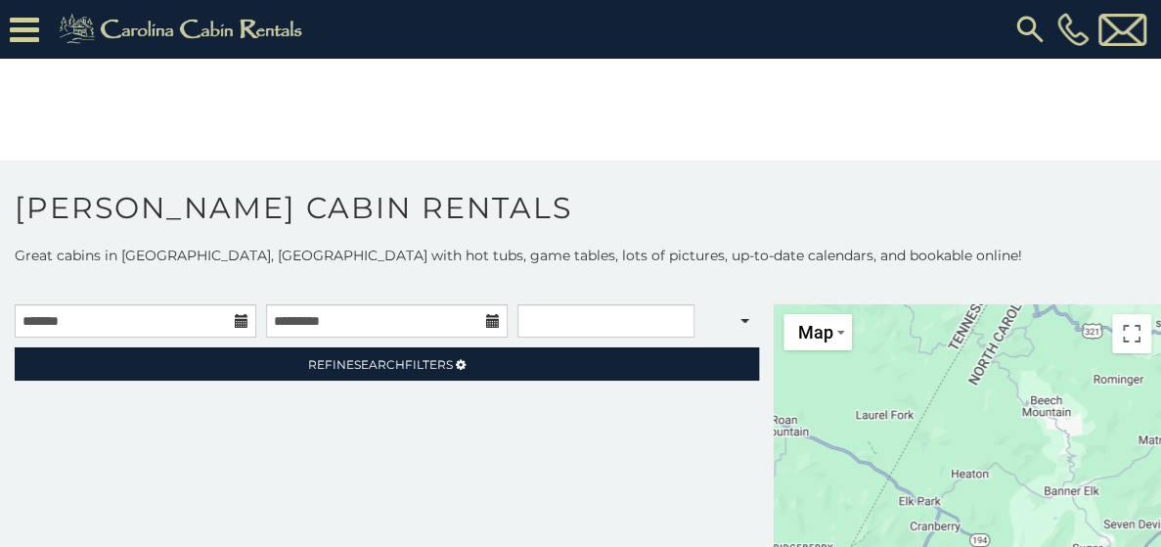
click at [235, 314] on icon at bounding box center [242, 321] width 14 height 14
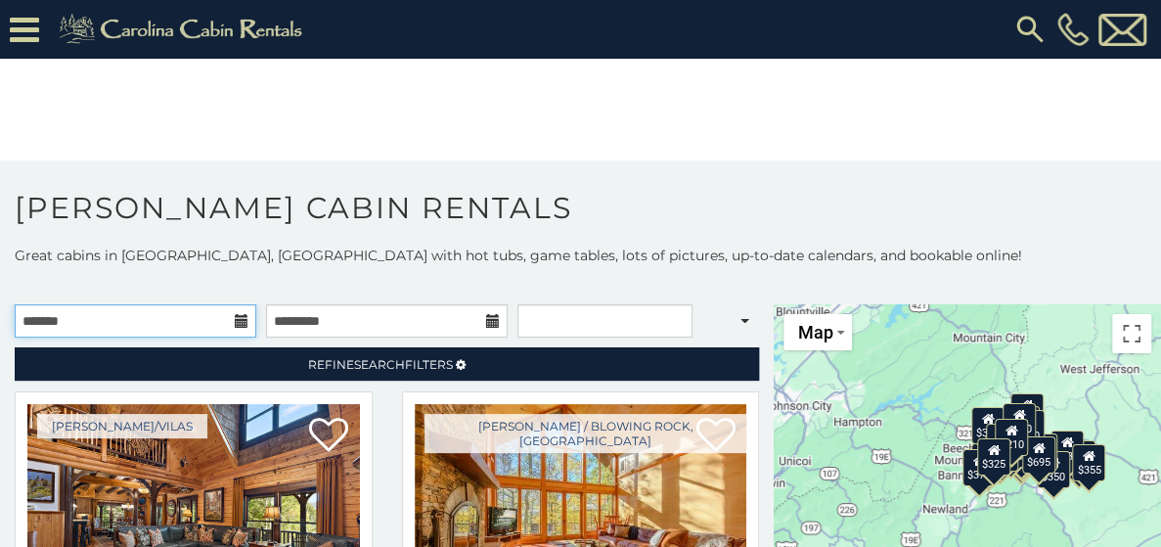
click at [146, 304] on input "text" at bounding box center [136, 320] width 242 height 33
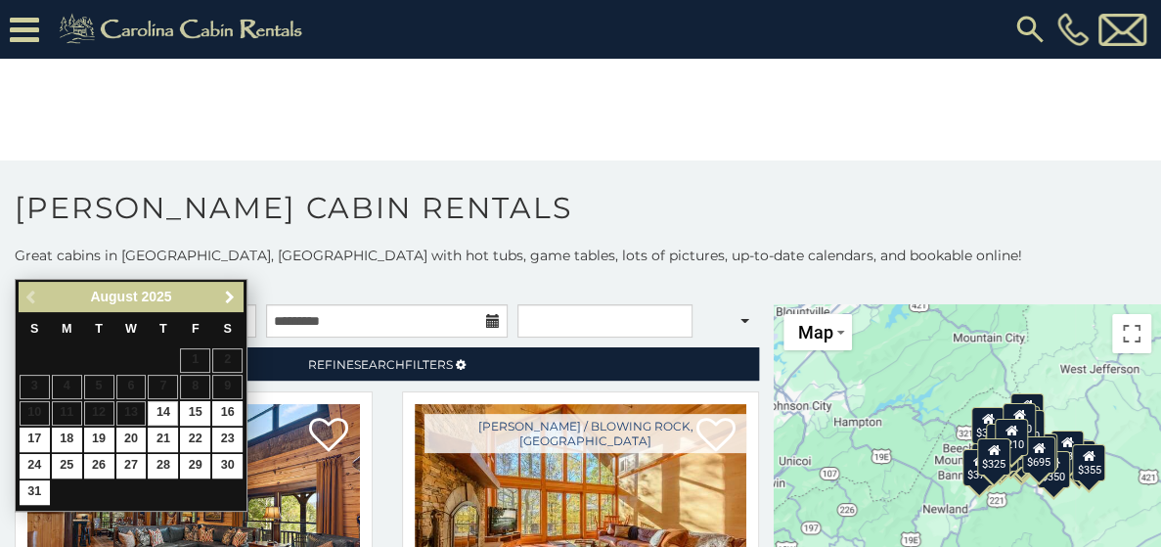
click at [232, 294] on span "Next" at bounding box center [230, 297] width 16 height 16
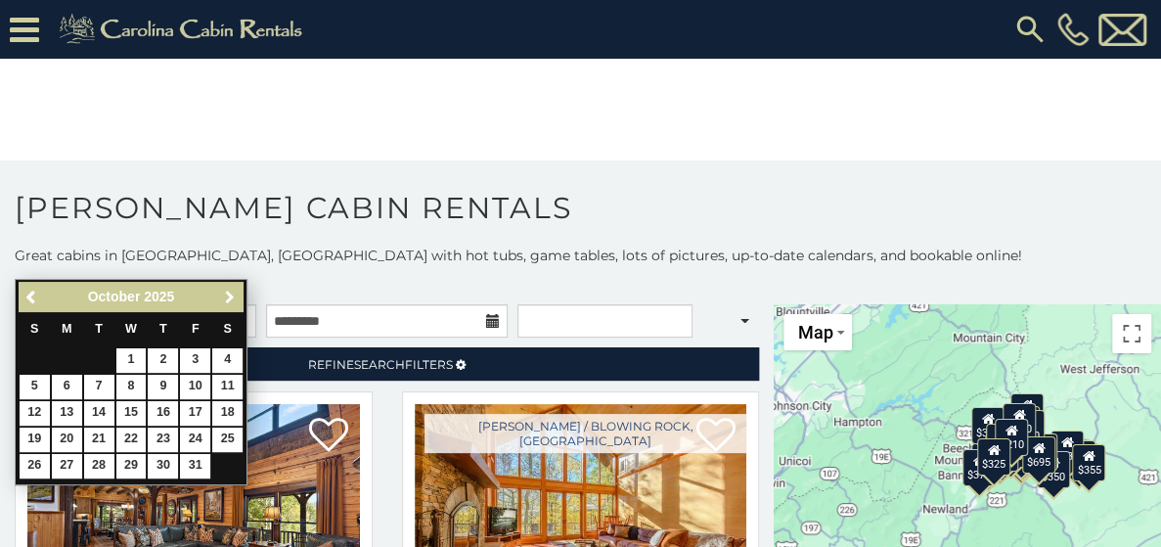
click at [232, 294] on span "Next" at bounding box center [230, 297] width 16 height 16
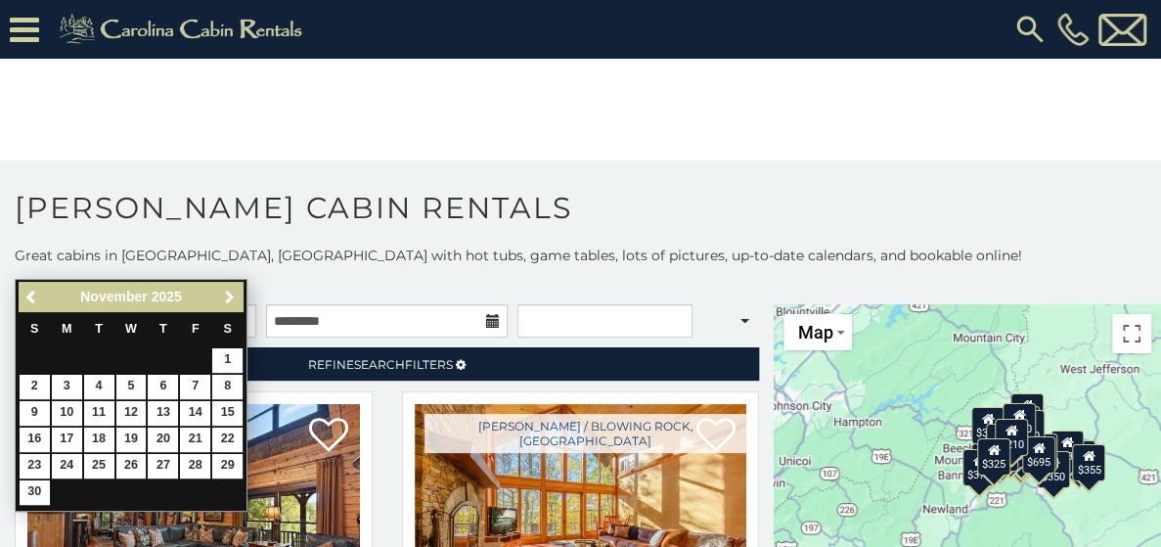
click at [232, 294] on span "Next" at bounding box center [230, 297] width 16 height 16
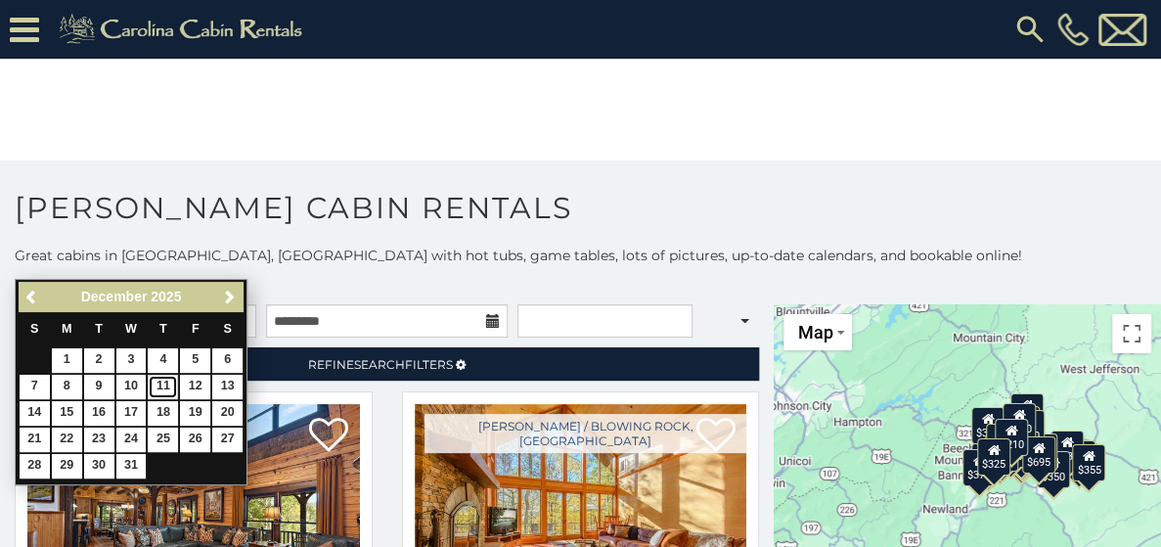
click at [166, 390] on link "11" at bounding box center [163, 387] width 30 height 24
type input "**********"
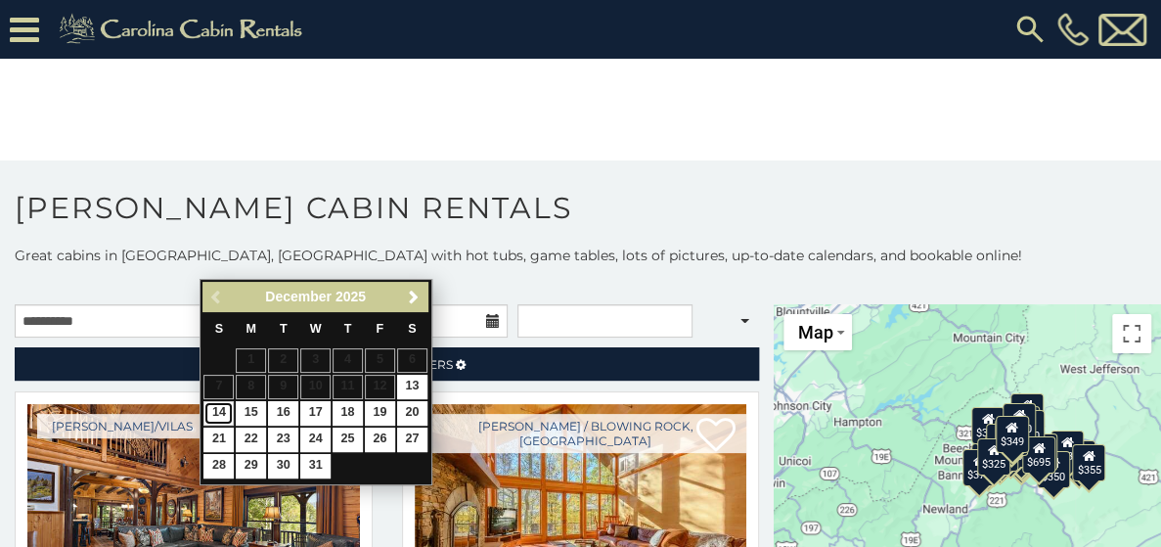
click at [216, 417] on link "14" at bounding box center [218, 413] width 30 height 24
type input "**********"
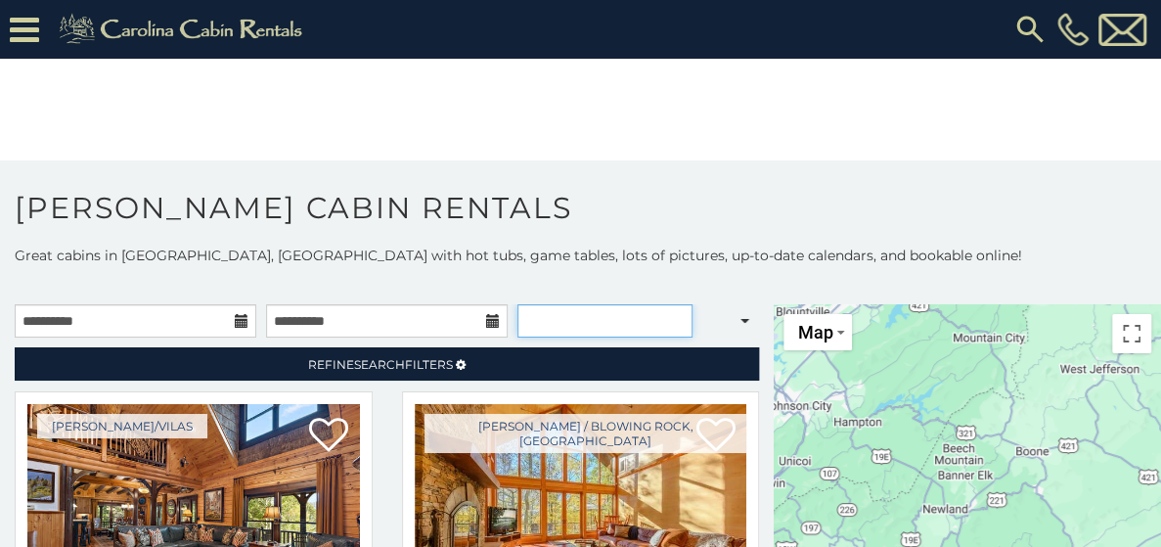
click at [542, 304] on select "**********" at bounding box center [604, 320] width 175 height 33
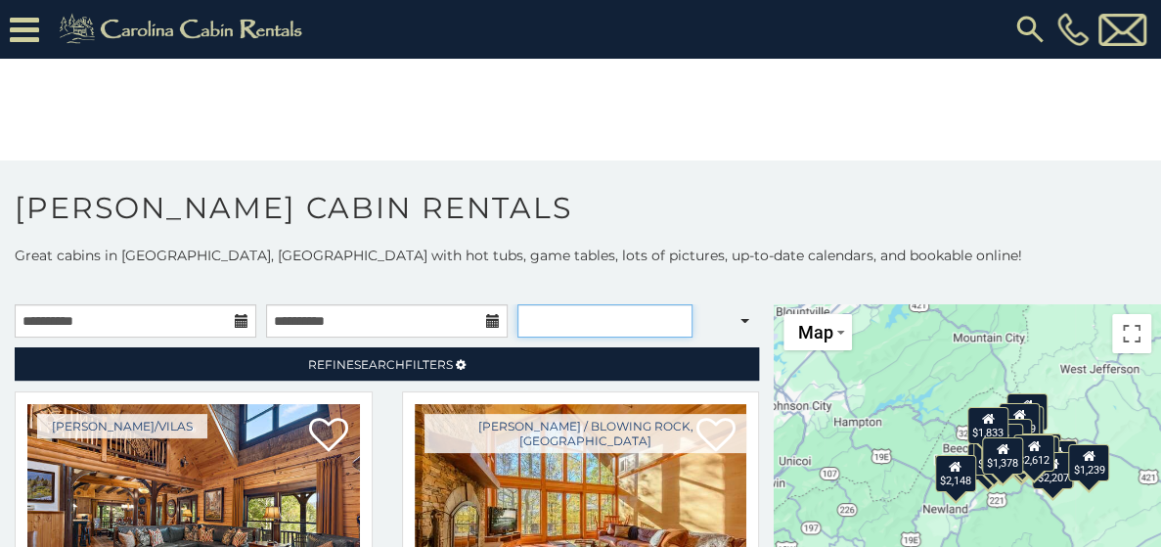
click at [542, 304] on select "**********" at bounding box center [604, 320] width 175 height 33
click at [548, 304] on select "**********" at bounding box center [604, 320] width 175 height 33
select select "**********"
click at [517, 304] on select "**********" at bounding box center [604, 320] width 175 height 33
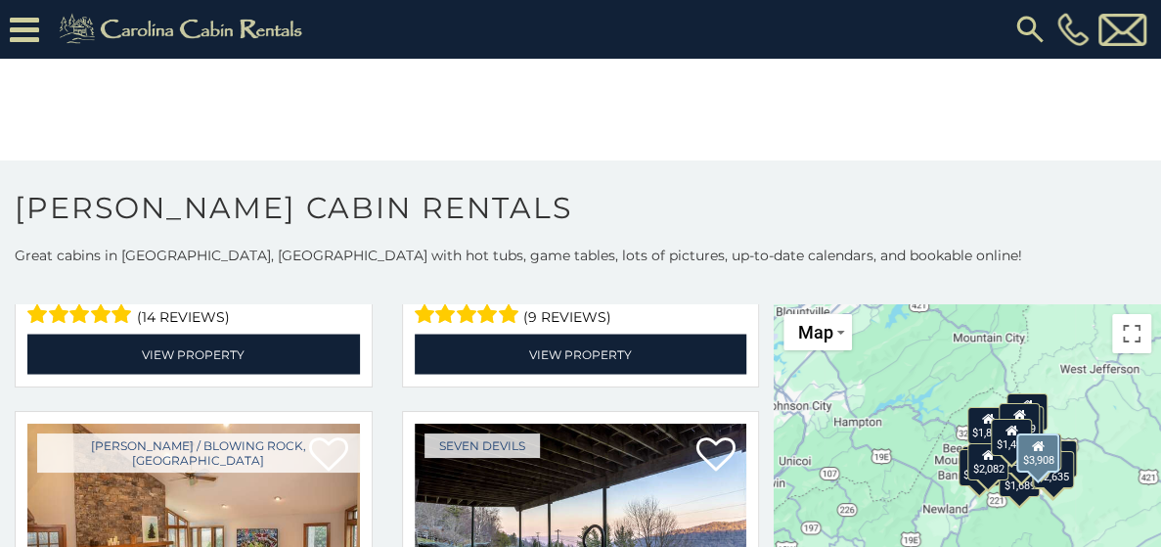
scroll to position [5280, 0]
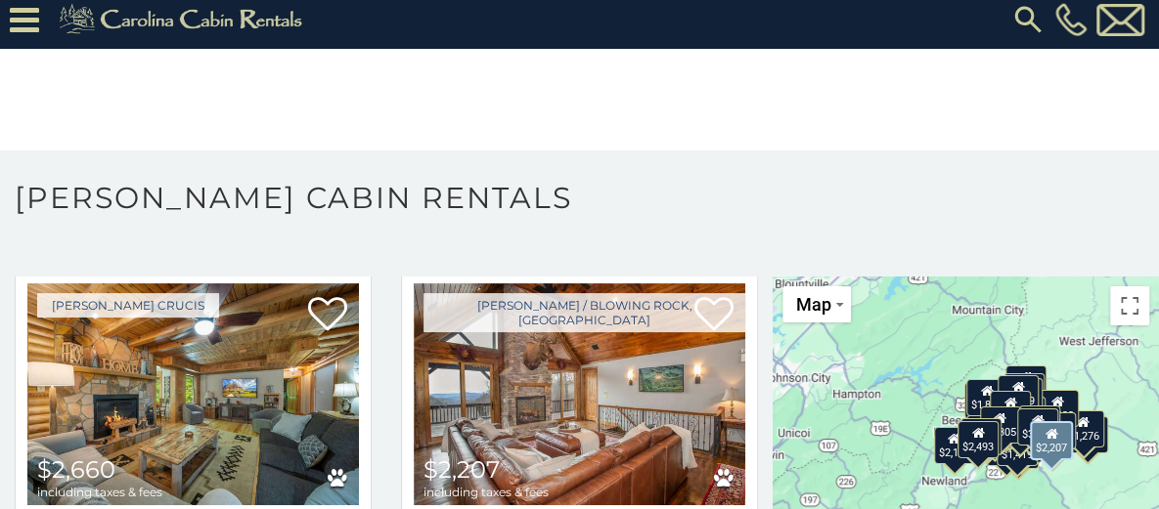
scroll to position [1623, 0]
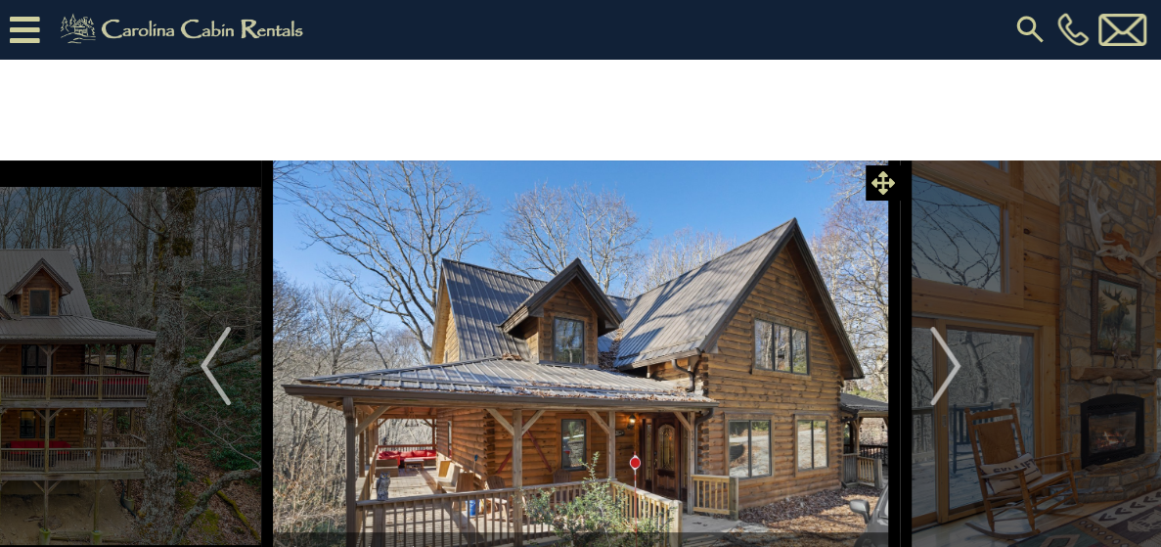
click at [890, 171] on icon at bounding box center [882, 182] width 23 height 23
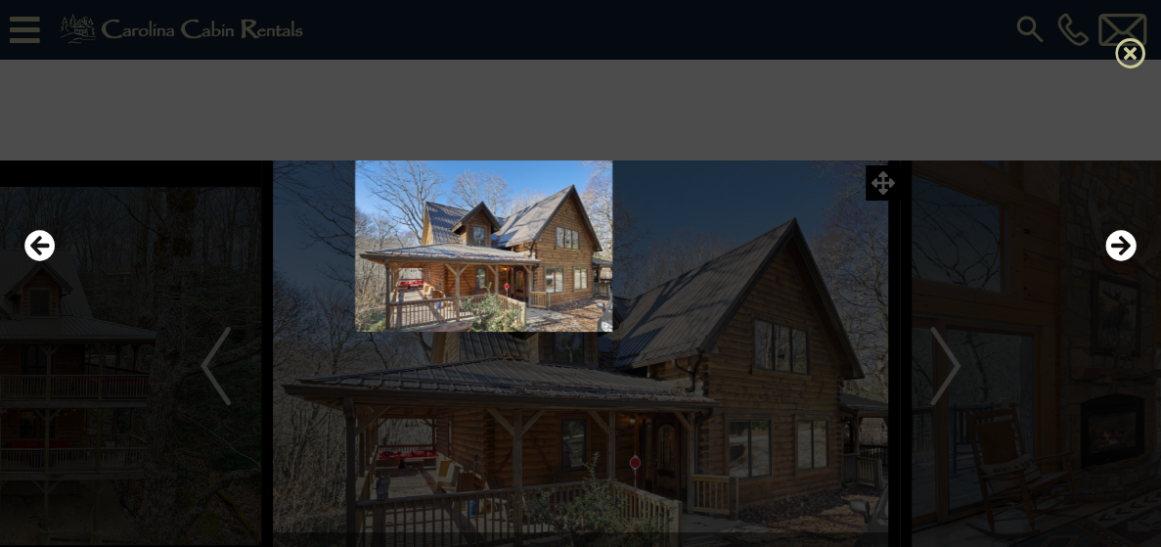
click at [1129, 37] on icon at bounding box center [1130, 52] width 31 height 31
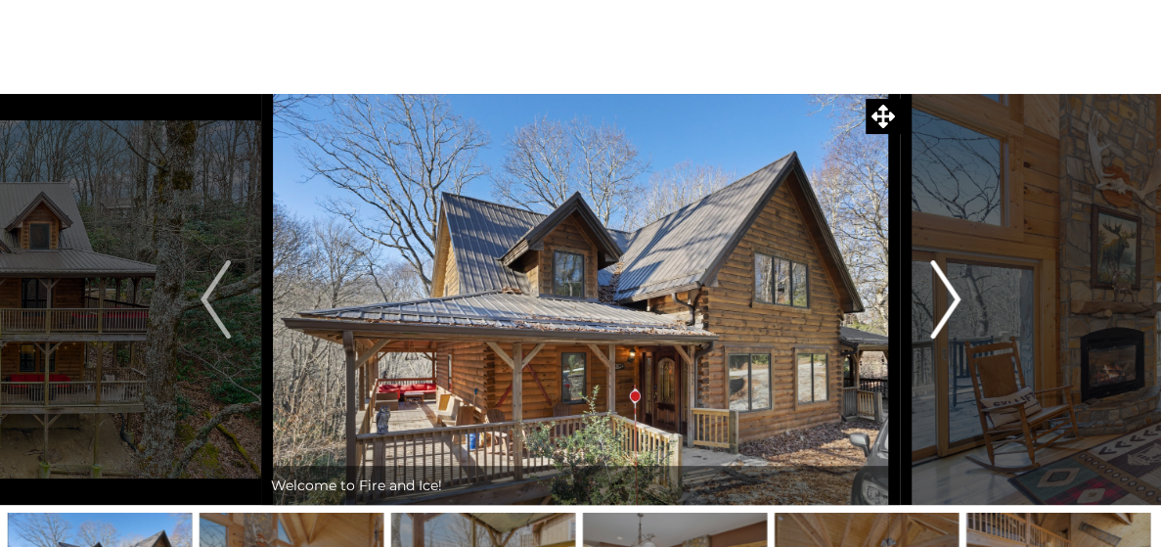
scroll to position [98, 0]
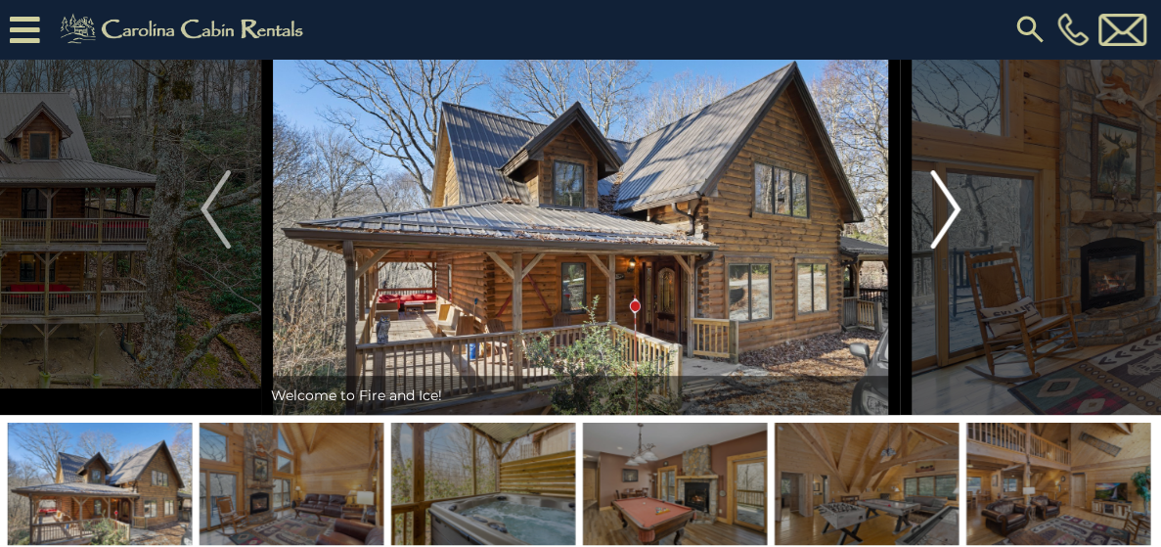
click at [945, 248] on img "Next" at bounding box center [944, 209] width 29 height 78
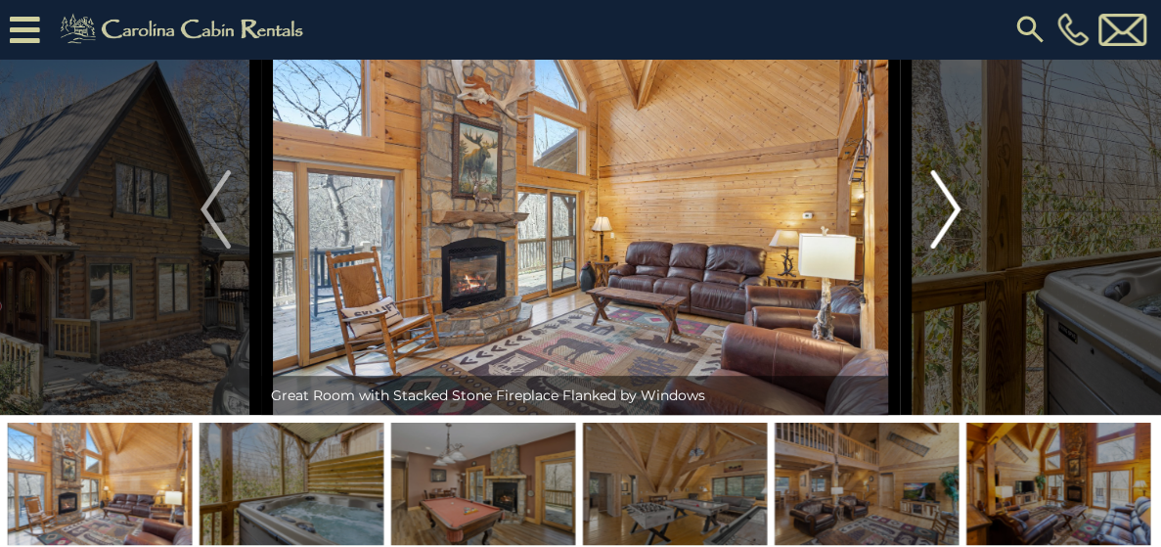
click at [949, 248] on img "Next" at bounding box center [944, 209] width 29 height 78
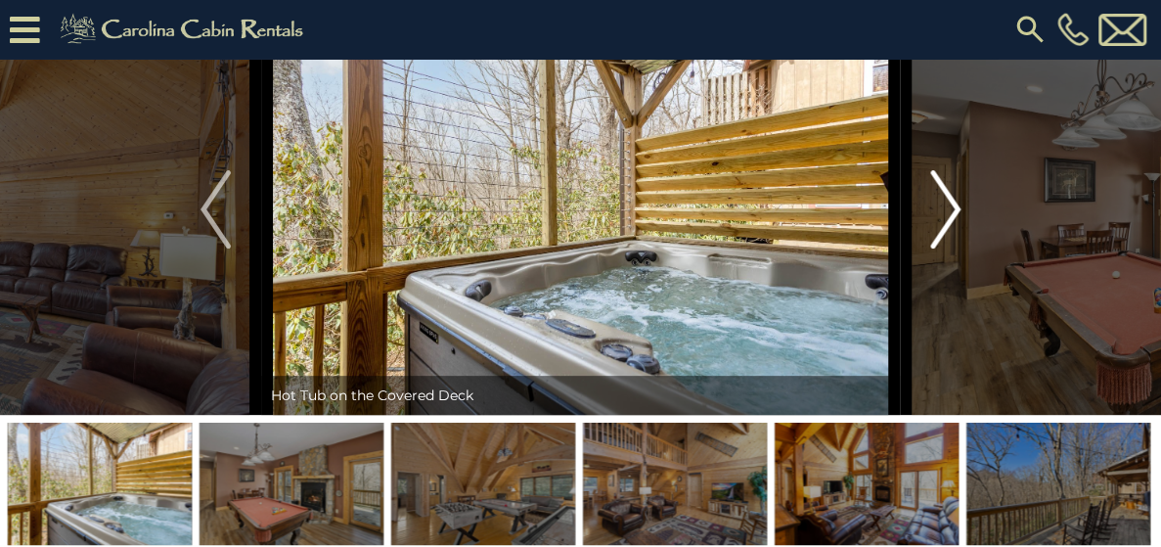
click at [949, 248] on img "Next" at bounding box center [944, 209] width 29 height 78
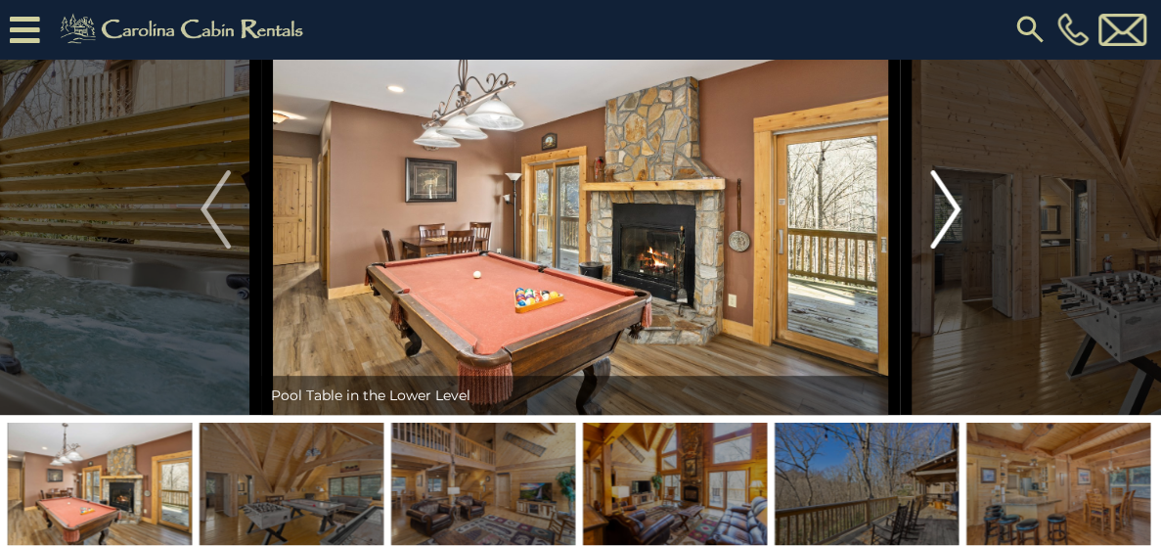
click at [949, 248] on img "Next" at bounding box center [944, 209] width 29 height 78
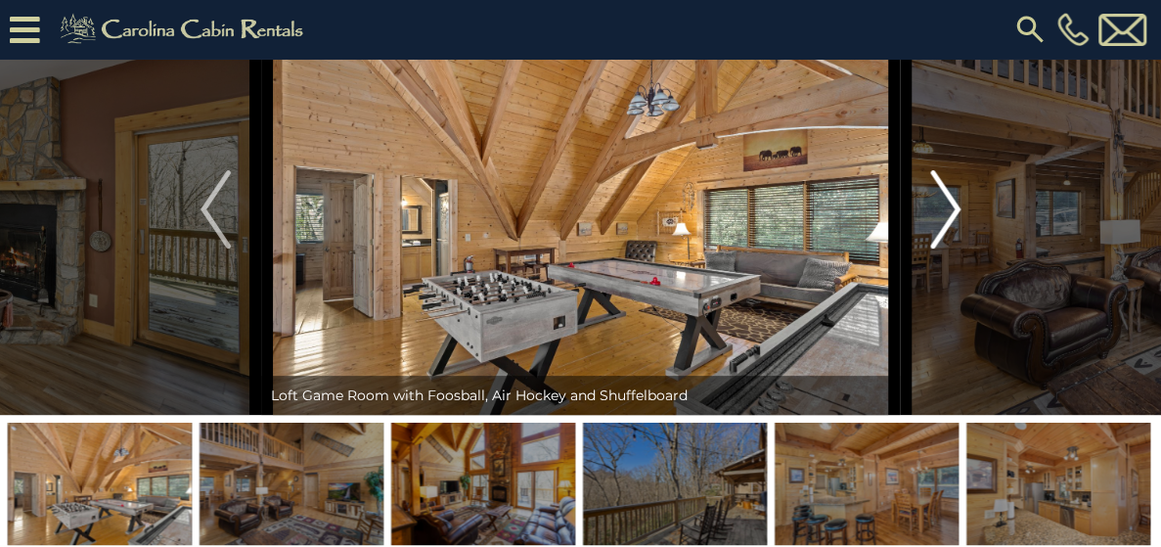
click at [949, 248] on img "Next" at bounding box center [944, 209] width 29 height 78
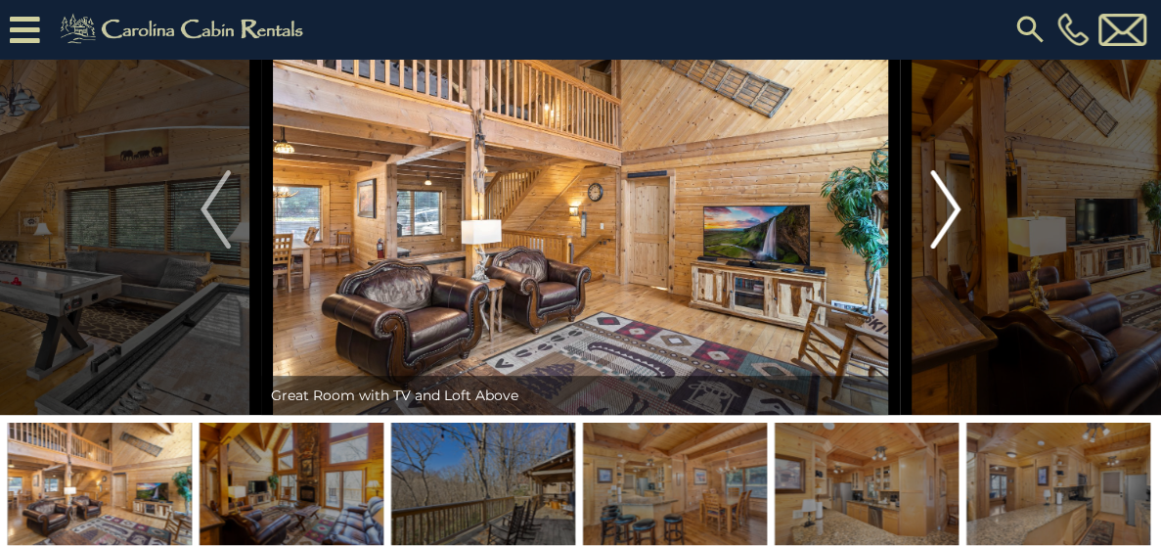
click at [949, 248] on img "Next" at bounding box center [944, 209] width 29 height 78
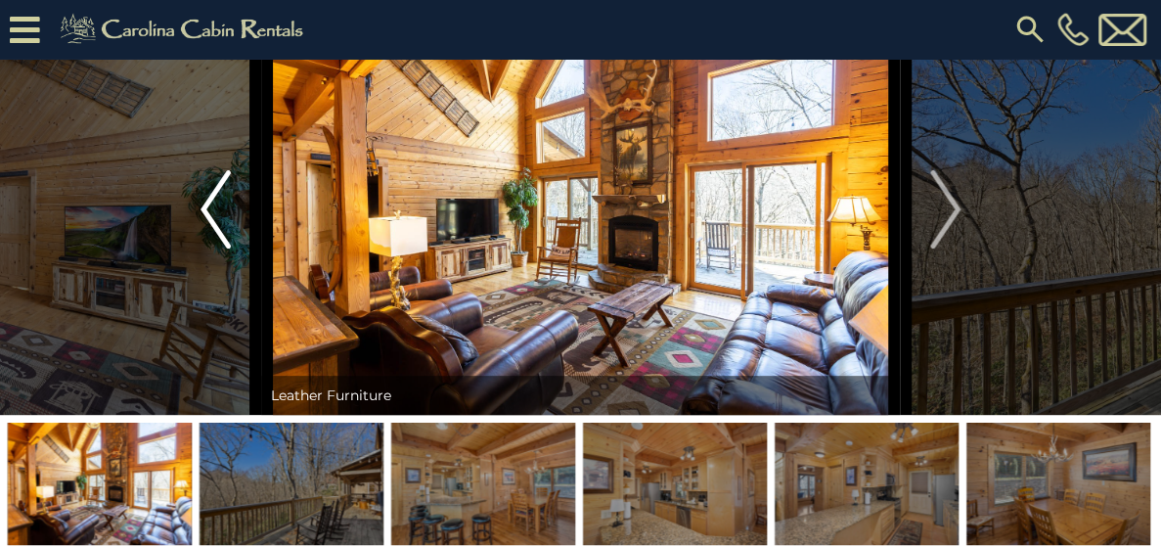
click at [225, 248] on img "Previous" at bounding box center [214, 209] width 29 height 78
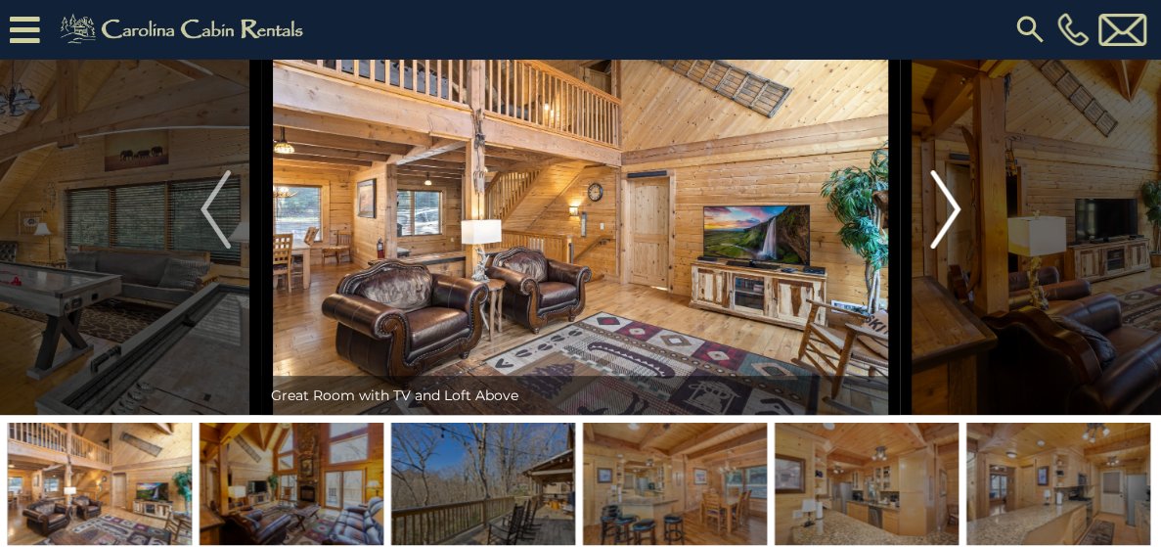
click at [950, 248] on img "Next" at bounding box center [944, 209] width 29 height 78
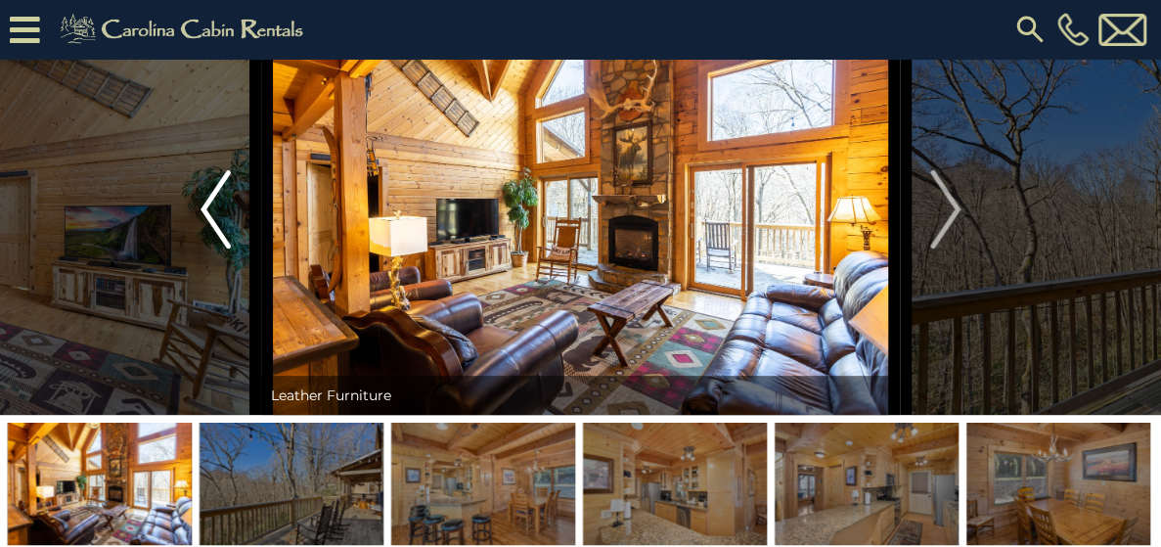
click at [210, 248] on img "Previous" at bounding box center [214, 209] width 29 height 78
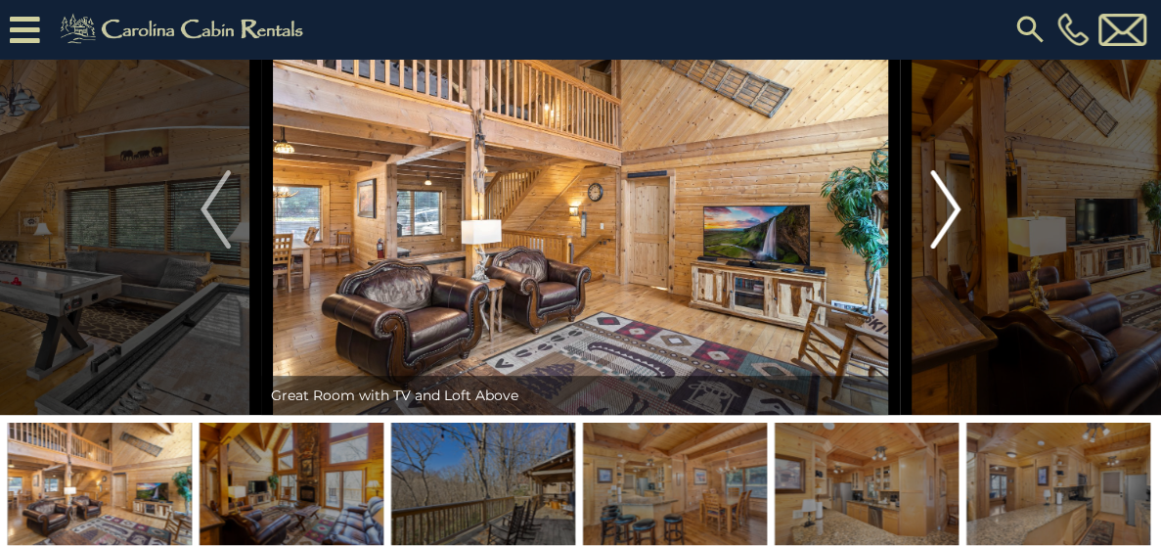
click at [948, 248] on img "Next" at bounding box center [944, 209] width 29 height 78
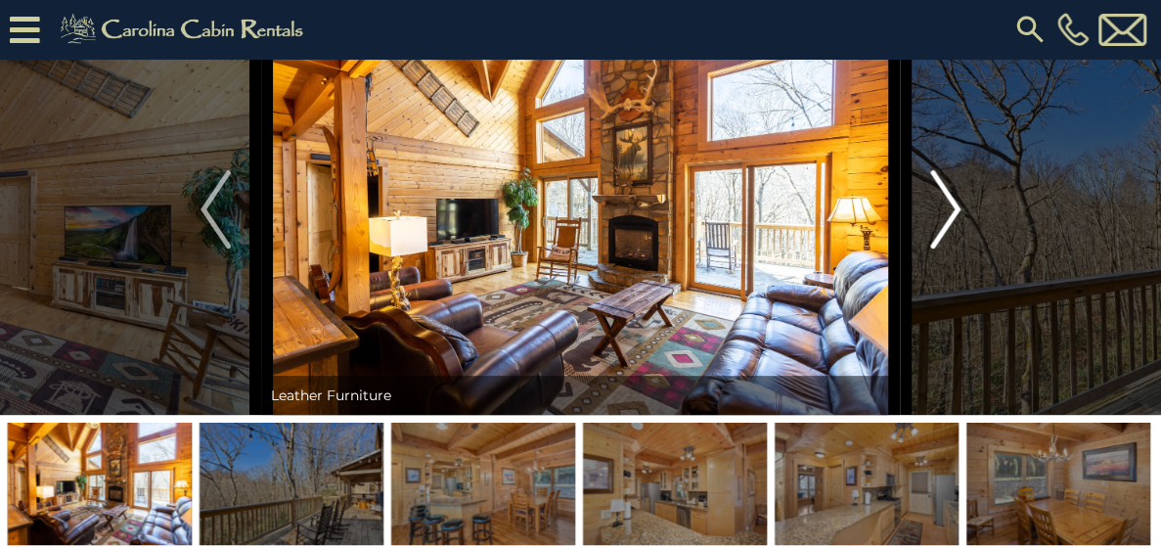
click at [948, 248] on img "Next" at bounding box center [944, 209] width 29 height 78
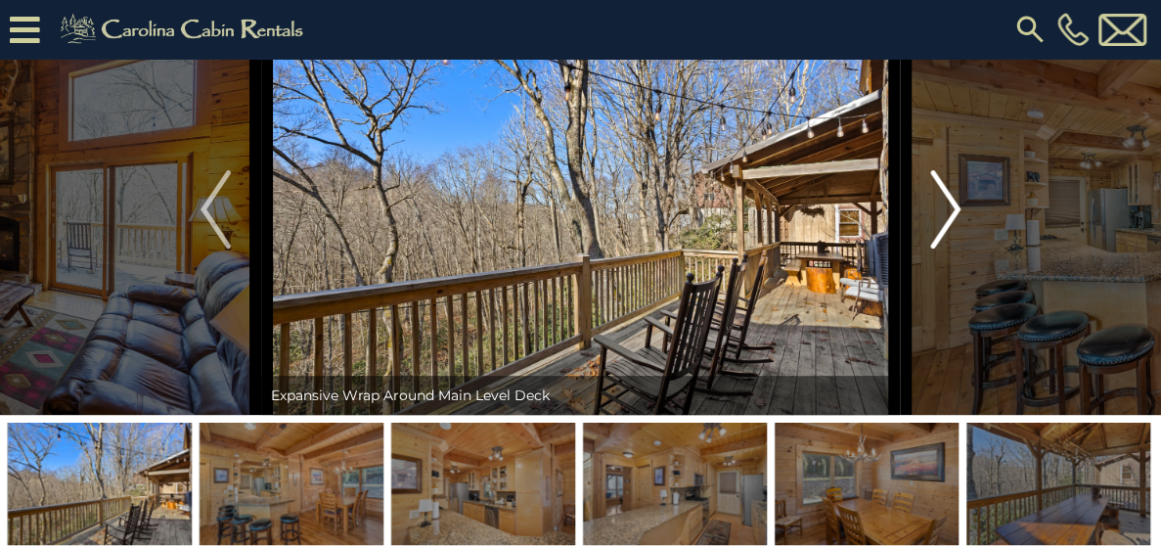
click at [948, 248] on img "Next" at bounding box center [944, 209] width 29 height 78
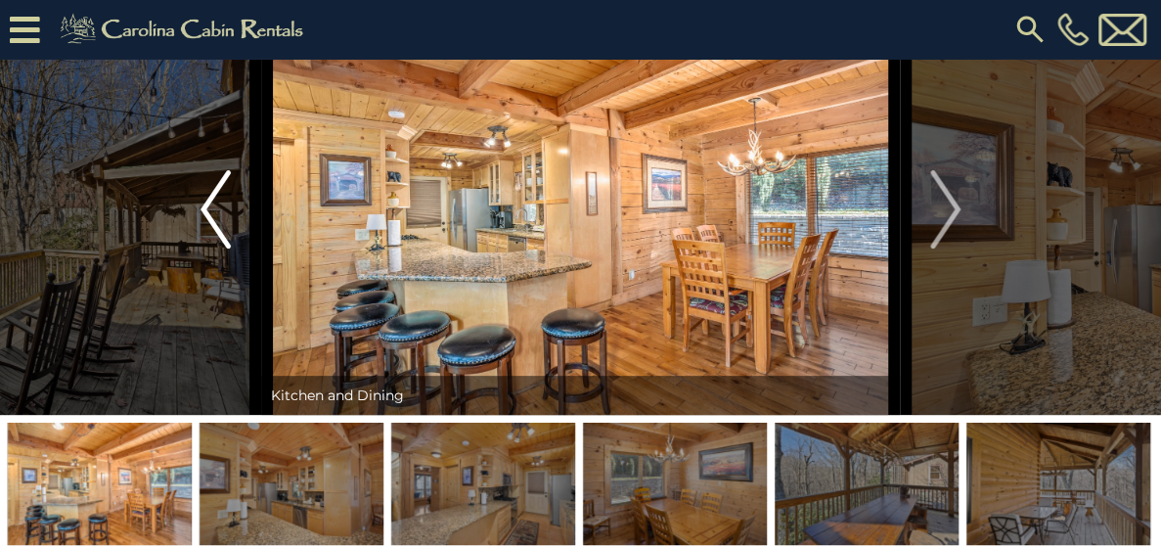
click at [217, 248] on img "Previous" at bounding box center [214, 209] width 29 height 78
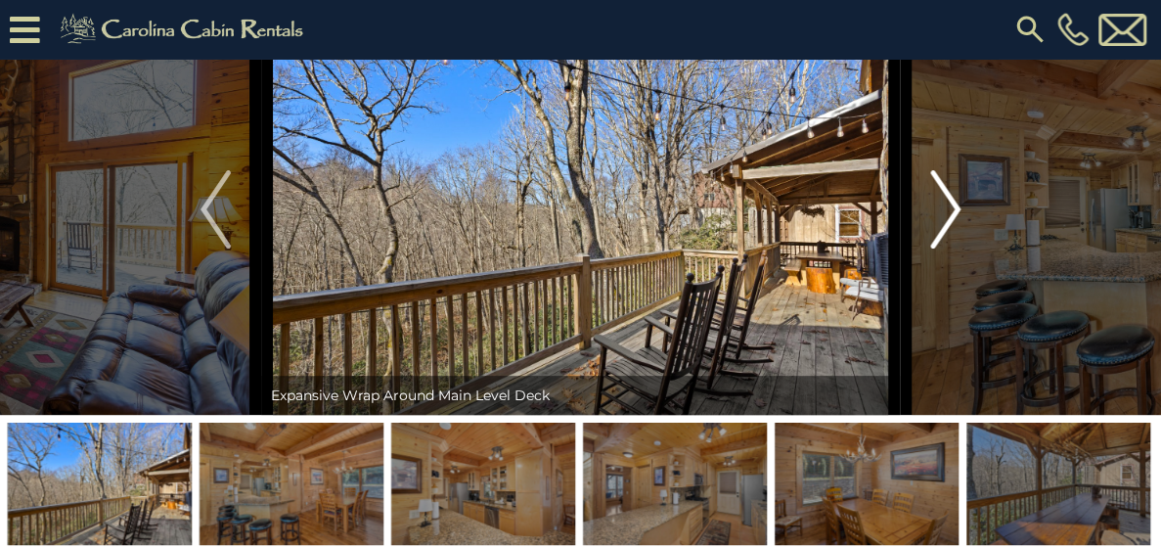
click at [933, 248] on img "Next" at bounding box center [944, 209] width 29 height 78
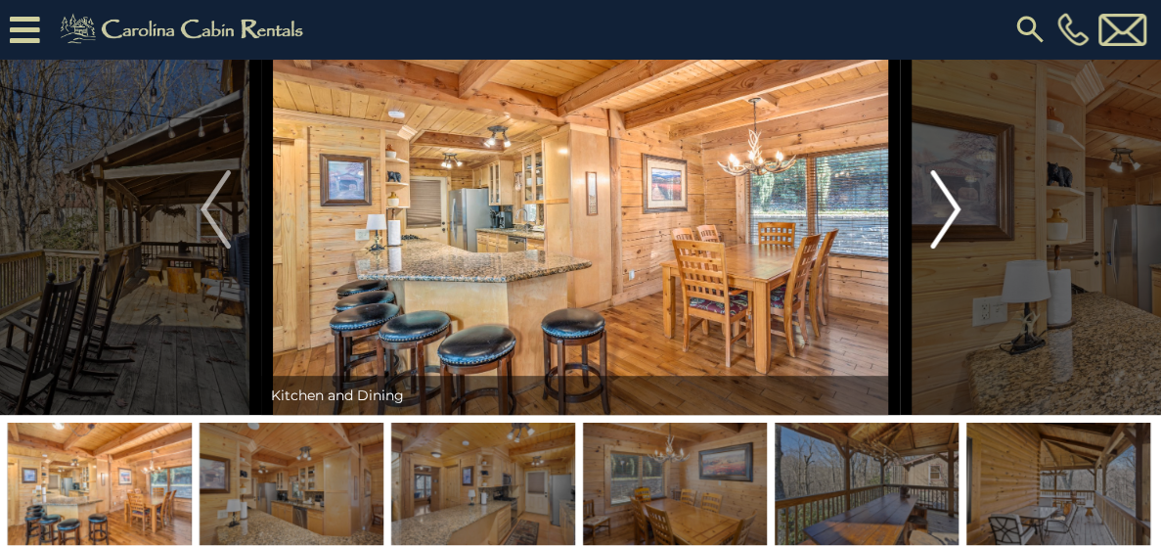
click at [942, 248] on img "Next" at bounding box center [944, 209] width 29 height 78
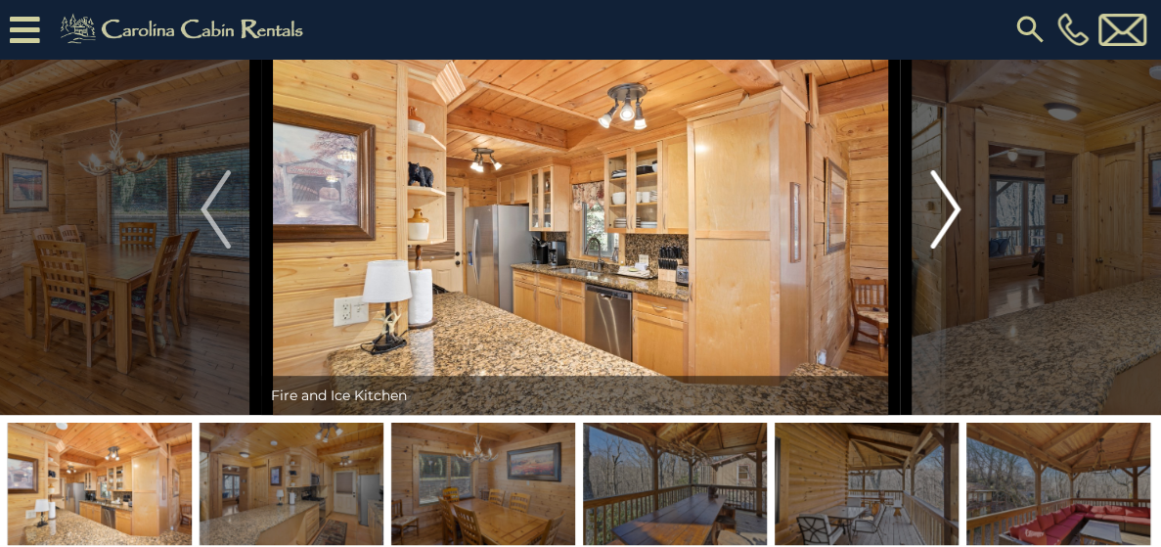
click at [942, 248] on img "Next" at bounding box center [944, 209] width 29 height 78
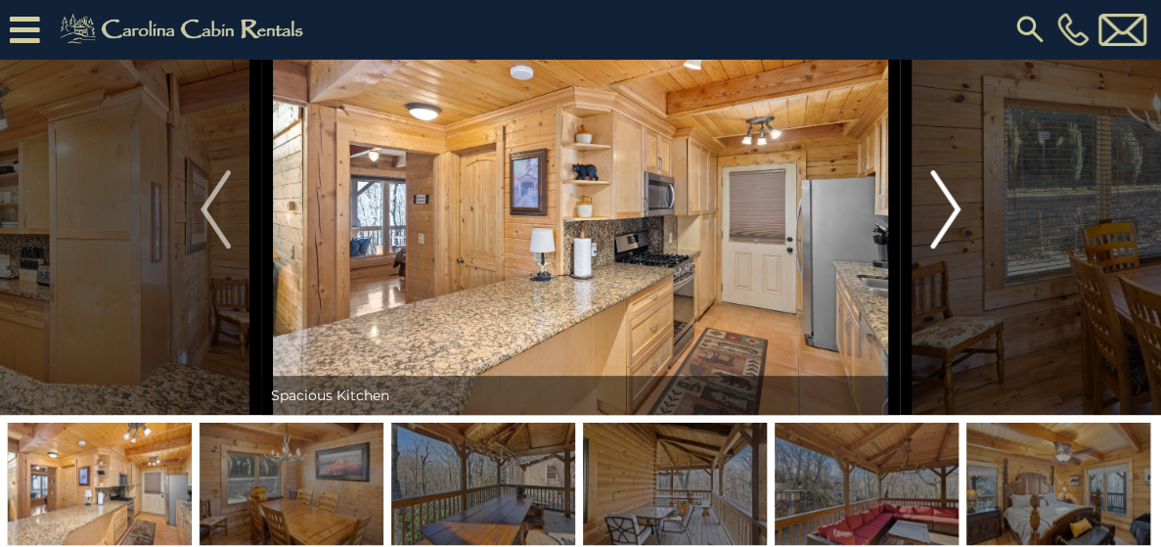
click at [942, 248] on img "Next" at bounding box center [944, 209] width 29 height 78
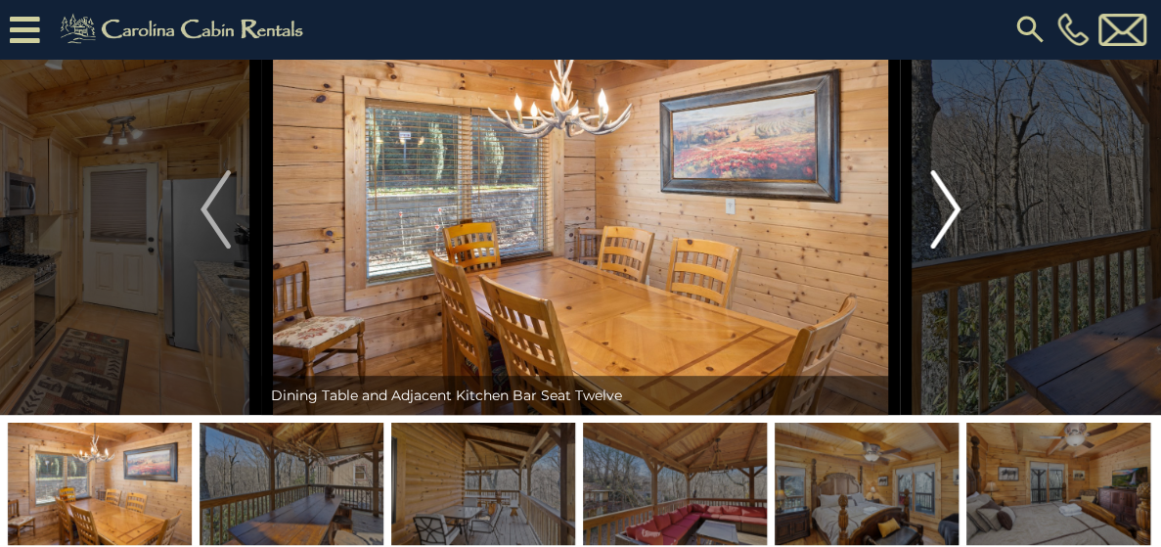
click at [942, 248] on img "Next" at bounding box center [944, 209] width 29 height 78
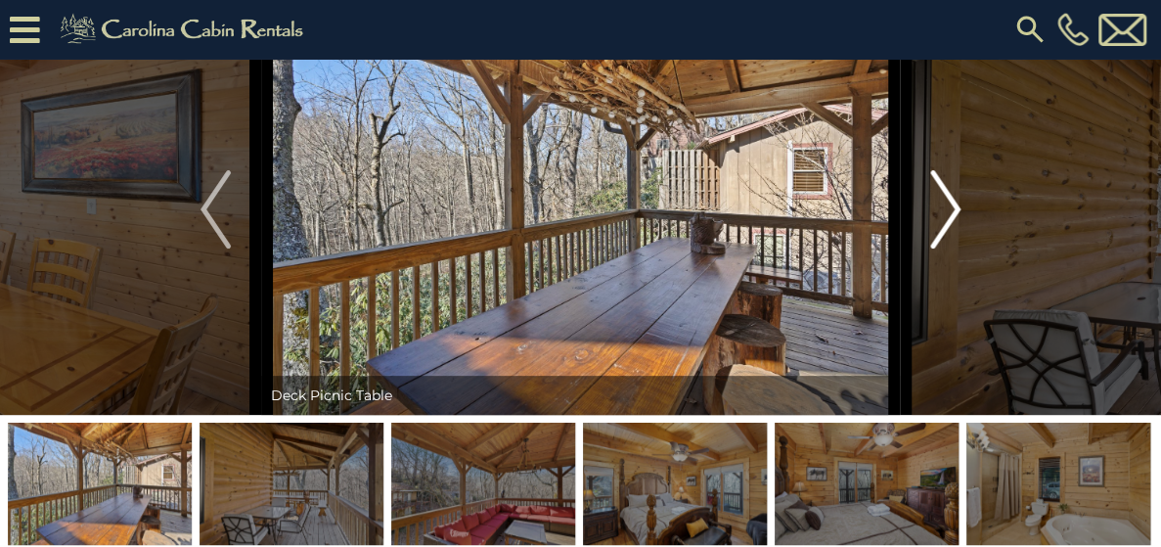
click at [942, 248] on img "Next" at bounding box center [944, 209] width 29 height 78
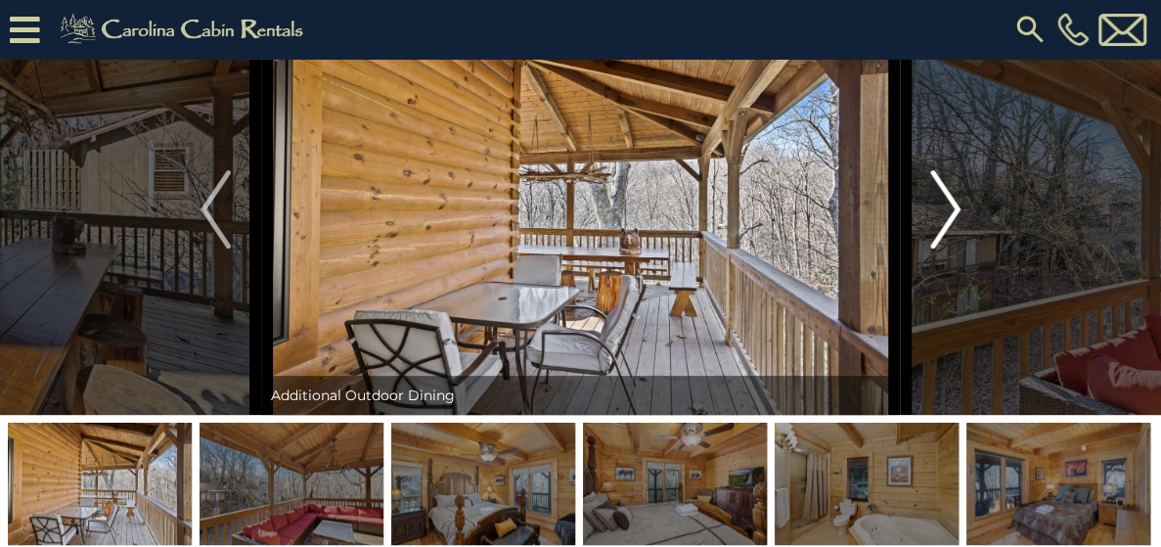
click at [942, 248] on img "Next" at bounding box center [944, 209] width 29 height 78
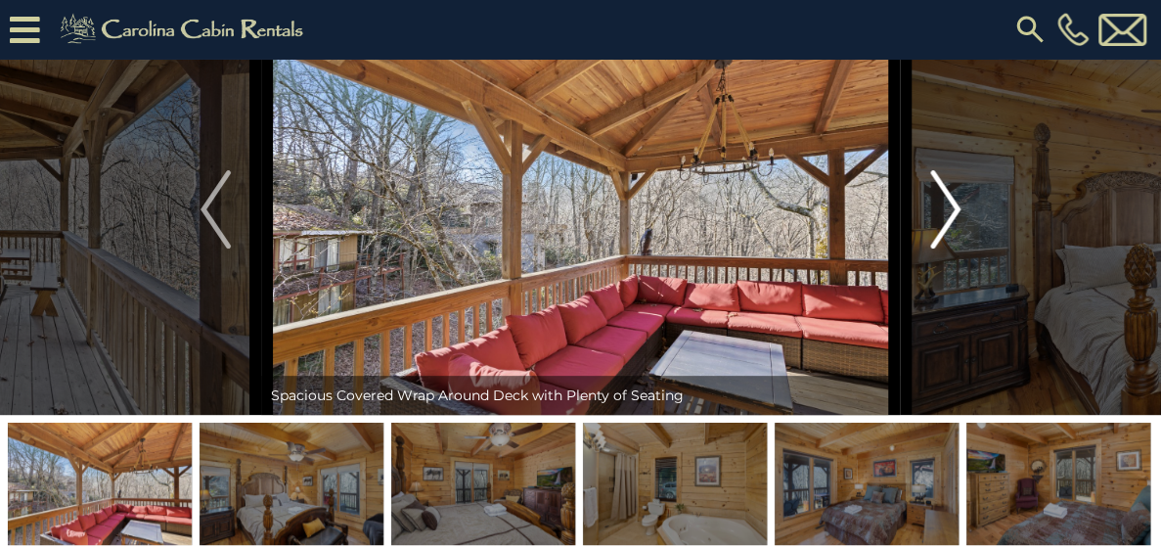
click at [942, 248] on img "Next" at bounding box center [944, 209] width 29 height 78
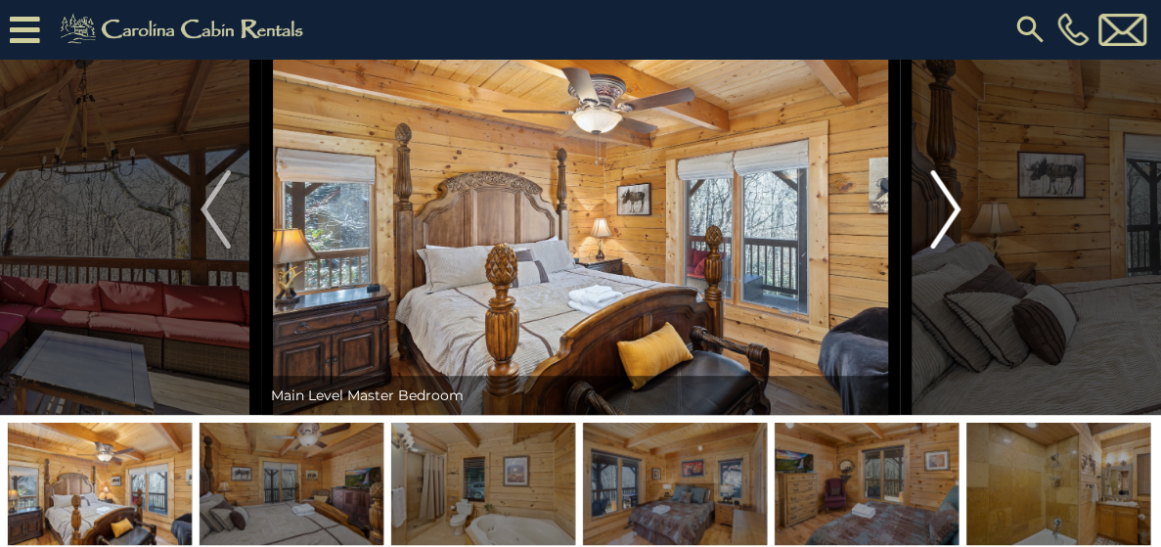
click at [942, 248] on img "Next" at bounding box center [944, 209] width 29 height 78
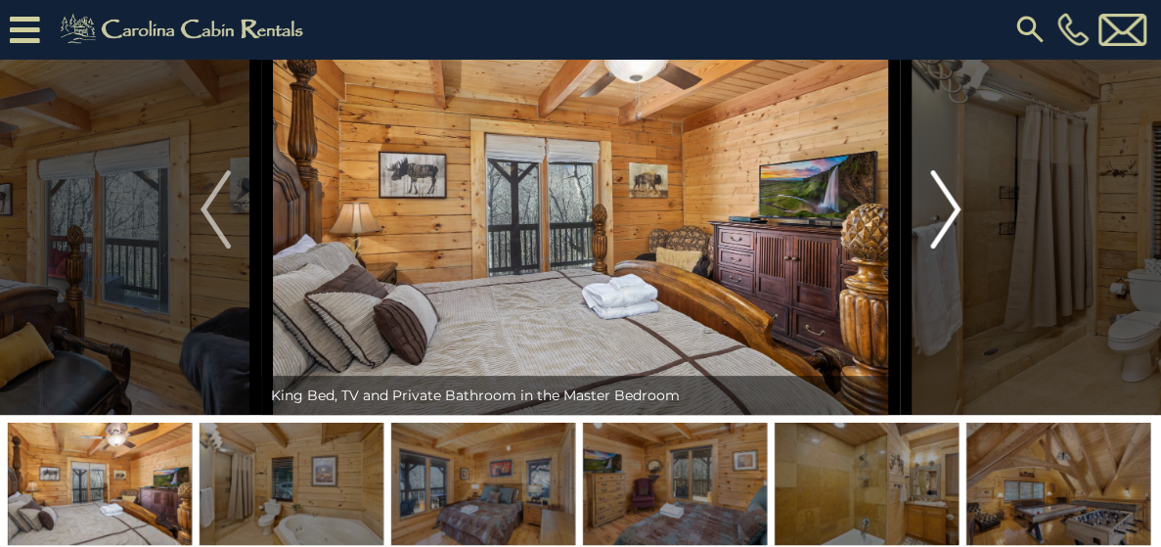
click at [947, 248] on img "Next" at bounding box center [944, 209] width 29 height 78
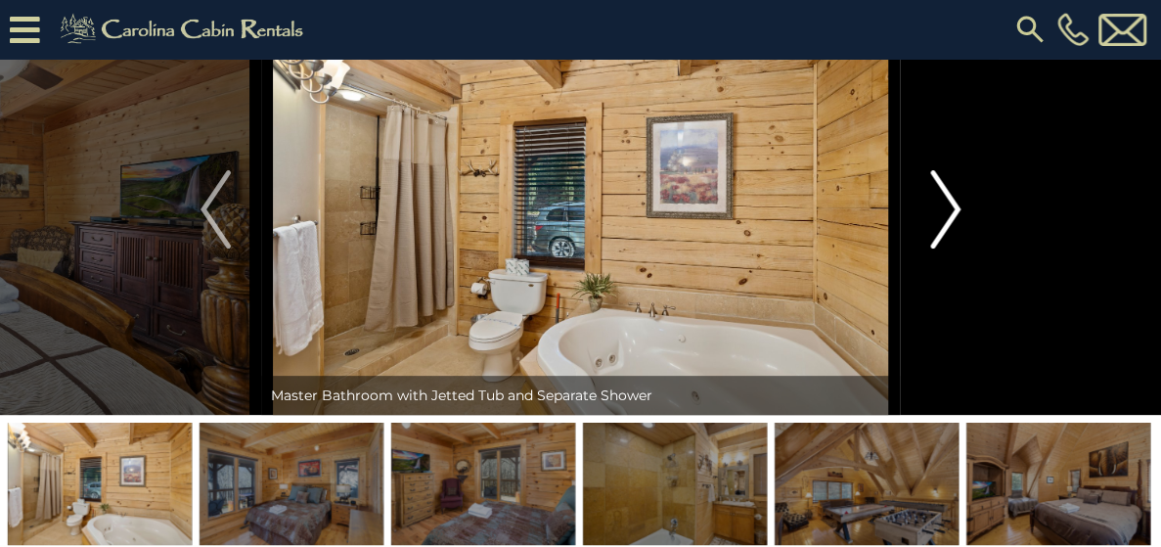
click at [947, 248] on img "Next" at bounding box center [944, 209] width 29 height 78
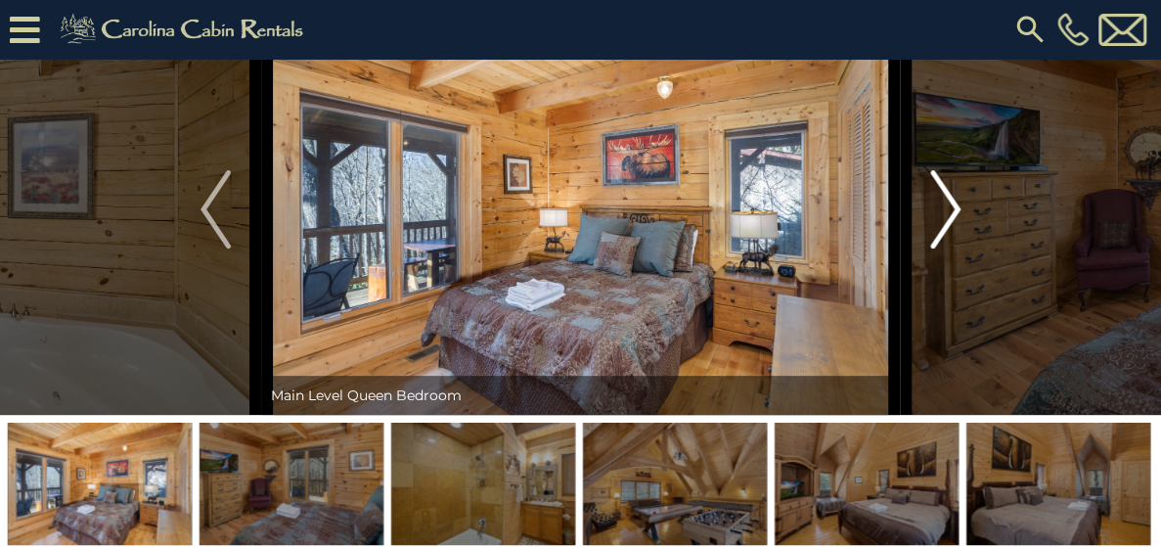
click at [947, 248] on img "Next" at bounding box center [944, 209] width 29 height 78
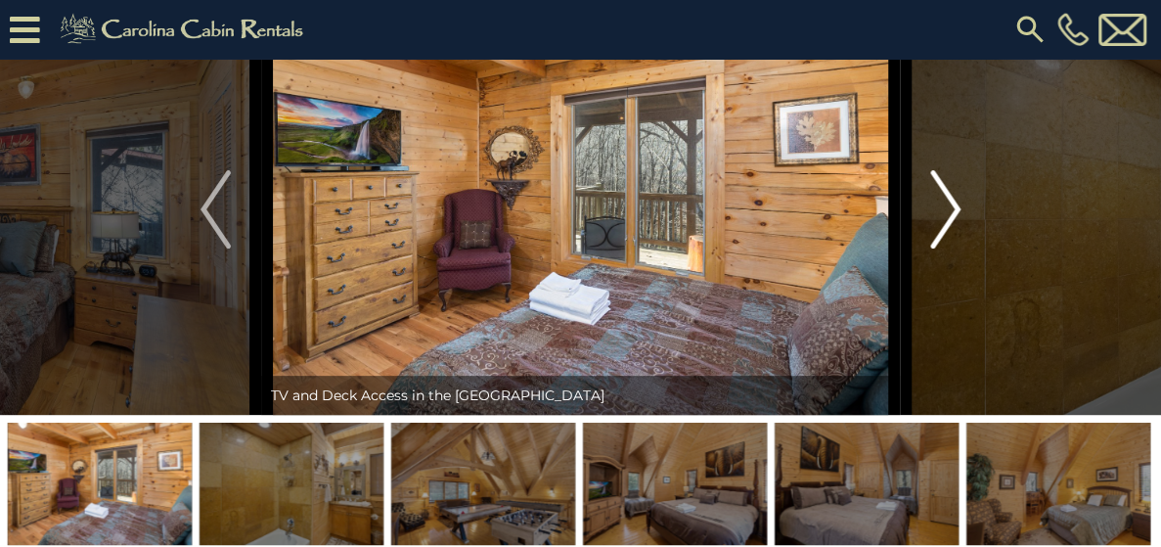
click at [947, 248] on img "Next" at bounding box center [944, 209] width 29 height 78
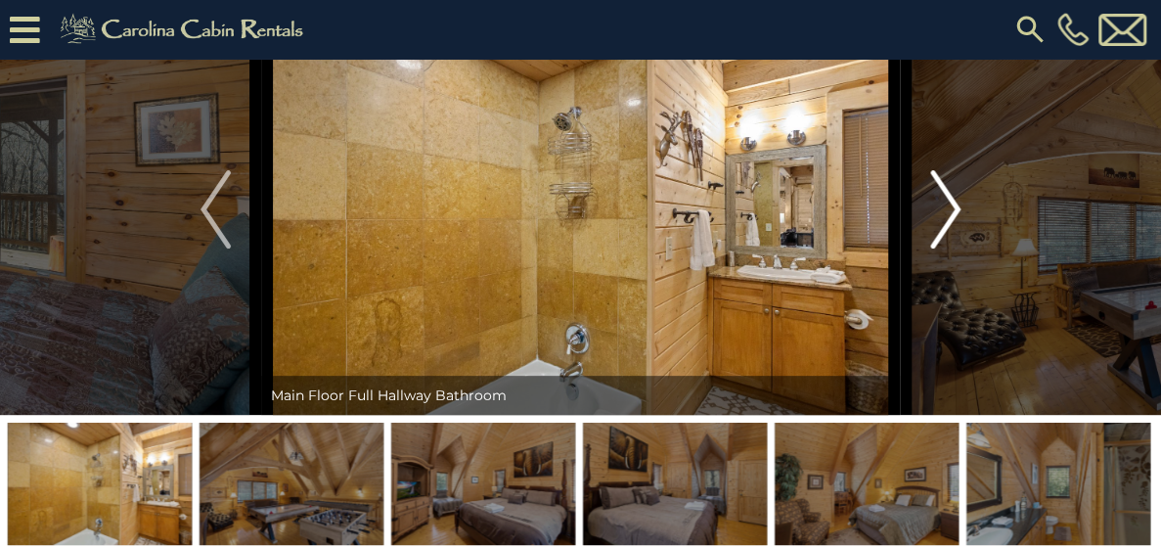
click at [947, 248] on img "Next" at bounding box center [944, 209] width 29 height 78
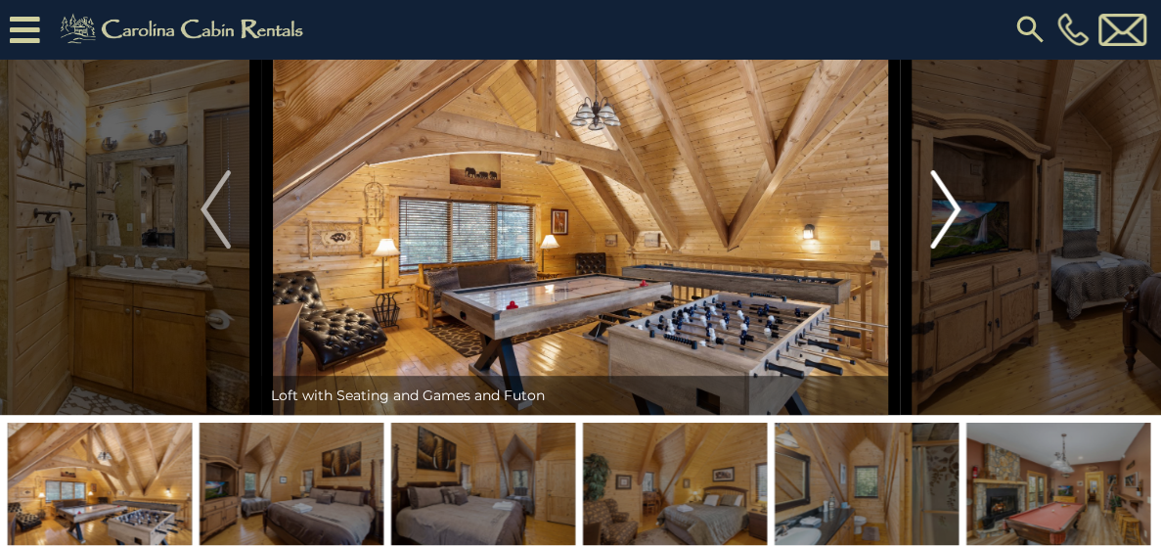
click at [947, 248] on img "Next" at bounding box center [944, 209] width 29 height 78
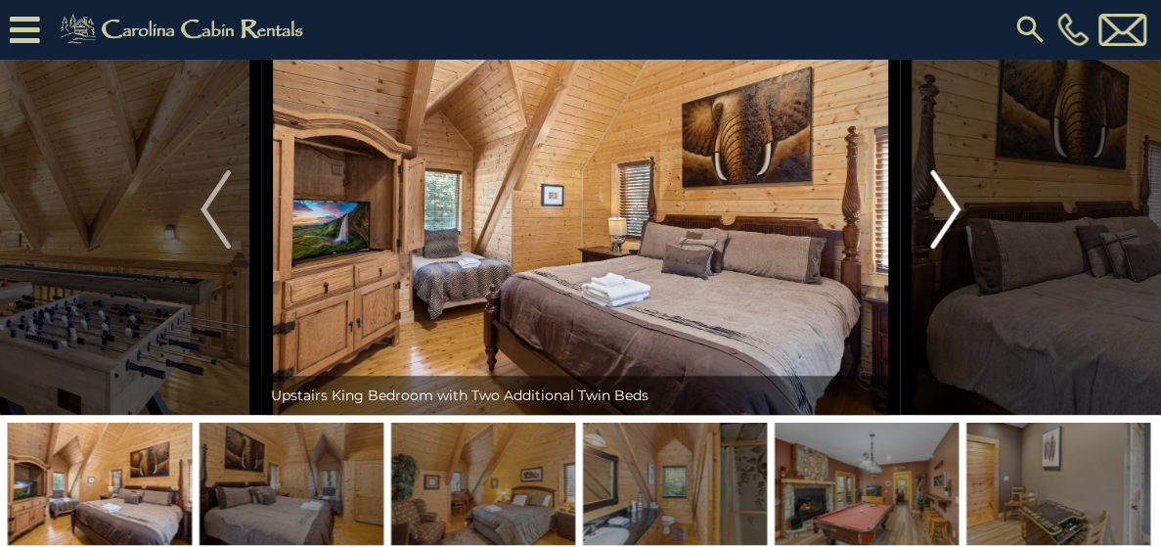
click at [947, 248] on img "Next" at bounding box center [944, 209] width 29 height 78
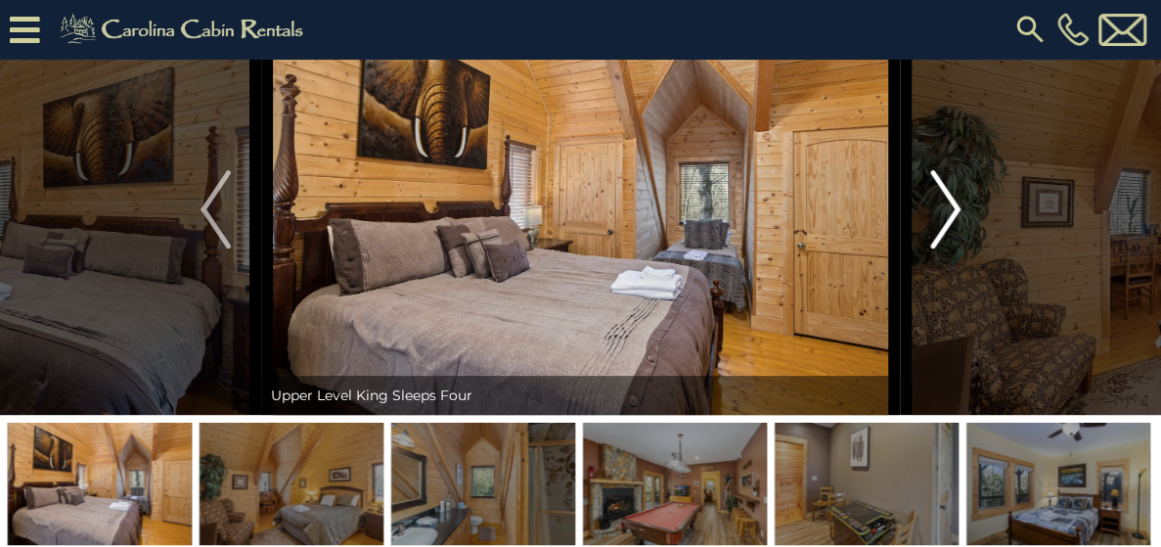
click at [947, 248] on img "Next" at bounding box center [944, 209] width 29 height 78
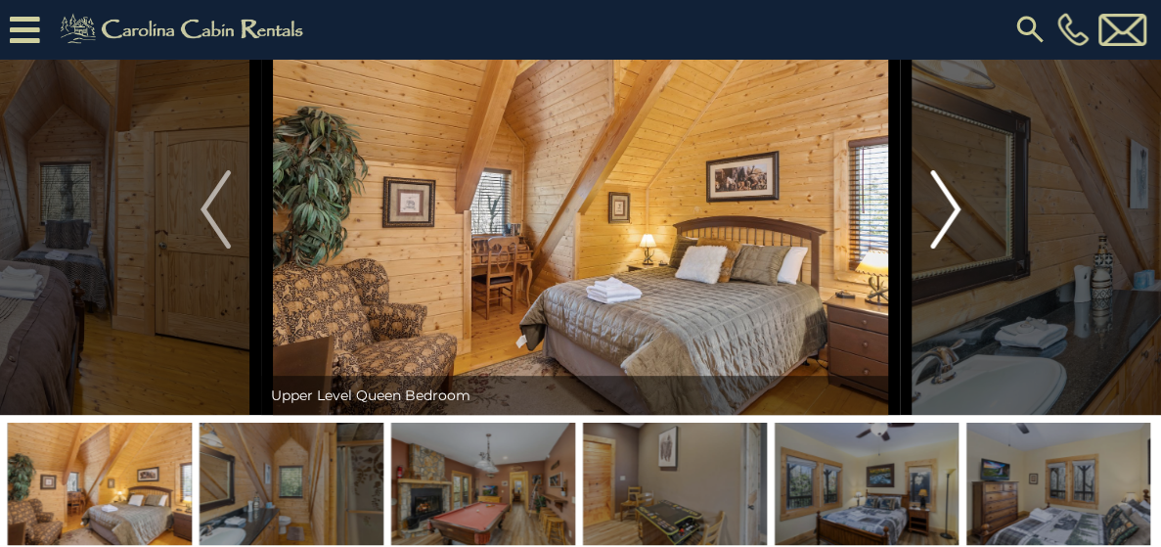
click at [947, 248] on img "Next" at bounding box center [944, 209] width 29 height 78
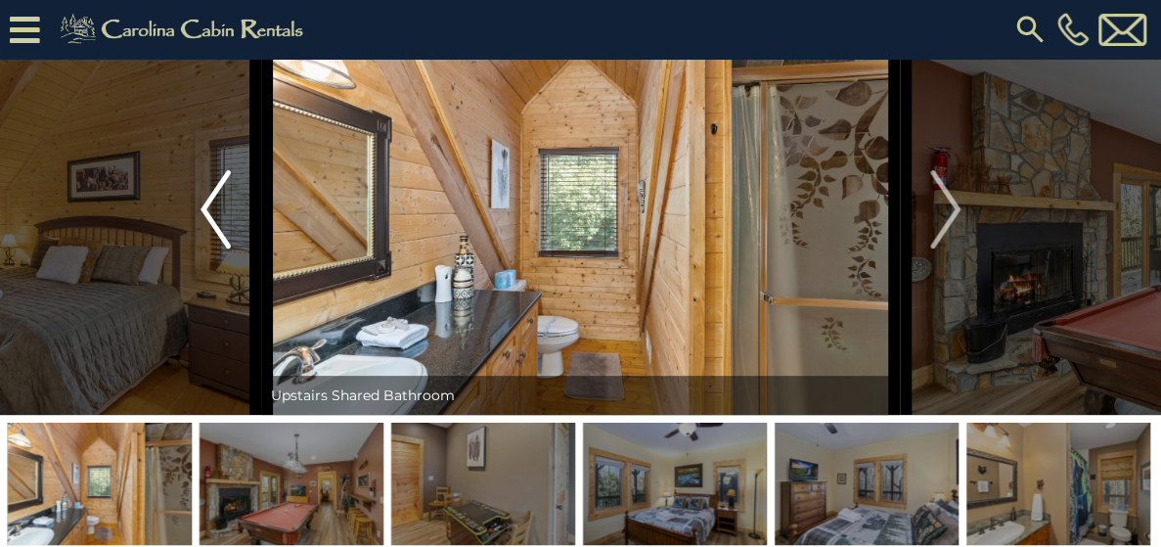
click at [213, 248] on img "Previous" at bounding box center [214, 209] width 29 height 78
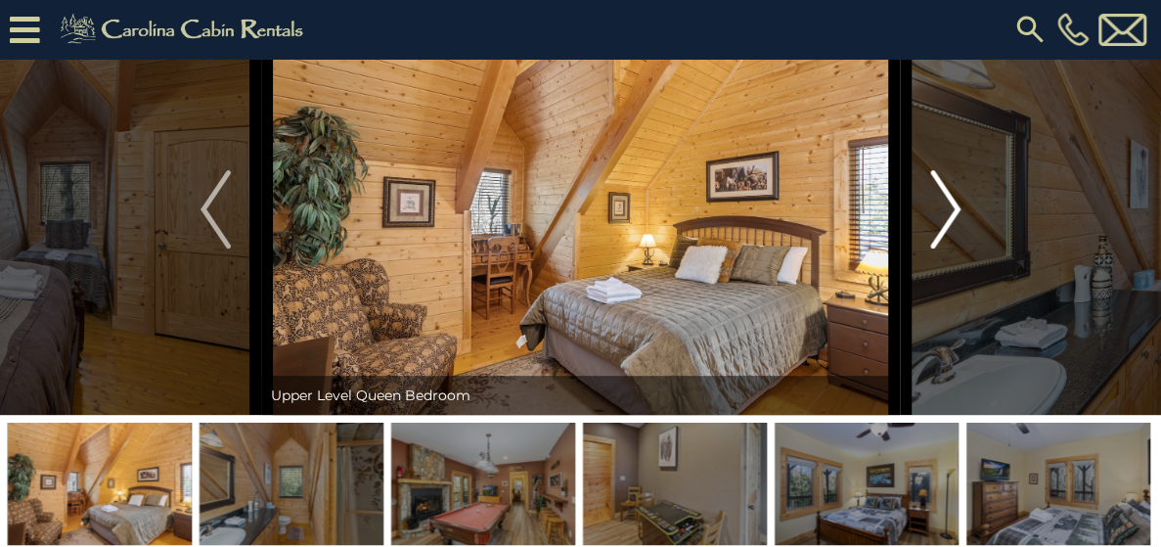
click at [951, 248] on img "Next" at bounding box center [944, 209] width 29 height 78
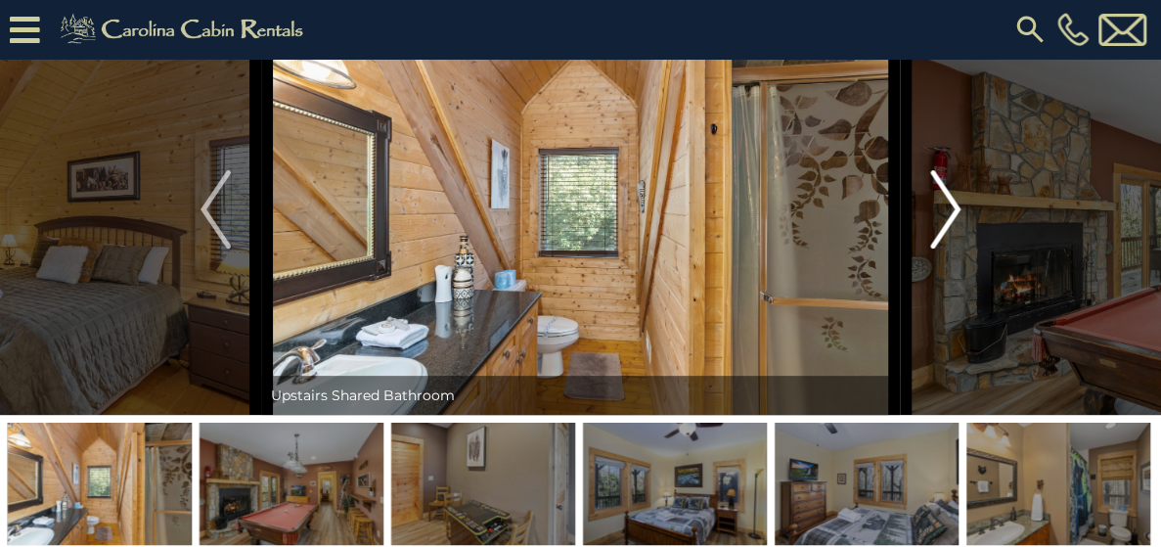
click at [951, 248] on img "Next" at bounding box center [944, 209] width 29 height 78
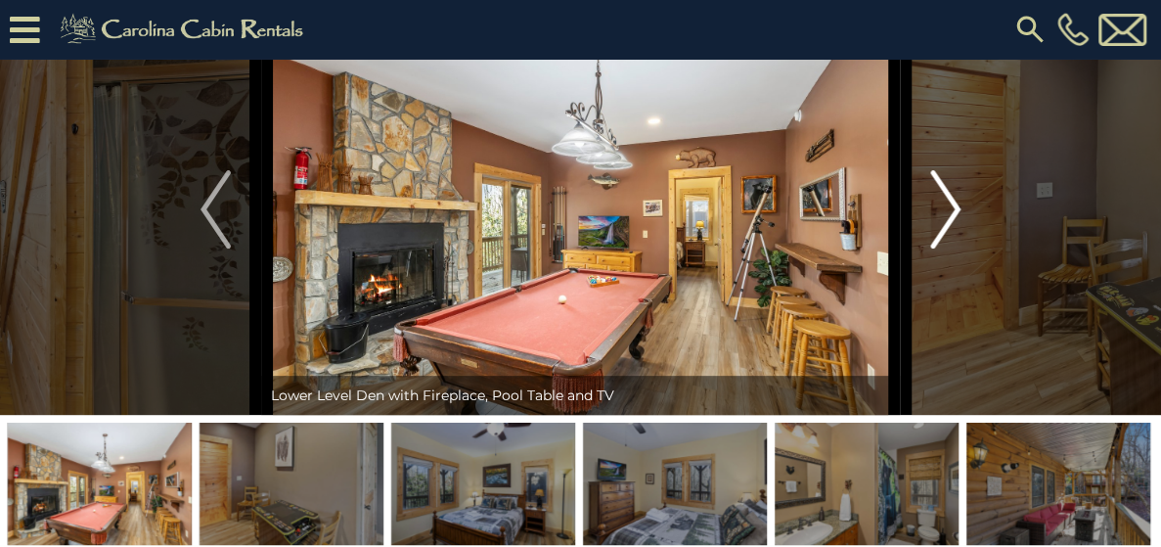
click at [951, 248] on img "Next" at bounding box center [944, 209] width 29 height 78
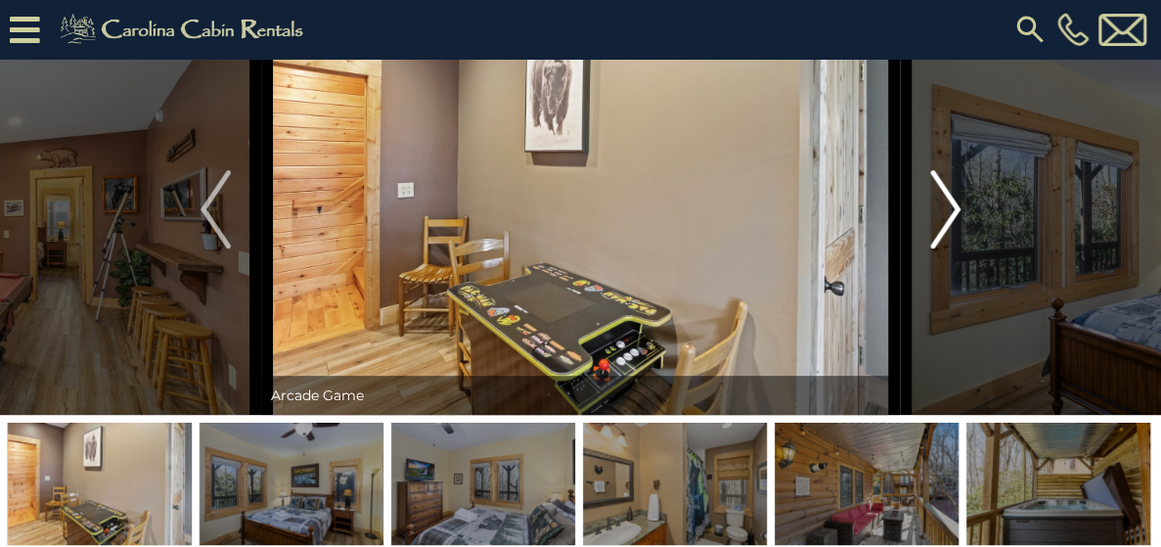
click at [951, 248] on img "Next" at bounding box center [944, 209] width 29 height 78
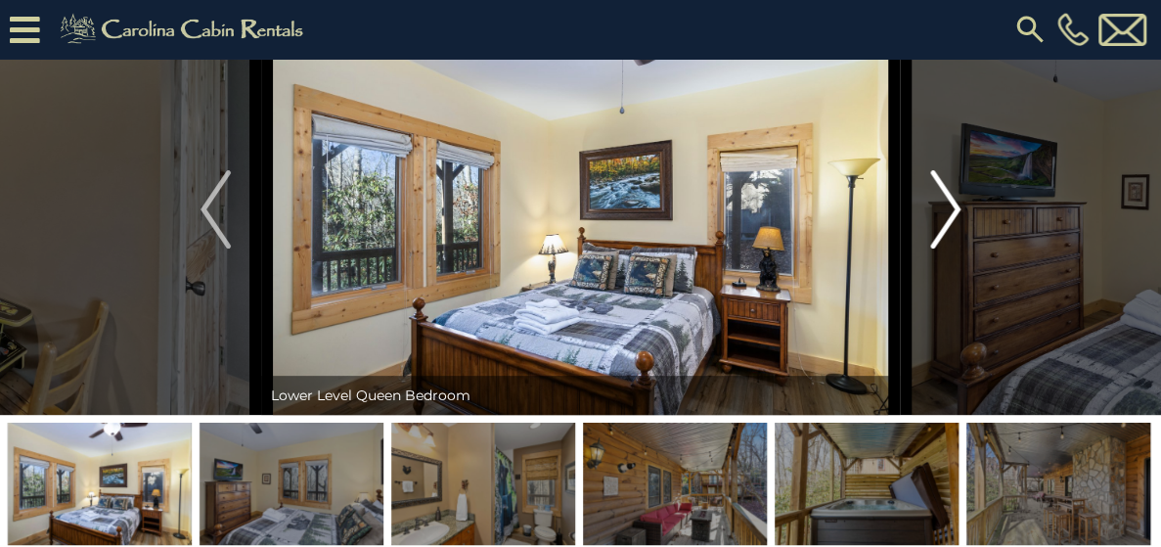
click at [951, 248] on img "Next" at bounding box center [944, 209] width 29 height 78
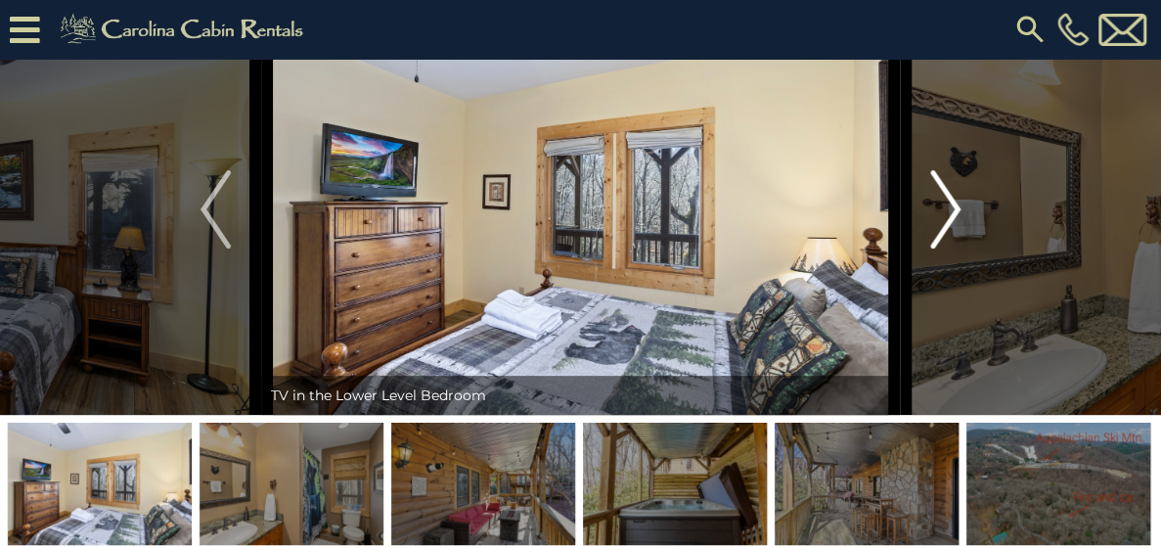
click at [951, 248] on img "Next" at bounding box center [944, 209] width 29 height 78
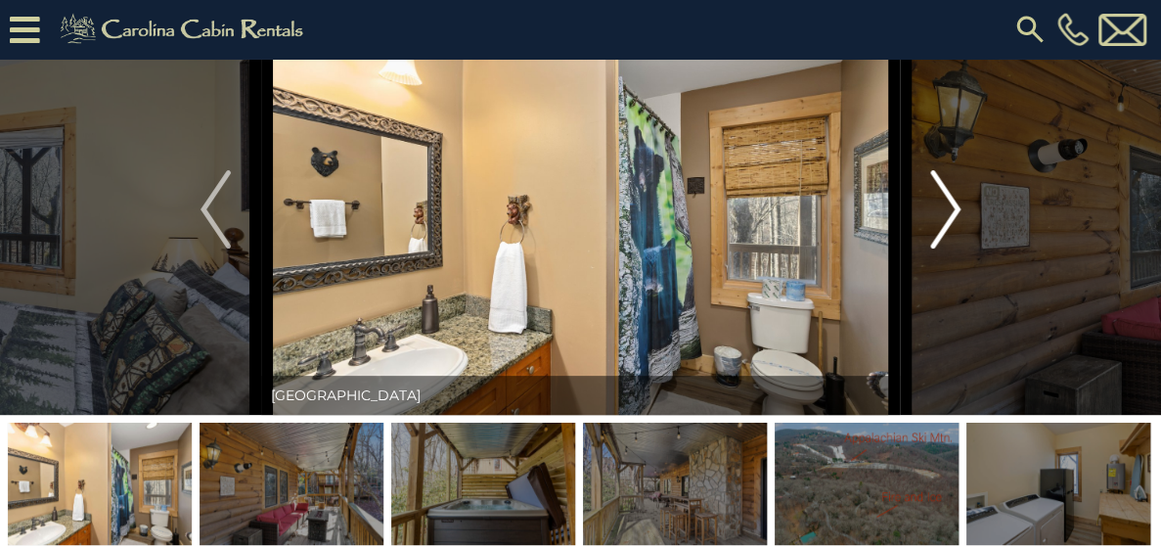
click at [951, 248] on img "Next" at bounding box center [944, 209] width 29 height 78
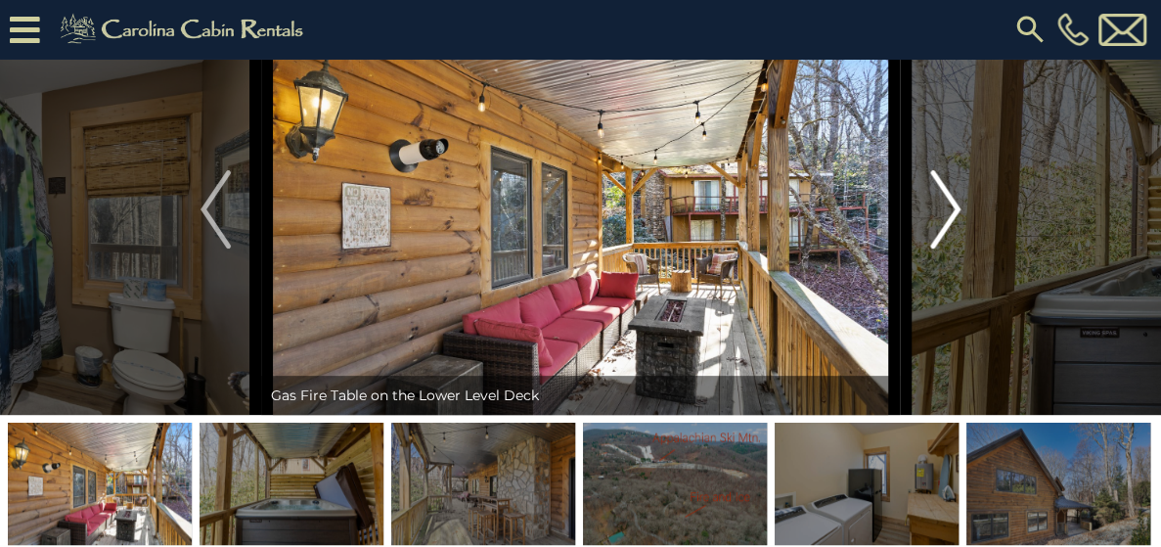
click at [951, 248] on img "Next" at bounding box center [944, 209] width 29 height 78
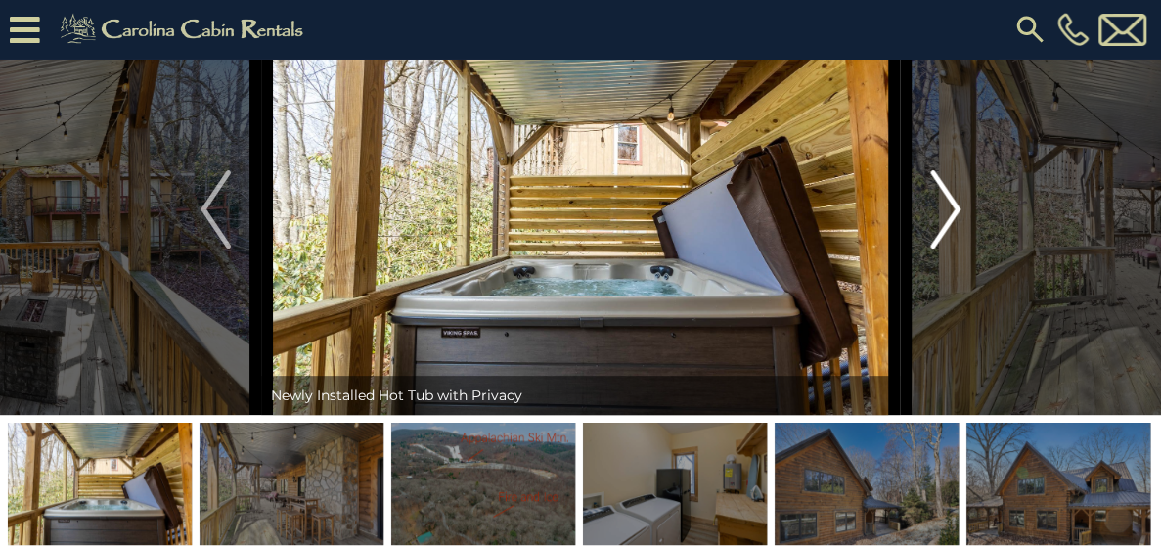
click at [951, 248] on img "Next" at bounding box center [944, 209] width 29 height 78
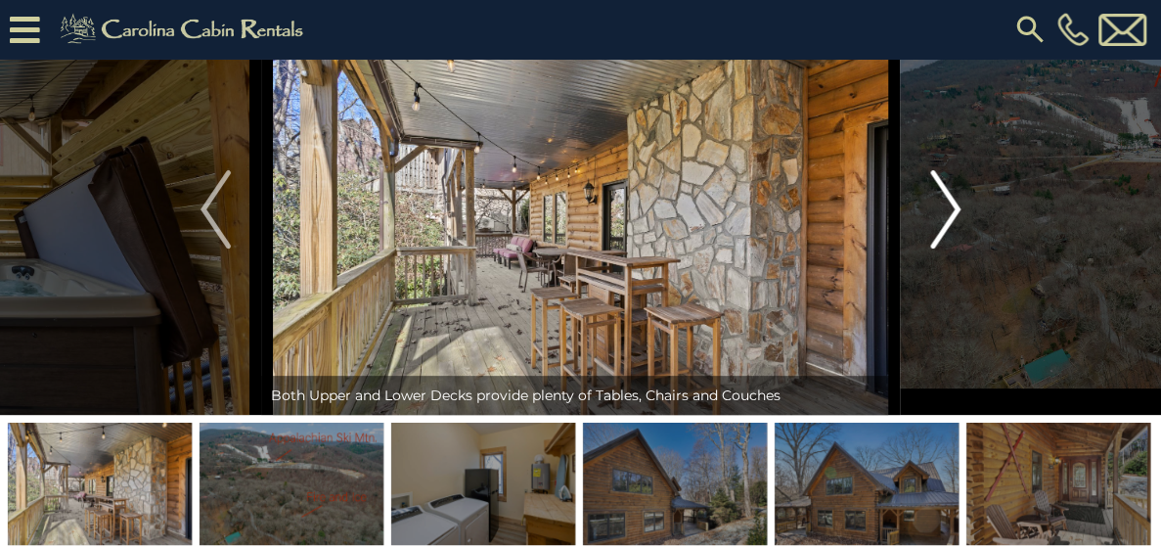
click at [951, 248] on img "Next" at bounding box center [944, 209] width 29 height 78
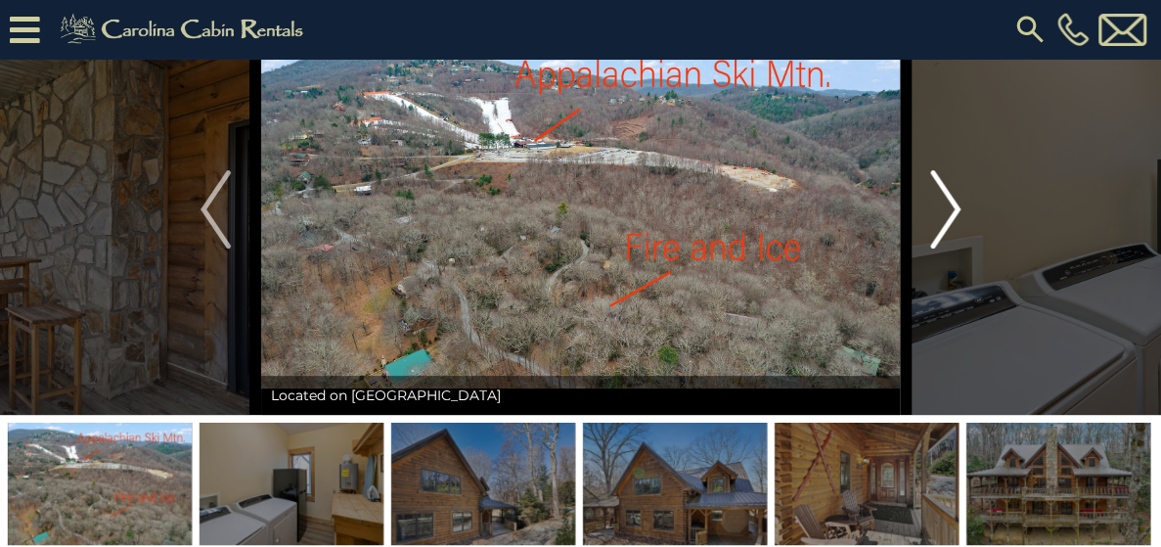
click at [951, 248] on img "Next" at bounding box center [944, 209] width 29 height 78
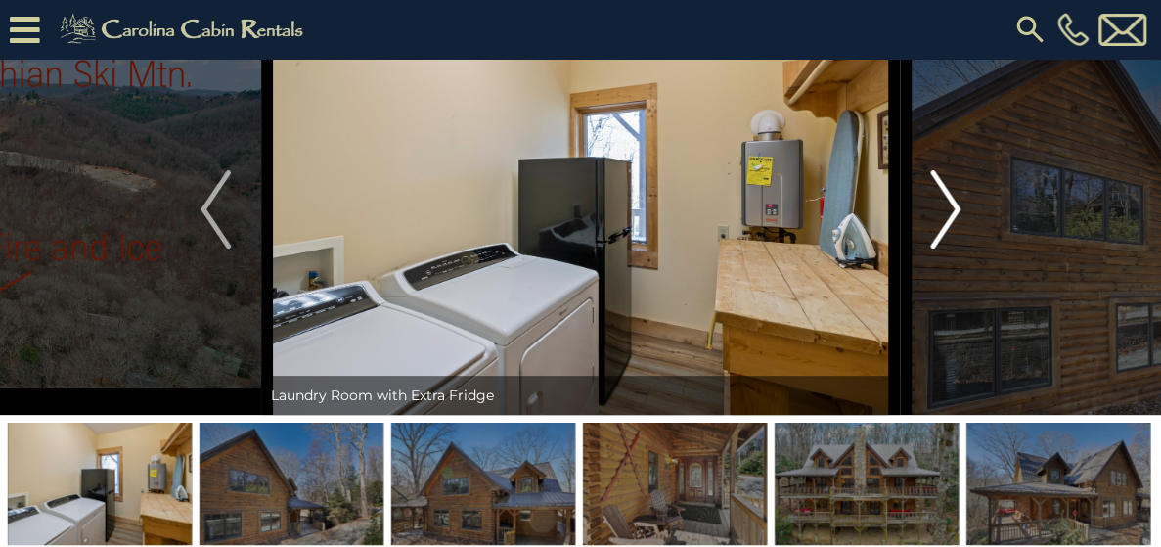
click at [951, 248] on img "Next" at bounding box center [944, 209] width 29 height 78
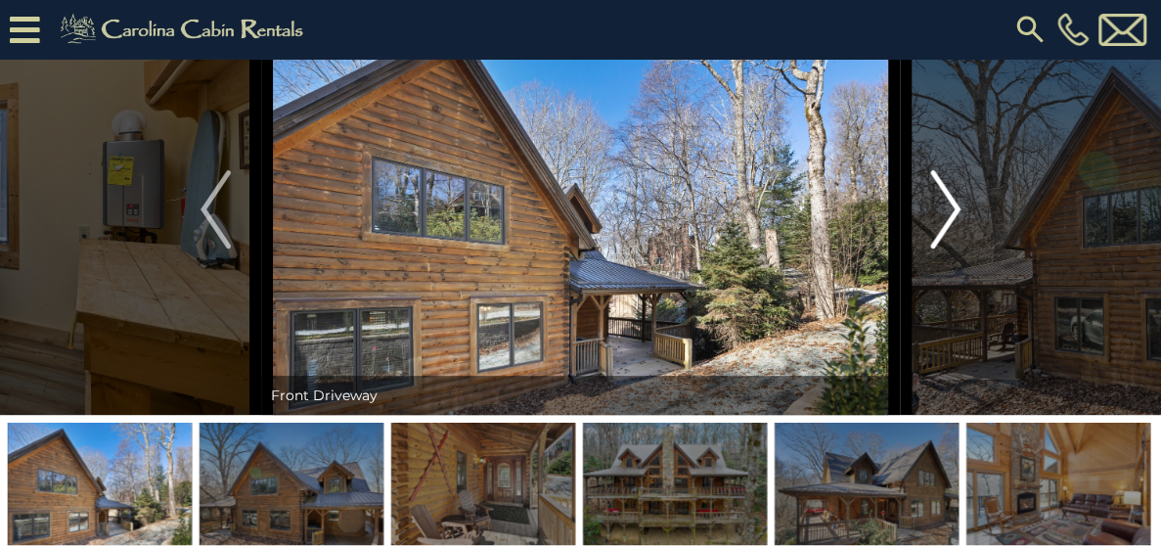
click at [951, 248] on img "Next" at bounding box center [944, 209] width 29 height 78
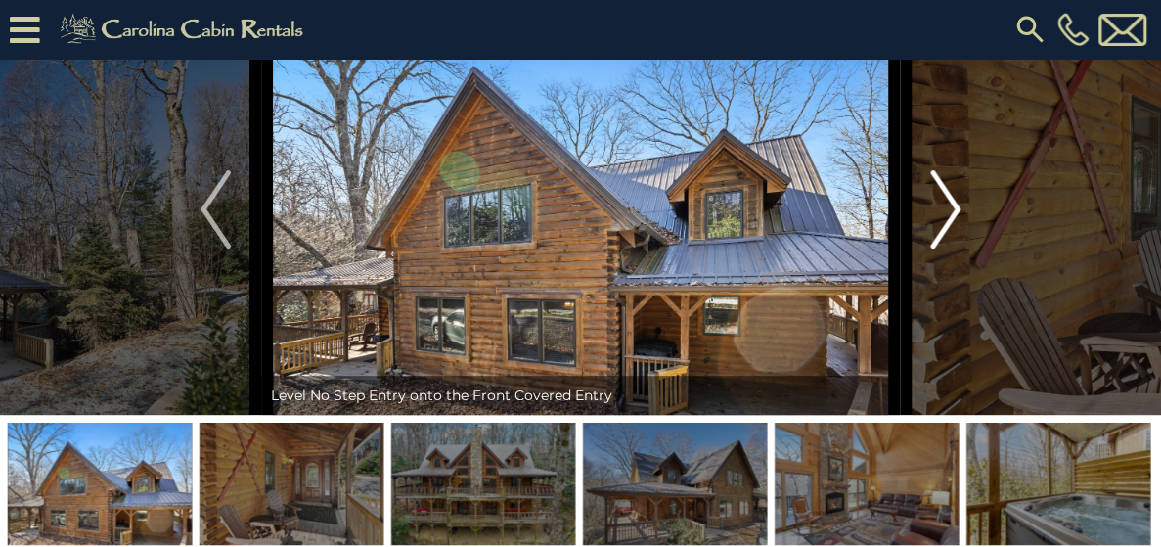
click at [951, 248] on img "Next" at bounding box center [944, 209] width 29 height 78
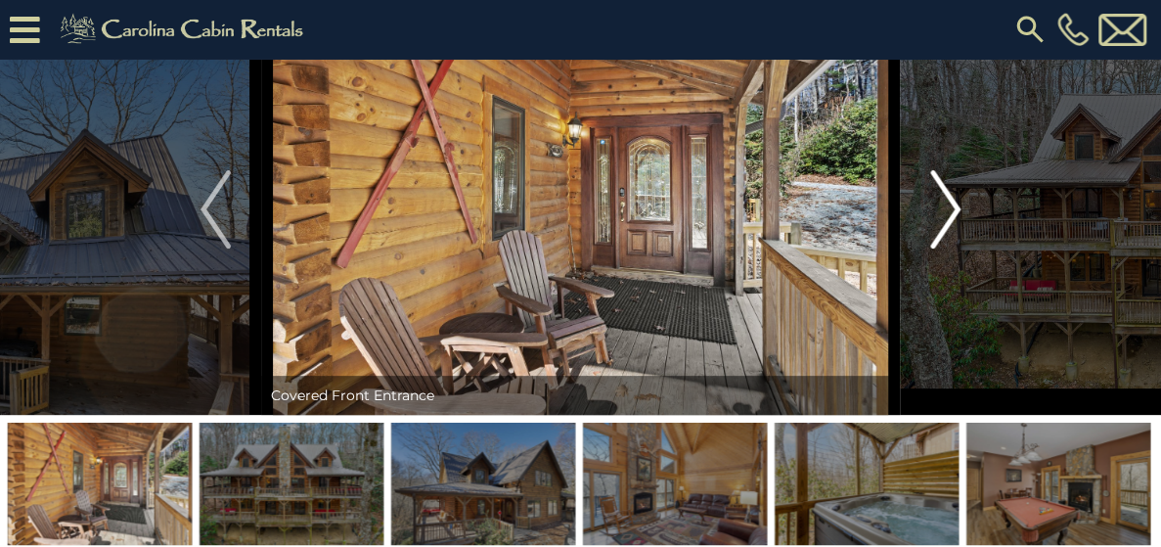
click at [951, 248] on img "Next" at bounding box center [944, 209] width 29 height 78
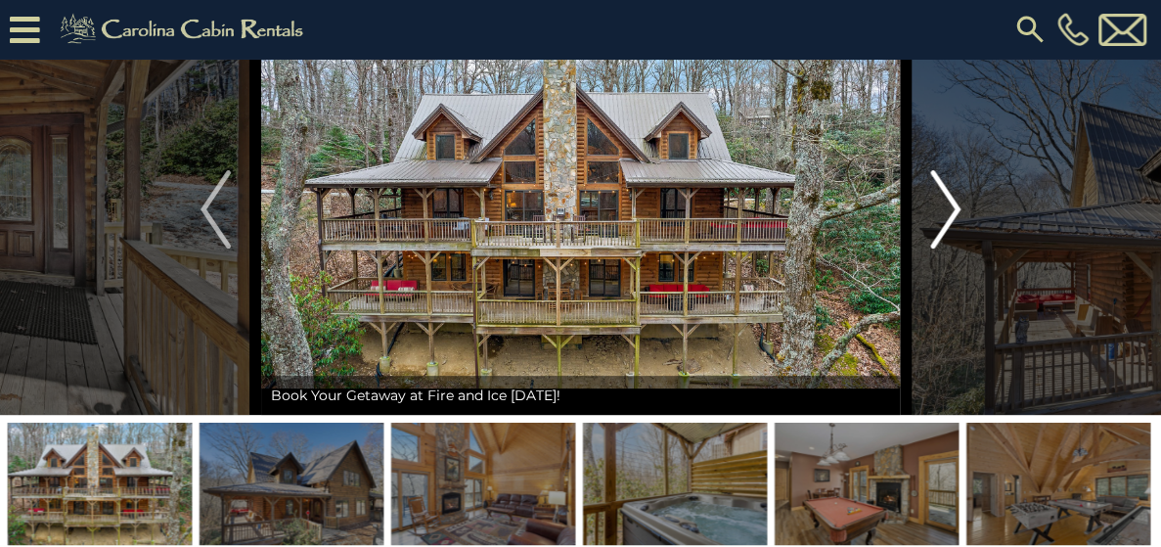
click at [951, 248] on img "Next" at bounding box center [944, 209] width 29 height 78
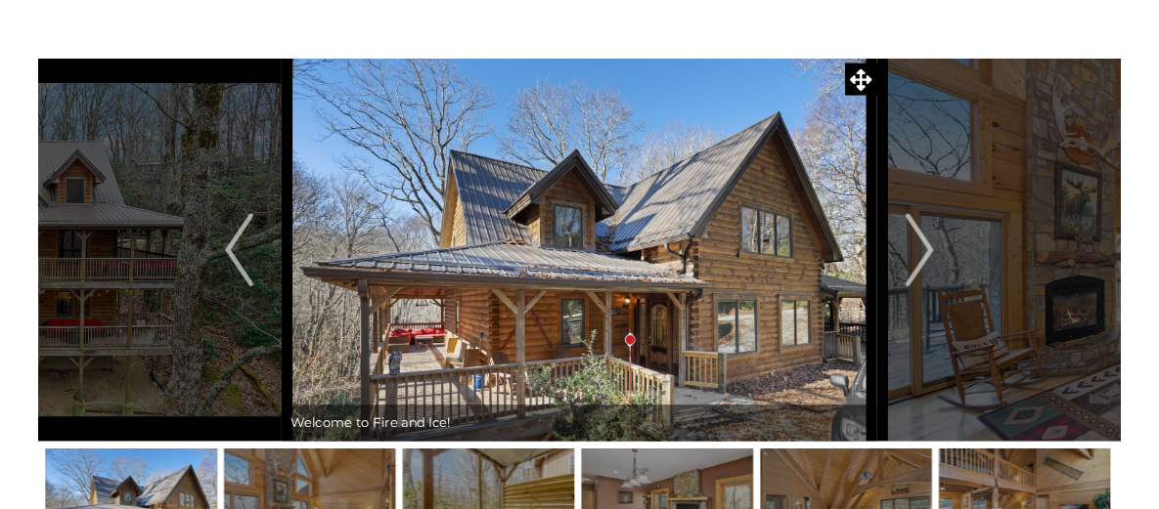
scroll to position [0, 0]
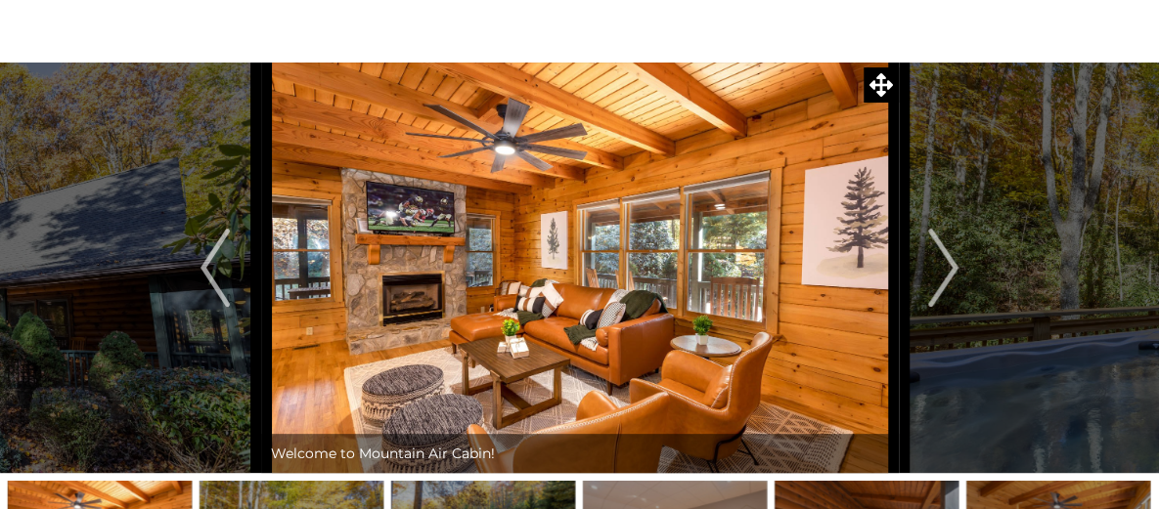
scroll to position [59, 0]
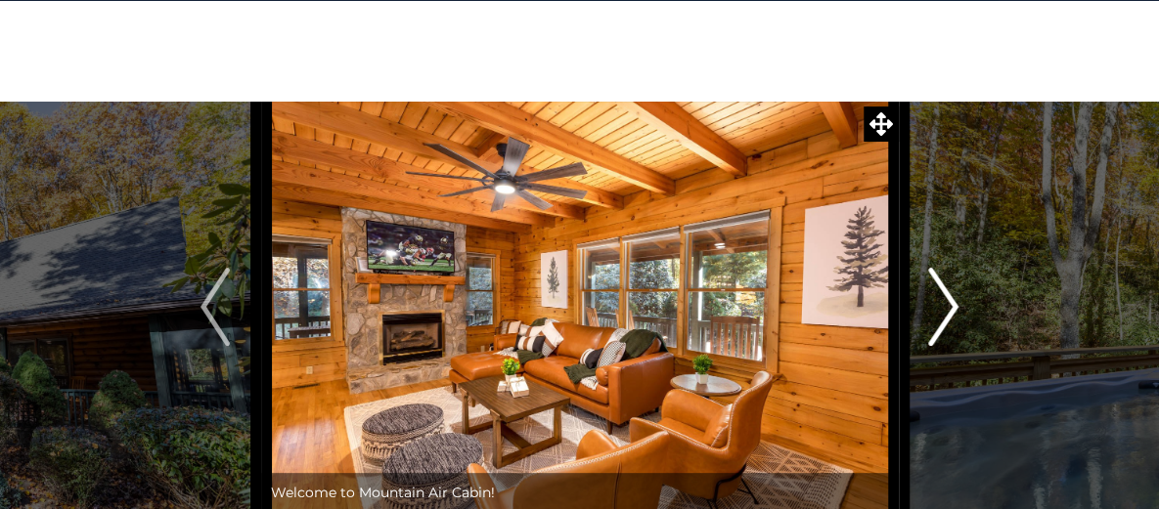
click at [938, 297] on img "Next" at bounding box center [943, 307] width 29 height 78
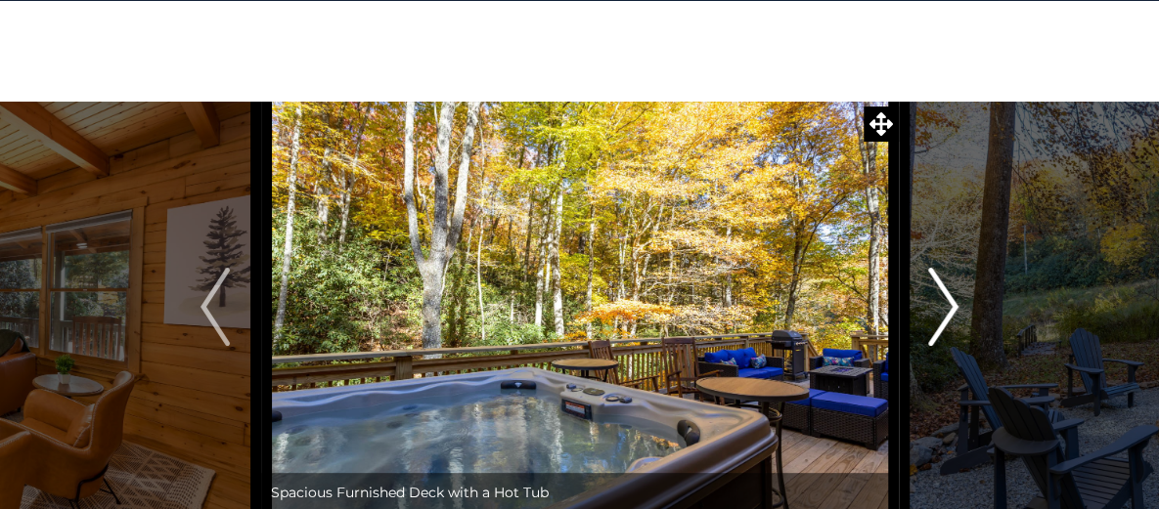
click at [938, 297] on img "Next" at bounding box center [943, 307] width 29 height 78
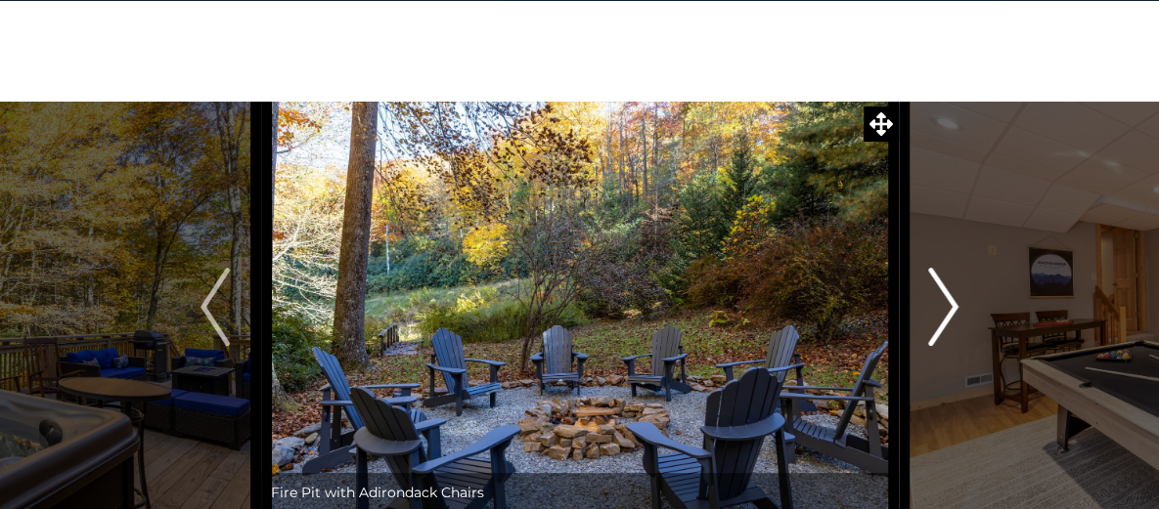
click at [938, 297] on img "Next" at bounding box center [943, 307] width 29 height 78
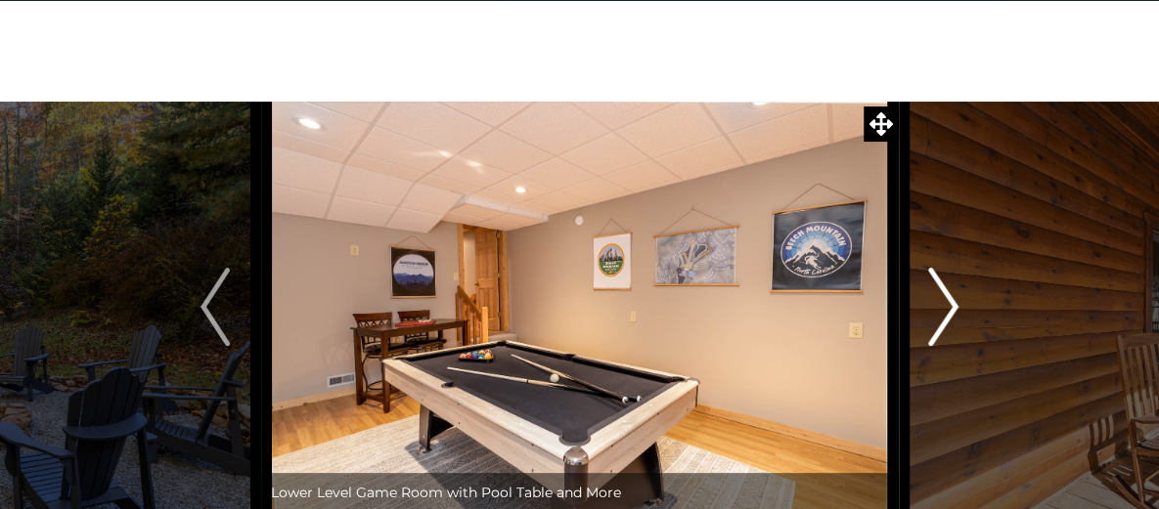
click at [938, 297] on img "Next" at bounding box center [943, 307] width 29 height 78
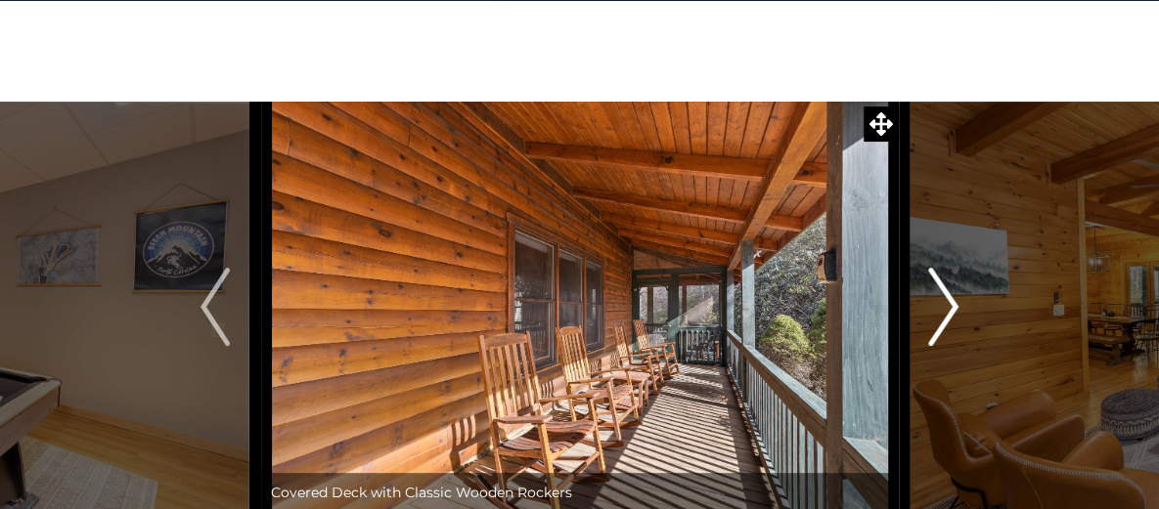
click at [938, 297] on img "Next" at bounding box center [943, 307] width 29 height 78
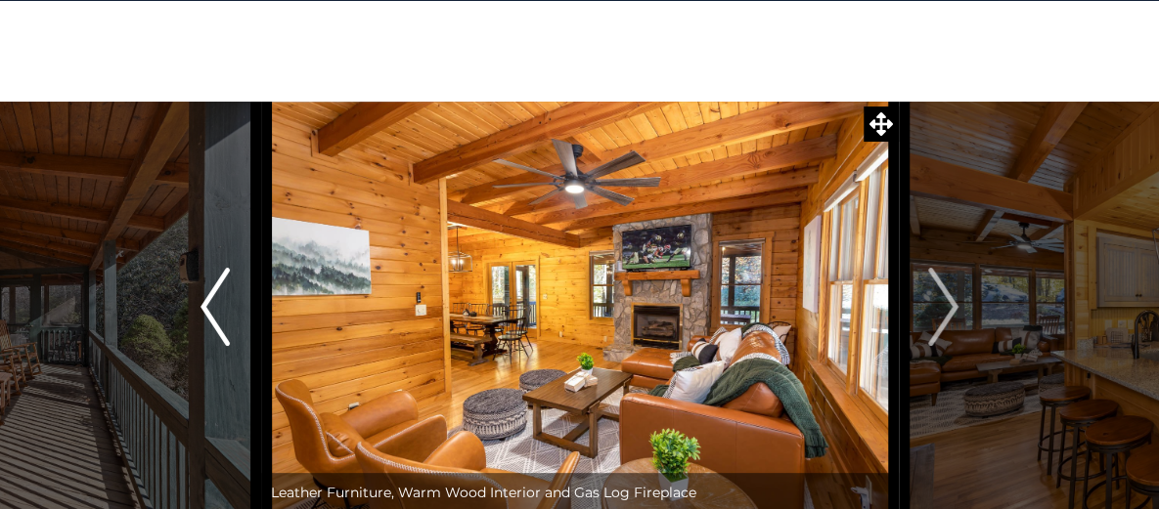
click at [221, 313] on img "Previous" at bounding box center [214, 307] width 29 height 78
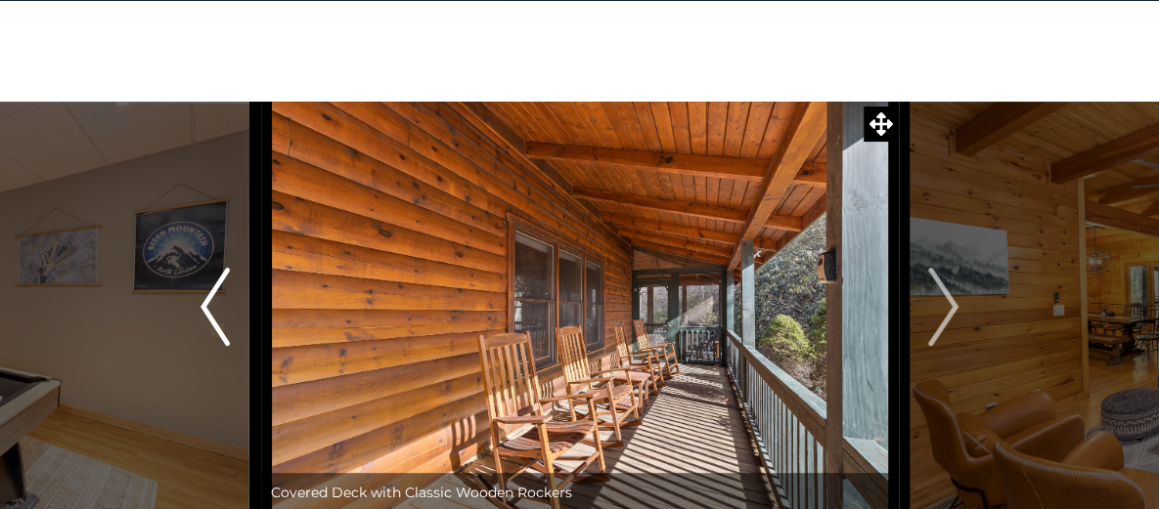
click at [221, 313] on img "Previous" at bounding box center [214, 307] width 29 height 78
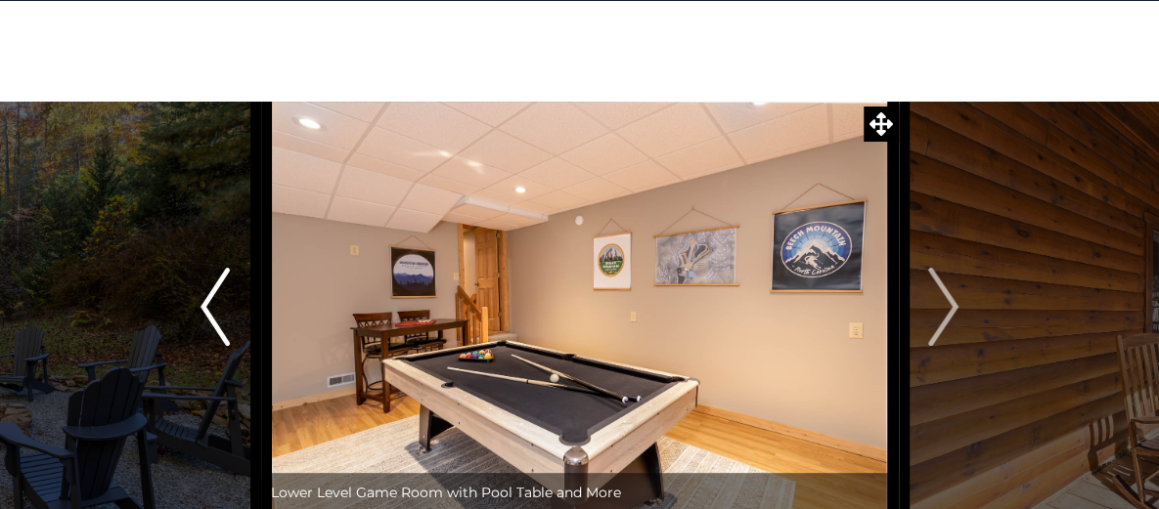
click at [221, 313] on img "Previous" at bounding box center [214, 307] width 29 height 78
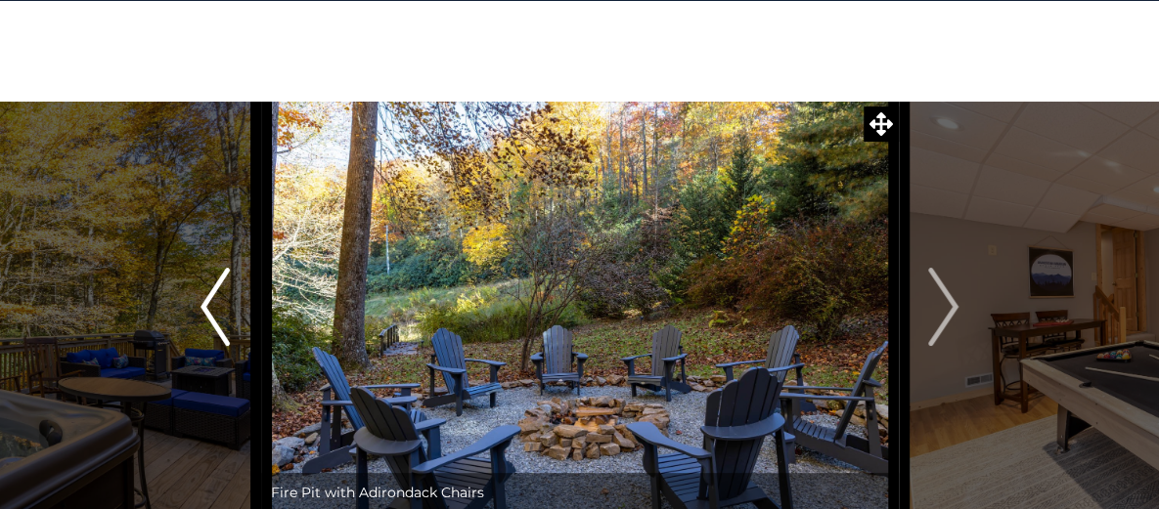
click at [221, 313] on img "Previous" at bounding box center [214, 307] width 29 height 78
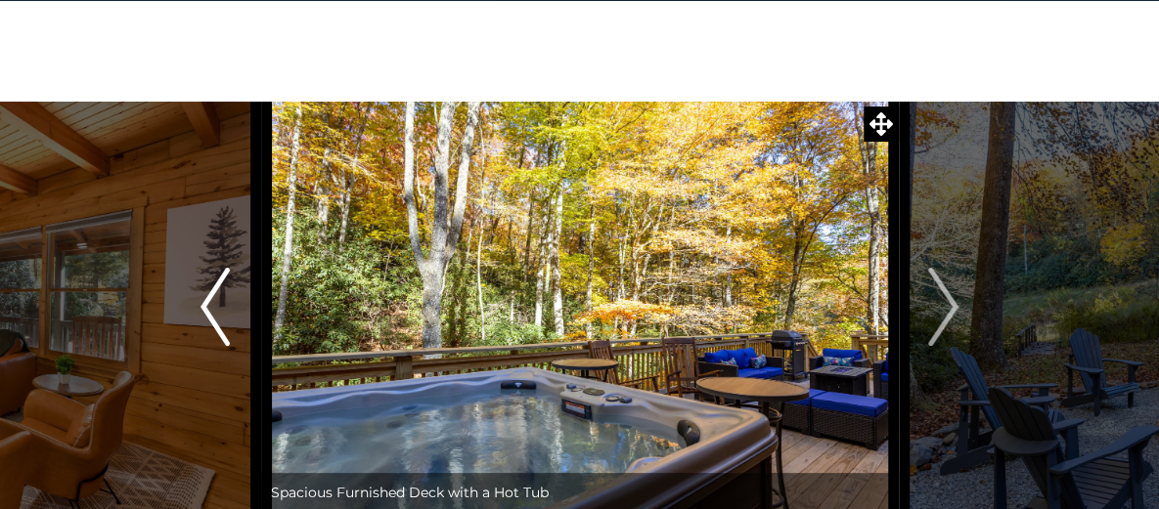
click at [221, 313] on img "Previous" at bounding box center [214, 307] width 29 height 78
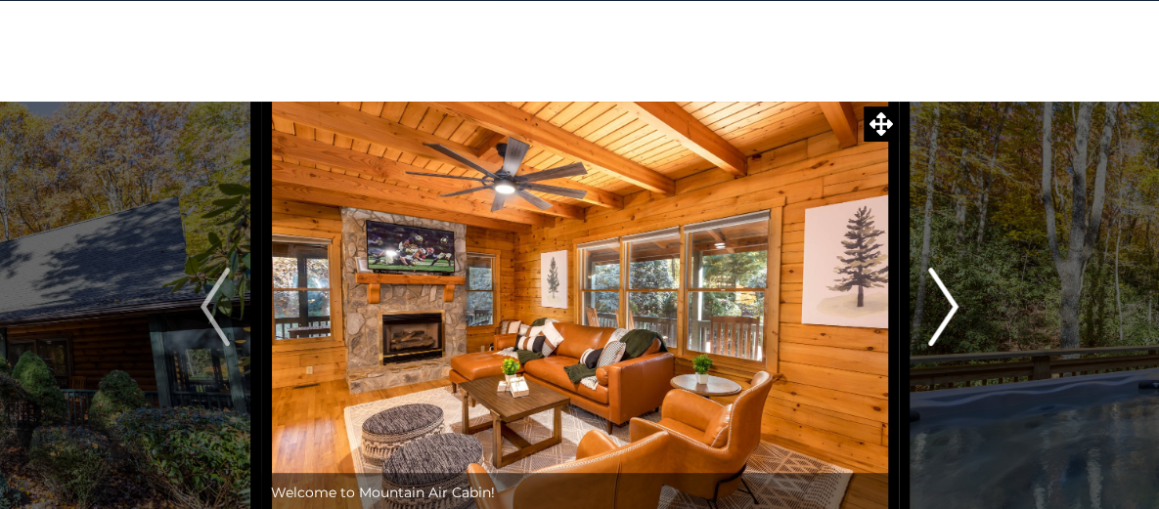
click at [941, 305] on img "Next" at bounding box center [943, 307] width 29 height 78
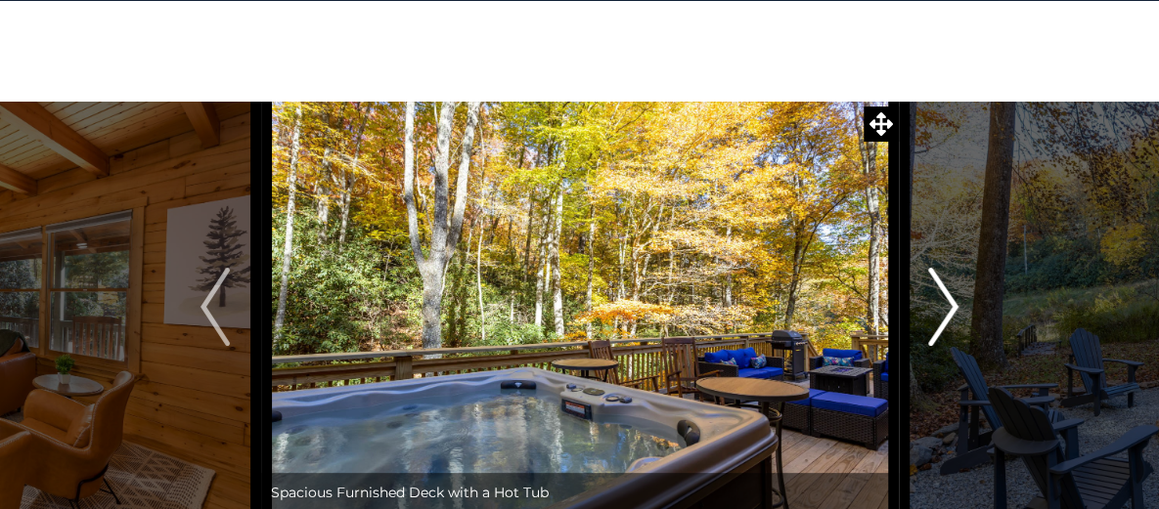
click at [941, 305] on img "Next" at bounding box center [943, 307] width 29 height 78
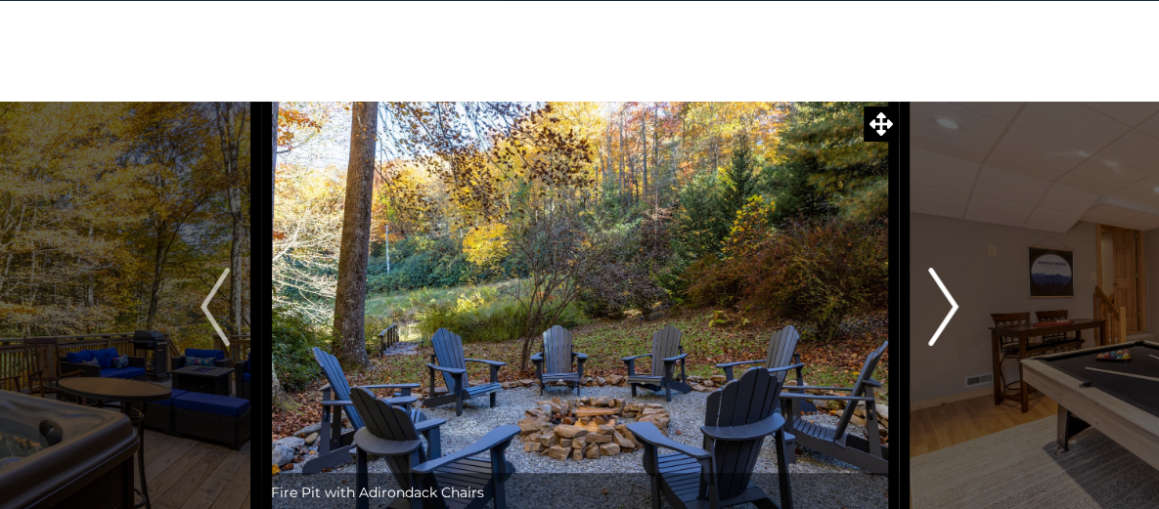
click at [941, 305] on img "Next" at bounding box center [943, 307] width 29 height 78
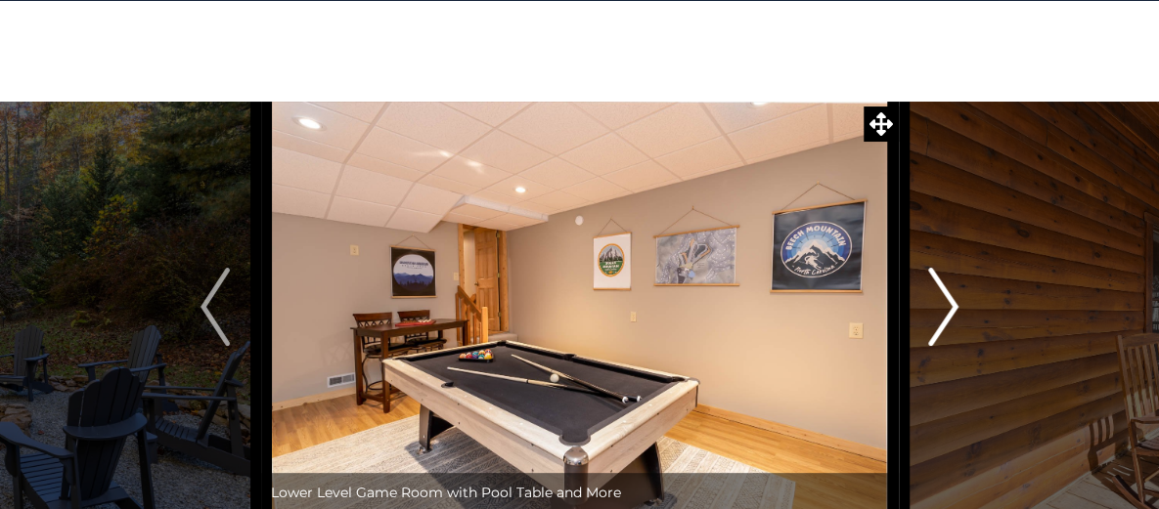
click at [941, 305] on img "Next" at bounding box center [943, 307] width 29 height 78
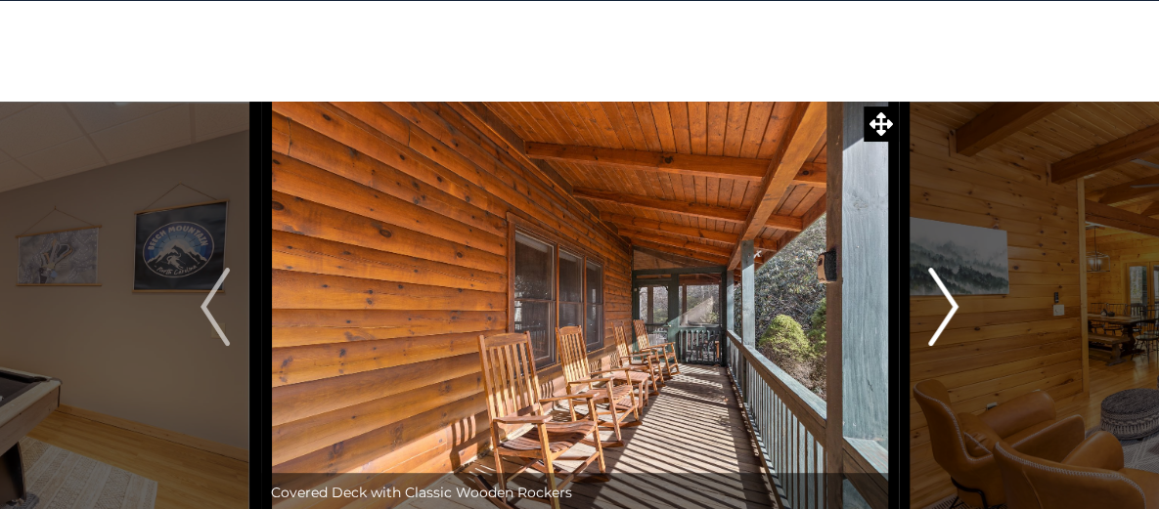
click at [941, 305] on img "Next" at bounding box center [943, 307] width 29 height 78
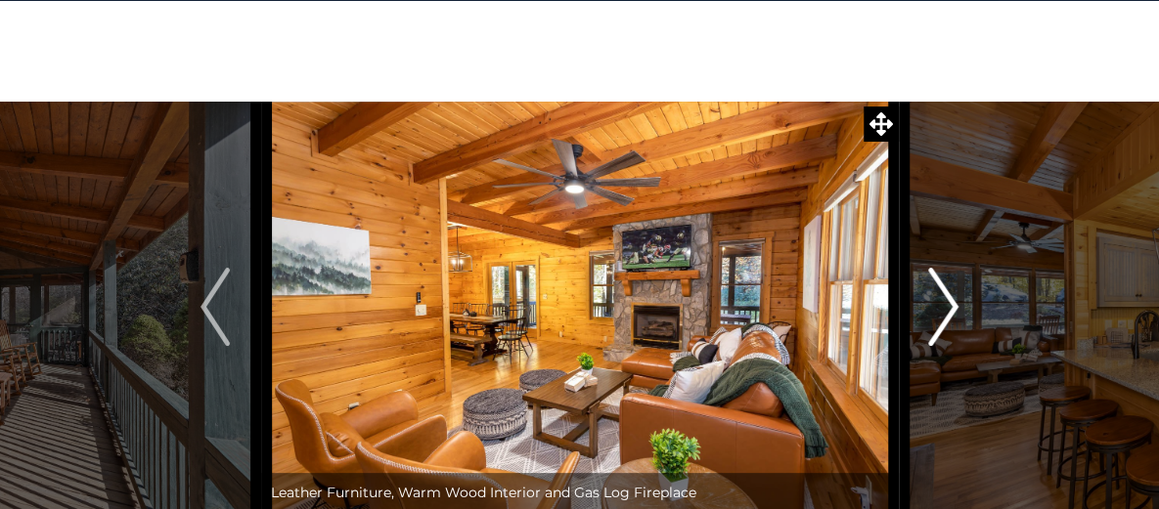
click at [941, 305] on img "Next" at bounding box center [943, 307] width 29 height 78
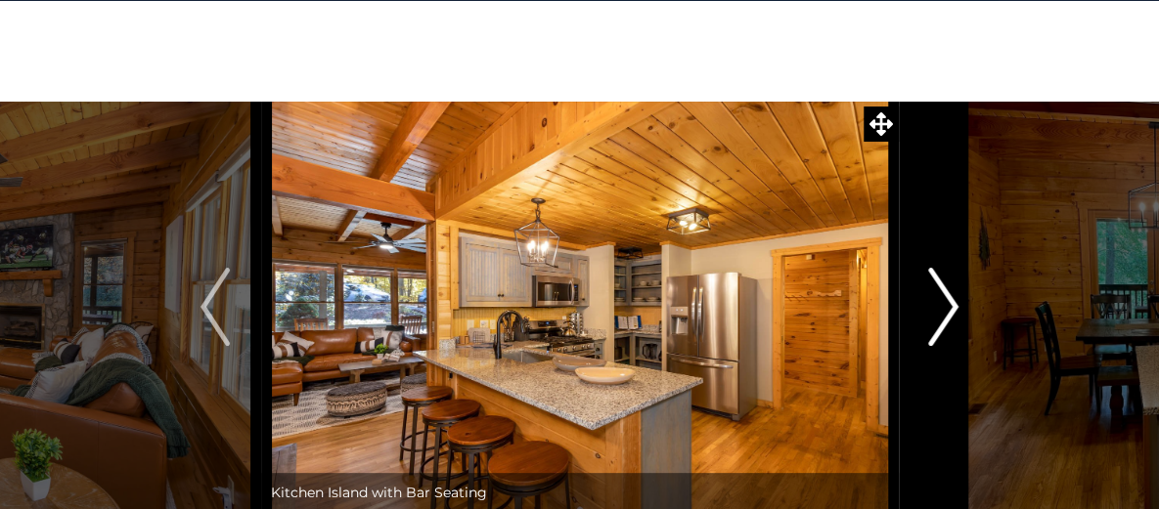
click at [941, 305] on img "Next" at bounding box center [943, 307] width 29 height 78
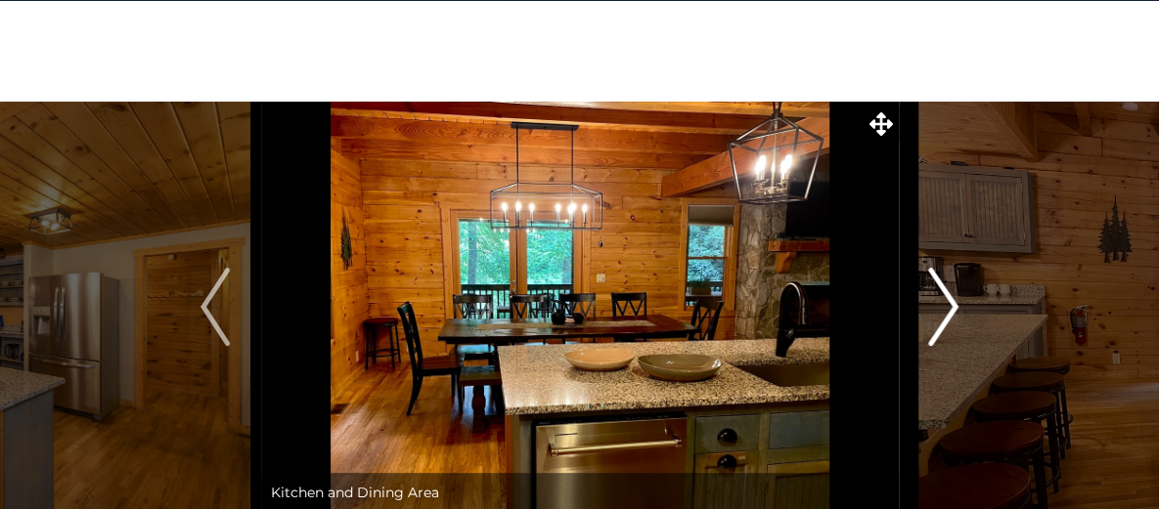
click at [941, 305] on img "Next" at bounding box center [943, 307] width 29 height 78
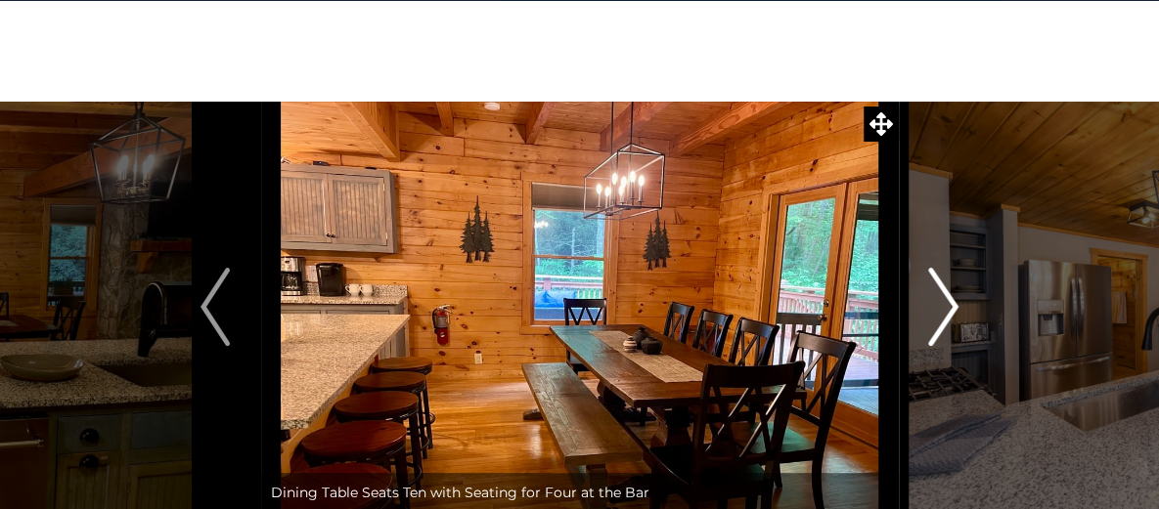
click at [941, 305] on img "Next" at bounding box center [943, 307] width 29 height 78
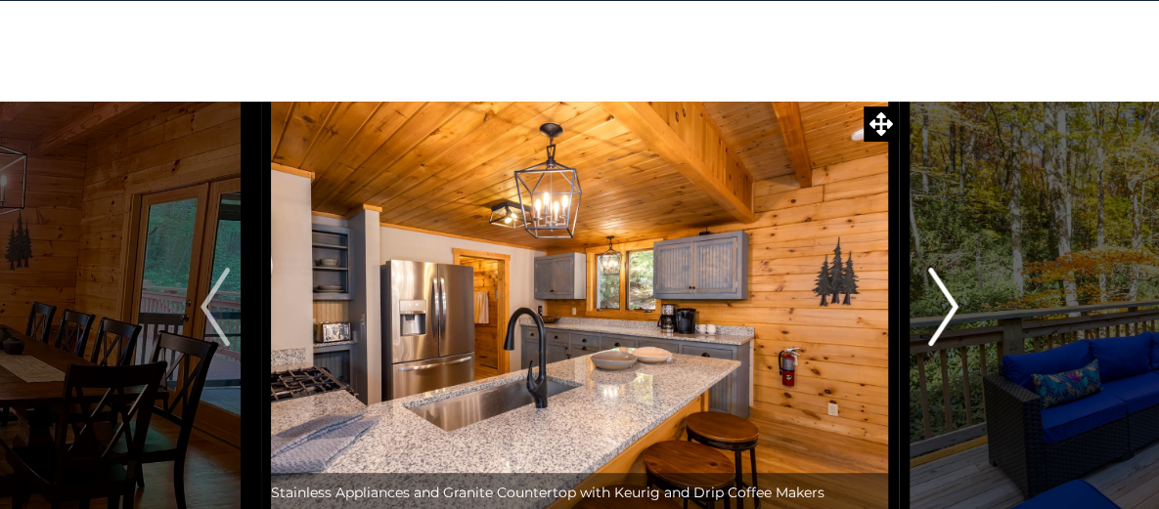
click at [941, 305] on img "Next" at bounding box center [943, 307] width 29 height 78
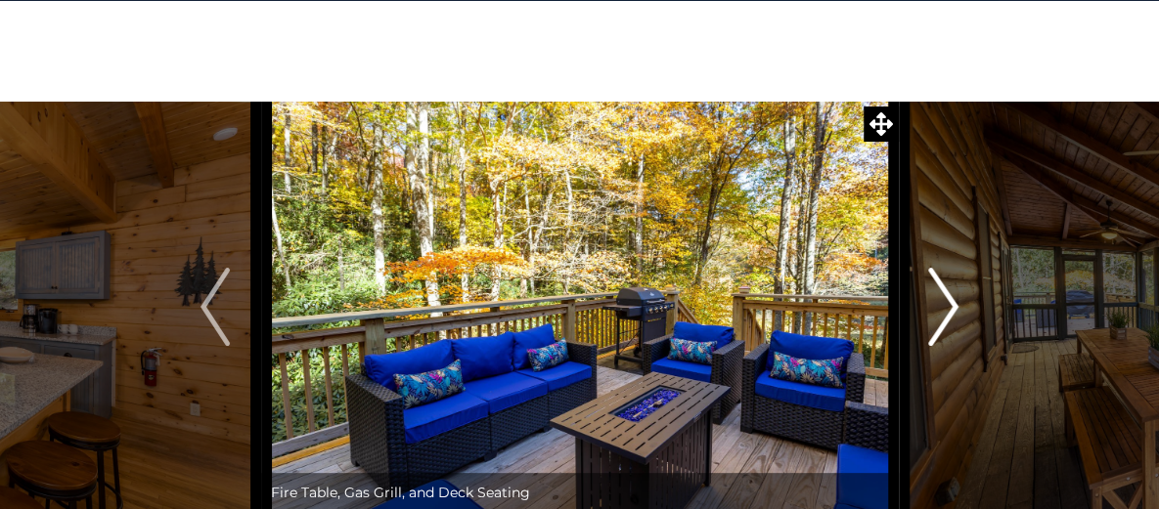
click at [947, 300] on img "Next" at bounding box center [943, 307] width 29 height 78
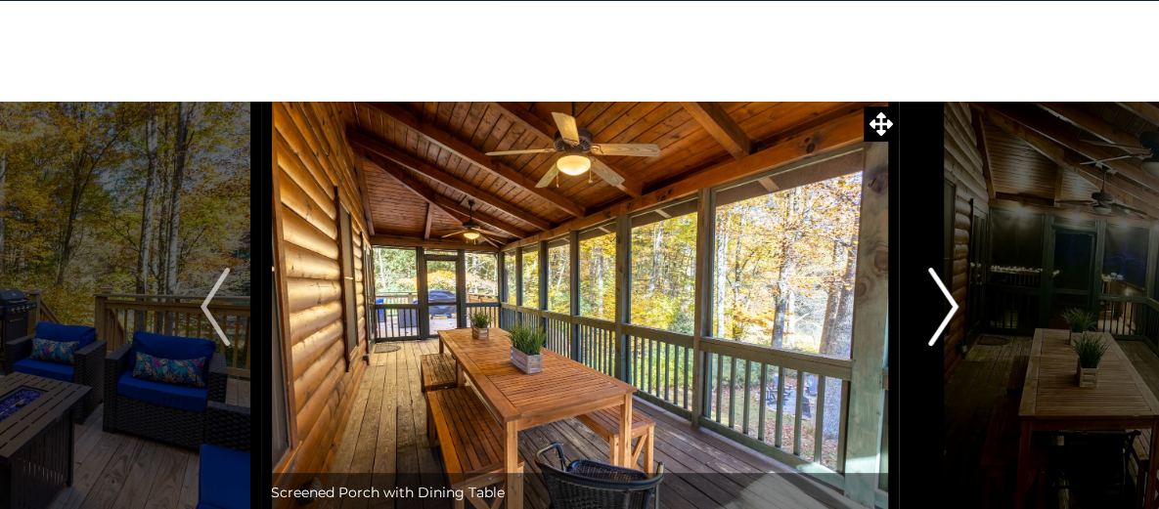
click at [947, 300] on img "Next" at bounding box center [943, 307] width 29 height 78
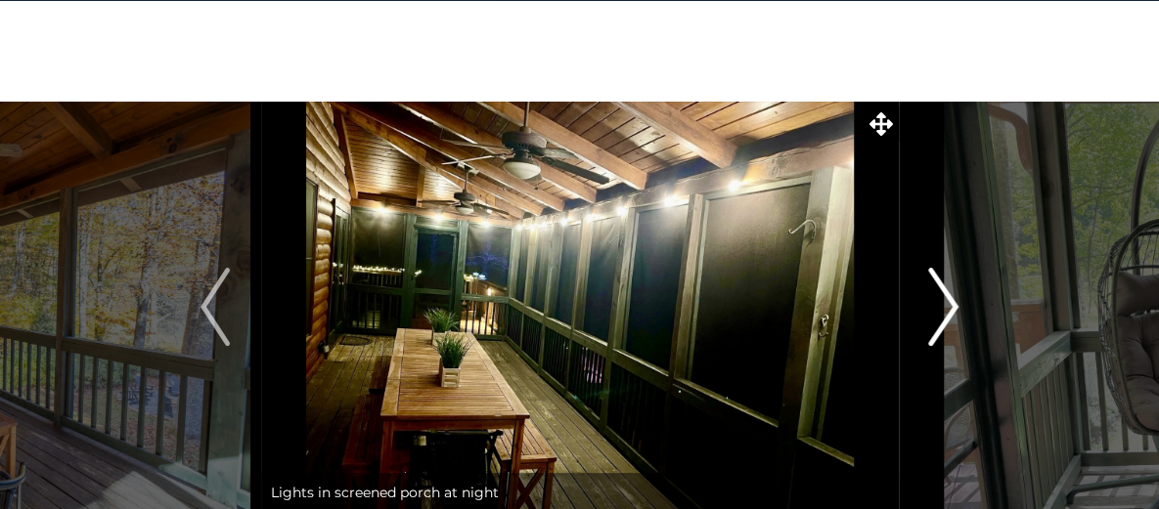
click at [947, 300] on img "Next" at bounding box center [943, 307] width 29 height 78
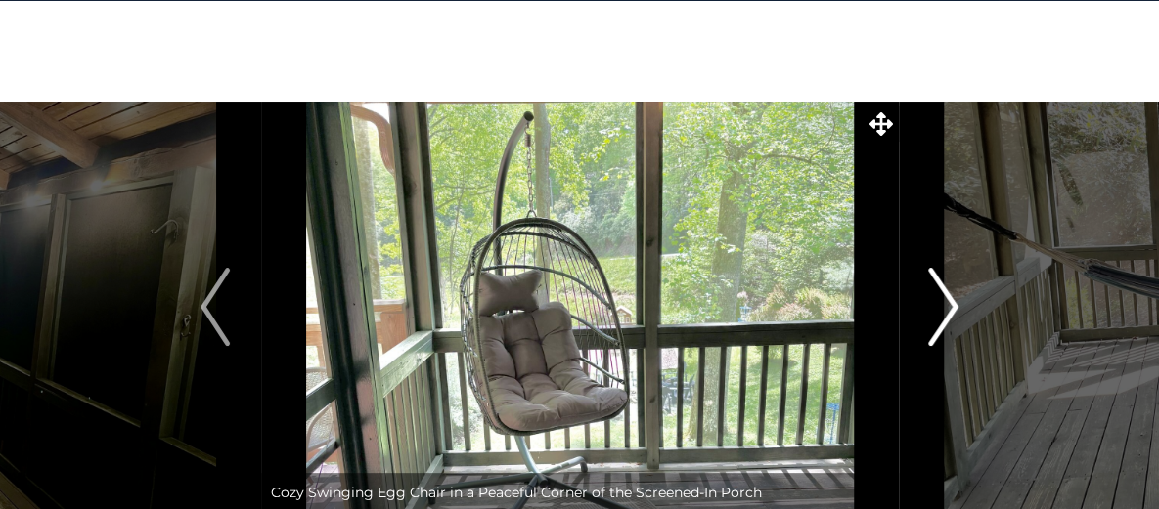
click at [947, 300] on img "Next" at bounding box center [943, 307] width 29 height 78
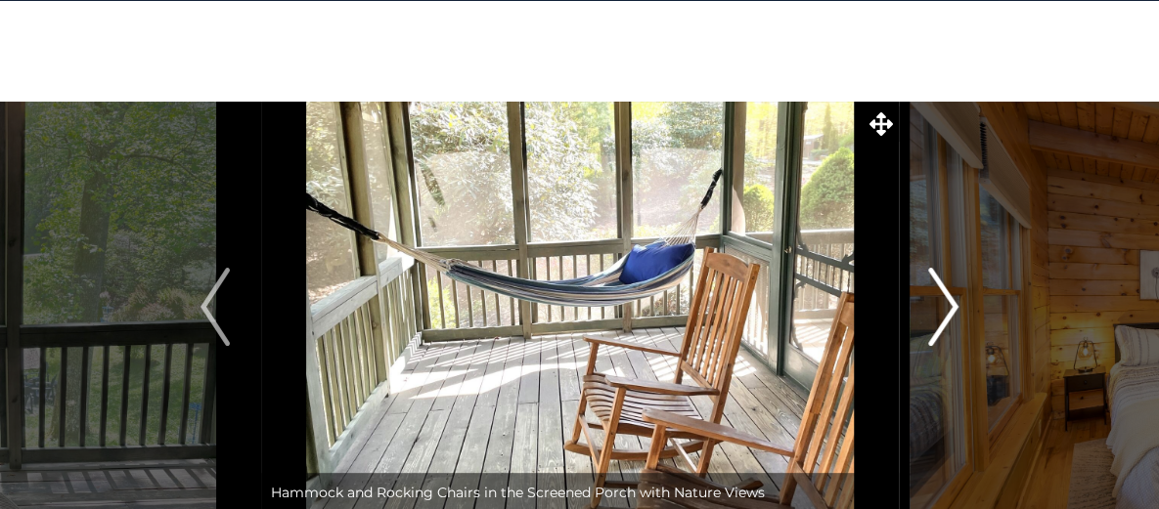
click at [947, 300] on img "Next" at bounding box center [943, 307] width 29 height 78
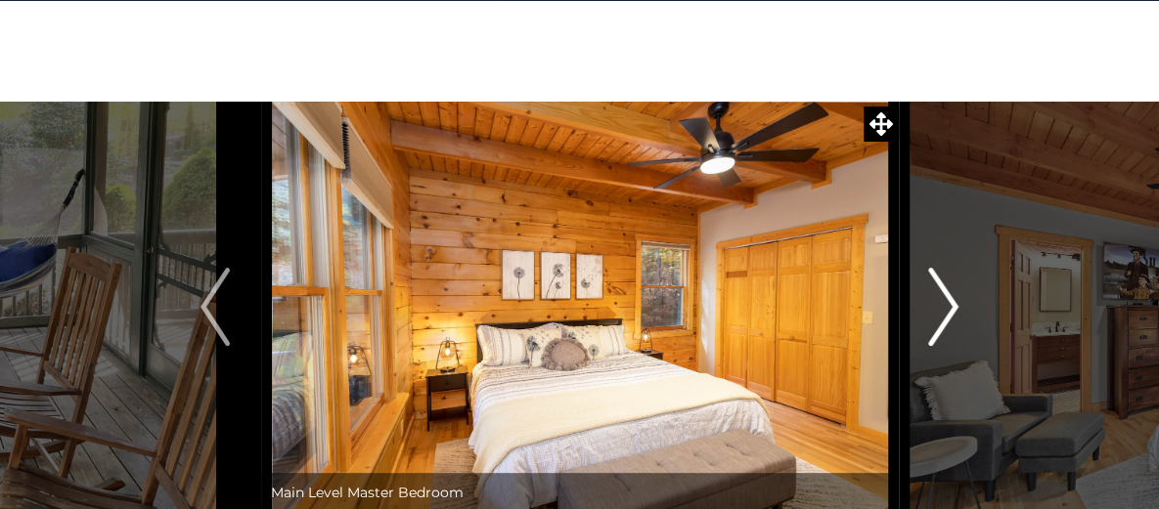
click at [947, 300] on img "Next" at bounding box center [943, 307] width 29 height 78
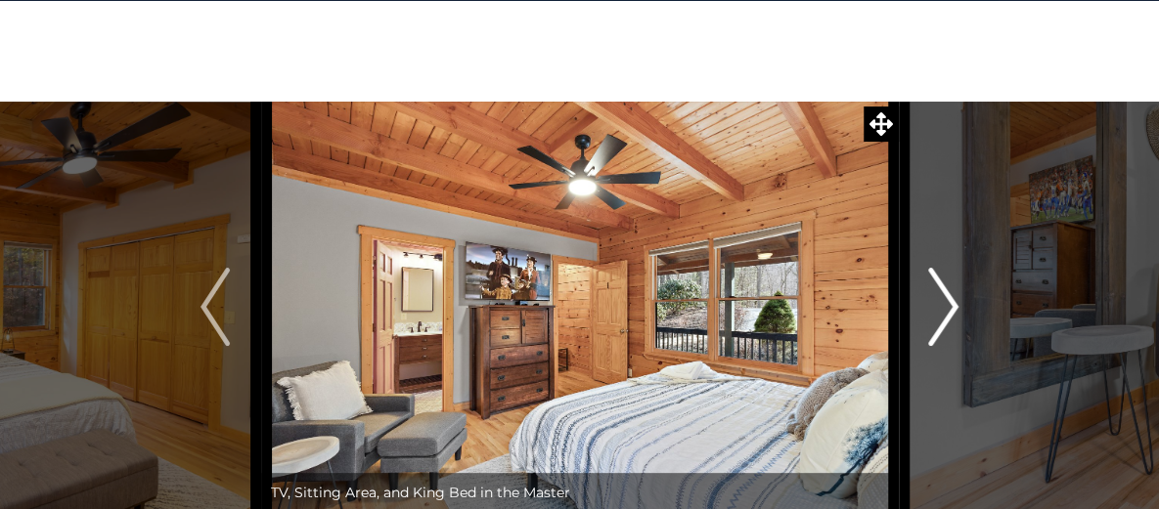
click at [947, 300] on img "Next" at bounding box center [943, 307] width 29 height 78
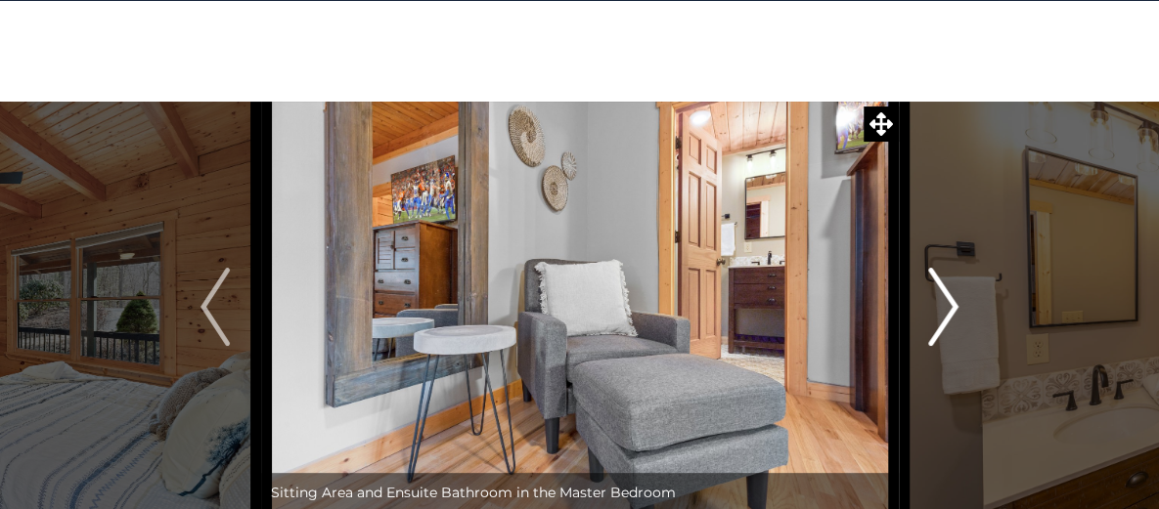
click at [947, 300] on img "Next" at bounding box center [943, 307] width 29 height 78
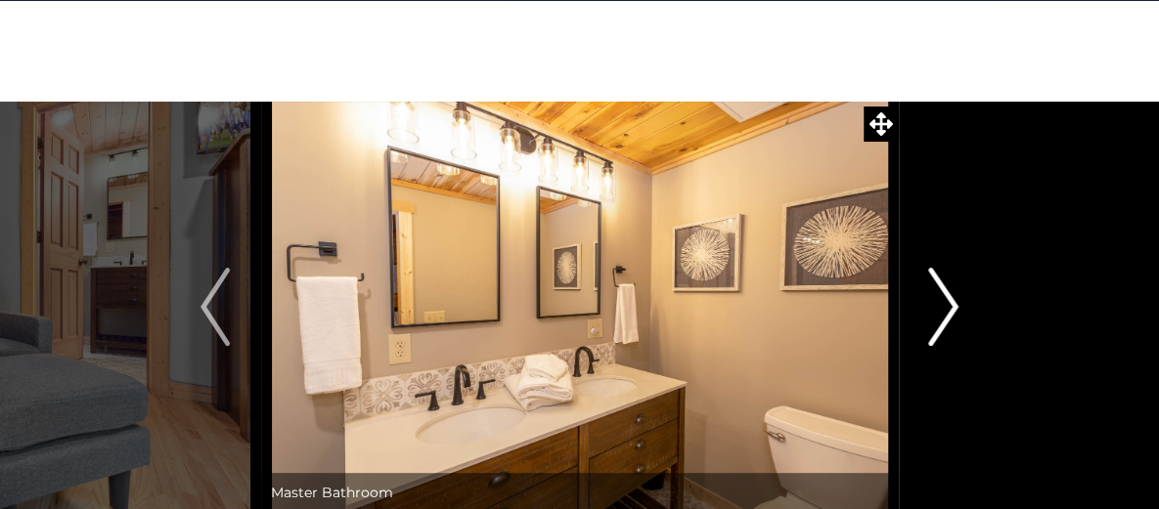
click at [947, 300] on img "Next" at bounding box center [943, 307] width 29 height 78
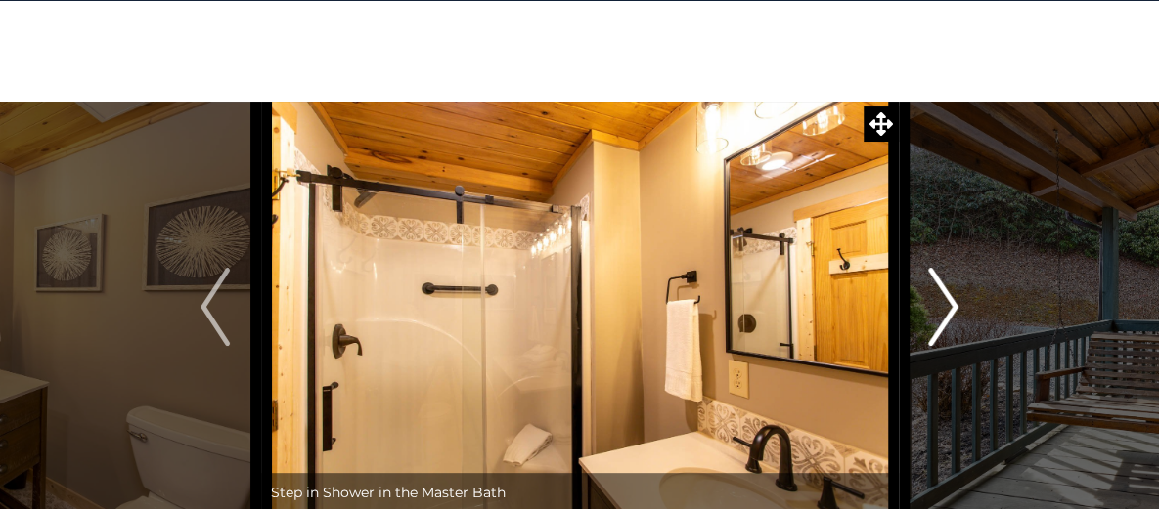
click at [947, 300] on img "Next" at bounding box center [943, 307] width 29 height 78
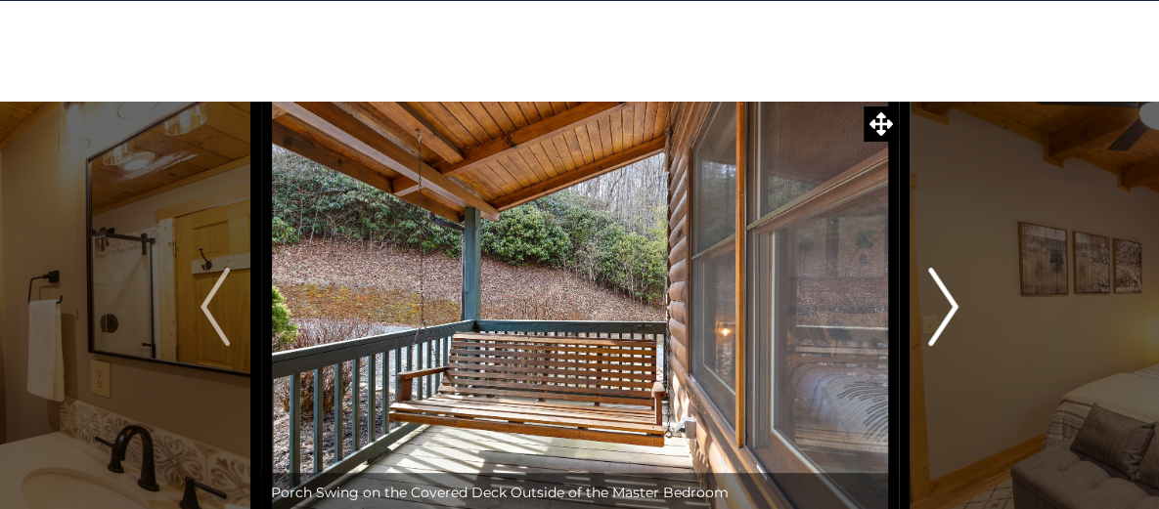
click at [947, 300] on img "Next" at bounding box center [943, 307] width 29 height 78
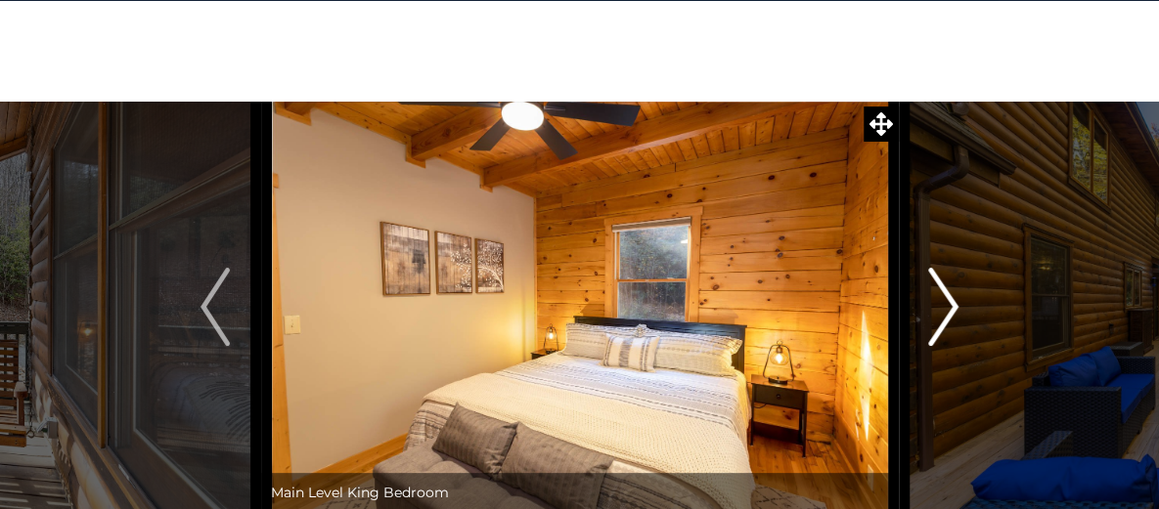
click at [947, 300] on img "Next" at bounding box center [943, 307] width 29 height 78
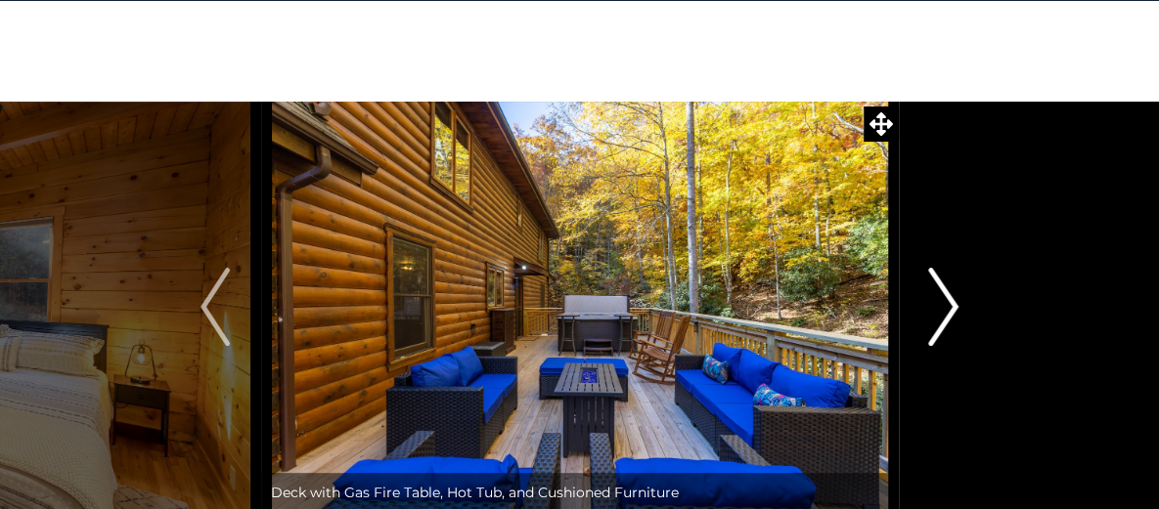
click at [947, 300] on img "Next" at bounding box center [943, 307] width 29 height 78
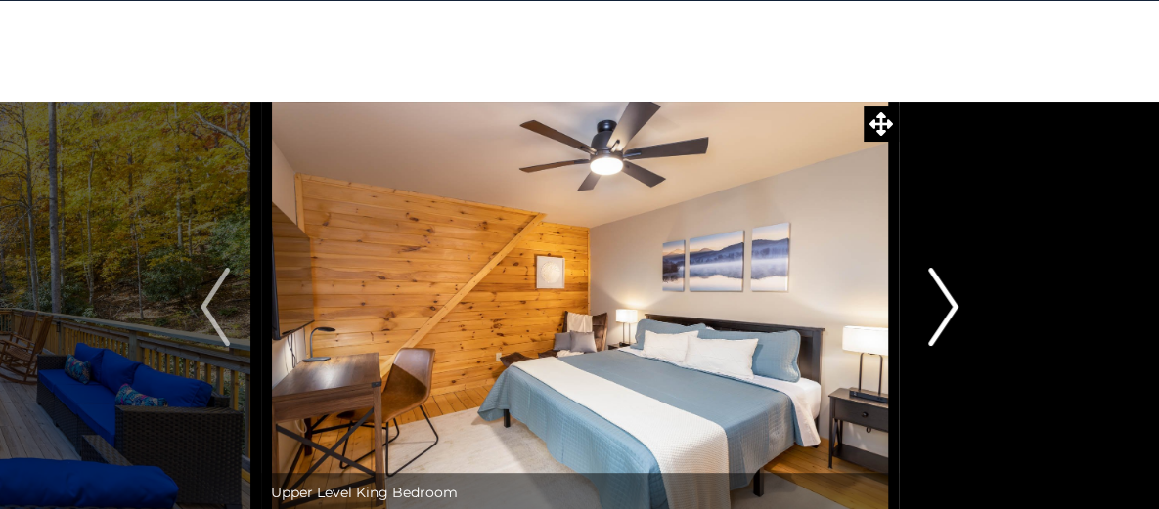
click at [947, 300] on img "Next" at bounding box center [943, 307] width 29 height 78
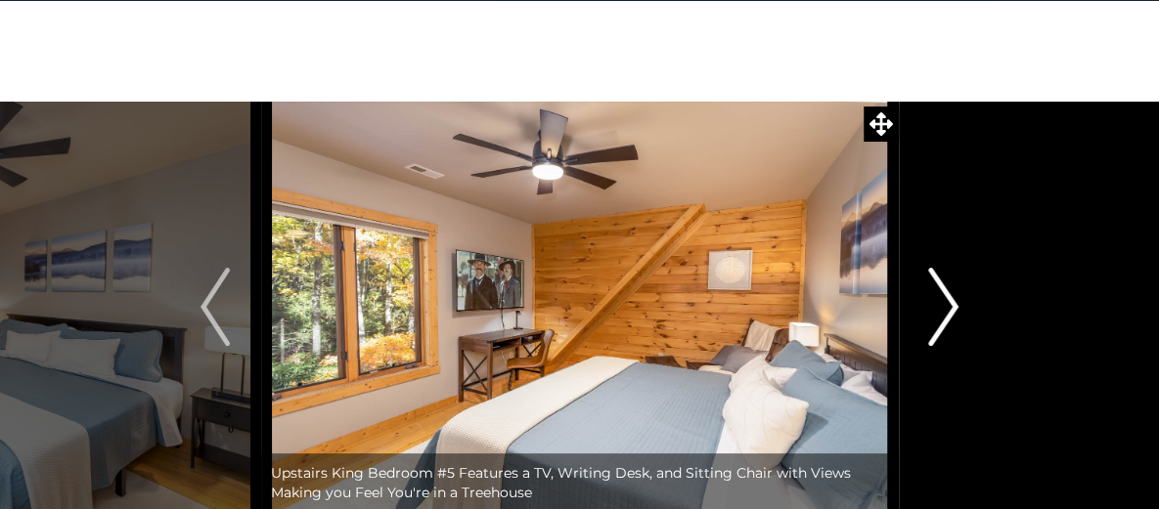
click at [947, 300] on img "Next" at bounding box center [943, 307] width 29 height 78
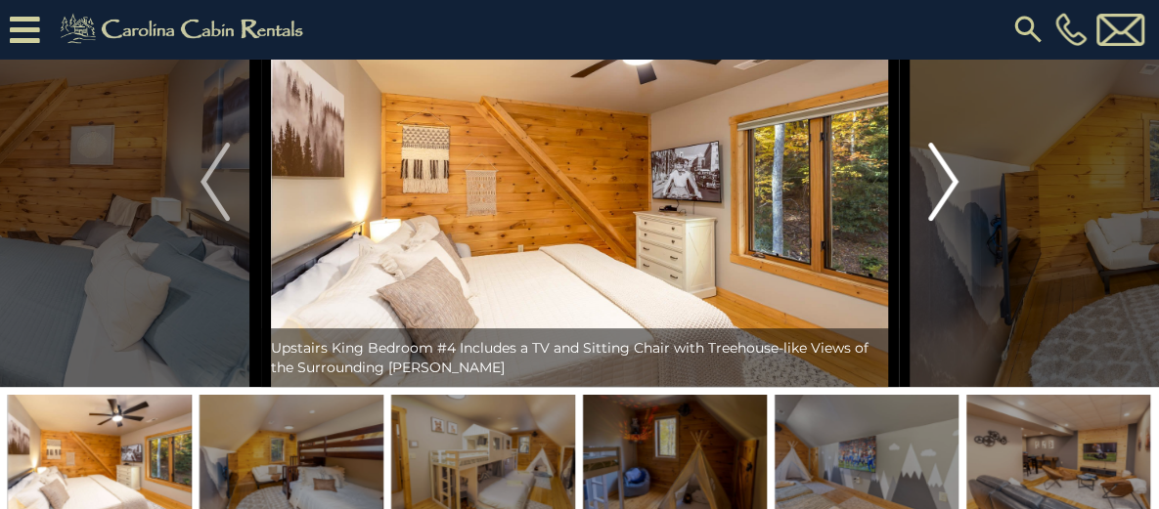
scroll to position [156, 0]
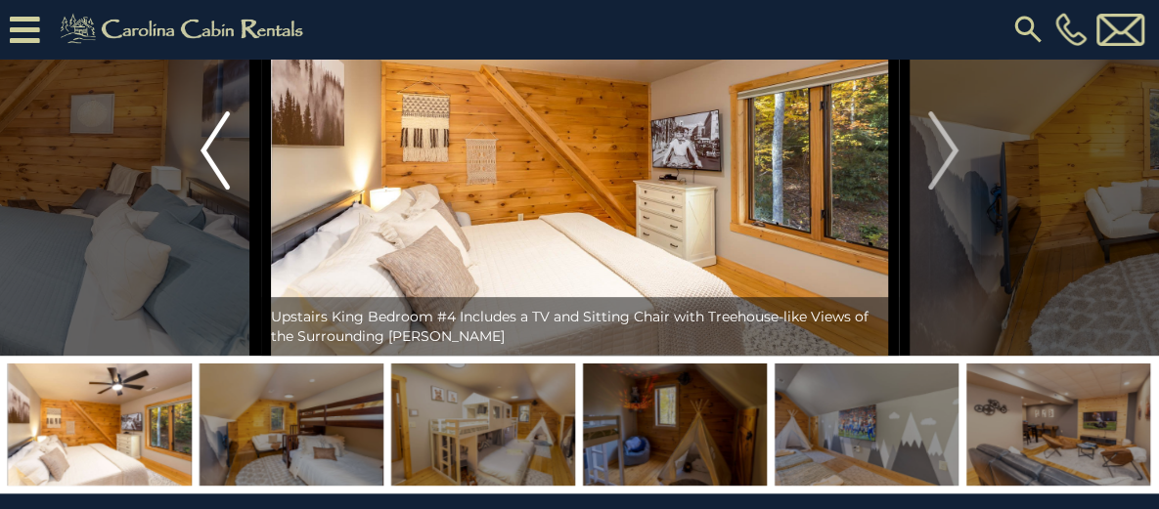
click at [217, 190] on img "Previous" at bounding box center [214, 150] width 29 height 78
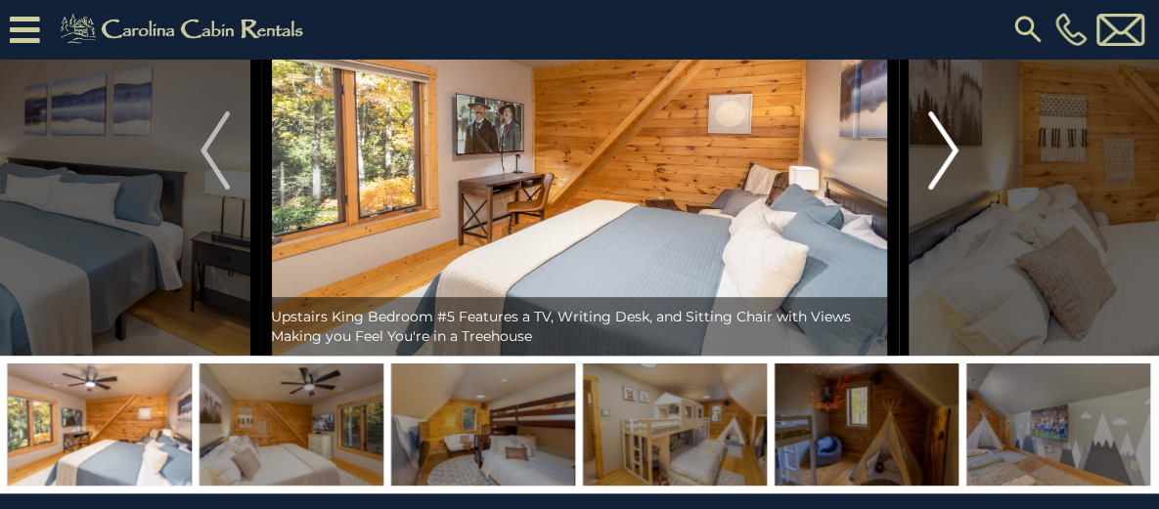
click at [943, 190] on img "Next" at bounding box center [943, 150] width 29 height 78
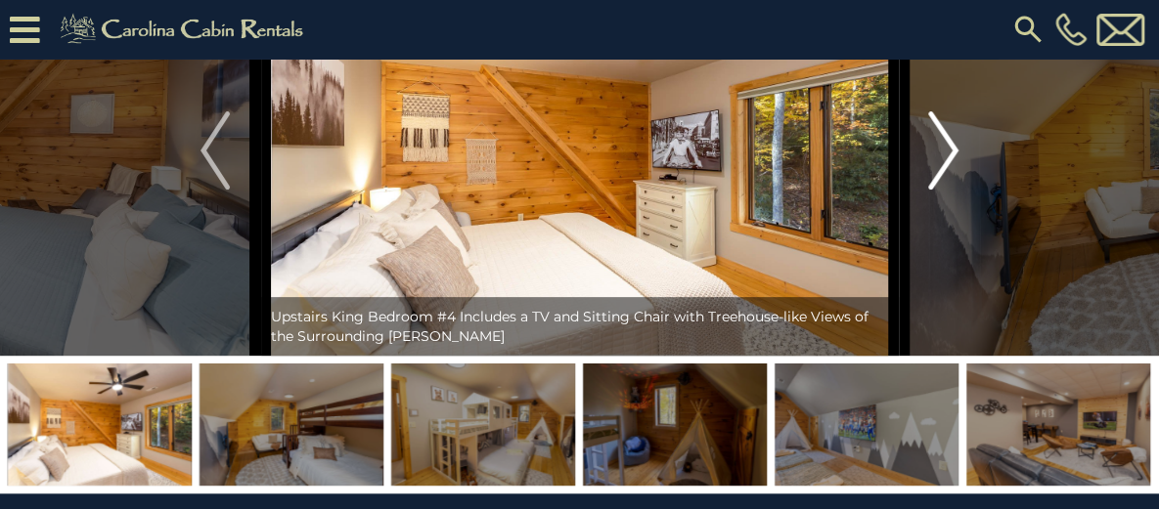
click at [943, 190] on img "Next" at bounding box center [943, 150] width 29 height 78
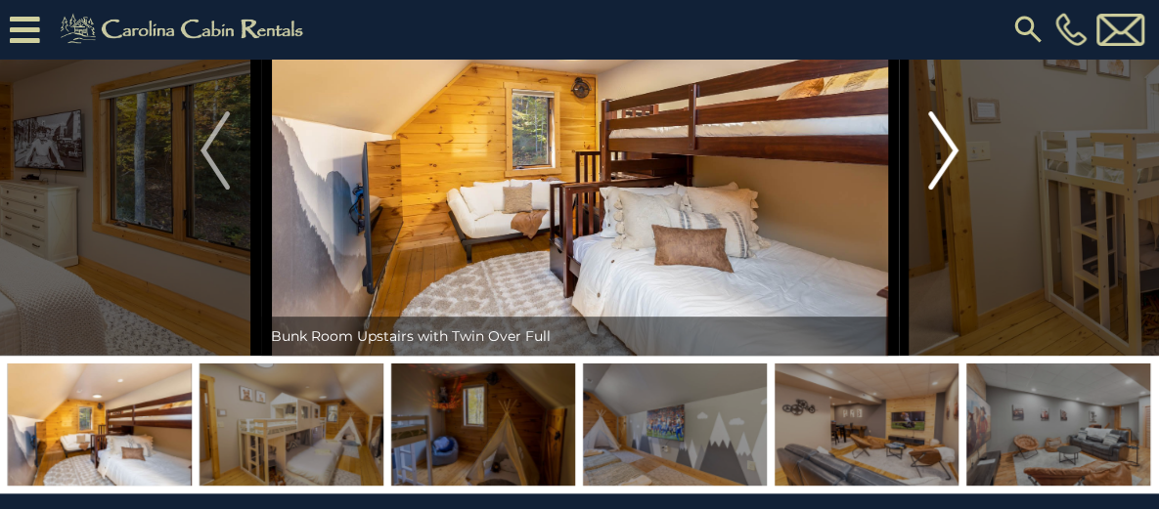
click at [943, 190] on img "Next" at bounding box center [943, 150] width 29 height 78
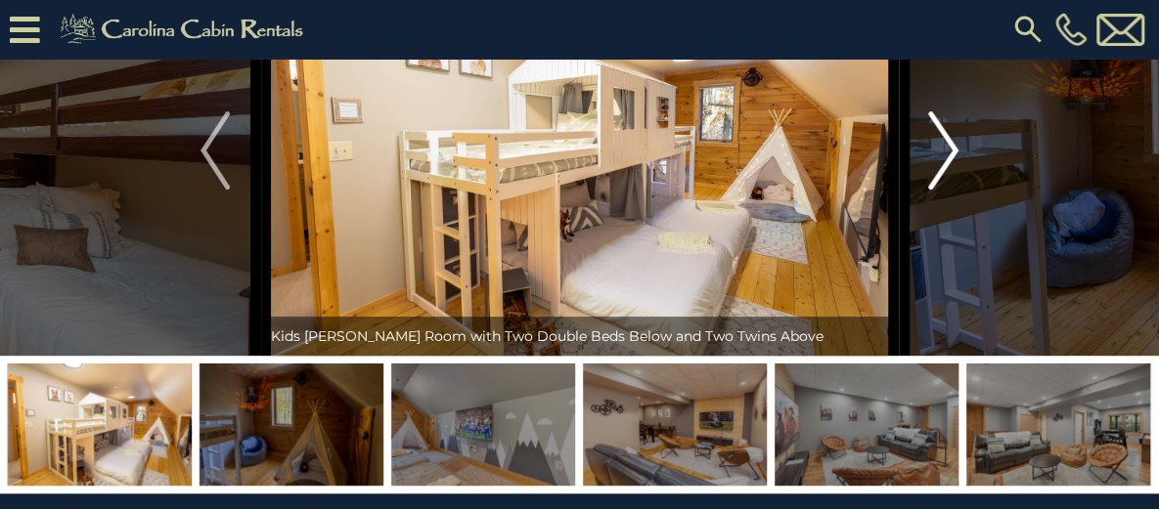
click at [943, 190] on img "Next" at bounding box center [943, 150] width 29 height 78
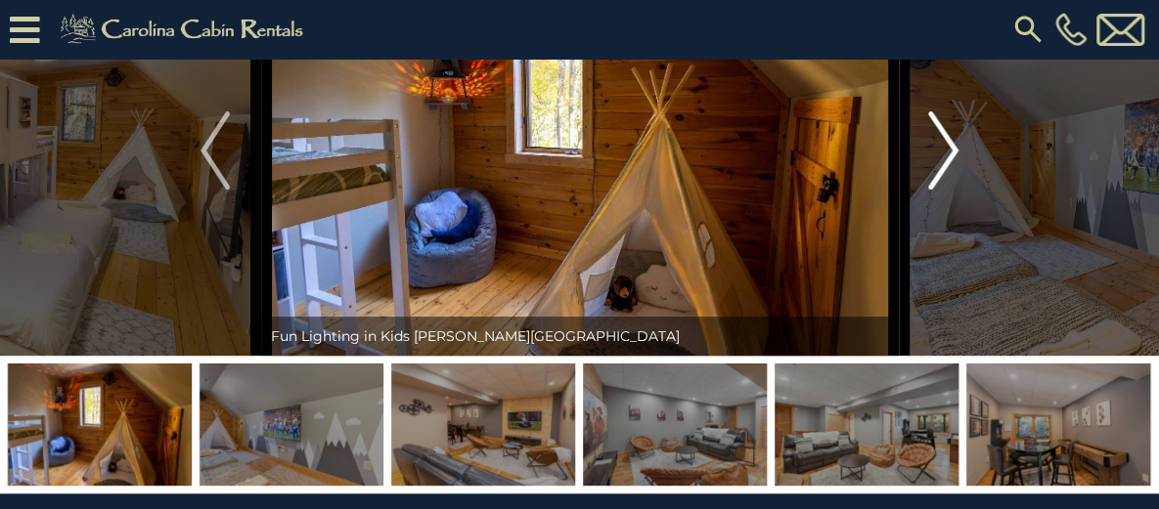
click at [943, 190] on img "Next" at bounding box center [943, 150] width 29 height 78
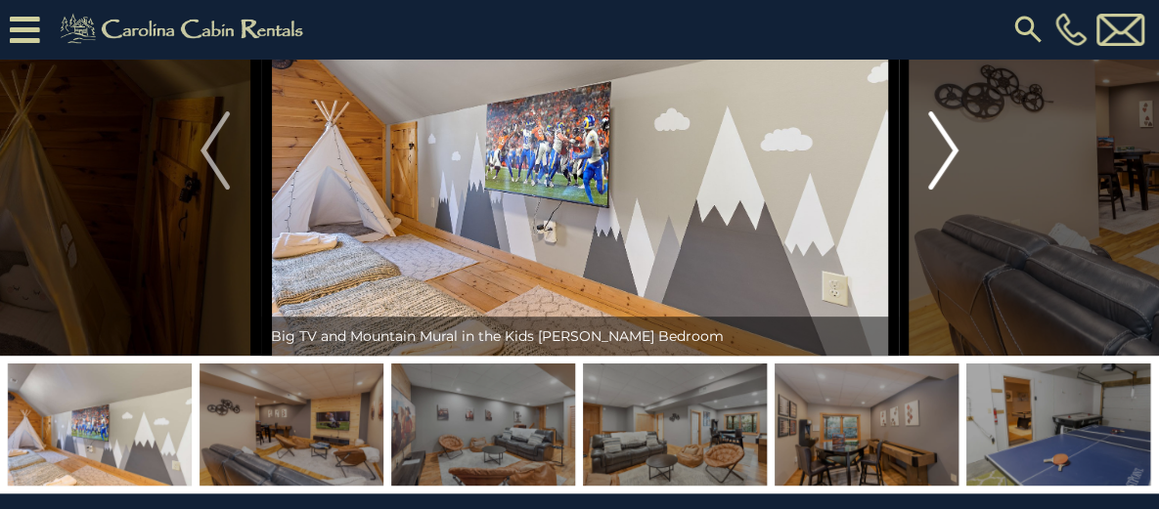
click at [943, 190] on img "Next" at bounding box center [943, 150] width 29 height 78
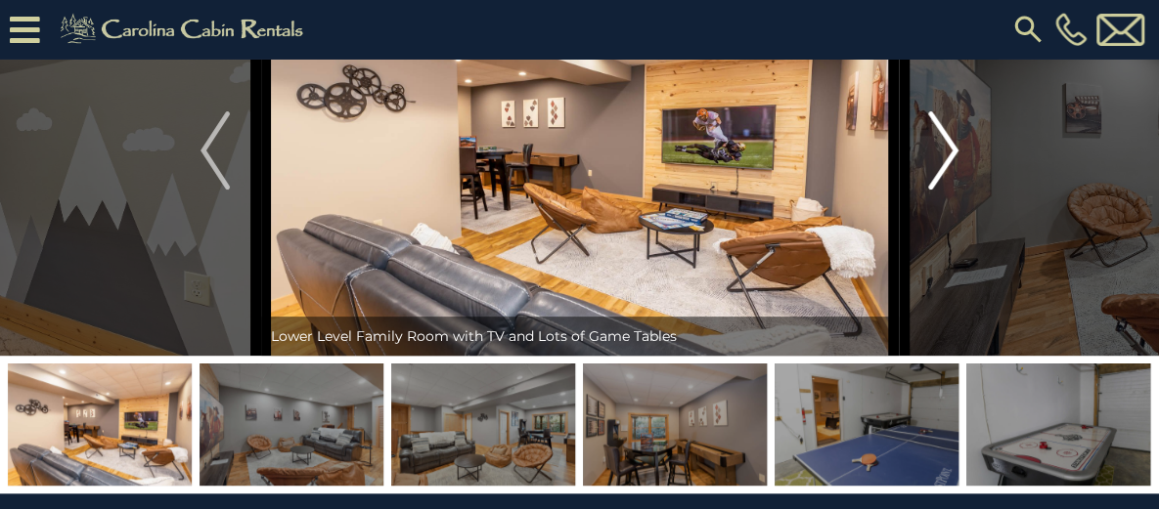
click at [943, 190] on img "Next" at bounding box center [943, 150] width 29 height 78
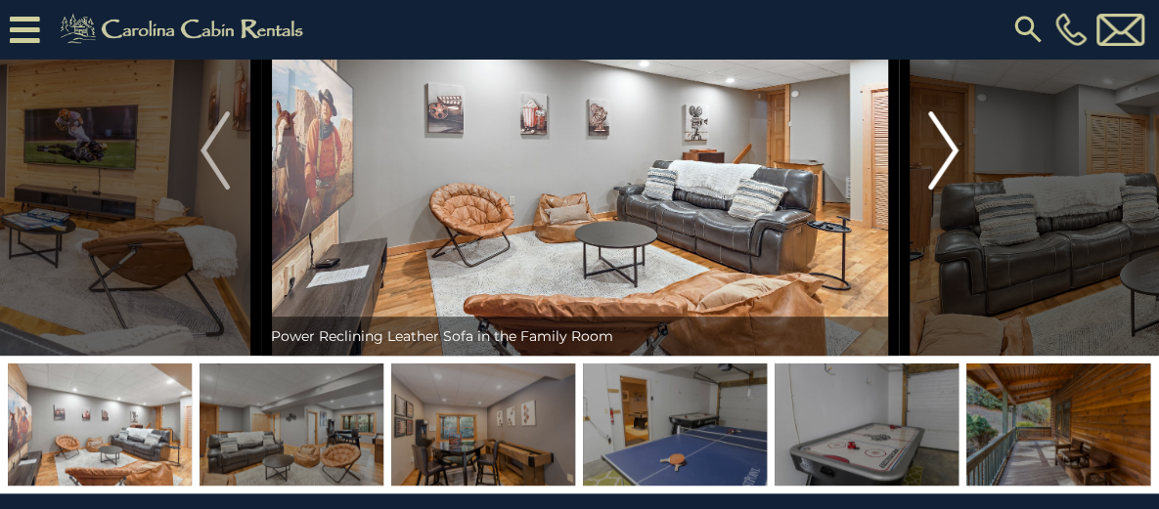
click at [943, 190] on img "Next" at bounding box center [943, 150] width 29 height 78
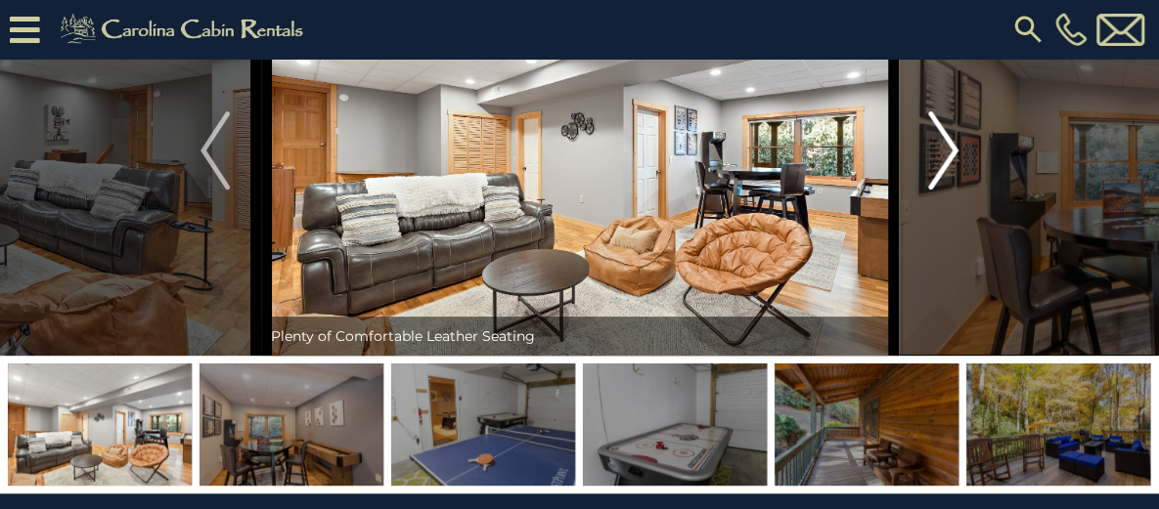
click at [943, 190] on img "Next" at bounding box center [943, 150] width 29 height 78
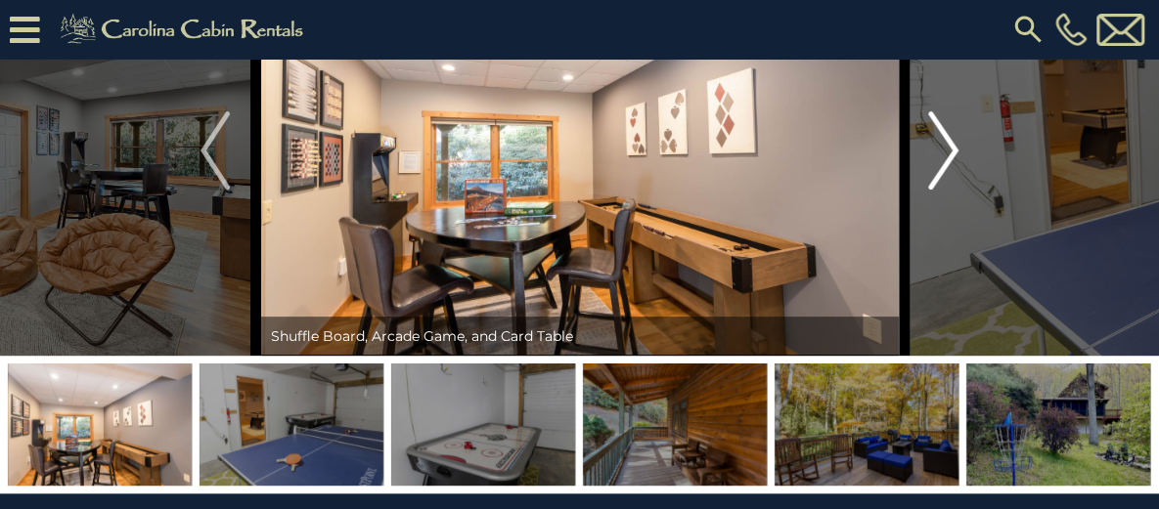
click at [943, 190] on img "Next" at bounding box center [943, 150] width 29 height 78
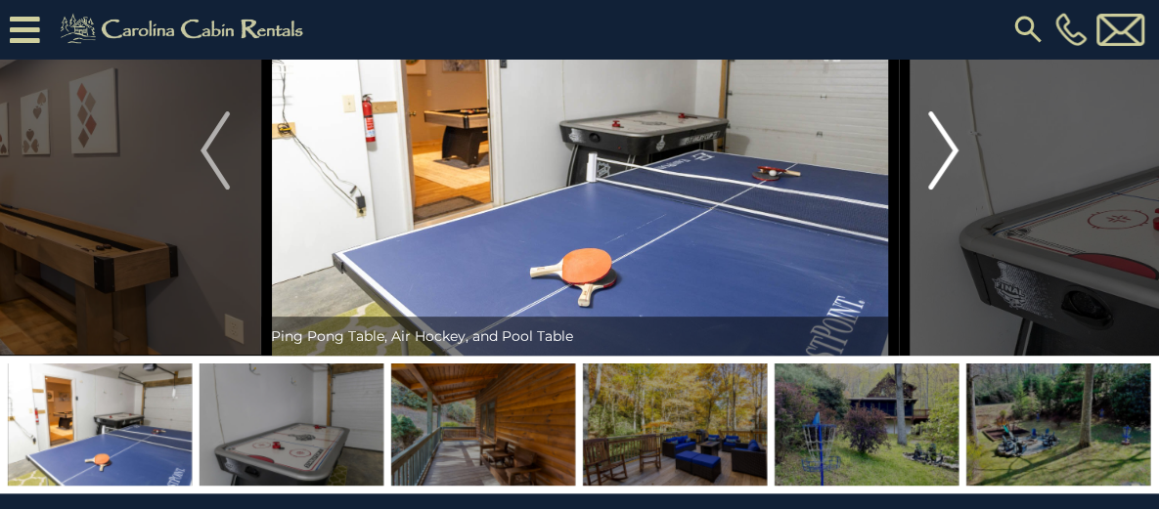
click at [943, 190] on img "Next" at bounding box center [943, 150] width 29 height 78
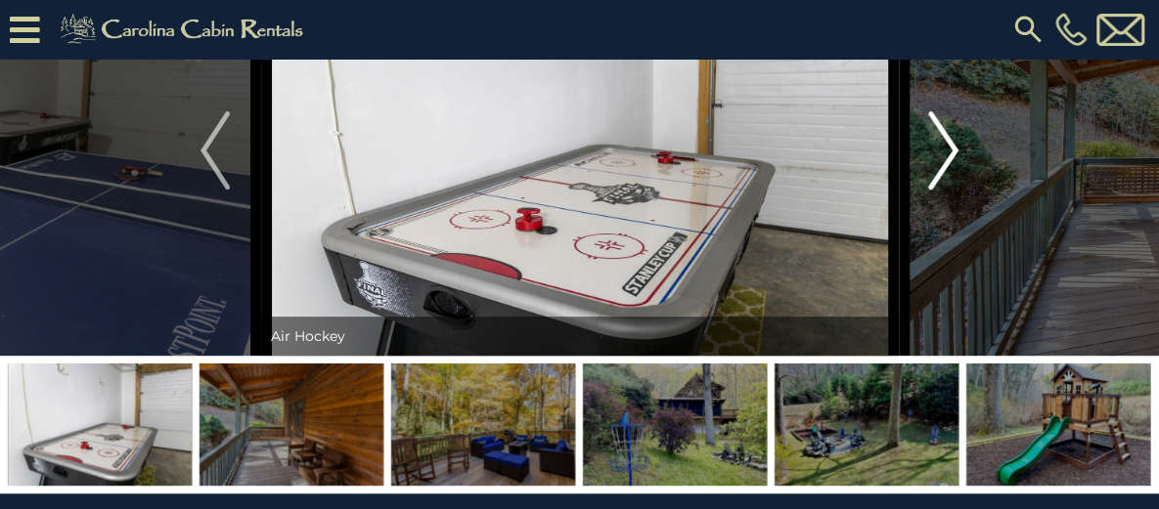
click at [943, 190] on img "Next" at bounding box center [943, 150] width 29 height 78
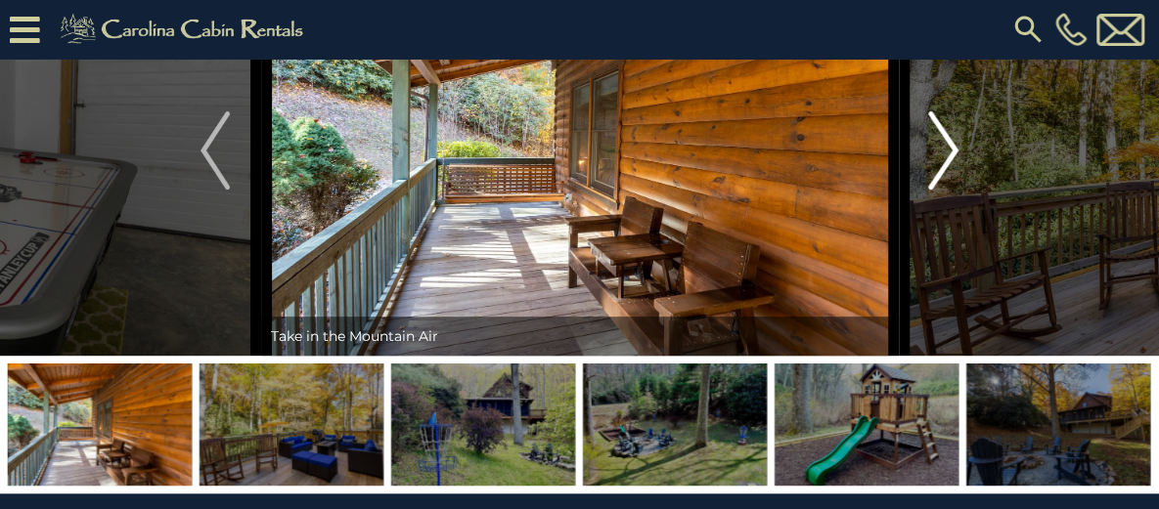
click at [940, 190] on img "Next" at bounding box center [943, 150] width 29 height 78
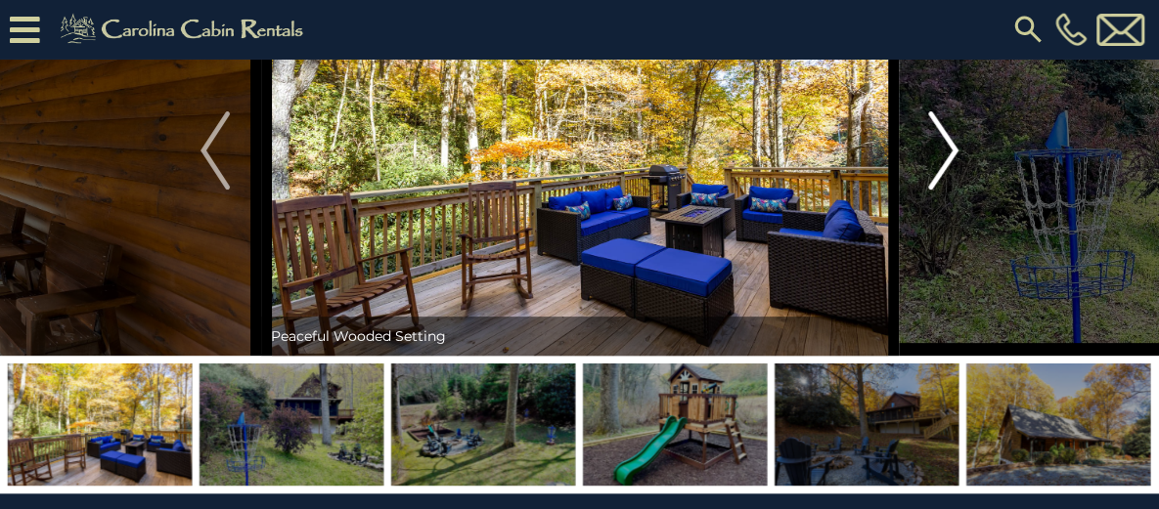
click at [940, 190] on img "Next" at bounding box center [943, 150] width 29 height 78
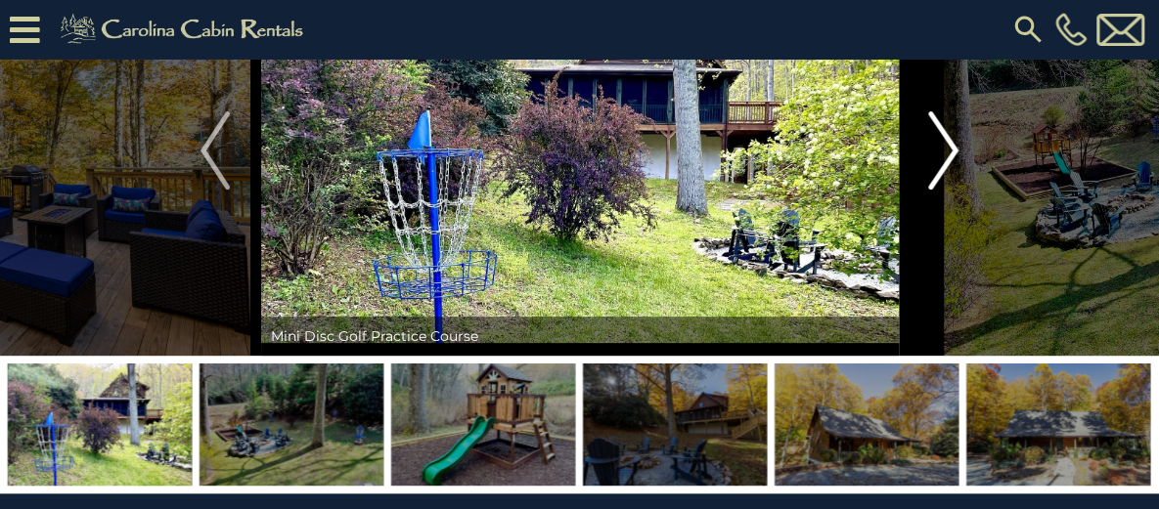
click at [940, 190] on img "Next" at bounding box center [943, 150] width 29 height 78
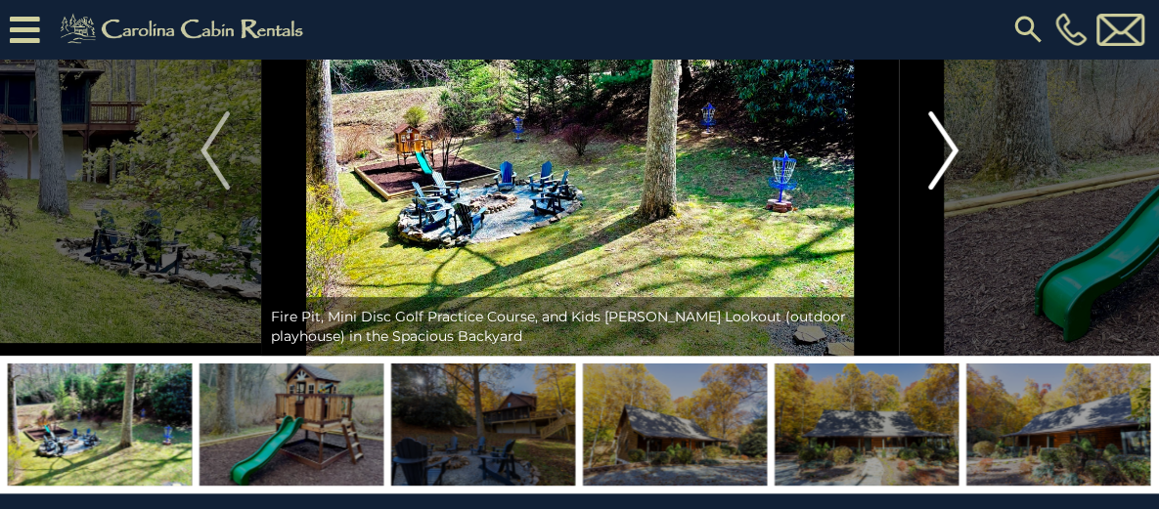
click at [940, 190] on img "Next" at bounding box center [943, 150] width 29 height 78
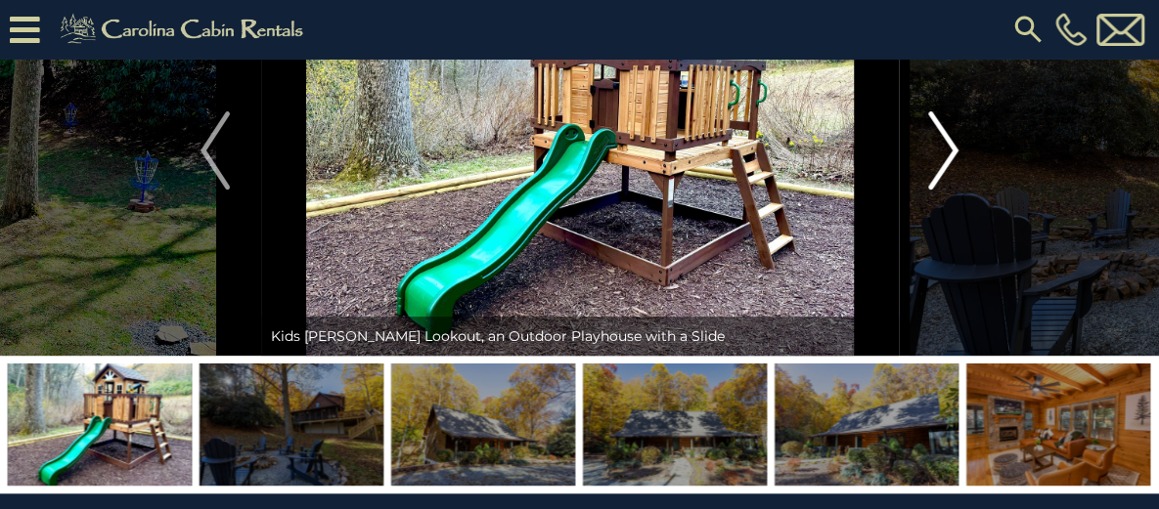
click at [940, 190] on img "Next" at bounding box center [943, 150] width 29 height 78
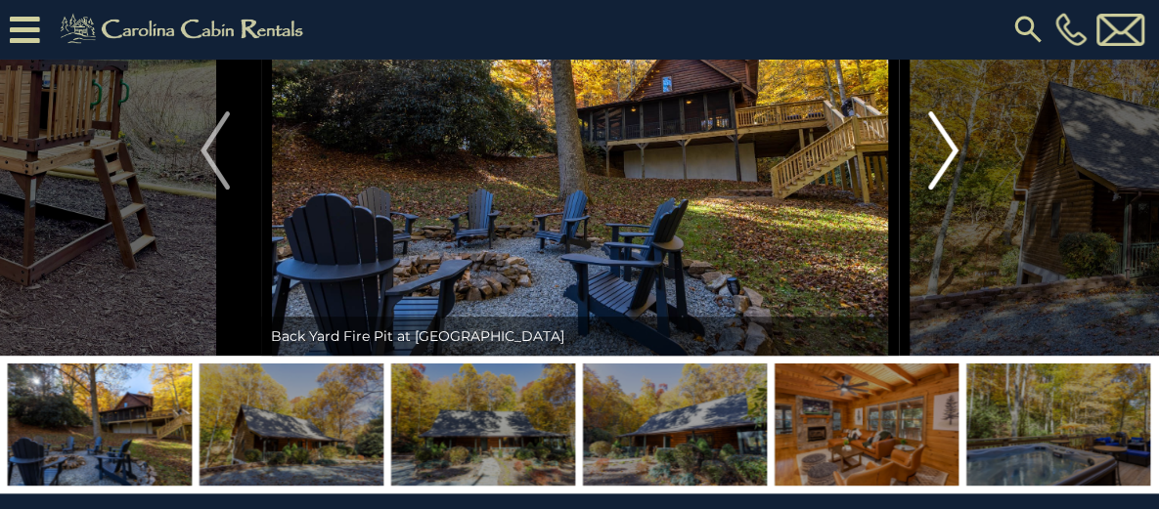
click at [940, 190] on img "Next" at bounding box center [943, 150] width 29 height 78
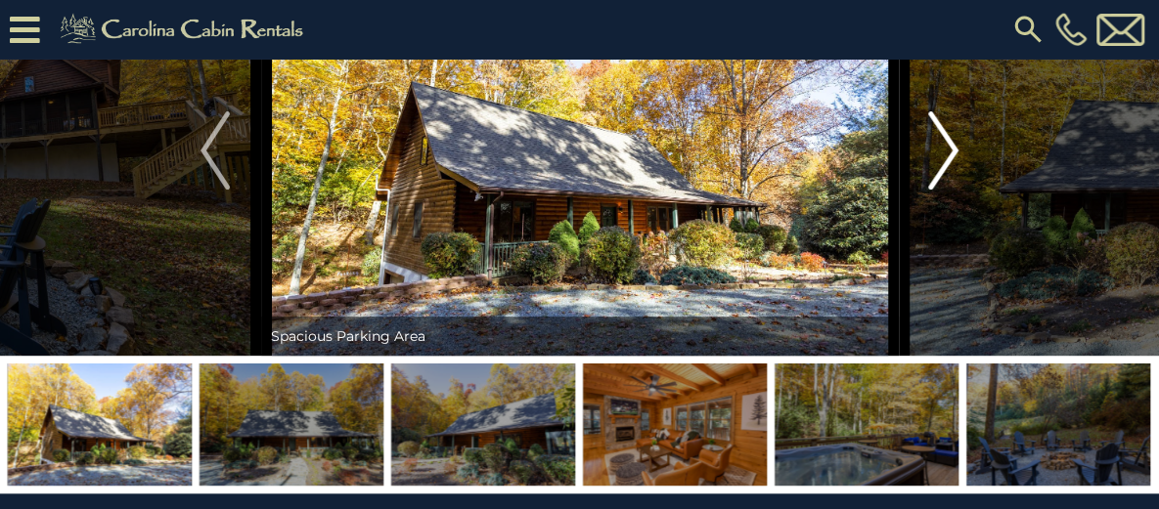
click at [940, 190] on img "Next" at bounding box center [943, 150] width 29 height 78
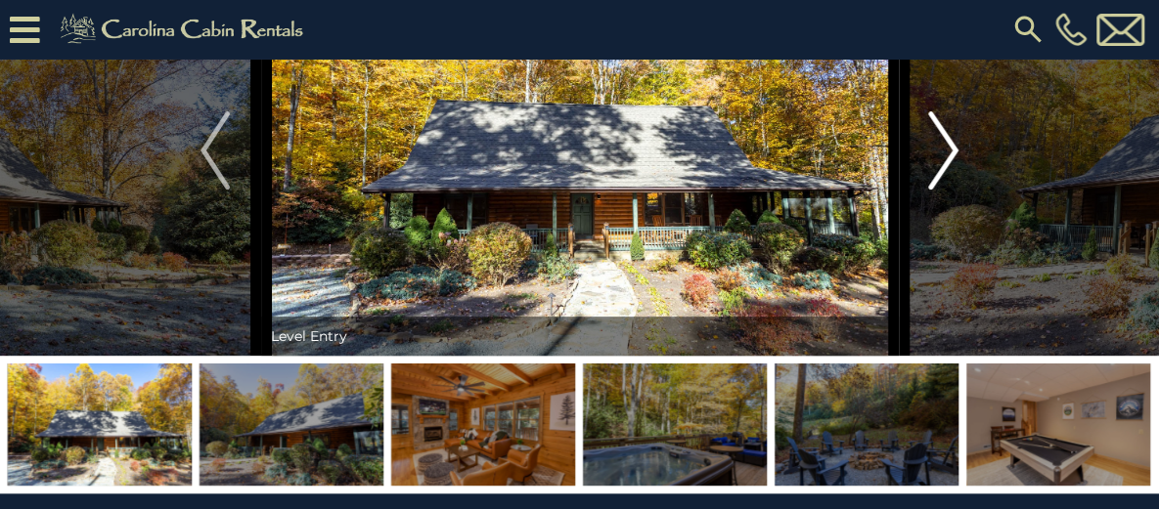
click at [940, 190] on img "Next" at bounding box center [943, 150] width 29 height 78
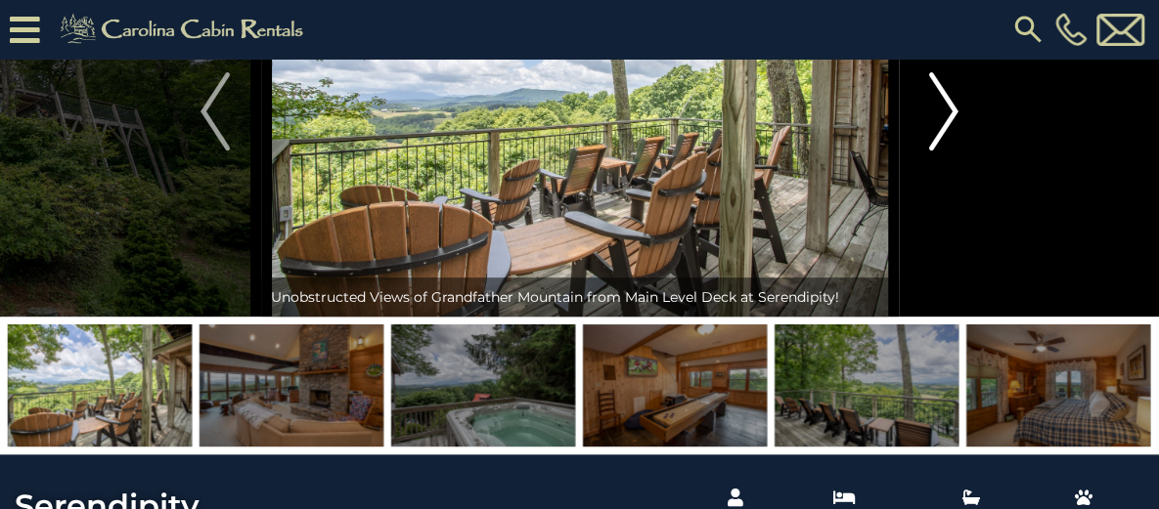
scroll to position [98, 0]
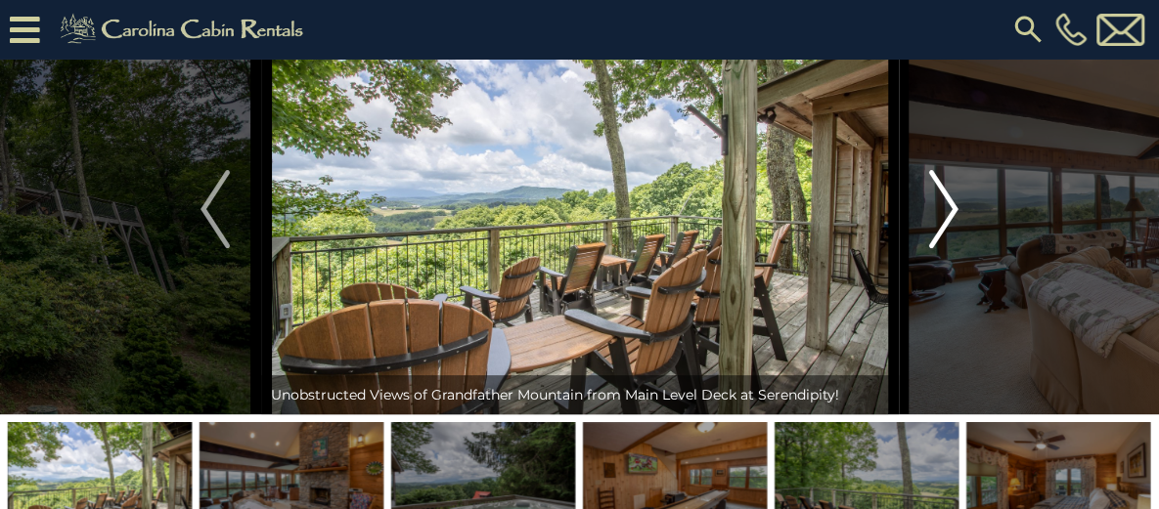
click at [939, 248] on img "Next" at bounding box center [943, 209] width 29 height 78
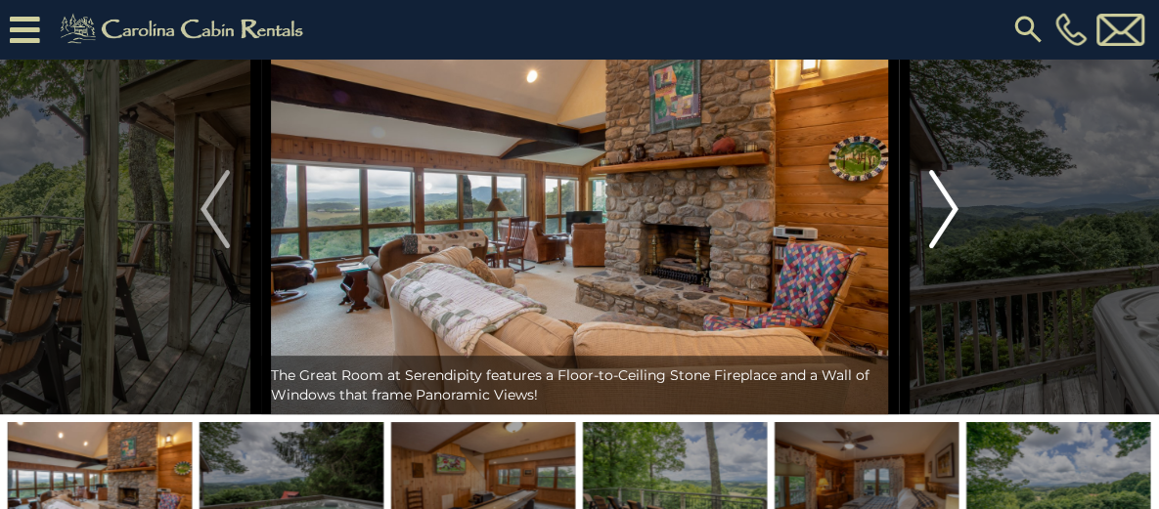
click at [946, 248] on img "Next" at bounding box center [943, 209] width 29 height 78
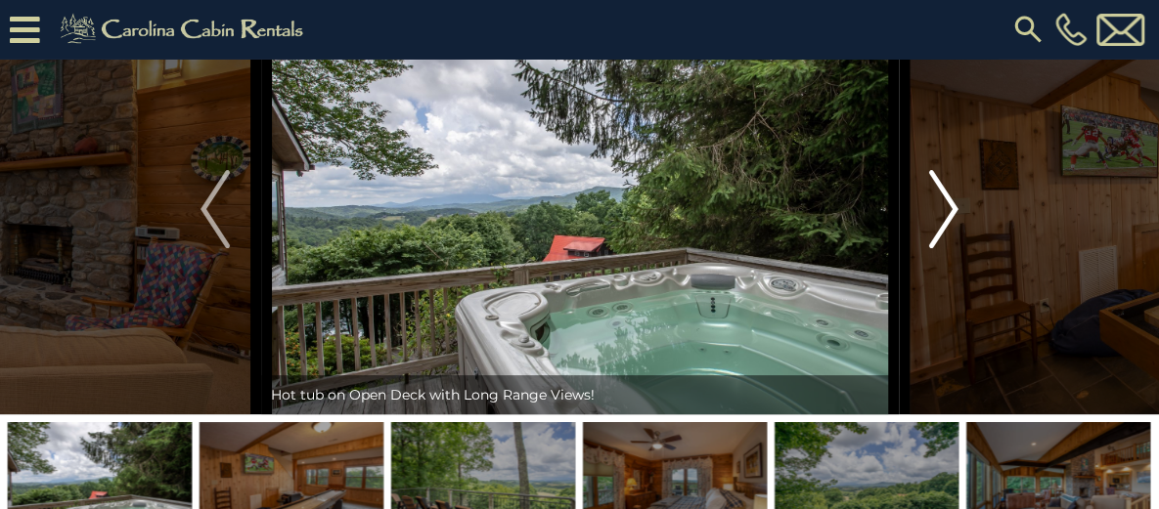
click at [946, 248] on img "Next" at bounding box center [943, 209] width 29 height 78
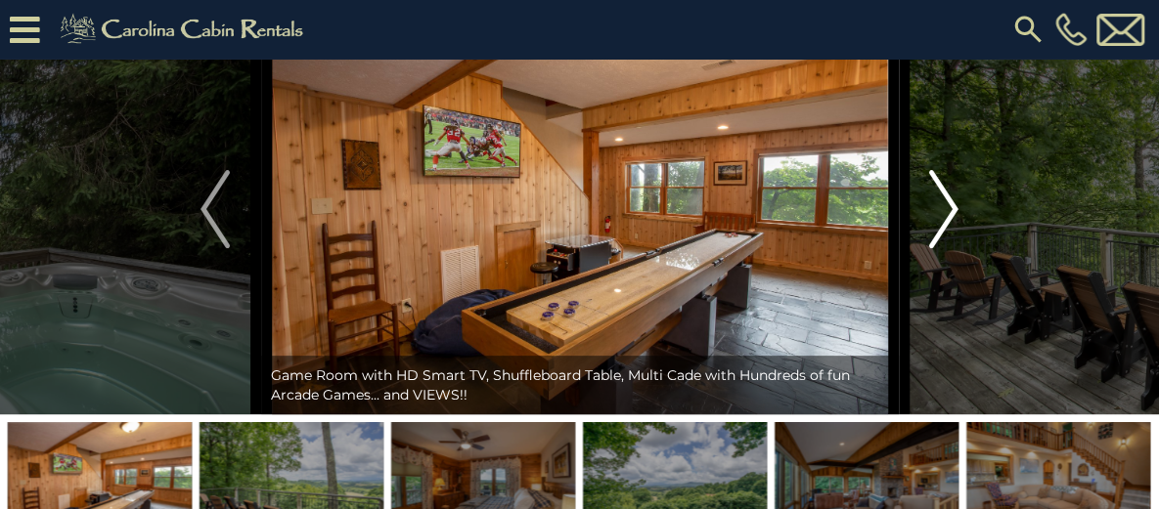
click at [946, 248] on img "Next" at bounding box center [943, 209] width 29 height 78
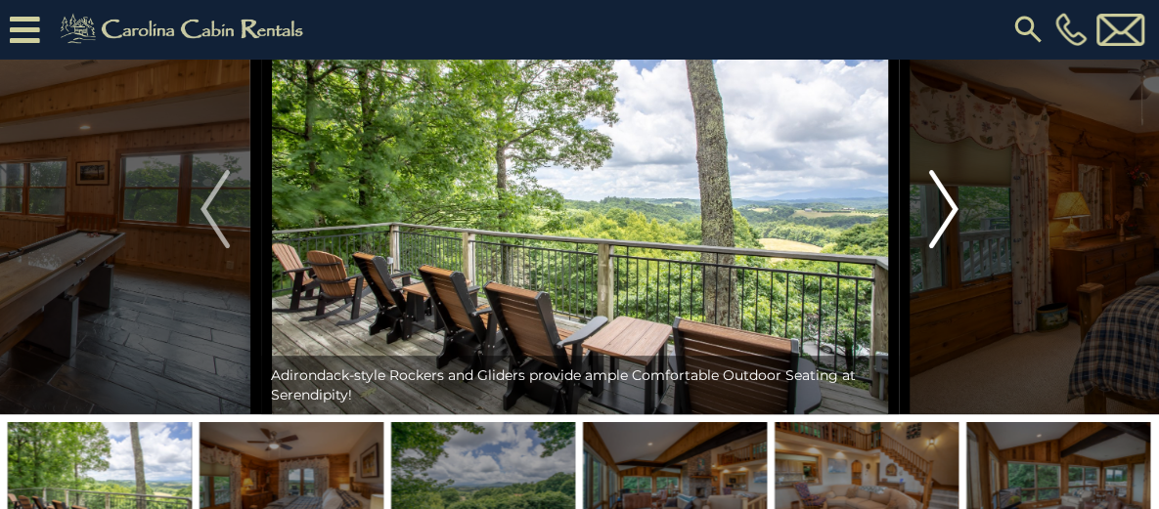
click at [946, 248] on img "Next" at bounding box center [943, 209] width 29 height 78
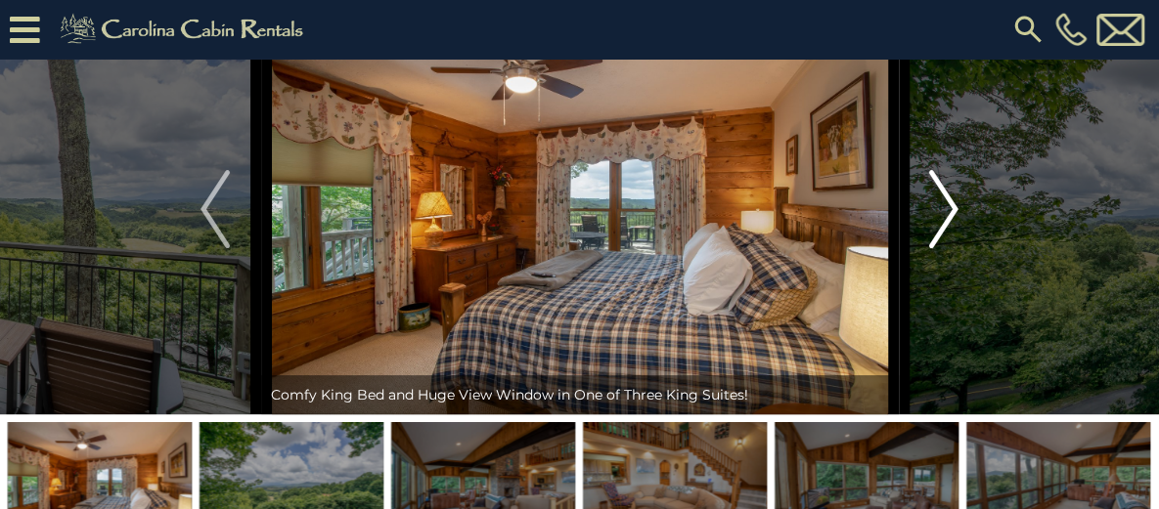
click at [946, 248] on img "Next" at bounding box center [943, 209] width 29 height 78
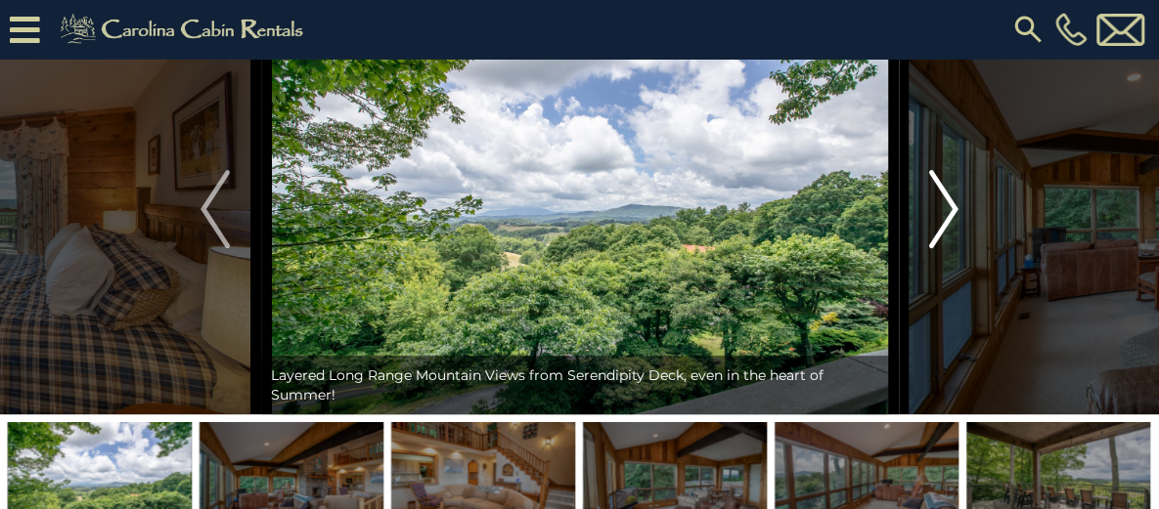
click at [946, 248] on img "Next" at bounding box center [943, 209] width 29 height 78
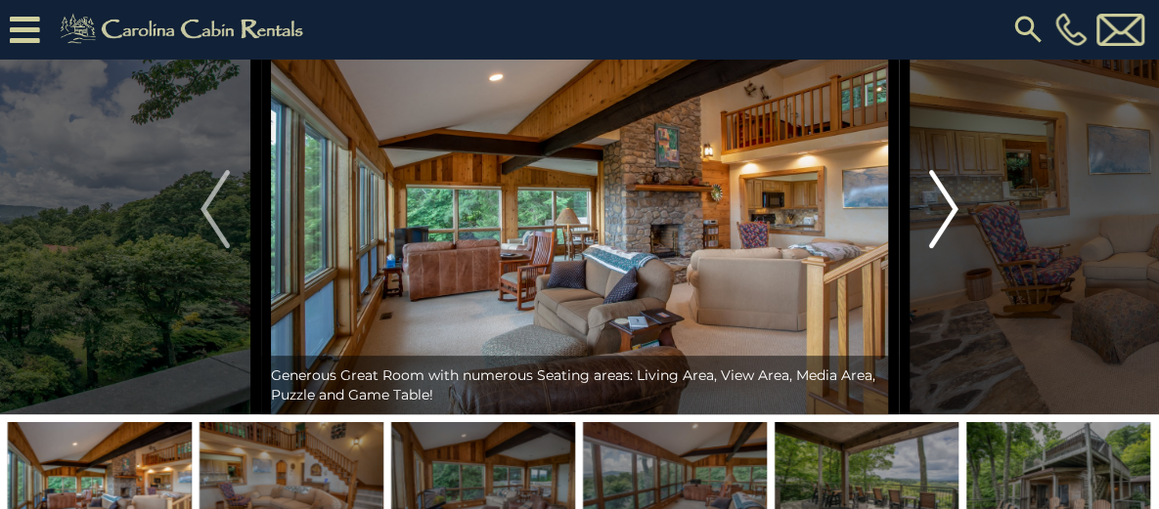
click at [946, 248] on img "Next" at bounding box center [943, 209] width 29 height 78
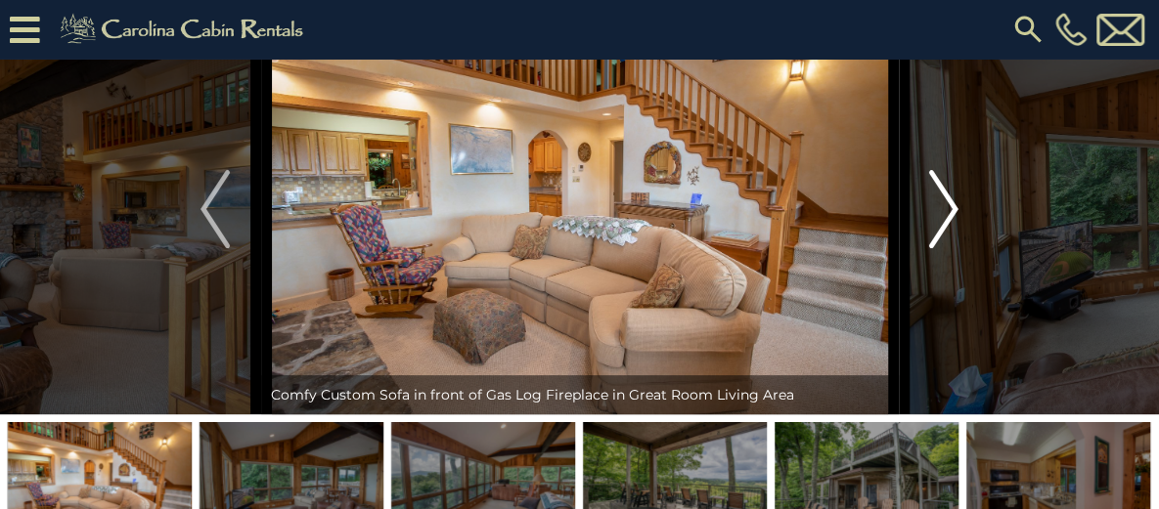
click at [946, 248] on img "Next" at bounding box center [943, 209] width 29 height 78
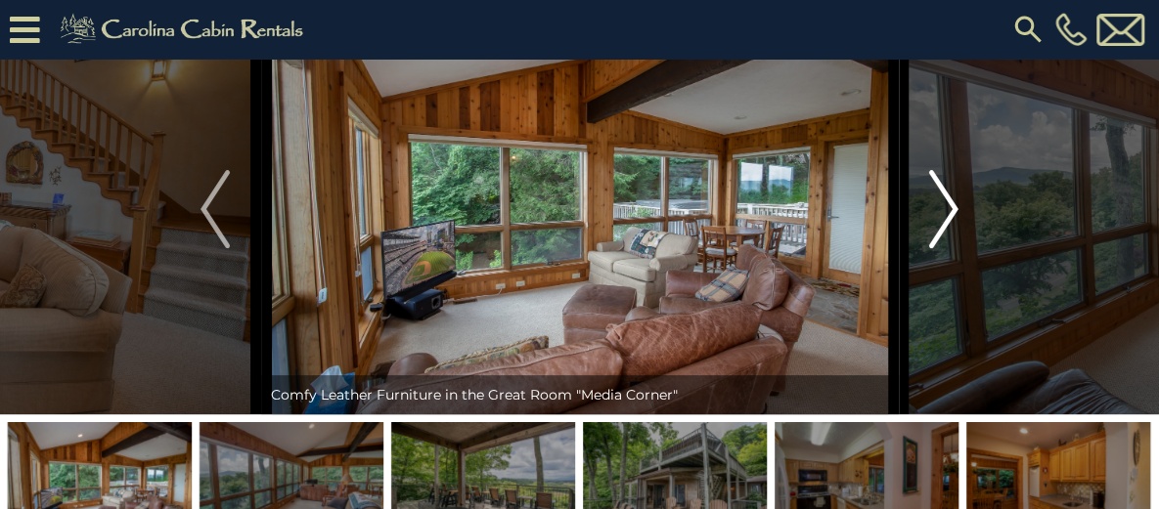
click at [946, 248] on img "Next" at bounding box center [943, 209] width 29 height 78
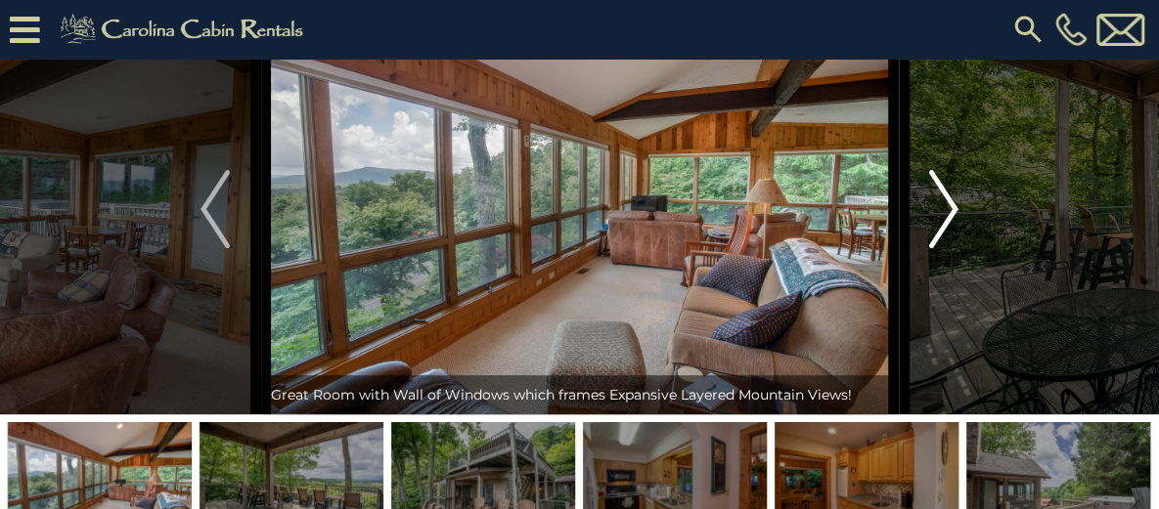
click at [946, 248] on img "Next" at bounding box center [943, 209] width 29 height 78
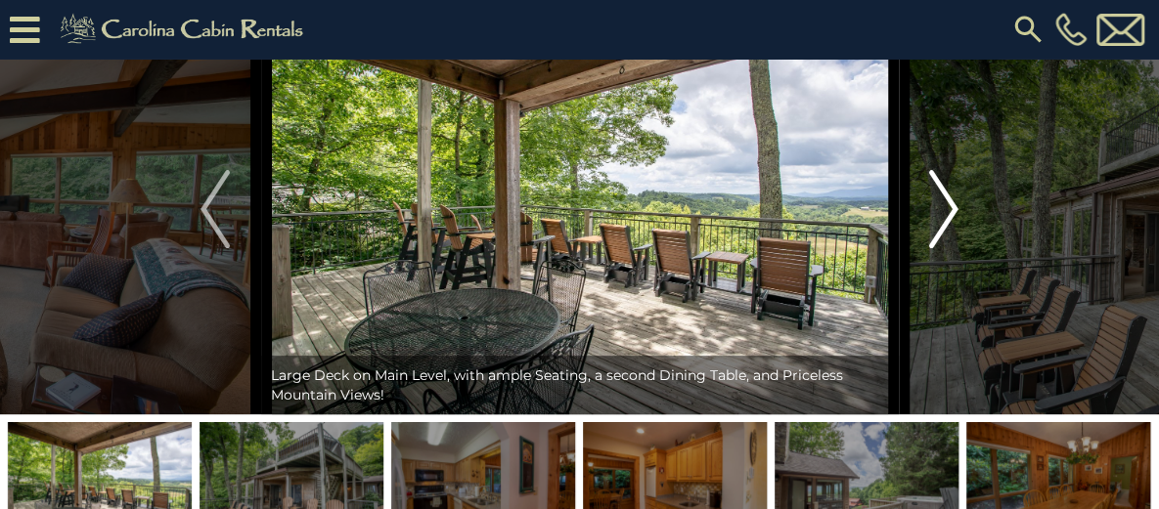
click at [946, 248] on img "Next" at bounding box center [943, 209] width 29 height 78
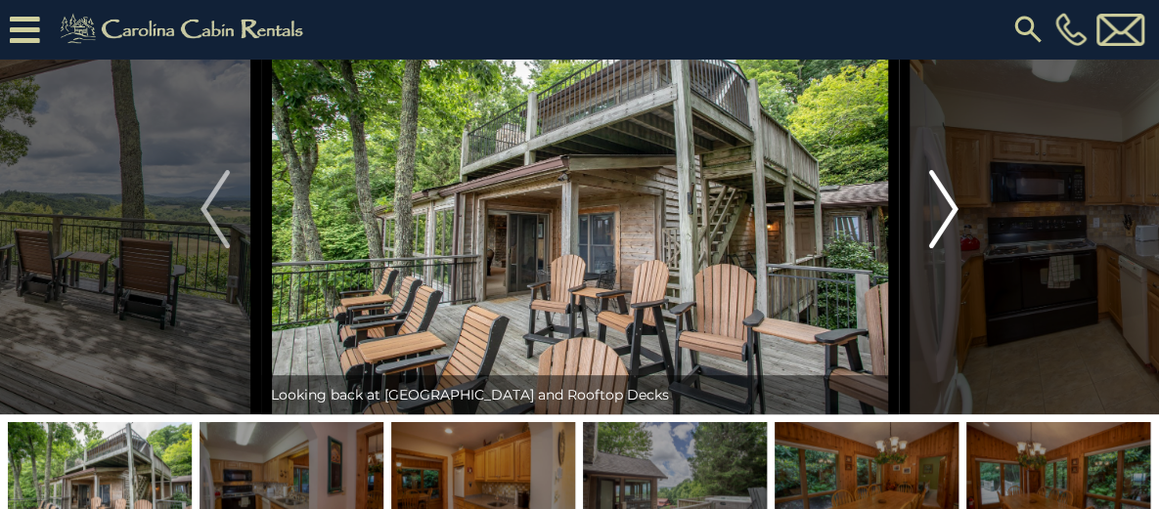
click at [946, 248] on img "Next" at bounding box center [943, 209] width 29 height 78
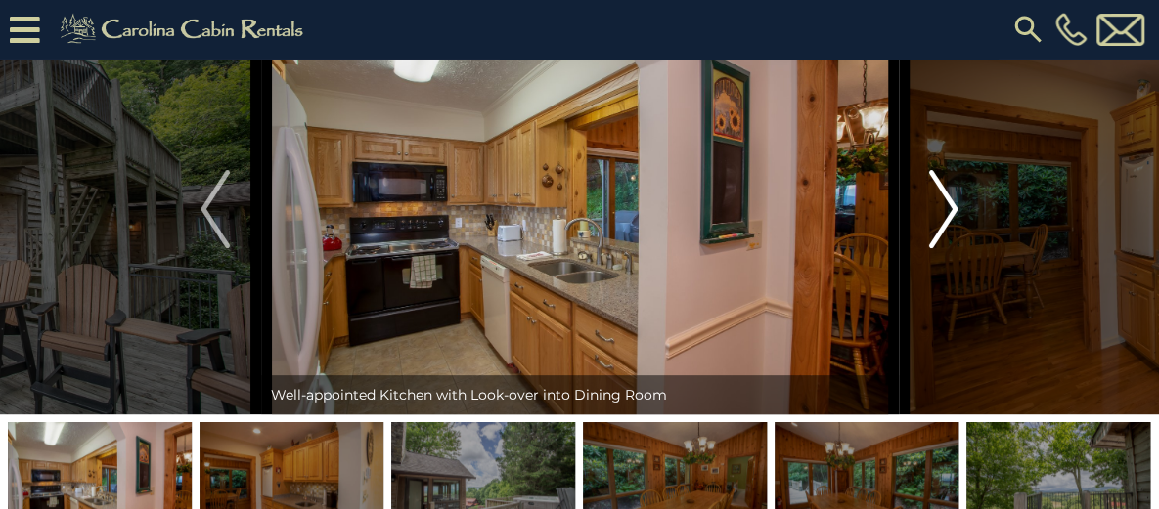
click at [946, 248] on img "Next" at bounding box center [943, 209] width 29 height 78
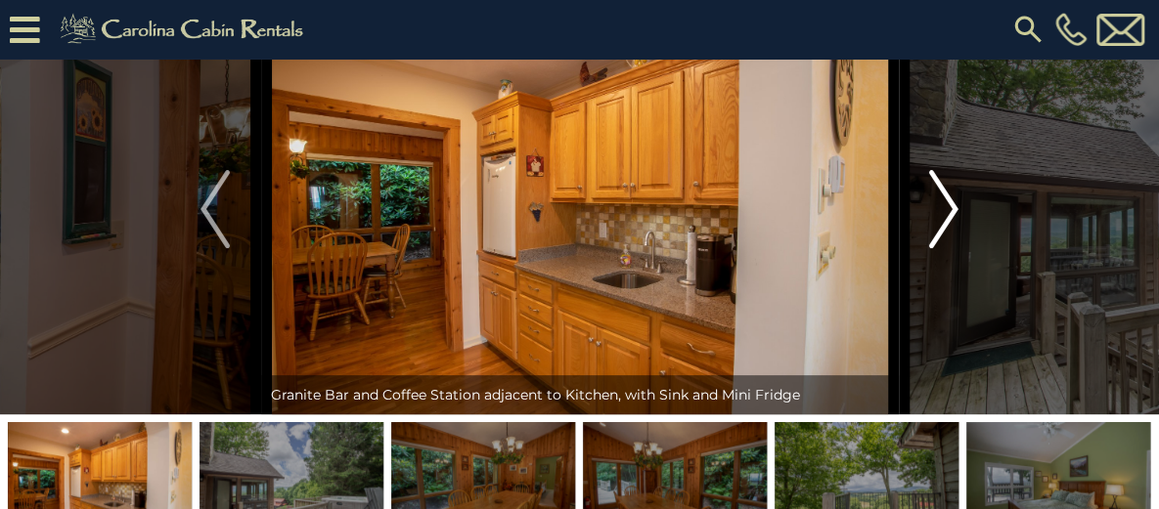
click at [946, 248] on img "Next" at bounding box center [943, 209] width 29 height 78
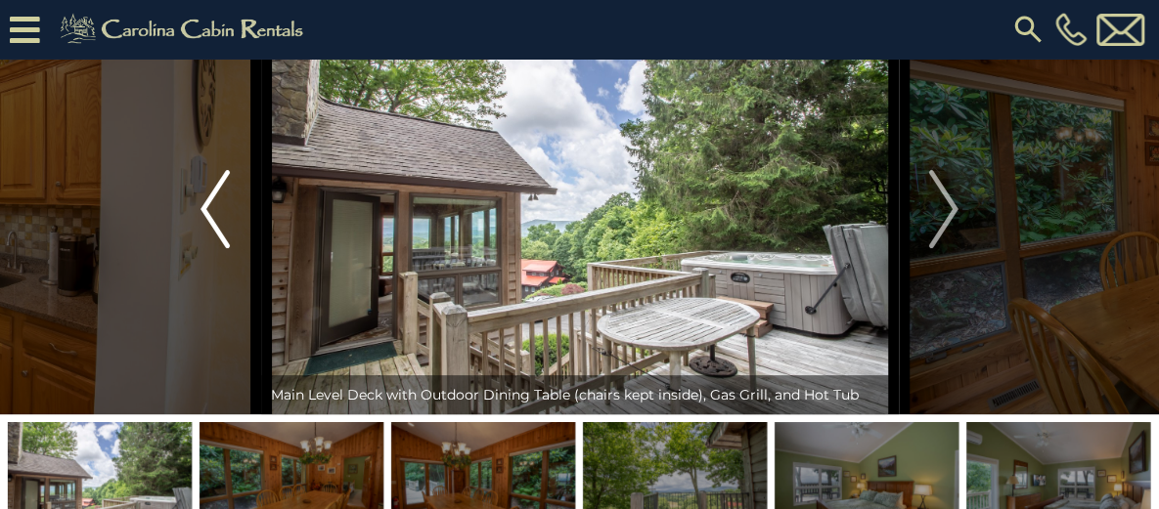
click at [213, 245] on img "Previous" at bounding box center [214, 209] width 29 height 78
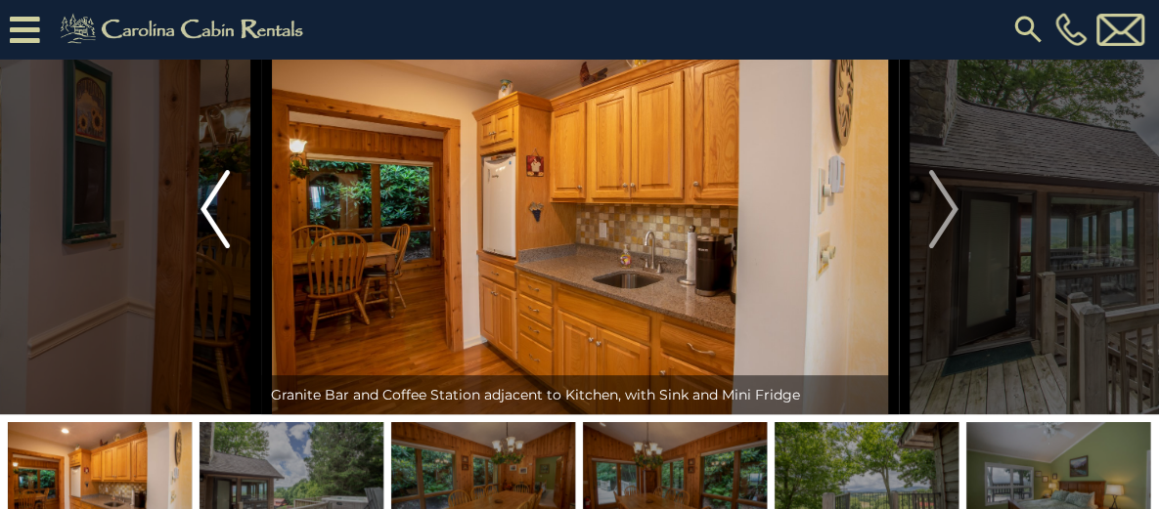
click at [214, 248] on img "Previous" at bounding box center [214, 209] width 29 height 78
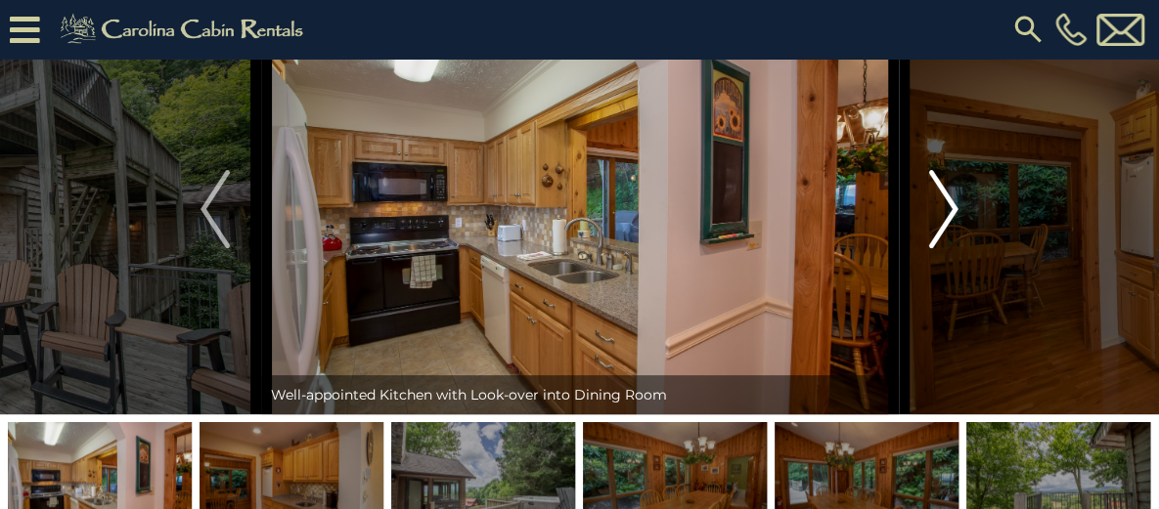
click at [943, 248] on img "Next" at bounding box center [943, 209] width 29 height 78
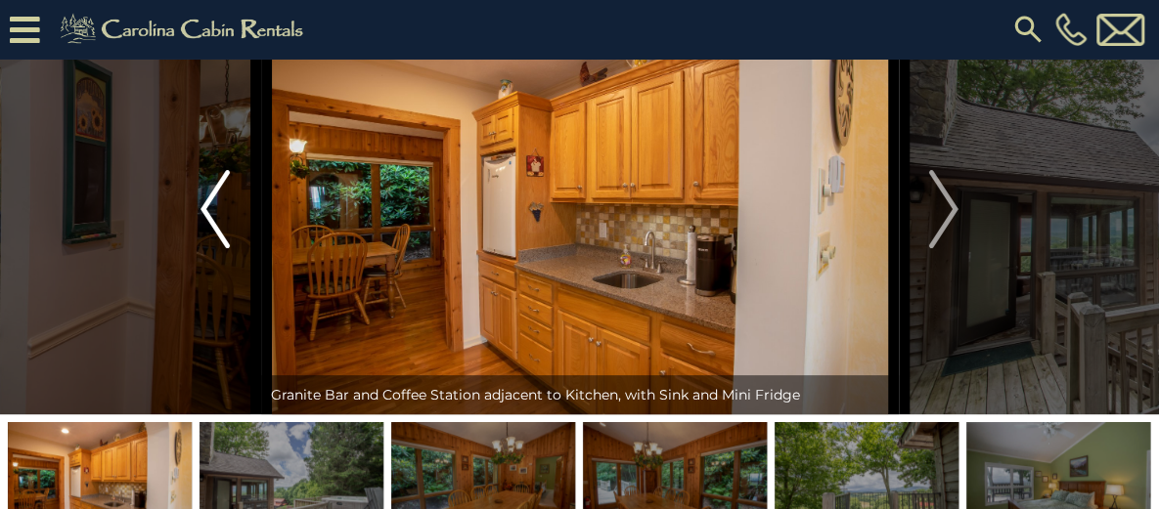
click at [217, 248] on img "Previous" at bounding box center [214, 209] width 29 height 78
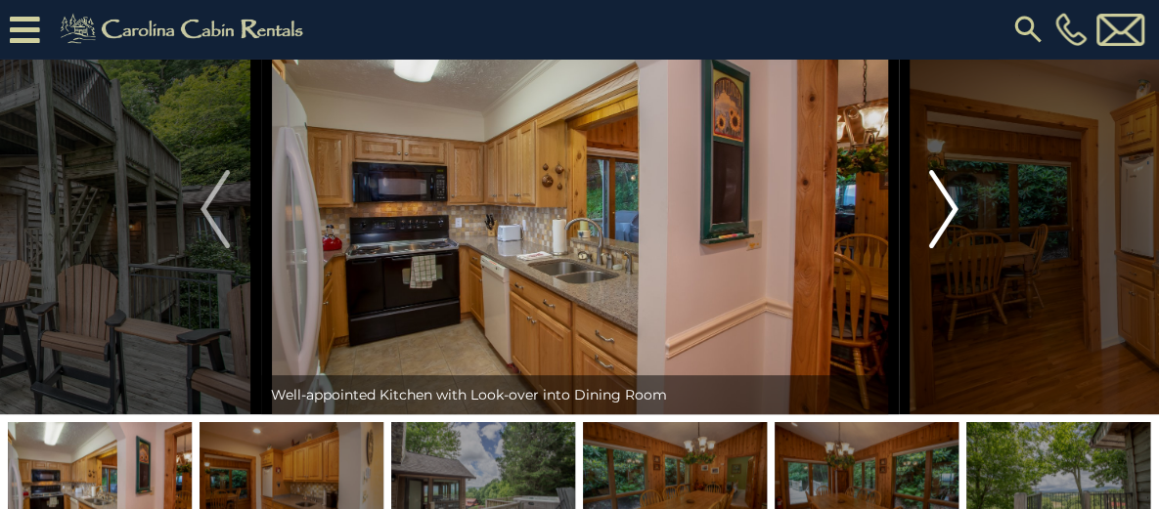
click at [937, 246] on img "Next" at bounding box center [943, 209] width 29 height 78
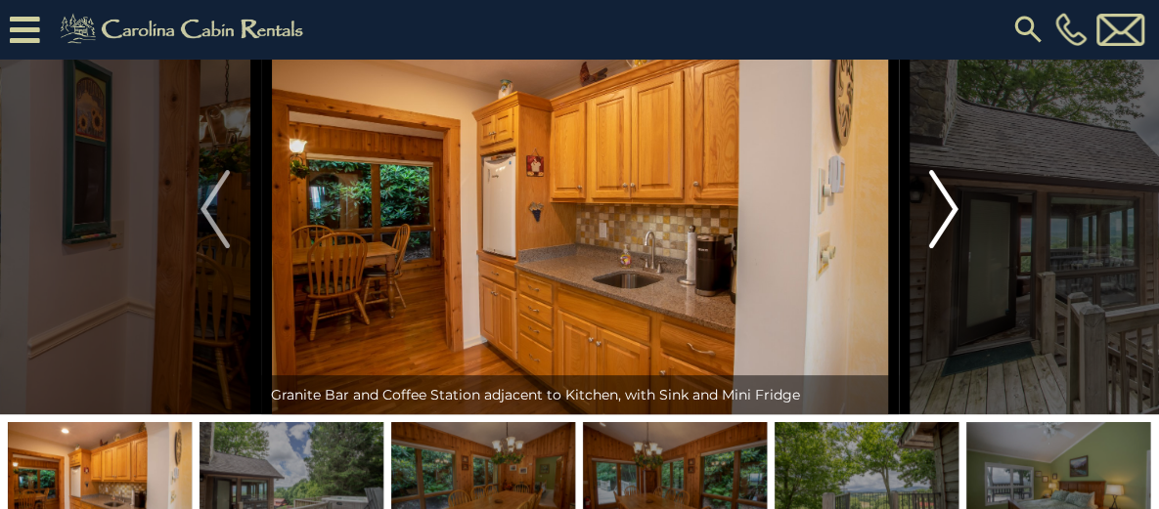
click at [937, 246] on img "Next" at bounding box center [943, 209] width 29 height 78
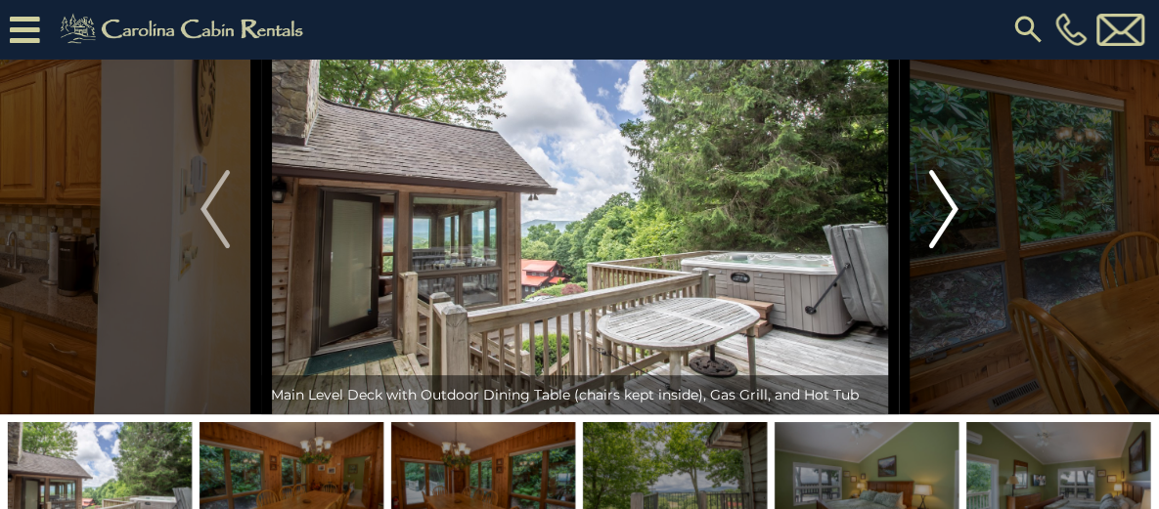
click at [937, 246] on img "Next" at bounding box center [943, 209] width 29 height 78
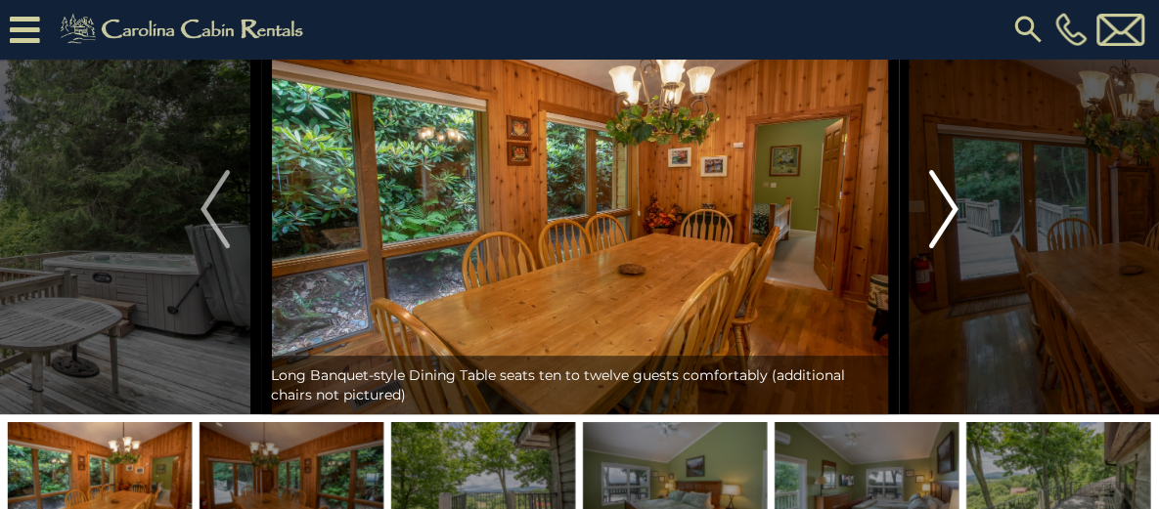
click at [937, 246] on img "Next" at bounding box center [943, 209] width 29 height 78
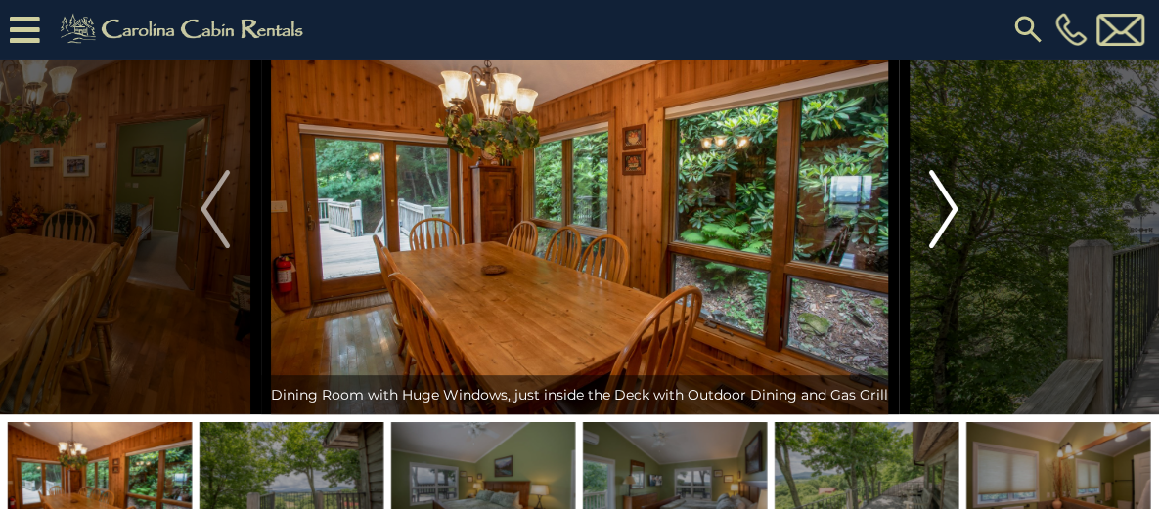
click at [937, 246] on img "Next" at bounding box center [943, 209] width 29 height 78
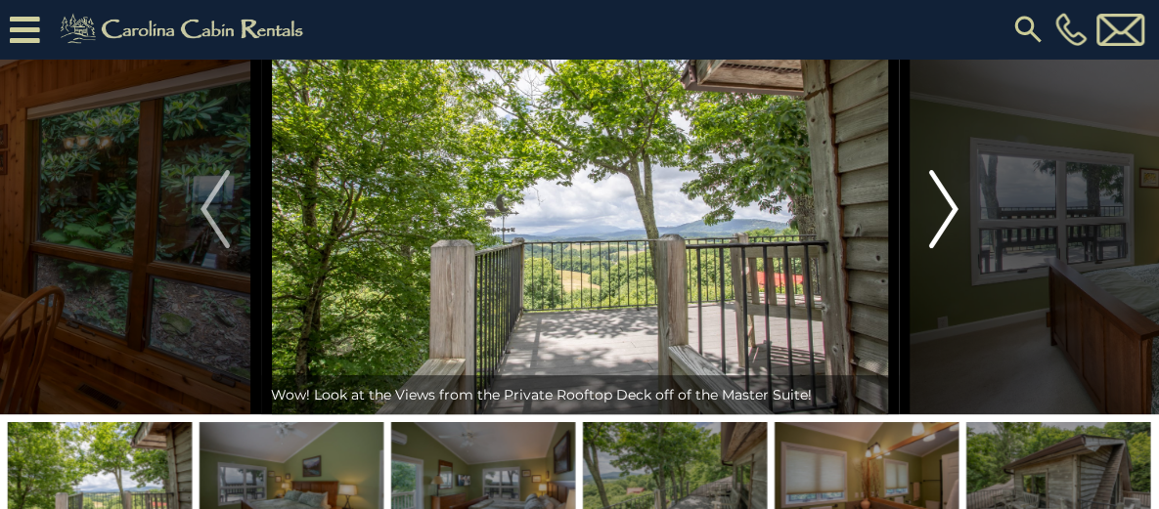
click at [937, 246] on img "Next" at bounding box center [943, 209] width 29 height 78
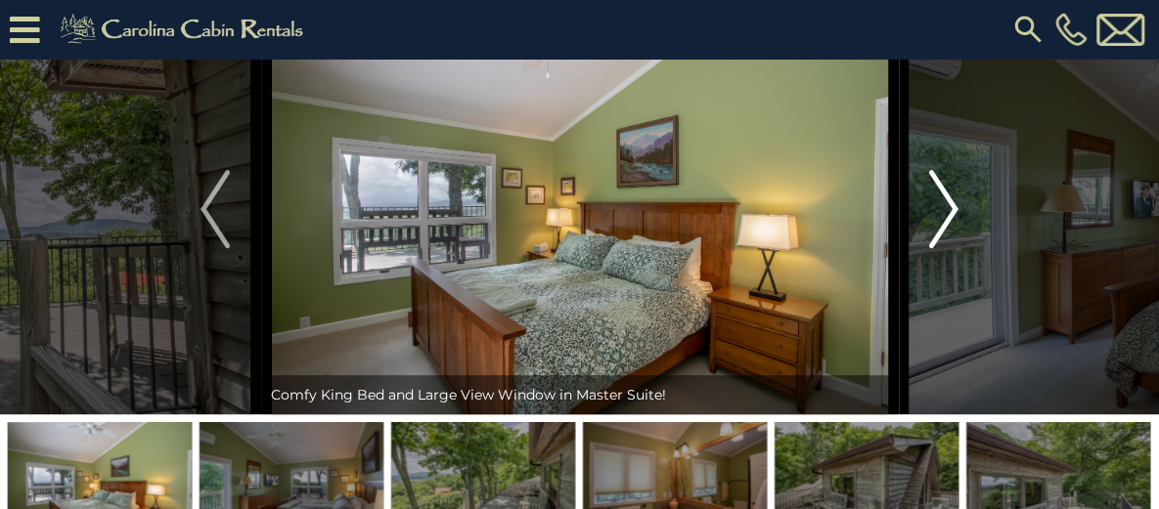
click at [935, 248] on img "Next" at bounding box center [943, 209] width 29 height 78
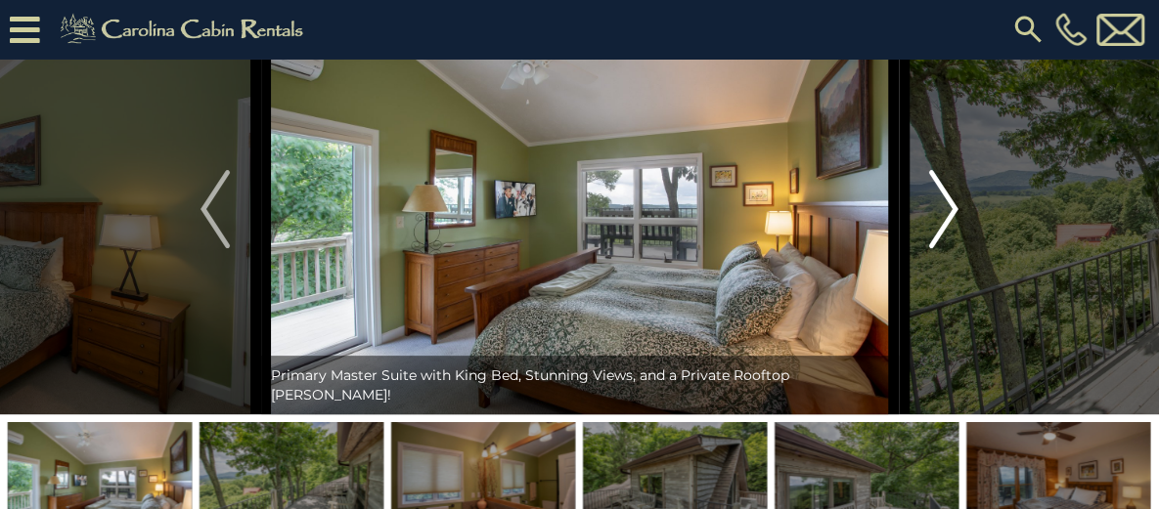
click at [935, 248] on img "Next" at bounding box center [943, 209] width 29 height 78
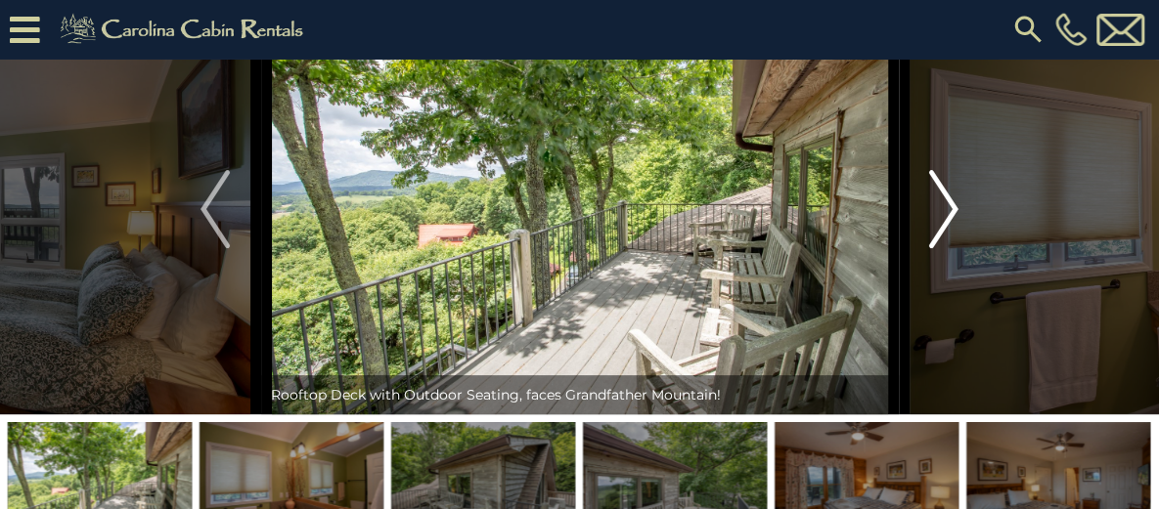
click at [935, 248] on img "Next" at bounding box center [943, 209] width 29 height 78
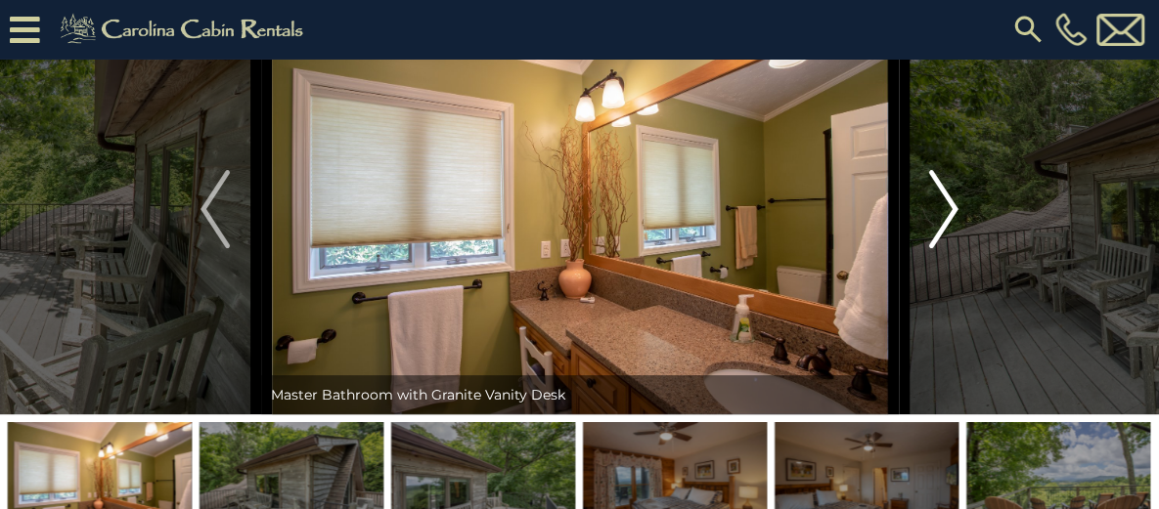
click at [935, 248] on img "Next" at bounding box center [943, 209] width 29 height 78
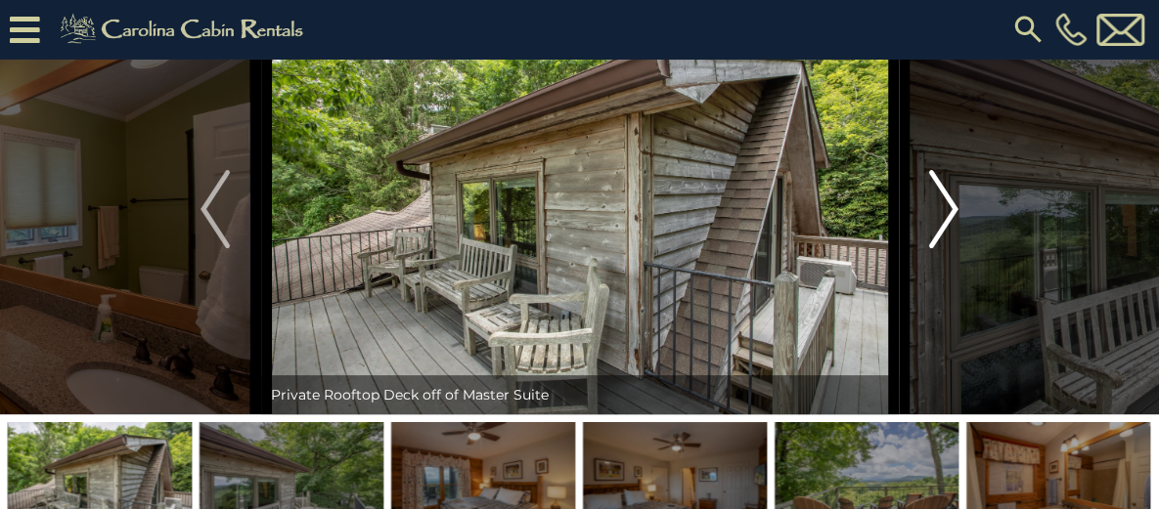
click at [937, 248] on img "Next" at bounding box center [943, 209] width 29 height 78
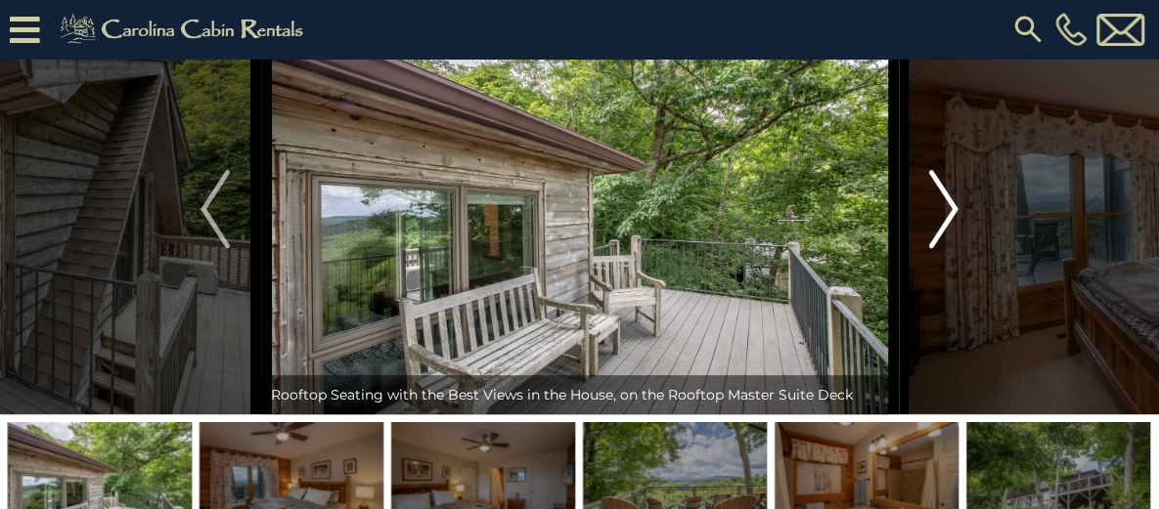
click at [937, 248] on img "Next" at bounding box center [943, 209] width 29 height 78
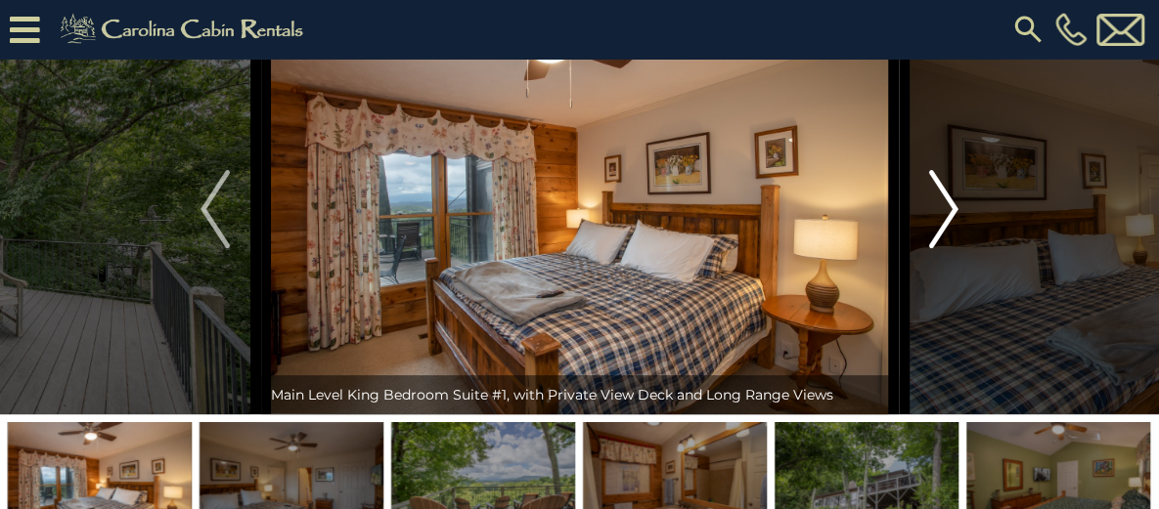
click at [937, 248] on img "Next" at bounding box center [943, 209] width 29 height 78
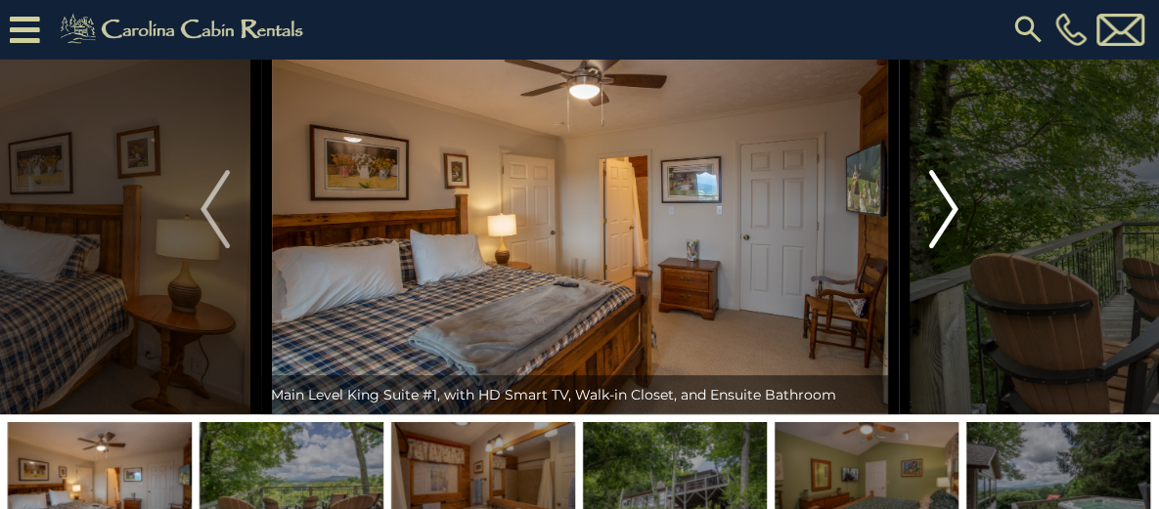
click at [937, 248] on img "Next" at bounding box center [943, 209] width 29 height 78
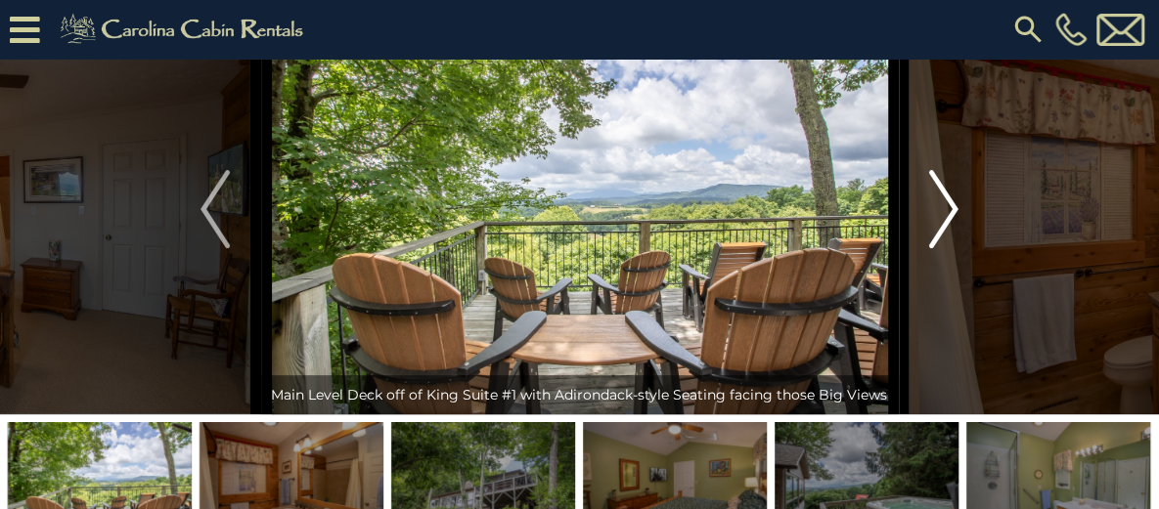
click at [937, 248] on img "Next" at bounding box center [943, 209] width 29 height 78
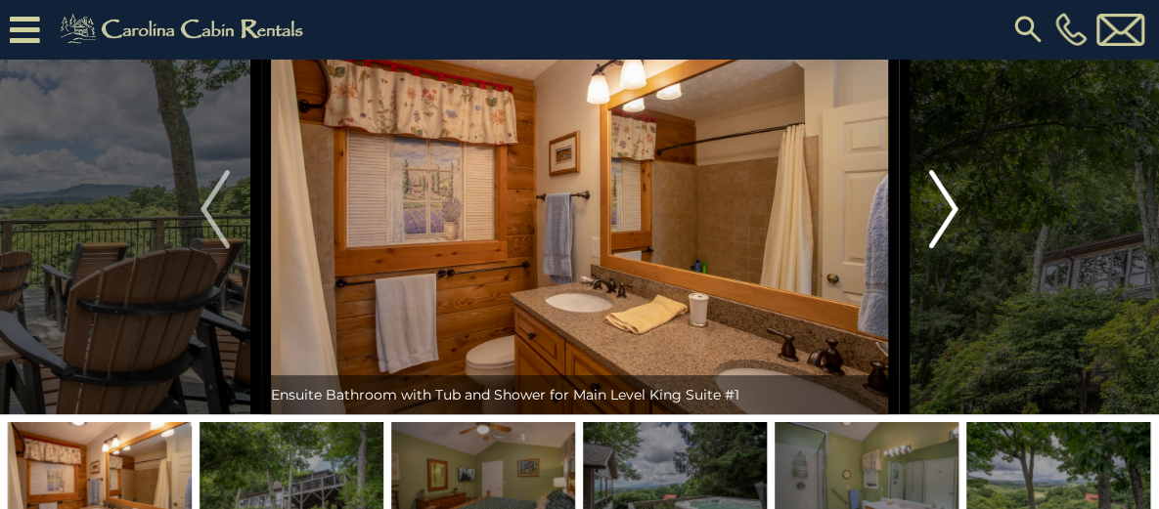
click at [937, 248] on img "Next" at bounding box center [943, 209] width 29 height 78
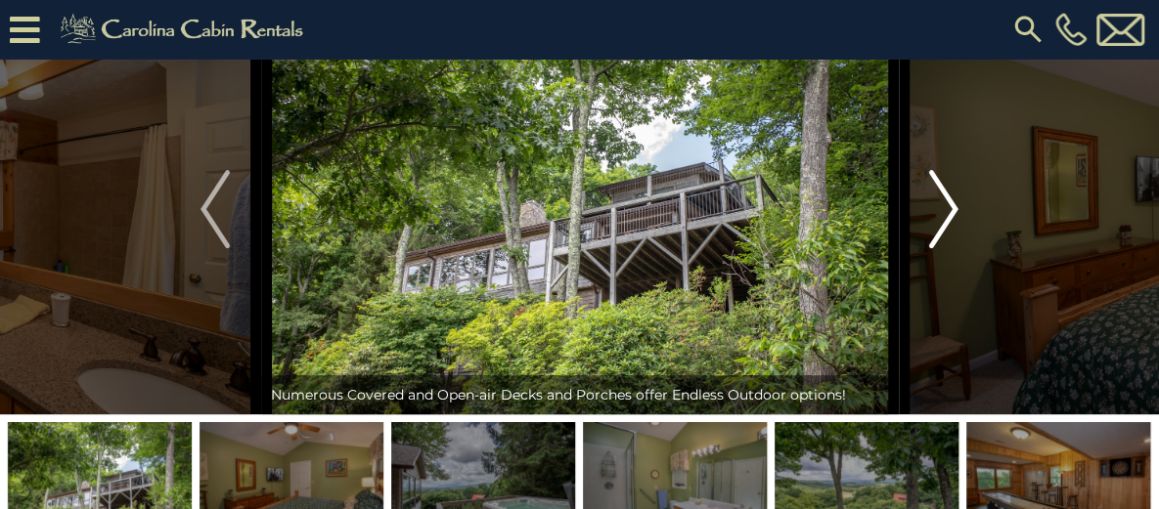
click at [937, 248] on img "Next" at bounding box center [943, 209] width 29 height 78
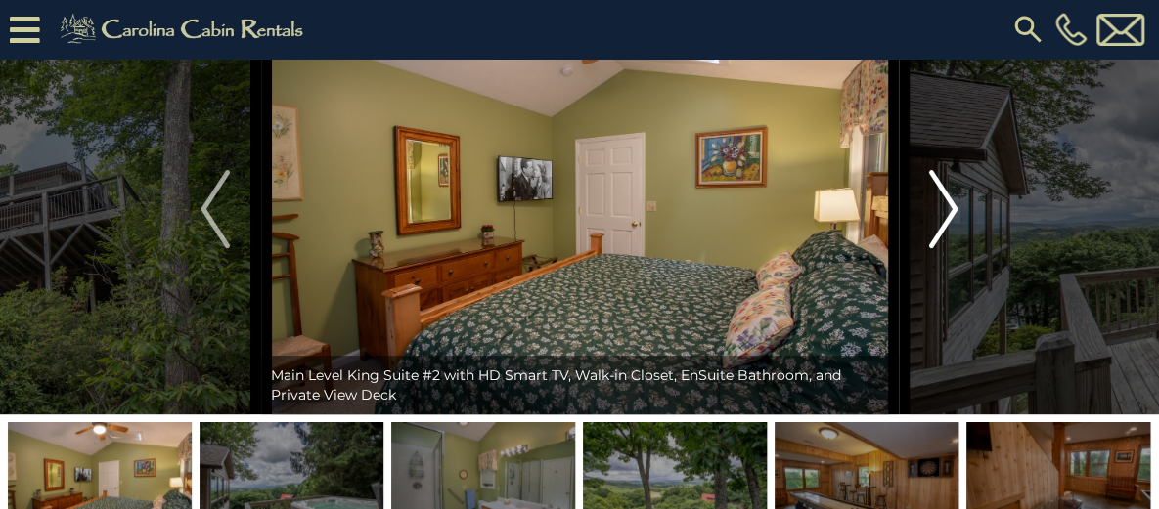
click at [937, 248] on img "Next" at bounding box center [943, 209] width 29 height 78
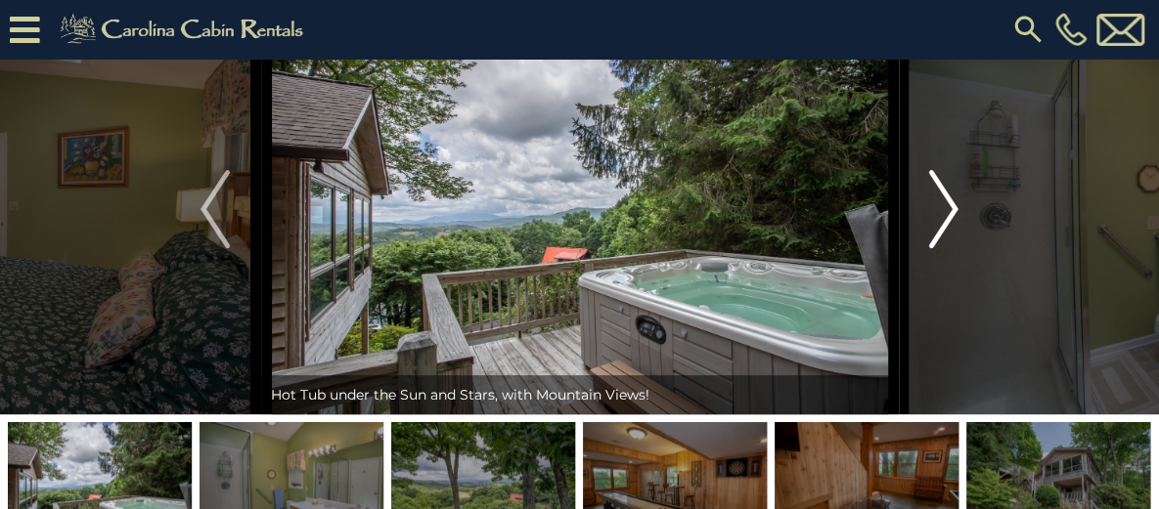
click at [937, 248] on img "Next" at bounding box center [943, 209] width 29 height 78
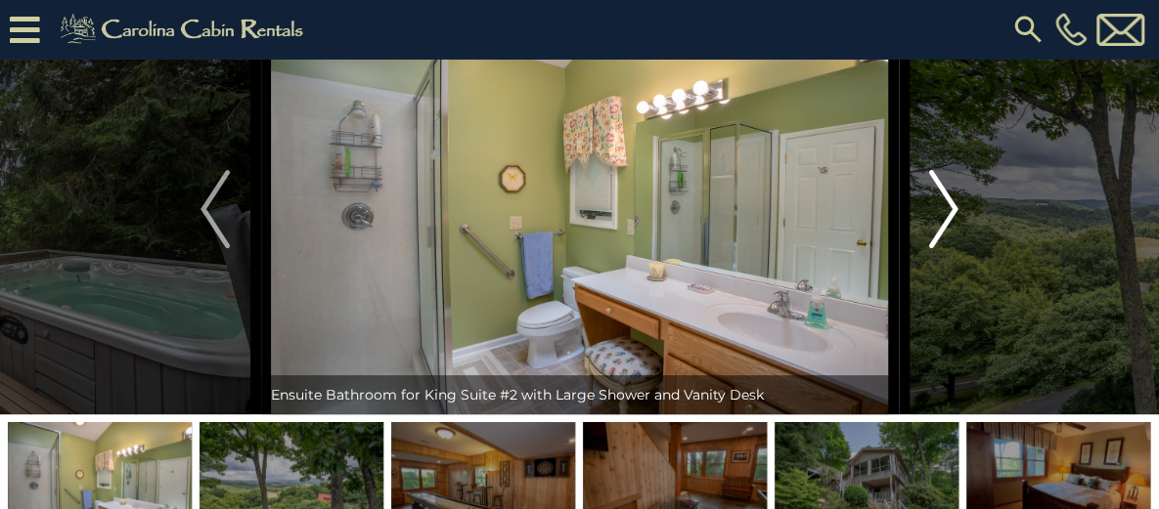
click at [937, 248] on img "Next" at bounding box center [943, 209] width 29 height 78
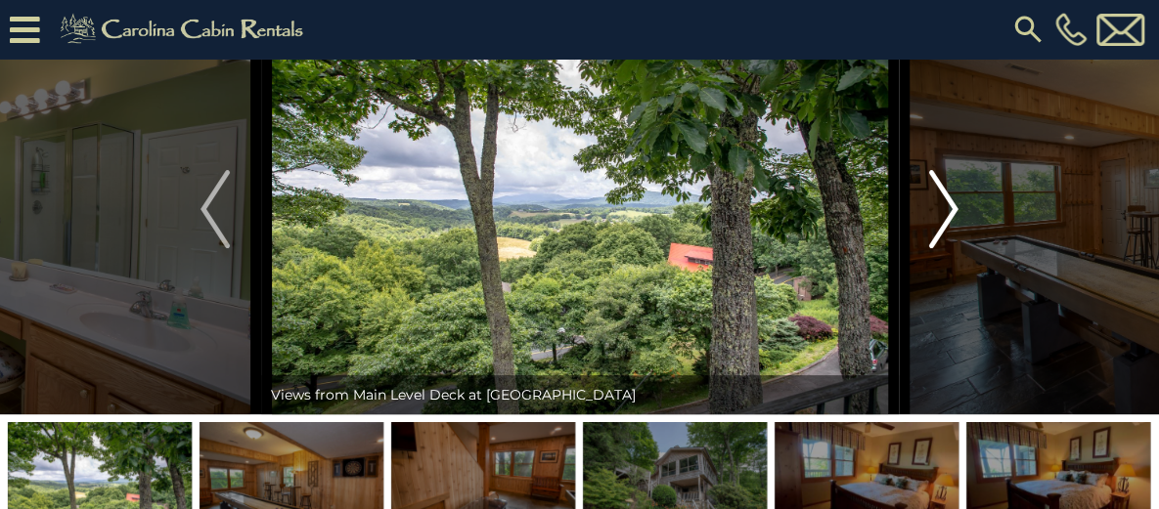
click at [938, 248] on img "Next" at bounding box center [943, 209] width 29 height 78
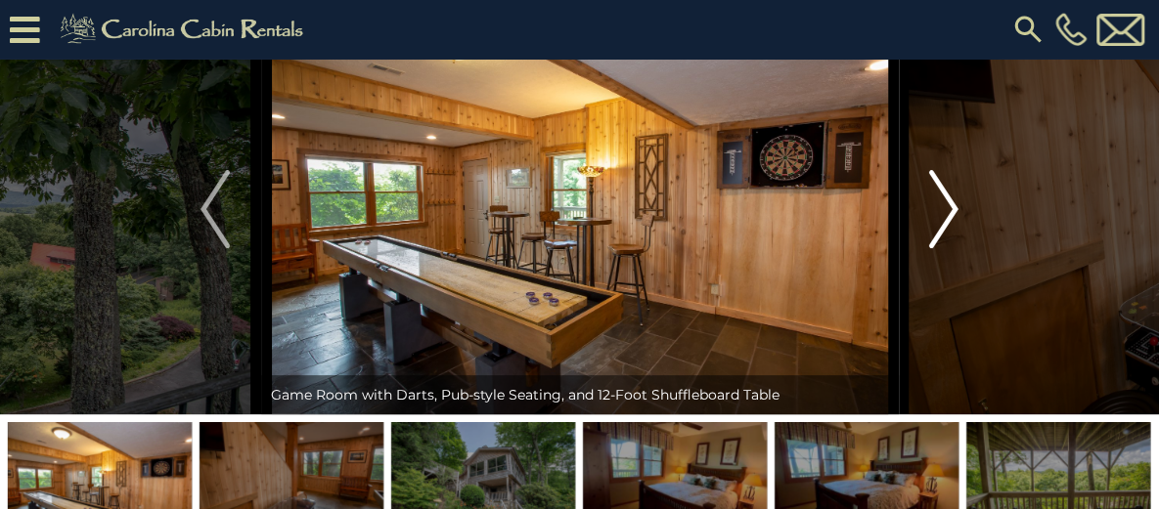
click at [938, 248] on img "Next" at bounding box center [943, 209] width 29 height 78
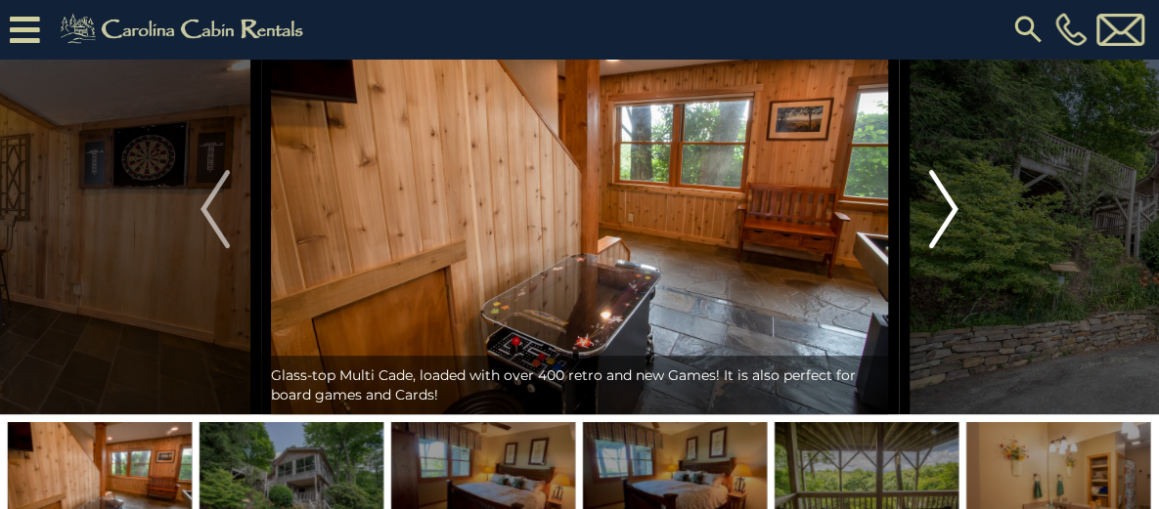
click at [938, 248] on img "Next" at bounding box center [943, 209] width 29 height 78
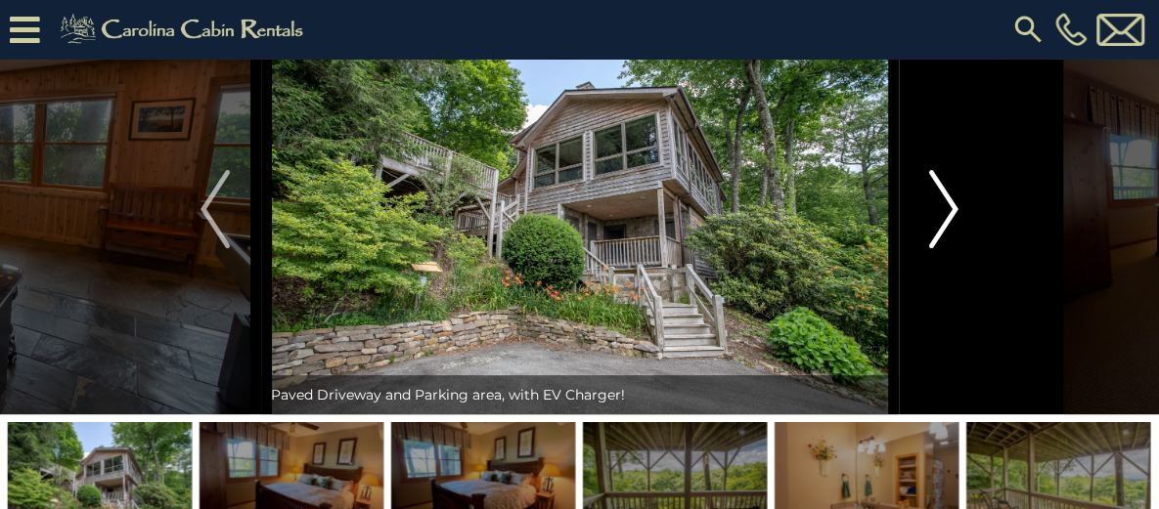
click at [938, 248] on img "Next" at bounding box center [943, 209] width 29 height 78
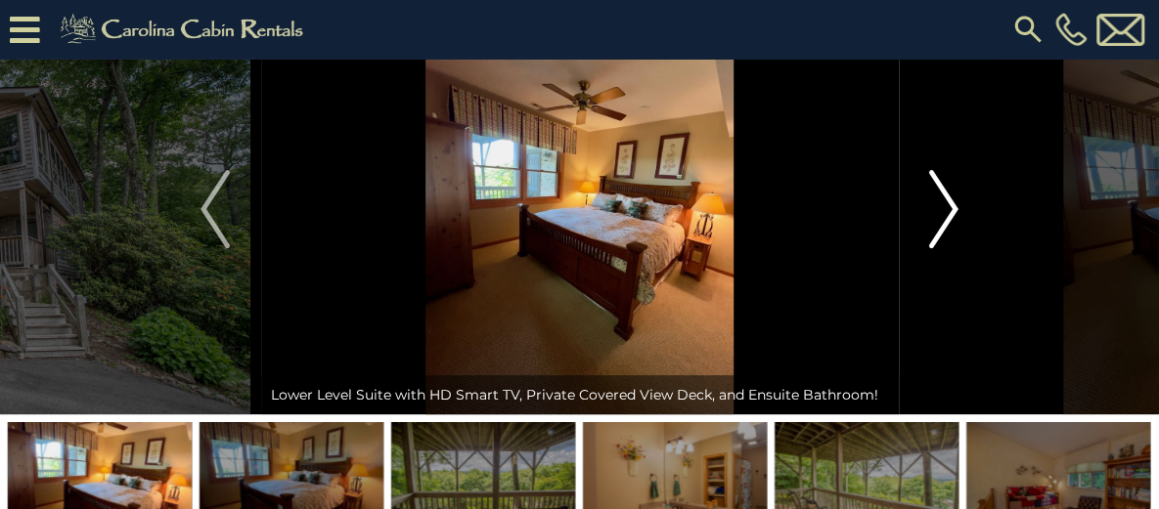
click at [938, 248] on img "Next" at bounding box center [943, 209] width 29 height 78
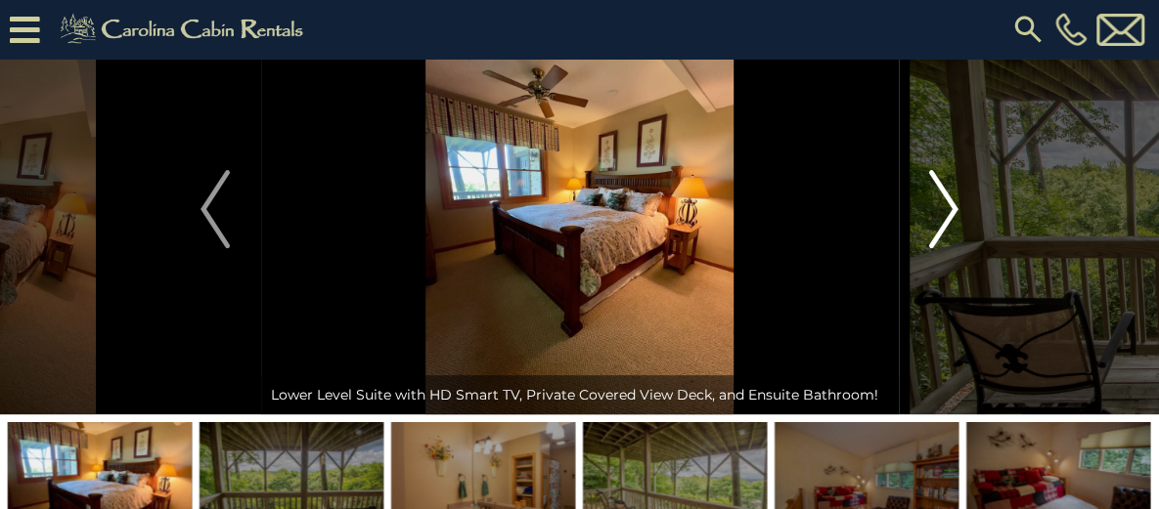
click at [938, 248] on img "Next" at bounding box center [943, 209] width 29 height 78
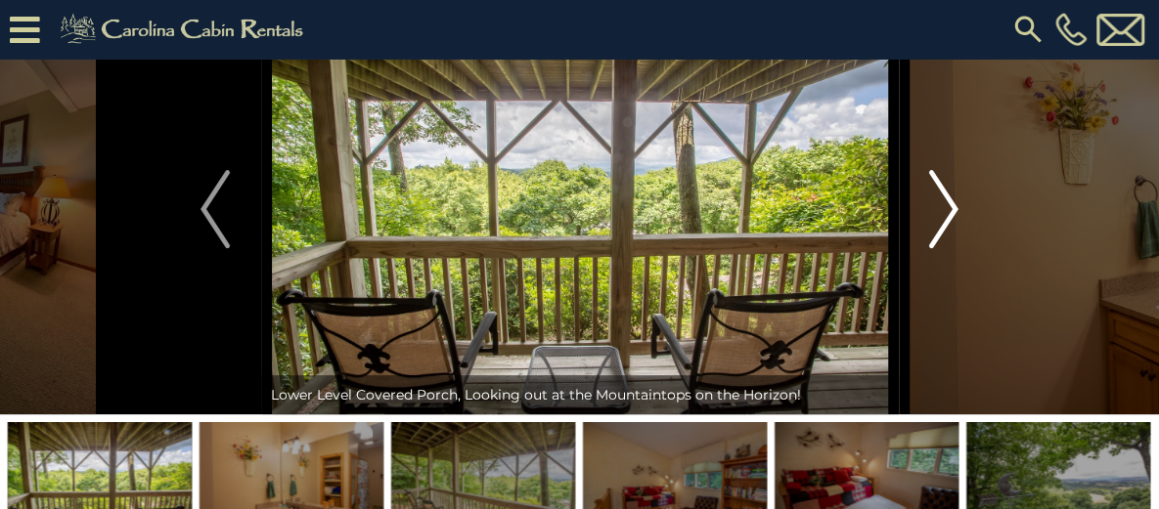
click at [938, 248] on img "Next" at bounding box center [943, 209] width 29 height 78
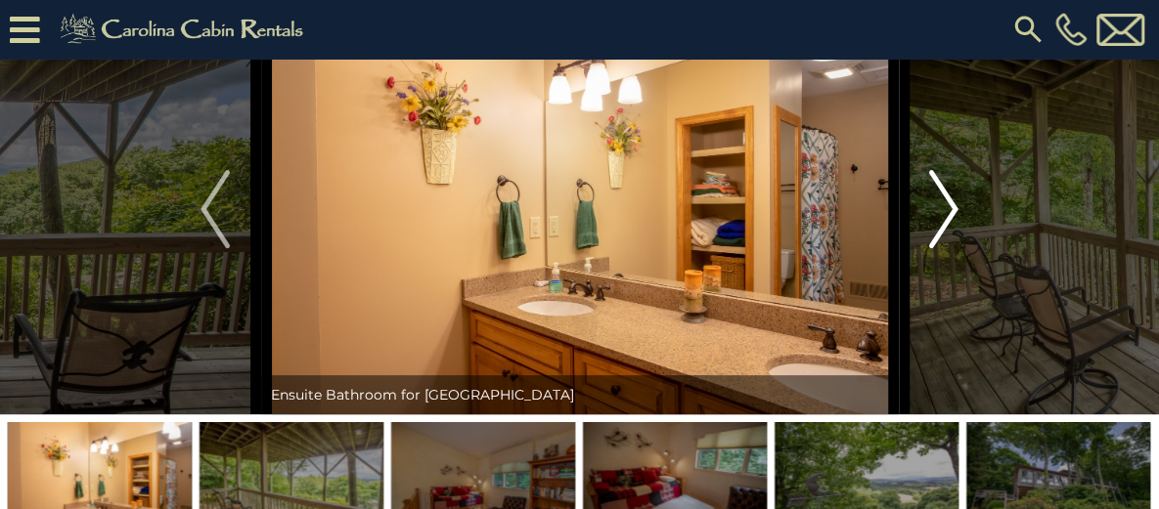
click at [938, 248] on img "Next" at bounding box center [943, 209] width 29 height 78
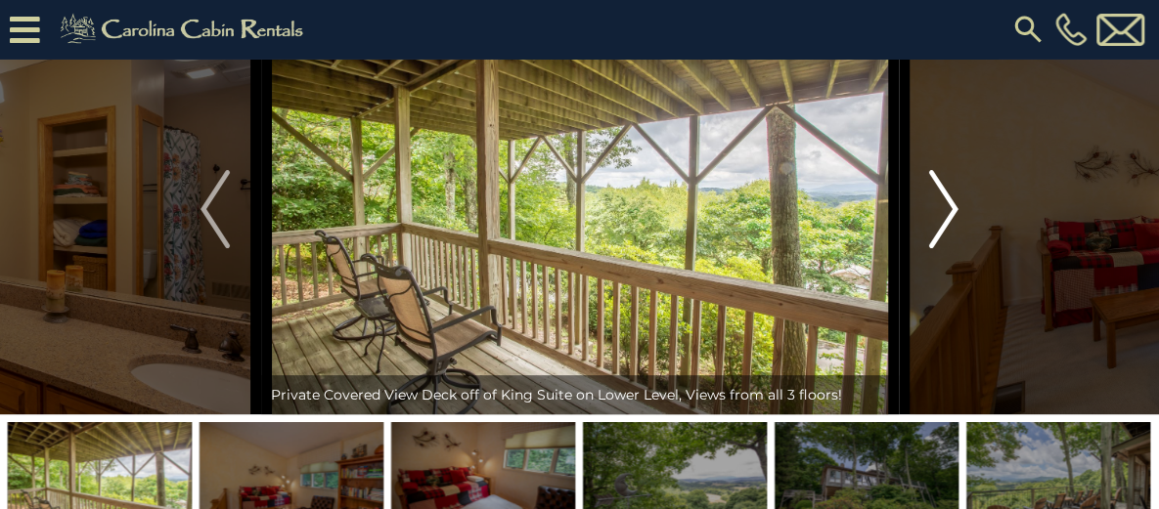
click at [938, 248] on img "Next" at bounding box center [943, 209] width 29 height 78
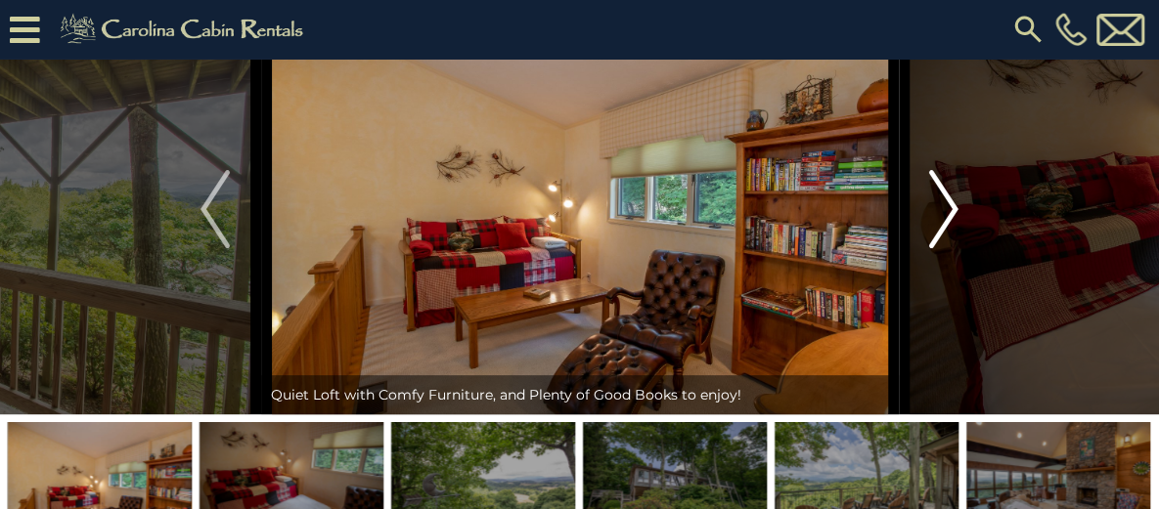
click at [938, 248] on img "Next" at bounding box center [943, 209] width 29 height 78
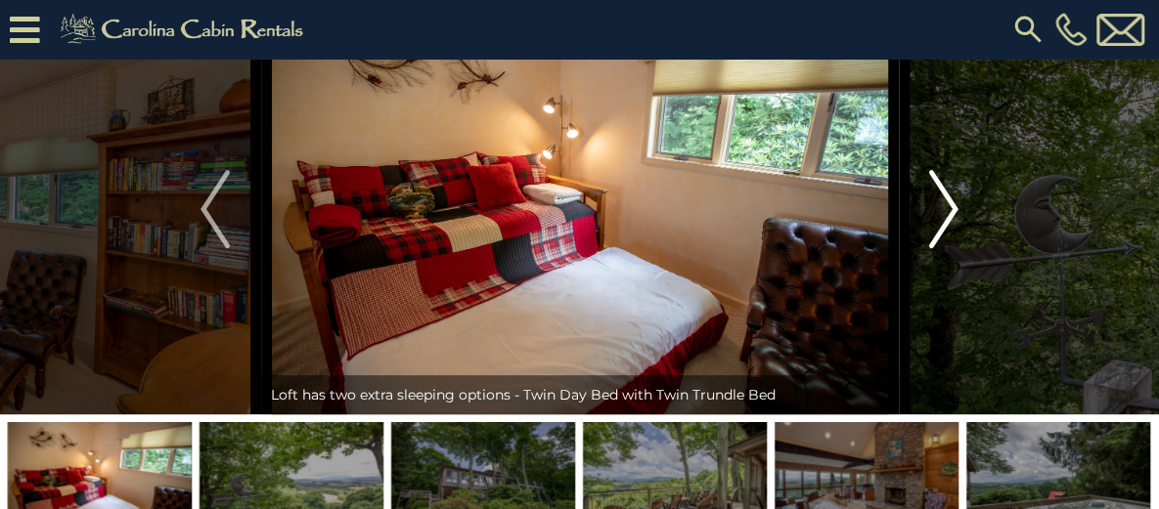
click at [938, 248] on img "Next" at bounding box center [943, 209] width 29 height 78
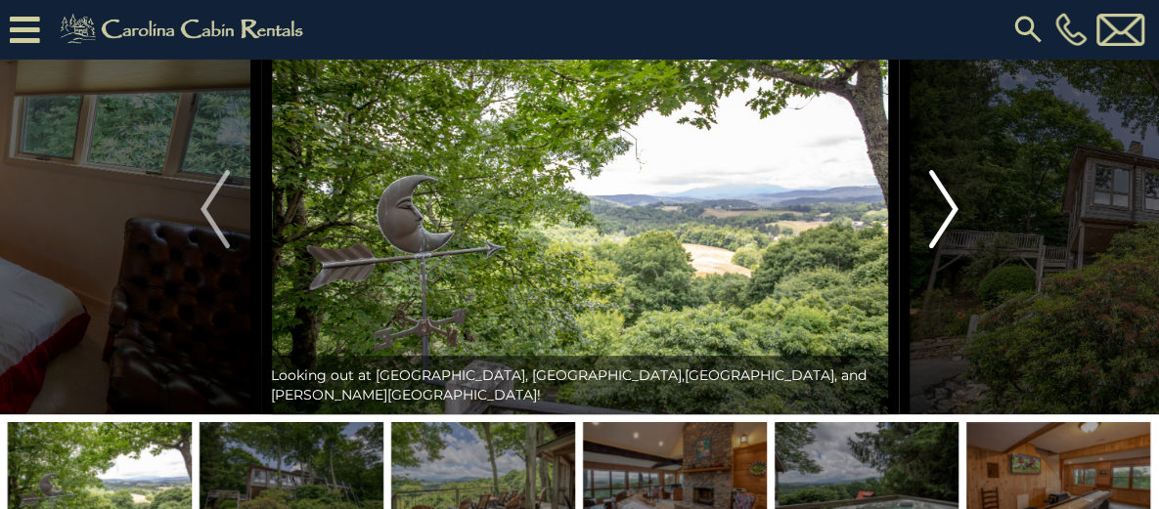
click at [938, 248] on img "Next" at bounding box center [943, 209] width 29 height 78
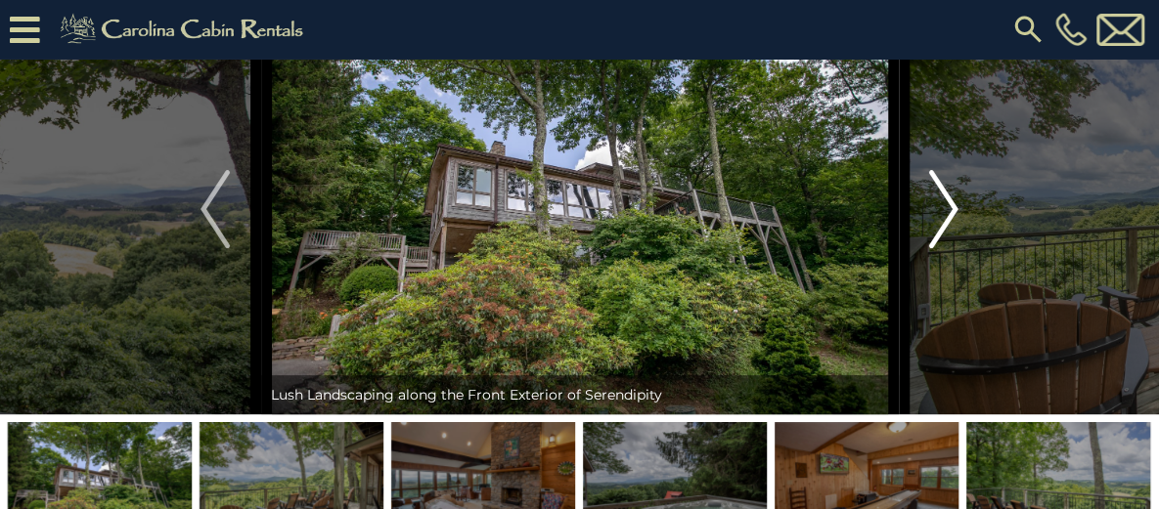
click at [938, 248] on img "Next" at bounding box center [943, 209] width 29 height 78
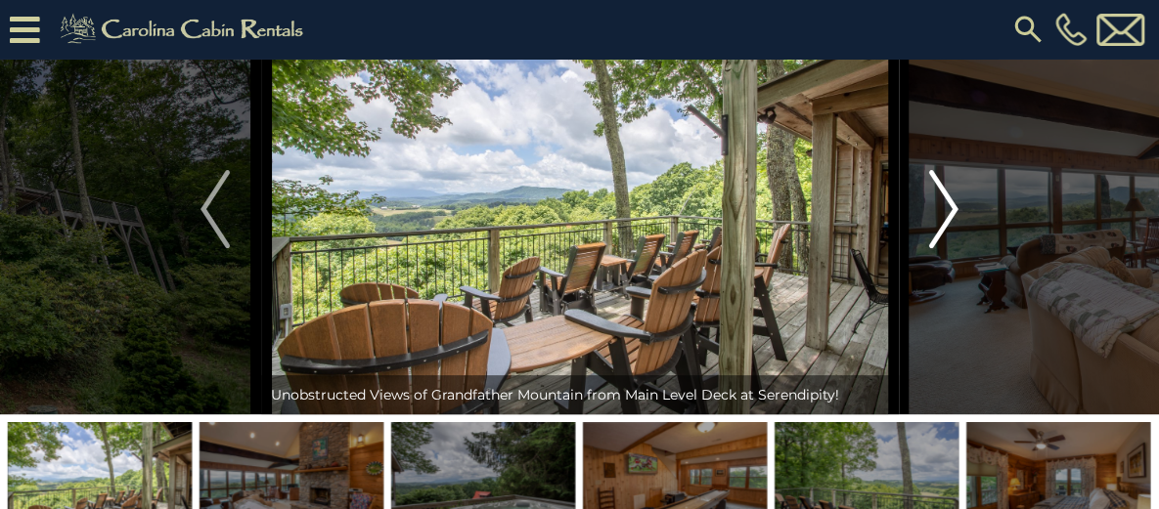
click at [938, 248] on img "Next" at bounding box center [943, 209] width 29 height 78
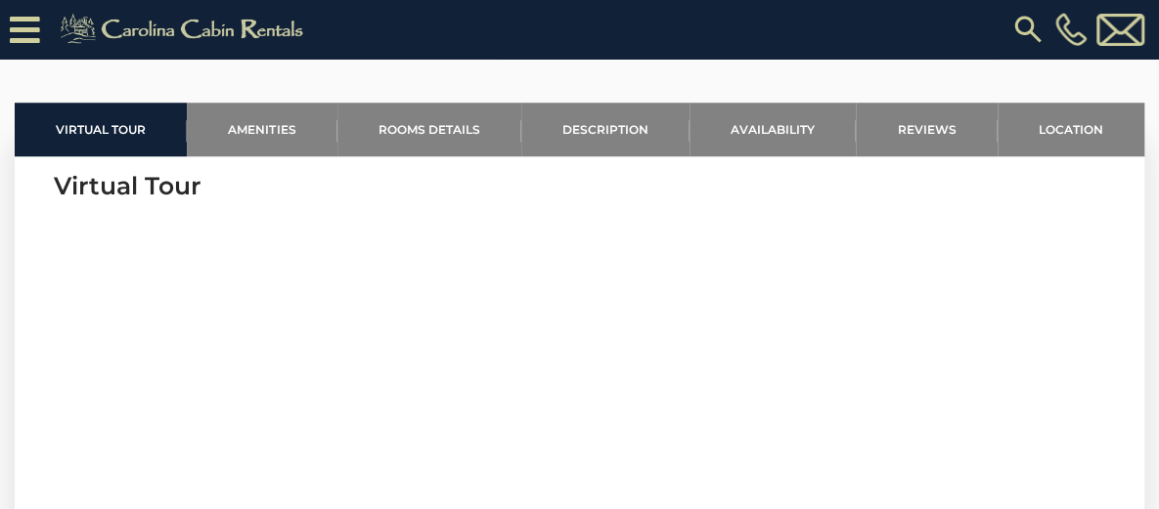
scroll to position [685, 0]
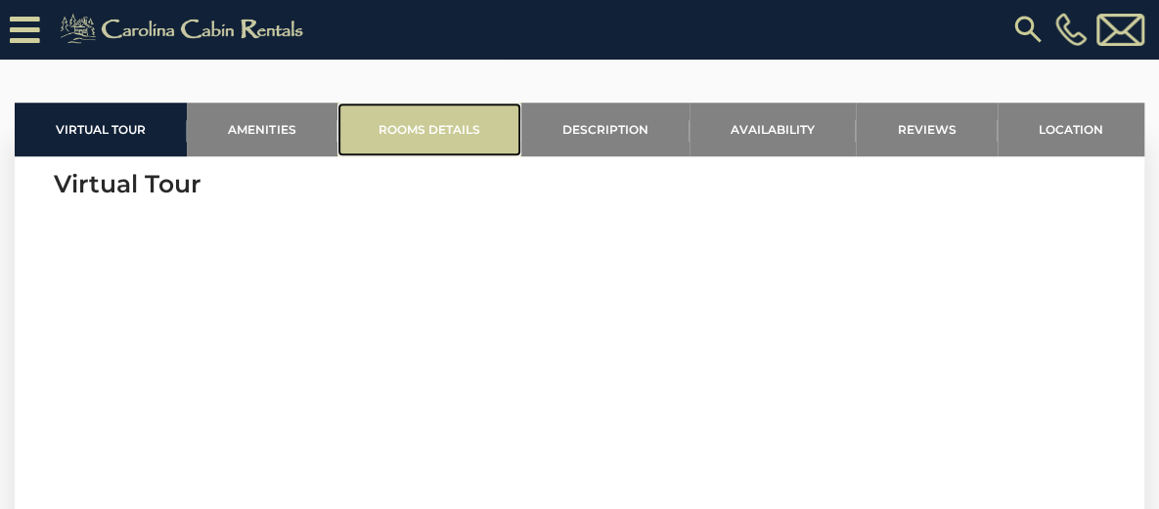
click at [436, 156] on link "Rooms Details" at bounding box center [429, 130] width 184 height 54
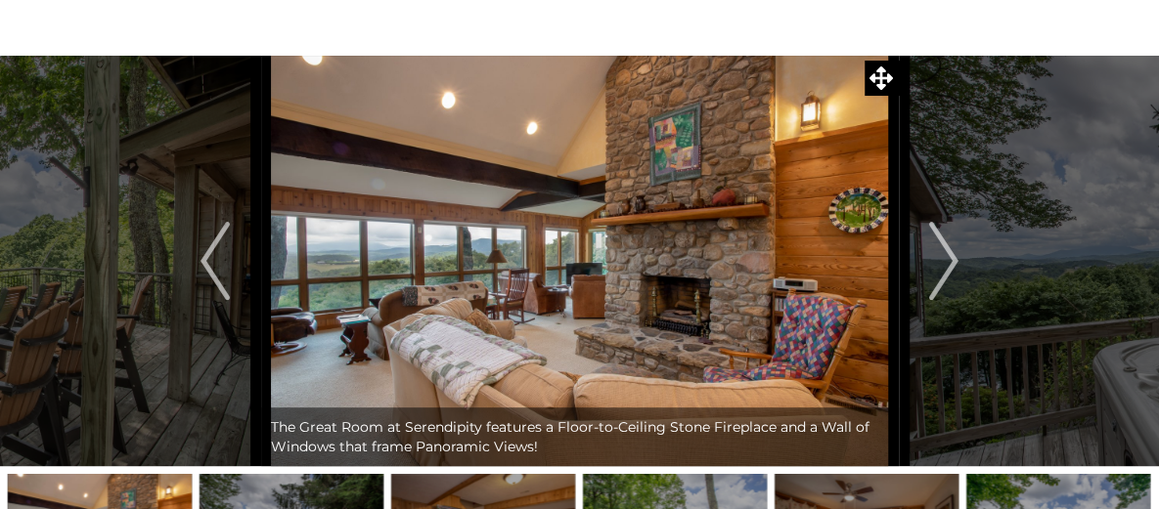
scroll to position [0, 0]
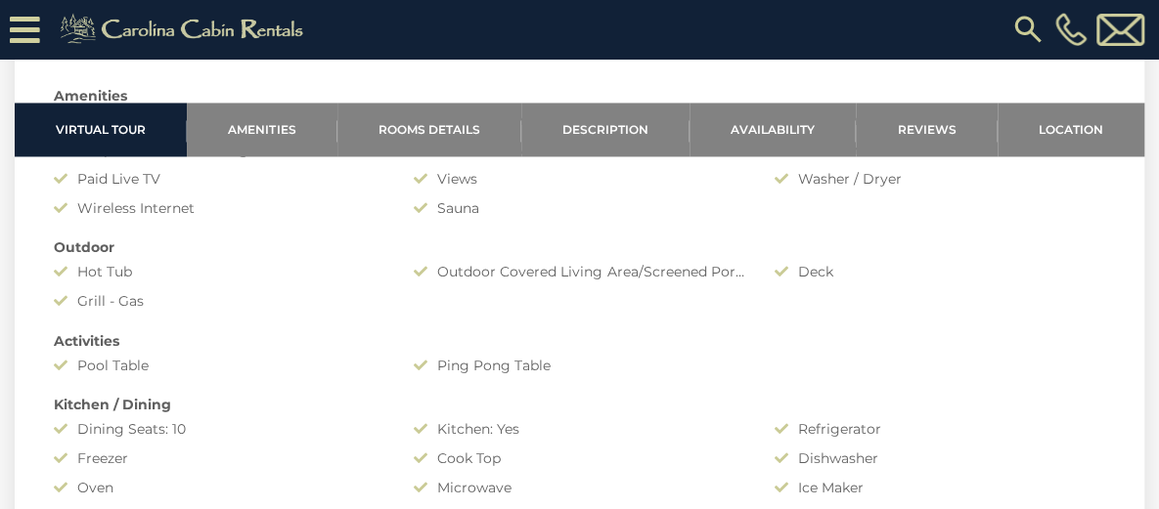
scroll to position [1467, 0]
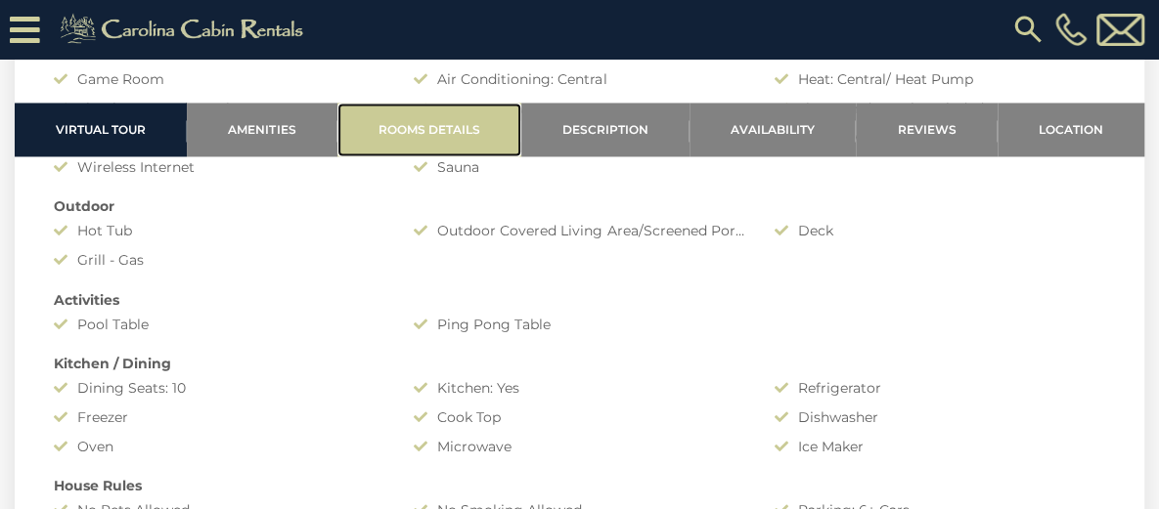
drag, startPoint x: 467, startPoint y: 144, endPoint x: 446, endPoint y: 142, distance: 21.6
click at [467, 143] on link "Rooms Details" at bounding box center [429, 130] width 184 height 54
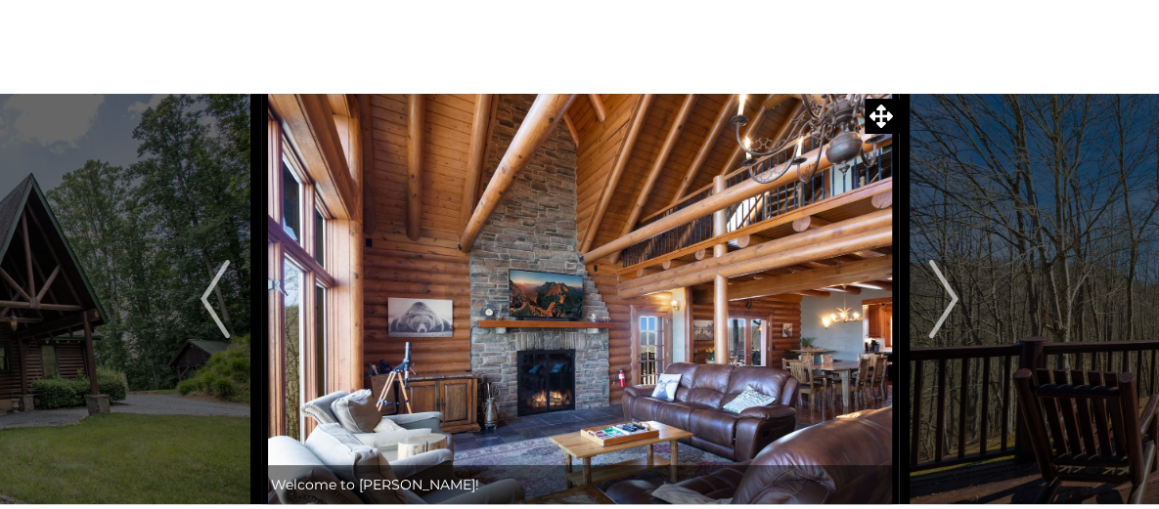
scroll to position [98, 0]
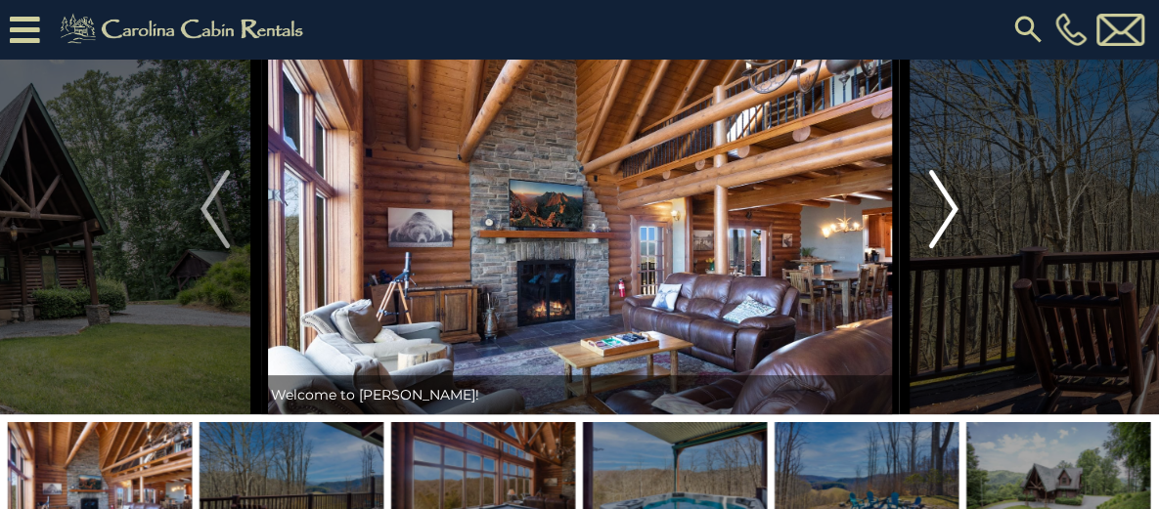
click at [936, 248] on img "Next" at bounding box center [943, 209] width 29 height 78
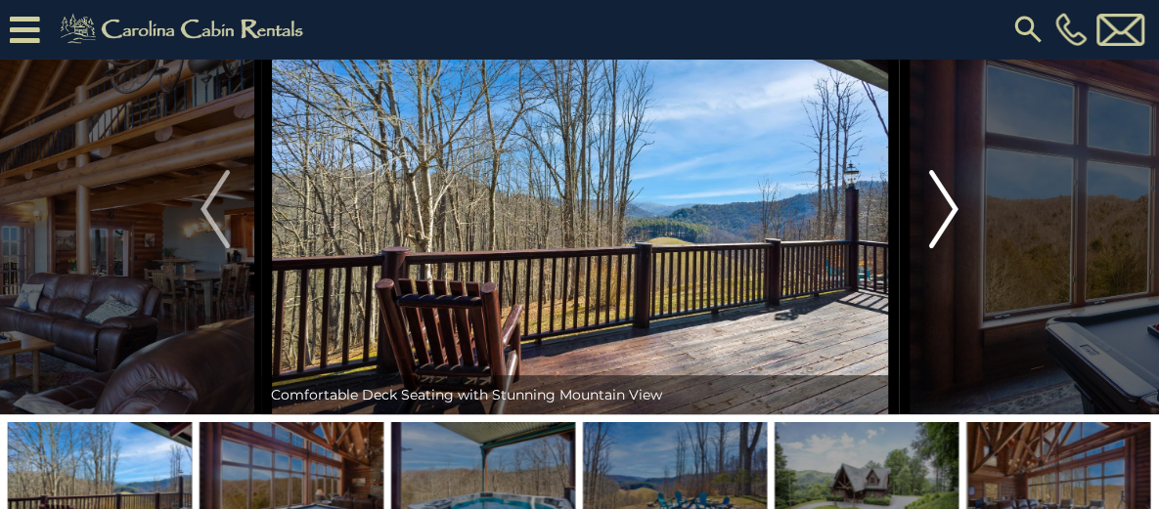
click at [937, 248] on img "Next" at bounding box center [943, 209] width 29 height 78
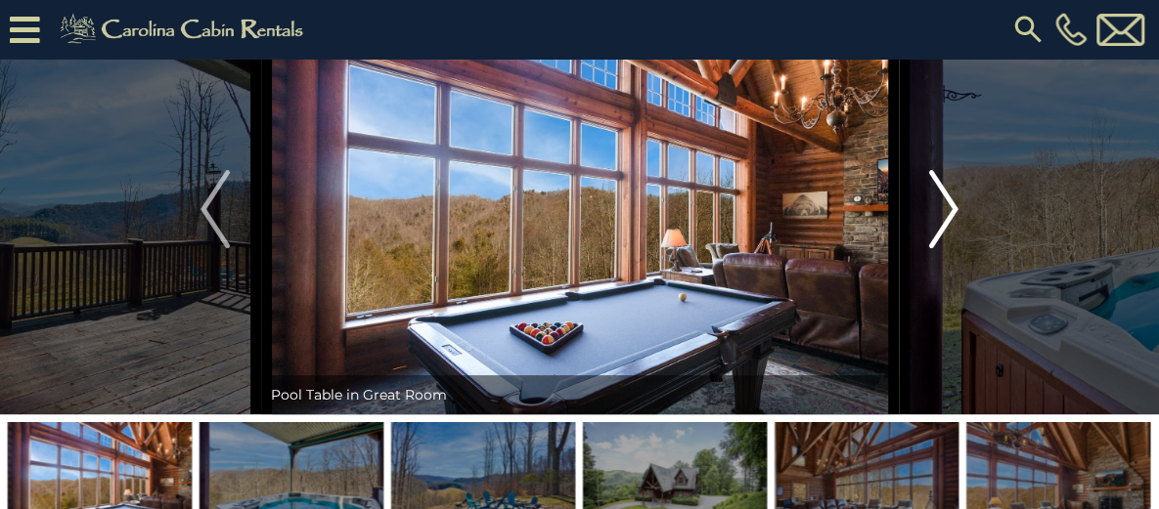
click at [937, 248] on img "Next" at bounding box center [943, 209] width 29 height 78
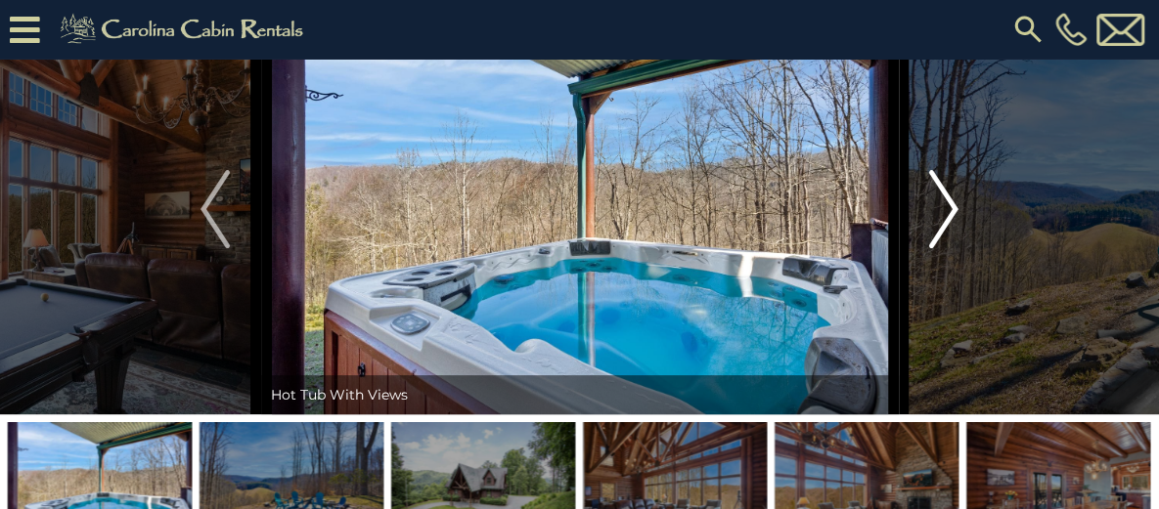
click at [937, 248] on img "Next" at bounding box center [943, 209] width 29 height 78
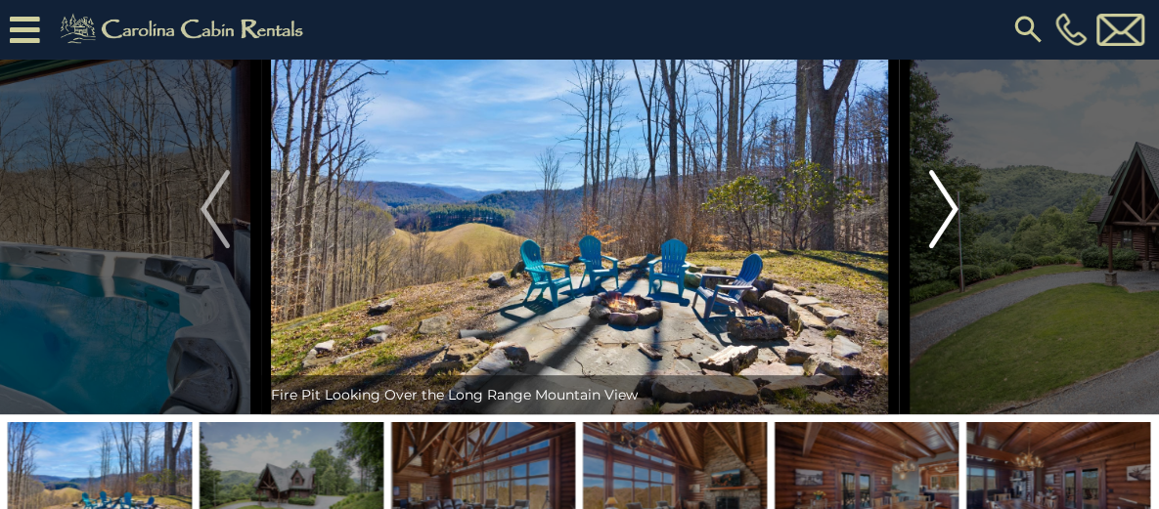
click at [937, 248] on img "Next" at bounding box center [943, 209] width 29 height 78
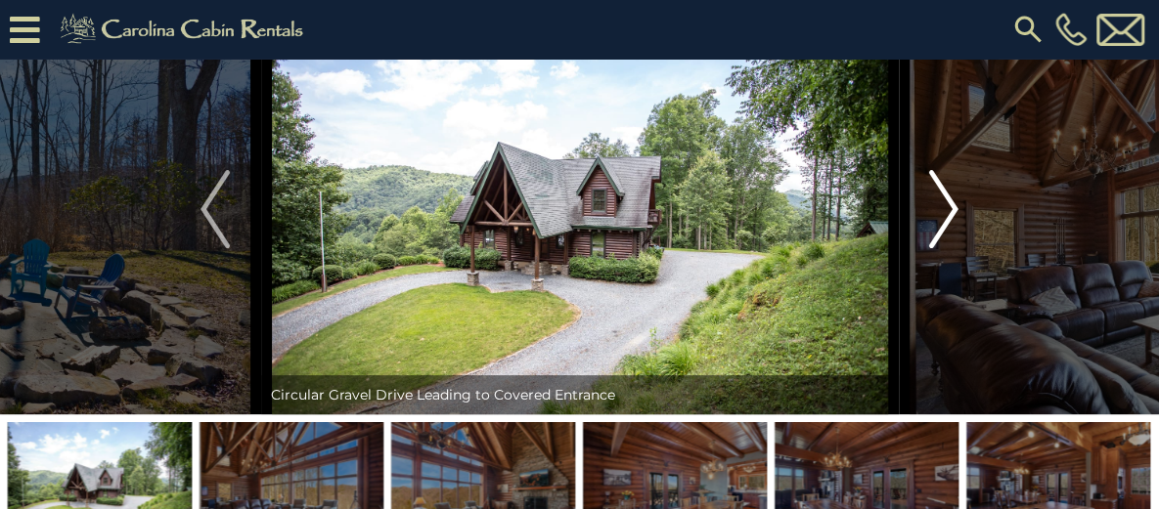
click at [937, 248] on img "Next" at bounding box center [943, 209] width 29 height 78
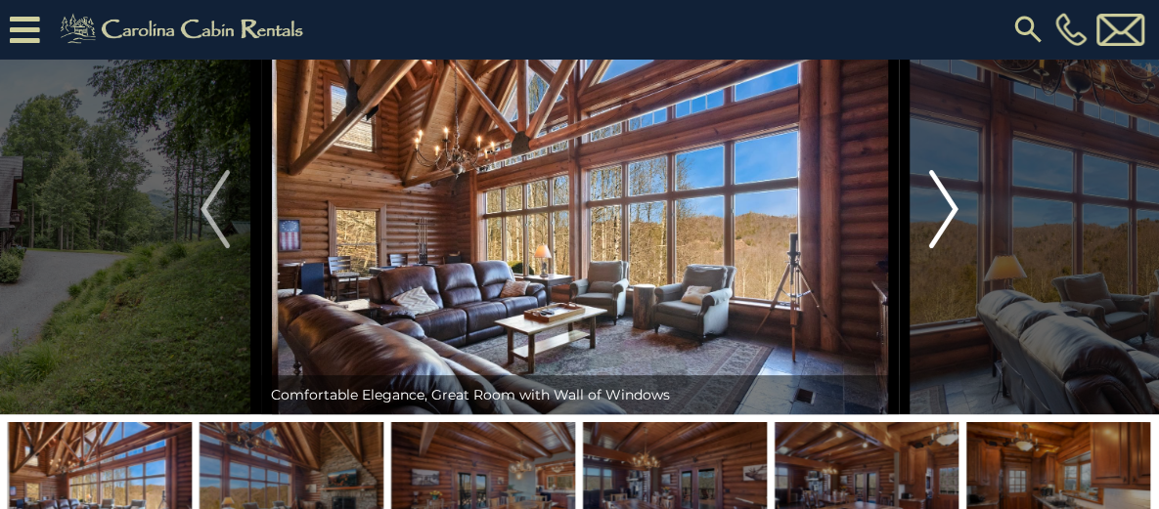
click at [937, 248] on img "Next" at bounding box center [943, 209] width 29 height 78
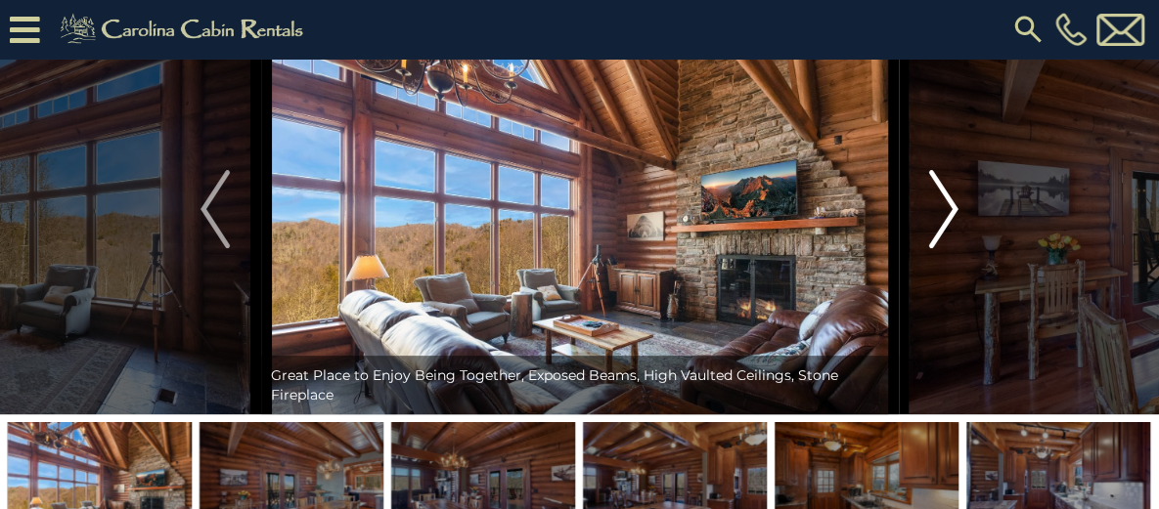
click at [937, 248] on img "Next" at bounding box center [943, 209] width 29 height 78
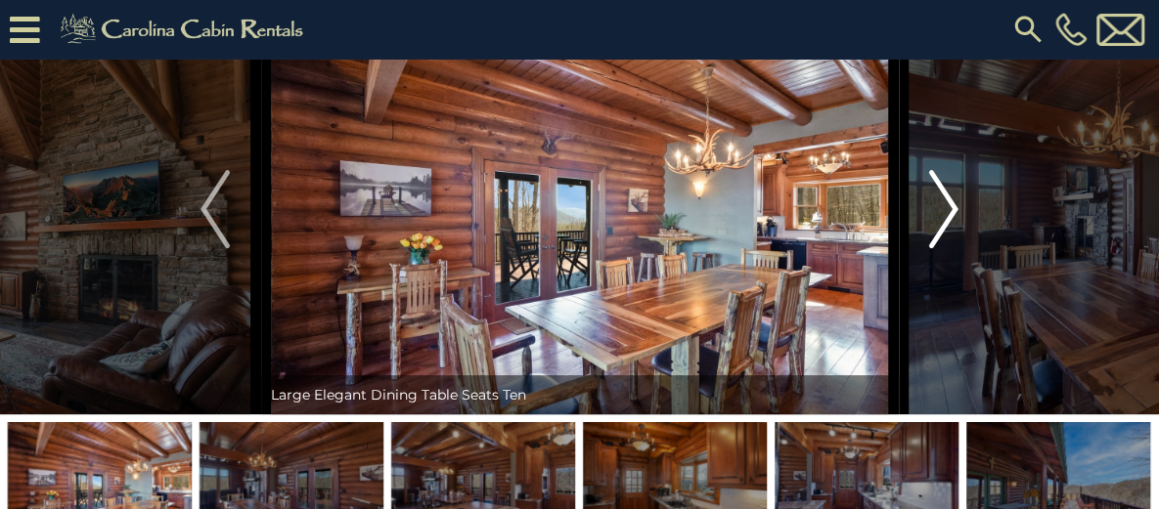
click at [941, 248] on img "Next" at bounding box center [943, 209] width 29 height 78
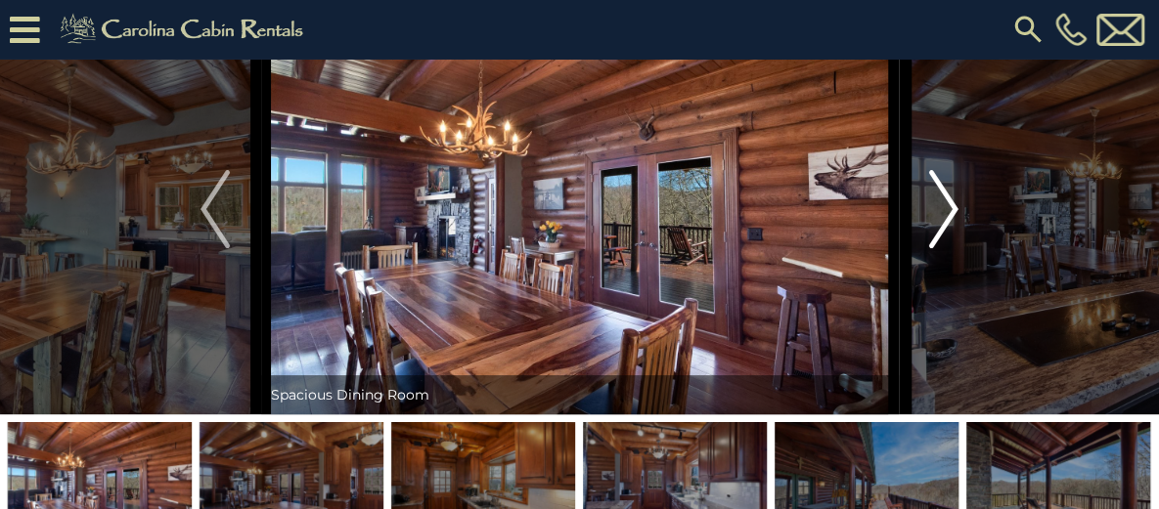
click at [941, 248] on img "Next" at bounding box center [943, 209] width 29 height 78
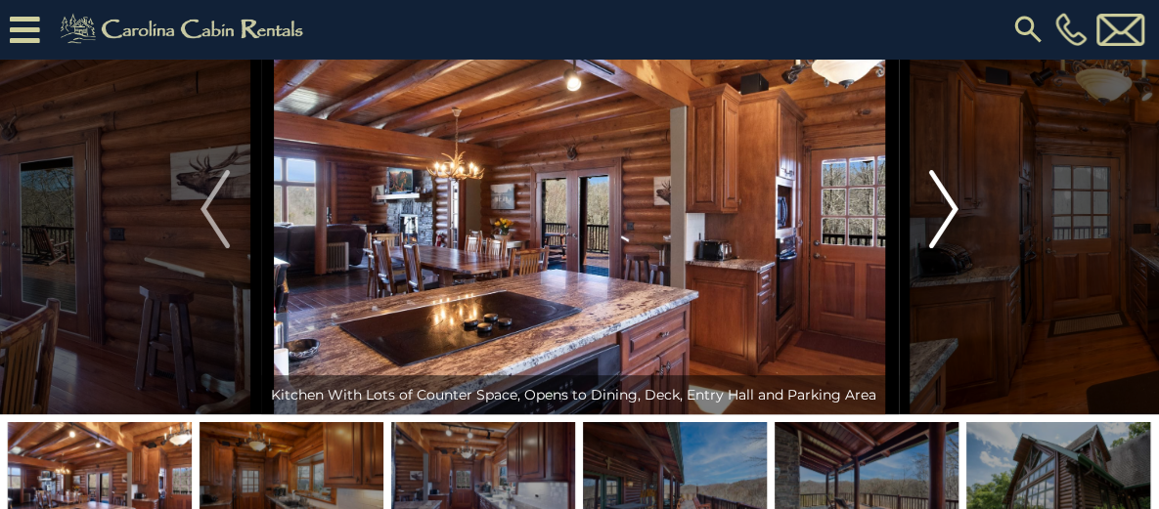
click at [941, 248] on img "Next" at bounding box center [943, 209] width 29 height 78
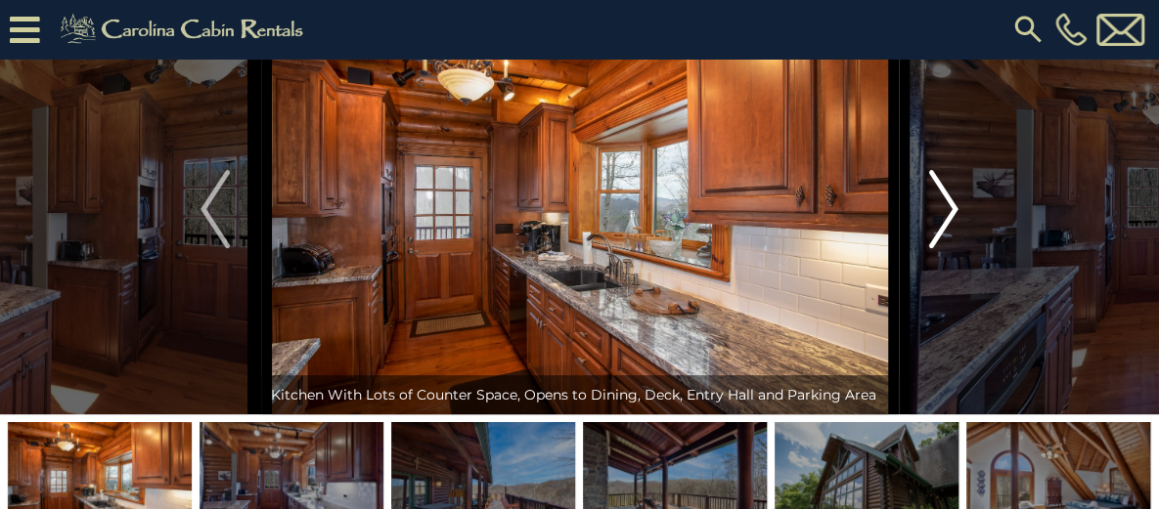
click at [941, 248] on img "Next" at bounding box center [943, 209] width 29 height 78
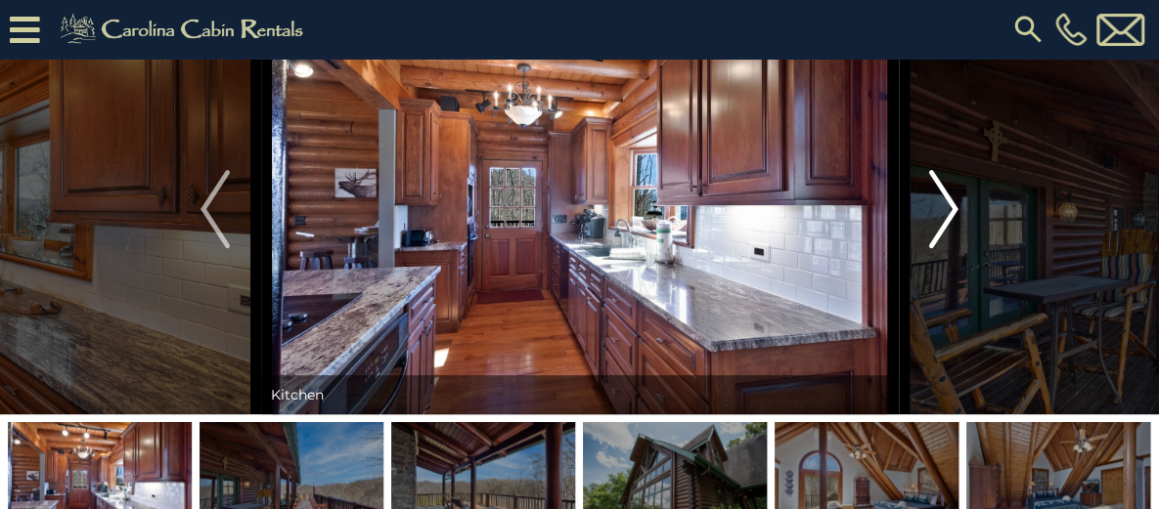
click at [941, 248] on img "Next" at bounding box center [943, 209] width 29 height 78
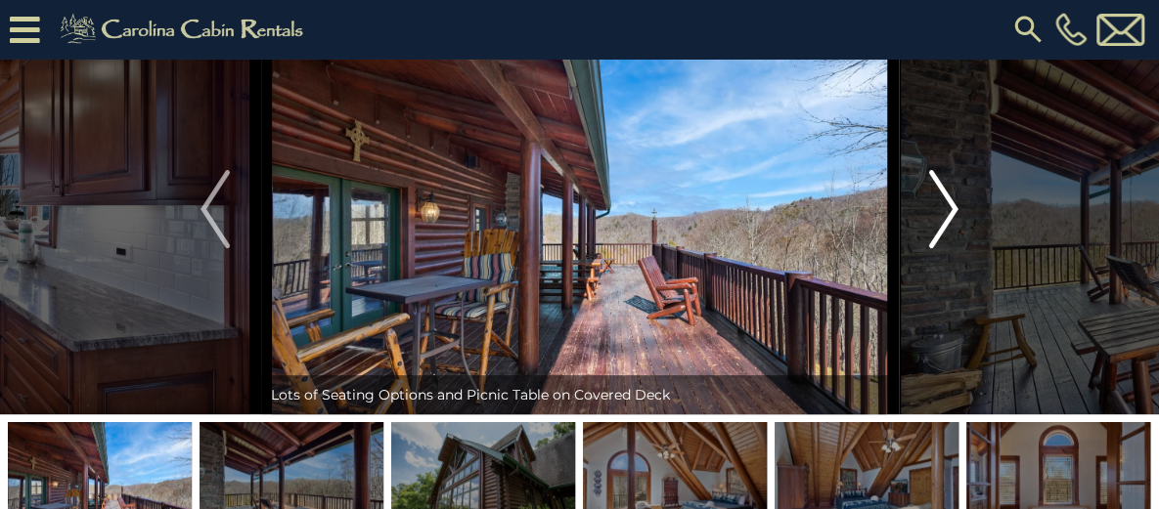
click at [941, 248] on img "Next" at bounding box center [943, 209] width 29 height 78
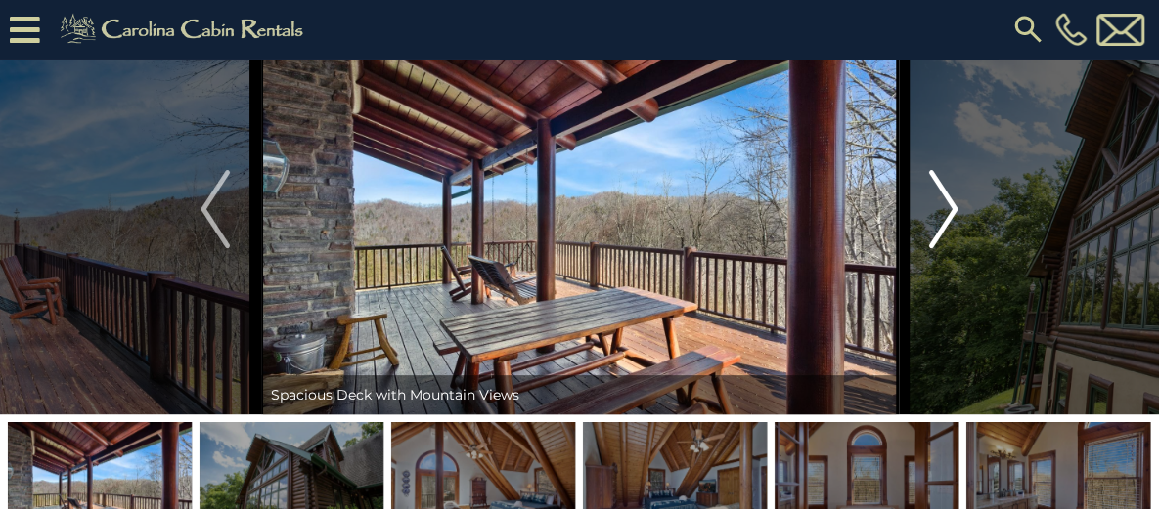
click at [941, 248] on img "Next" at bounding box center [943, 209] width 29 height 78
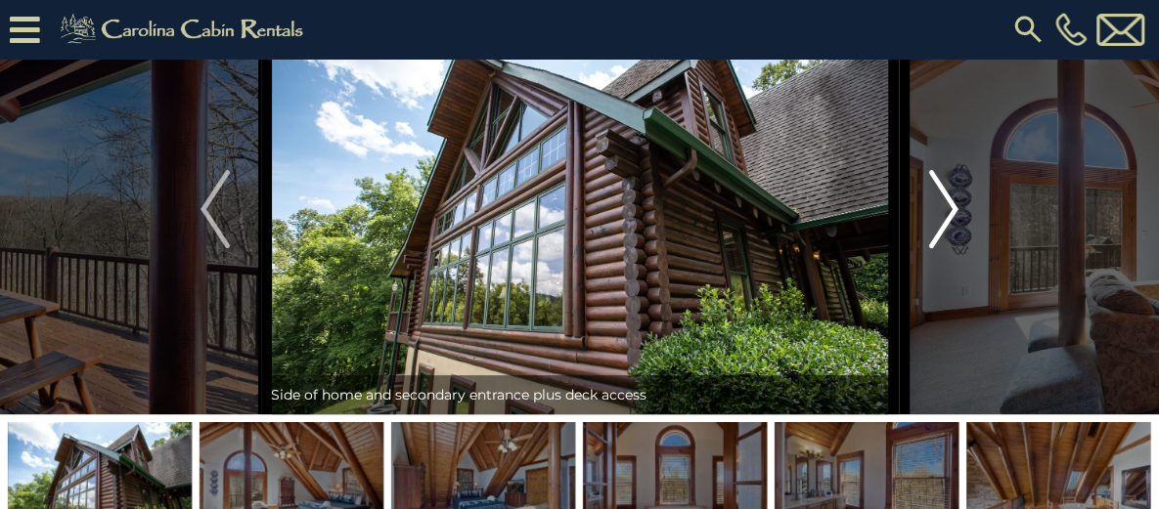
click at [941, 248] on img "Next" at bounding box center [943, 209] width 29 height 78
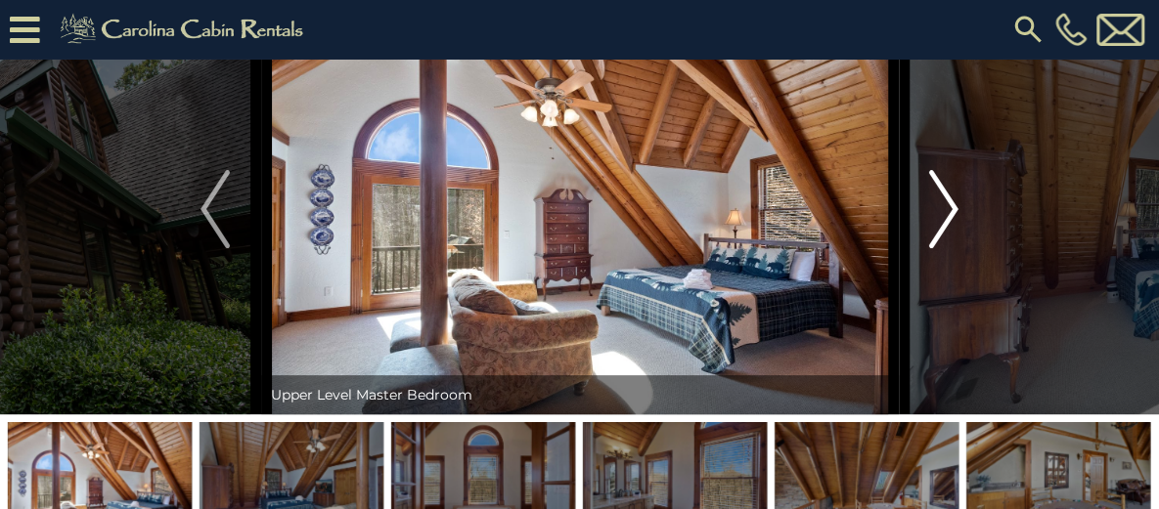
click at [941, 248] on img "Next" at bounding box center [943, 209] width 29 height 78
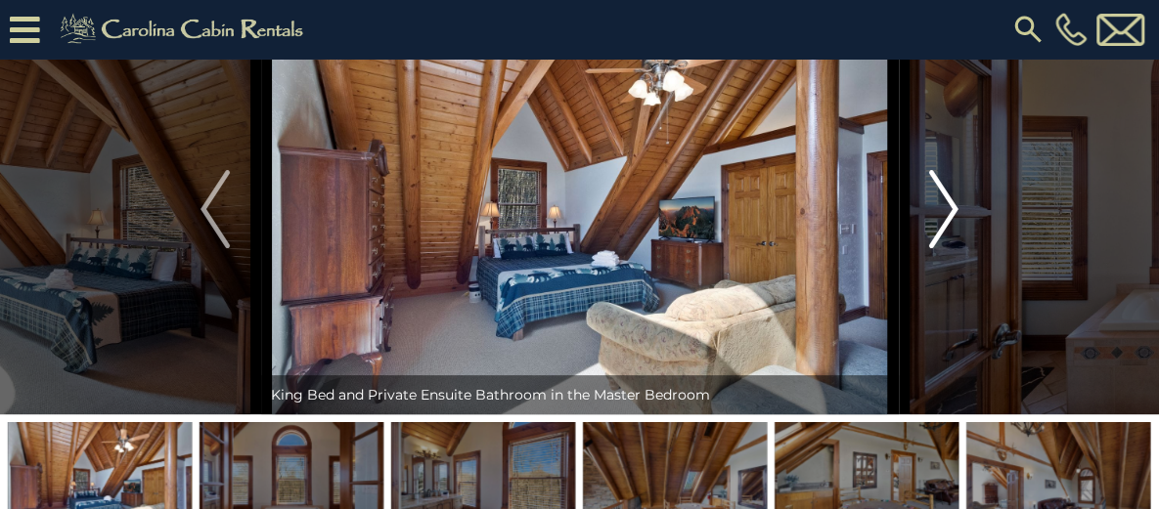
click at [941, 248] on img "Next" at bounding box center [943, 209] width 29 height 78
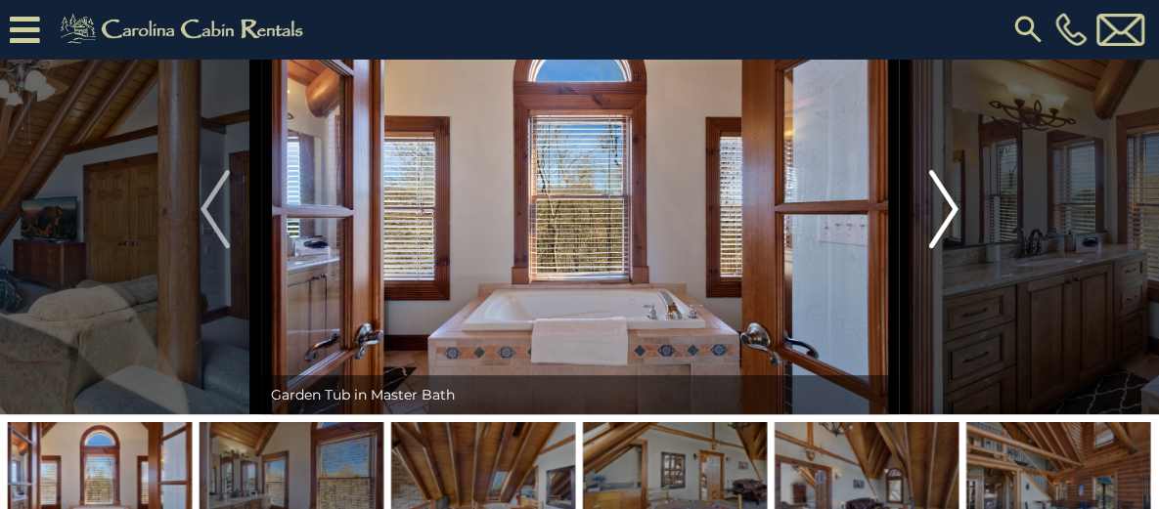
click at [941, 248] on img "Next" at bounding box center [943, 209] width 29 height 78
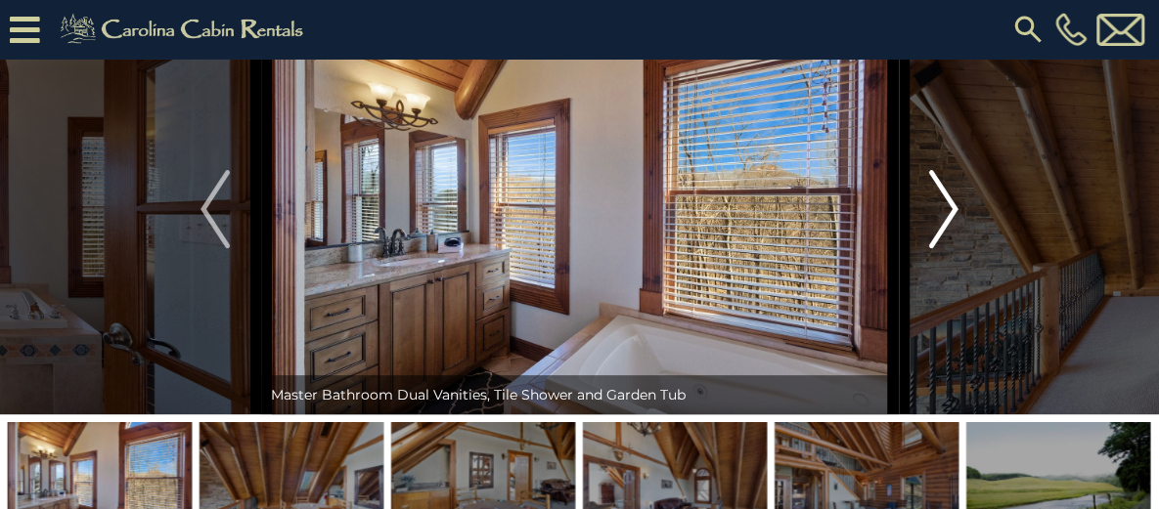
click at [941, 248] on img "Next" at bounding box center [943, 209] width 29 height 78
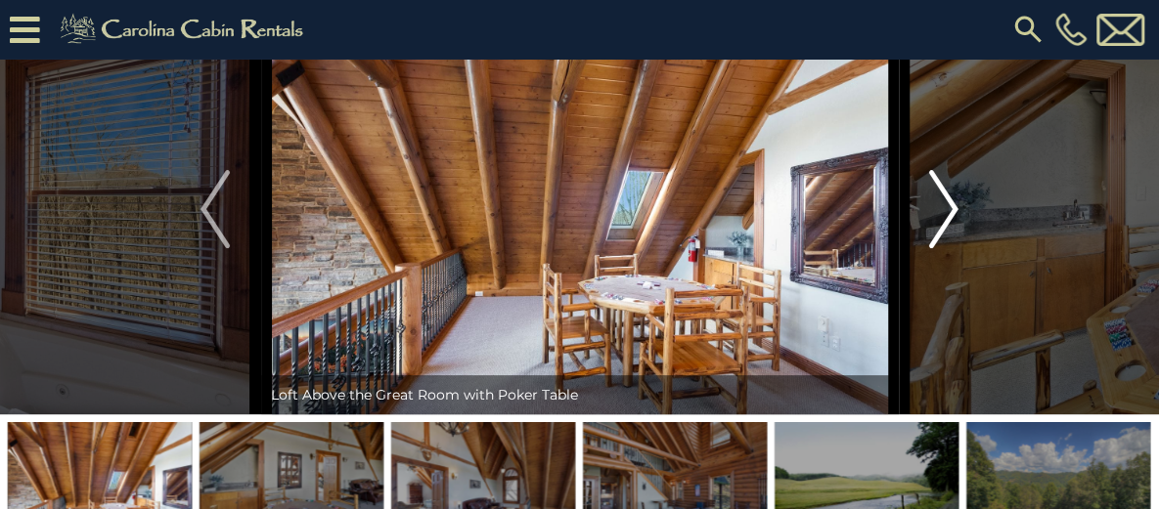
click at [941, 248] on img "Next" at bounding box center [943, 209] width 29 height 78
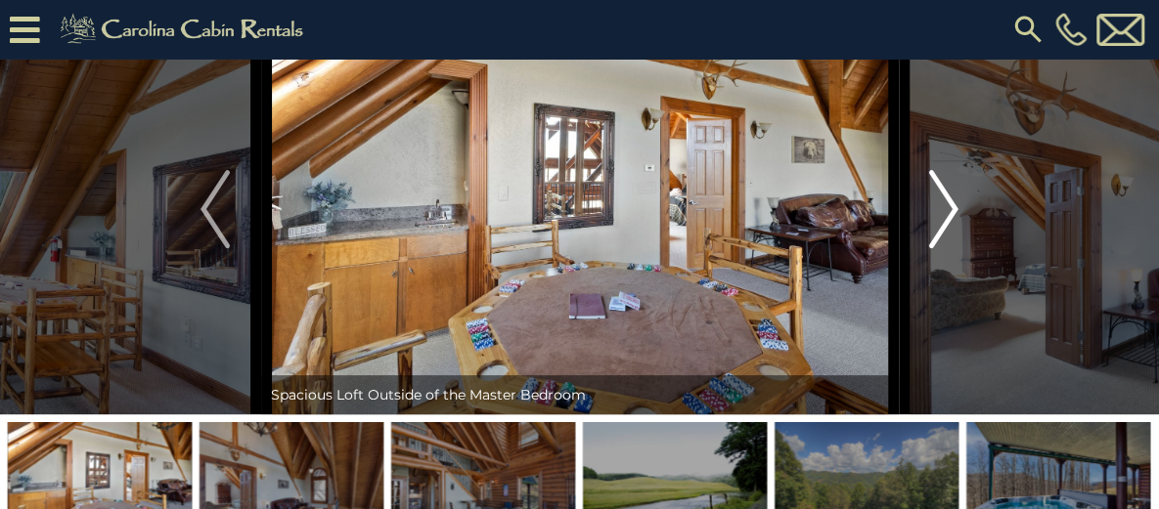
click at [941, 248] on img "Next" at bounding box center [943, 209] width 29 height 78
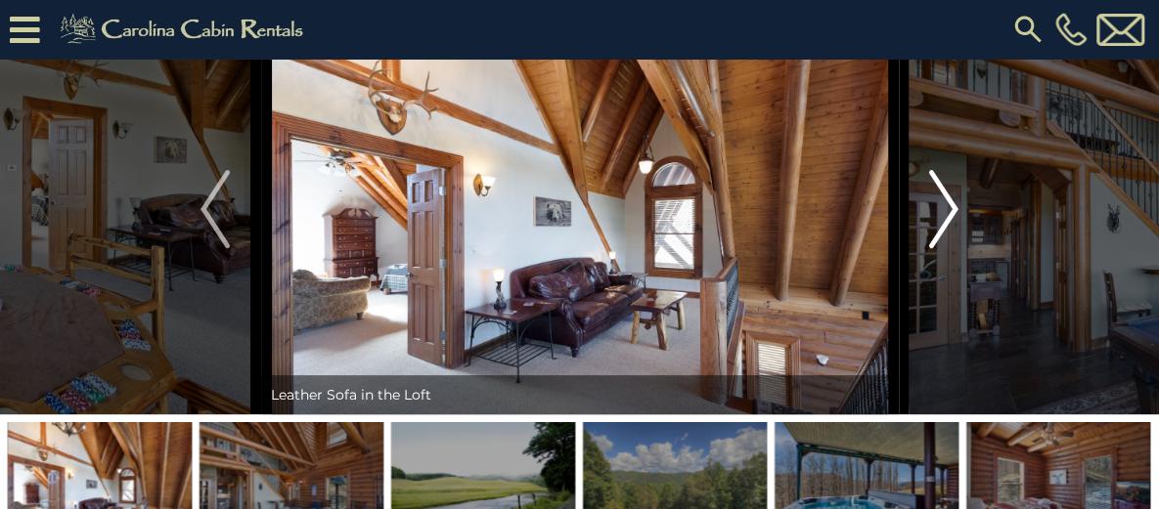
click at [941, 248] on img "Next" at bounding box center [943, 209] width 29 height 78
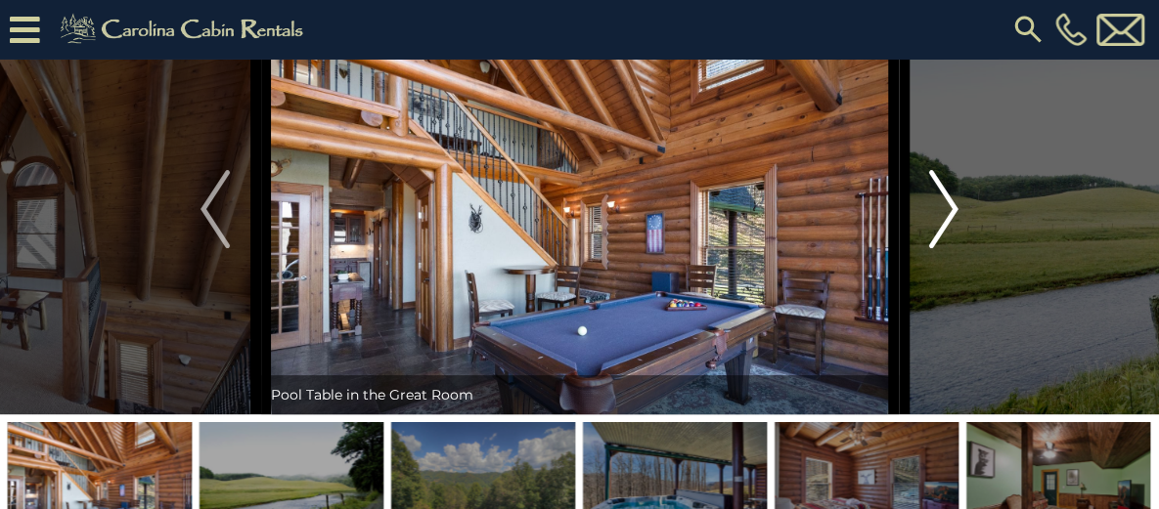
click at [941, 248] on img "Next" at bounding box center [943, 209] width 29 height 78
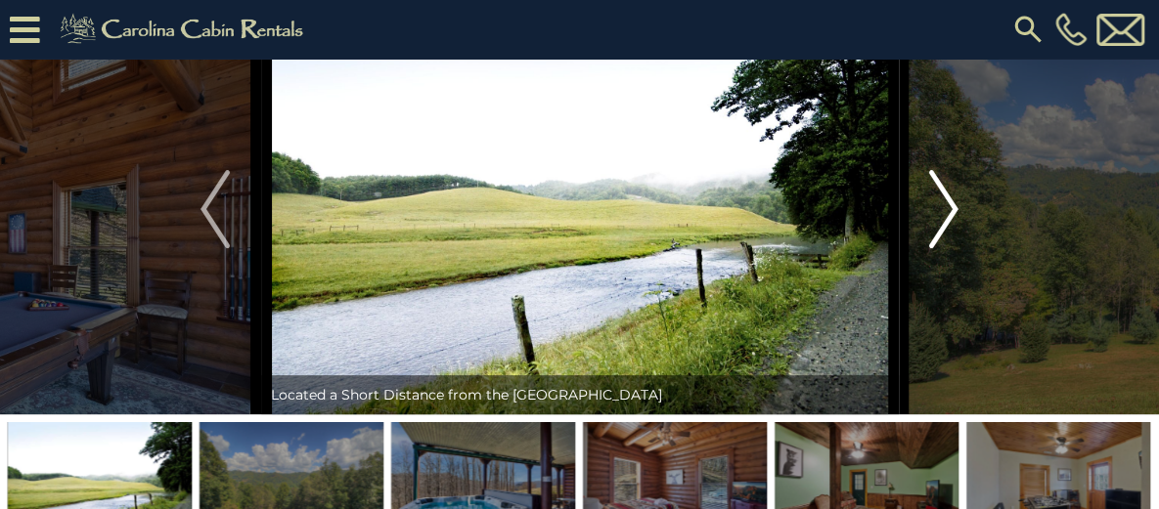
click at [941, 248] on img "Next" at bounding box center [943, 209] width 29 height 78
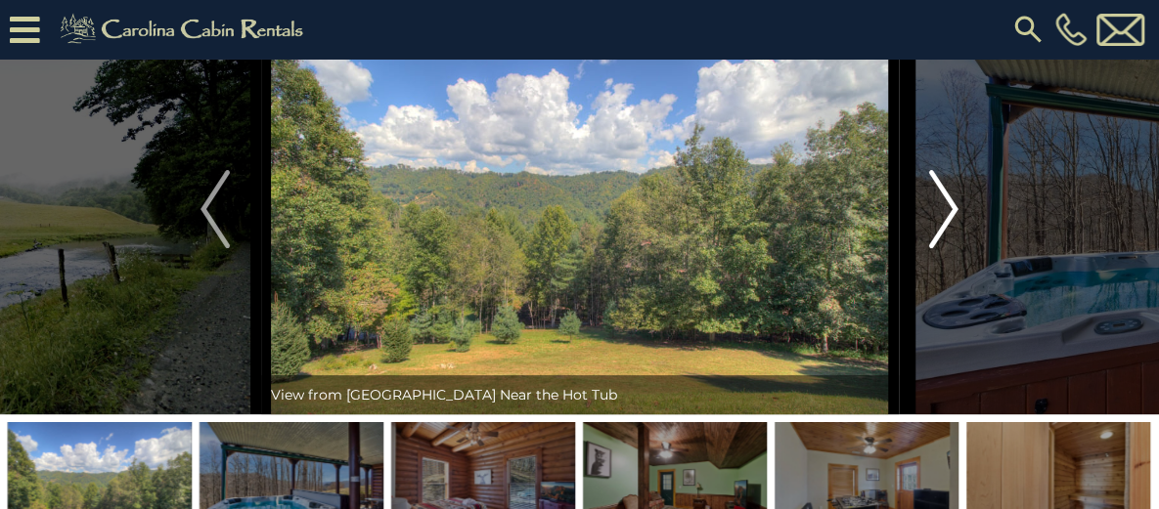
click at [941, 248] on img "Next" at bounding box center [943, 209] width 29 height 78
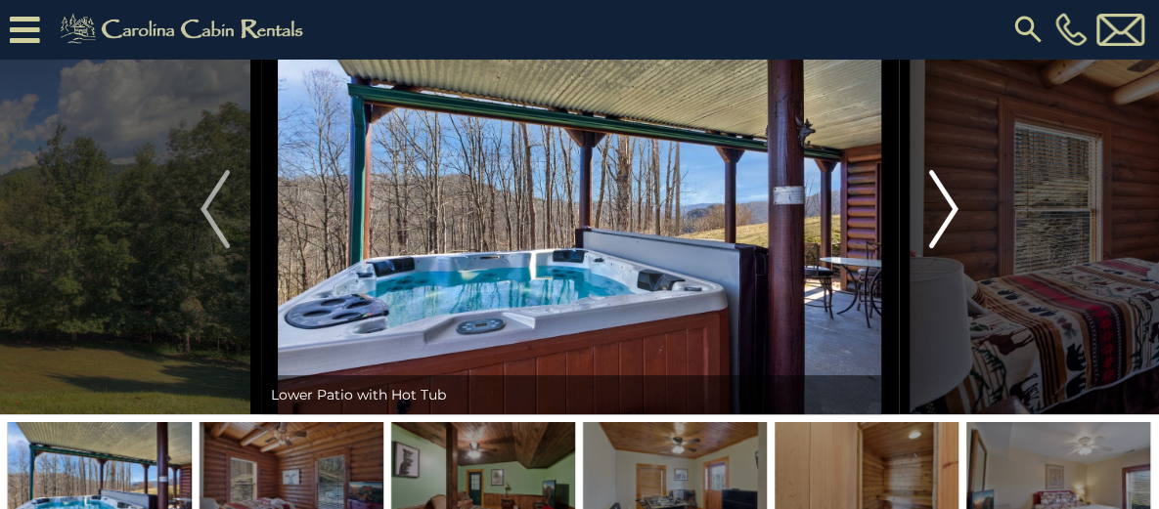
click at [941, 248] on img "Next" at bounding box center [943, 209] width 29 height 78
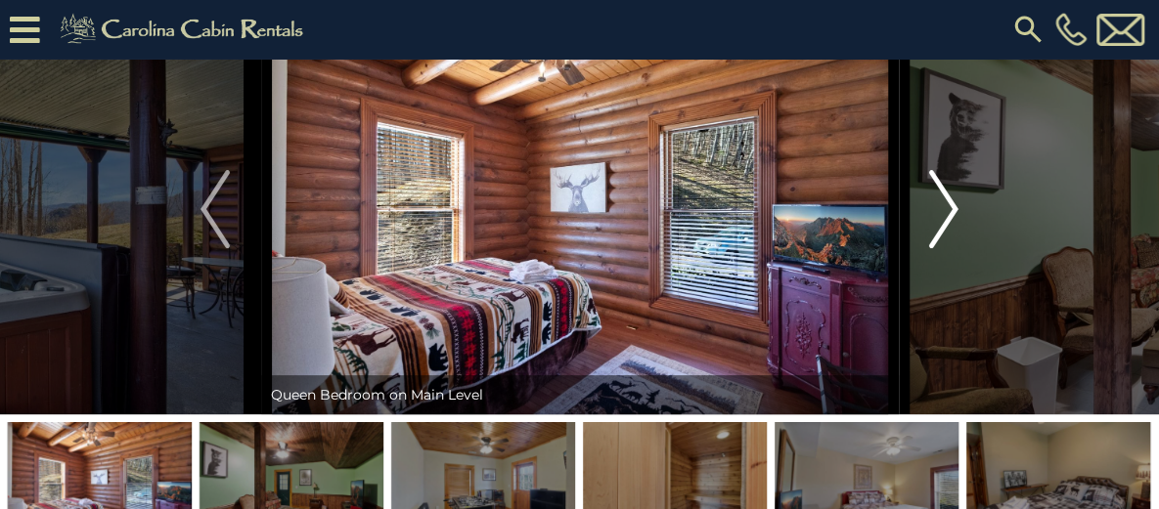
click at [941, 248] on img "Next" at bounding box center [943, 209] width 29 height 78
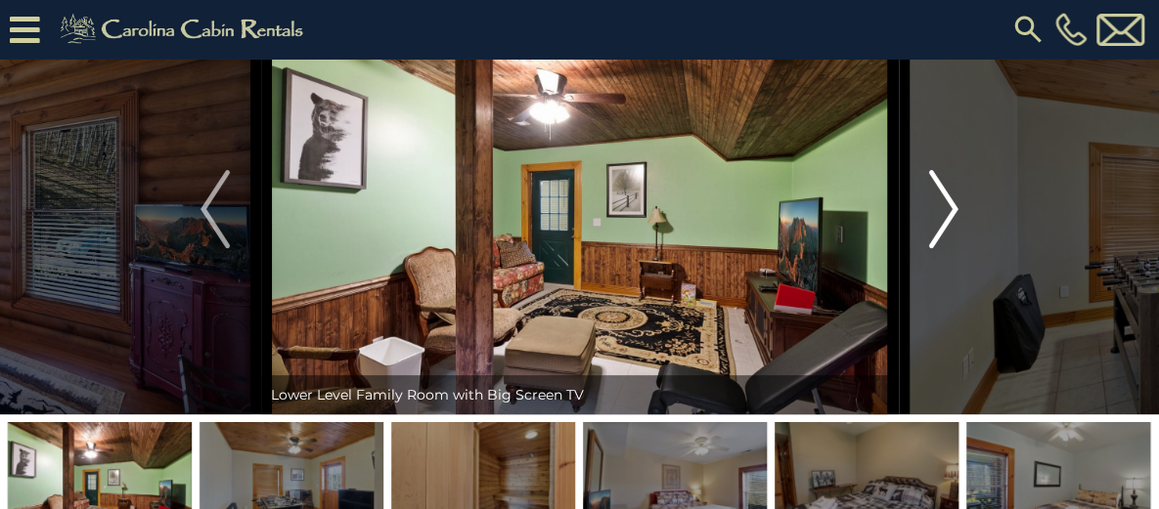
click at [941, 248] on img "Next" at bounding box center [943, 209] width 29 height 78
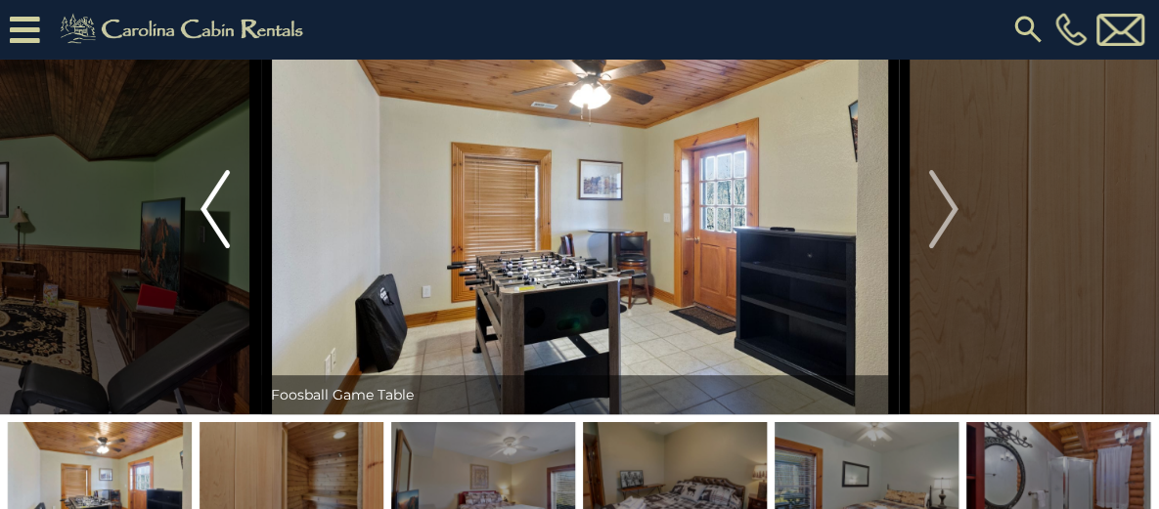
click at [205, 248] on img "Previous" at bounding box center [214, 209] width 29 height 78
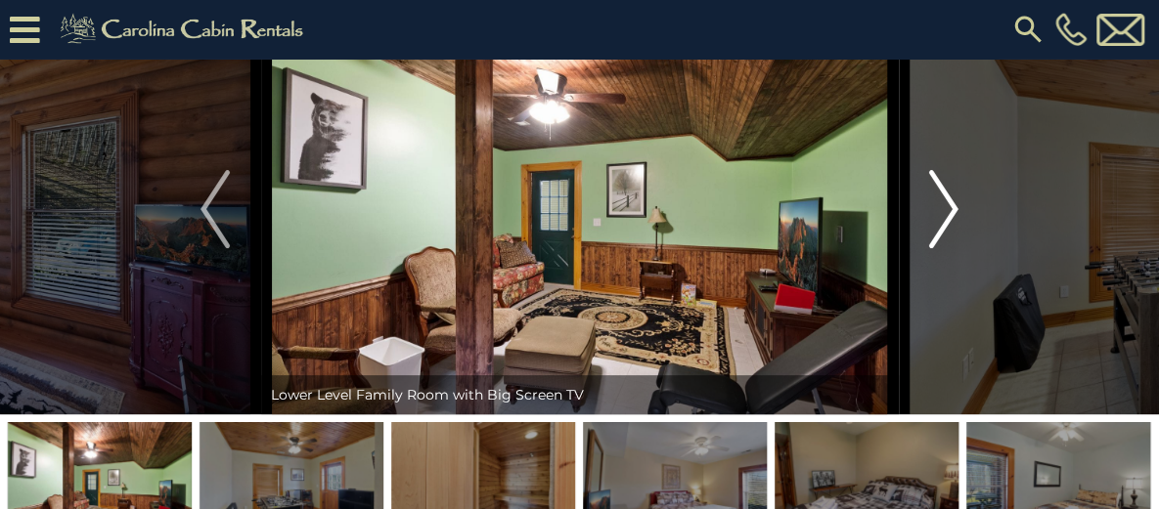
click at [941, 248] on img "Next" at bounding box center [943, 209] width 29 height 78
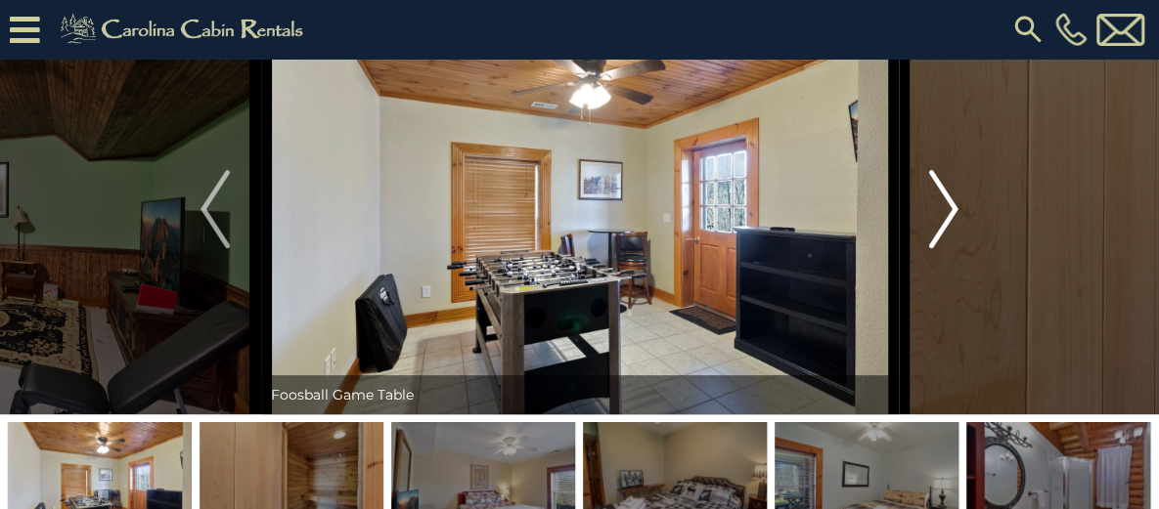
click at [941, 248] on img "Next" at bounding box center [943, 209] width 29 height 78
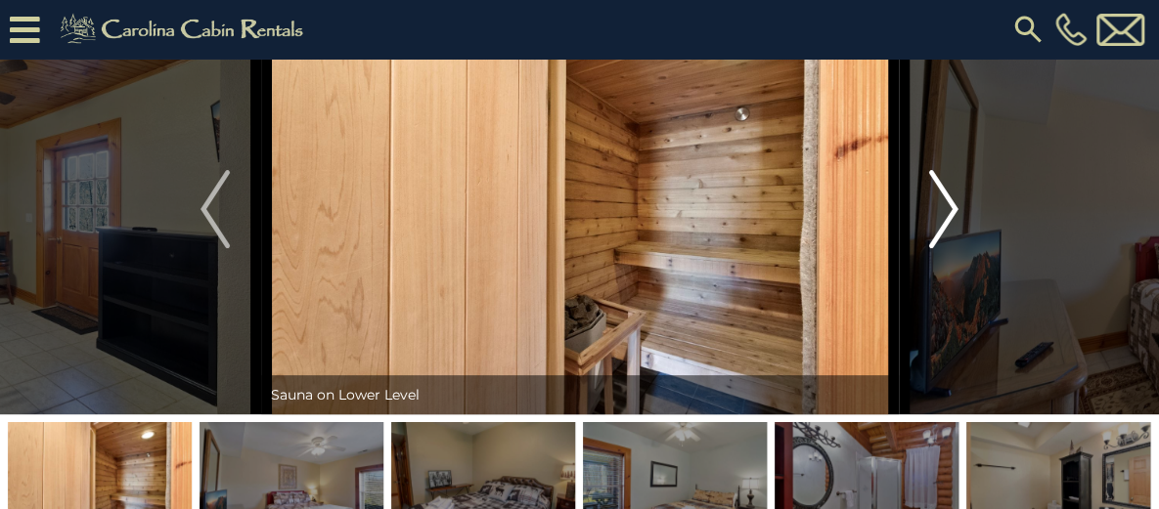
click at [941, 248] on img "Next" at bounding box center [943, 209] width 29 height 78
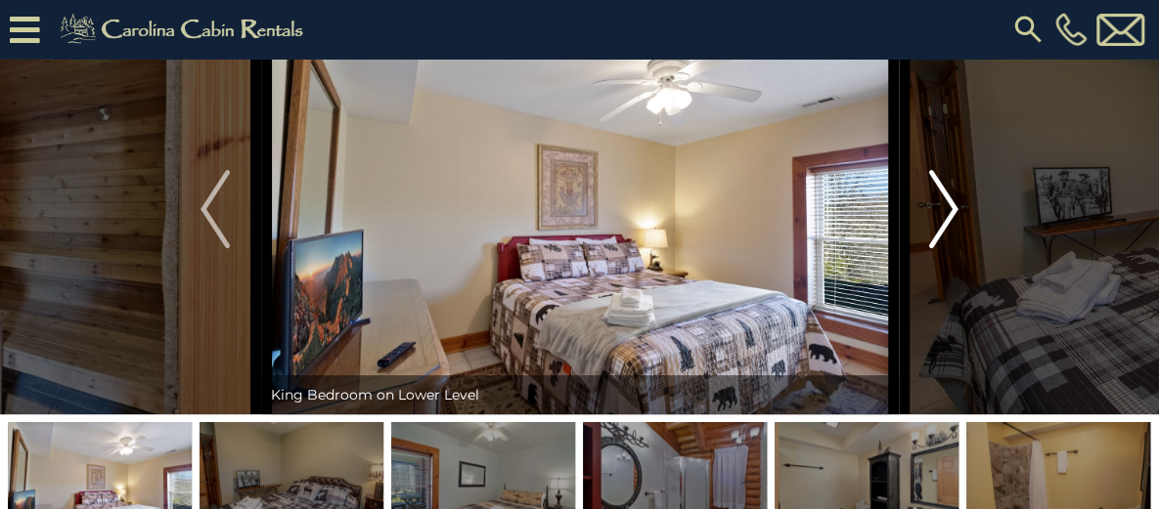
click at [941, 248] on img "Next" at bounding box center [943, 209] width 29 height 78
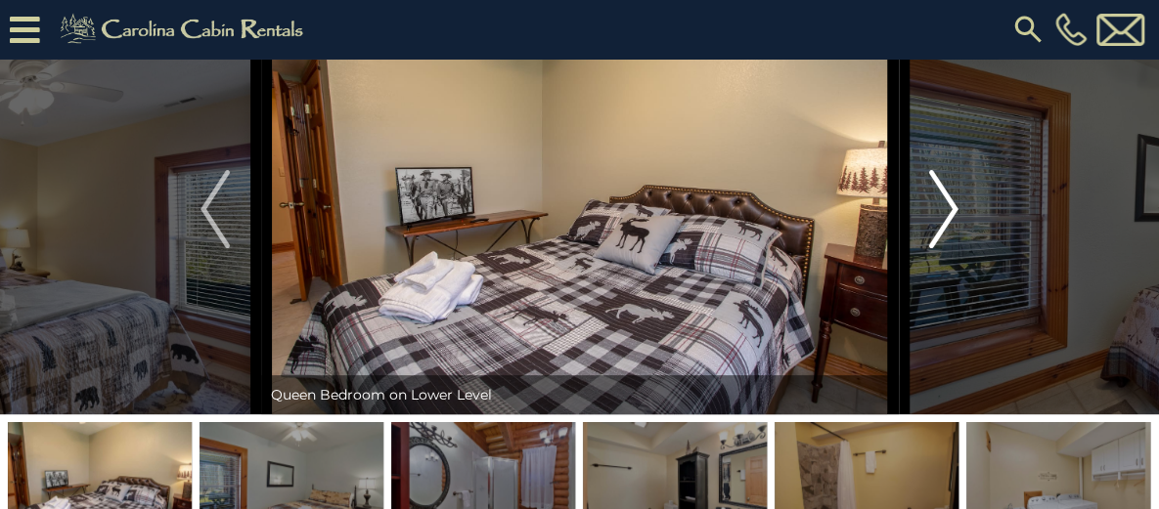
click at [941, 248] on img "Next" at bounding box center [943, 209] width 29 height 78
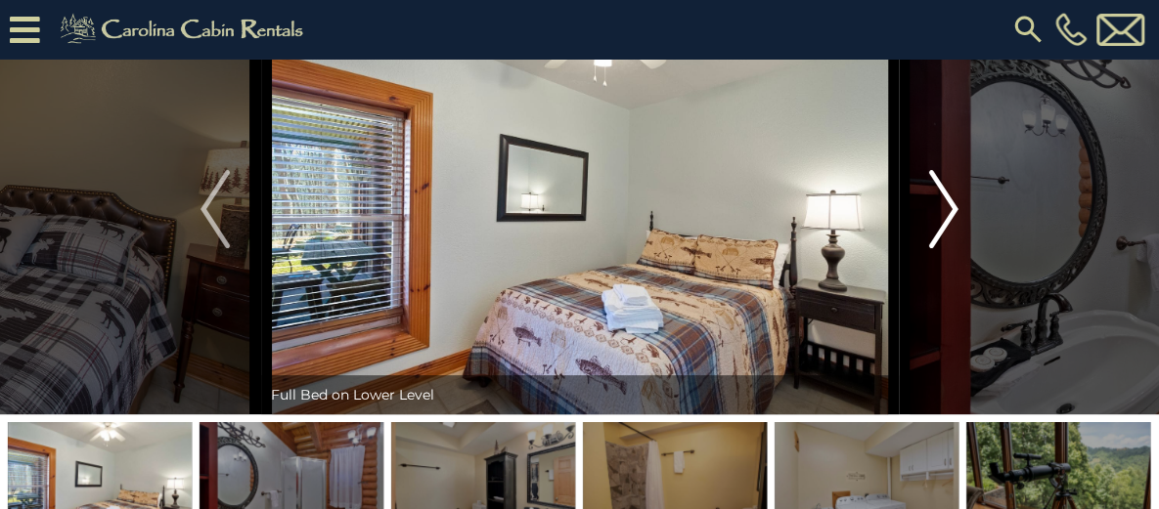
click at [941, 248] on img "Next" at bounding box center [943, 209] width 29 height 78
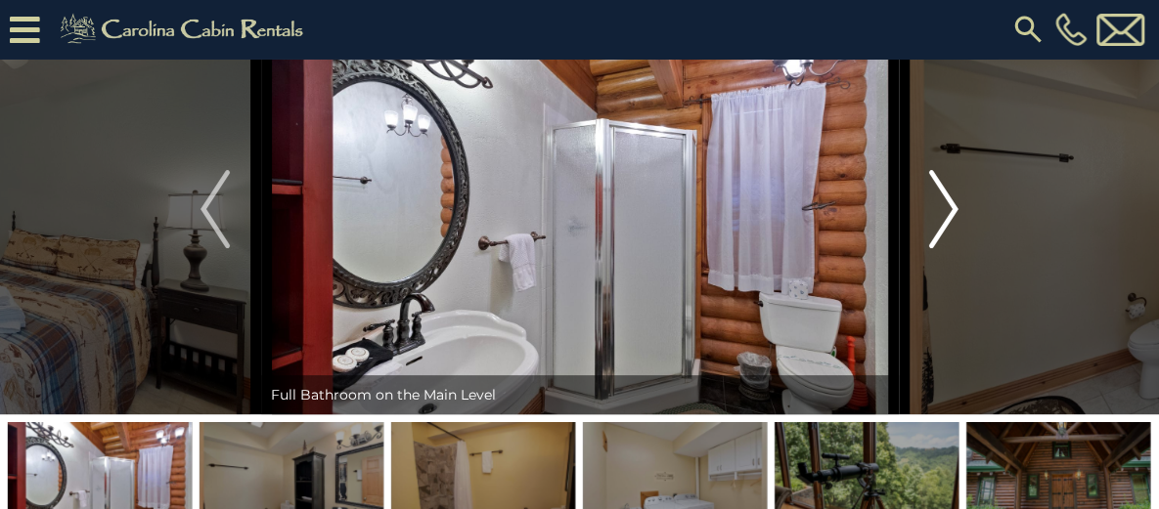
click at [941, 248] on img "Next" at bounding box center [943, 209] width 29 height 78
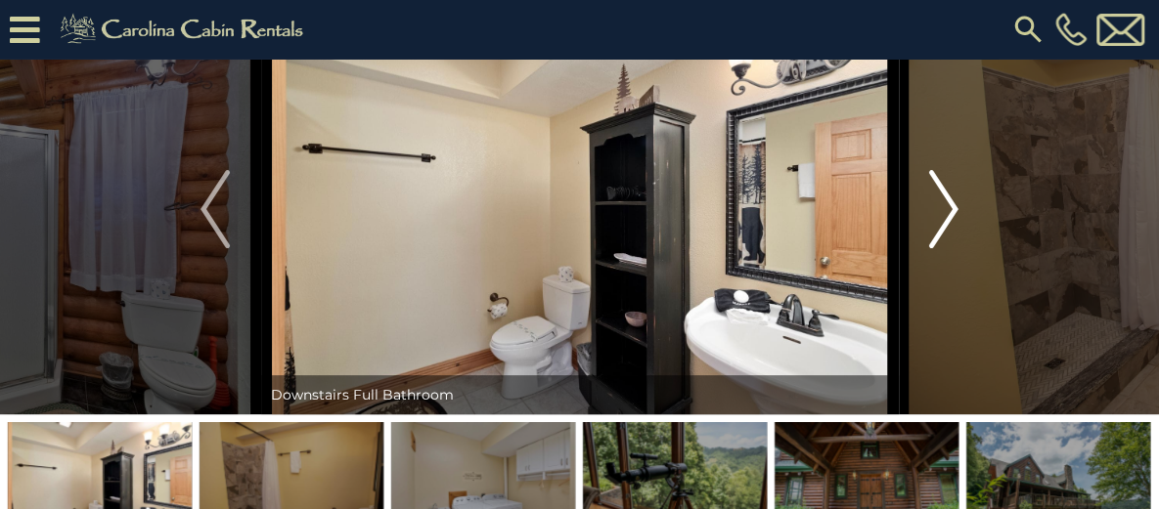
click at [941, 248] on img "Next" at bounding box center [943, 209] width 29 height 78
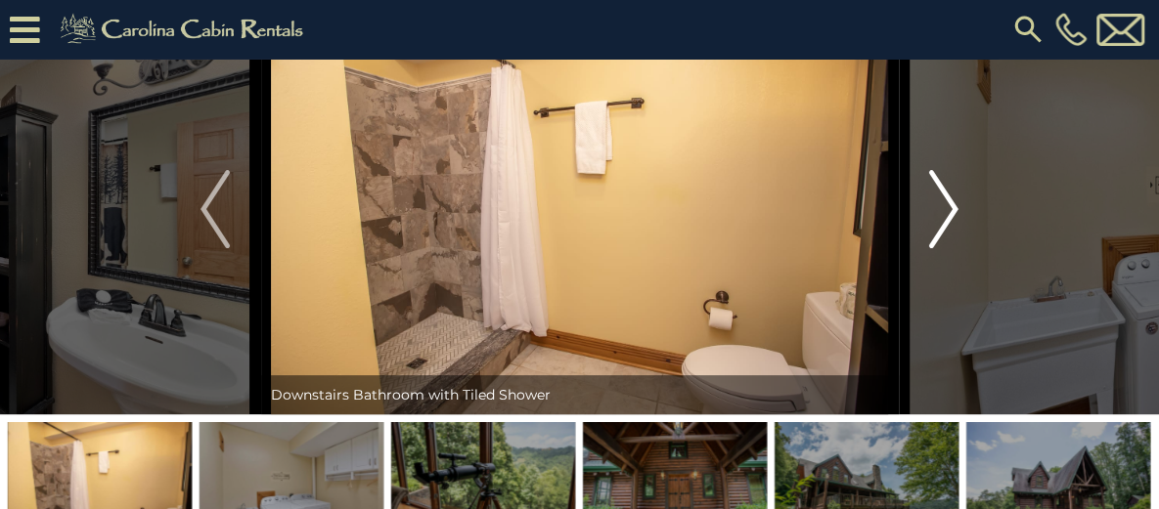
click at [941, 248] on img "Next" at bounding box center [943, 209] width 29 height 78
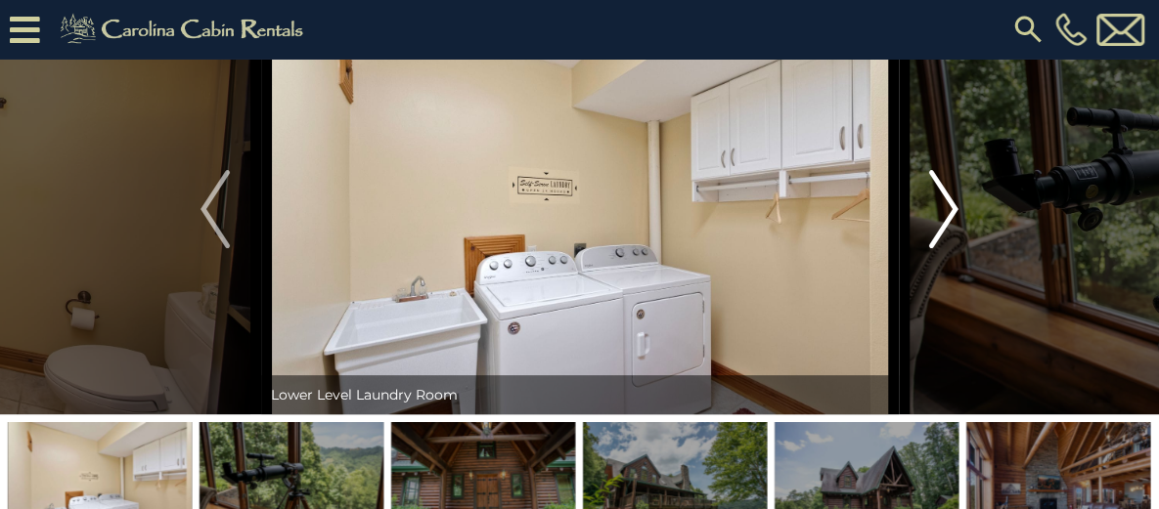
click at [941, 248] on img "Next" at bounding box center [943, 209] width 29 height 78
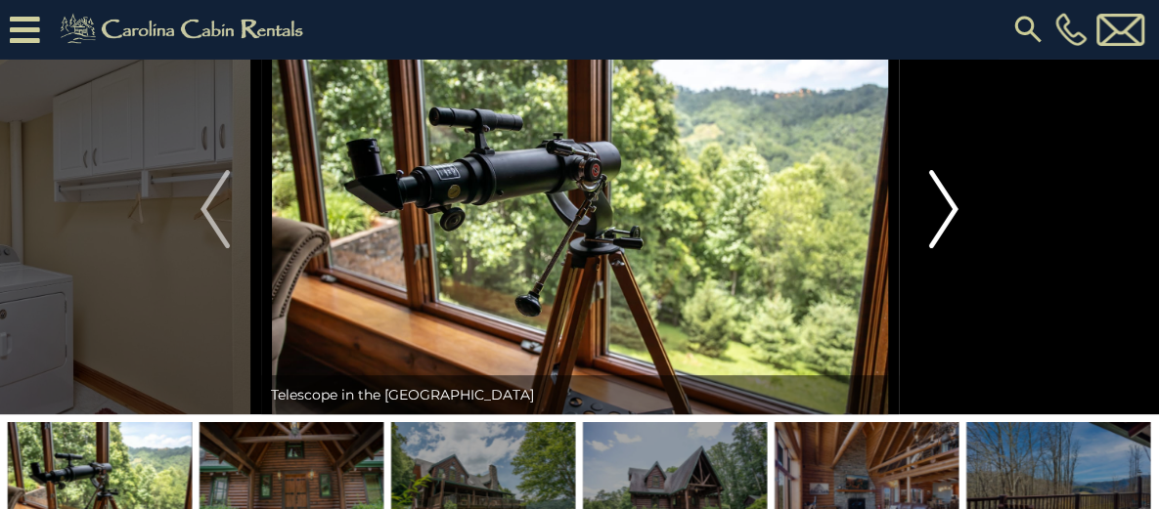
click at [941, 248] on img "Next" at bounding box center [943, 209] width 29 height 78
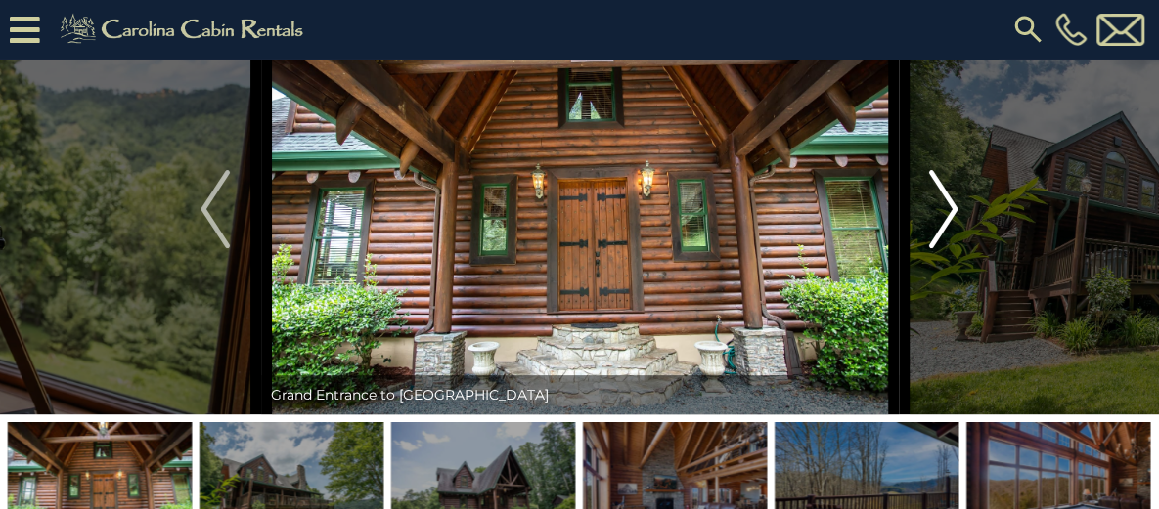
click at [941, 248] on img "Next" at bounding box center [943, 209] width 29 height 78
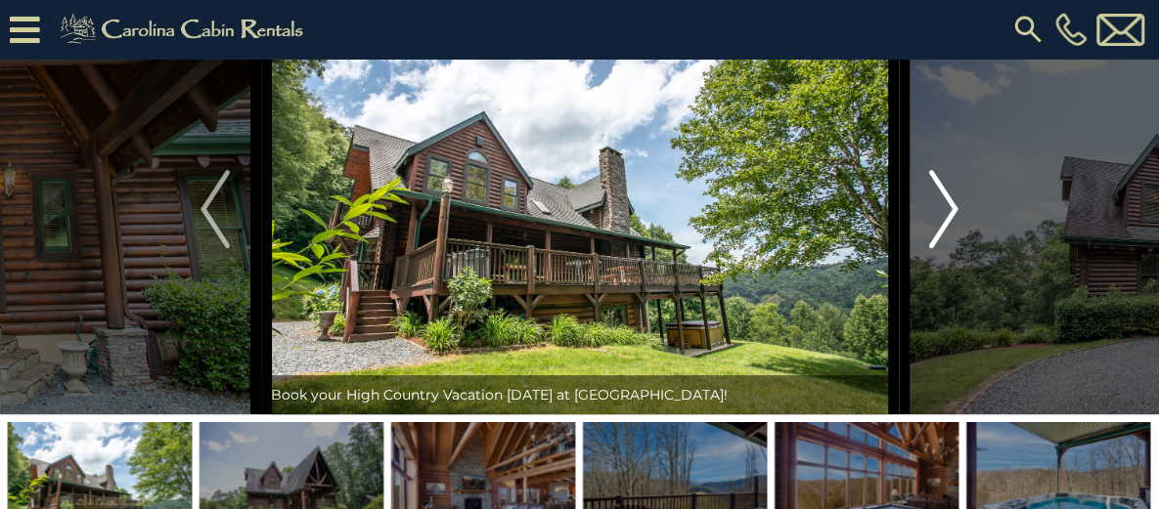
click at [941, 248] on img "Next" at bounding box center [943, 209] width 29 height 78
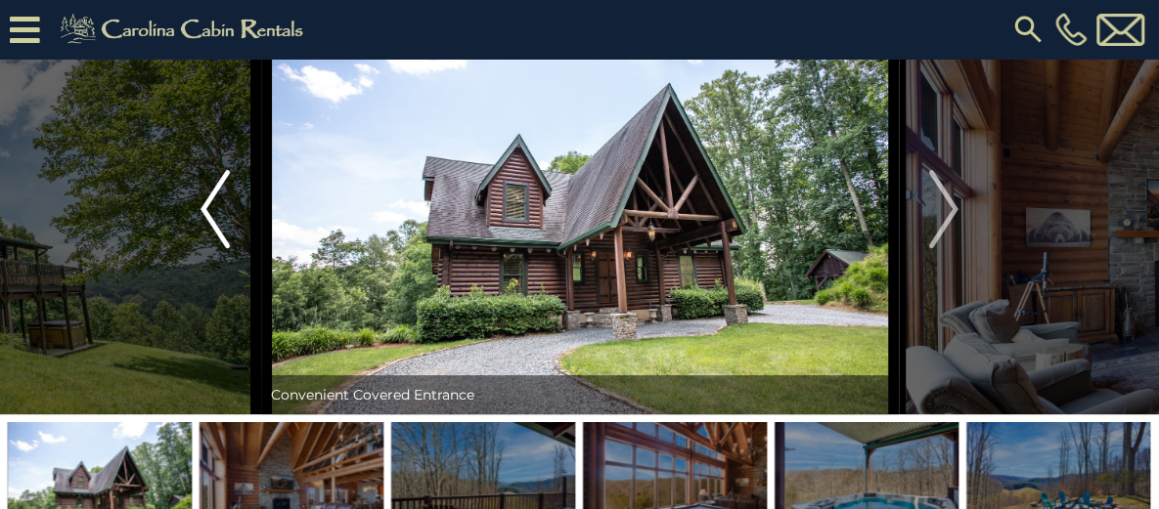
click at [217, 248] on img "Previous" at bounding box center [214, 209] width 29 height 78
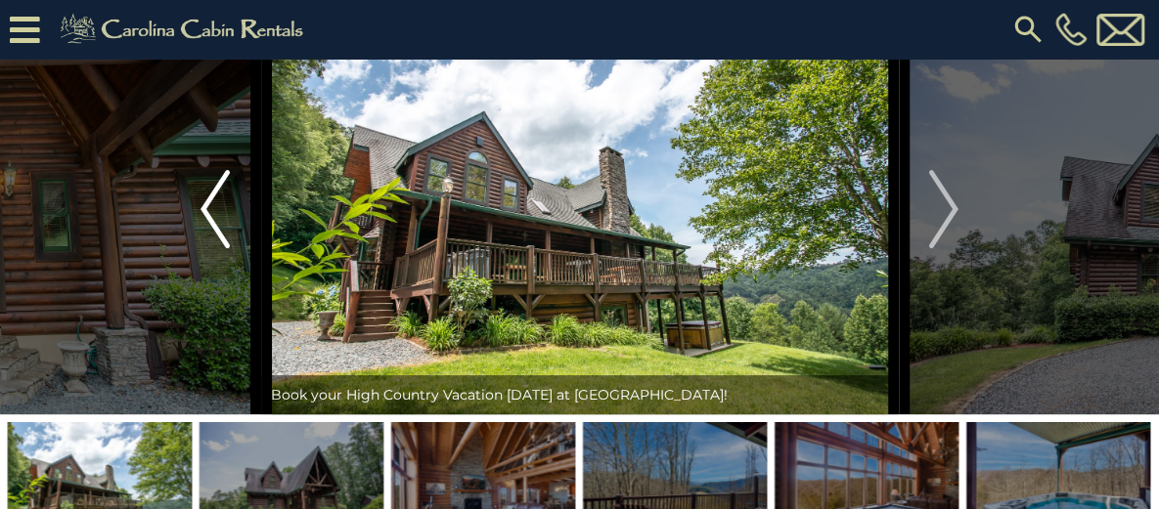
click at [217, 248] on img "Previous" at bounding box center [214, 209] width 29 height 78
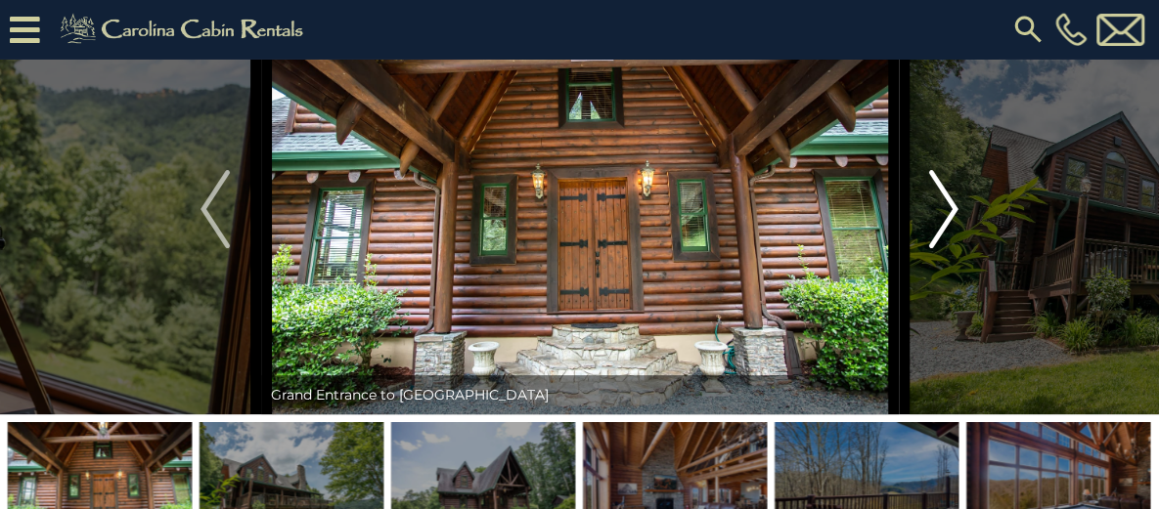
click at [947, 248] on img "Next" at bounding box center [943, 209] width 29 height 78
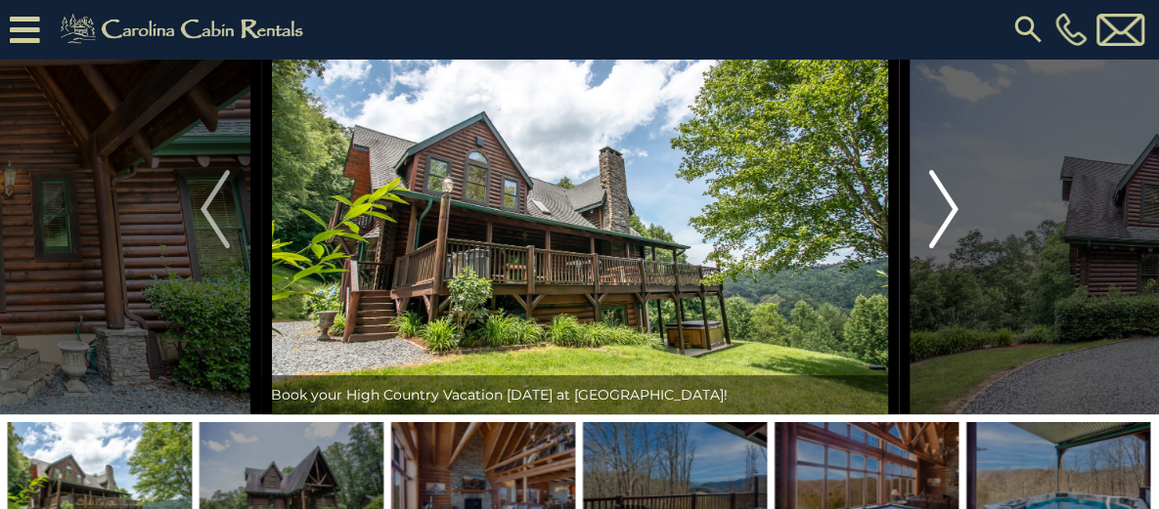
click at [947, 248] on img "Next" at bounding box center [943, 209] width 29 height 78
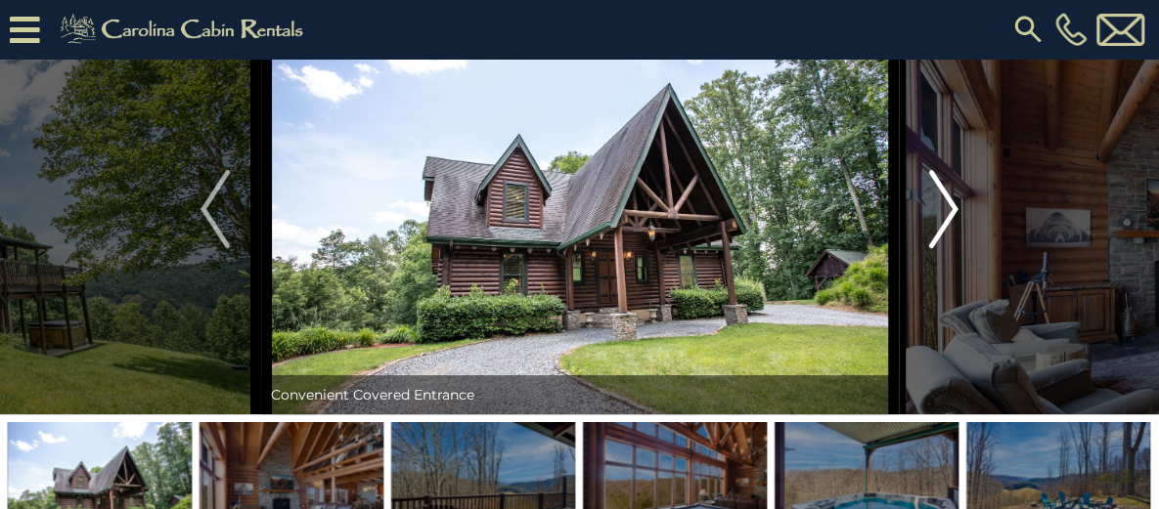
click at [947, 248] on img "Next" at bounding box center [943, 209] width 29 height 78
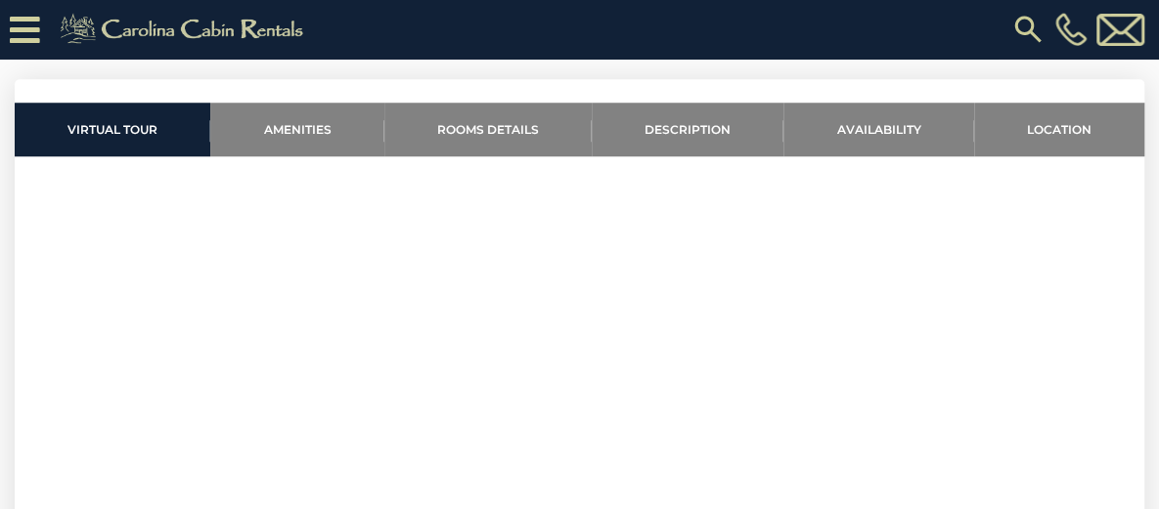
scroll to position [782, 0]
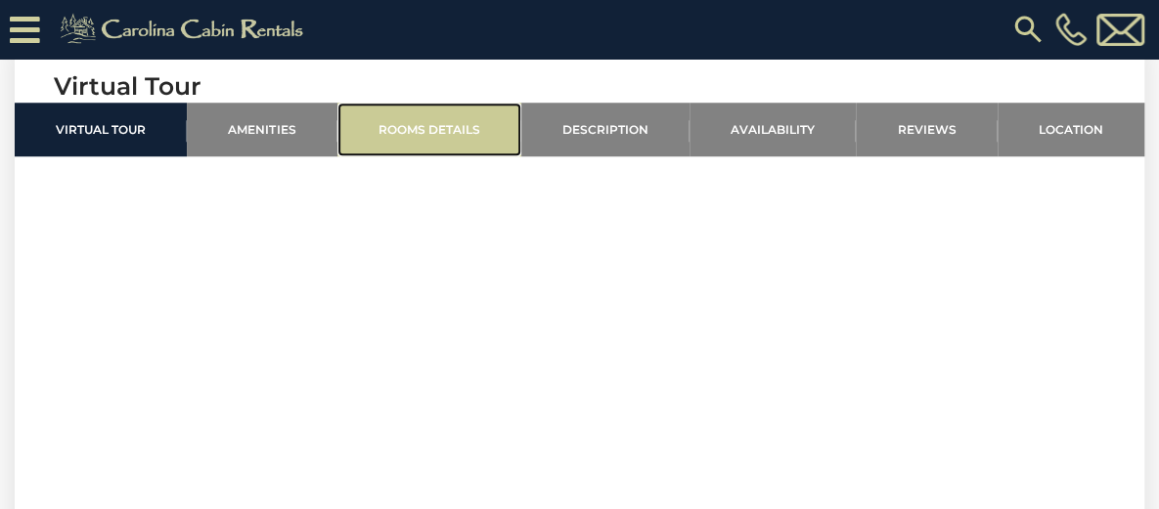
click at [502, 137] on link "Rooms Details" at bounding box center [429, 130] width 184 height 54
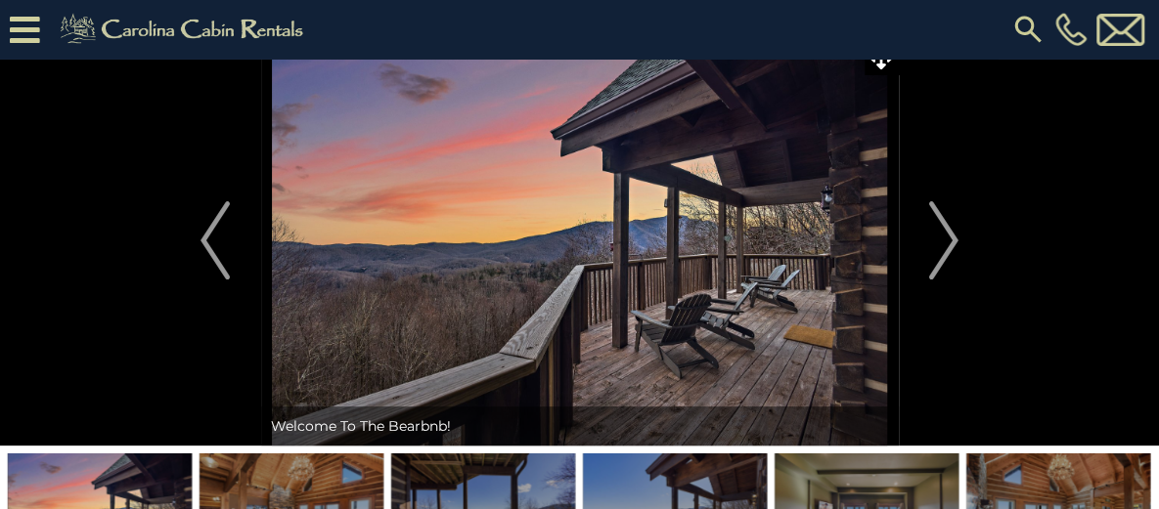
scroll to position [98, 0]
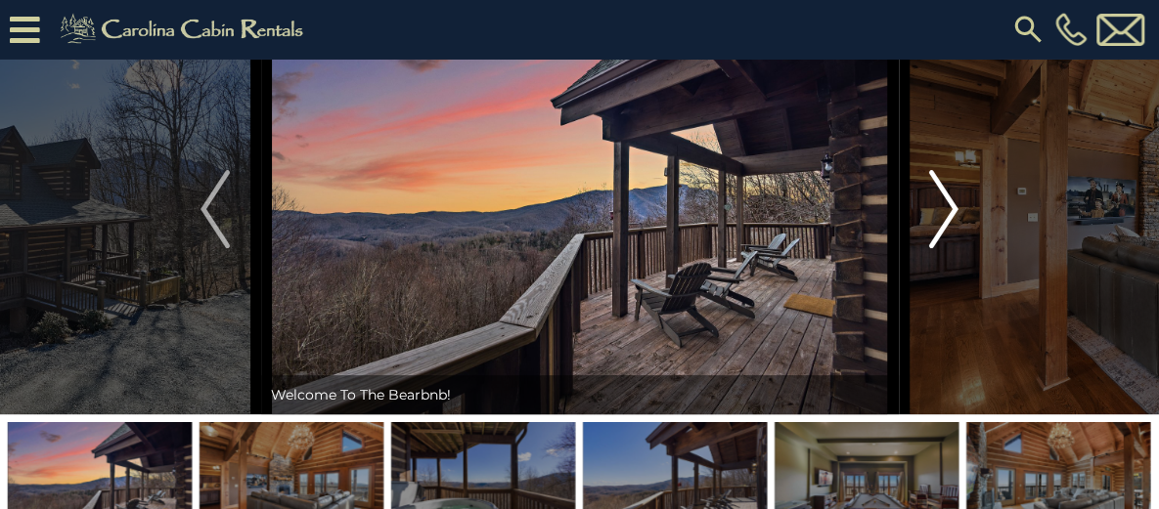
click at [951, 248] on img "Next" at bounding box center [943, 209] width 29 height 78
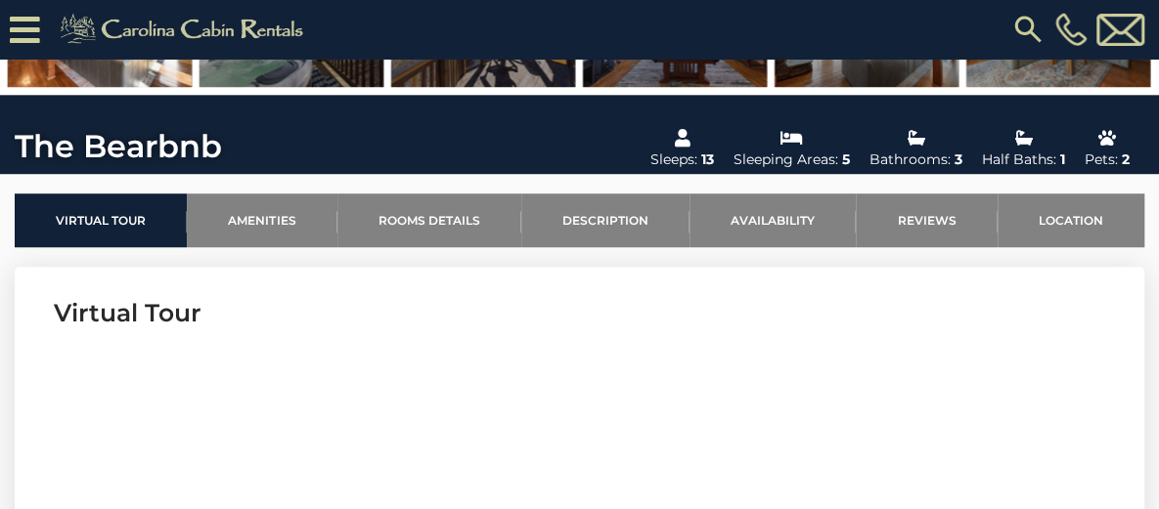
scroll to position [587, 0]
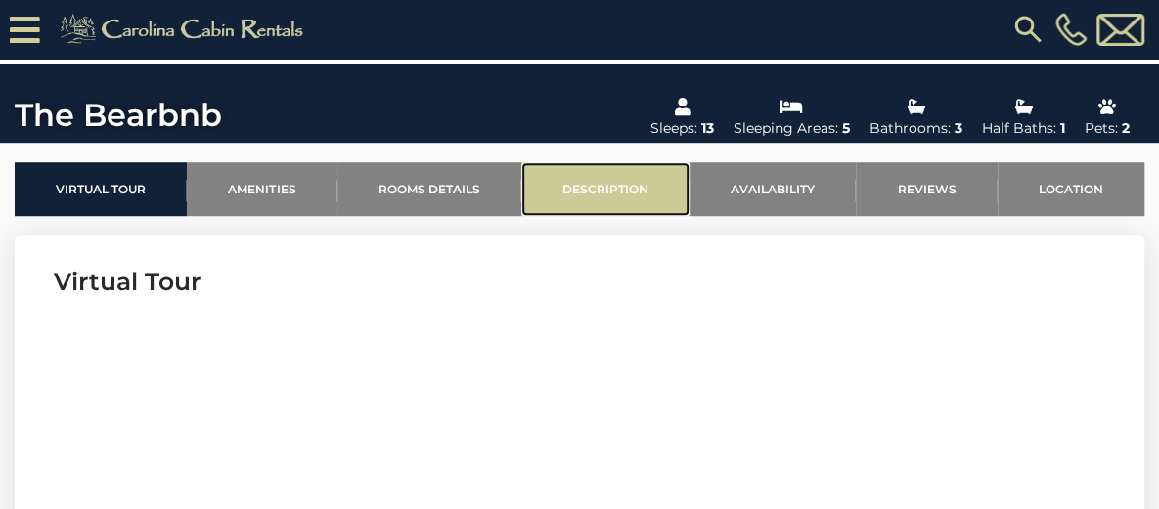
click at [618, 216] on link "Description" at bounding box center [605, 189] width 168 height 54
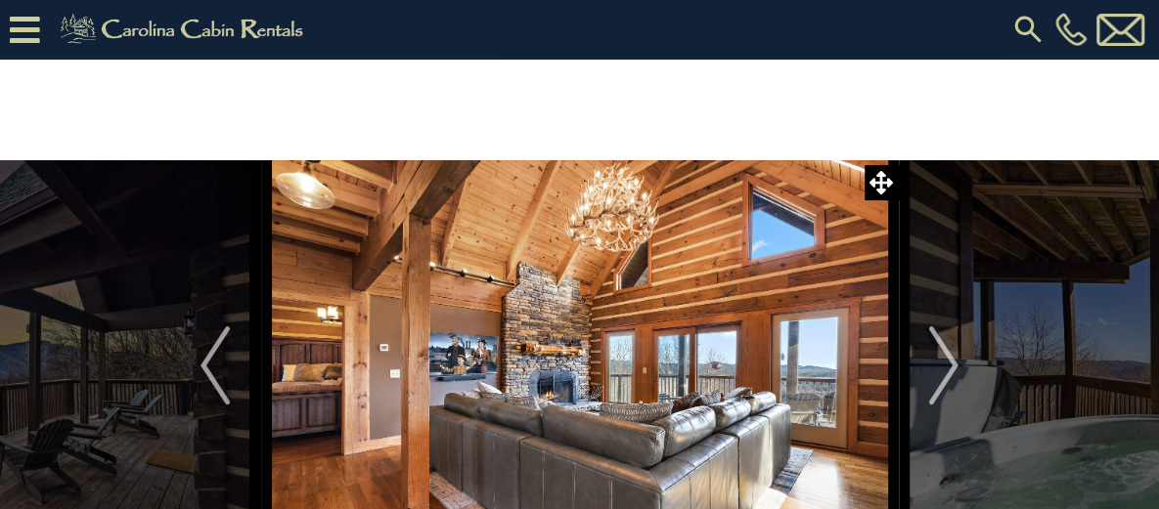
scroll to position [98, 0]
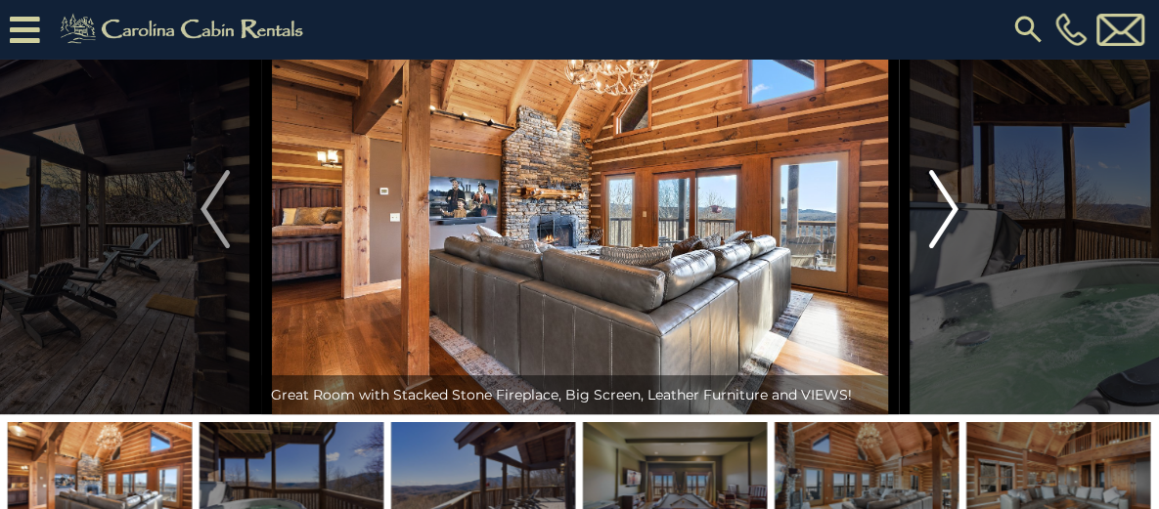
click at [944, 248] on img "Next" at bounding box center [943, 209] width 29 height 78
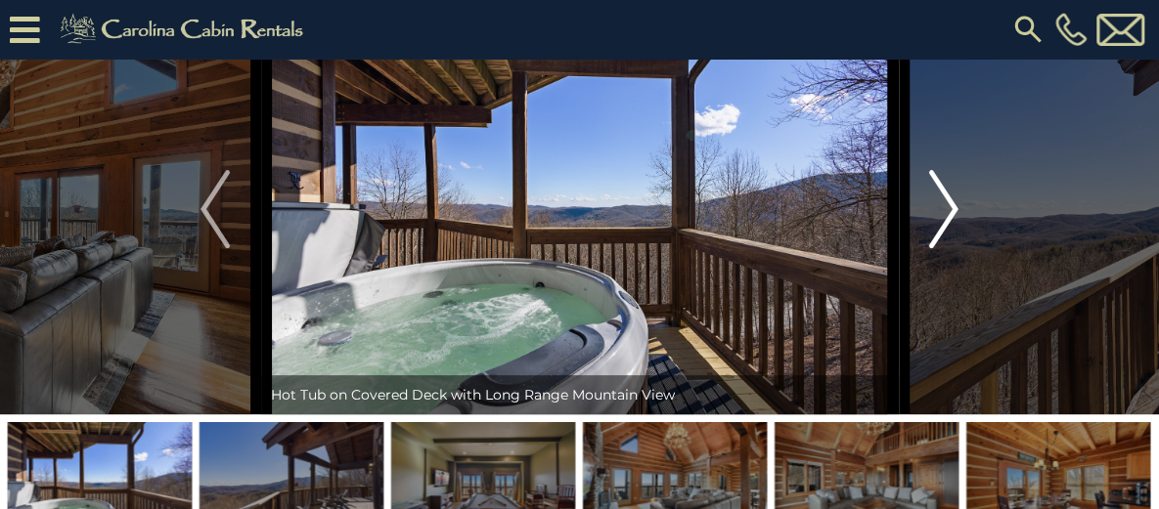
click at [944, 248] on img "Next" at bounding box center [943, 209] width 29 height 78
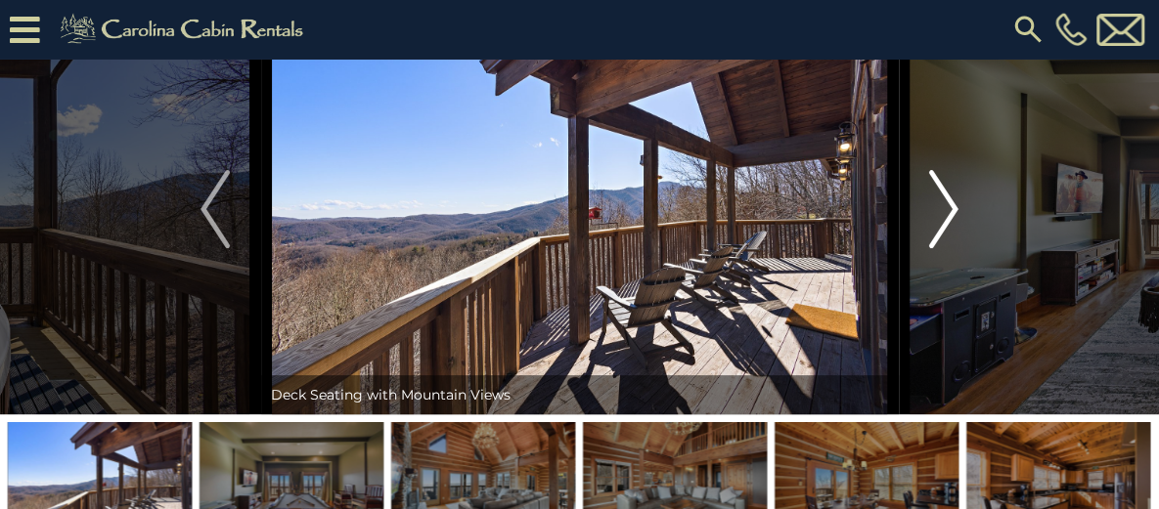
click at [944, 248] on img "Next" at bounding box center [943, 209] width 29 height 78
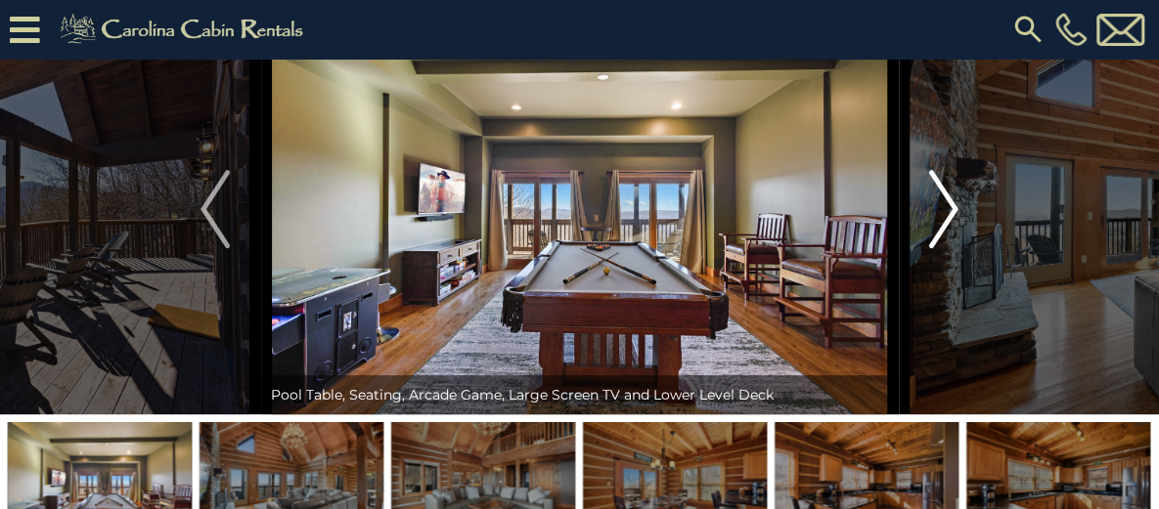
click at [944, 248] on img "Next" at bounding box center [943, 209] width 29 height 78
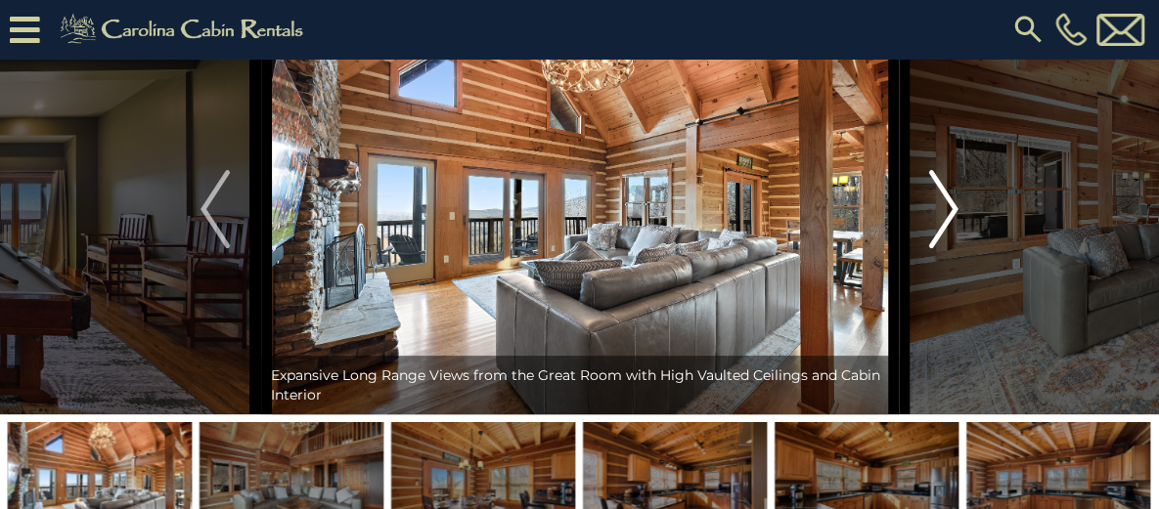
click at [944, 248] on img "Next" at bounding box center [943, 209] width 29 height 78
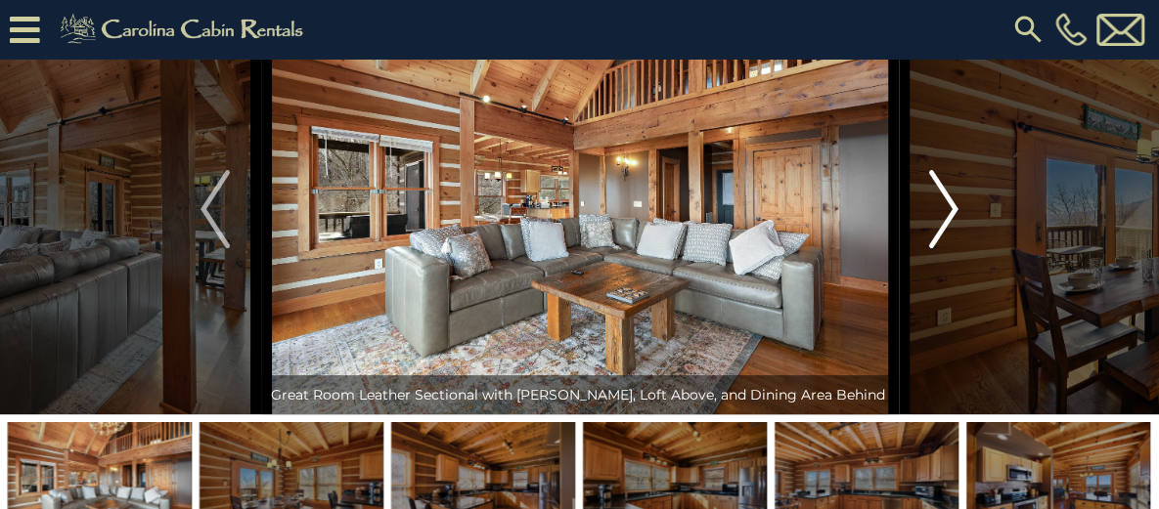
click at [944, 248] on img "Next" at bounding box center [943, 209] width 29 height 78
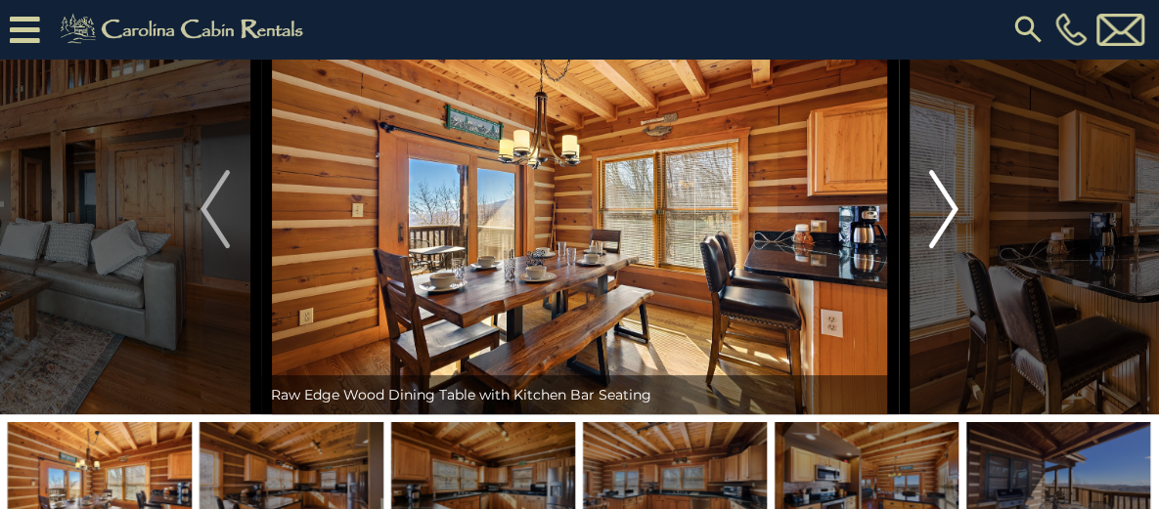
click at [944, 248] on img "Next" at bounding box center [943, 209] width 29 height 78
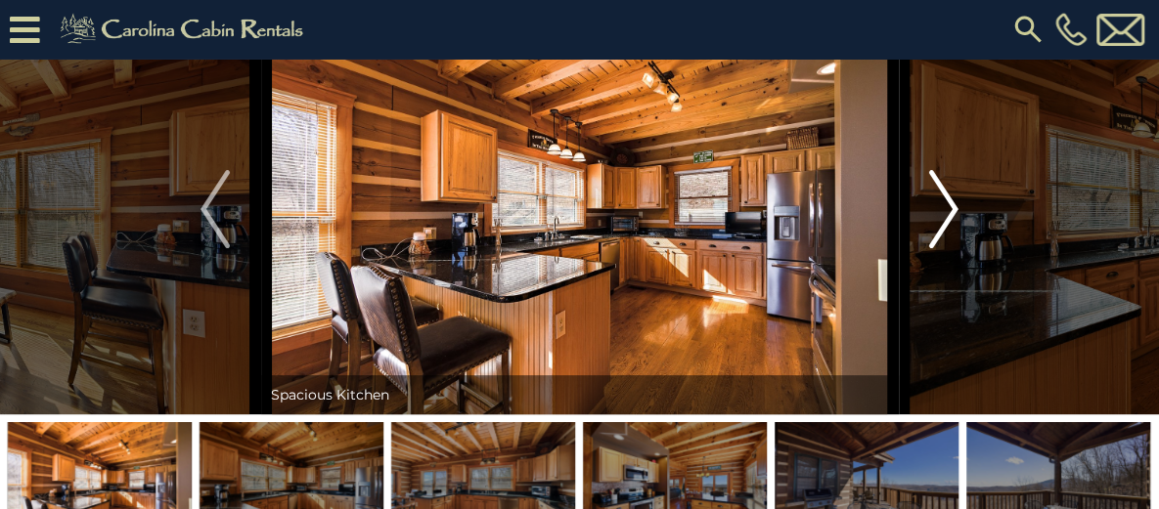
click at [944, 248] on img "Next" at bounding box center [943, 209] width 29 height 78
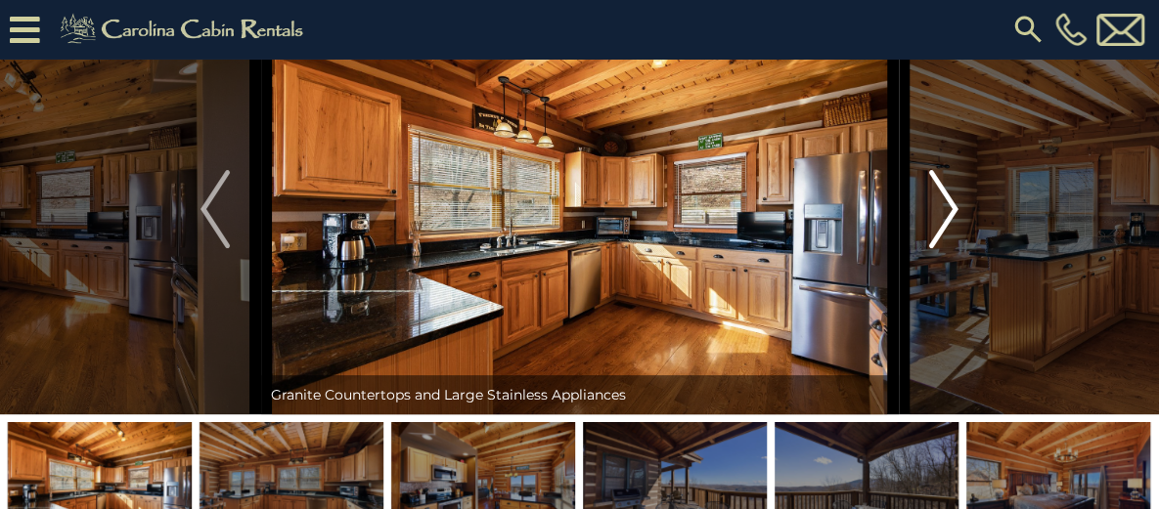
click at [944, 248] on img "Next" at bounding box center [943, 209] width 29 height 78
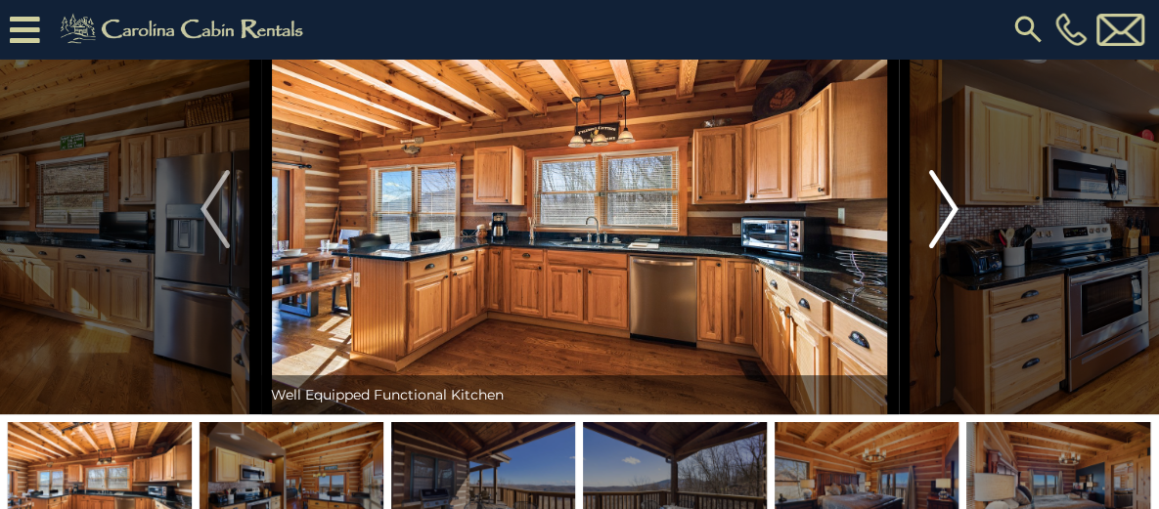
click at [944, 248] on img "Next" at bounding box center [943, 209] width 29 height 78
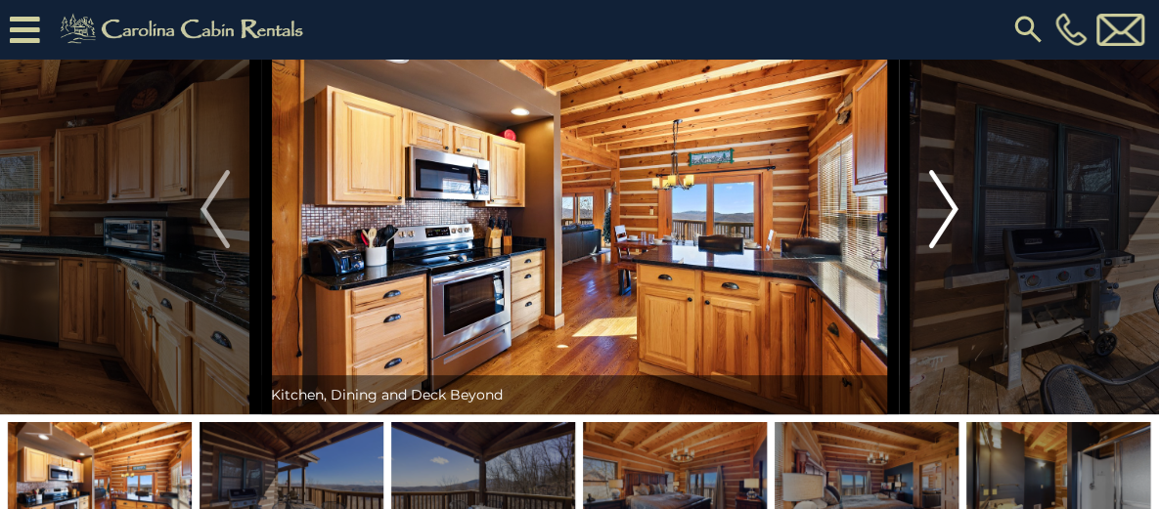
click at [944, 248] on img "Next" at bounding box center [943, 209] width 29 height 78
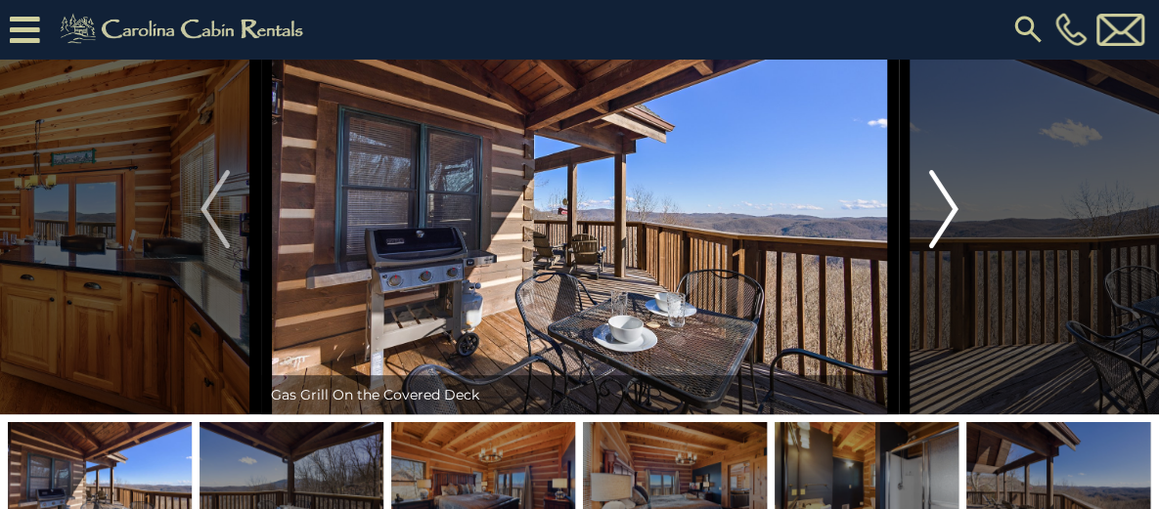
click at [944, 248] on img "Next" at bounding box center [943, 209] width 29 height 78
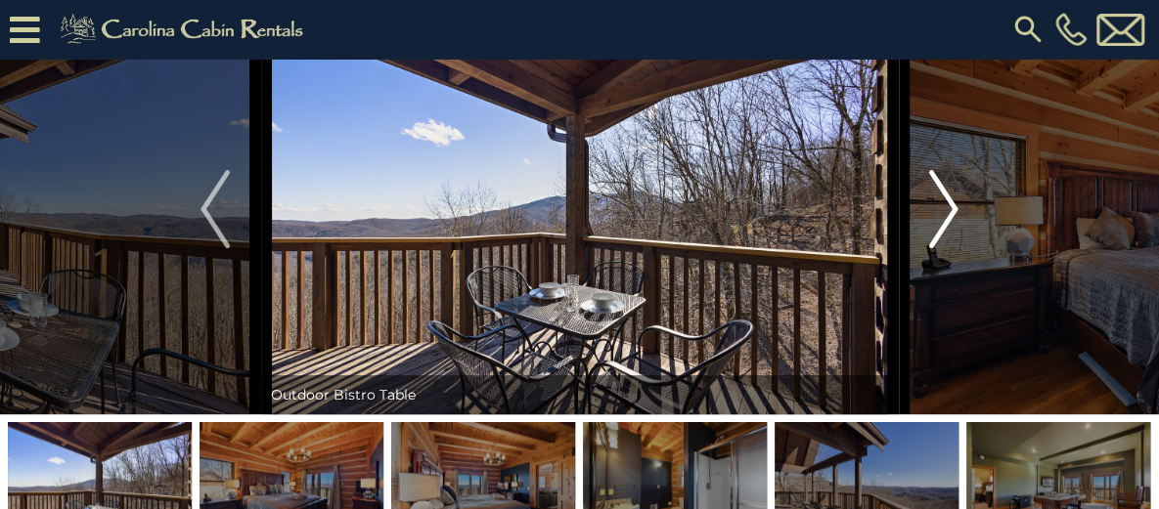
click at [944, 248] on img "Next" at bounding box center [943, 209] width 29 height 78
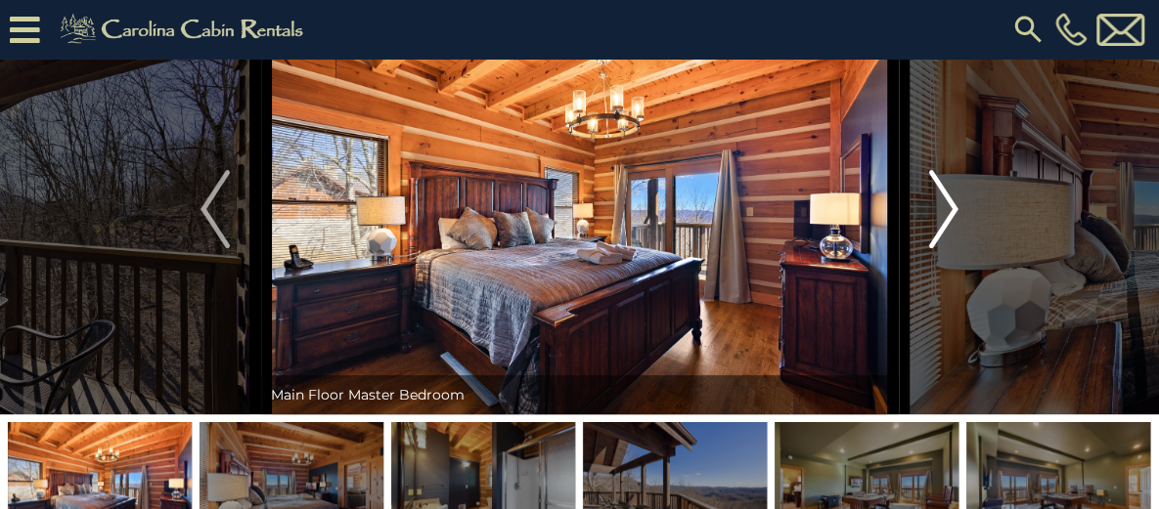
click at [944, 248] on img "Next" at bounding box center [943, 209] width 29 height 78
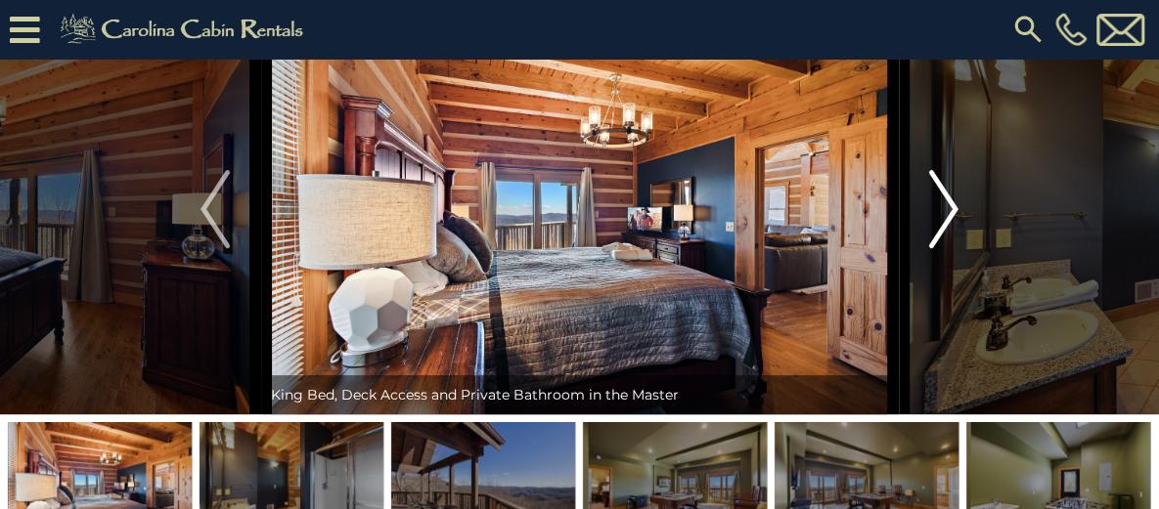
click at [944, 248] on img "Next" at bounding box center [943, 209] width 29 height 78
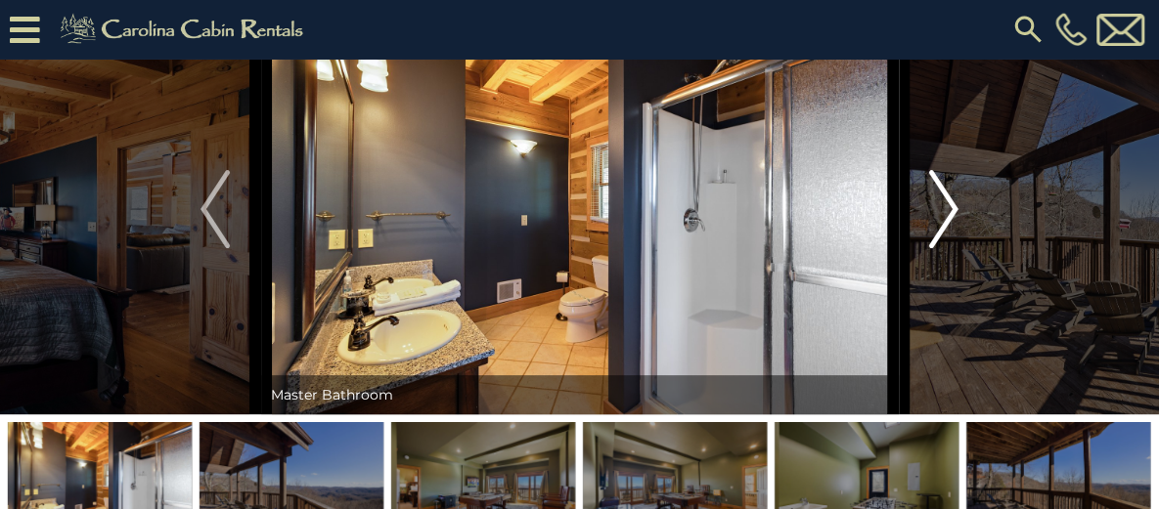
click at [944, 248] on img "Next" at bounding box center [943, 209] width 29 height 78
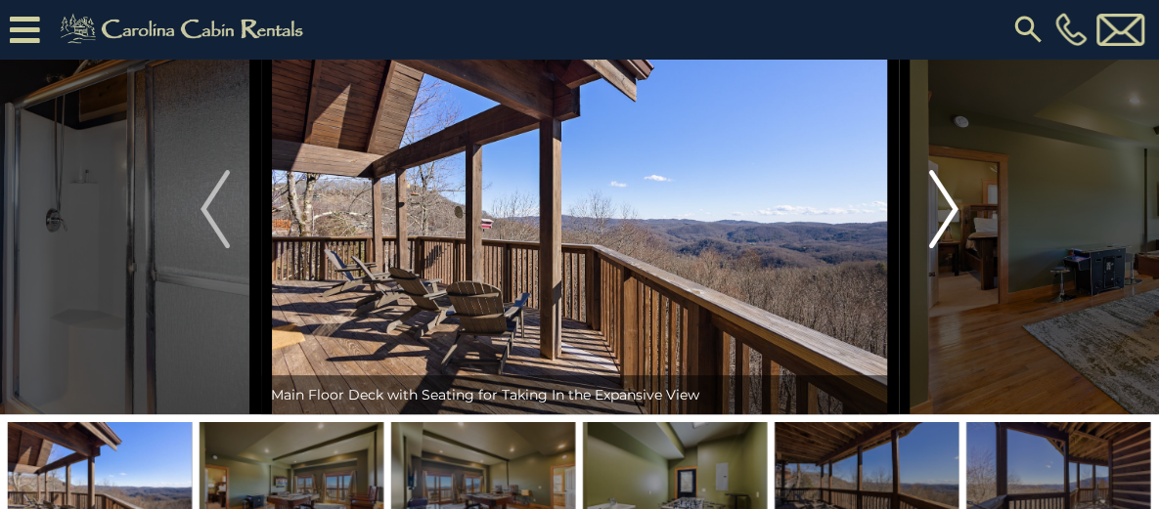
click at [943, 248] on img "Next" at bounding box center [943, 209] width 29 height 78
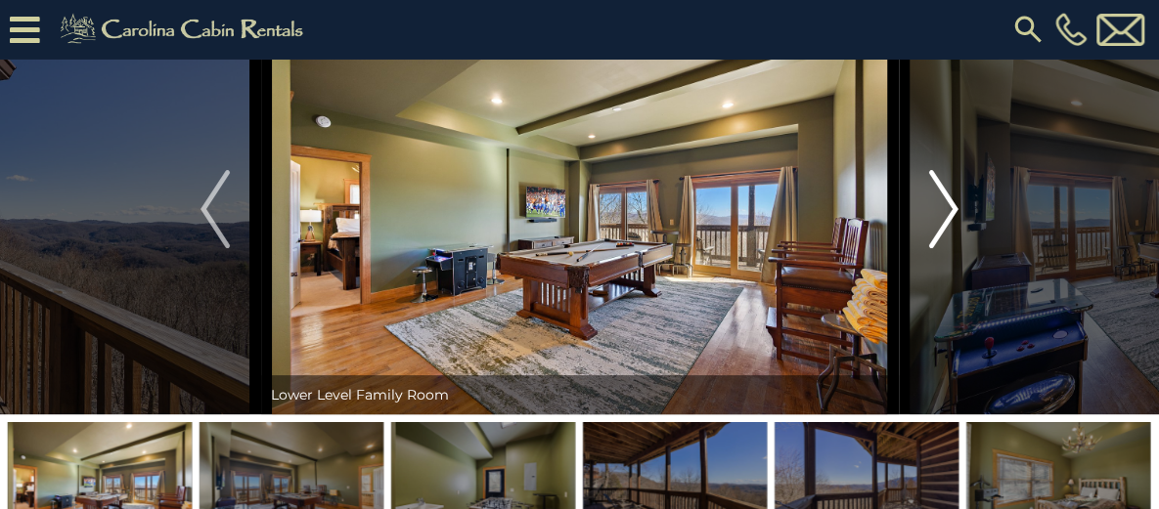
click at [943, 248] on img "Next" at bounding box center [943, 209] width 29 height 78
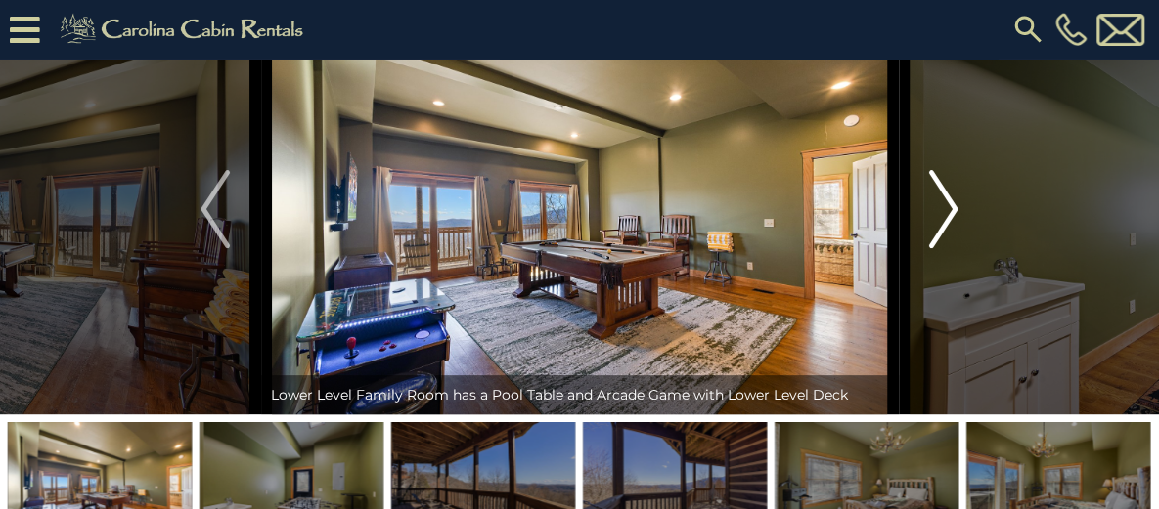
click at [943, 248] on img "Next" at bounding box center [943, 209] width 29 height 78
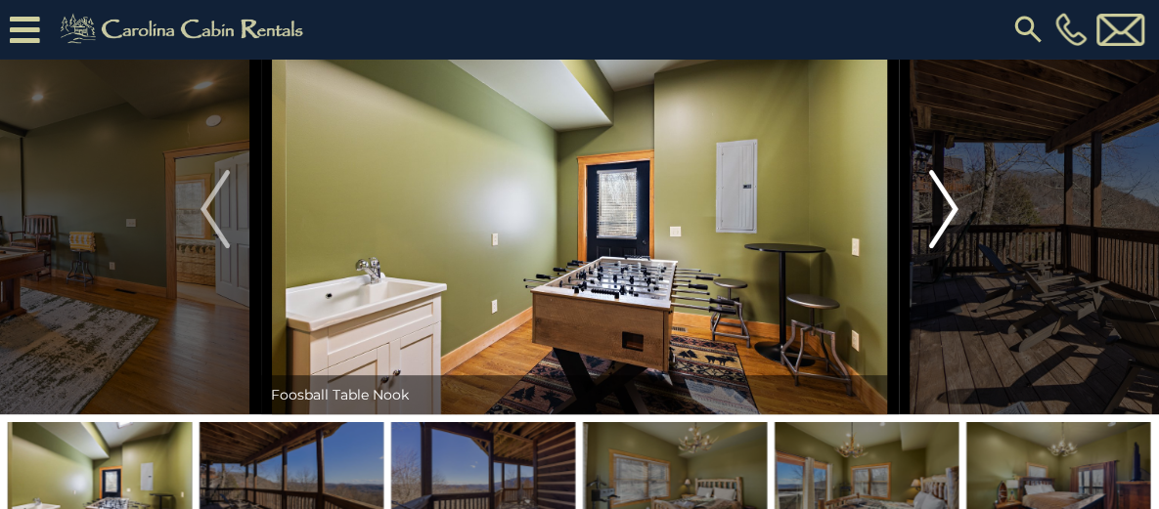
click at [943, 248] on img "Next" at bounding box center [943, 209] width 29 height 78
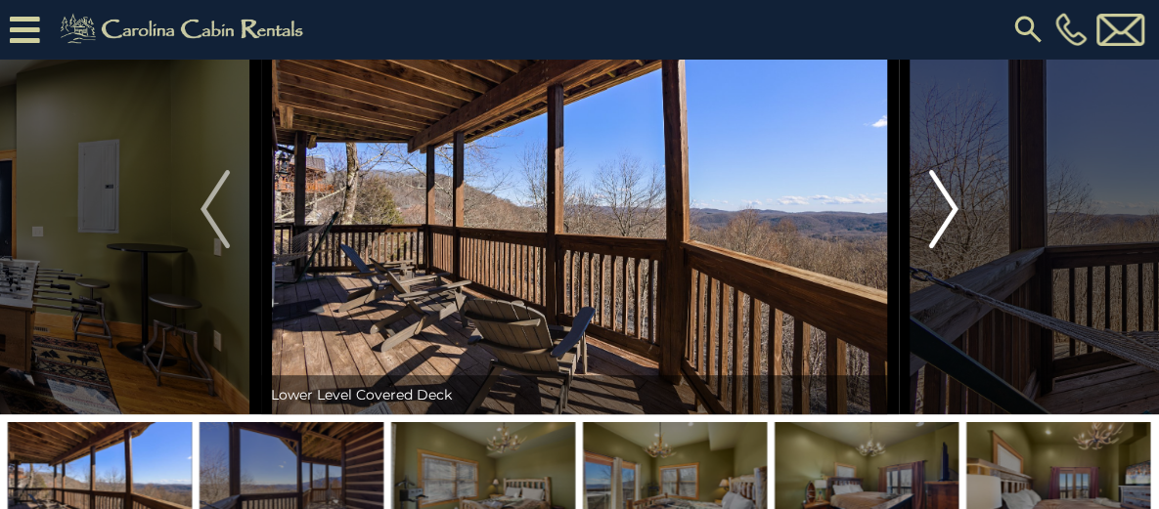
click at [943, 248] on img "Next" at bounding box center [943, 209] width 29 height 78
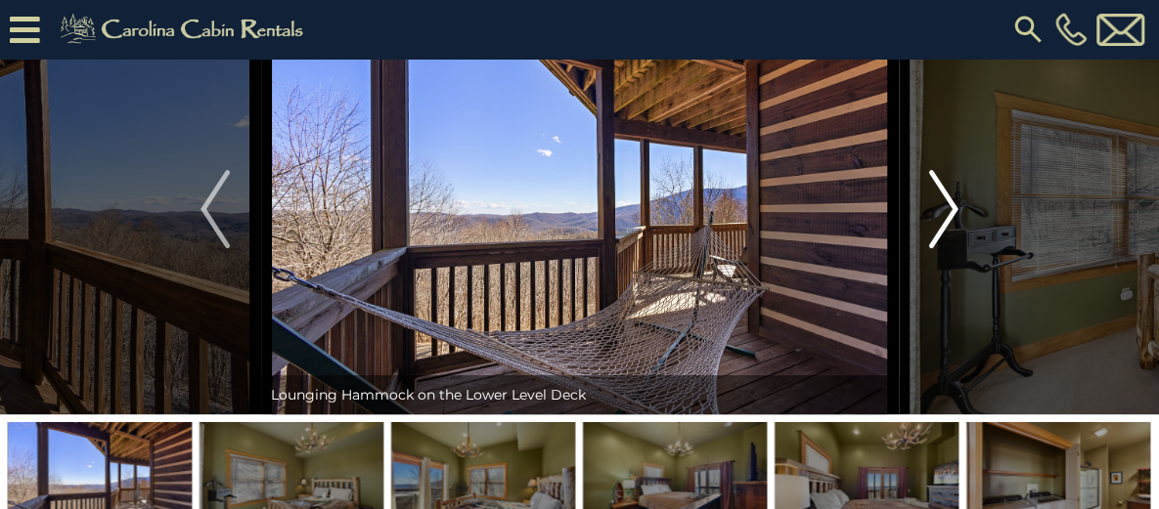
click at [943, 248] on img "Next" at bounding box center [943, 209] width 29 height 78
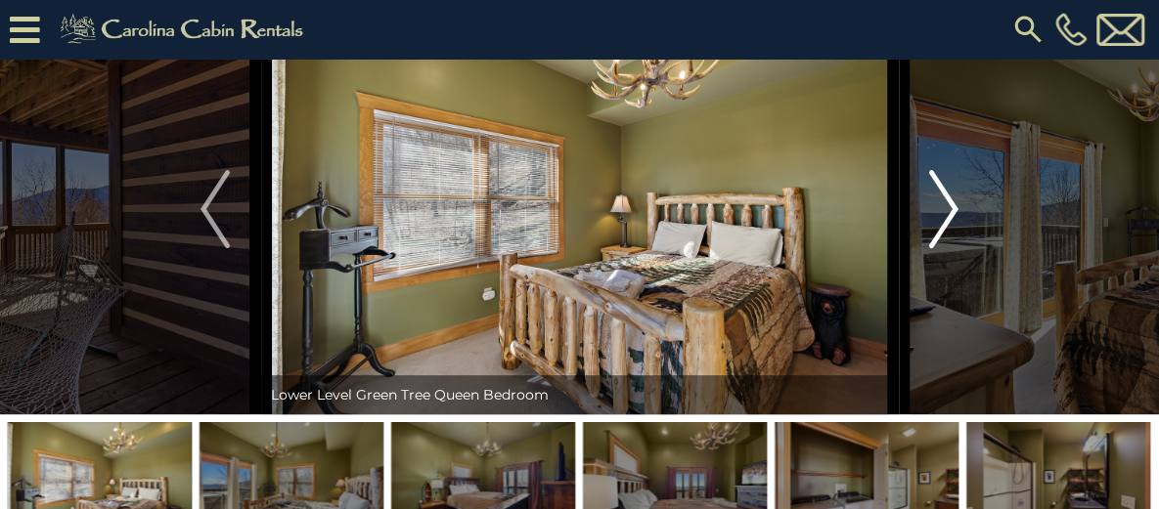
click at [943, 248] on img "Next" at bounding box center [943, 209] width 29 height 78
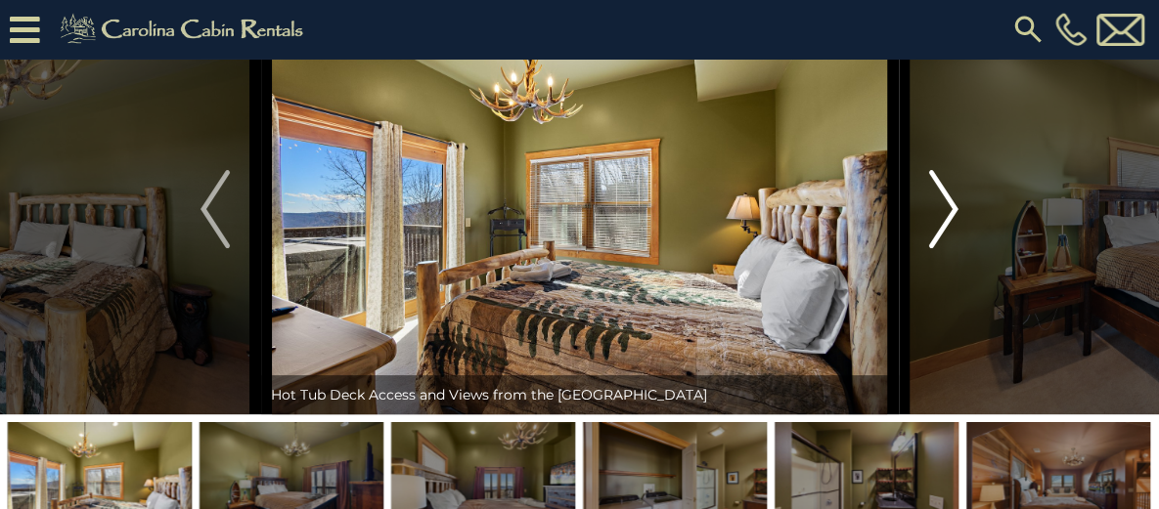
click at [943, 248] on img "Next" at bounding box center [943, 209] width 29 height 78
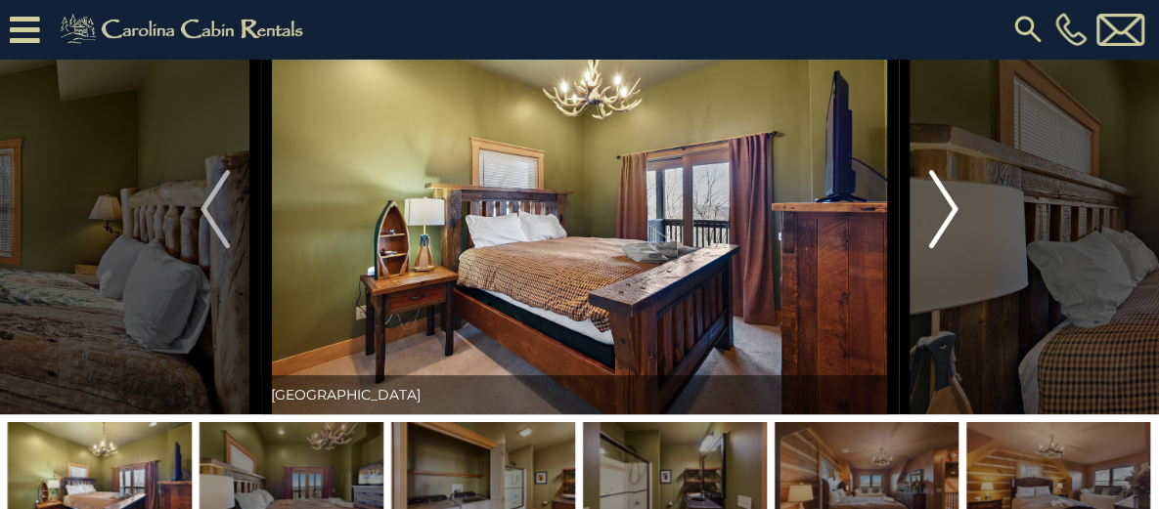
click at [943, 248] on img "Next" at bounding box center [943, 209] width 29 height 78
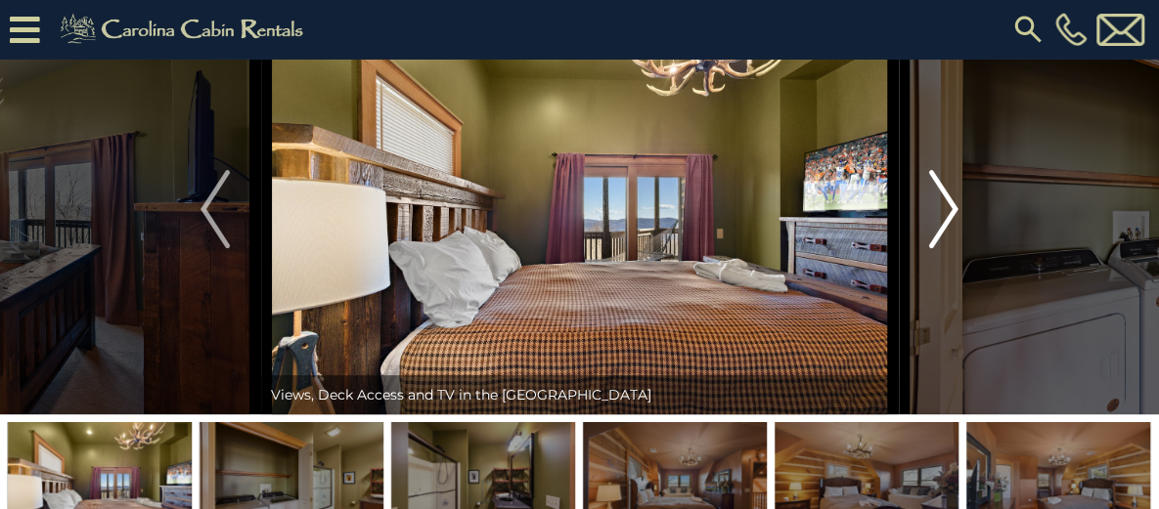
click at [943, 248] on img "Next" at bounding box center [943, 209] width 29 height 78
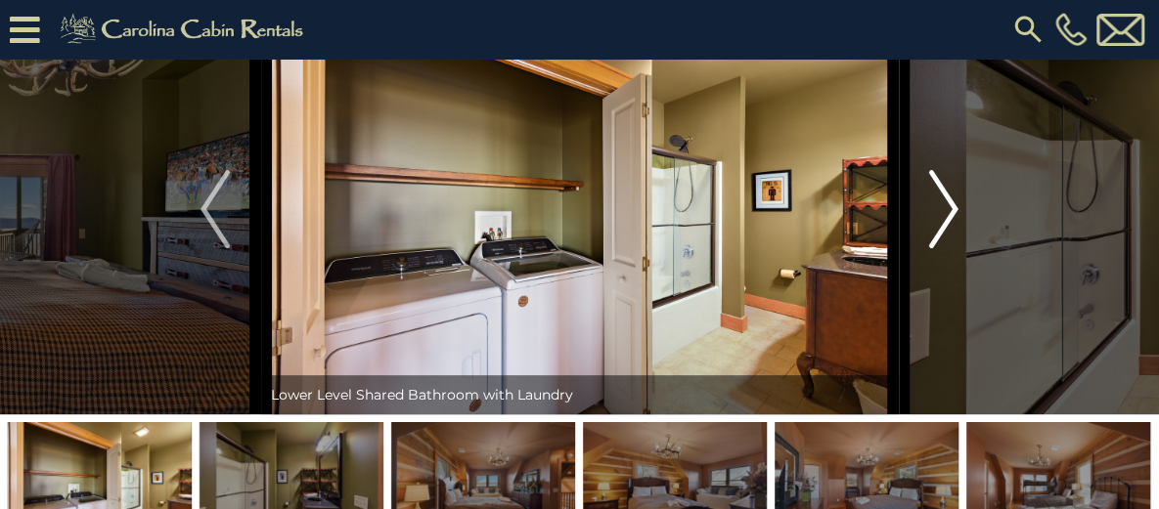
click at [943, 248] on img "Next" at bounding box center [943, 209] width 29 height 78
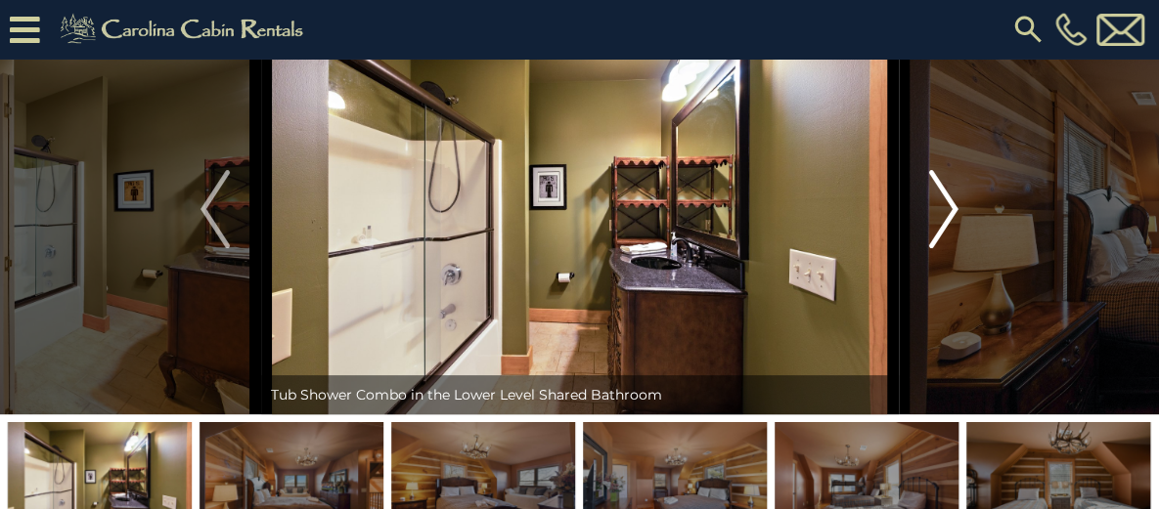
click at [943, 248] on img "Next" at bounding box center [943, 209] width 29 height 78
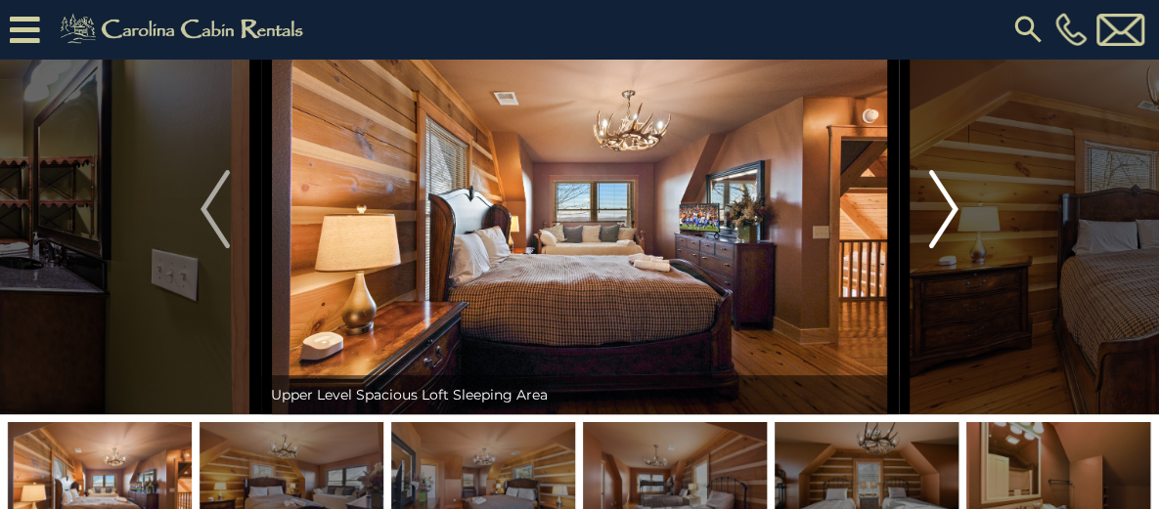
click at [943, 248] on img "Next" at bounding box center [943, 209] width 29 height 78
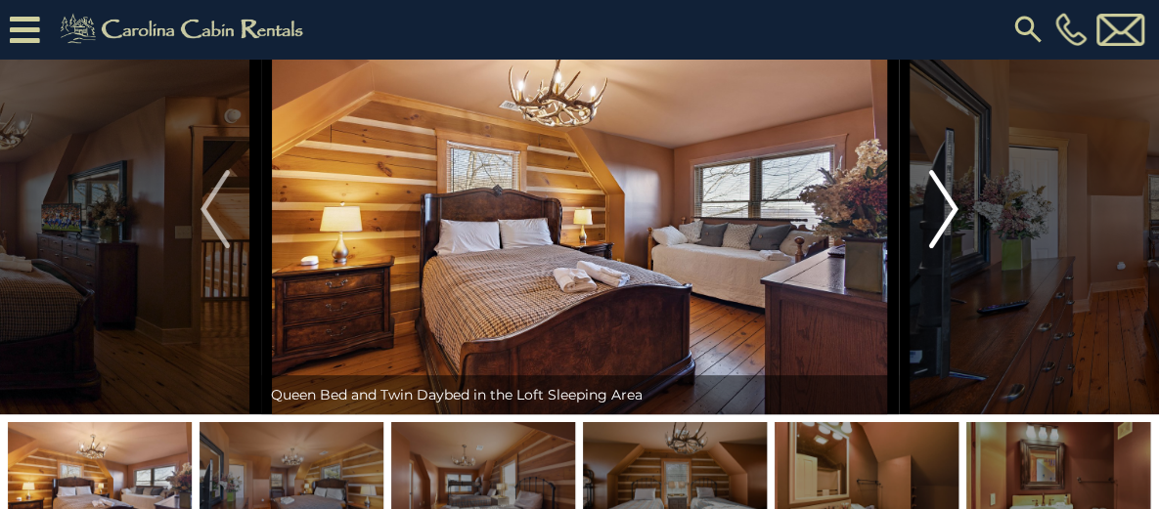
click at [943, 248] on img "Next" at bounding box center [943, 209] width 29 height 78
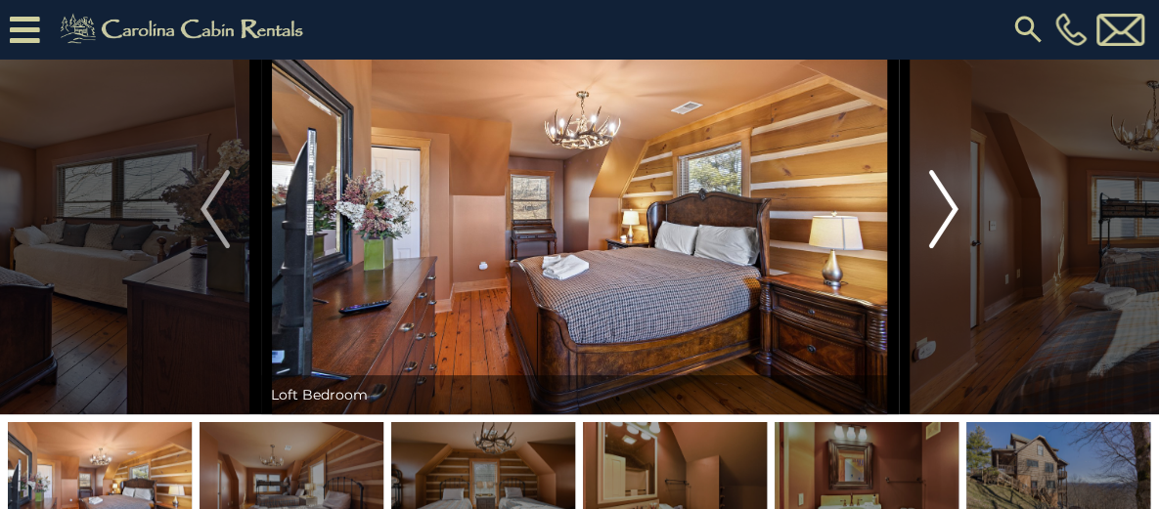
click at [943, 248] on img "Next" at bounding box center [943, 209] width 29 height 78
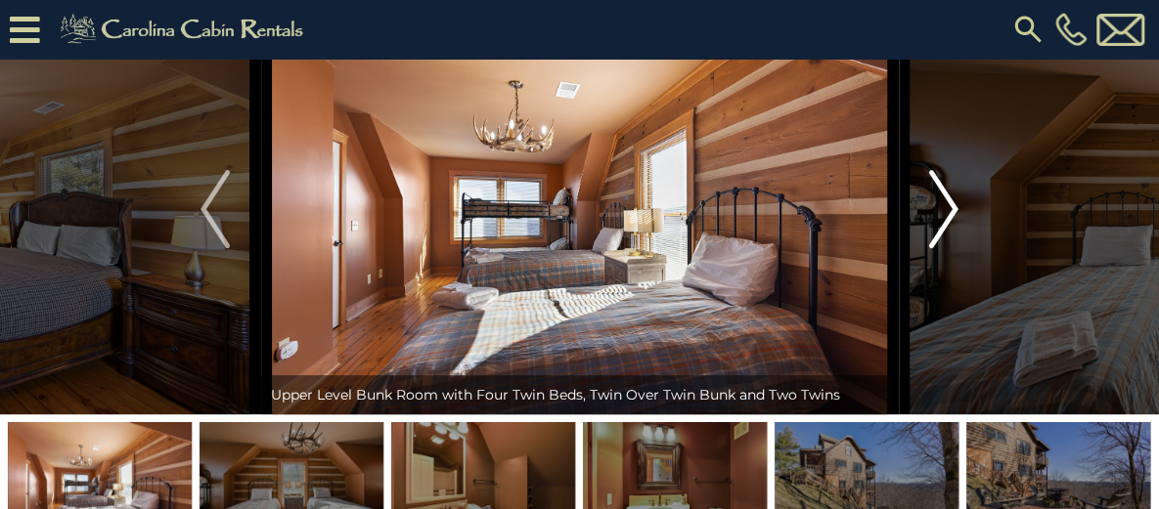
click at [943, 248] on img "Next" at bounding box center [943, 209] width 29 height 78
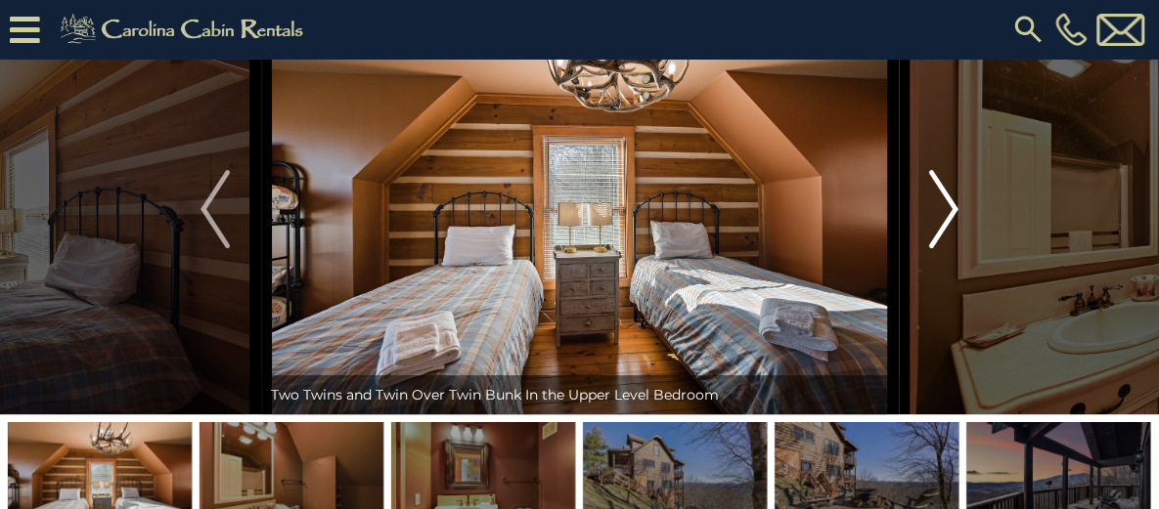
click at [943, 248] on img "Next" at bounding box center [943, 209] width 29 height 78
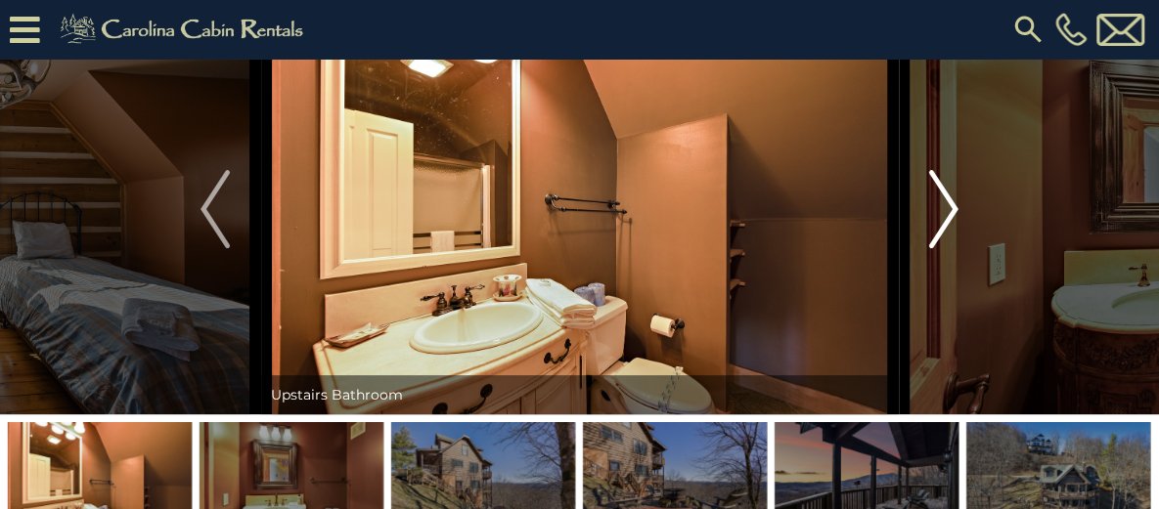
click at [943, 248] on img "Next" at bounding box center [943, 209] width 29 height 78
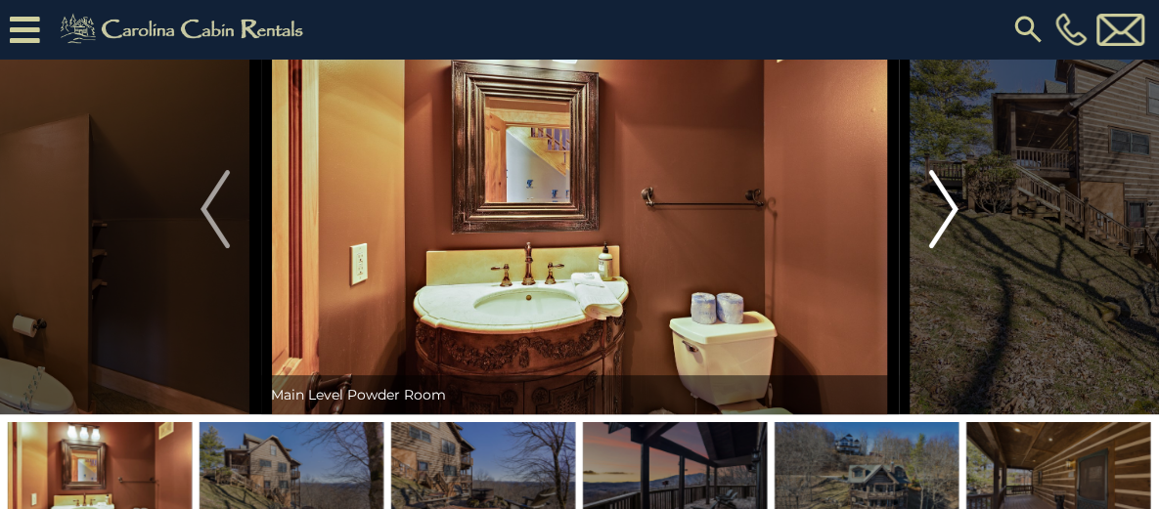
click at [943, 248] on img "Next" at bounding box center [943, 209] width 29 height 78
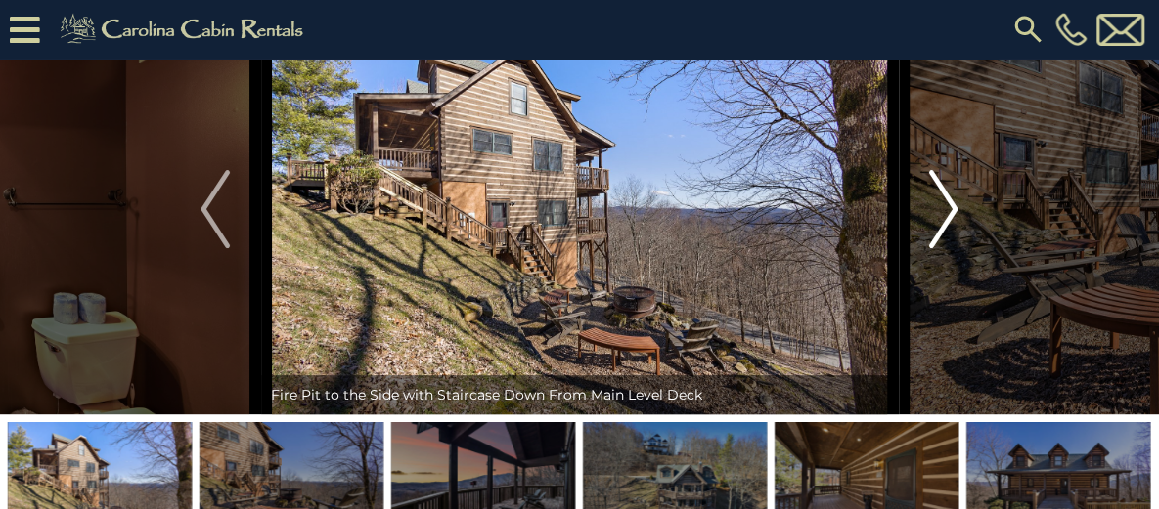
click at [943, 248] on img "Next" at bounding box center [943, 209] width 29 height 78
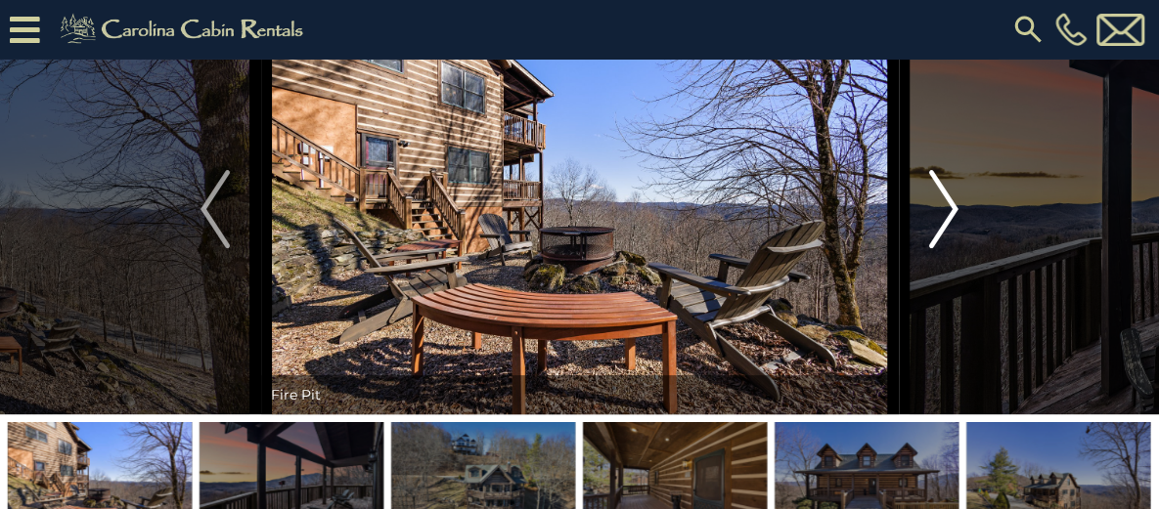
click at [943, 248] on img "Next" at bounding box center [943, 209] width 29 height 78
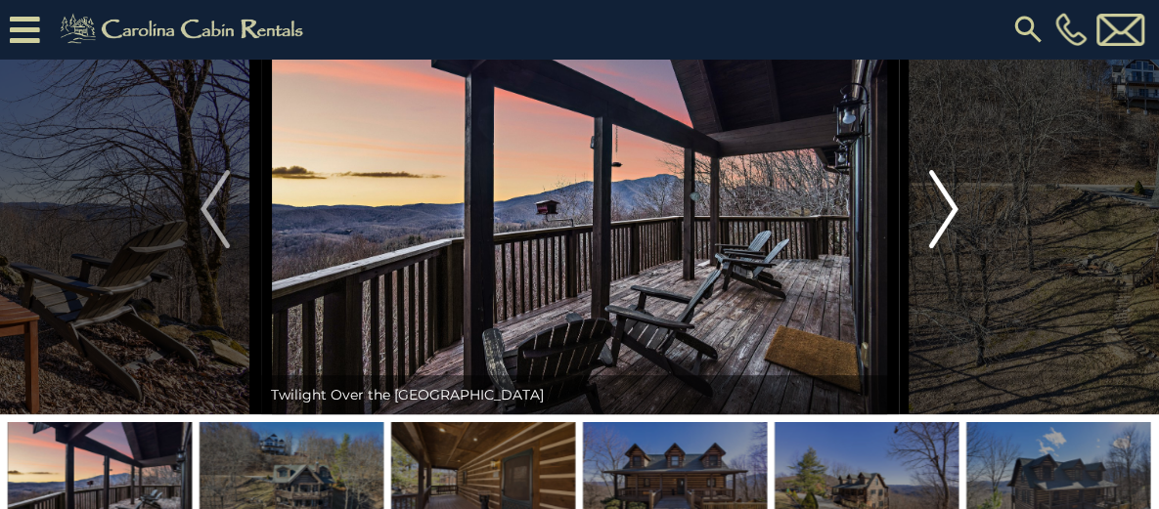
click at [944, 248] on img "Next" at bounding box center [943, 209] width 29 height 78
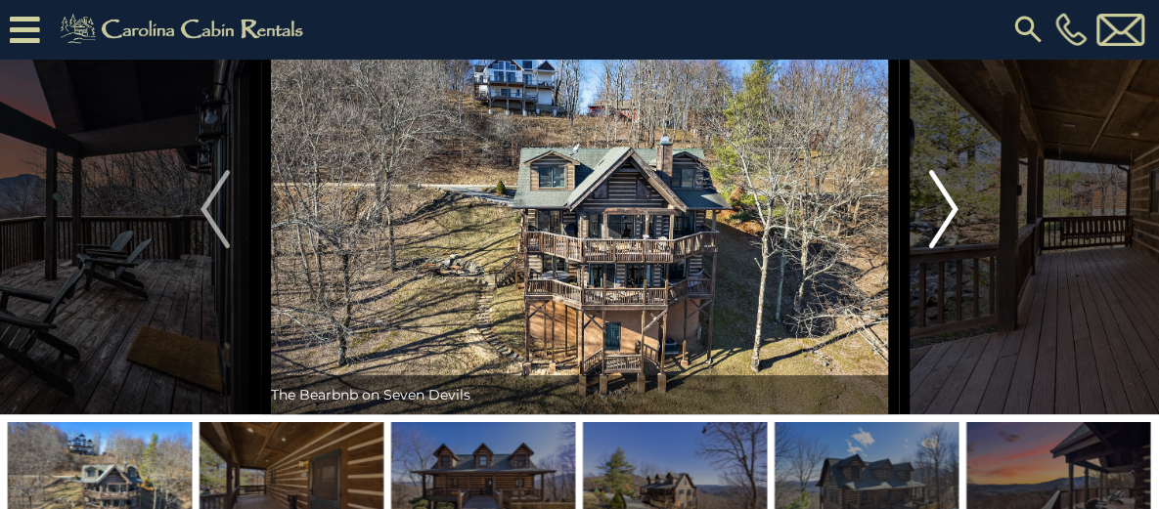
click at [944, 248] on img "Next" at bounding box center [943, 209] width 29 height 78
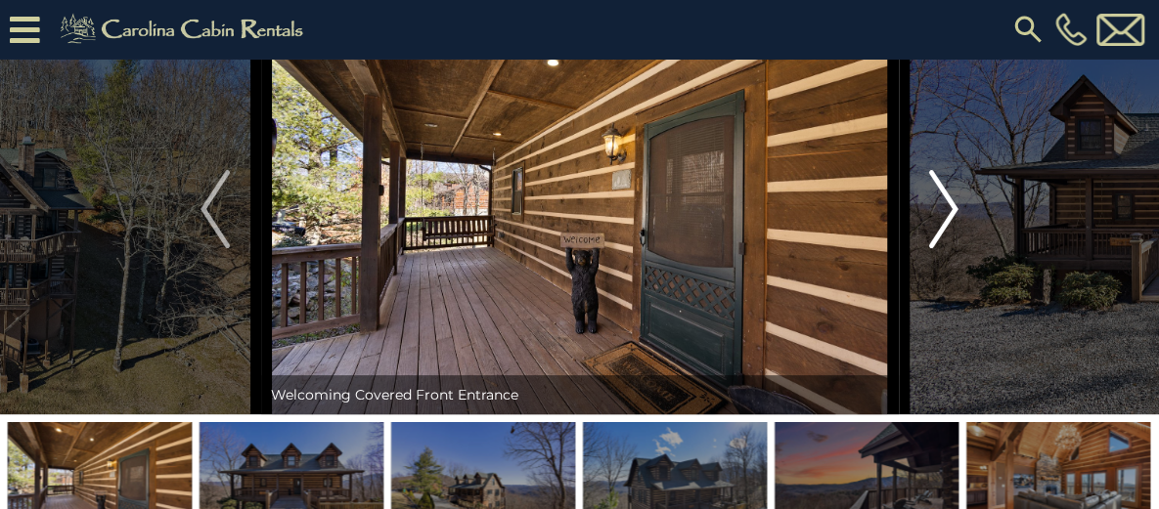
click at [944, 248] on img "Next" at bounding box center [943, 209] width 29 height 78
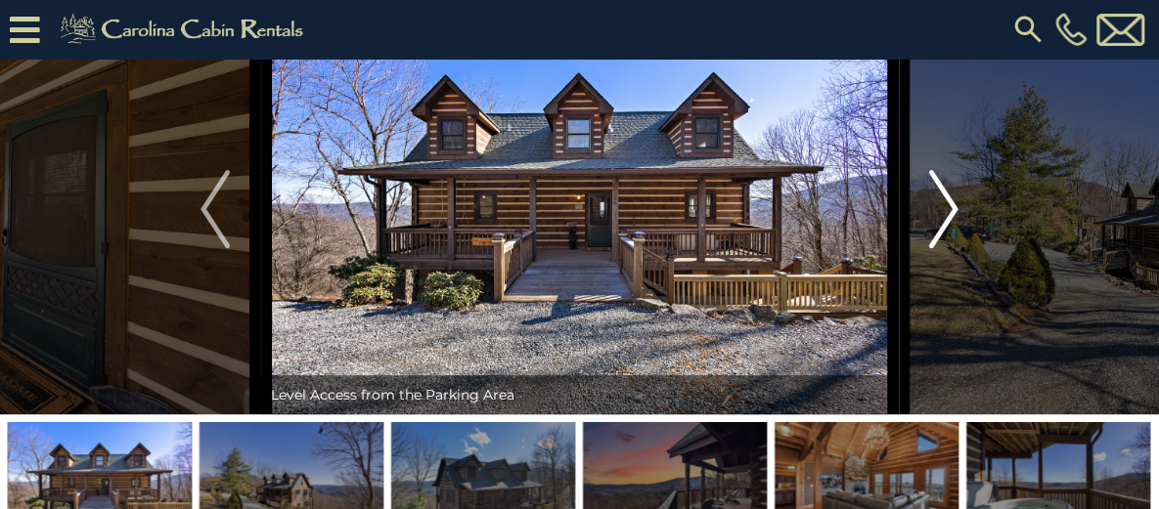
click at [944, 248] on img "Next" at bounding box center [943, 209] width 29 height 78
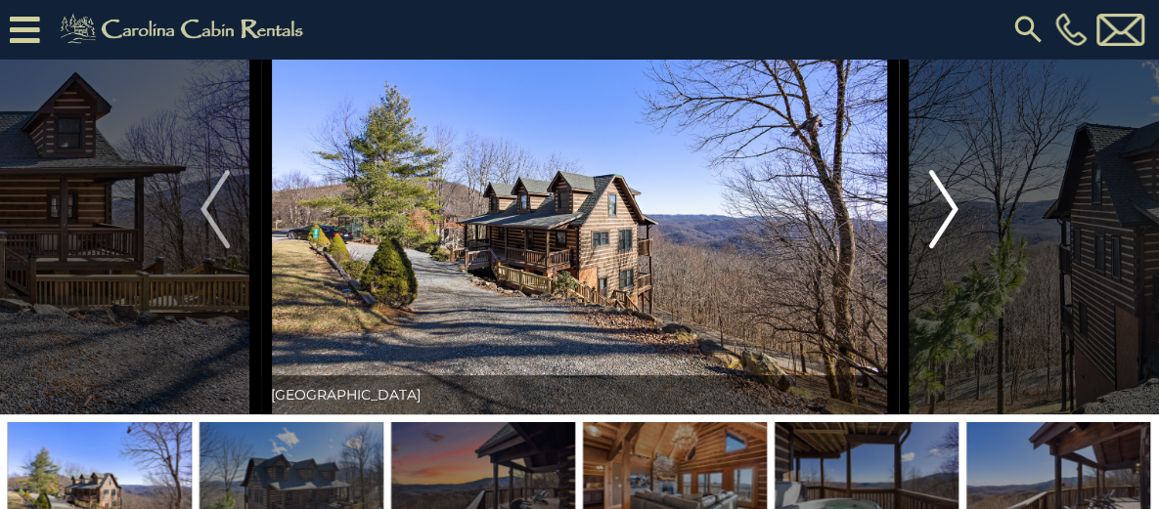
click at [944, 248] on img "Next" at bounding box center [943, 209] width 29 height 78
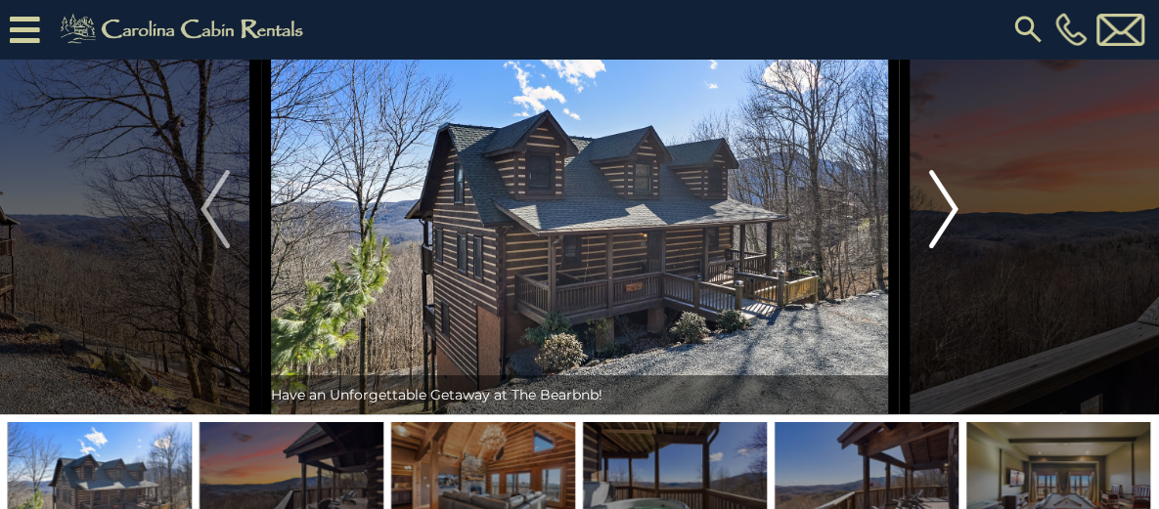
click at [944, 248] on img "Next" at bounding box center [943, 209] width 29 height 78
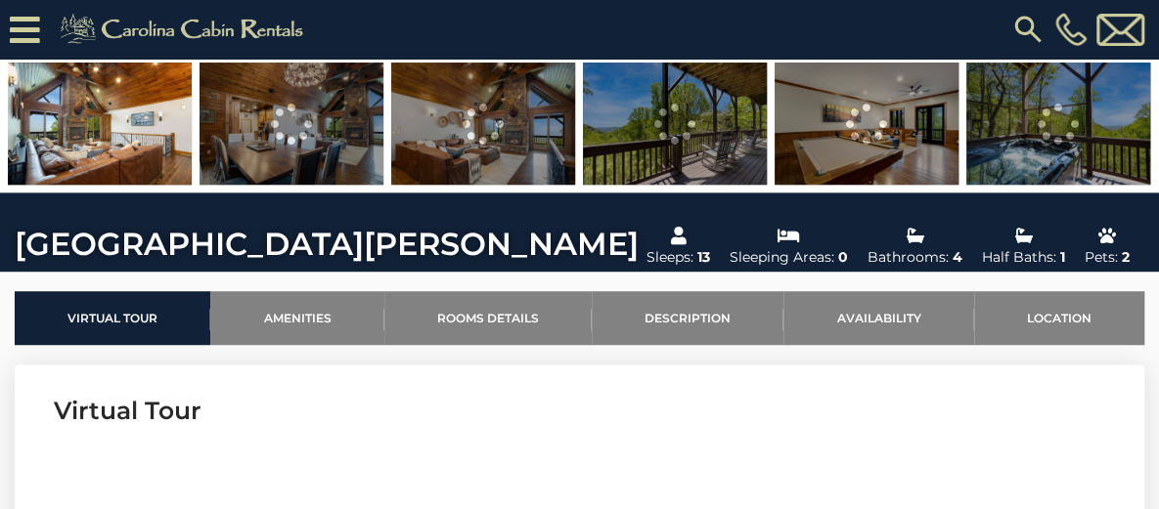
scroll to position [489, 0]
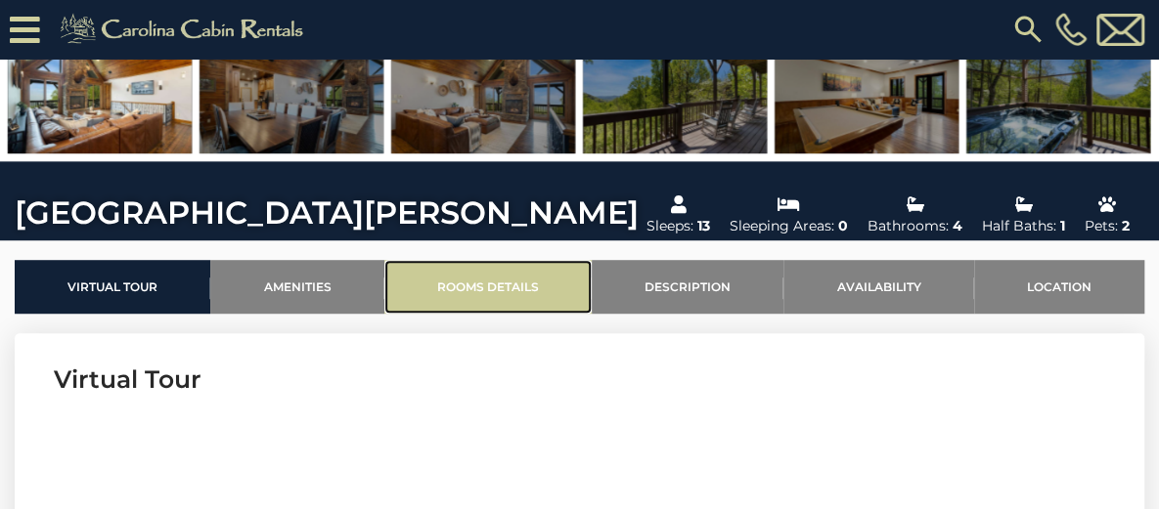
click at [514, 314] on link "Rooms Details" at bounding box center [487, 287] width 207 height 54
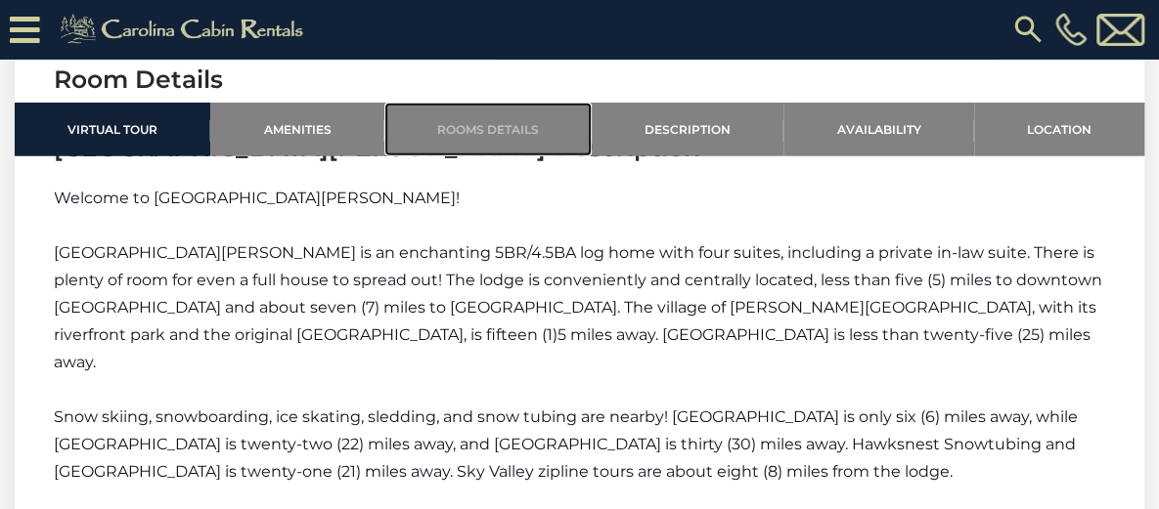
scroll to position [2377, 0]
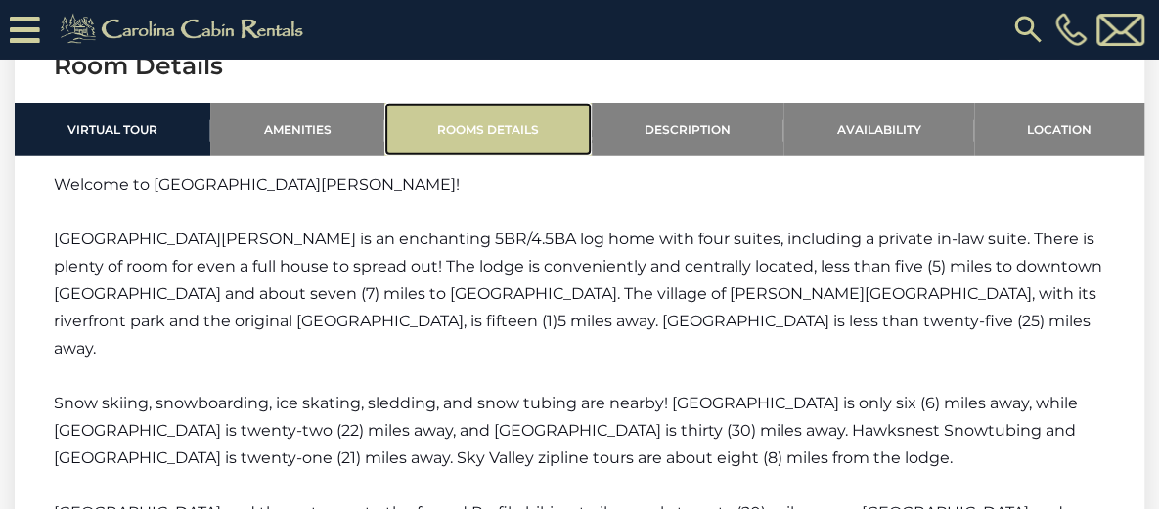
click at [509, 121] on link "Rooms Details" at bounding box center [487, 130] width 207 height 54
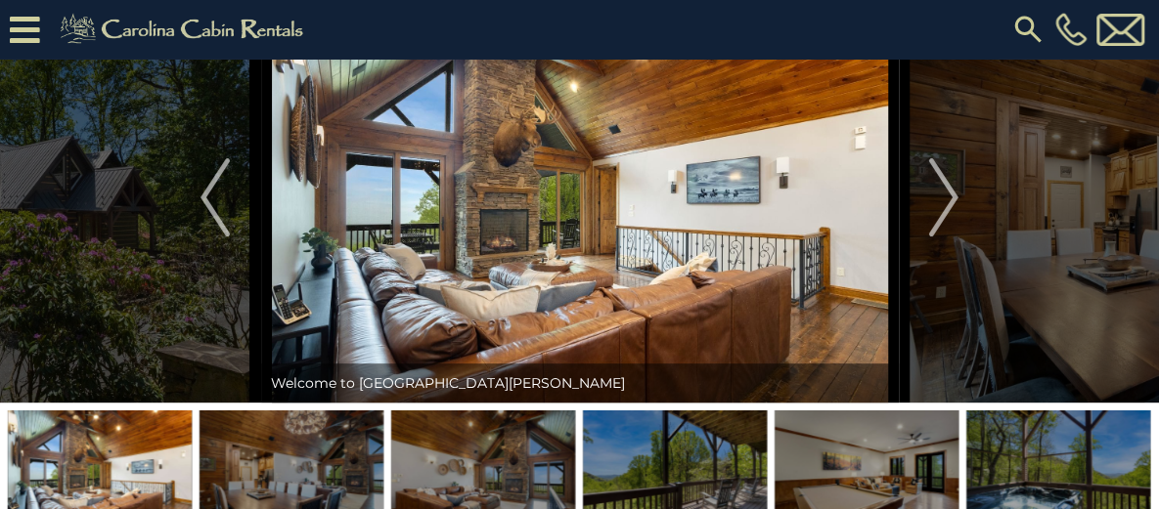
scroll to position [128, 0]
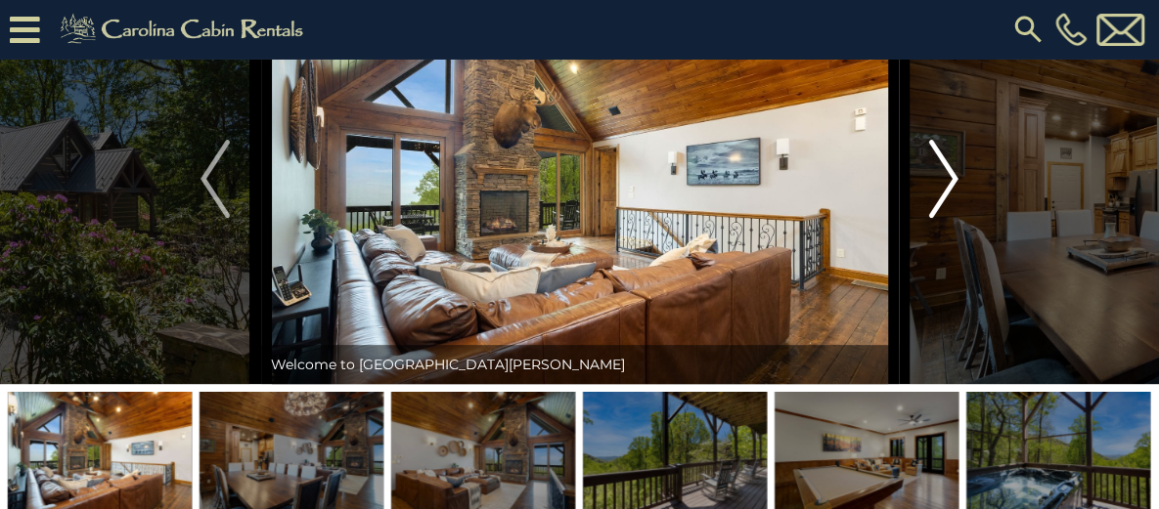
click at [950, 218] on img "Next" at bounding box center [943, 179] width 29 height 78
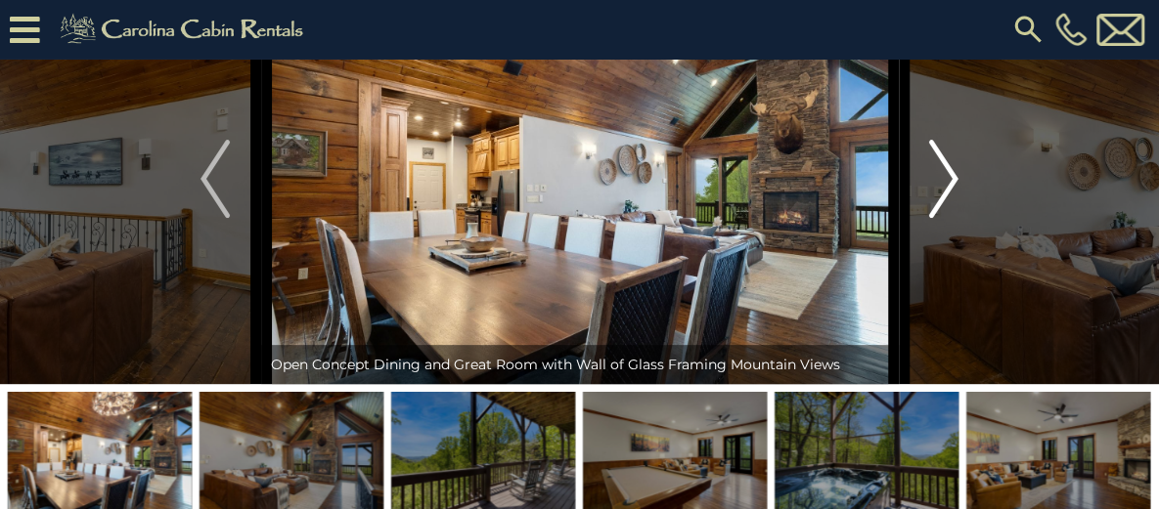
click at [949, 218] on img "Next" at bounding box center [943, 179] width 29 height 78
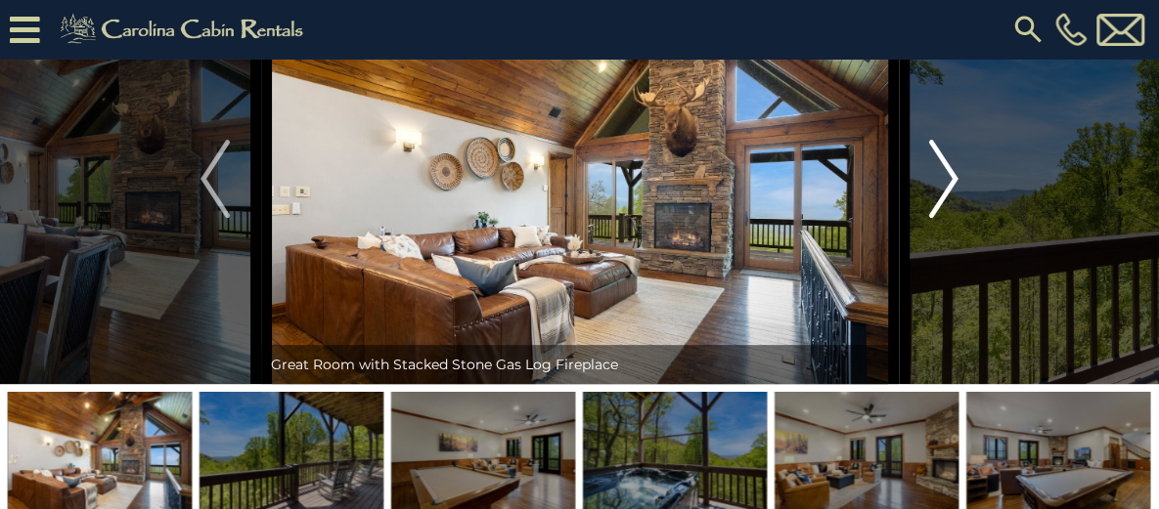
click at [949, 218] on img "Next" at bounding box center [943, 179] width 29 height 78
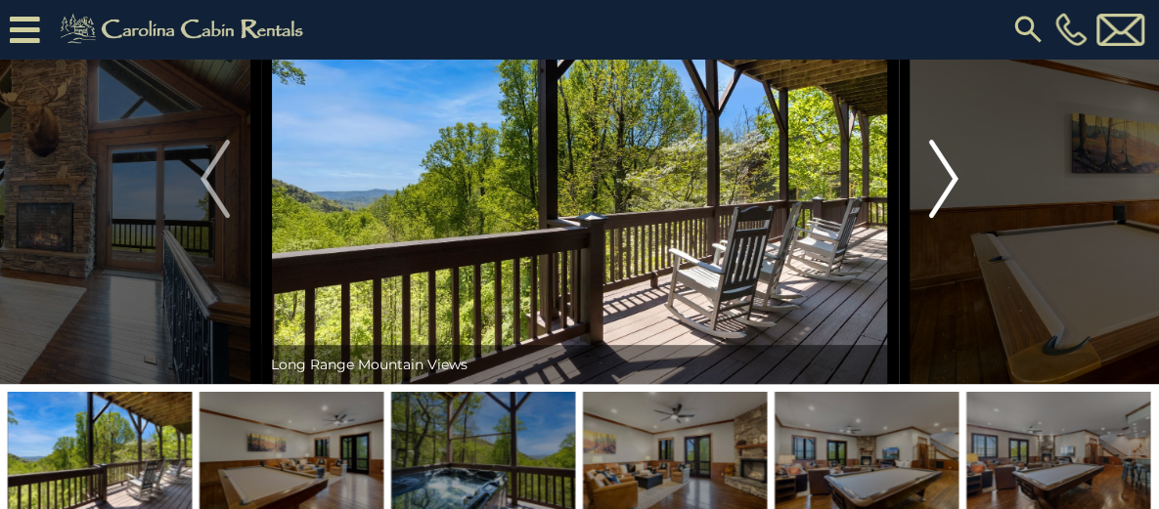
click at [949, 218] on img "Next" at bounding box center [943, 179] width 29 height 78
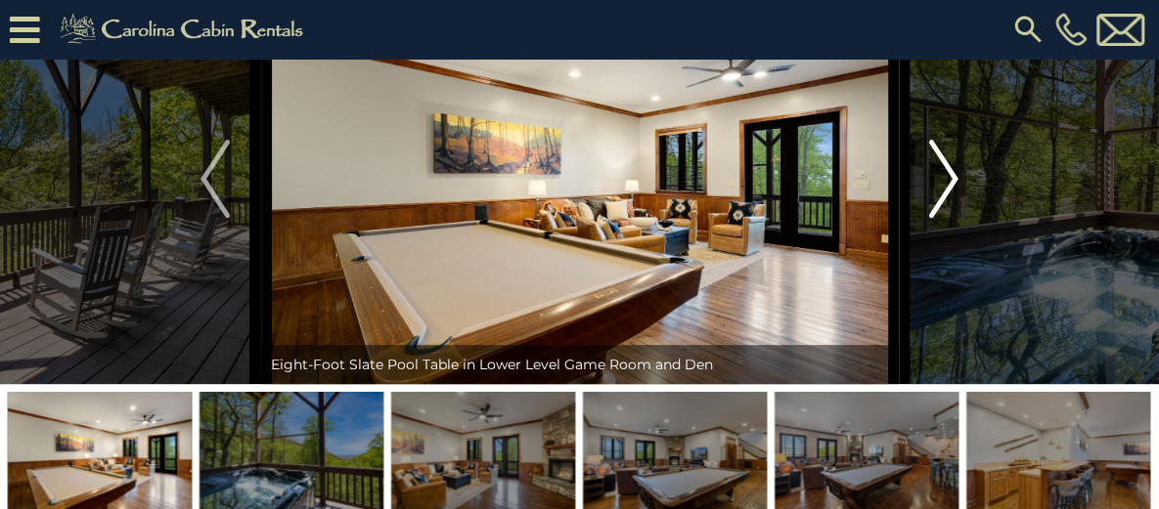
click at [949, 218] on img "Next" at bounding box center [943, 179] width 29 height 78
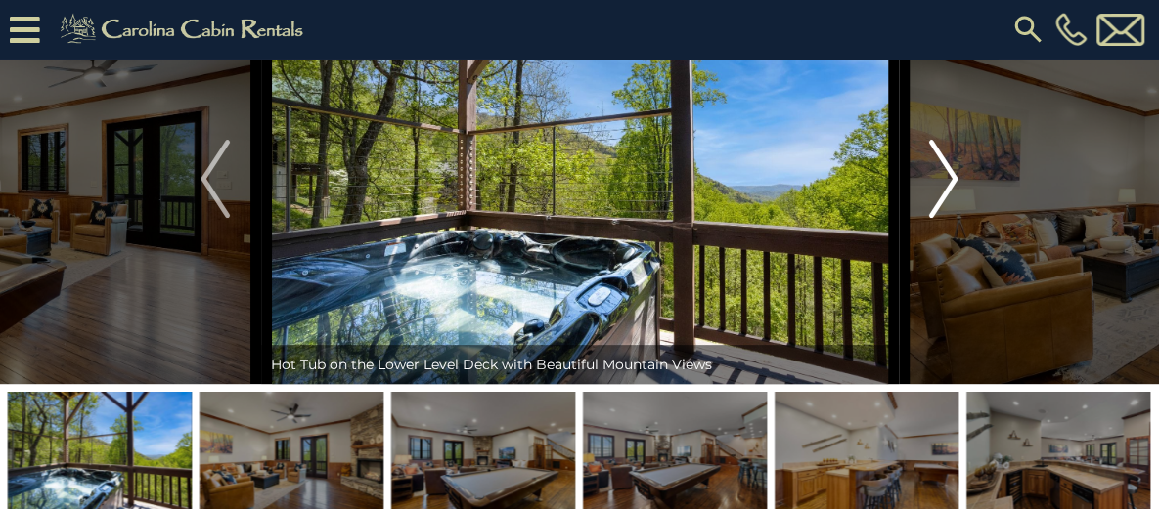
click at [949, 218] on img "Next" at bounding box center [943, 179] width 29 height 78
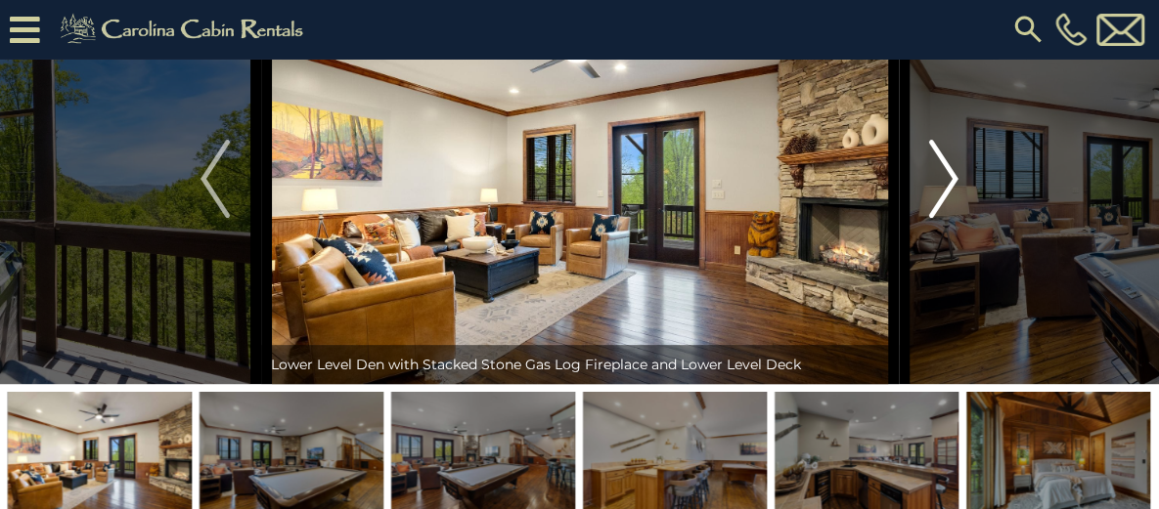
click at [949, 218] on img "Next" at bounding box center [943, 179] width 29 height 78
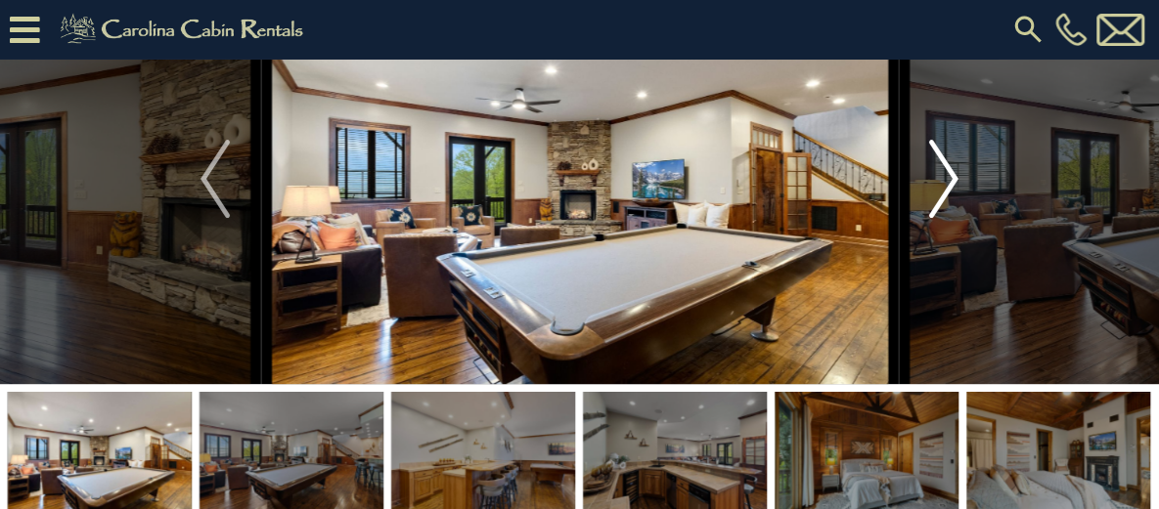
click at [949, 218] on img "Next" at bounding box center [943, 179] width 29 height 78
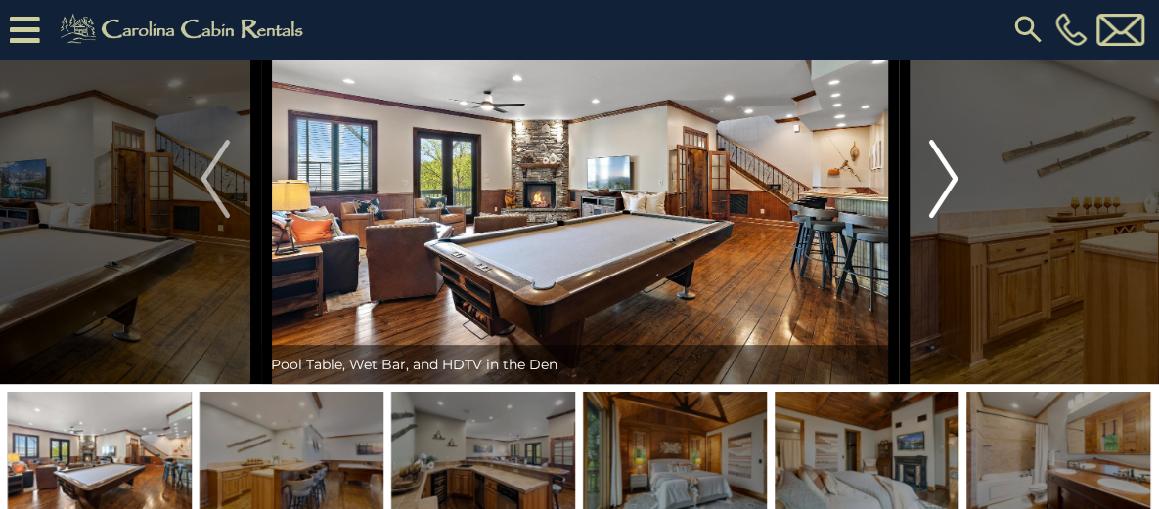
click at [949, 218] on img "Next" at bounding box center [943, 179] width 29 height 78
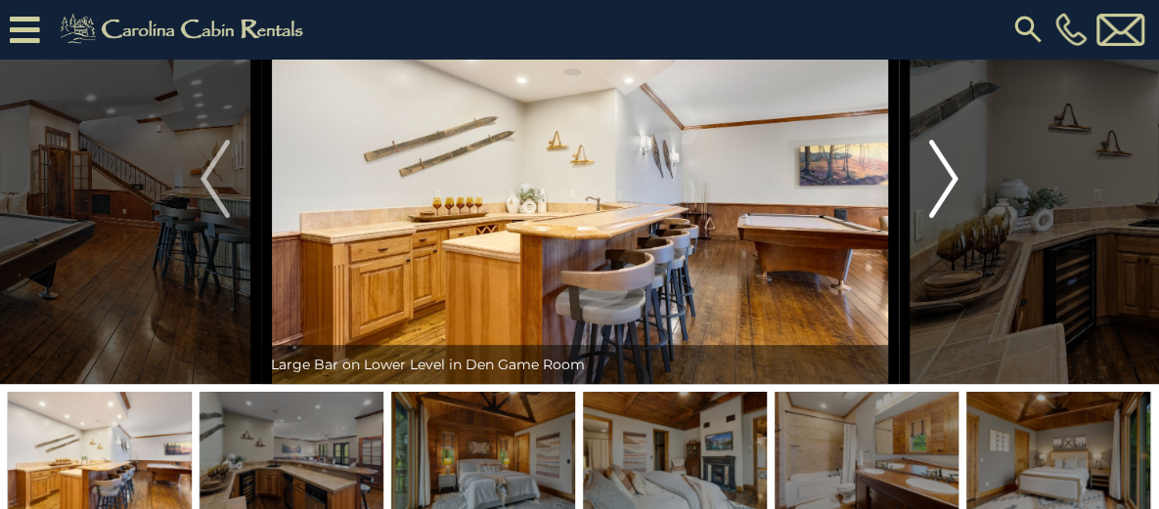
click at [949, 218] on img "Next" at bounding box center [943, 179] width 29 height 78
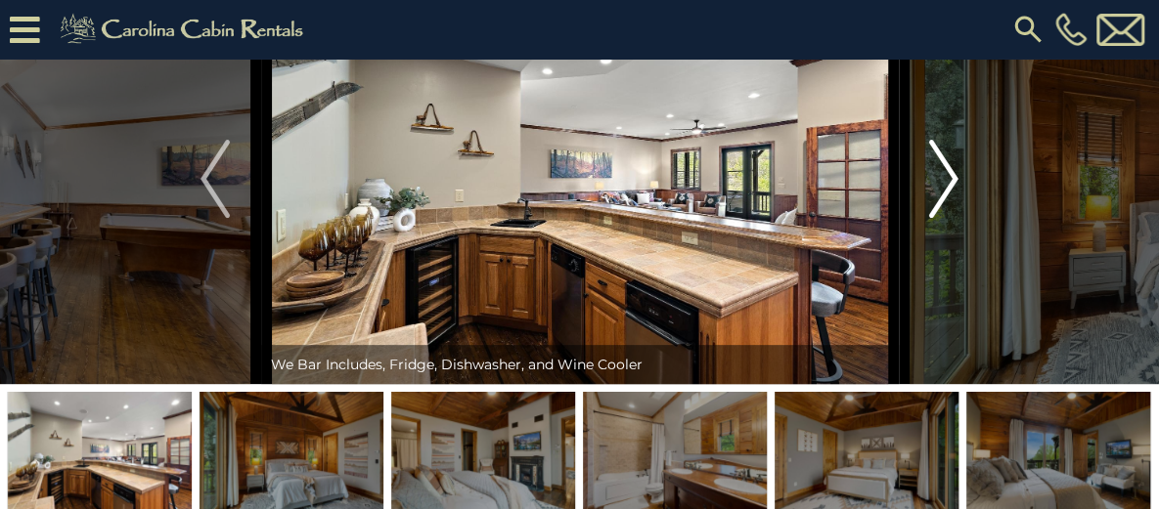
click at [945, 218] on img "Next" at bounding box center [943, 179] width 29 height 78
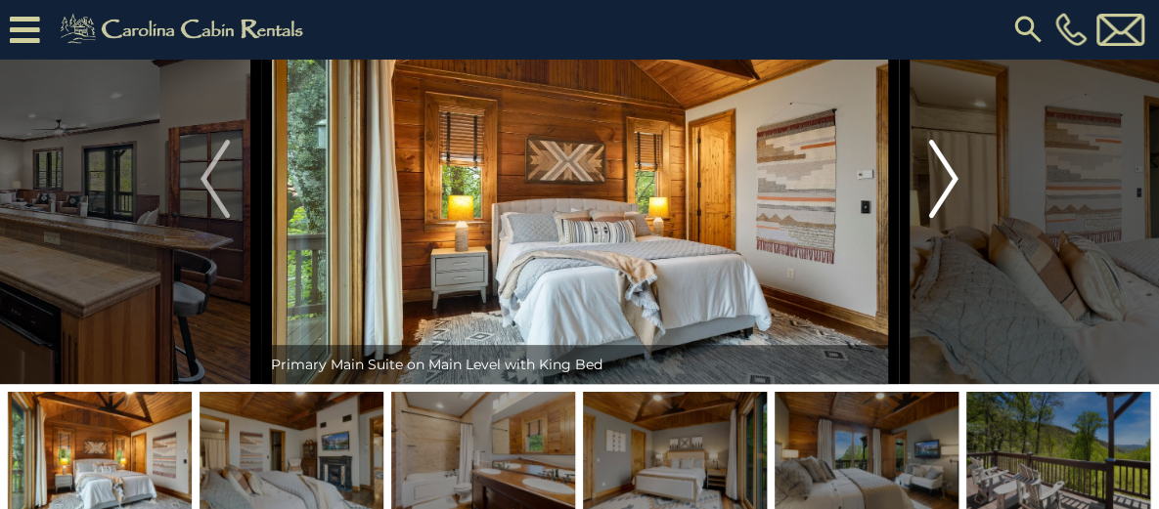
click at [944, 218] on img "Next" at bounding box center [943, 179] width 29 height 78
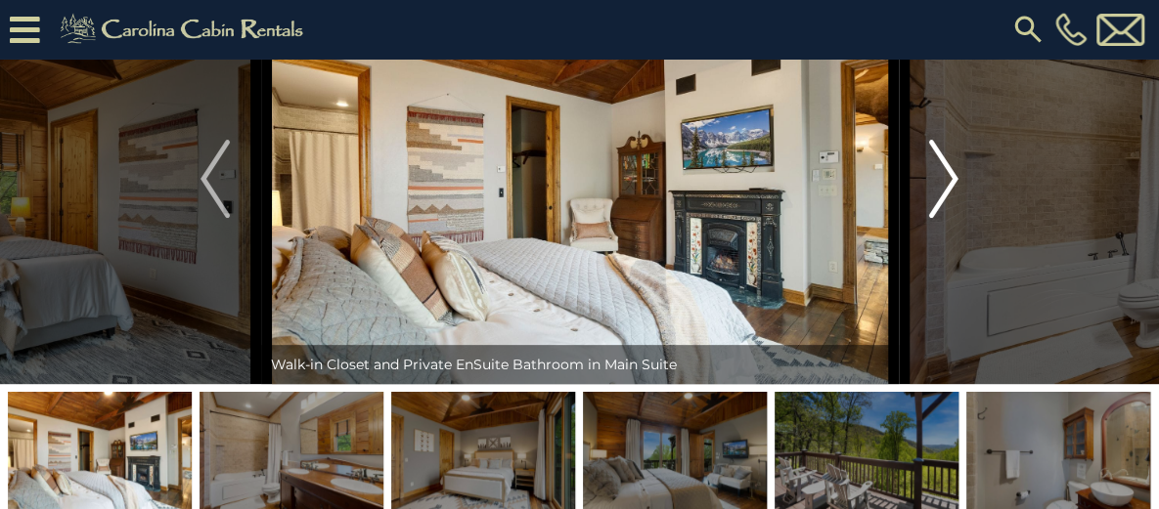
click at [944, 218] on img "Next" at bounding box center [943, 179] width 29 height 78
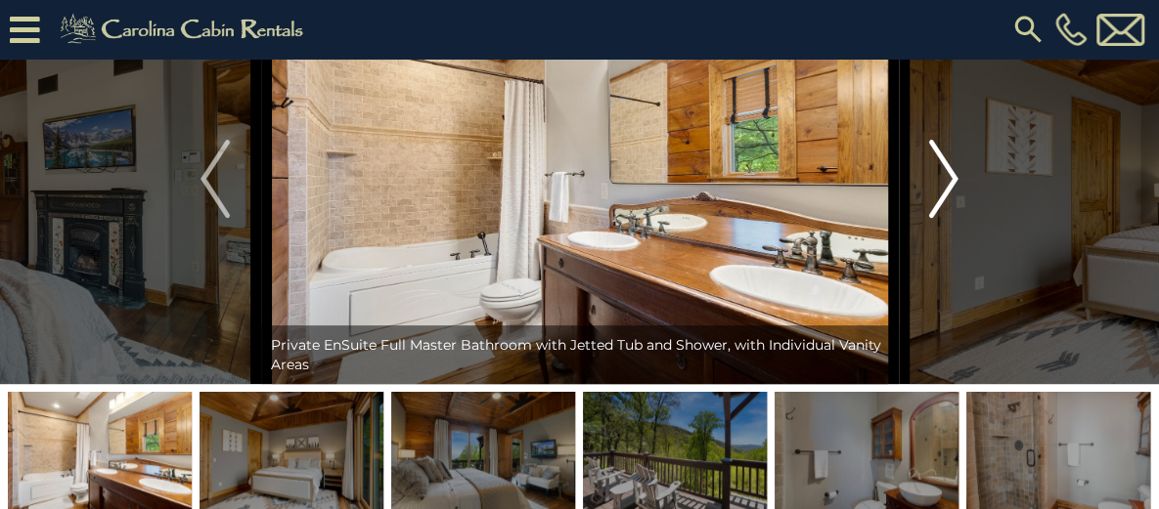
click at [944, 218] on img "Next" at bounding box center [943, 179] width 29 height 78
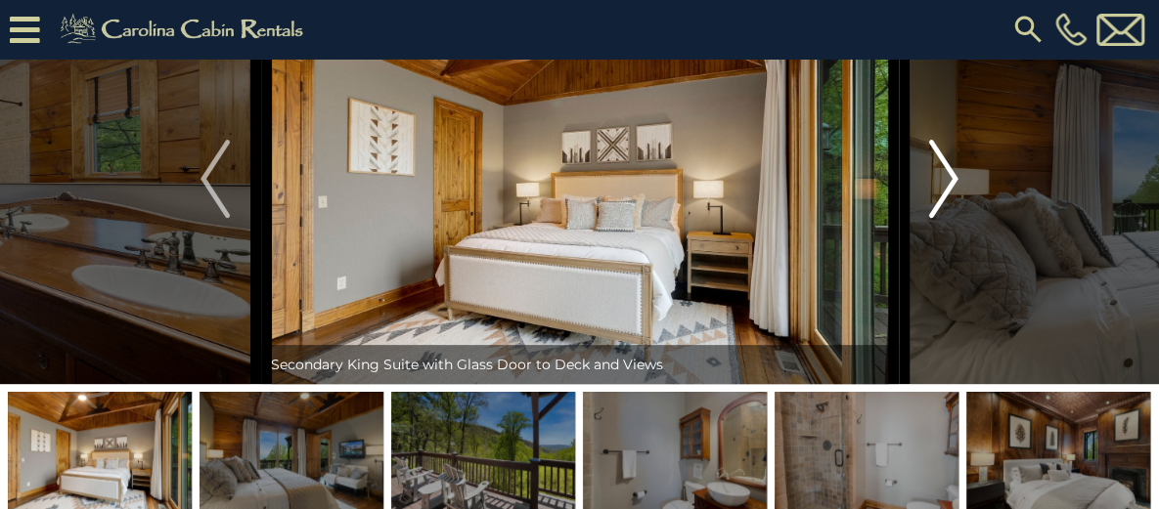
click at [944, 218] on img "Next" at bounding box center [943, 179] width 29 height 78
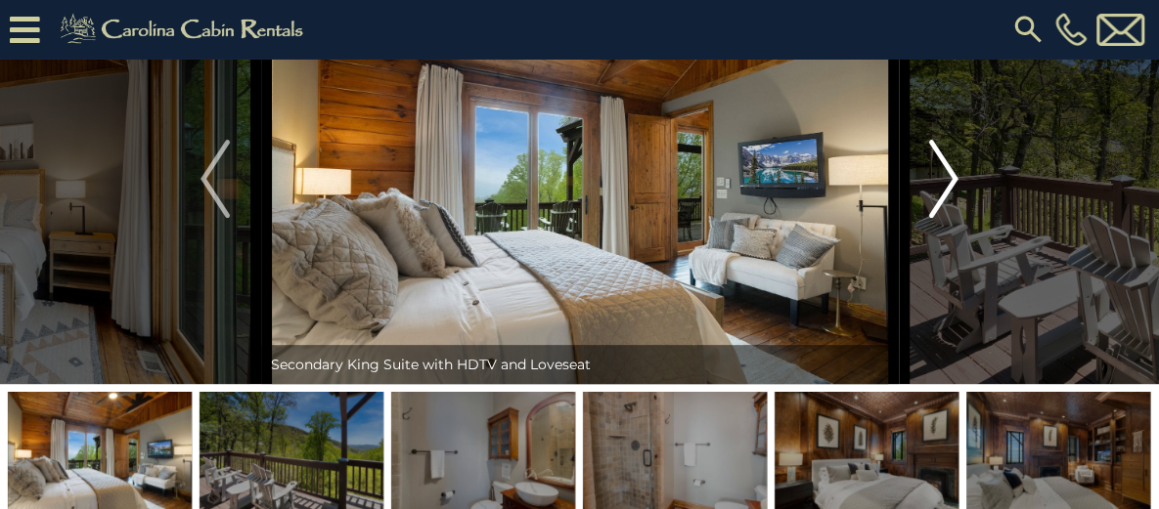
click at [944, 218] on img "Next" at bounding box center [943, 179] width 29 height 78
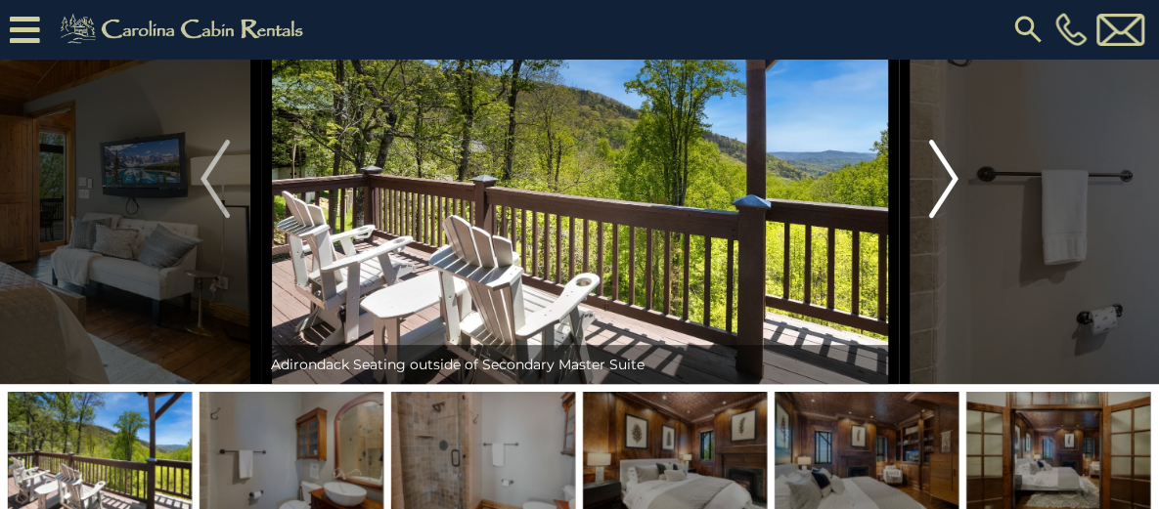
click at [945, 218] on img "Next" at bounding box center [943, 179] width 29 height 78
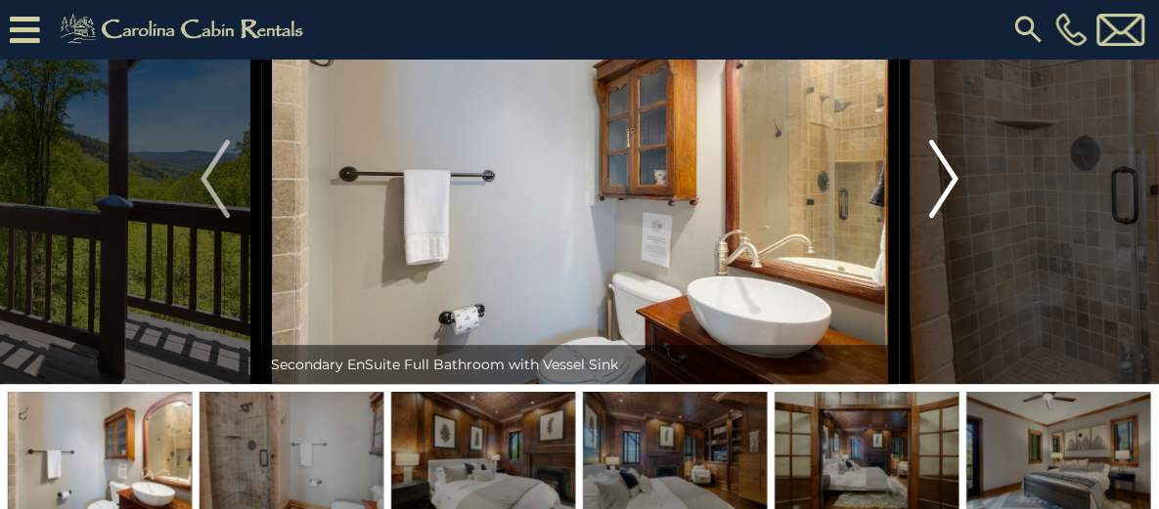
click at [945, 218] on img "Next" at bounding box center [943, 179] width 29 height 78
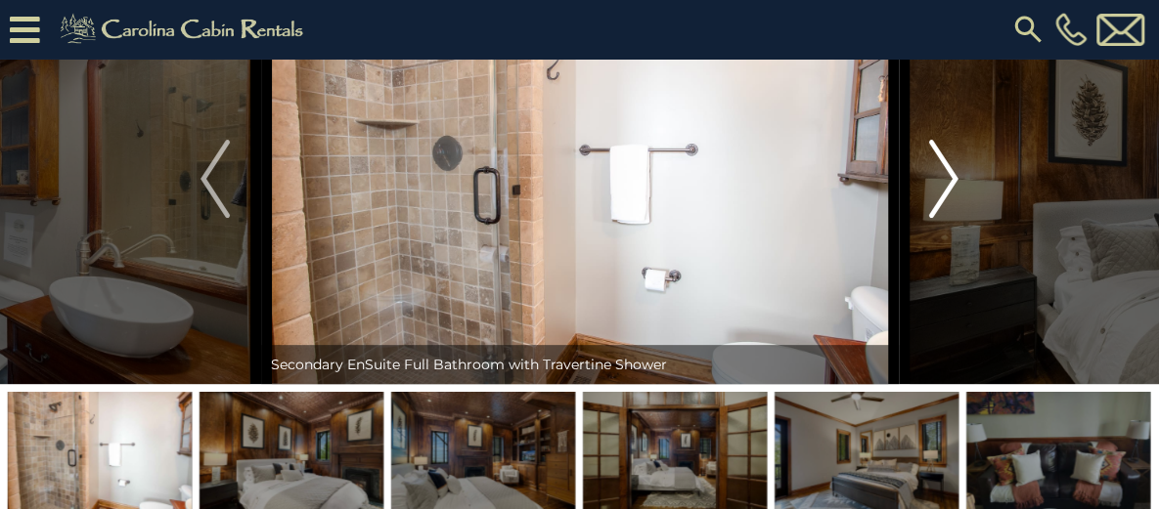
click at [945, 218] on img "Next" at bounding box center [943, 179] width 29 height 78
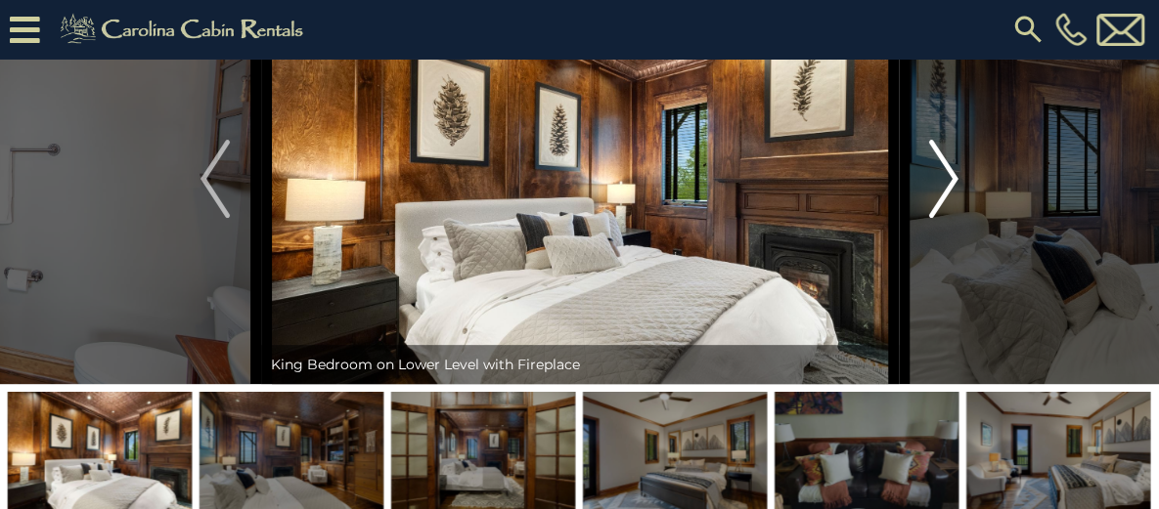
click at [945, 218] on img "Next" at bounding box center [943, 179] width 29 height 78
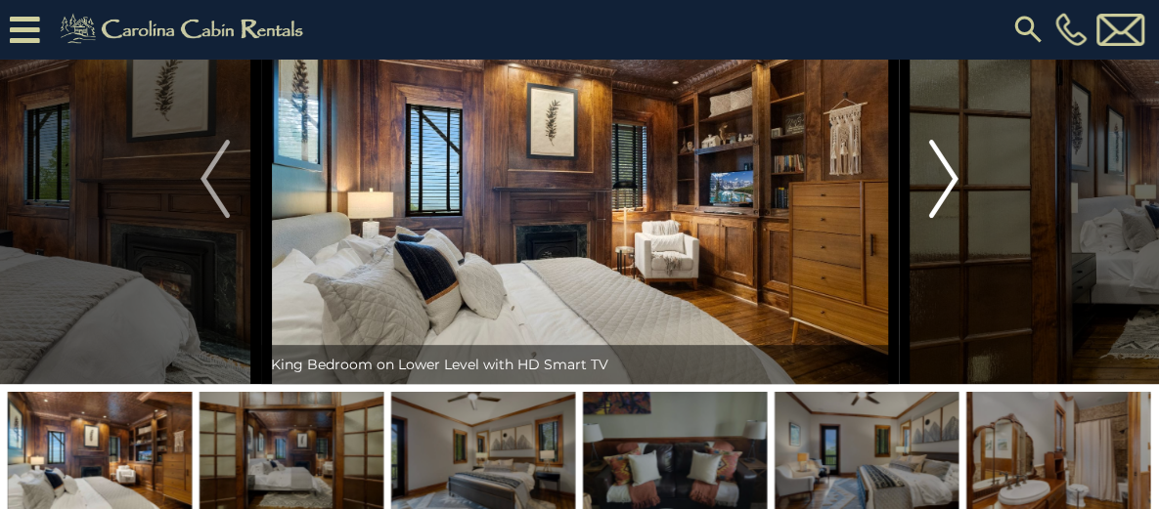
click at [945, 218] on img "Next" at bounding box center [943, 179] width 29 height 78
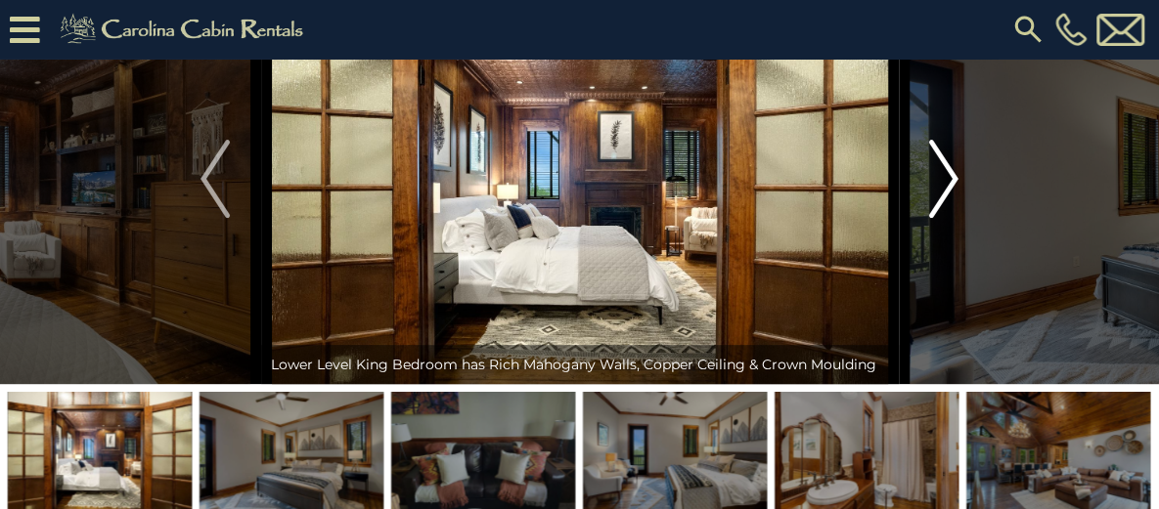
click at [945, 218] on img "Next" at bounding box center [943, 179] width 29 height 78
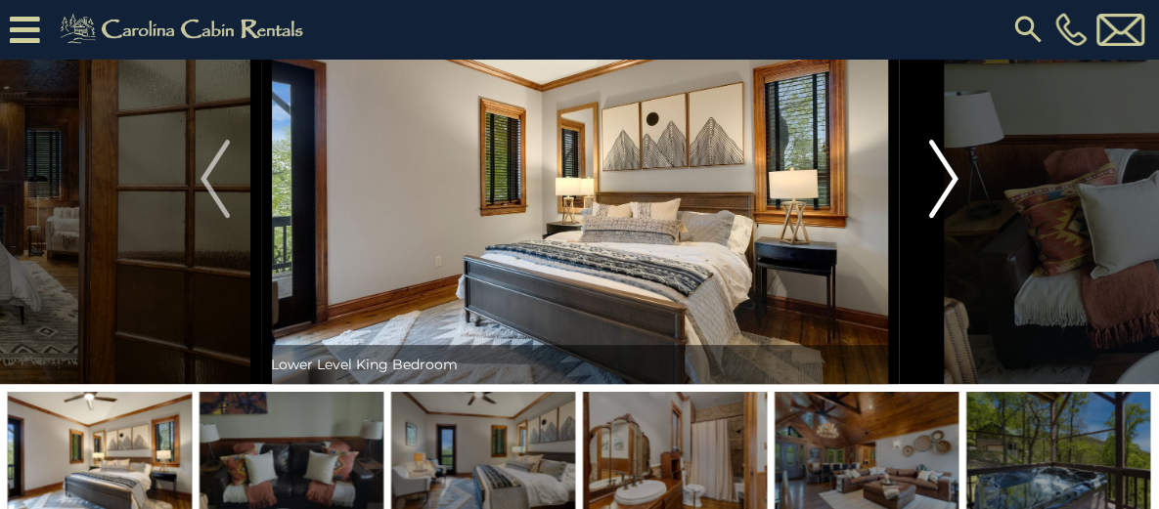
click at [945, 218] on img "Next" at bounding box center [943, 179] width 29 height 78
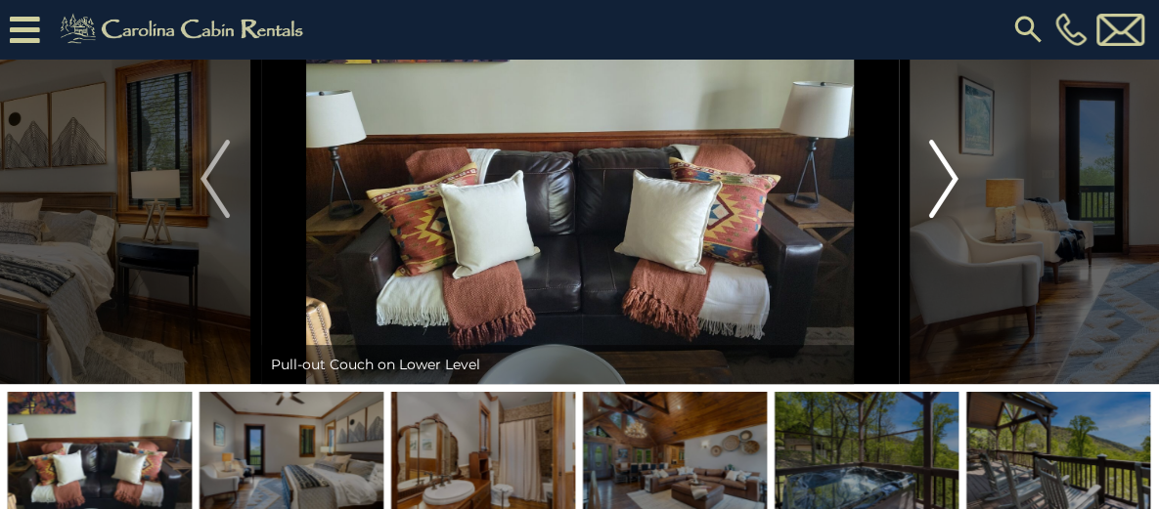
click at [945, 218] on img "Next" at bounding box center [943, 179] width 29 height 78
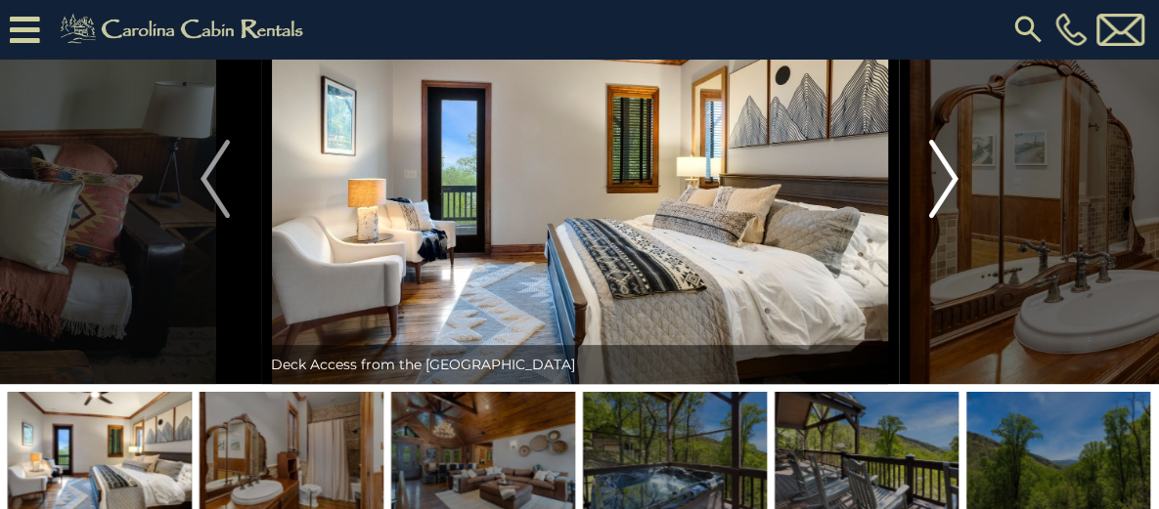
click at [945, 218] on img "Next" at bounding box center [943, 179] width 29 height 78
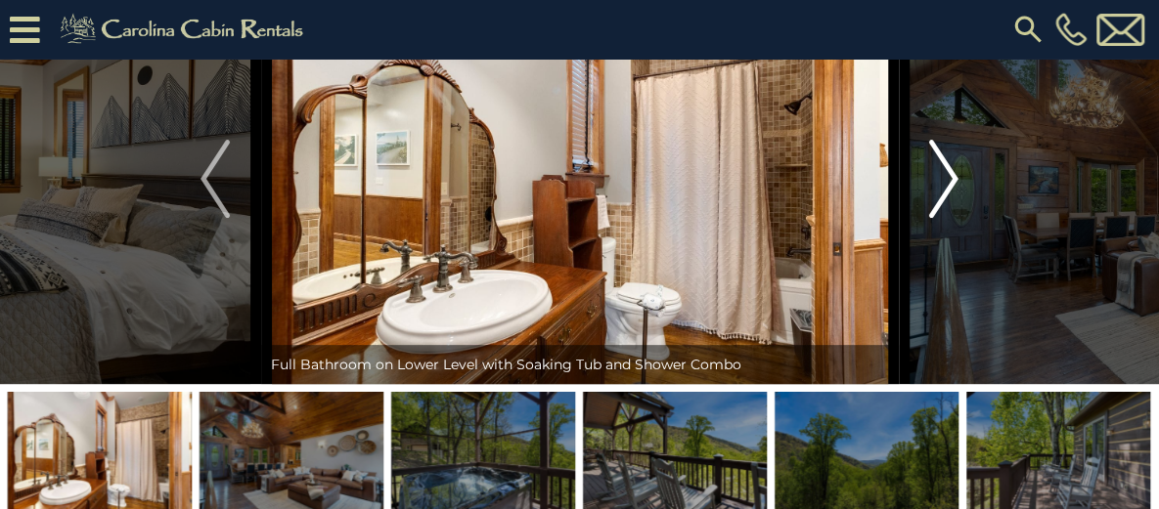
click at [945, 218] on img "Next" at bounding box center [943, 179] width 29 height 78
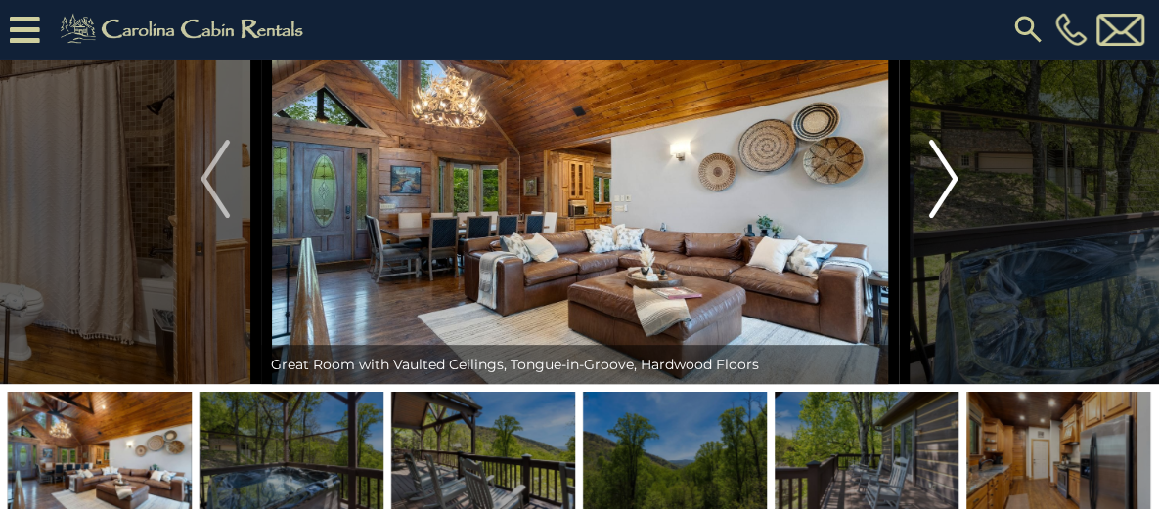
click at [945, 218] on img "Next" at bounding box center [943, 179] width 29 height 78
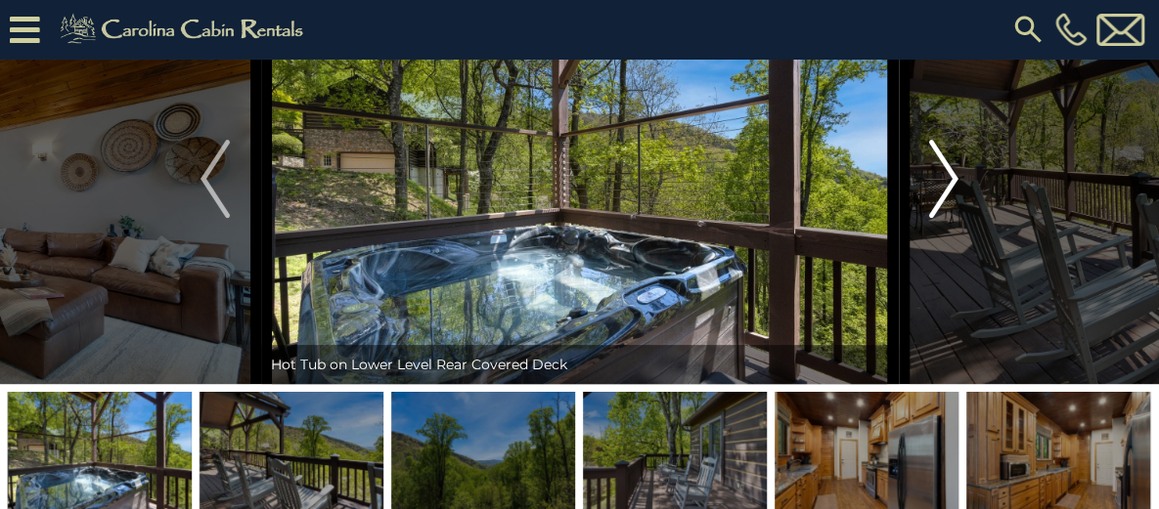
click at [945, 218] on img "Next" at bounding box center [943, 179] width 29 height 78
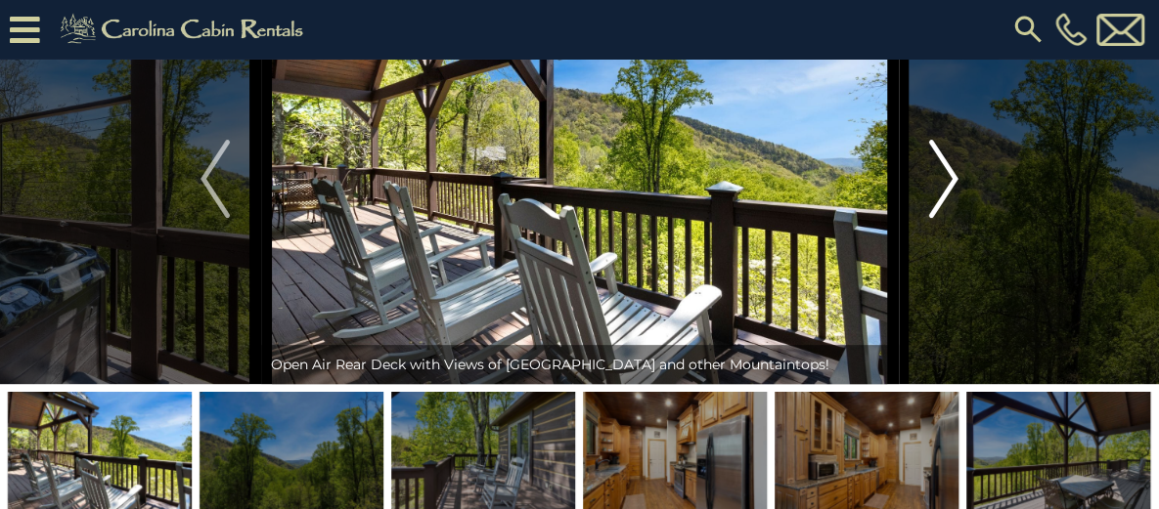
click at [945, 218] on img "Next" at bounding box center [943, 179] width 29 height 78
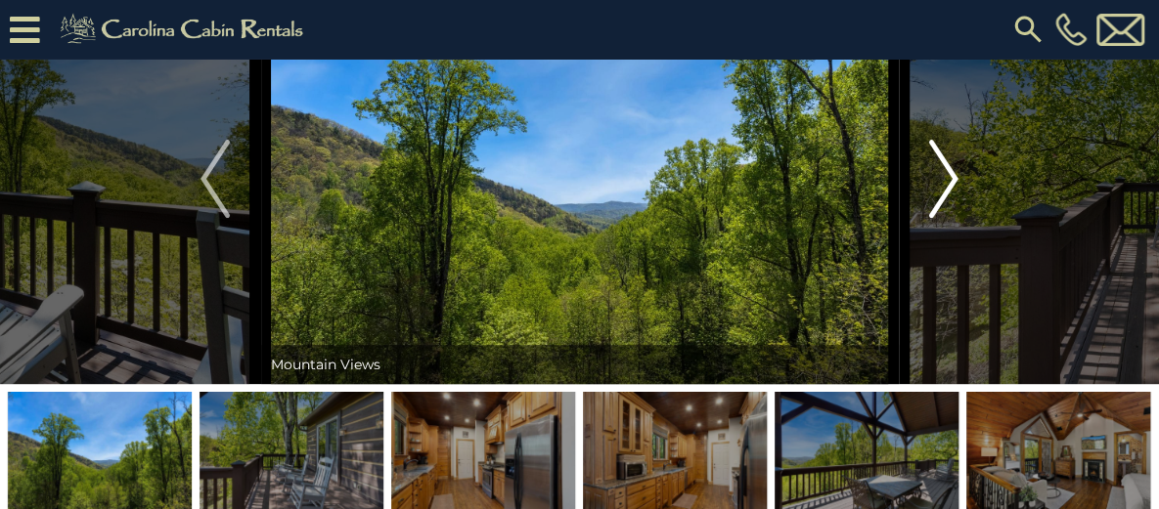
click at [945, 218] on img "Next" at bounding box center [943, 179] width 29 height 78
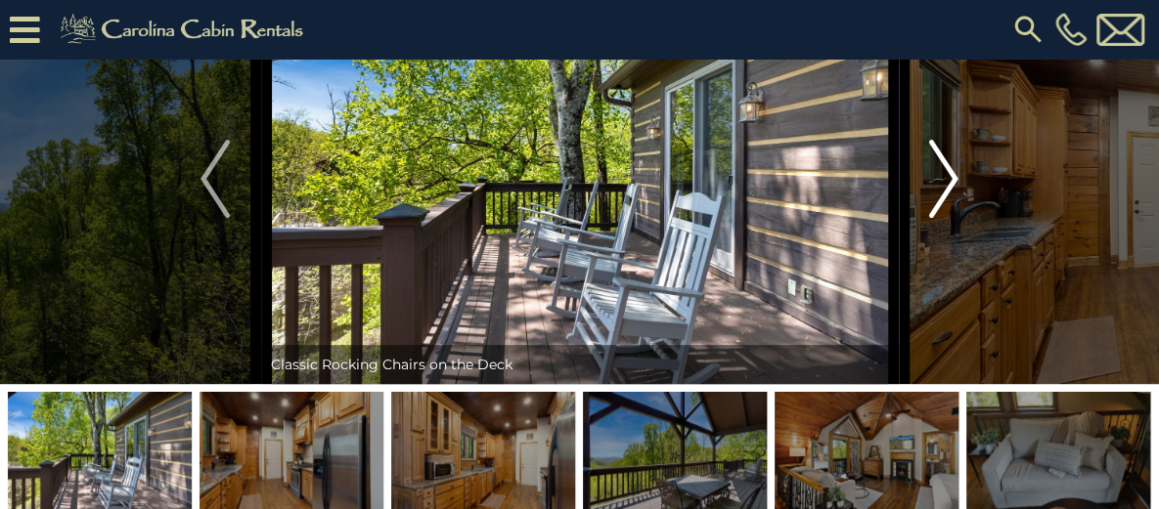
click at [945, 218] on img "Next" at bounding box center [943, 179] width 29 height 78
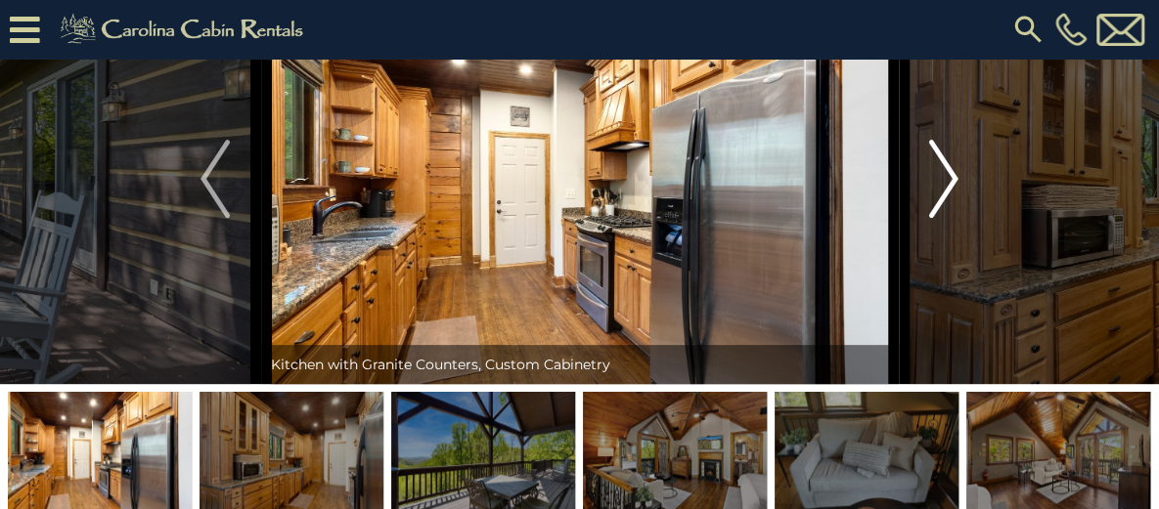
click at [945, 218] on img "Next" at bounding box center [943, 179] width 29 height 78
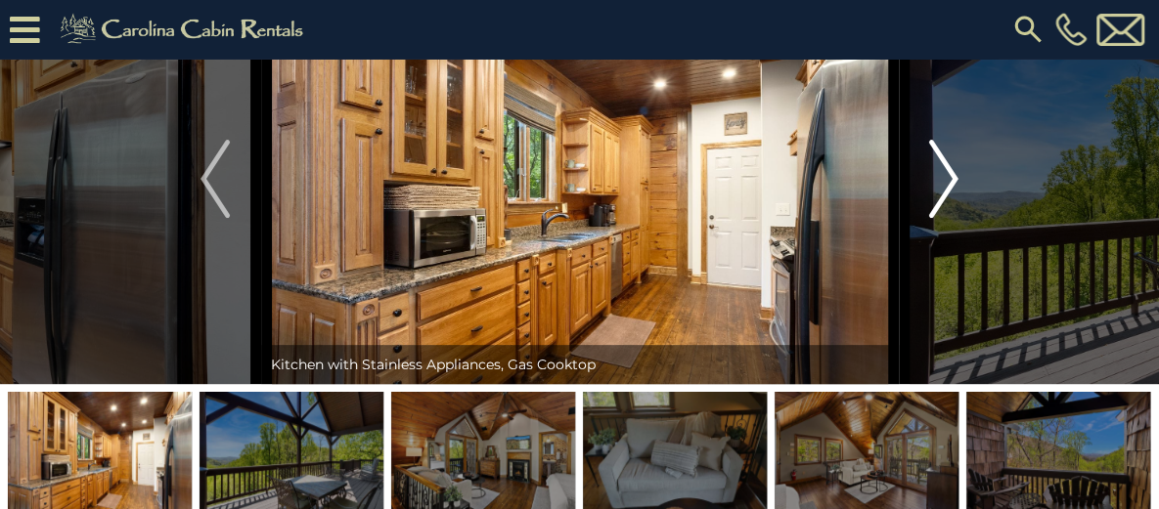
click at [945, 218] on img "Next" at bounding box center [943, 179] width 29 height 78
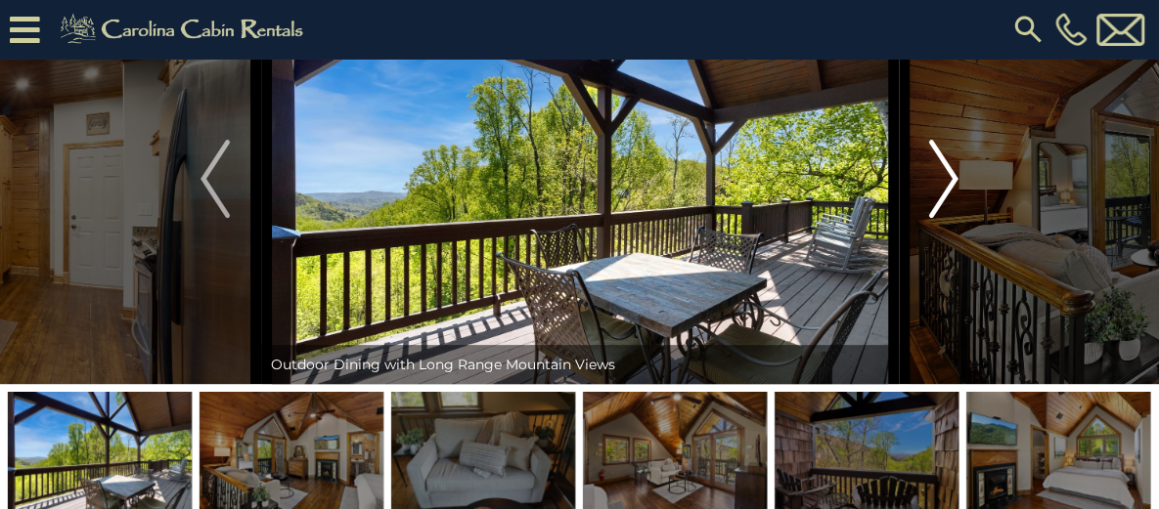
click at [945, 218] on img "Next" at bounding box center [943, 179] width 29 height 78
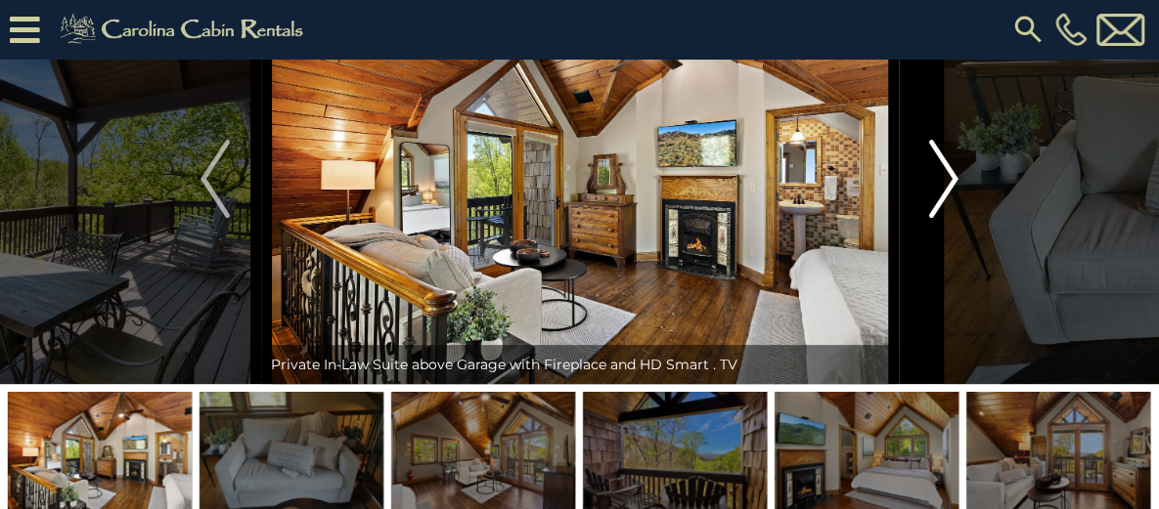
click at [945, 218] on img "Next" at bounding box center [943, 179] width 29 height 78
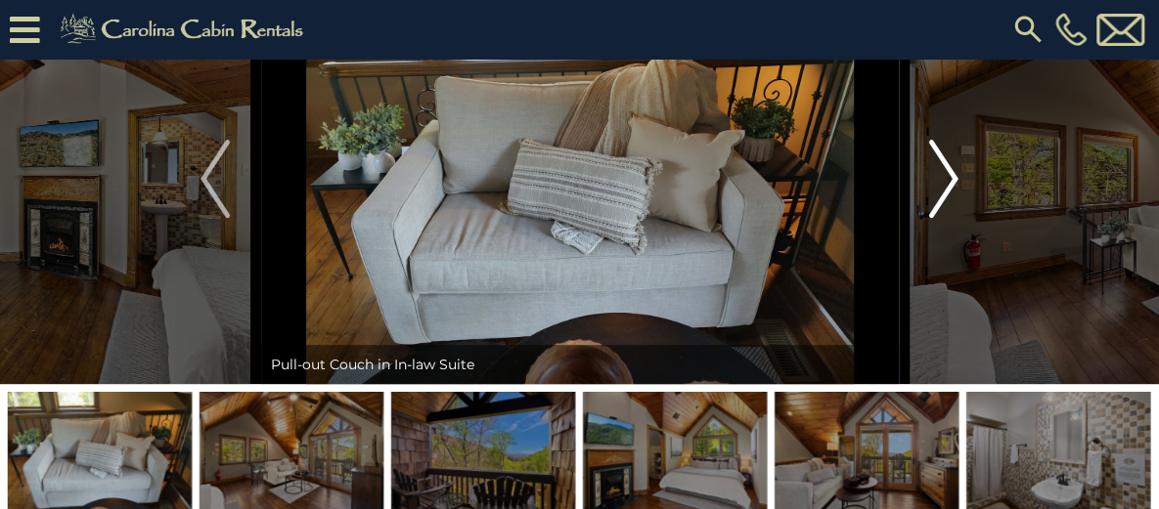
click at [945, 218] on img "Next" at bounding box center [943, 179] width 29 height 78
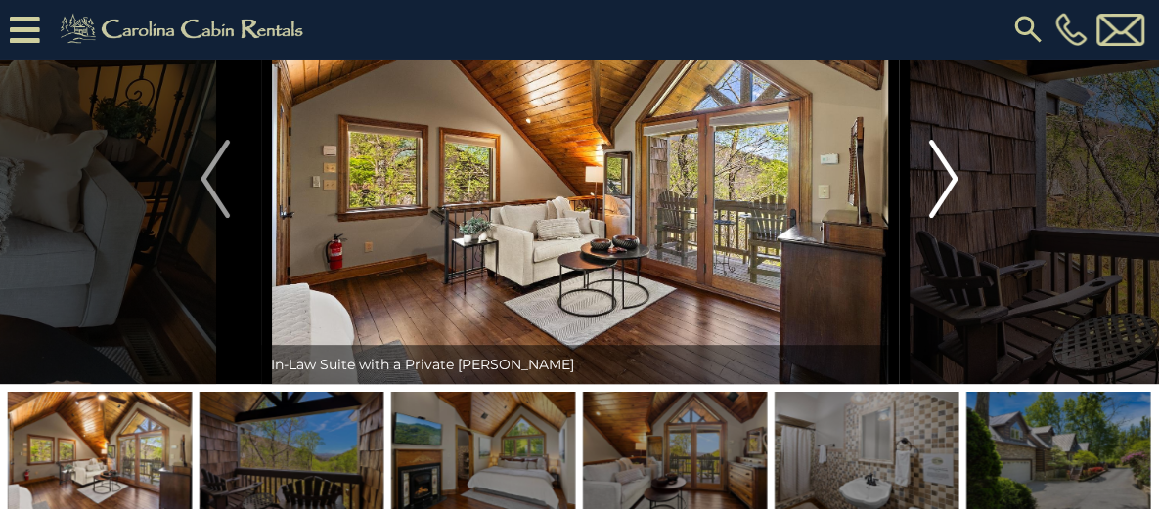
click at [945, 218] on img "Next" at bounding box center [943, 179] width 29 height 78
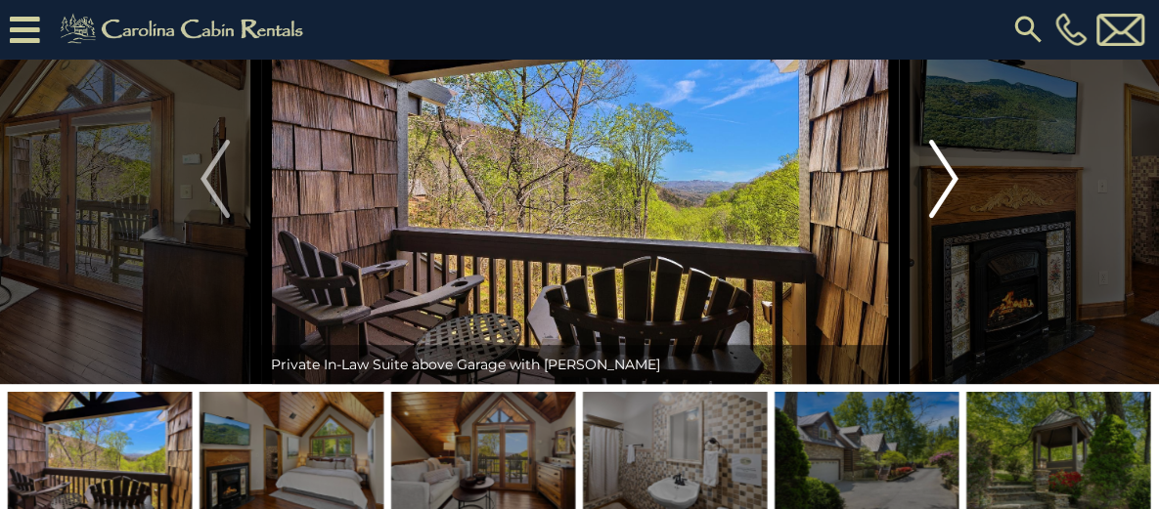
click at [945, 218] on img "Next" at bounding box center [943, 179] width 29 height 78
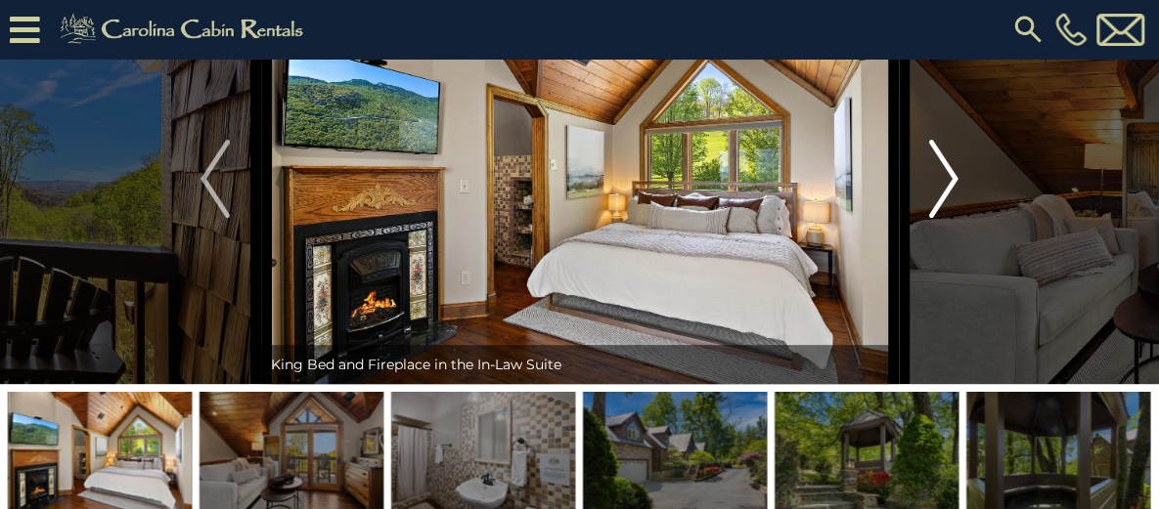
click at [945, 218] on img "Next" at bounding box center [943, 179] width 29 height 78
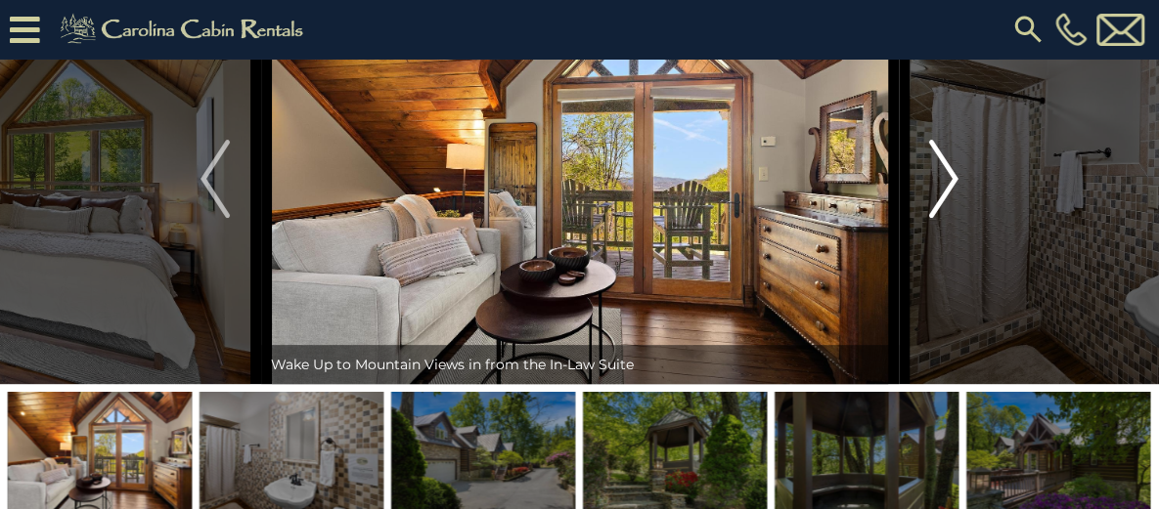
click at [945, 218] on img "Next" at bounding box center [943, 179] width 29 height 78
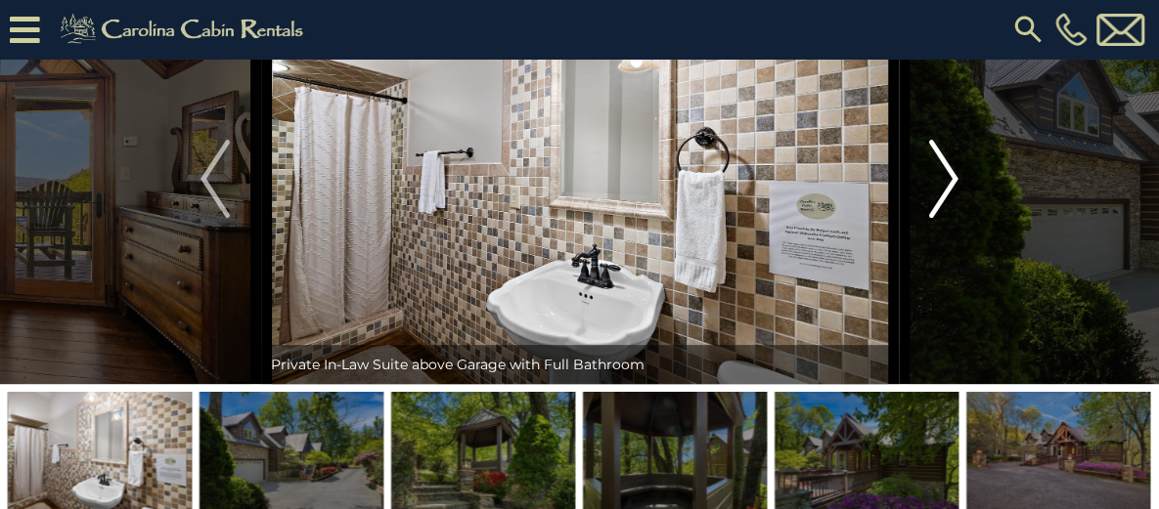
click at [945, 218] on img "Next" at bounding box center [943, 179] width 29 height 78
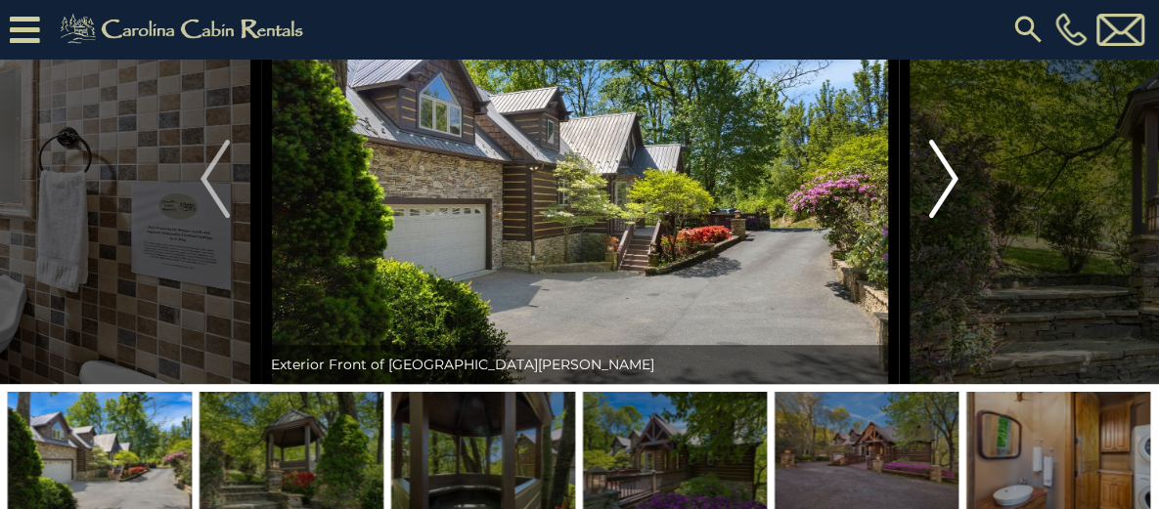
click at [945, 218] on img "Next" at bounding box center [943, 179] width 29 height 78
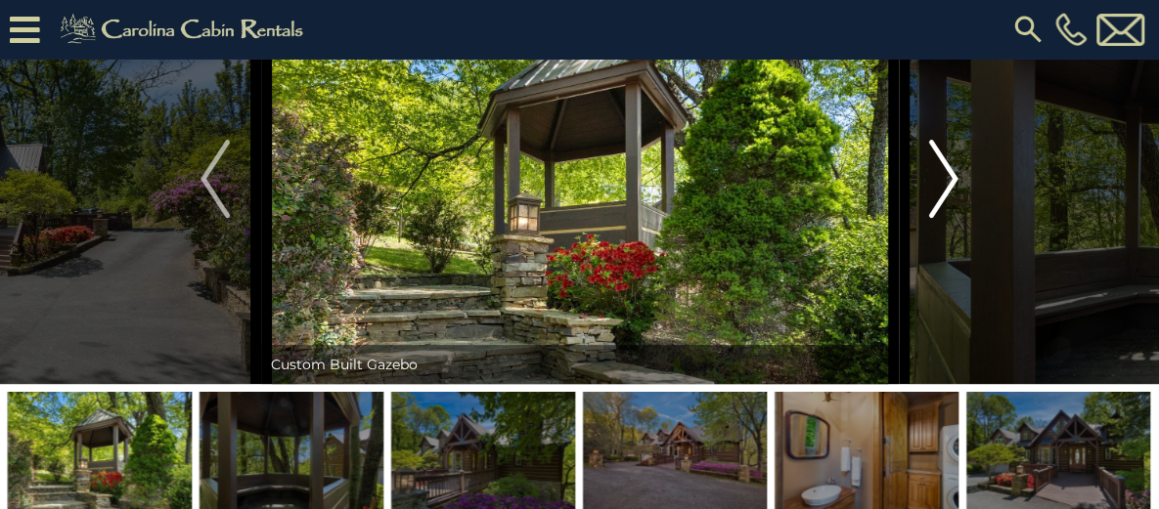
click at [945, 218] on img "Next" at bounding box center [943, 179] width 29 height 78
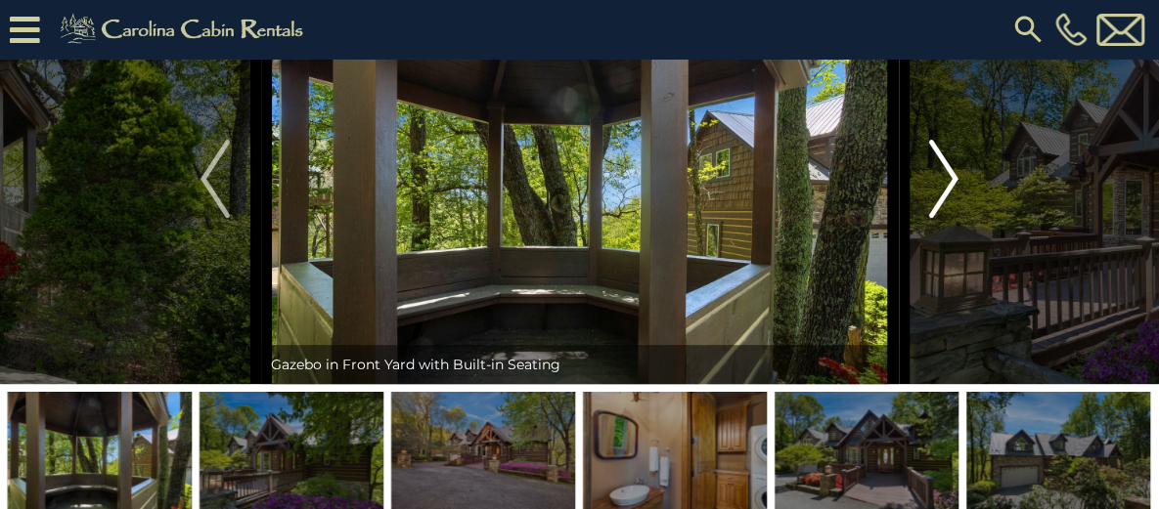
click at [945, 218] on img "Next" at bounding box center [943, 179] width 29 height 78
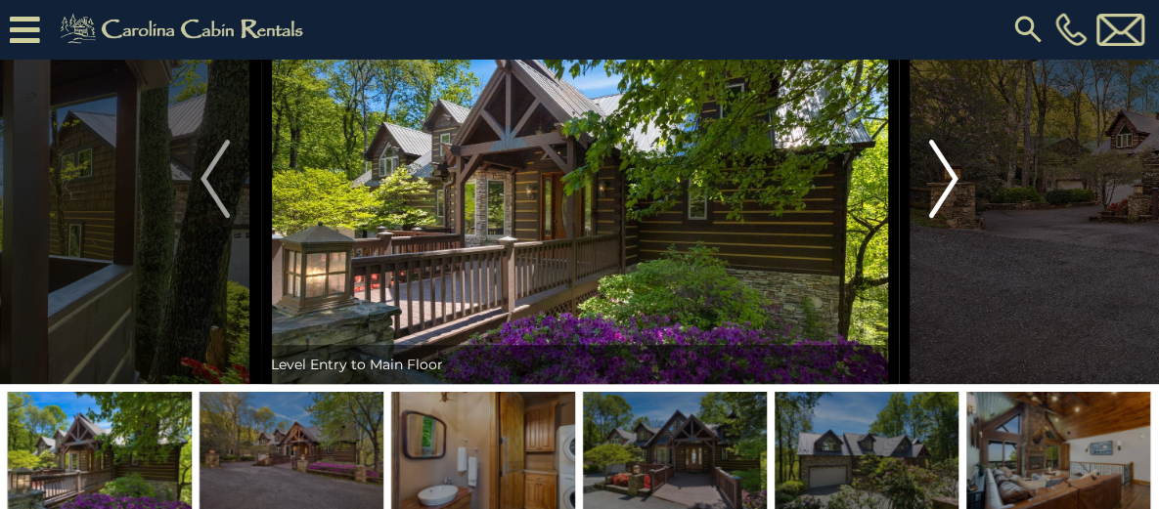
click at [945, 218] on img "Next" at bounding box center [943, 179] width 29 height 78
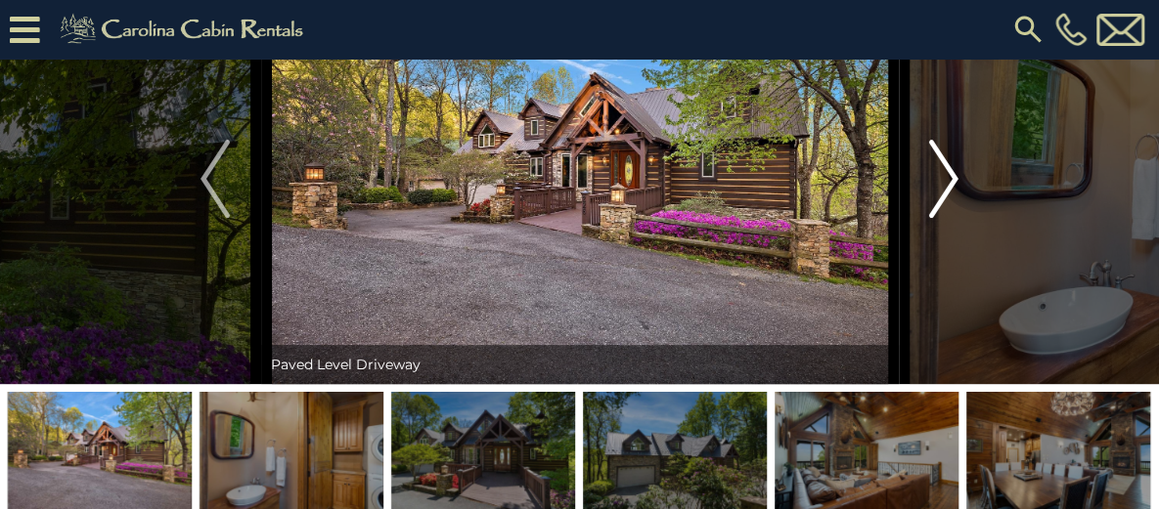
click at [945, 218] on img "Next" at bounding box center [943, 179] width 29 height 78
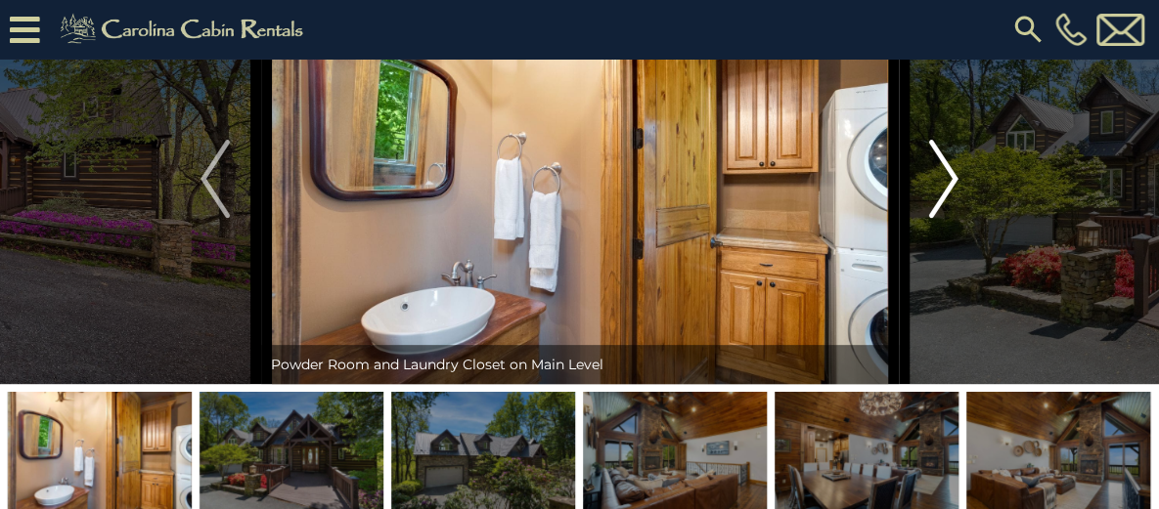
click at [945, 218] on img "Next" at bounding box center [943, 179] width 29 height 78
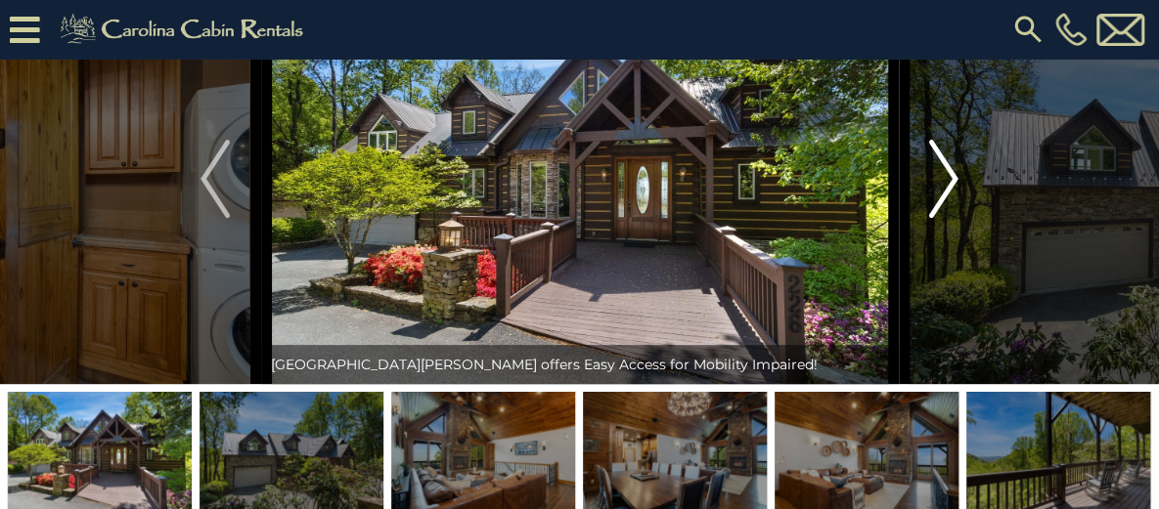
click at [945, 218] on img "Next" at bounding box center [943, 179] width 29 height 78
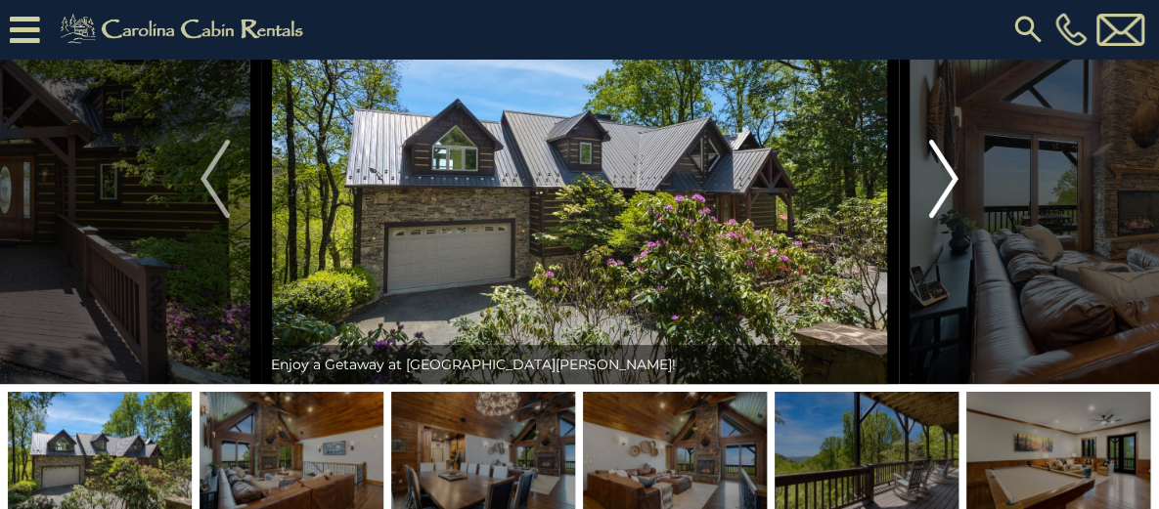
click at [945, 218] on img "Next" at bounding box center [943, 179] width 29 height 78
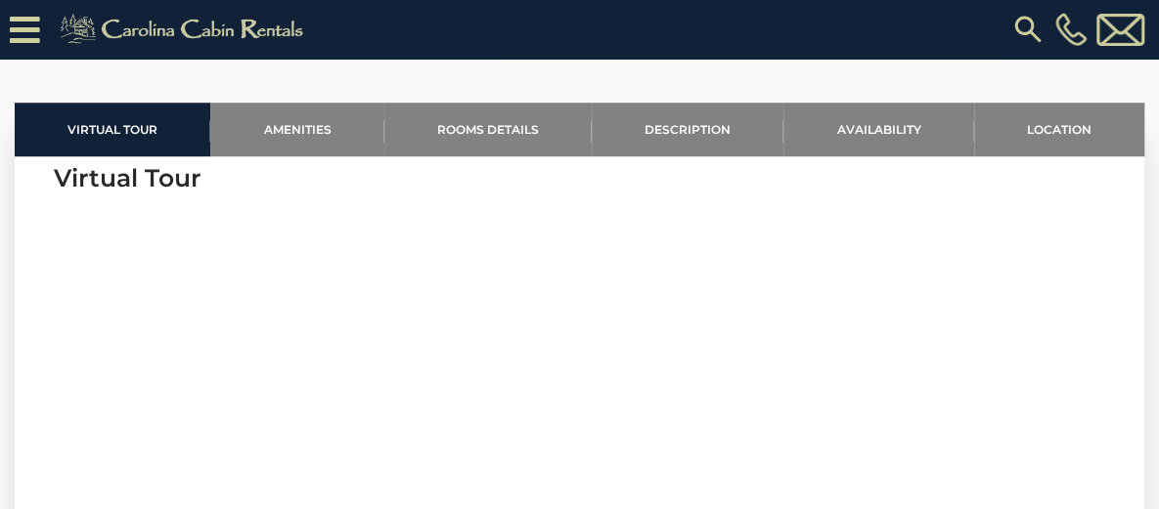
scroll to position [685, 0]
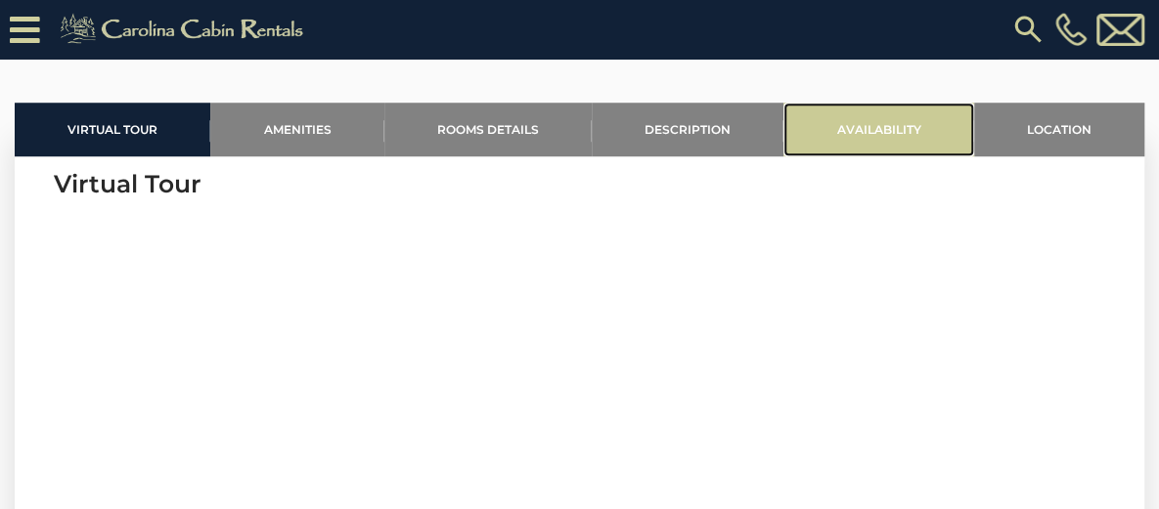
click at [878, 156] on link "Availability" at bounding box center [878, 130] width 190 height 54
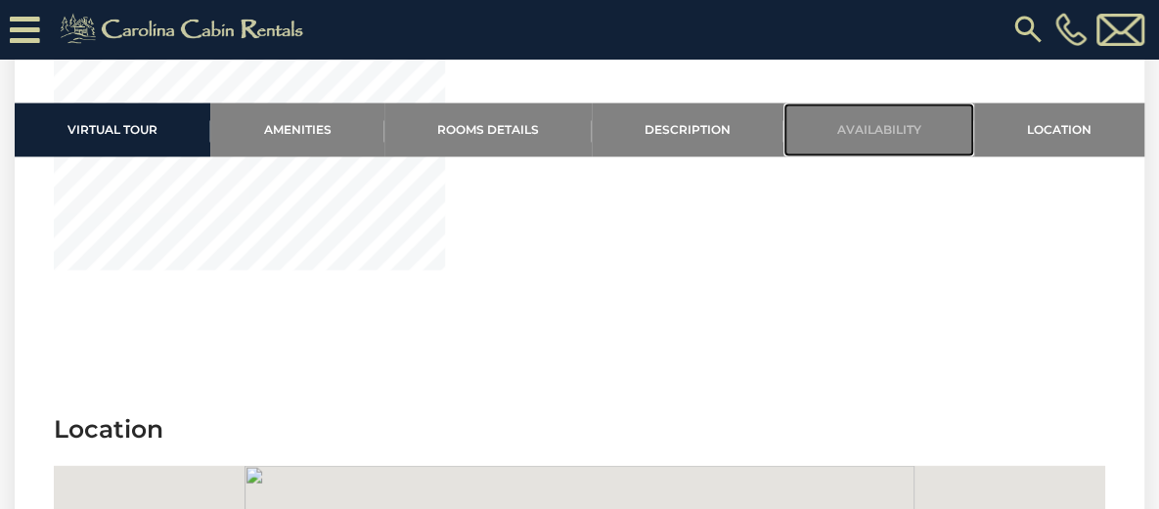
scroll to position [5443, 0]
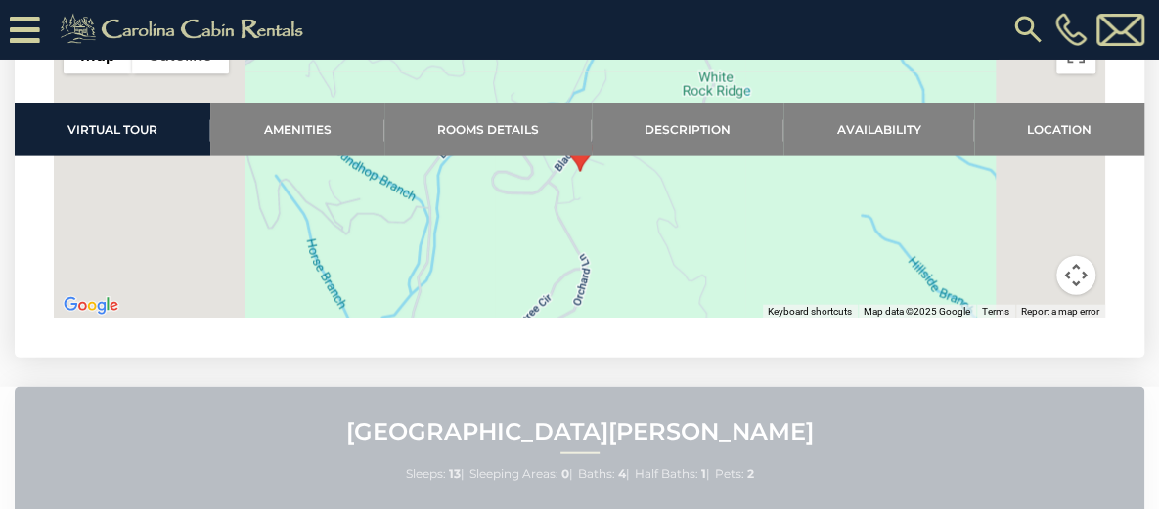
type input "**********"
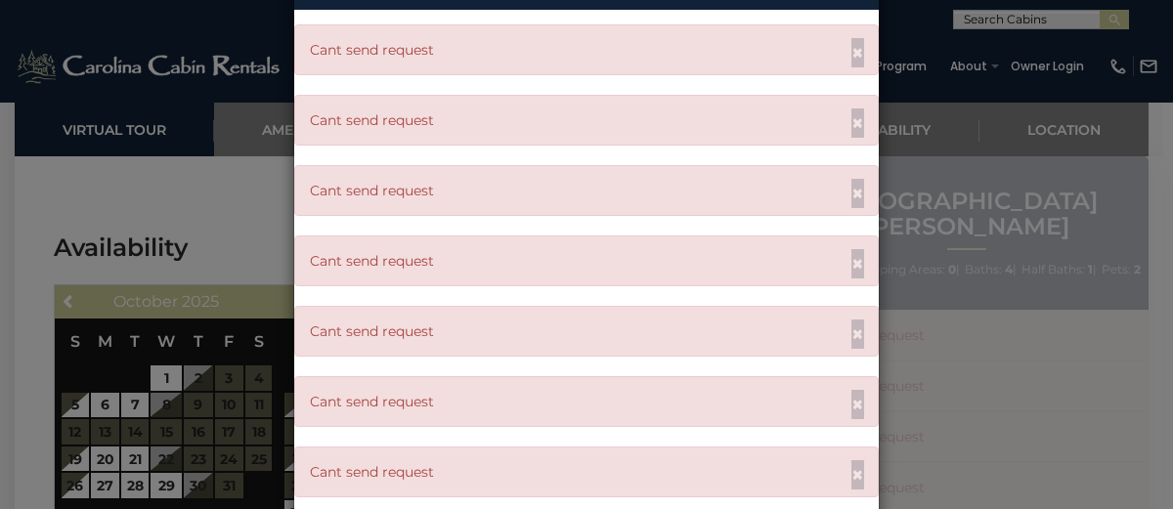
scroll to position [467, 0]
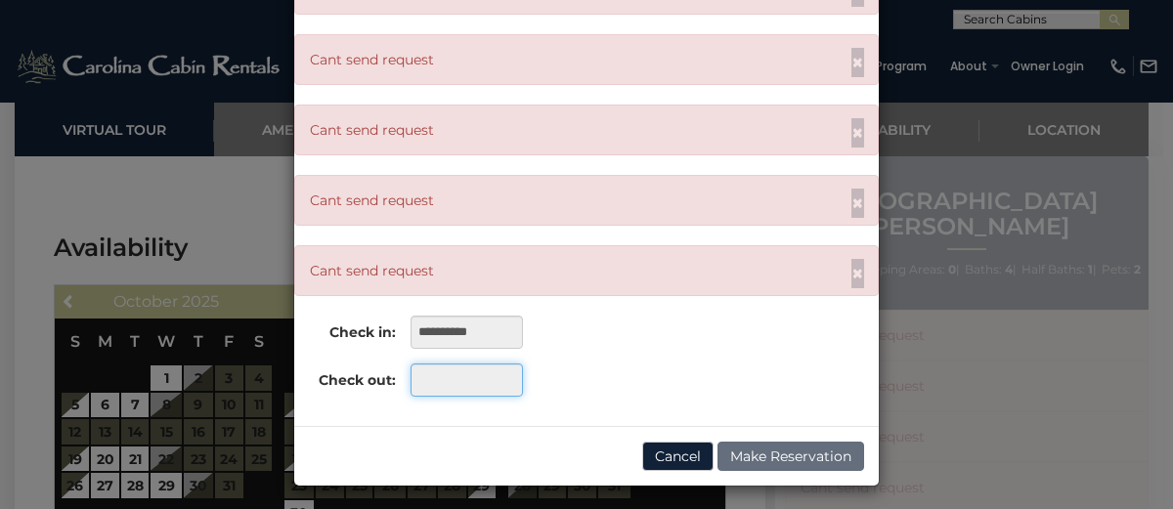
click at [494, 368] on input "text" at bounding box center [467, 380] width 112 height 33
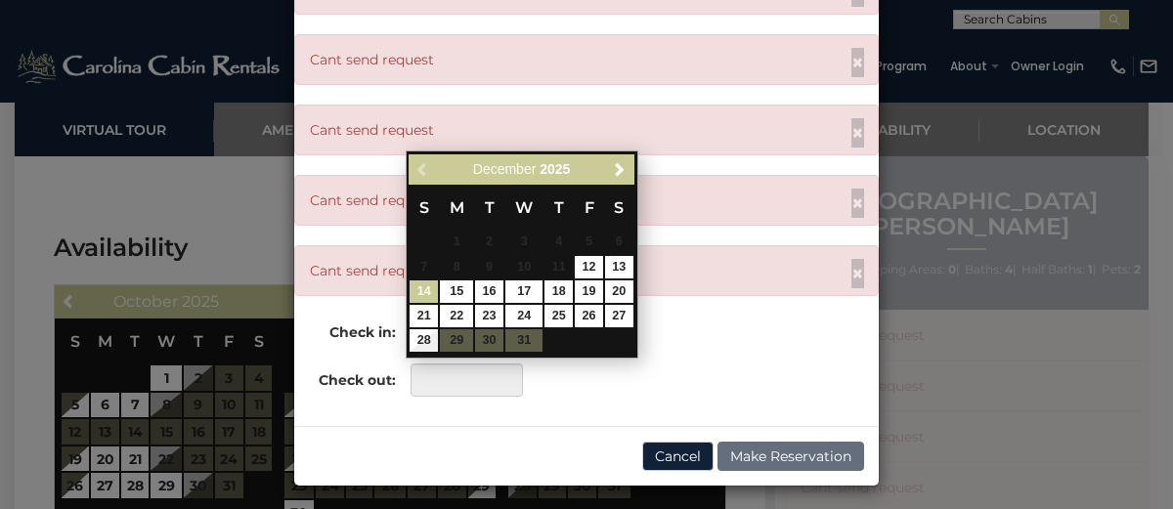
click at [430, 293] on link "14" at bounding box center [424, 292] width 28 height 22
type input "**********"
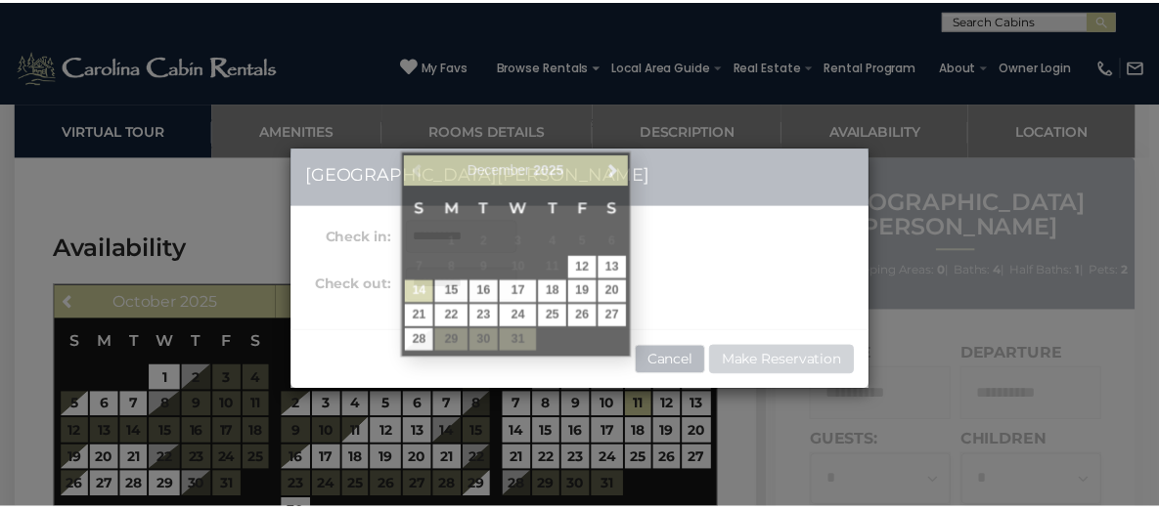
scroll to position [0, 0]
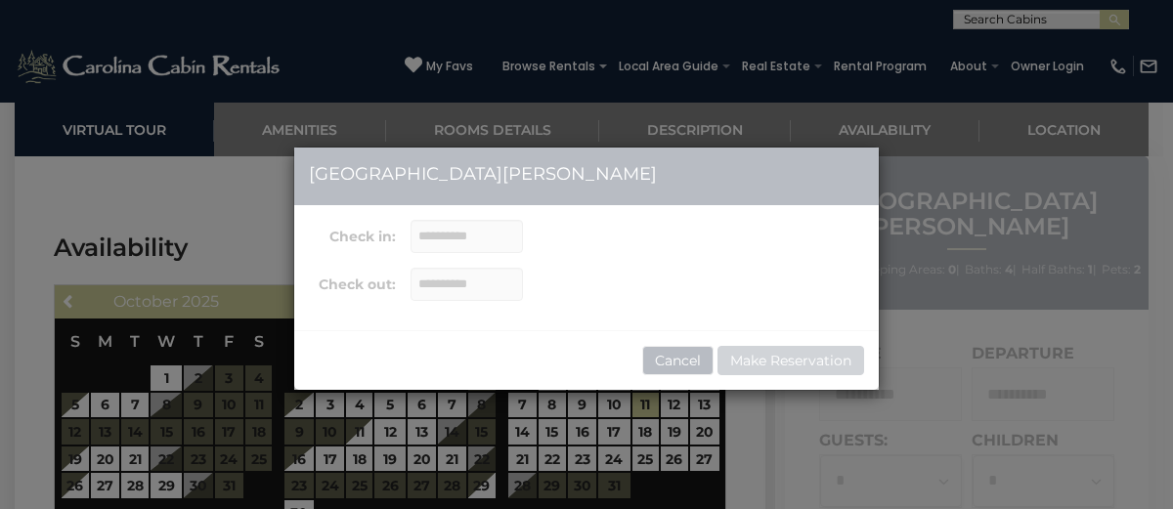
click at [746, 464] on div "**********" at bounding box center [586, 254] width 1173 height 509
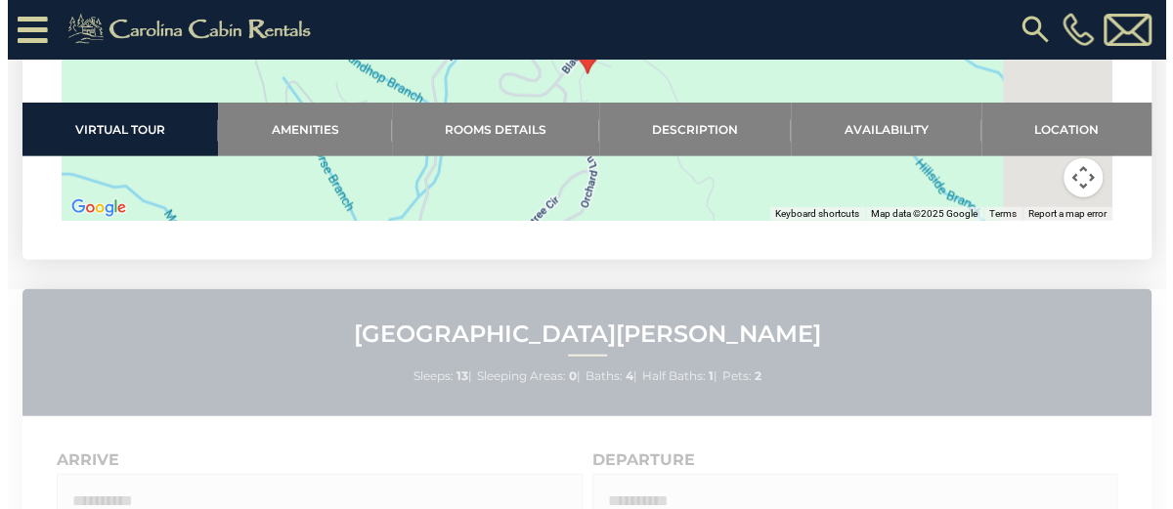
scroll to position [5443, 0]
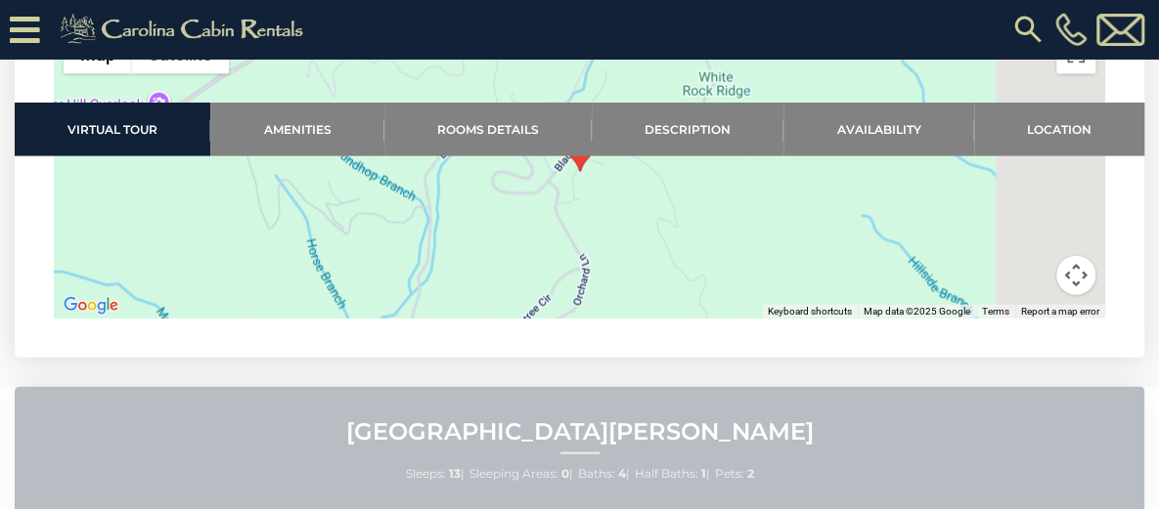
type input "**********"
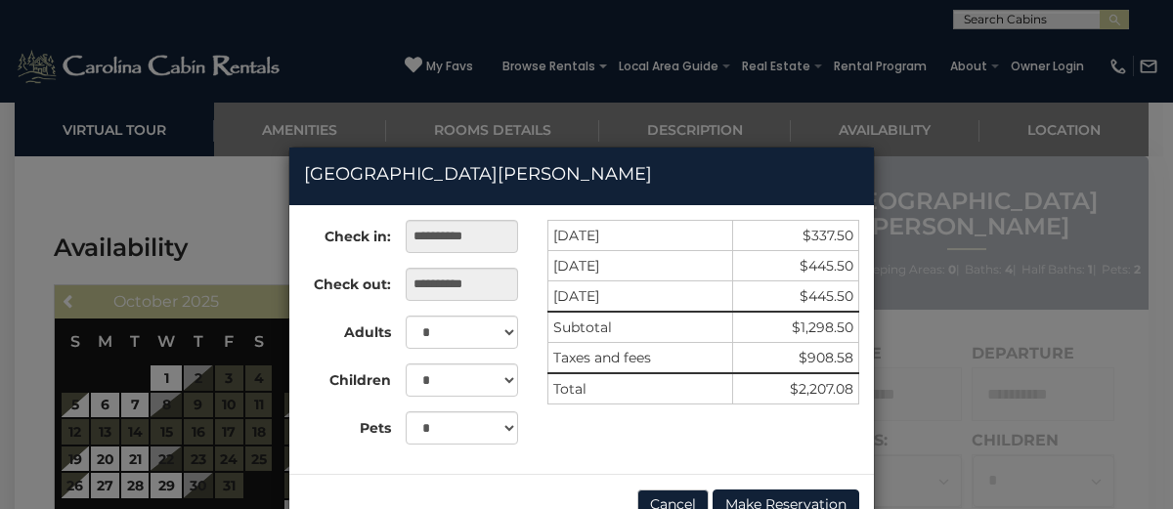
scroll to position [53, 0]
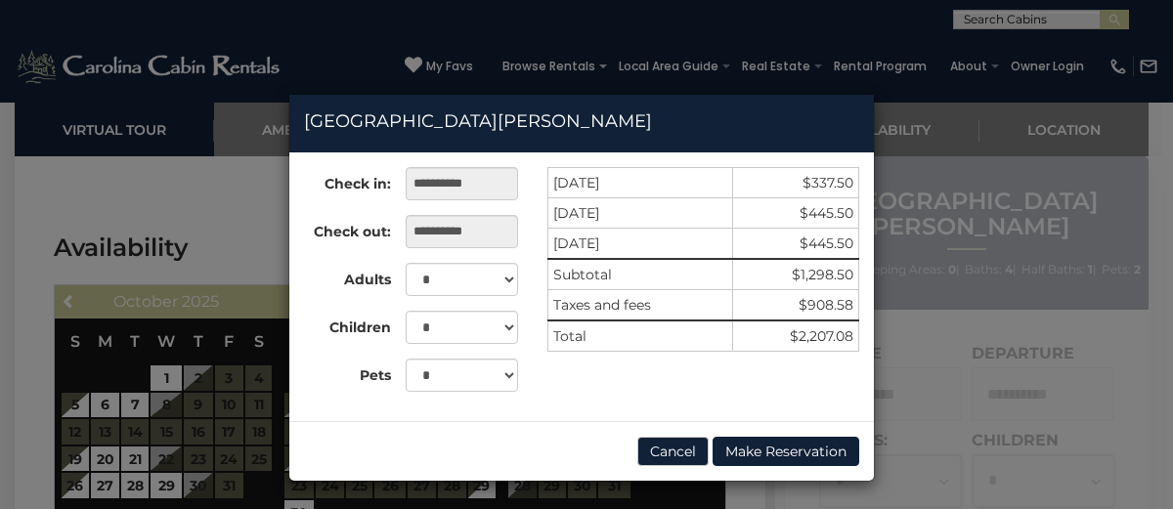
click at [901, 345] on div "**********" at bounding box center [586, 254] width 1173 height 509
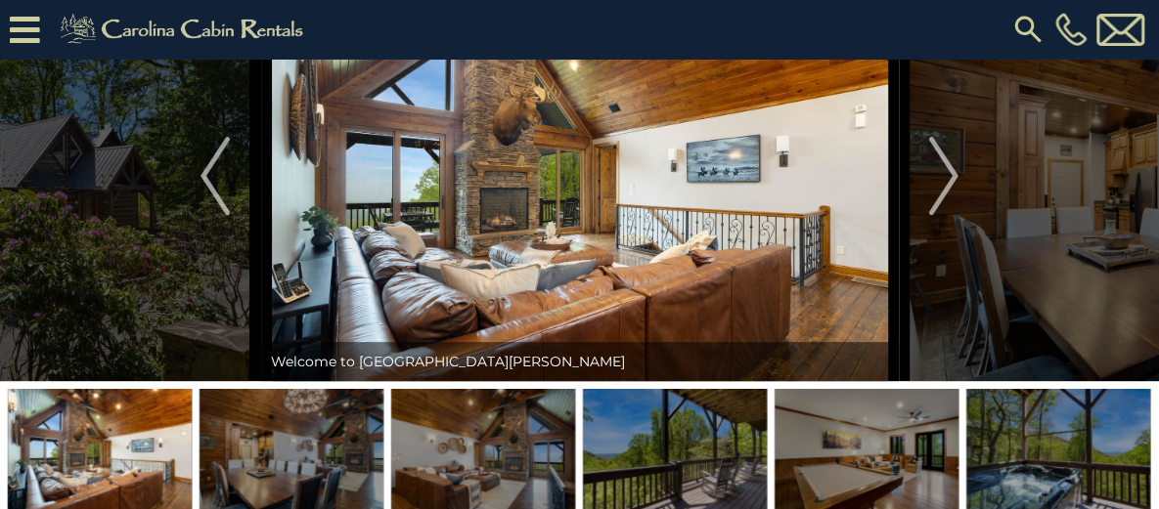
scroll to position [162, 0]
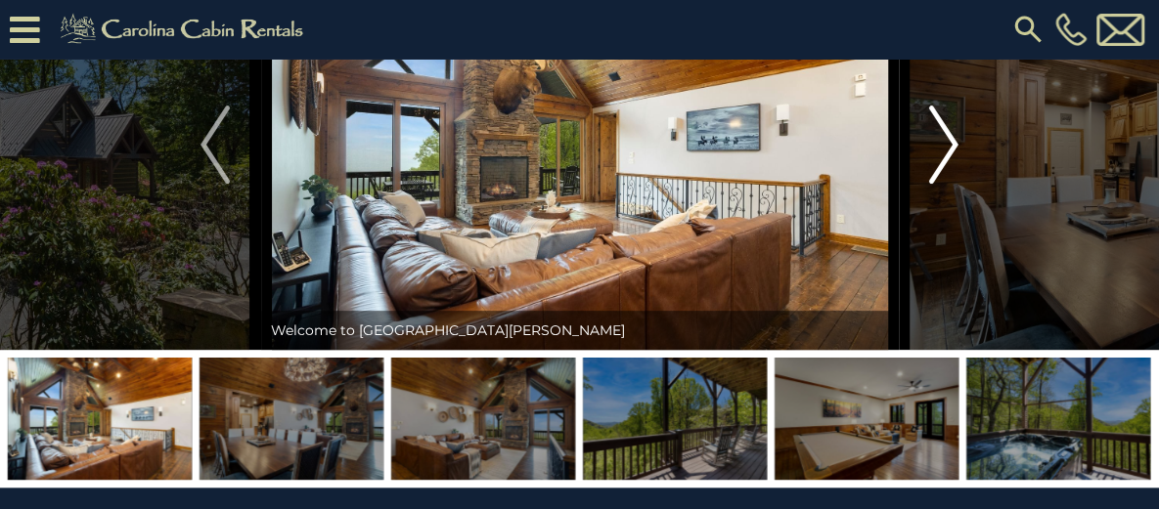
click at [925, 212] on button "Next" at bounding box center [943, 144] width 91 height 411
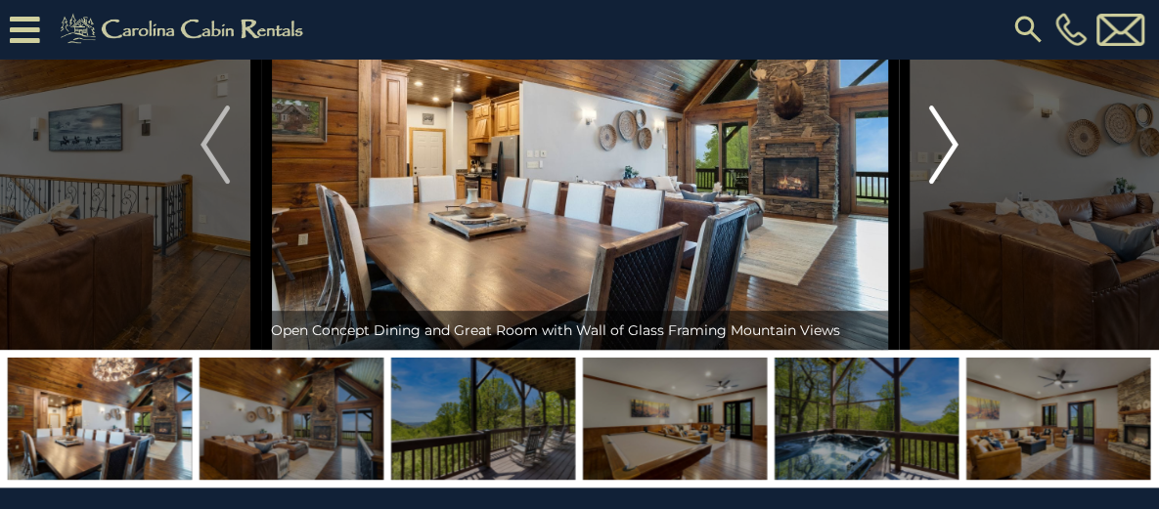
click at [941, 184] on img "Next" at bounding box center [943, 145] width 29 height 78
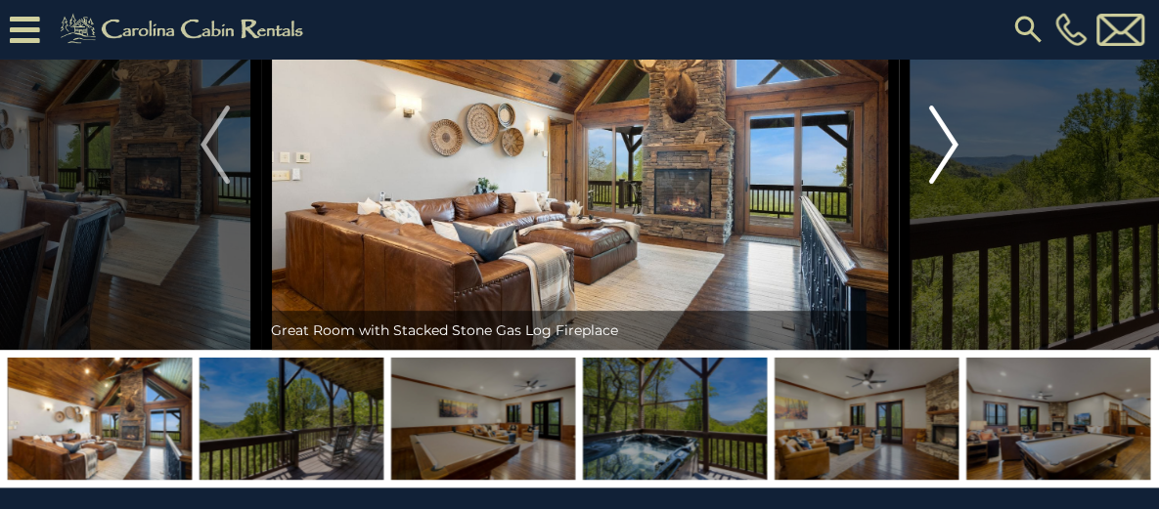
click at [941, 184] on img "Next" at bounding box center [943, 145] width 29 height 78
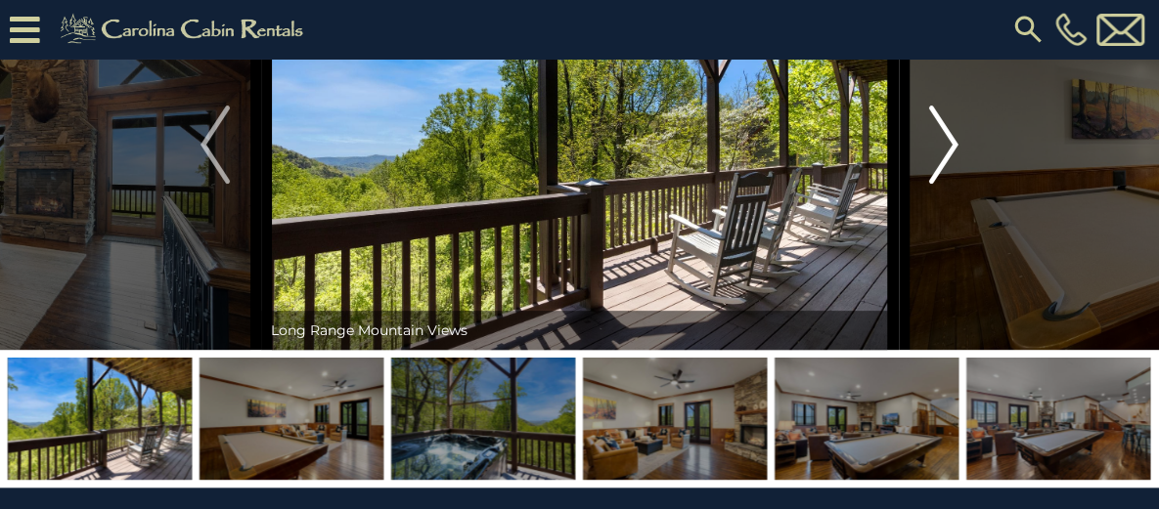
click at [941, 184] on img "Next" at bounding box center [943, 145] width 29 height 78
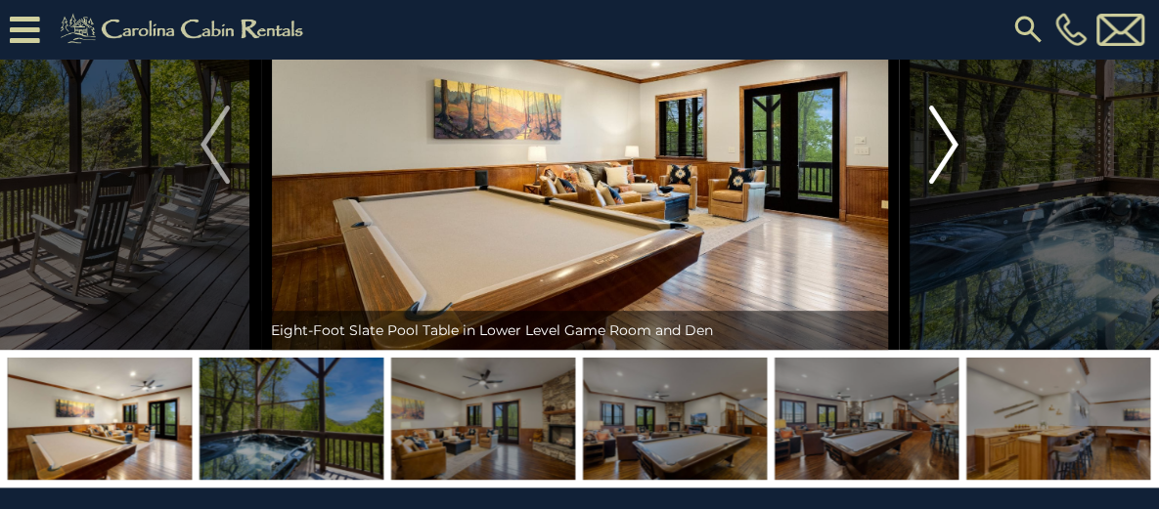
click at [941, 184] on img "Next" at bounding box center [943, 145] width 29 height 78
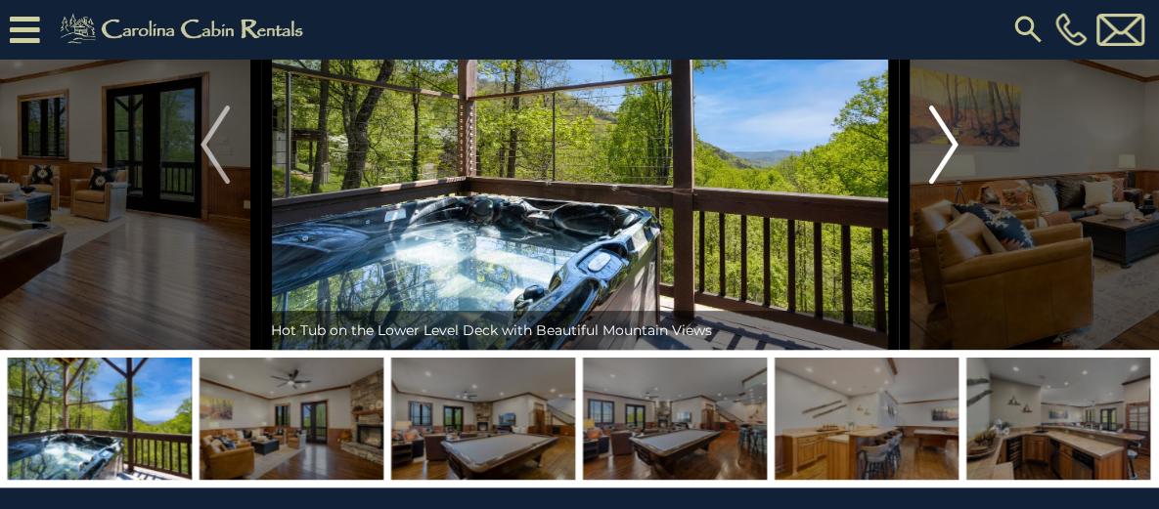
click at [941, 184] on img "Next" at bounding box center [943, 145] width 29 height 78
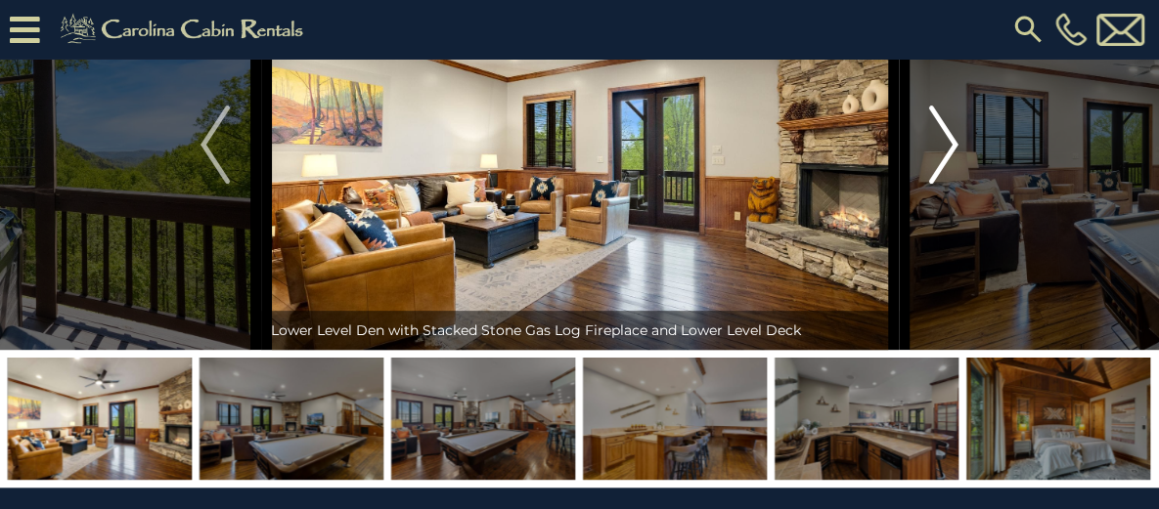
click at [941, 184] on img "Next" at bounding box center [943, 145] width 29 height 78
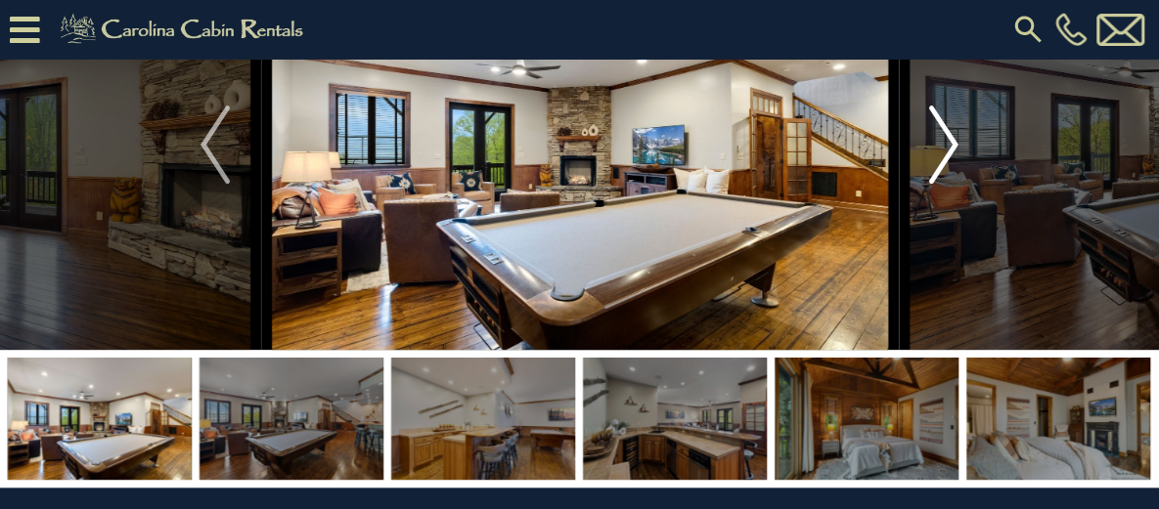
click at [941, 184] on img "Next" at bounding box center [943, 145] width 29 height 78
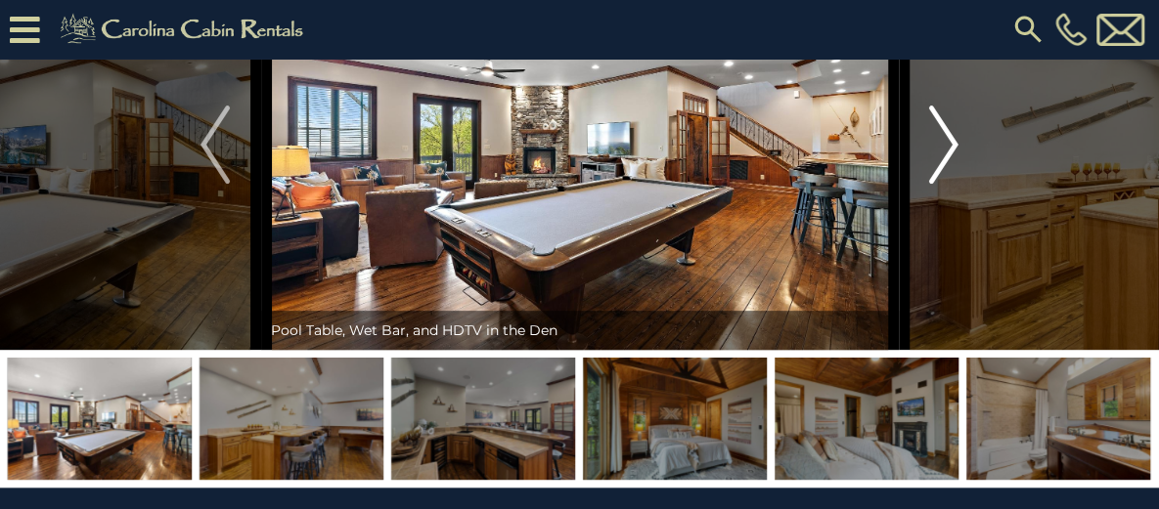
click at [941, 184] on img "Next" at bounding box center [943, 145] width 29 height 78
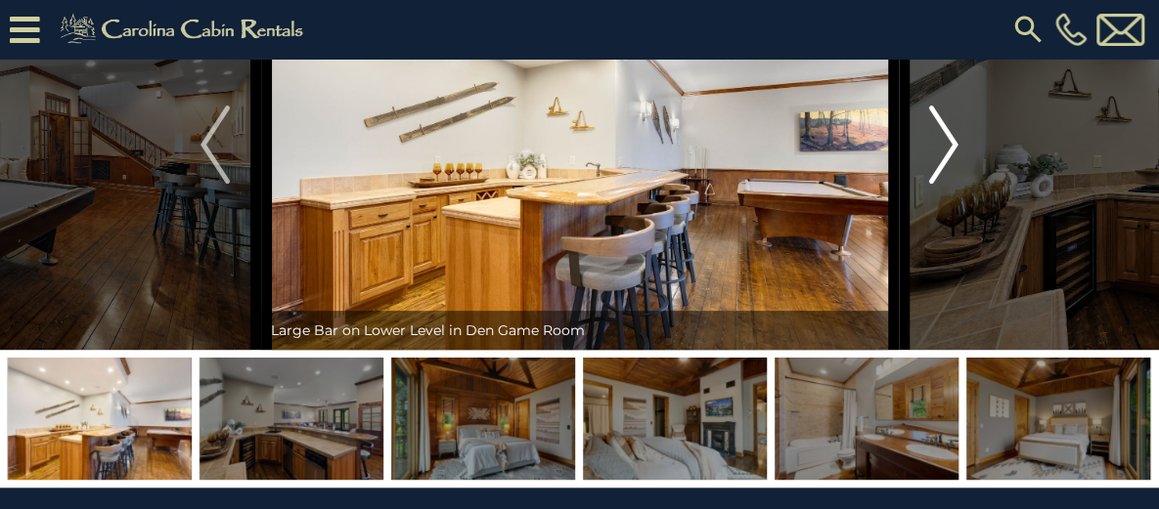
click at [941, 184] on img "Next" at bounding box center [943, 145] width 29 height 78
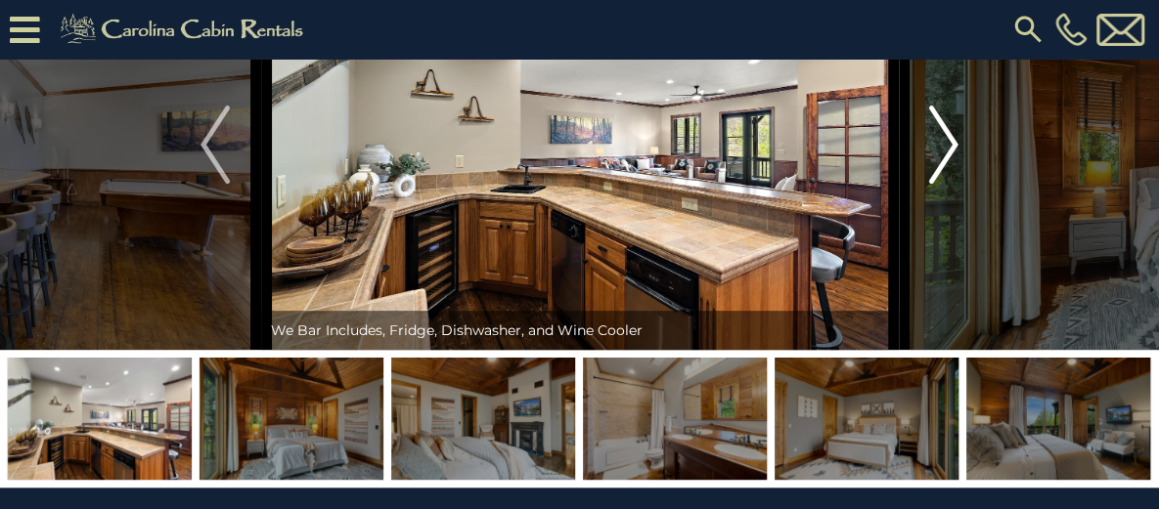
click at [941, 184] on img "Next" at bounding box center [943, 145] width 29 height 78
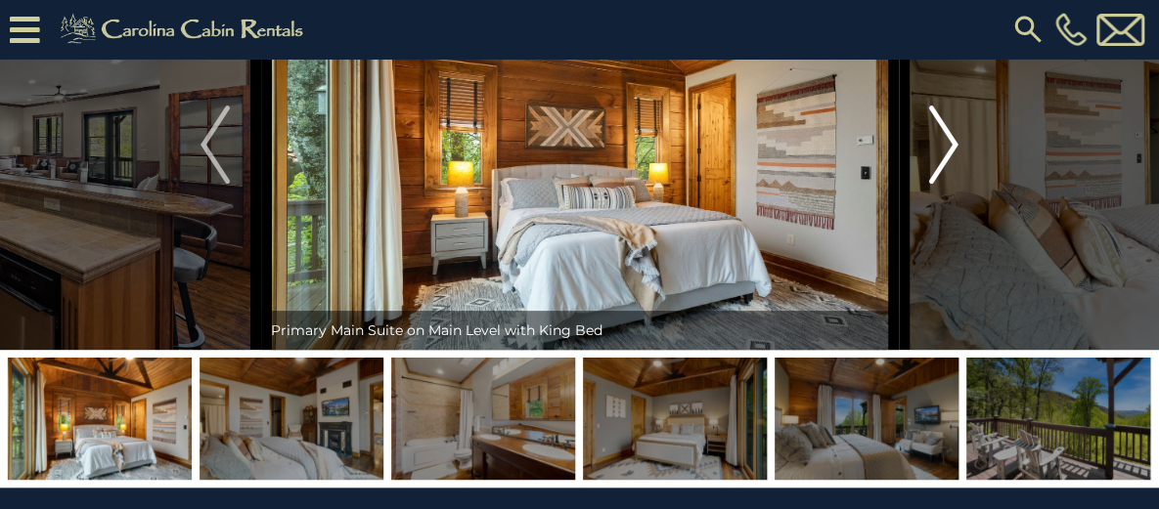
click at [941, 184] on img "Next" at bounding box center [943, 145] width 29 height 78
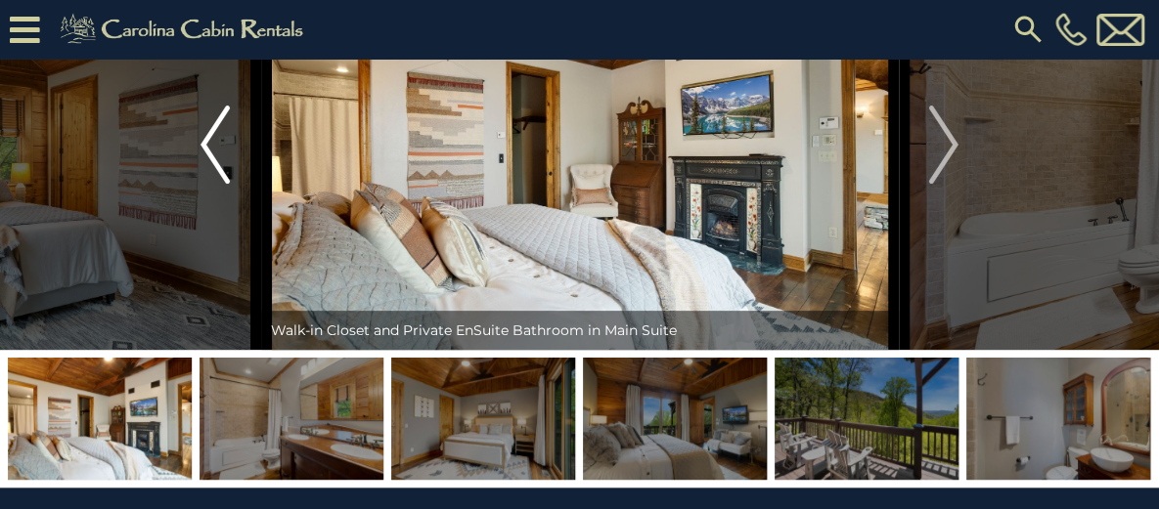
click at [208, 184] on img "Previous" at bounding box center [214, 145] width 29 height 78
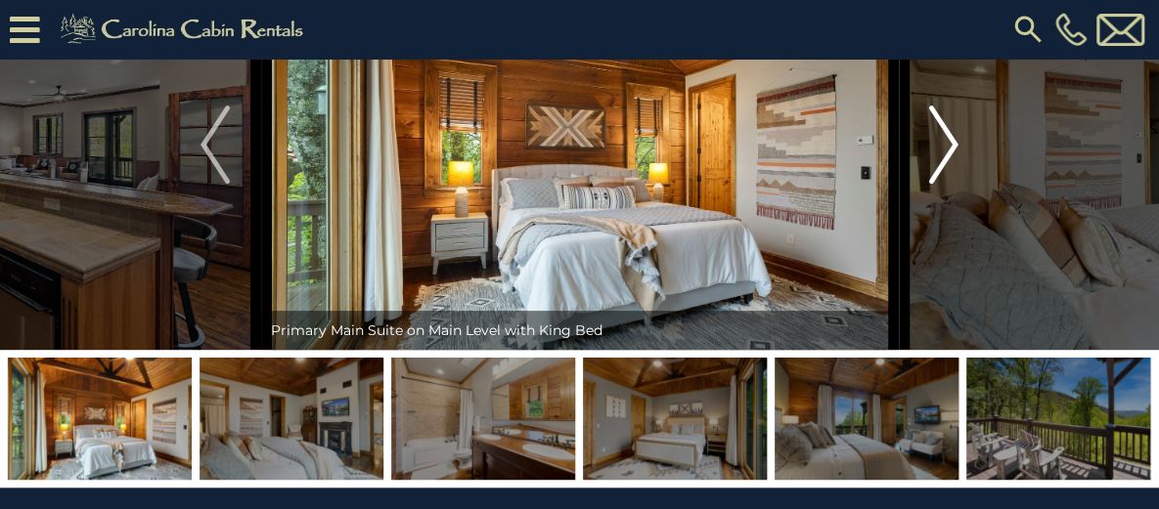
click at [929, 184] on img "Next" at bounding box center [943, 145] width 29 height 78
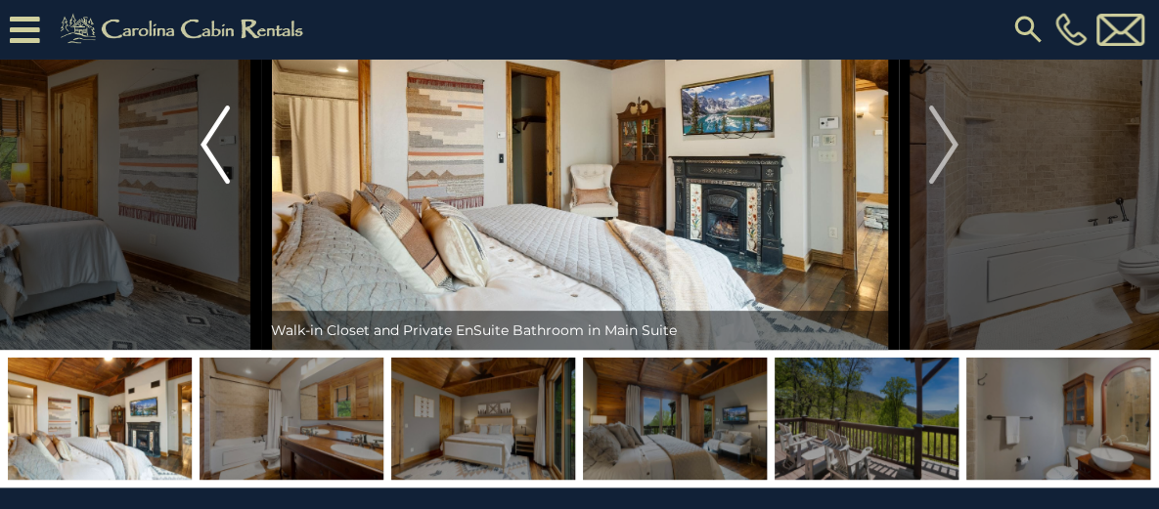
click at [217, 184] on img "Previous" at bounding box center [214, 145] width 29 height 78
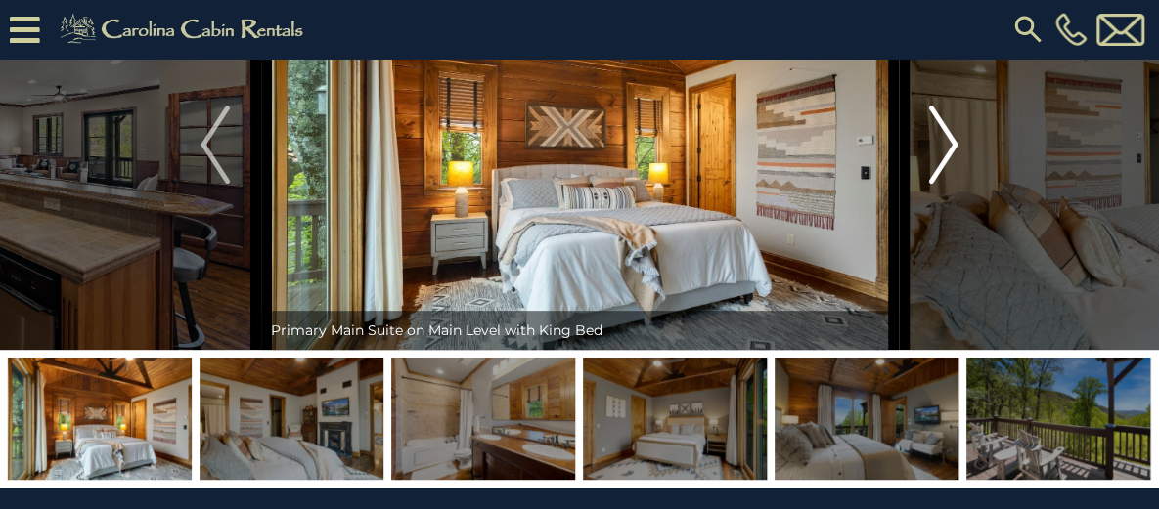
click at [946, 184] on img "Next" at bounding box center [943, 145] width 29 height 78
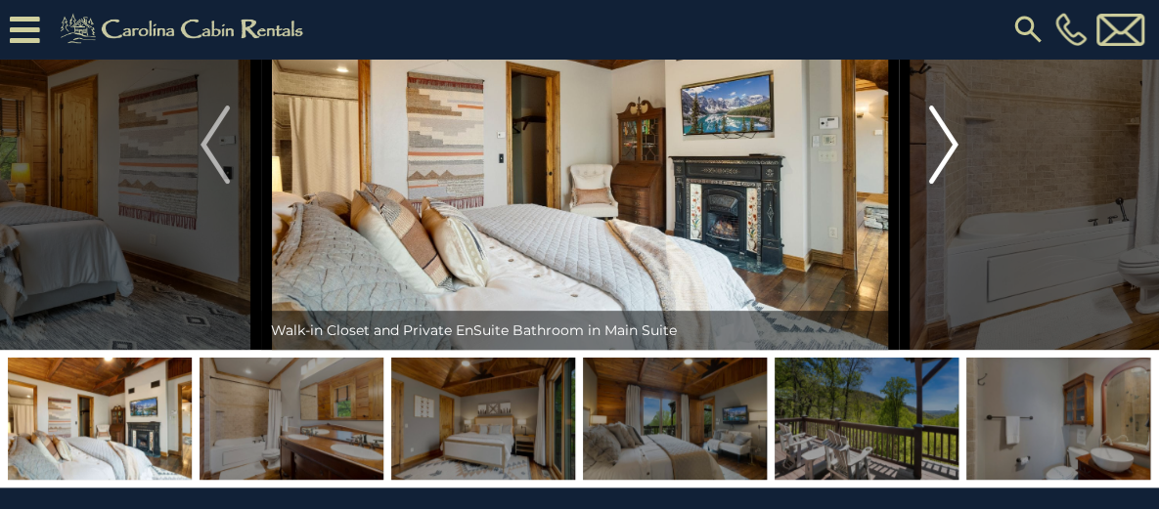
click at [946, 184] on img "Next" at bounding box center [943, 145] width 29 height 78
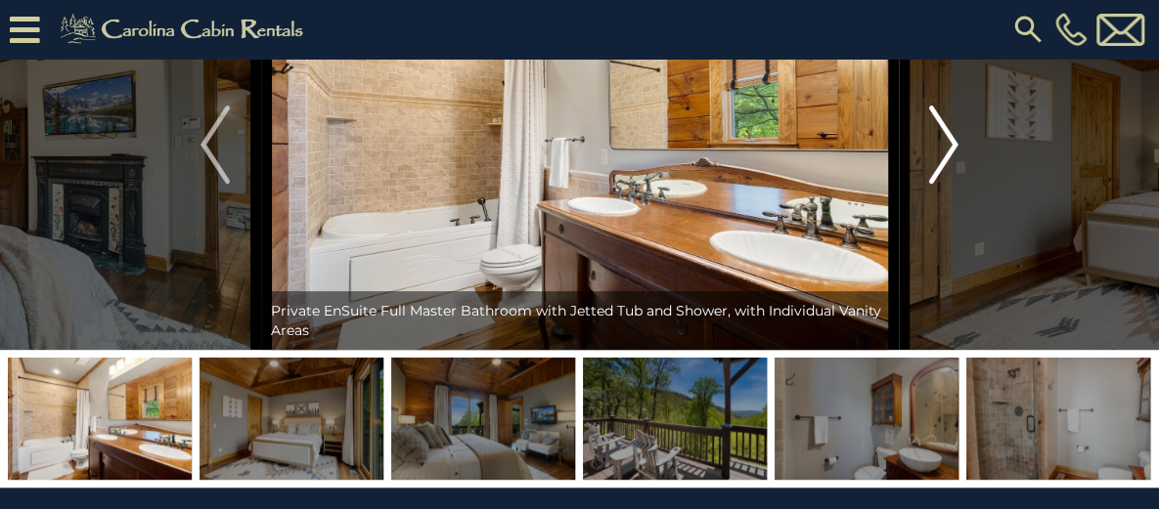
click at [947, 184] on img "Next" at bounding box center [943, 145] width 29 height 78
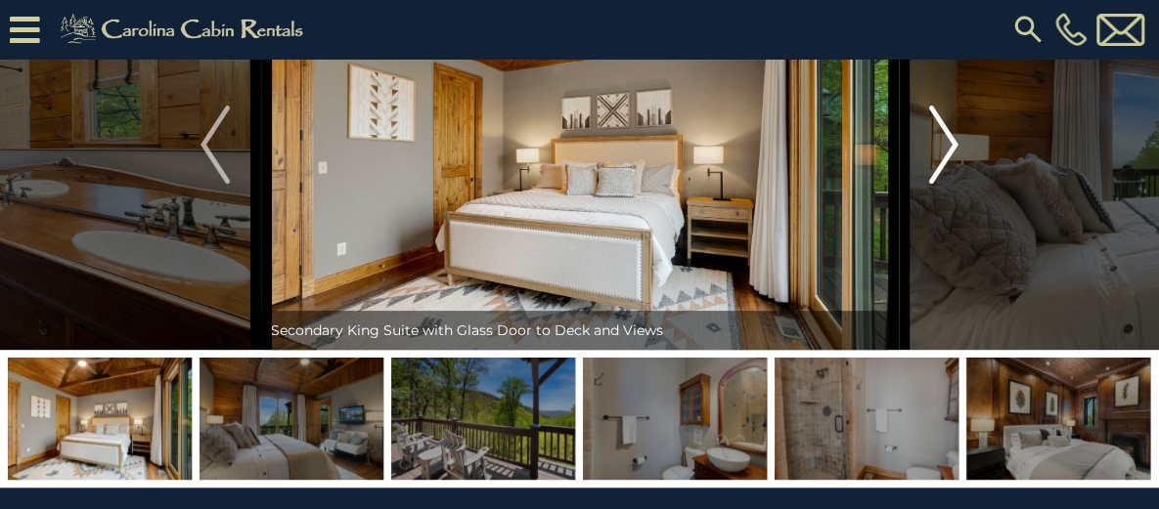
click at [947, 184] on img "Next" at bounding box center [943, 145] width 29 height 78
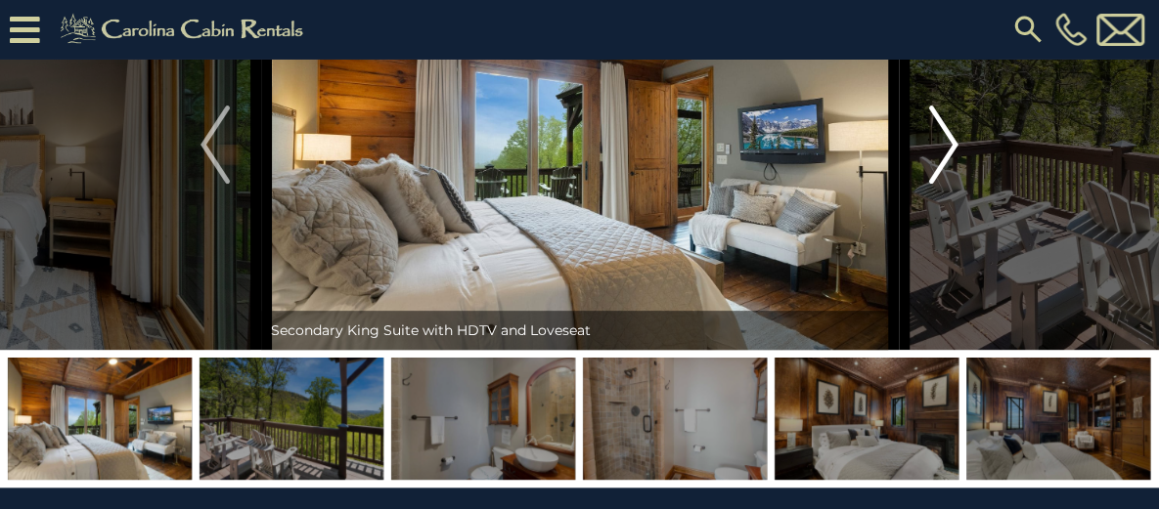
click at [947, 184] on img "Next" at bounding box center [943, 145] width 29 height 78
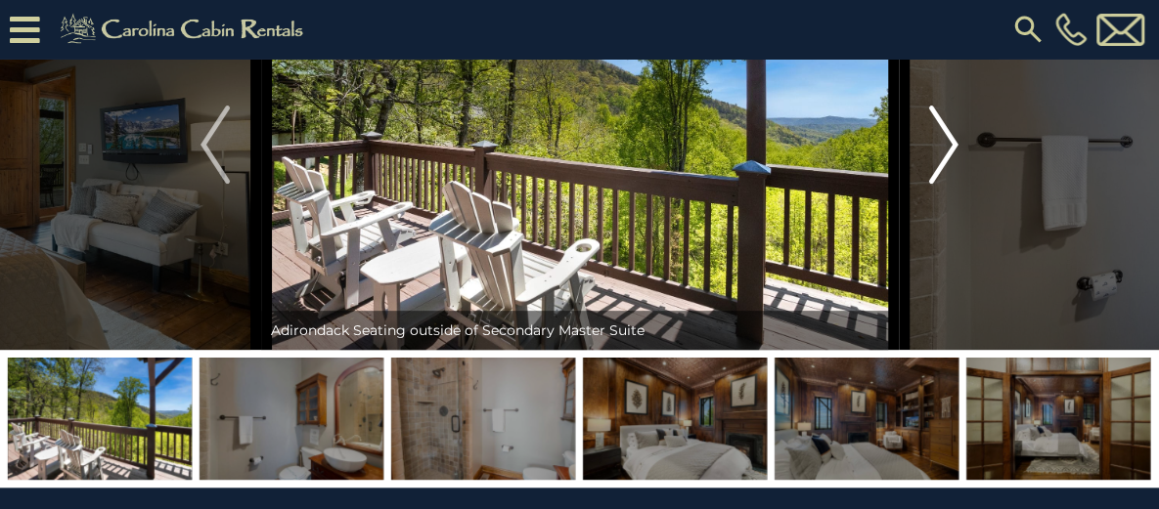
click at [947, 184] on img "Next" at bounding box center [943, 145] width 29 height 78
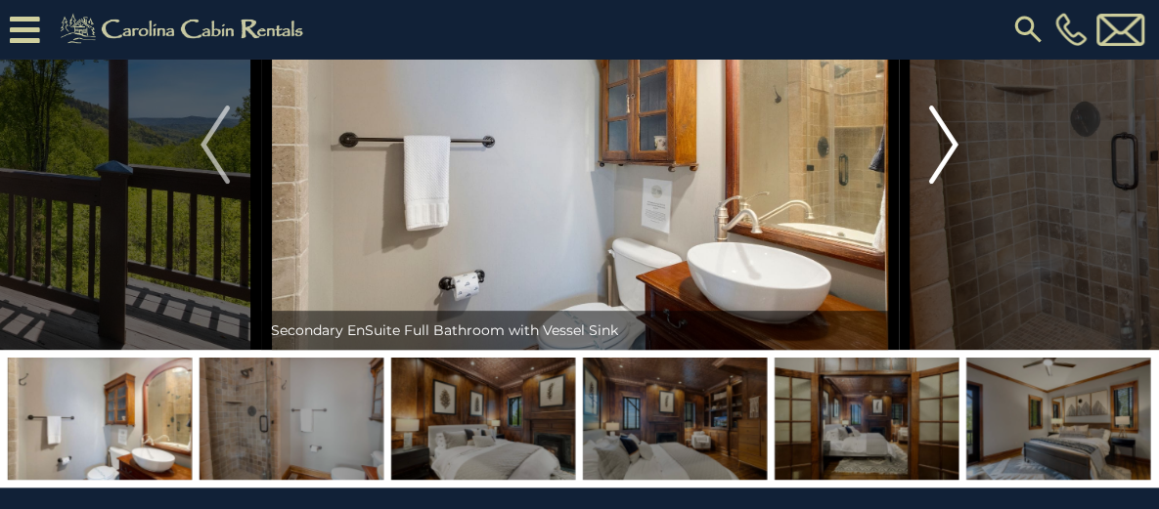
click at [947, 184] on img "Next" at bounding box center [943, 145] width 29 height 78
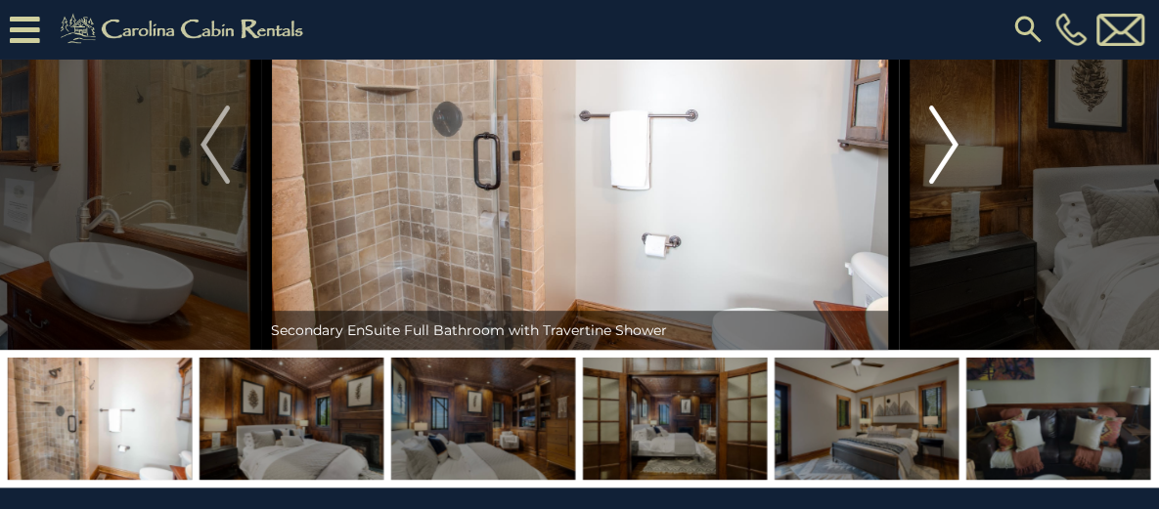
click at [947, 184] on img "Next" at bounding box center [943, 145] width 29 height 78
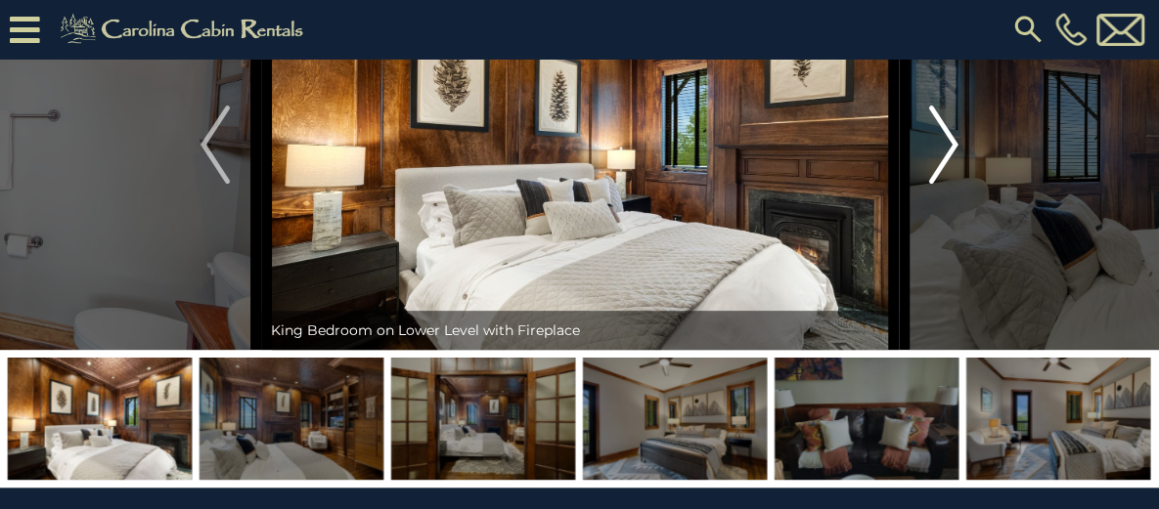
click at [956, 184] on img "Next" at bounding box center [943, 145] width 29 height 78
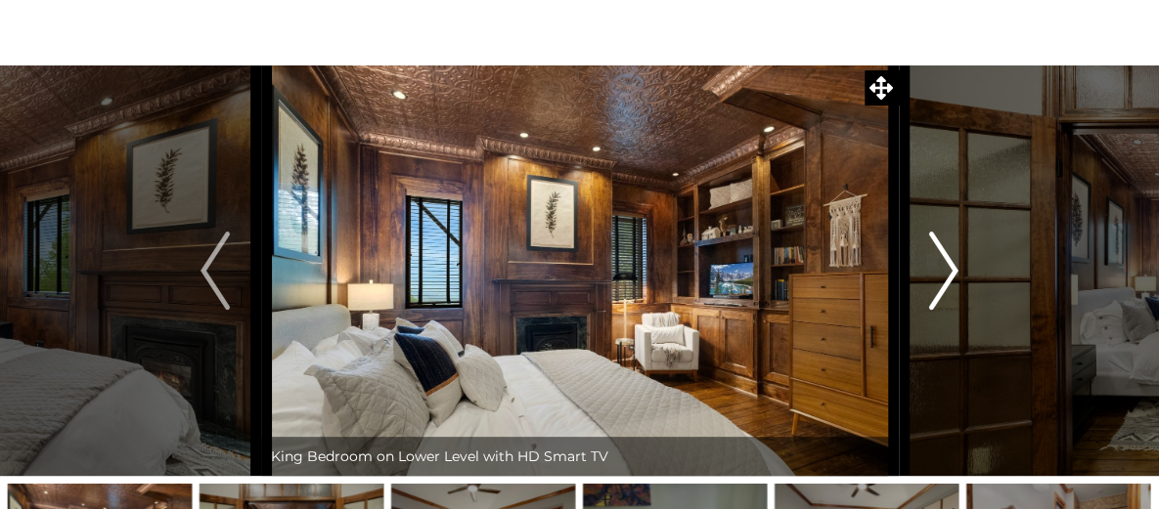
scroll to position [65, 0]
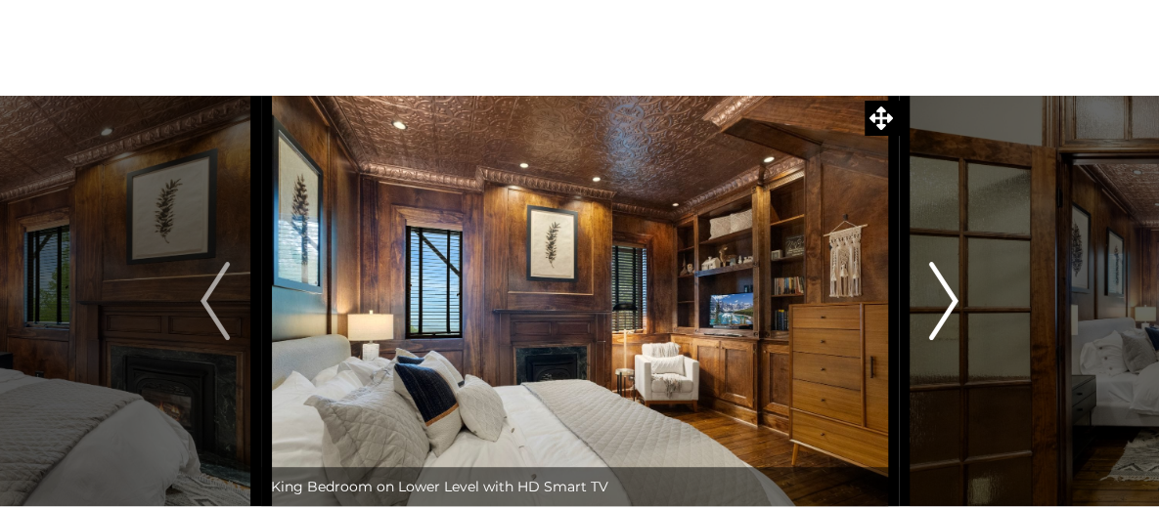
click at [949, 290] on img "Next" at bounding box center [943, 301] width 29 height 78
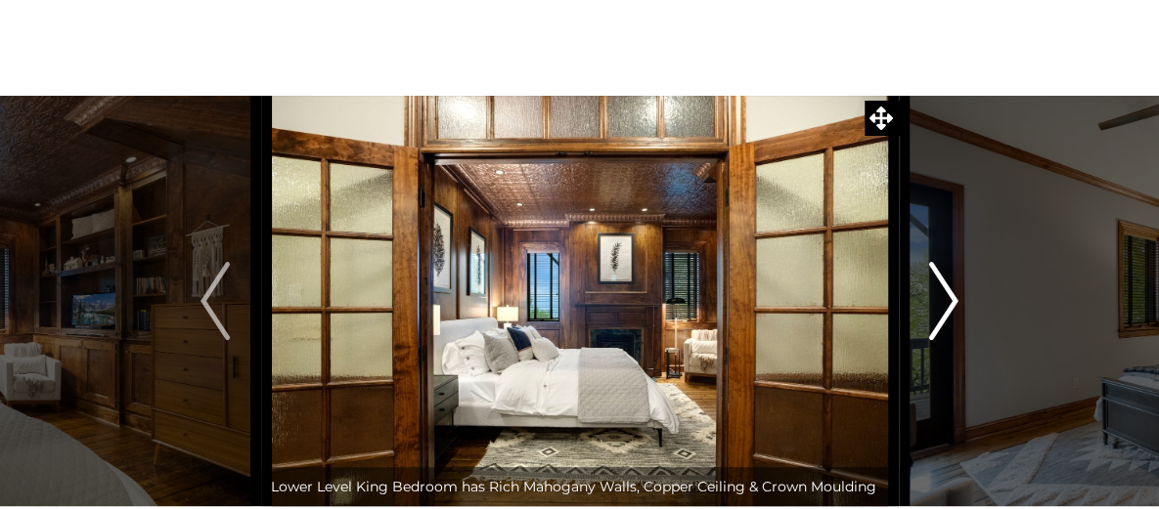
click at [949, 290] on img "Next" at bounding box center [943, 301] width 29 height 78
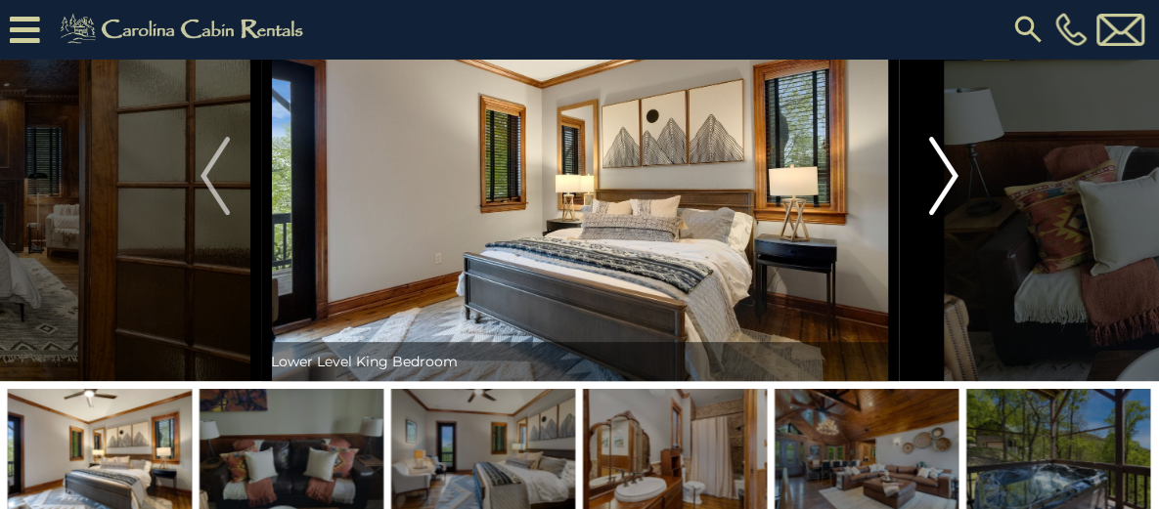
scroll to position [162, 0]
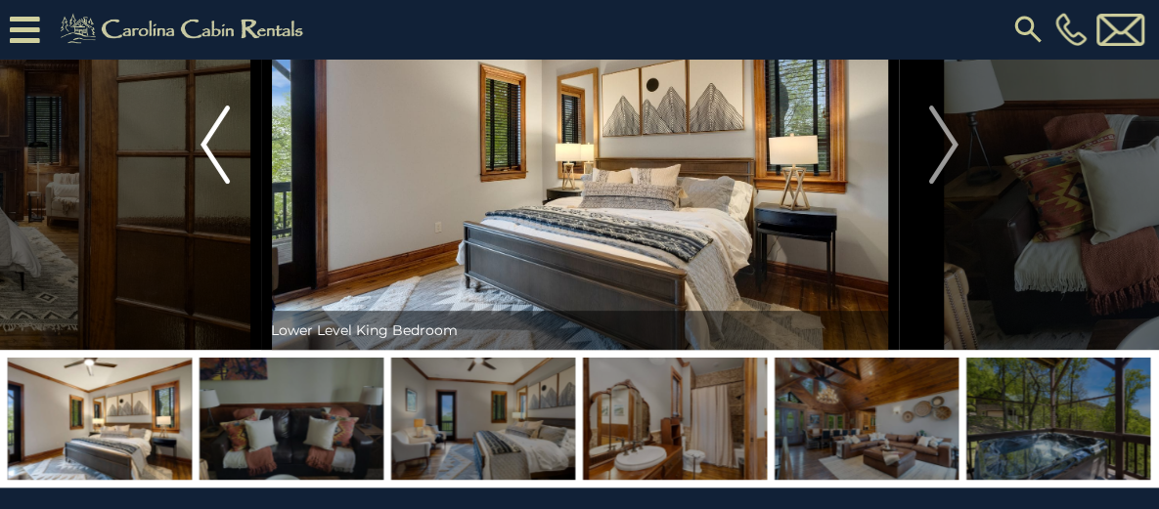
click at [197, 213] on button "Previous" at bounding box center [215, 144] width 91 height 411
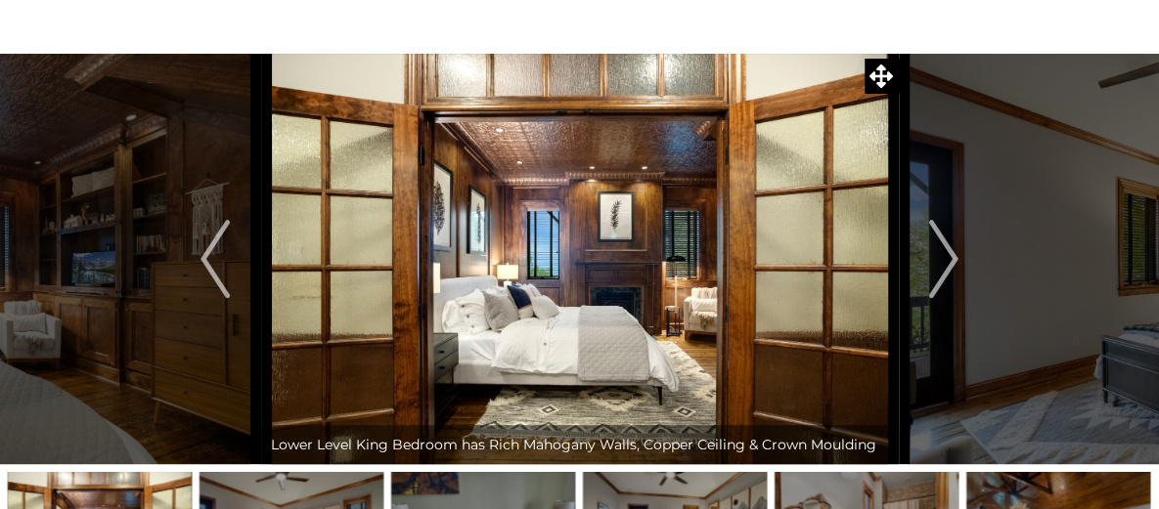
scroll to position [123, 0]
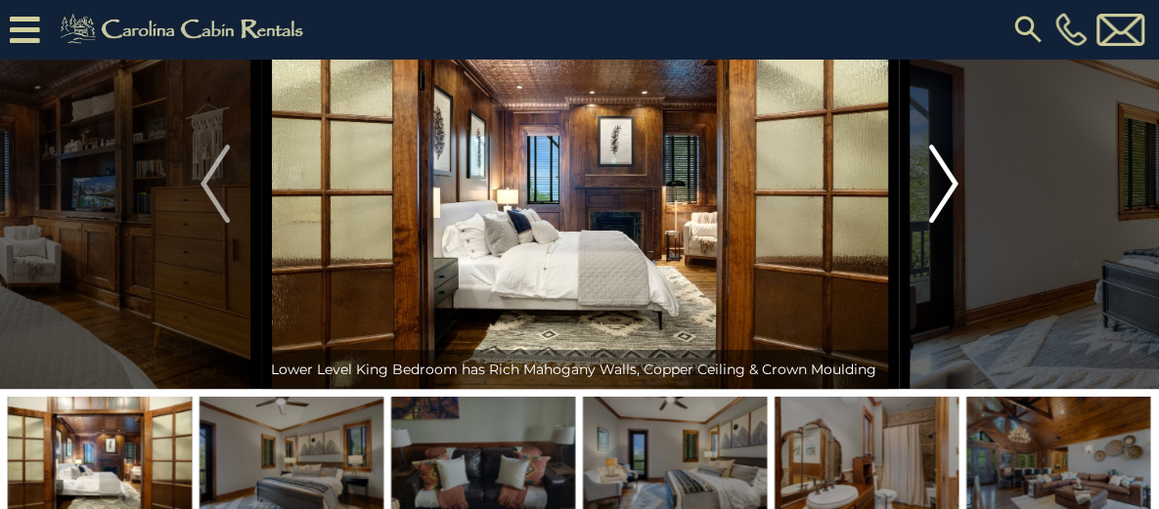
click at [944, 223] on img "Next" at bounding box center [943, 184] width 29 height 78
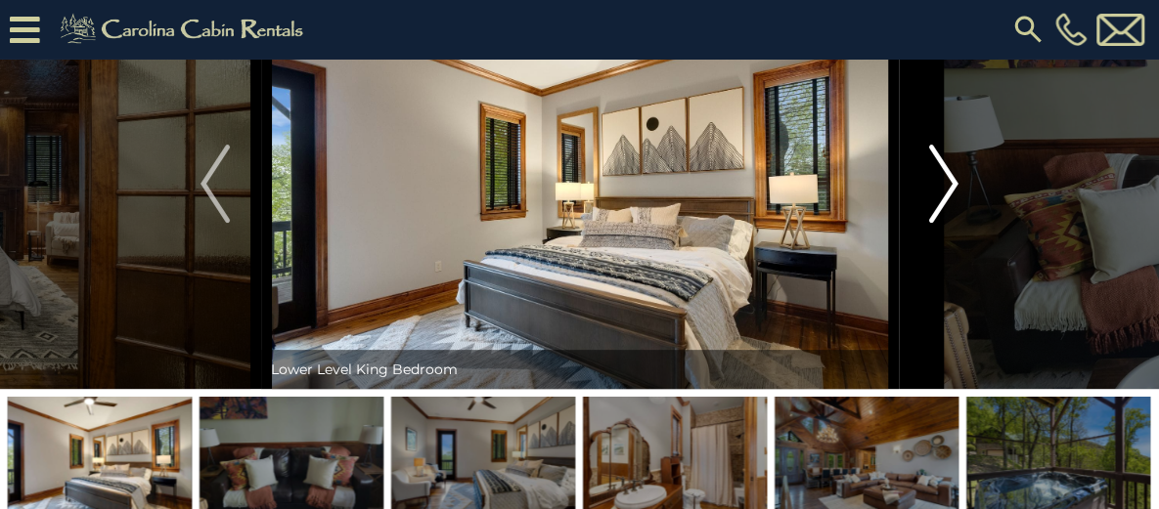
click at [944, 223] on img "Next" at bounding box center [943, 184] width 29 height 78
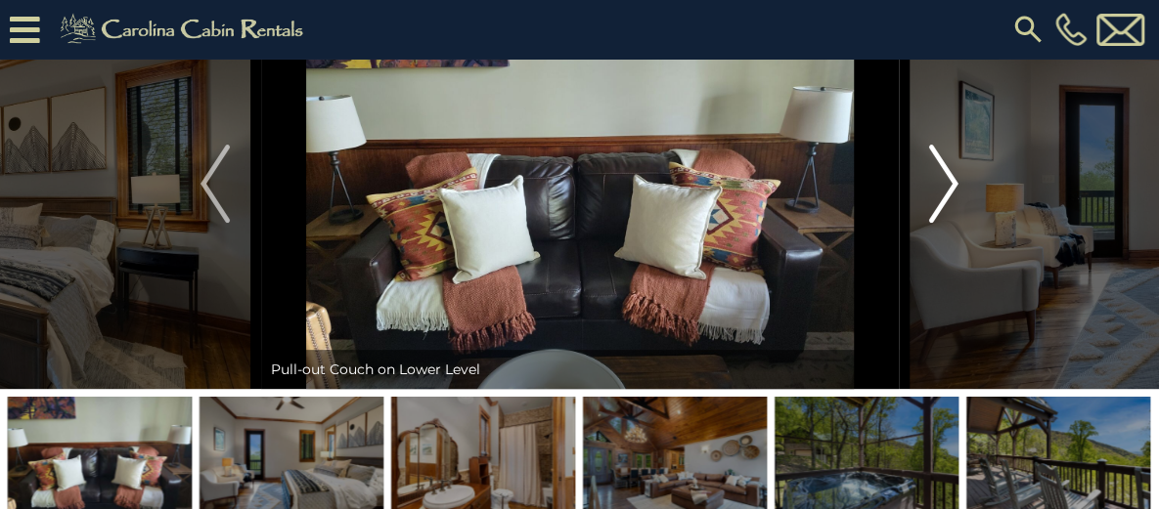
click at [944, 223] on img "Next" at bounding box center [943, 184] width 29 height 78
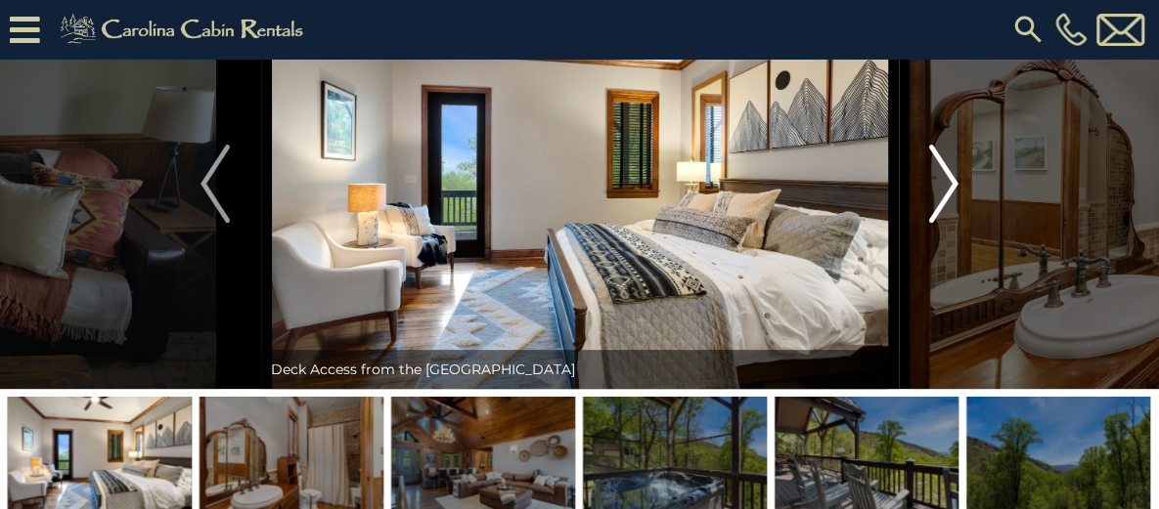
click at [944, 223] on img "Next" at bounding box center [943, 184] width 29 height 78
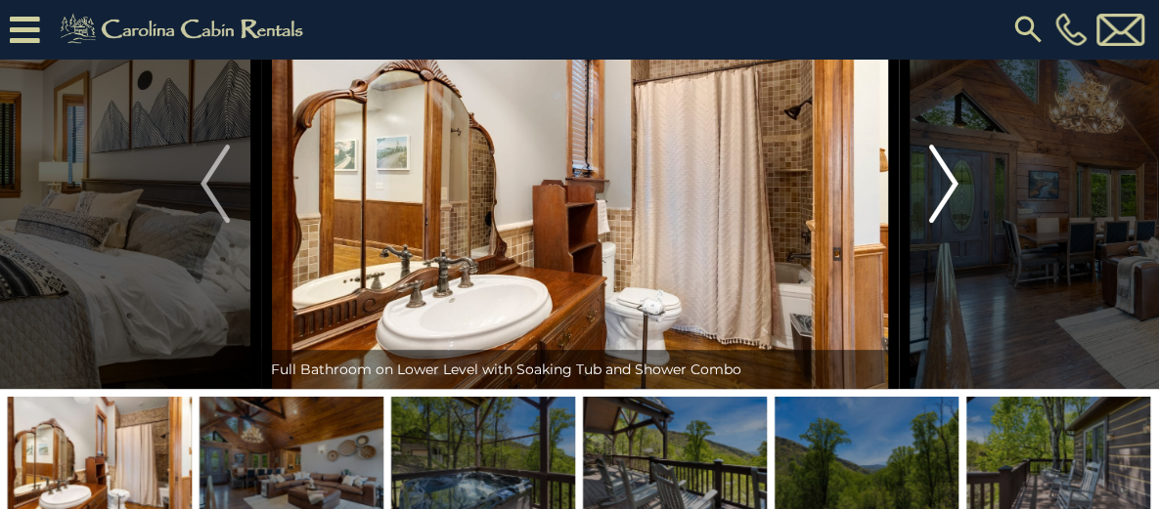
click at [944, 223] on img "Next" at bounding box center [943, 184] width 29 height 78
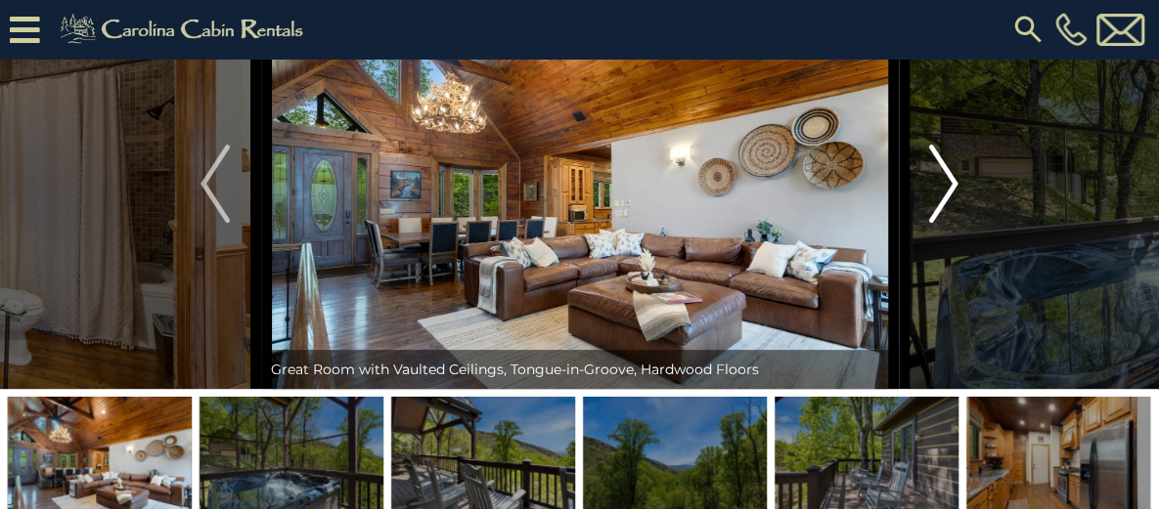
click at [944, 223] on img "Next" at bounding box center [943, 184] width 29 height 78
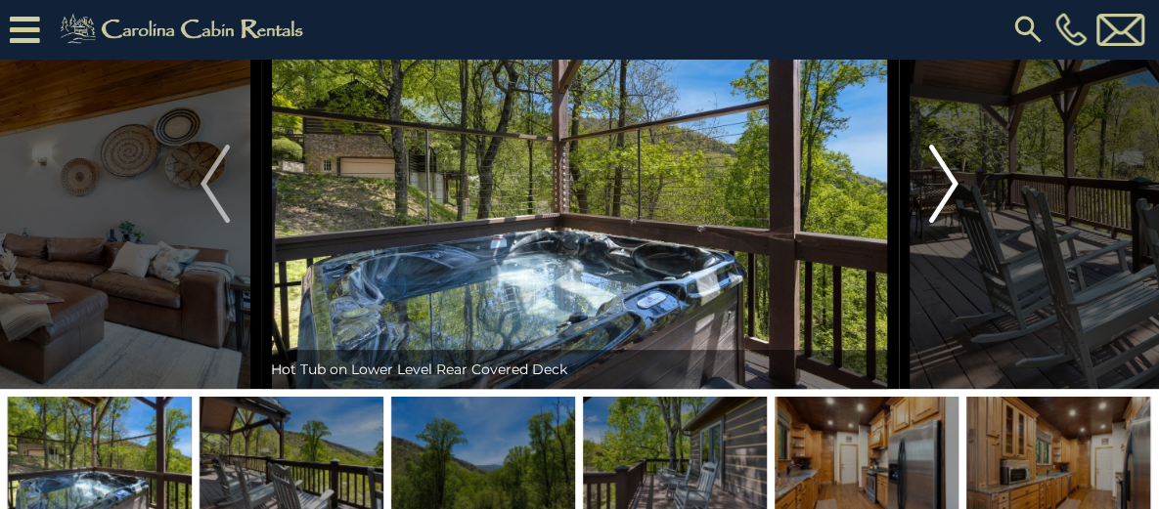
click at [944, 223] on img "Next" at bounding box center [943, 184] width 29 height 78
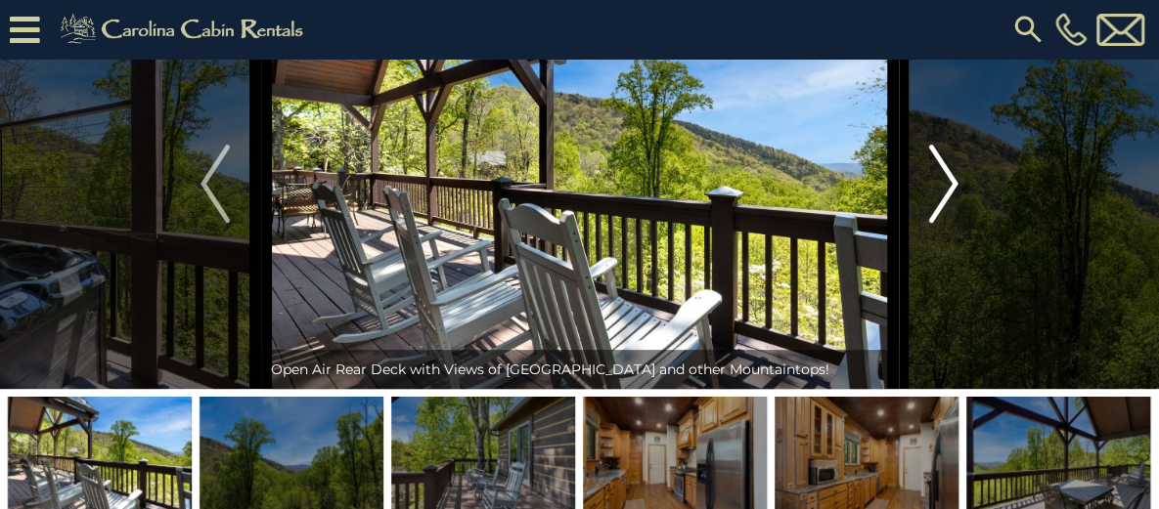
click at [944, 223] on img "Next" at bounding box center [943, 184] width 29 height 78
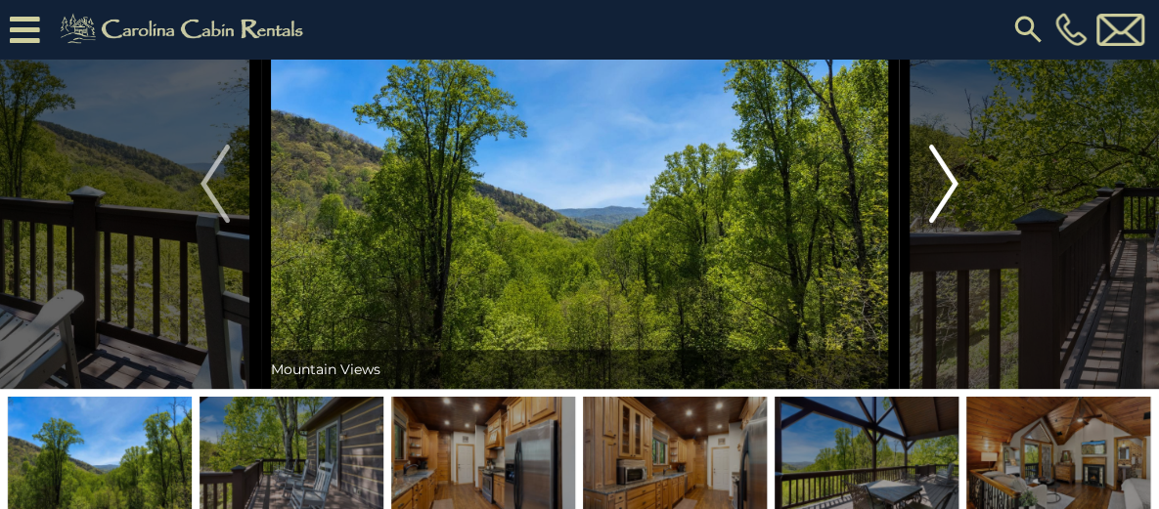
click at [944, 223] on img "Next" at bounding box center [943, 184] width 29 height 78
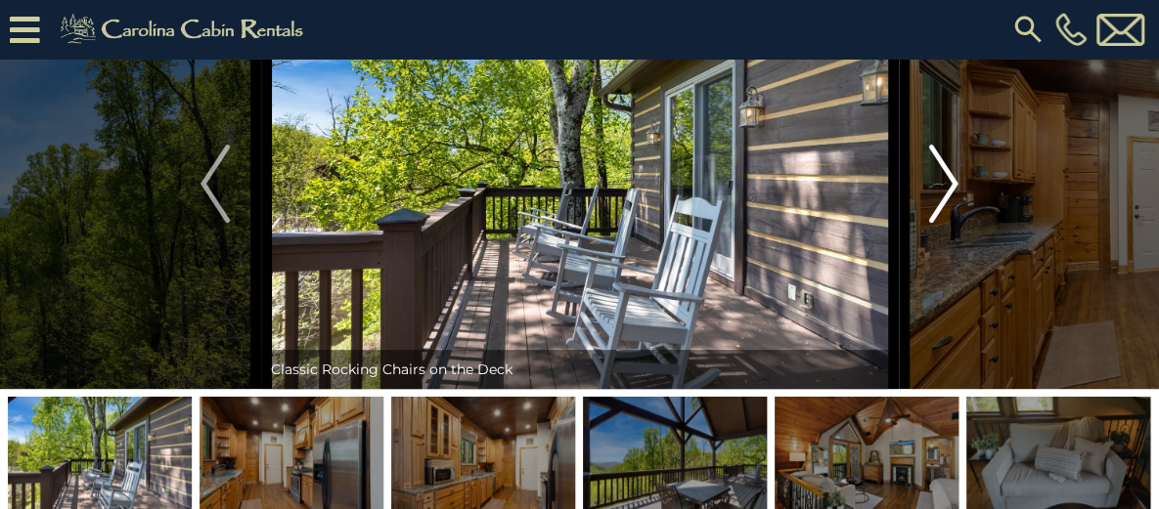
click at [944, 223] on img "Next" at bounding box center [943, 184] width 29 height 78
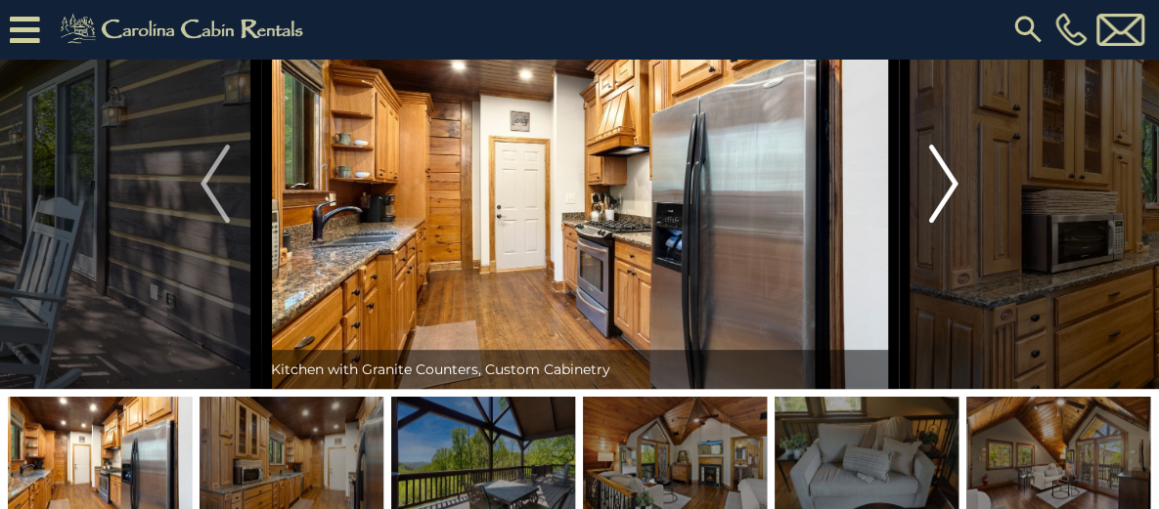
click at [944, 223] on img "Next" at bounding box center [943, 184] width 29 height 78
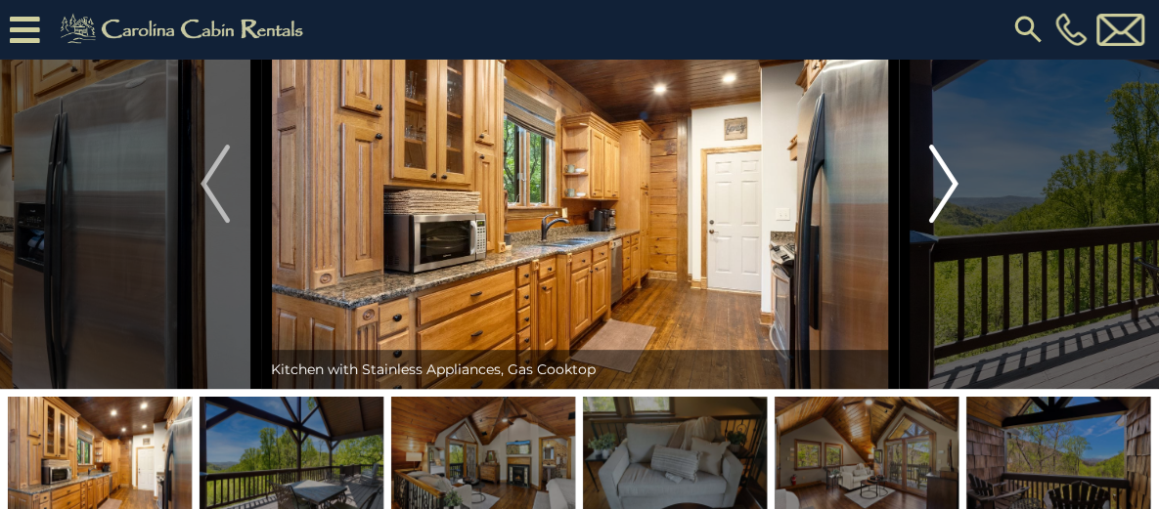
click at [944, 223] on img "Next" at bounding box center [943, 184] width 29 height 78
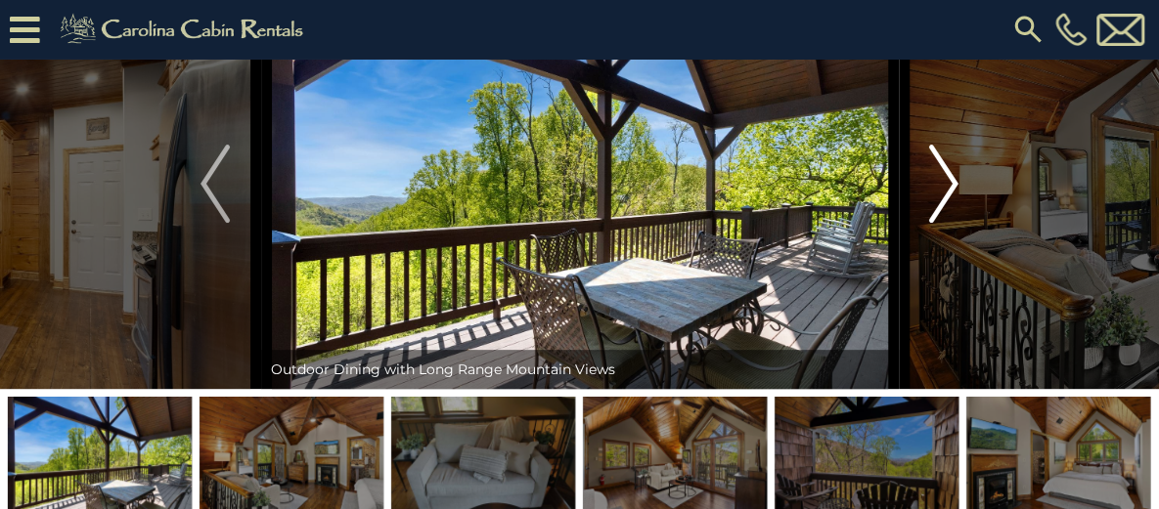
click at [944, 223] on img "Next" at bounding box center [943, 184] width 29 height 78
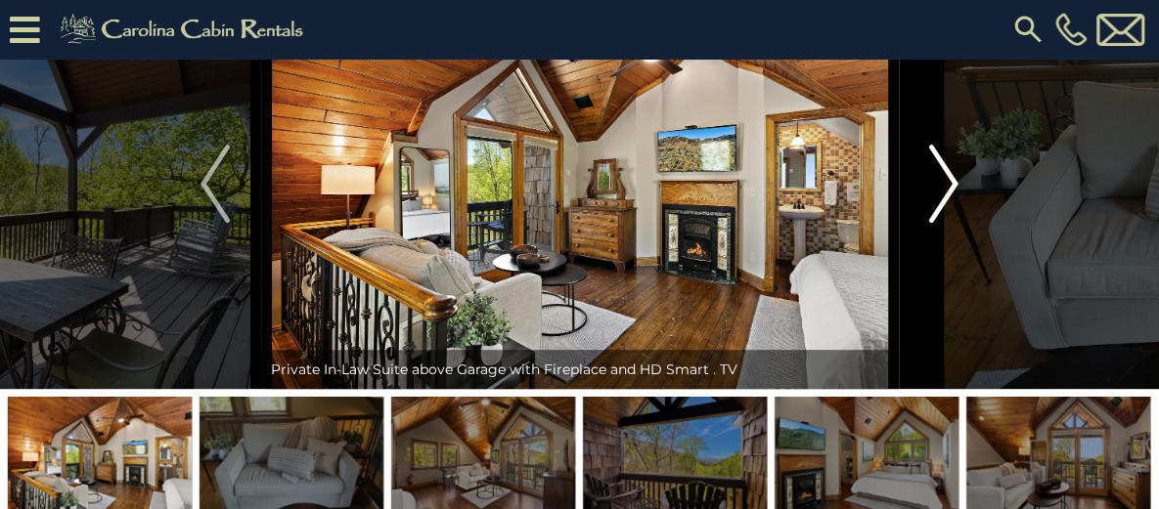
click at [948, 223] on img "Next" at bounding box center [943, 184] width 29 height 78
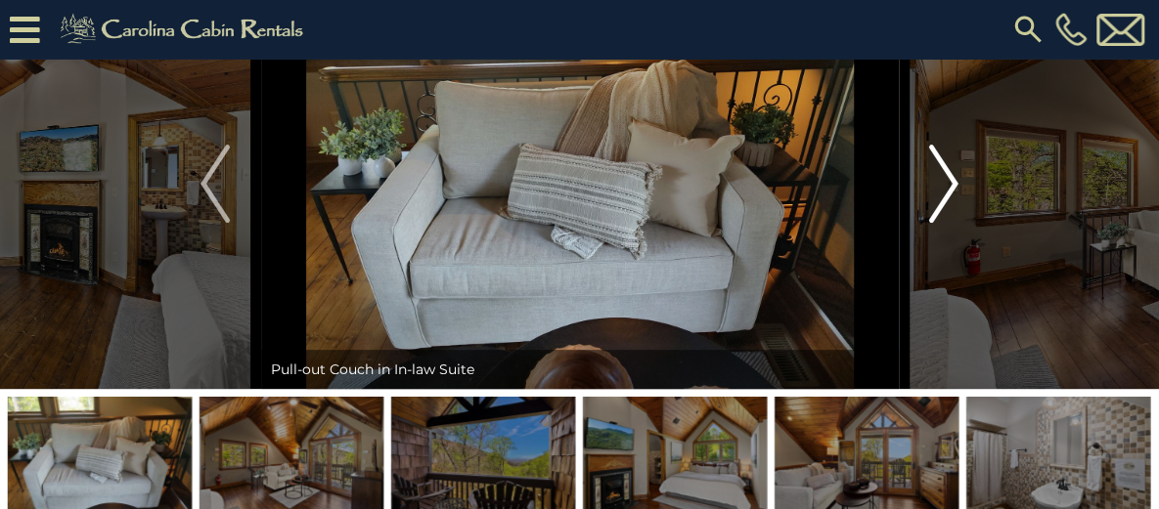
click at [948, 223] on img "Next" at bounding box center [943, 184] width 29 height 78
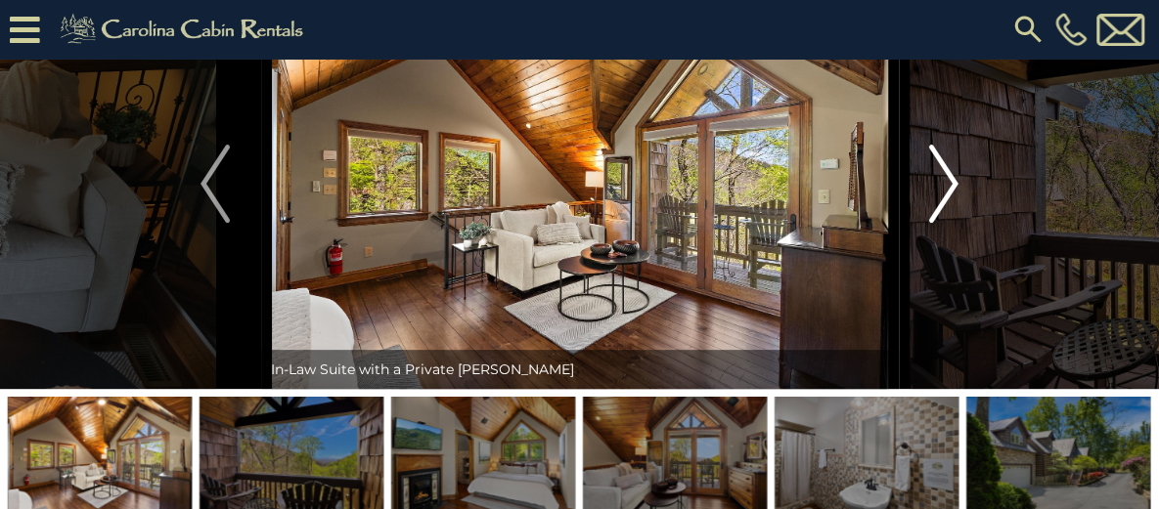
click at [948, 223] on img "Next" at bounding box center [943, 184] width 29 height 78
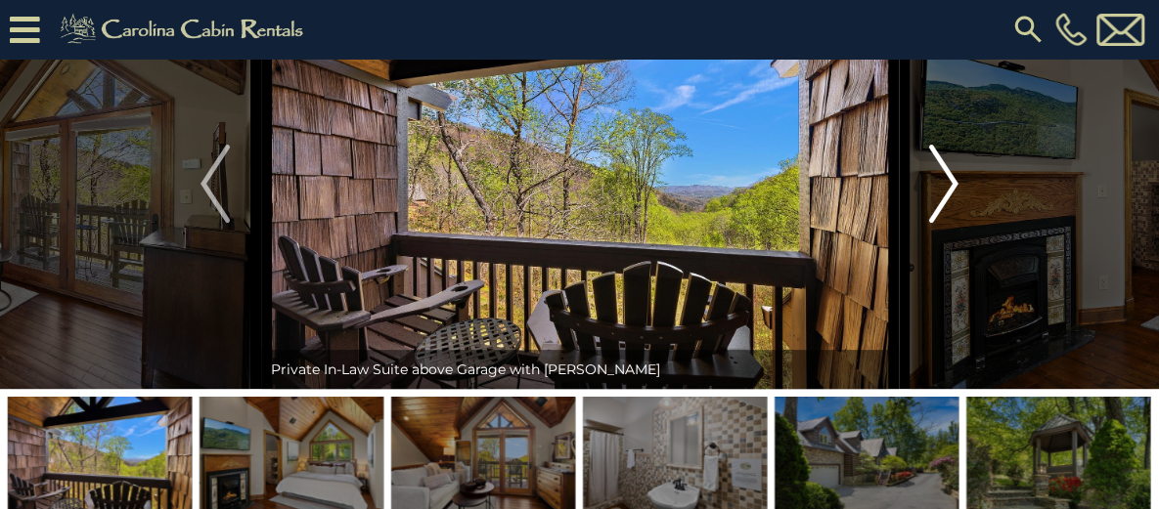
click at [948, 223] on img "Next" at bounding box center [943, 184] width 29 height 78
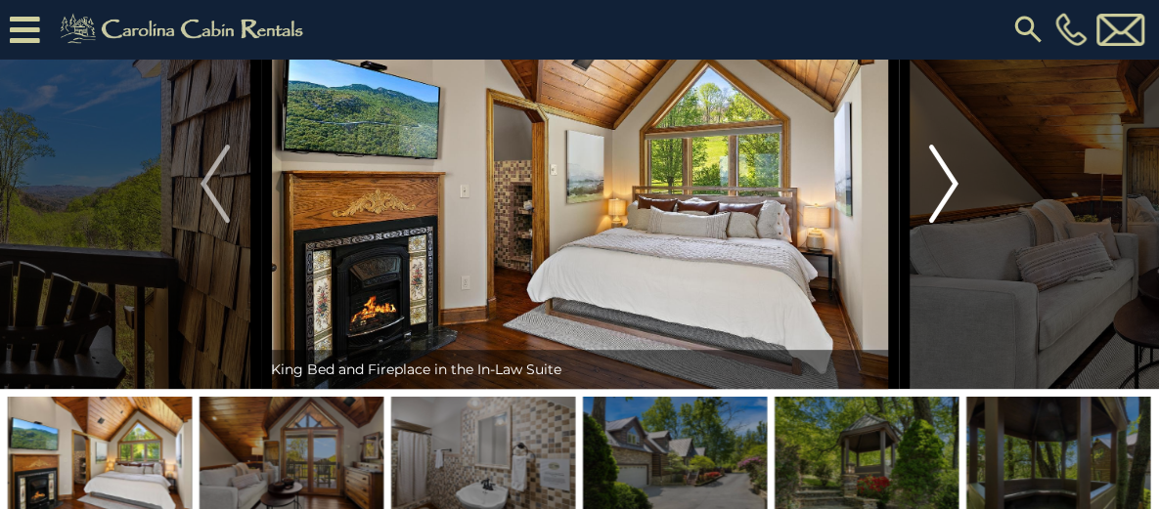
click at [948, 223] on img "Next" at bounding box center [943, 184] width 29 height 78
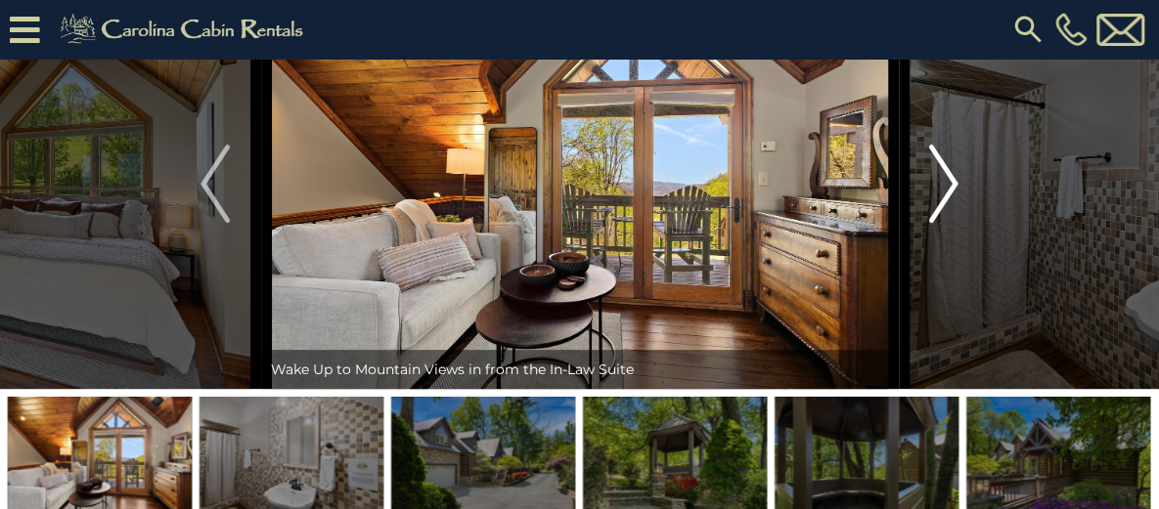
click at [948, 223] on img "Next" at bounding box center [943, 184] width 29 height 78
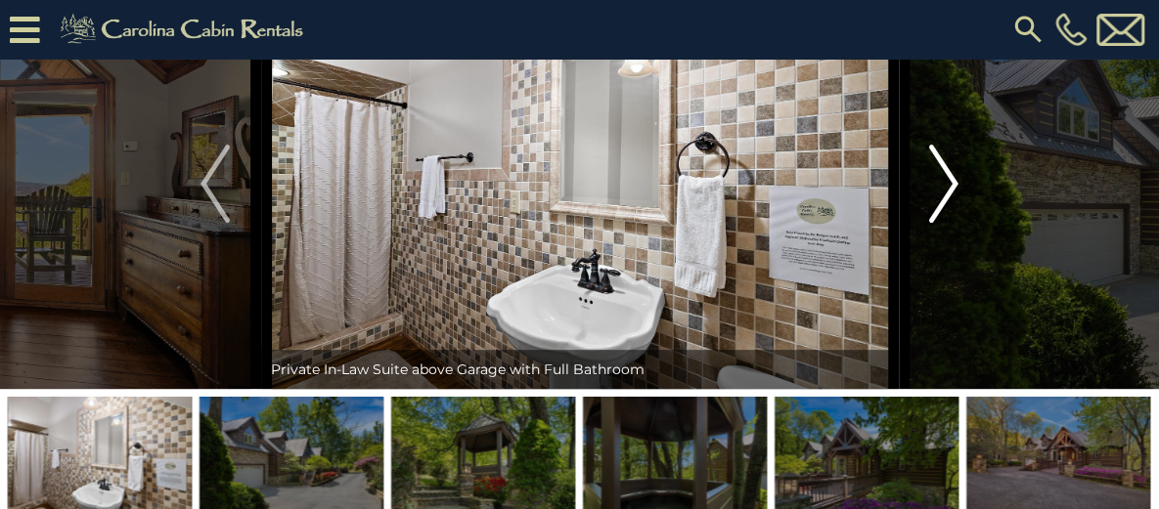
click at [948, 223] on img "Next" at bounding box center [943, 184] width 29 height 78
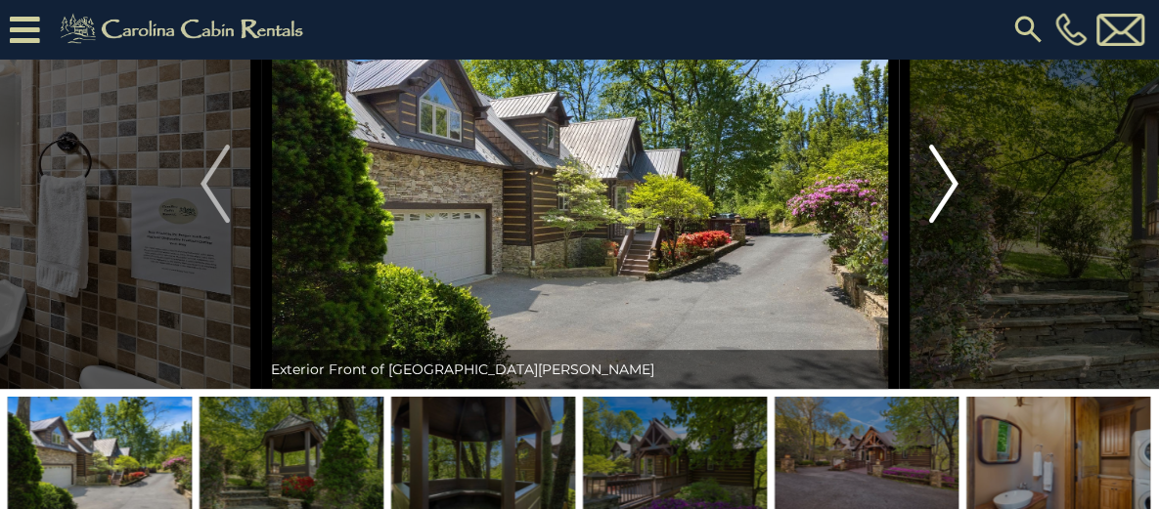
click at [948, 223] on img "Next" at bounding box center [943, 184] width 29 height 78
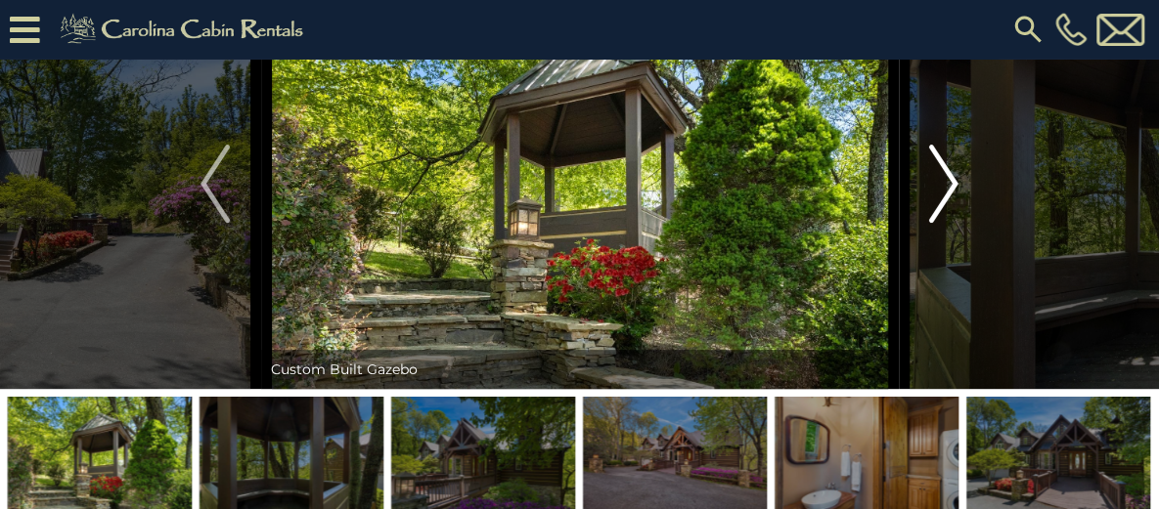
click at [948, 223] on img "Next" at bounding box center [943, 184] width 29 height 78
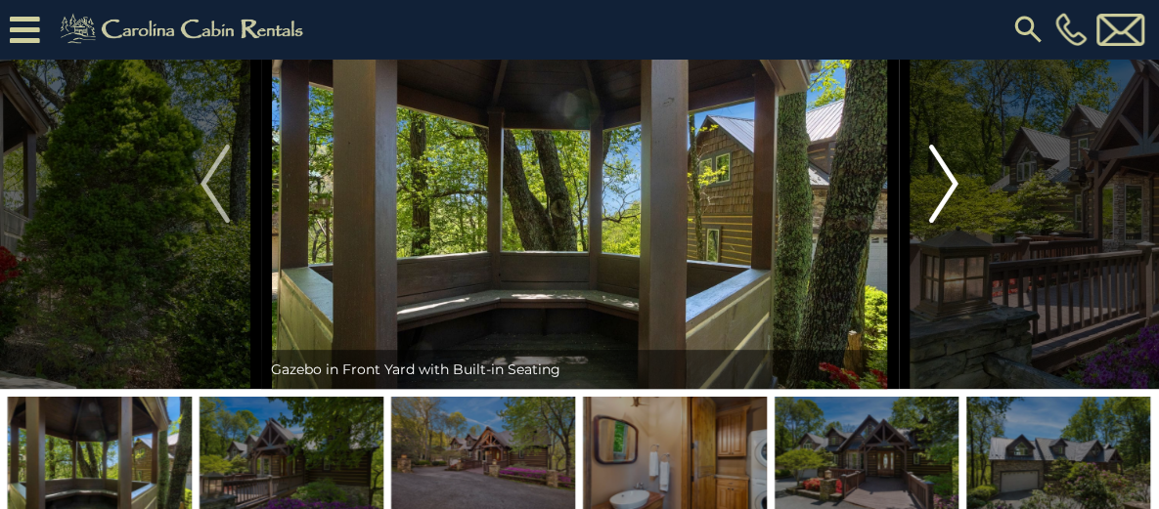
click at [948, 223] on img "Next" at bounding box center [943, 184] width 29 height 78
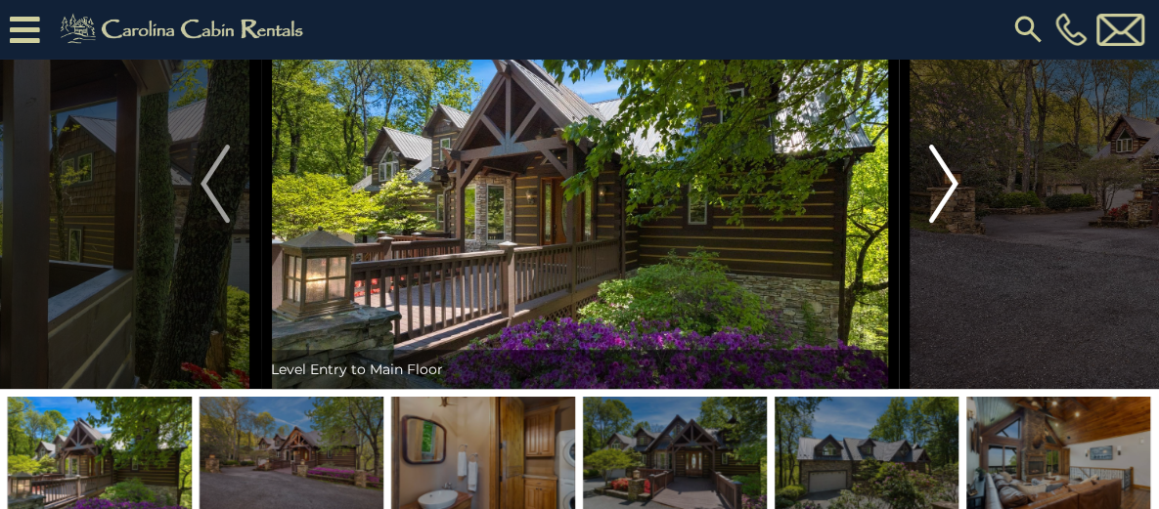
click at [948, 223] on img "Next" at bounding box center [943, 184] width 29 height 78
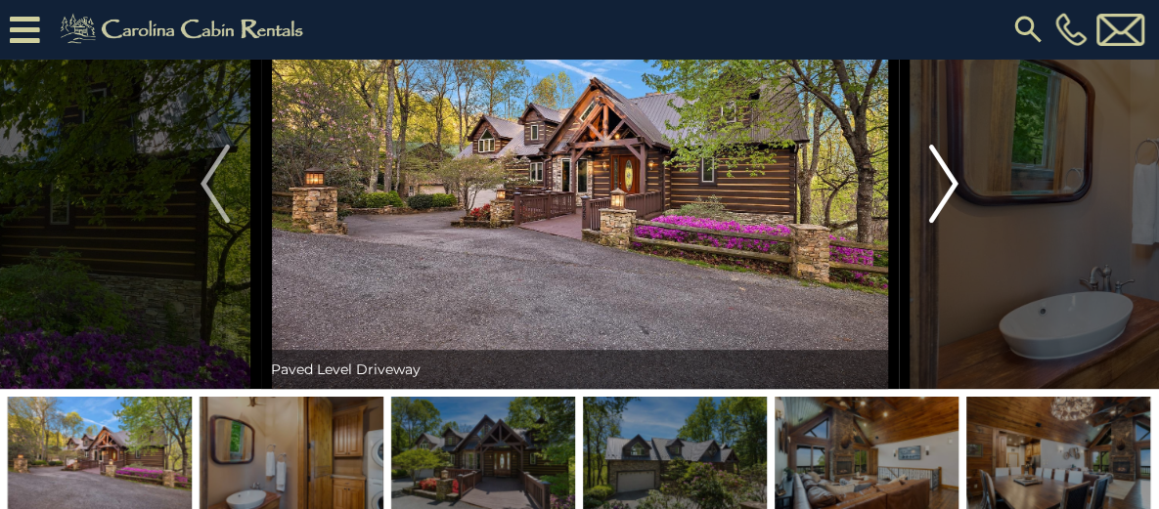
click at [948, 223] on img "Next" at bounding box center [943, 184] width 29 height 78
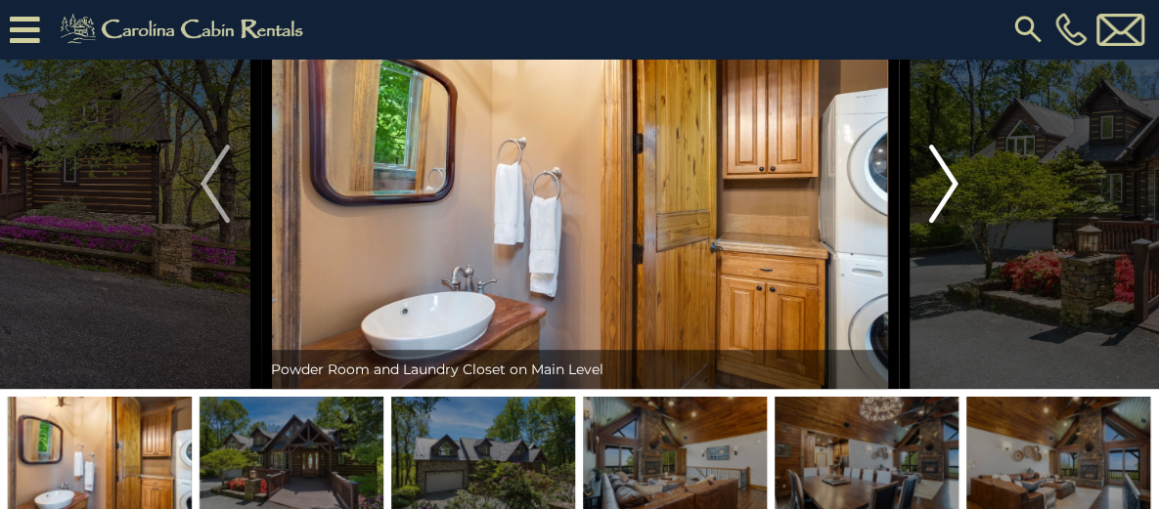
click at [948, 223] on img "Next" at bounding box center [943, 184] width 29 height 78
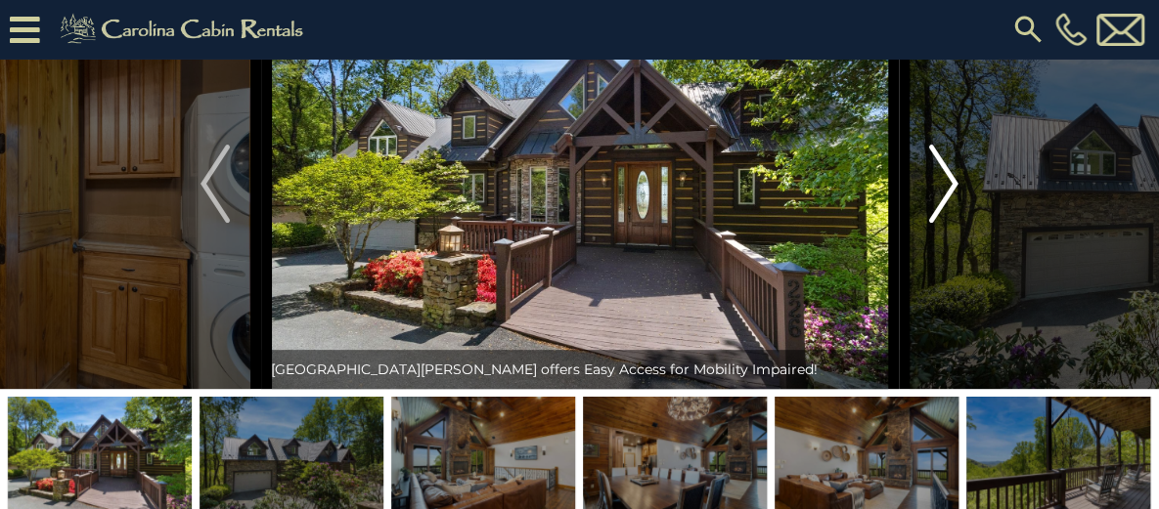
click at [948, 223] on img "Next" at bounding box center [943, 184] width 29 height 78
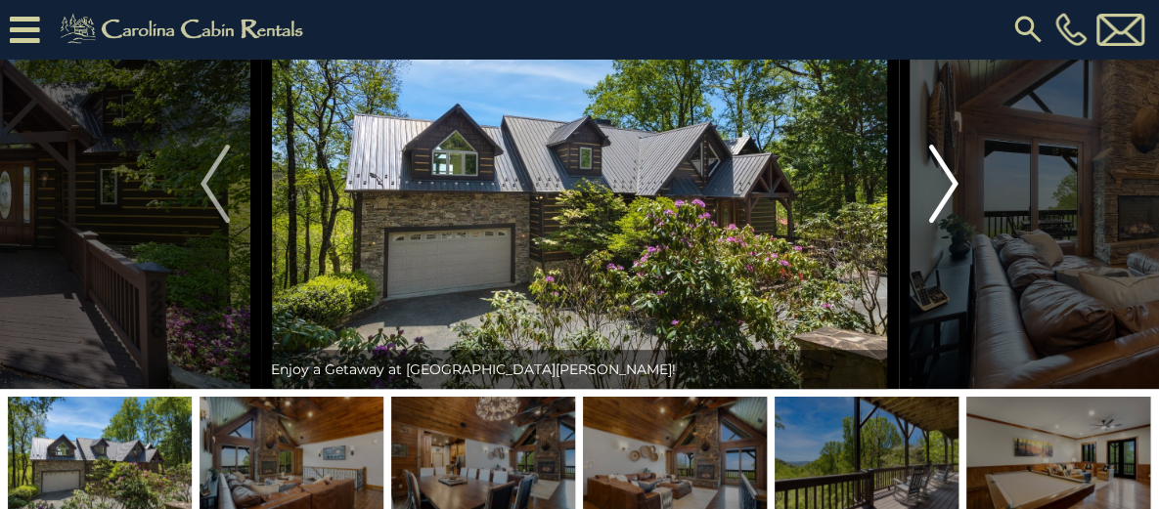
click at [948, 223] on img "Next" at bounding box center [943, 184] width 29 height 78
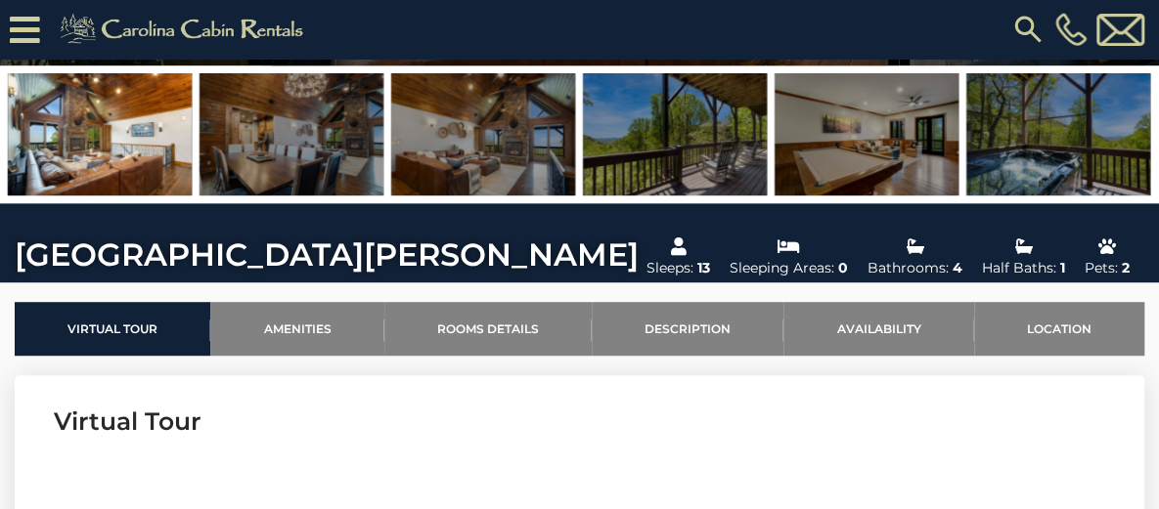
scroll to position [710, 0]
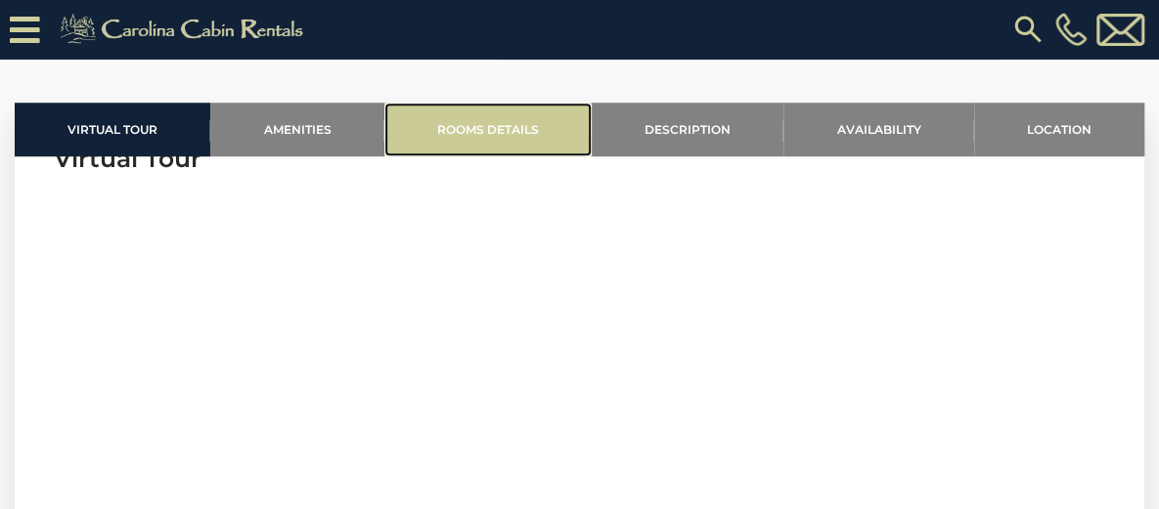
click at [472, 156] on link "Rooms Details" at bounding box center [487, 130] width 207 height 54
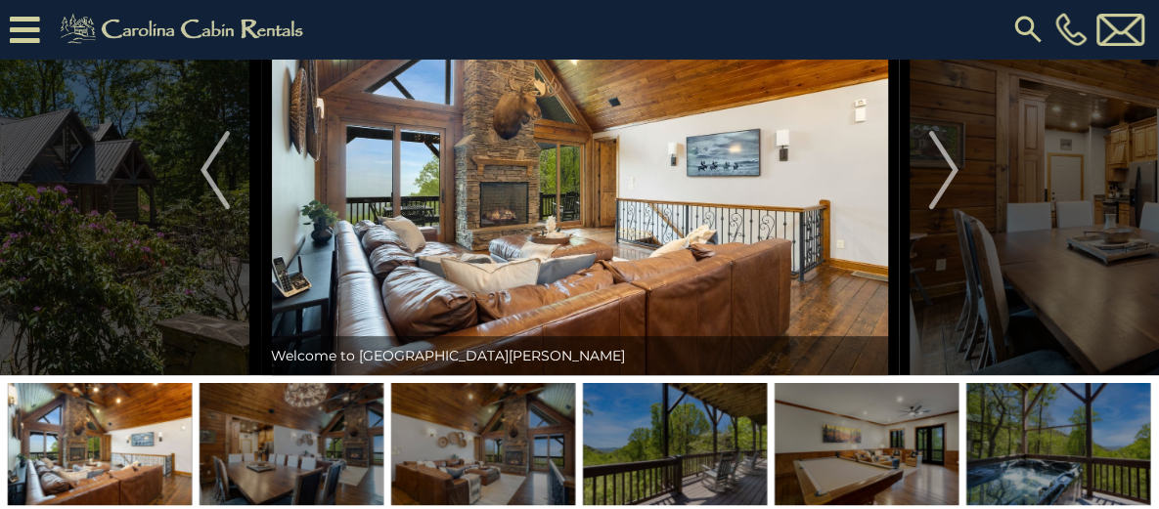
scroll to position [128, 0]
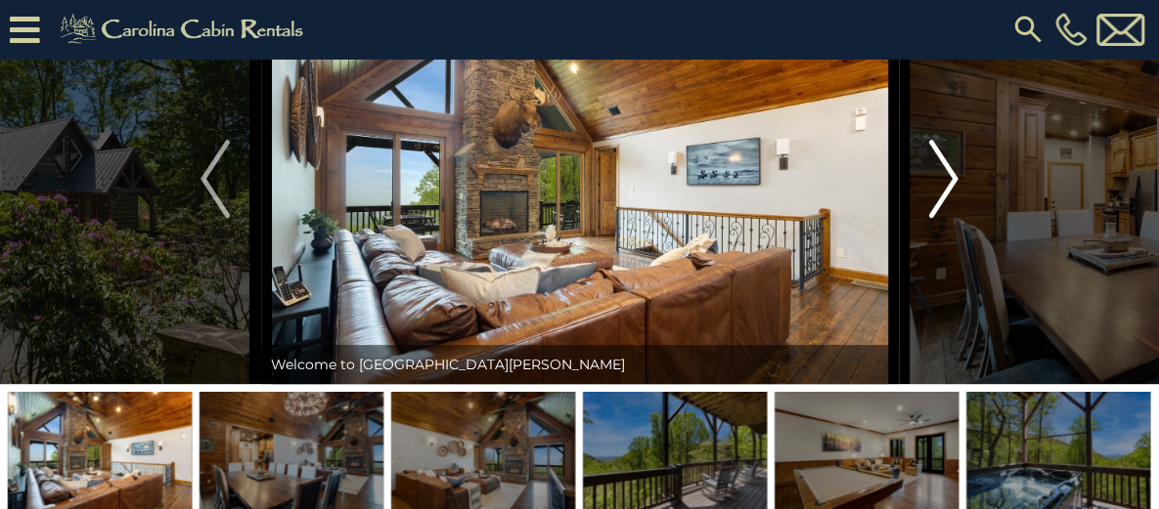
click at [941, 200] on img "Next" at bounding box center [943, 179] width 29 height 78
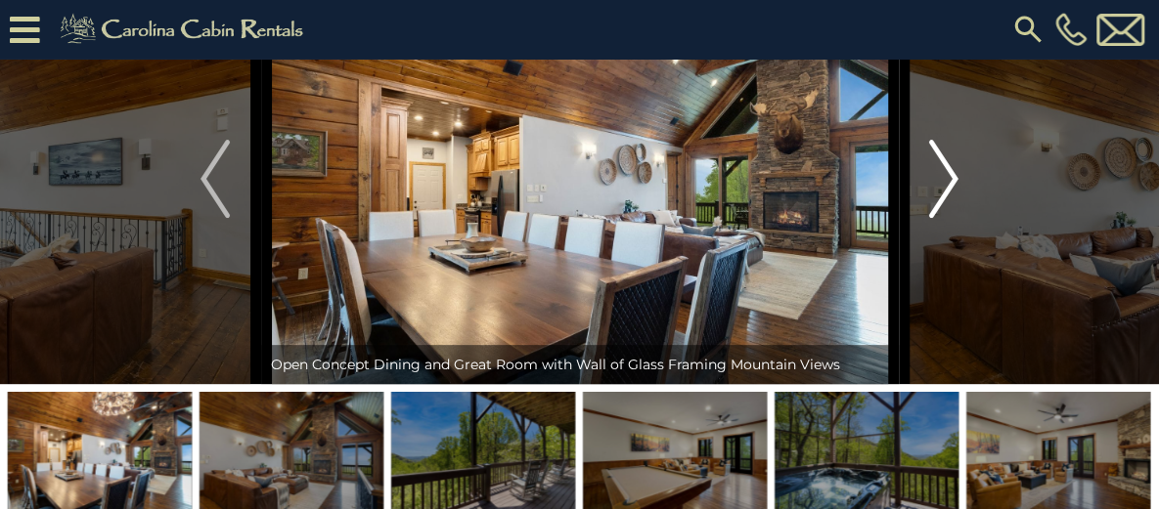
click at [939, 218] on img "Next" at bounding box center [943, 179] width 29 height 78
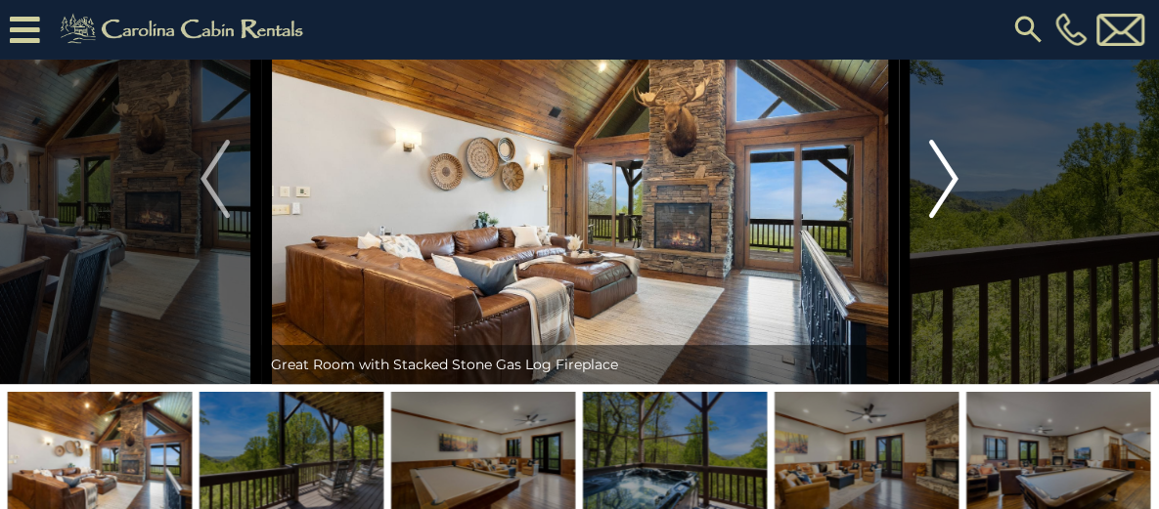
click at [950, 218] on img "Next" at bounding box center [943, 179] width 29 height 78
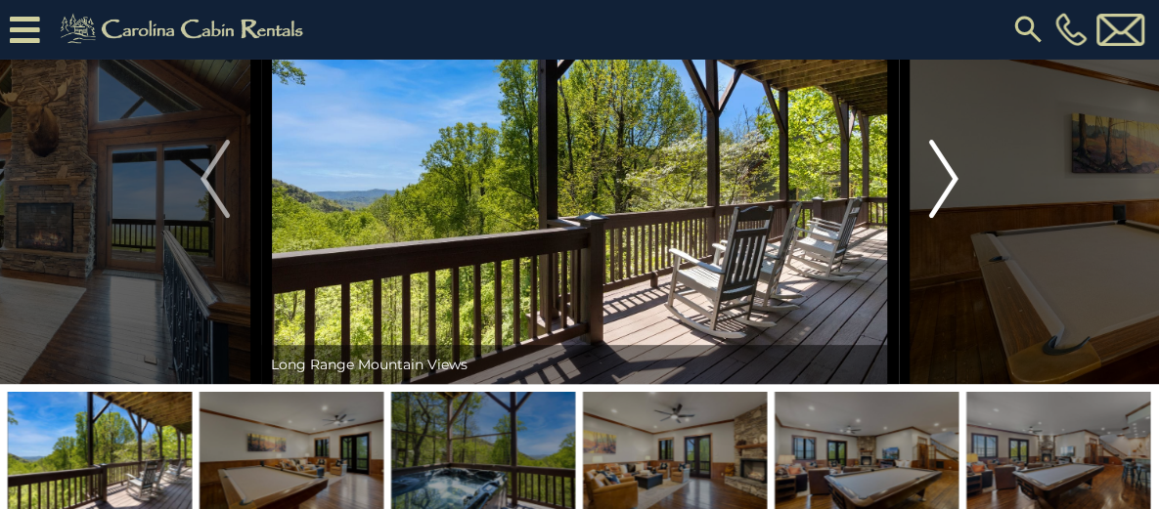
click at [950, 218] on img "Next" at bounding box center [943, 179] width 29 height 78
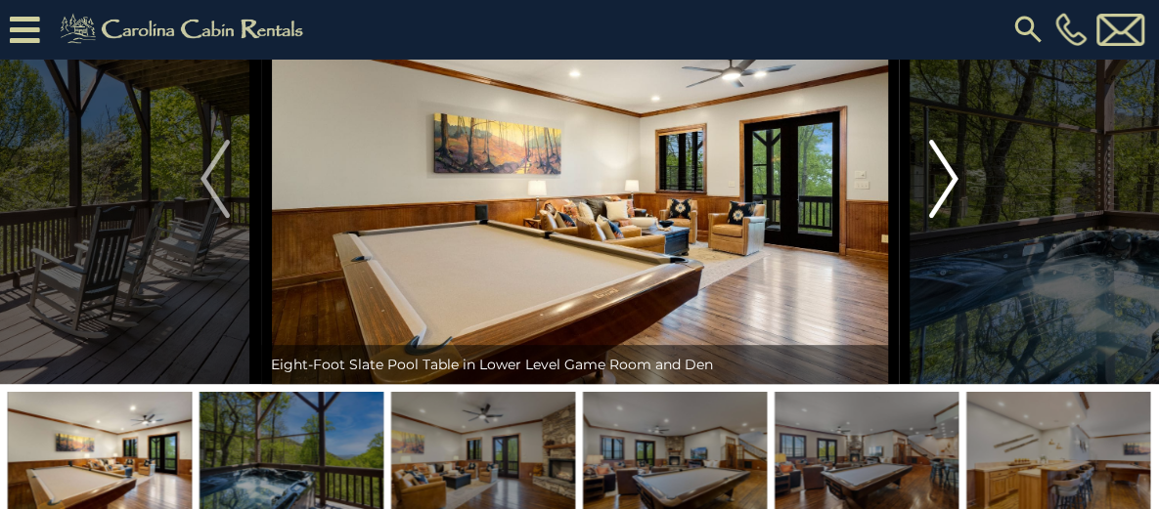
click at [950, 218] on img "Next" at bounding box center [943, 179] width 29 height 78
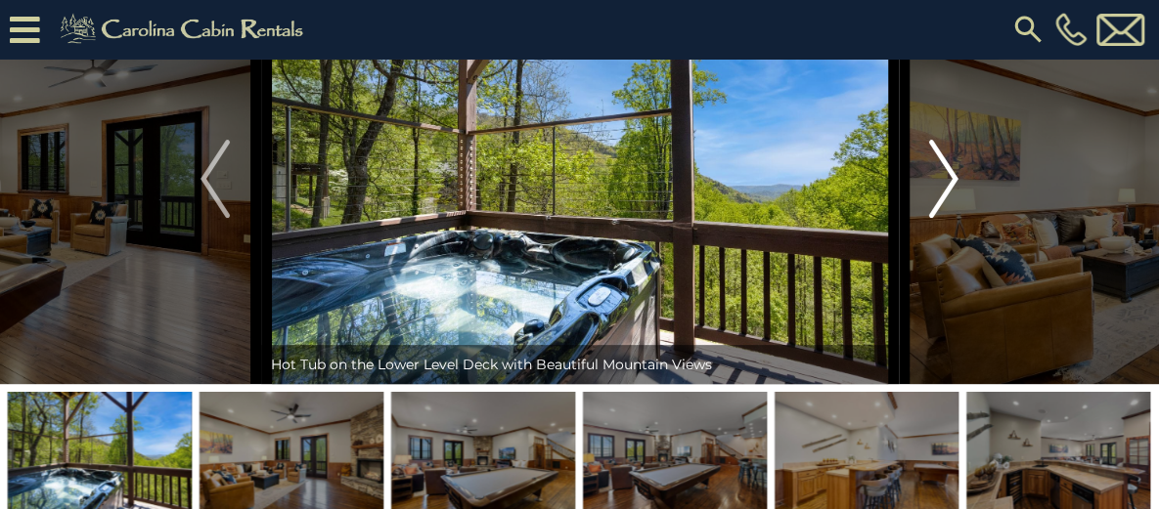
click at [950, 218] on img "Next" at bounding box center [943, 179] width 29 height 78
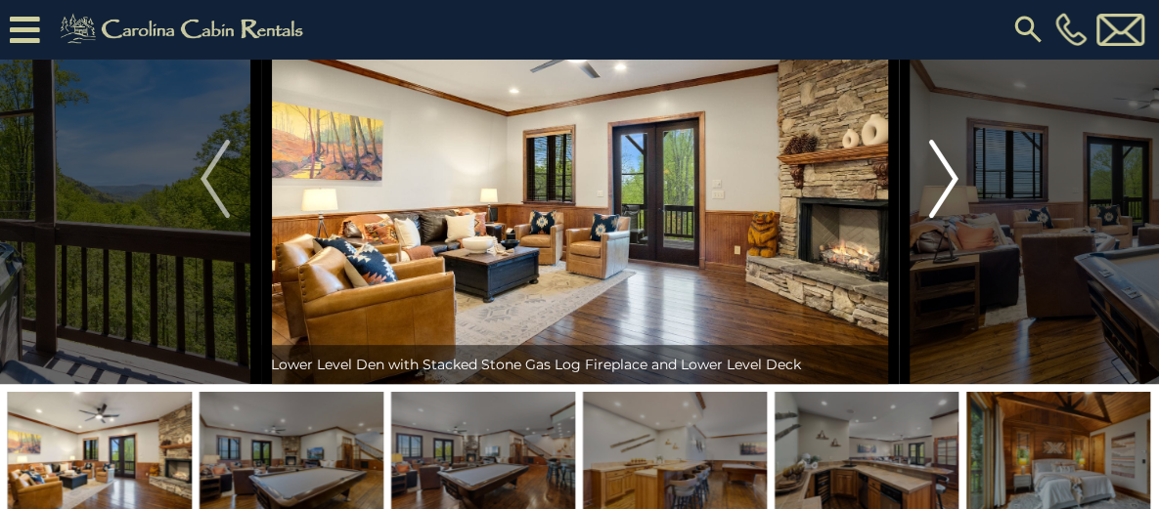
click at [950, 218] on img "Next" at bounding box center [943, 179] width 29 height 78
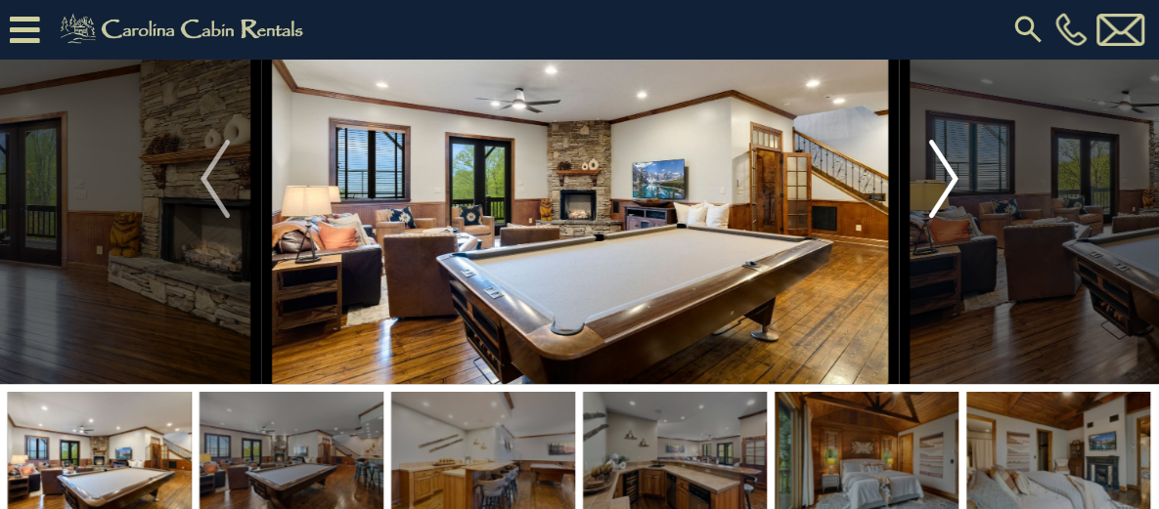
click at [952, 218] on img "Next" at bounding box center [943, 179] width 29 height 78
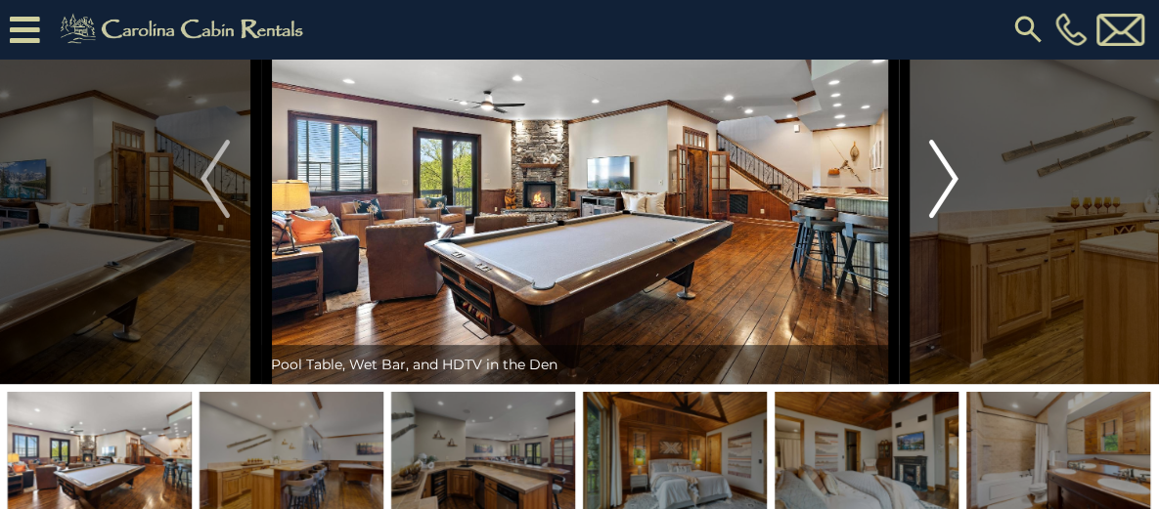
click at [952, 218] on img "Next" at bounding box center [943, 179] width 29 height 78
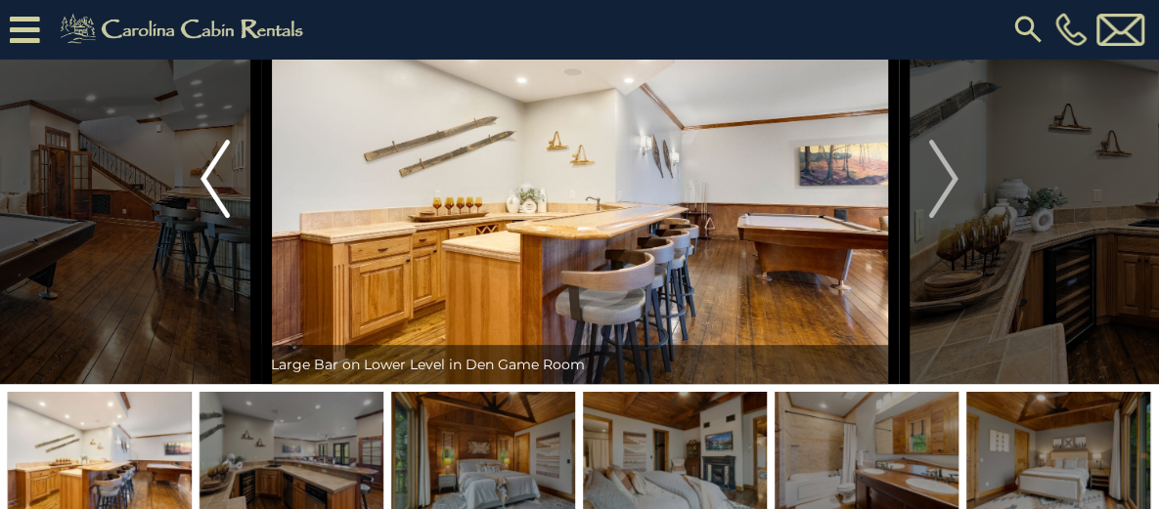
click at [225, 218] on img "Previous" at bounding box center [214, 179] width 29 height 78
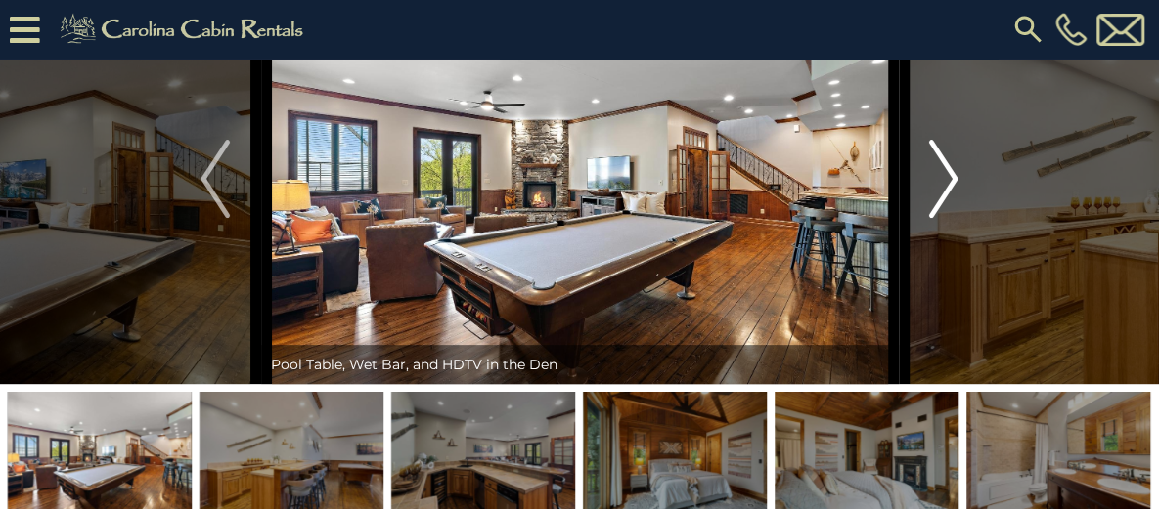
click at [942, 218] on img "Next" at bounding box center [943, 179] width 29 height 78
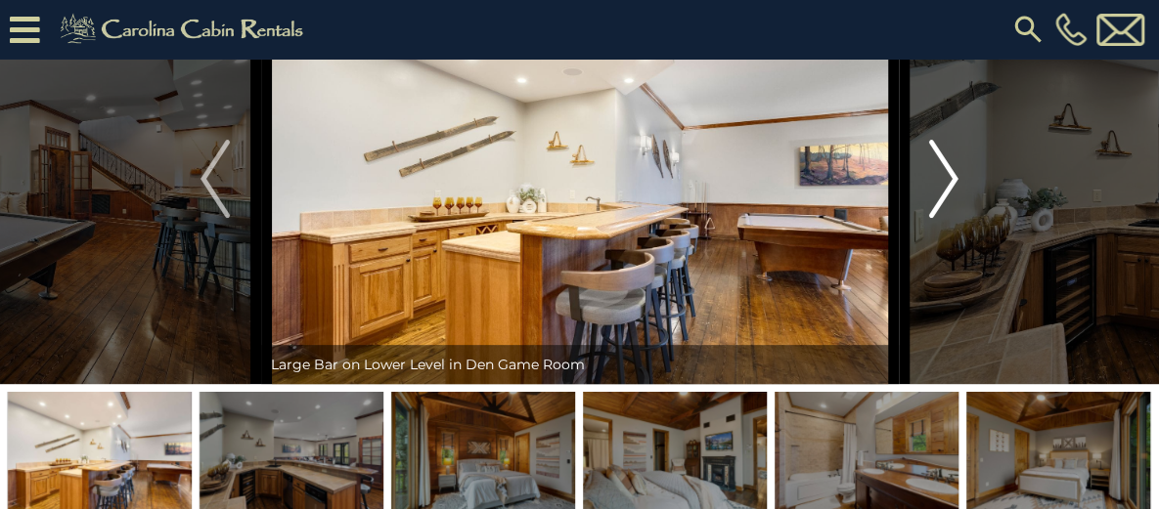
click at [942, 218] on img "Next" at bounding box center [943, 179] width 29 height 78
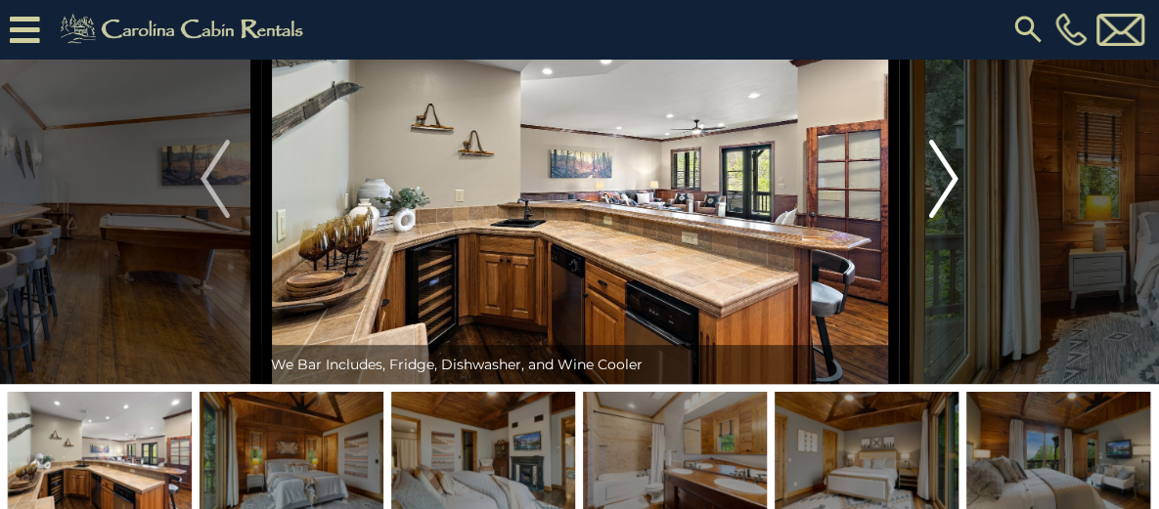
click at [944, 218] on img "Next" at bounding box center [943, 179] width 29 height 78
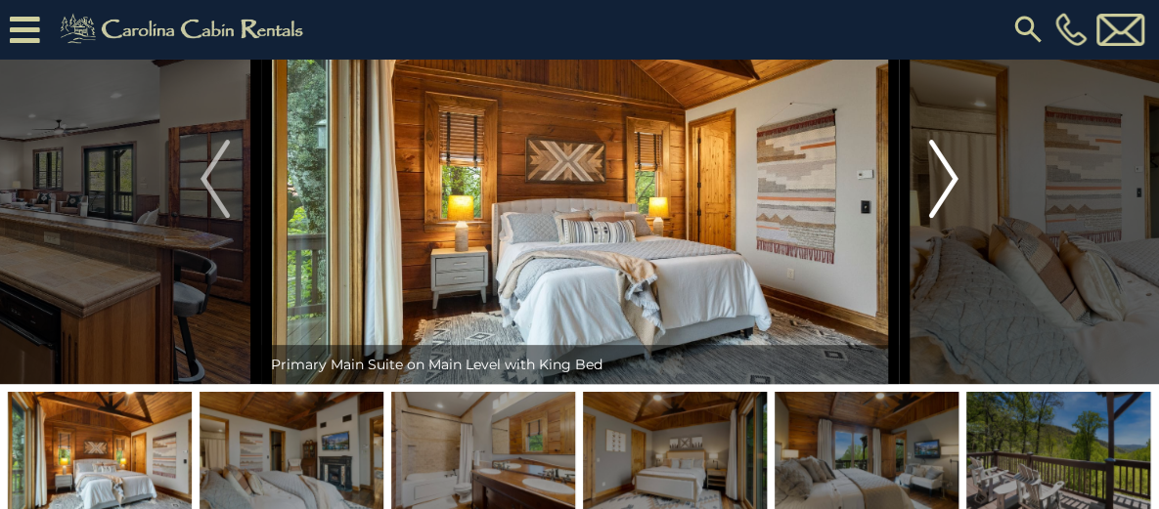
click at [951, 218] on img "Next" at bounding box center [943, 179] width 29 height 78
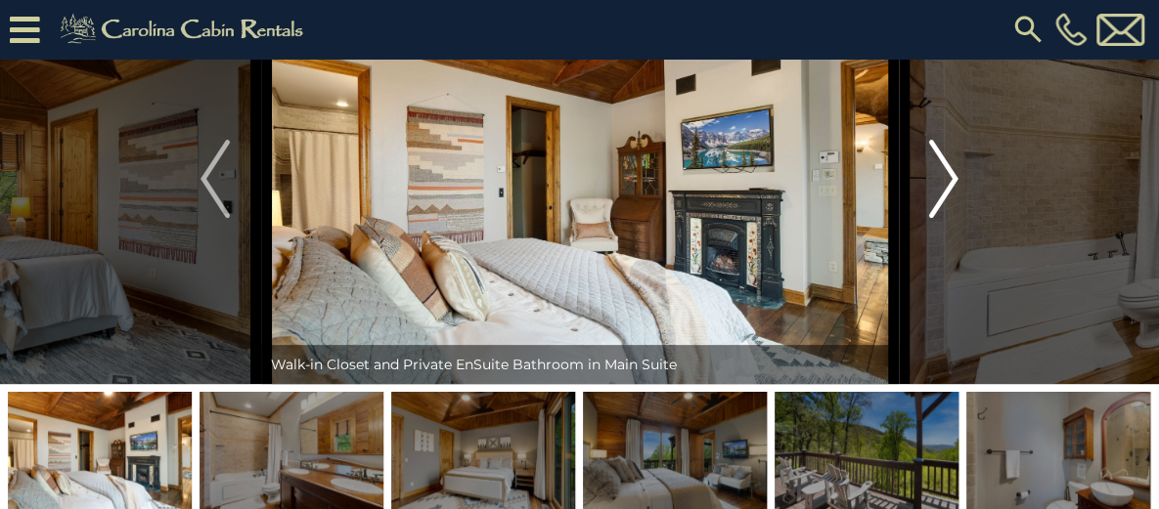
click at [954, 218] on img "Next" at bounding box center [943, 179] width 29 height 78
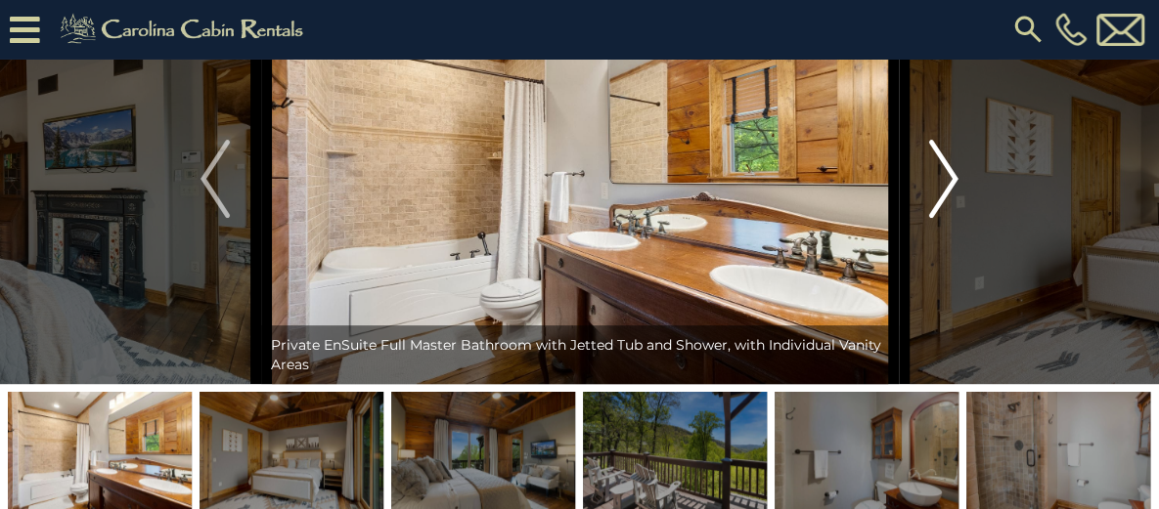
click at [943, 218] on img "Next" at bounding box center [943, 179] width 29 height 78
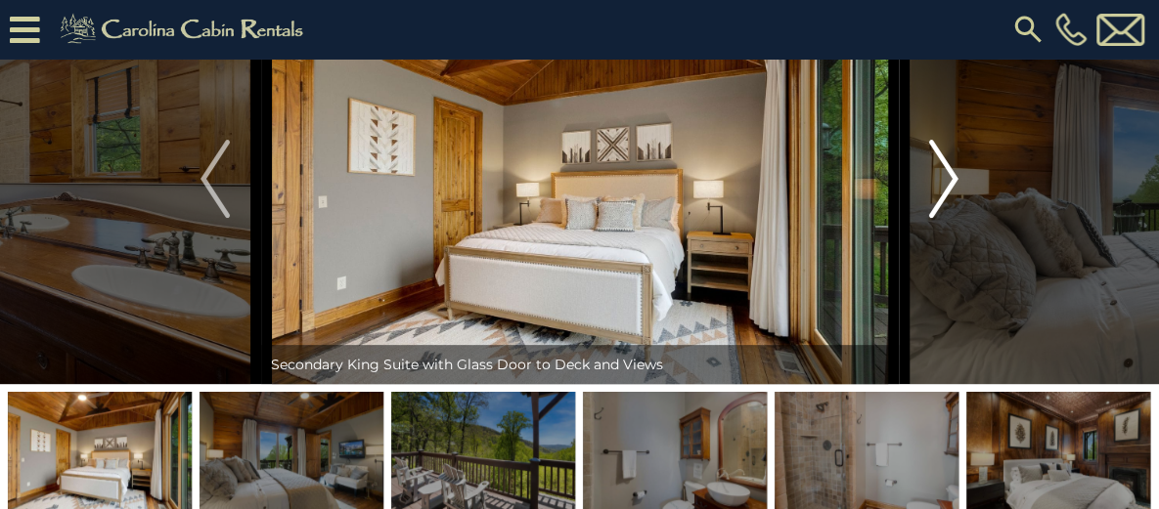
click at [944, 218] on img "Next" at bounding box center [943, 179] width 29 height 78
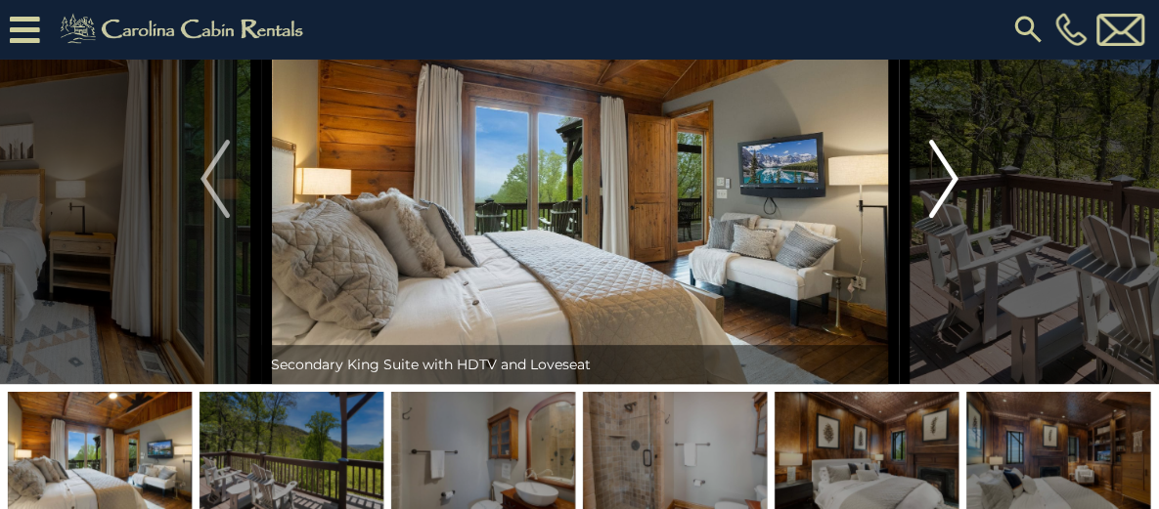
click at [944, 218] on img "Next" at bounding box center [943, 179] width 29 height 78
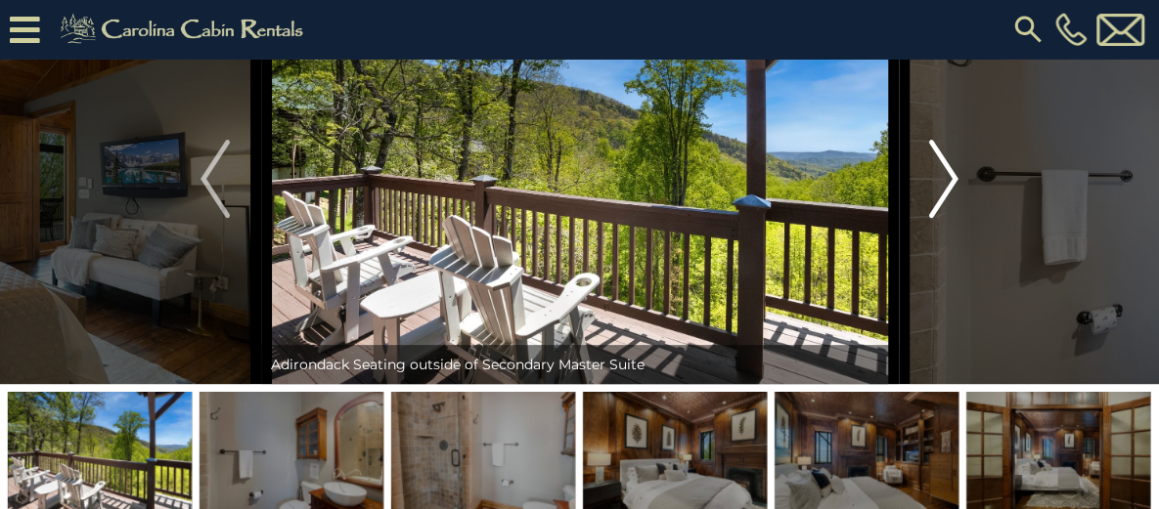
click at [944, 218] on img "Next" at bounding box center [943, 179] width 29 height 78
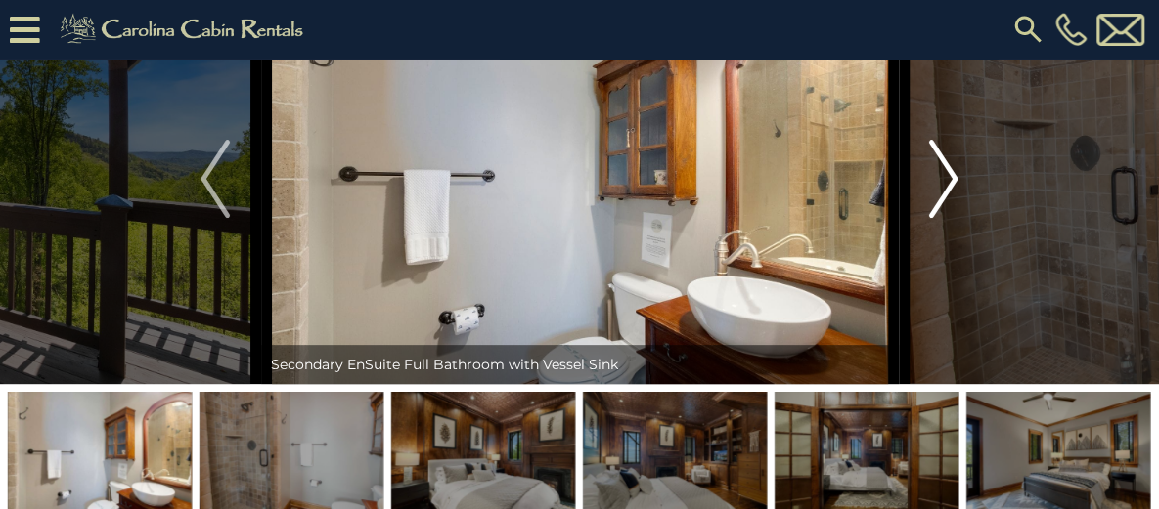
click at [944, 218] on img "Next" at bounding box center [943, 179] width 29 height 78
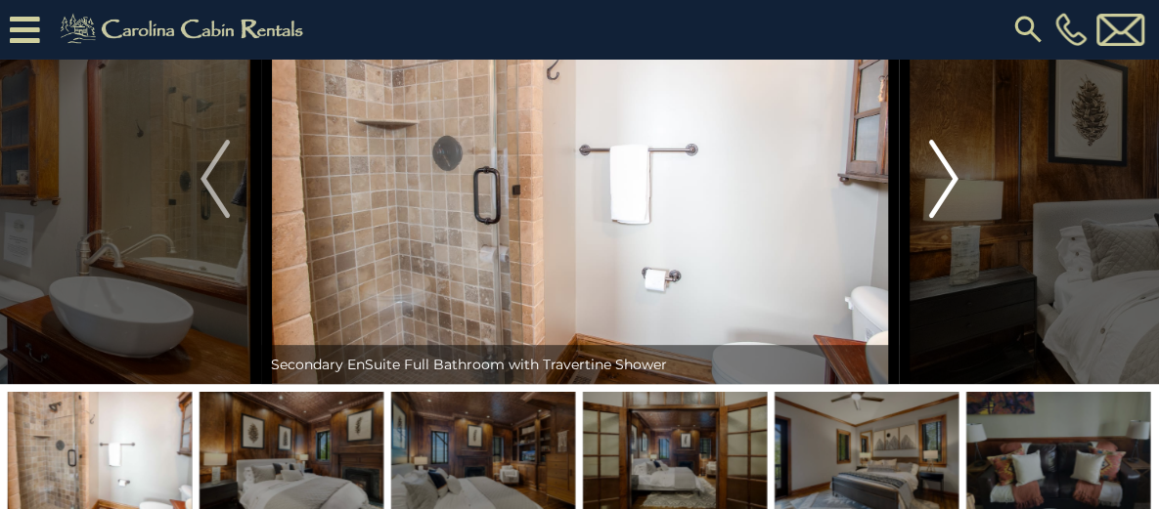
click at [944, 218] on img "Next" at bounding box center [943, 179] width 29 height 78
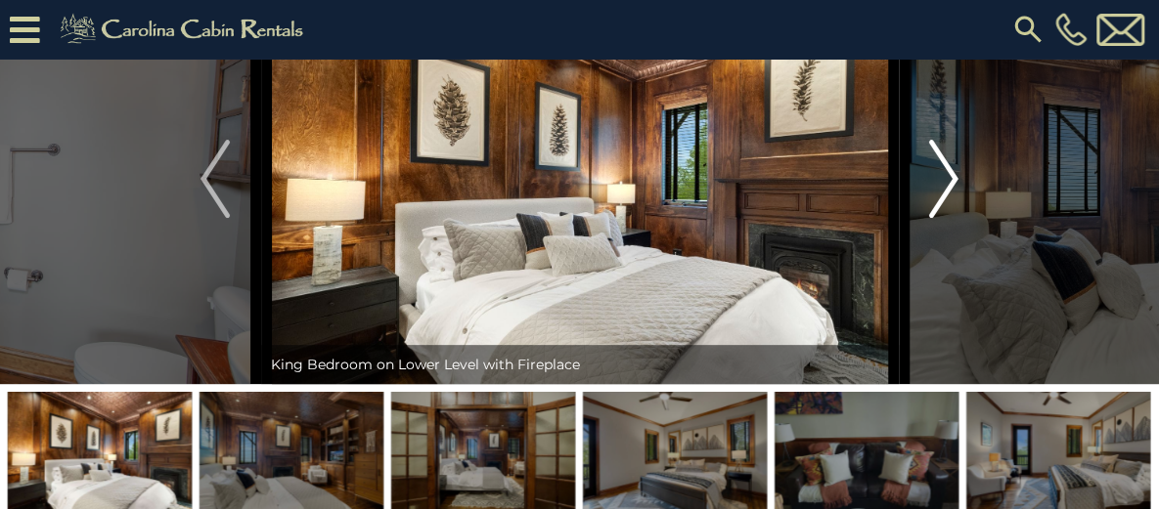
click at [944, 218] on img "Next" at bounding box center [943, 179] width 29 height 78
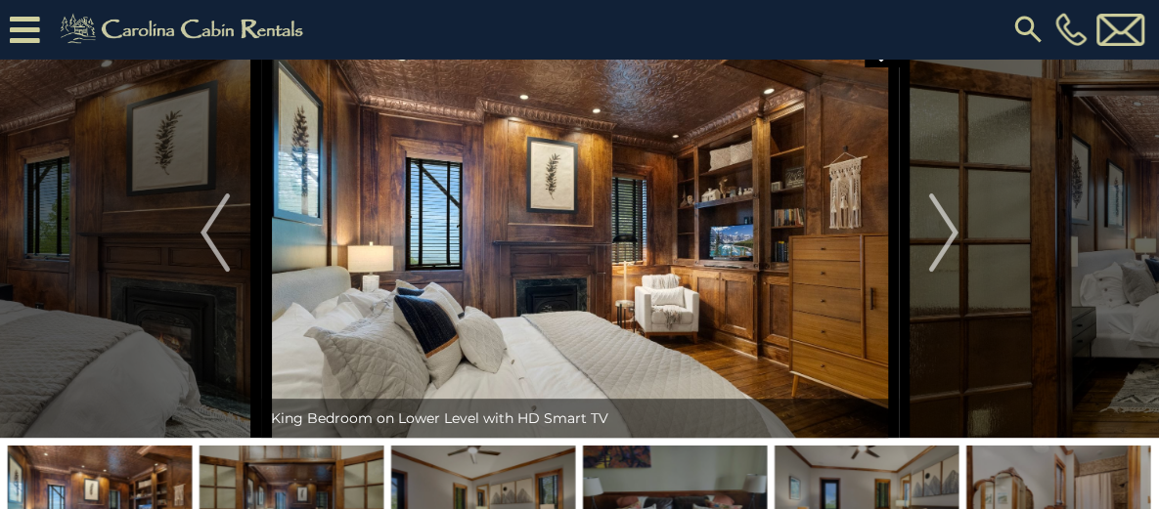
scroll to position [124, 0]
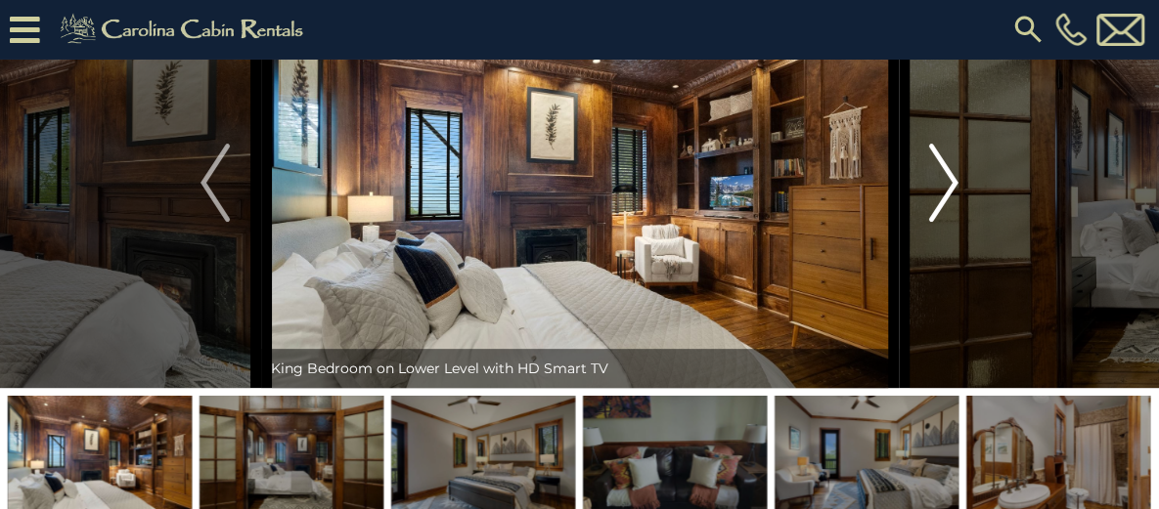
click at [950, 222] on img "Next" at bounding box center [943, 183] width 29 height 78
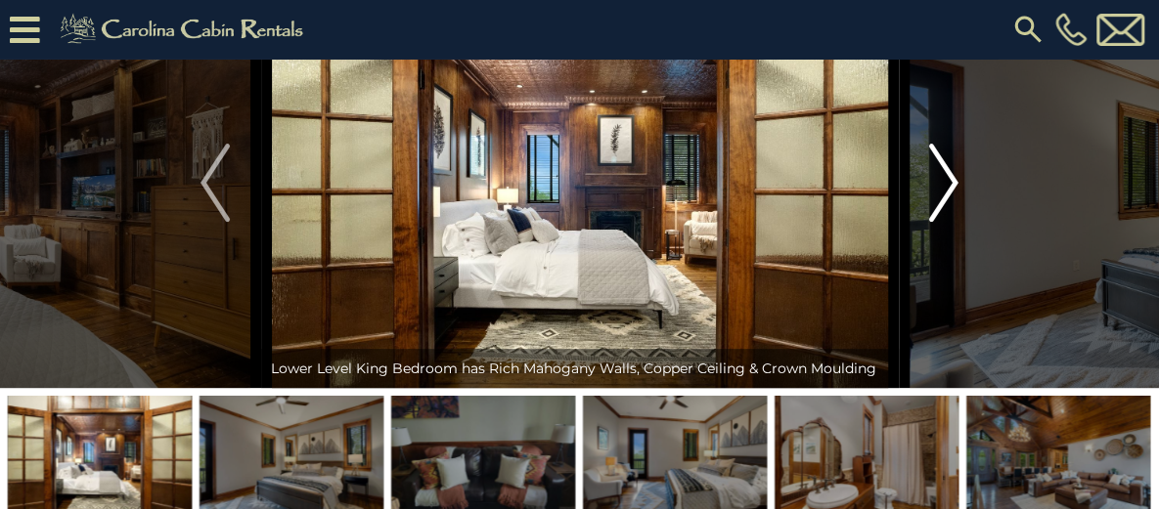
click at [950, 222] on img "Next" at bounding box center [943, 183] width 29 height 78
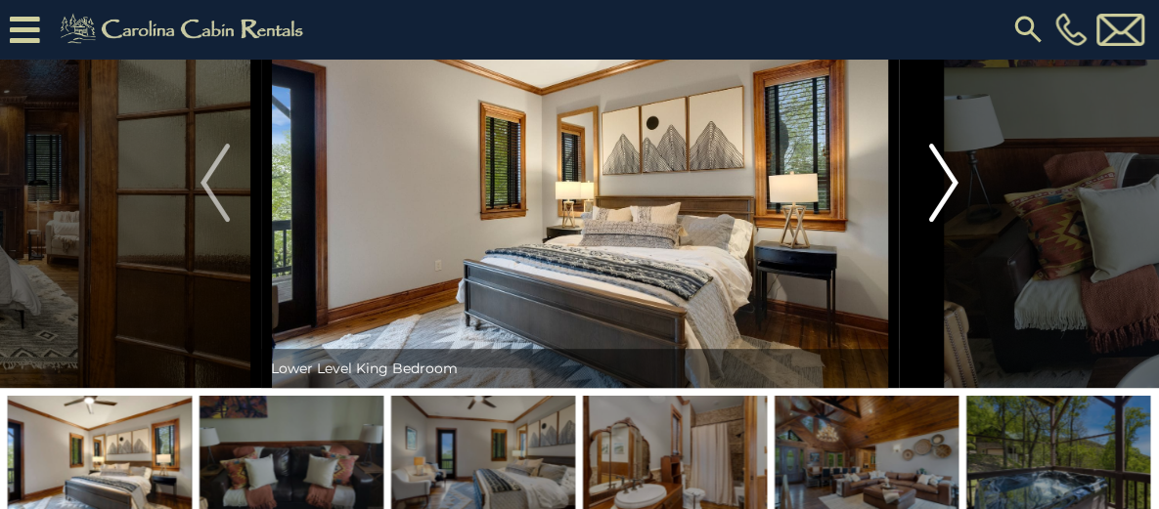
click at [950, 222] on img "Next" at bounding box center [943, 183] width 29 height 78
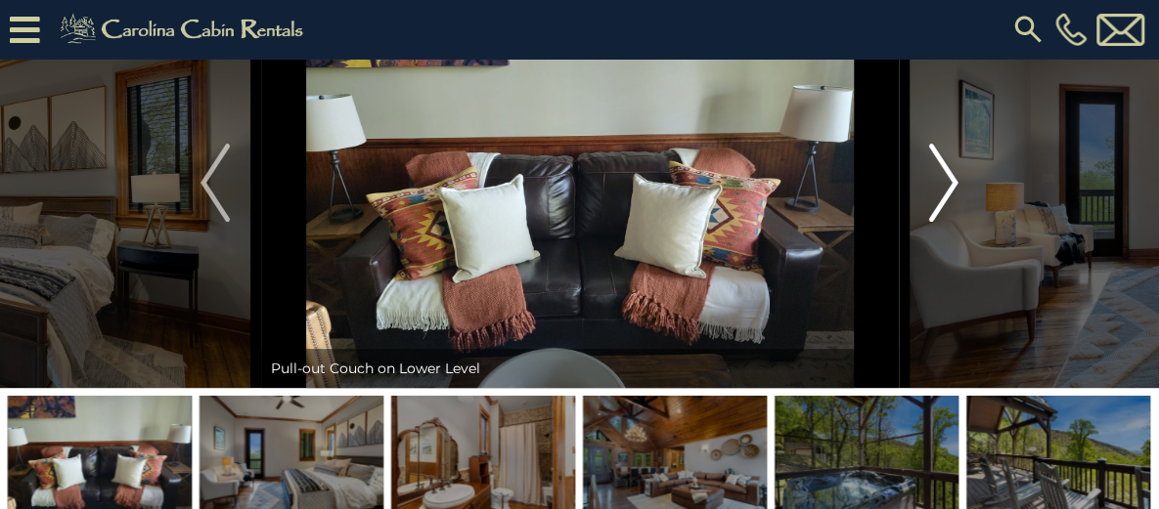
click at [939, 210] on img "Next" at bounding box center [943, 183] width 29 height 78
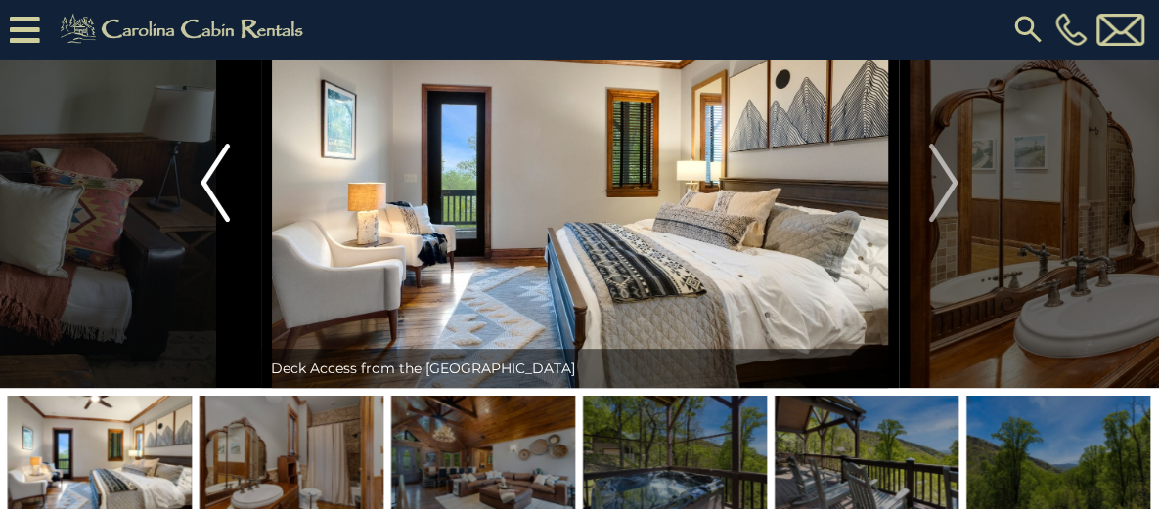
click at [212, 222] on img "Previous" at bounding box center [214, 183] width 29 height 78
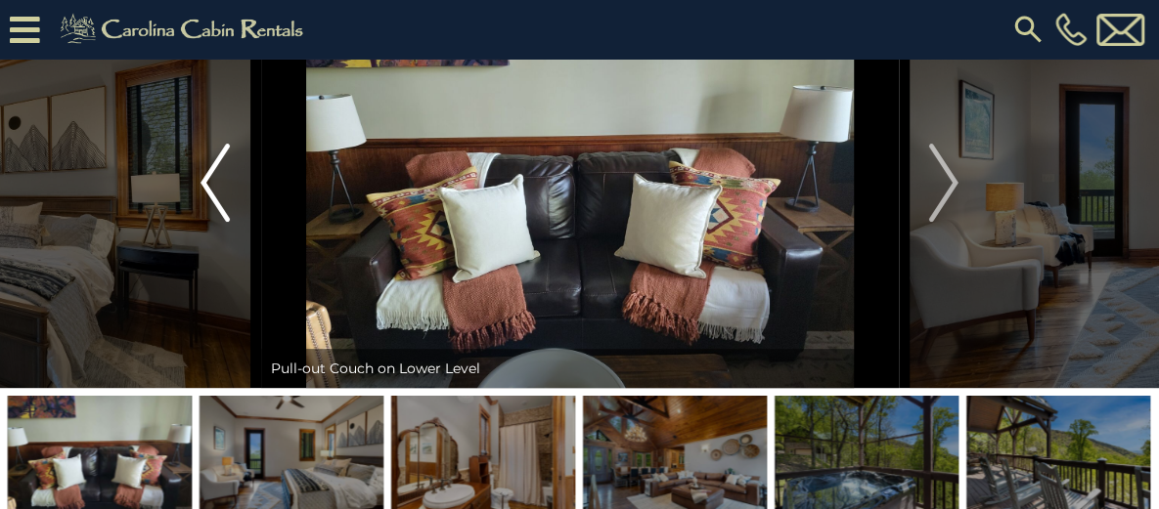
click at [215, 222] on img "Previous" at bounding box center [214, 183] width 29 height 78
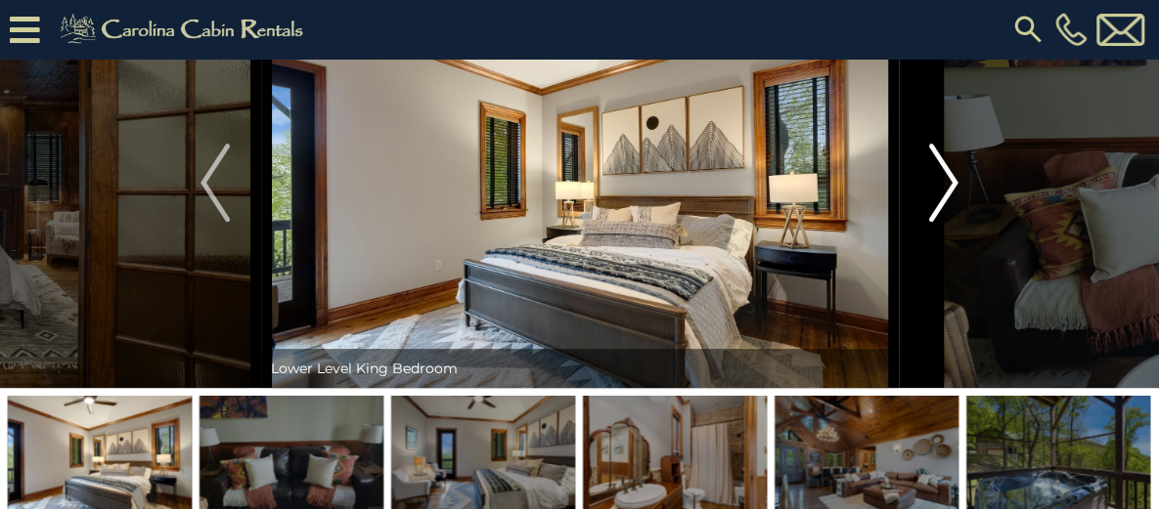
click at [943, 222] on img "Next" at bounding box center [943, 183] width 29 height 78
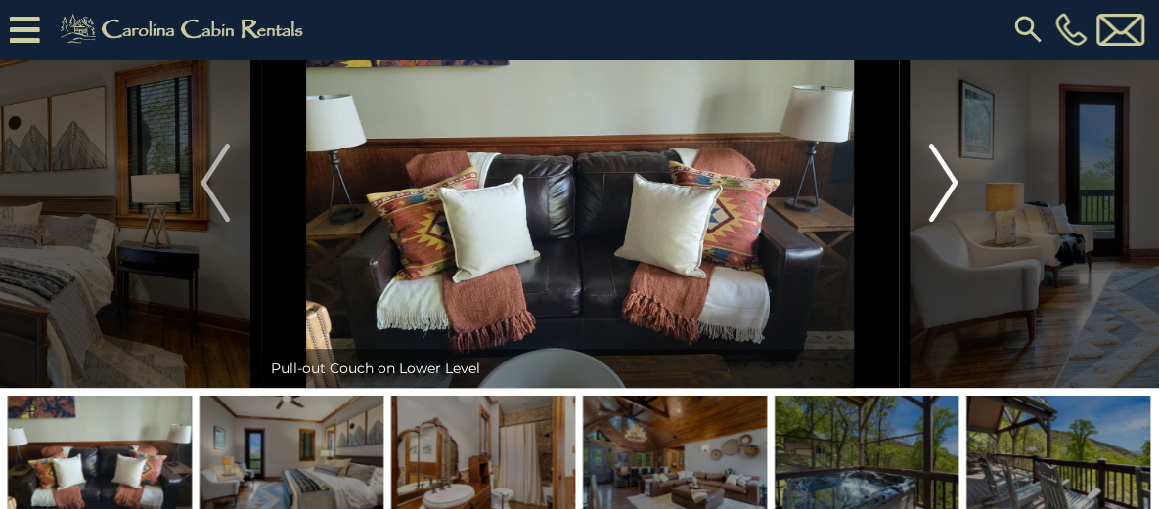
click at [943, 222] on img "Next" at bounding box center [943, 183] width 29 height 78
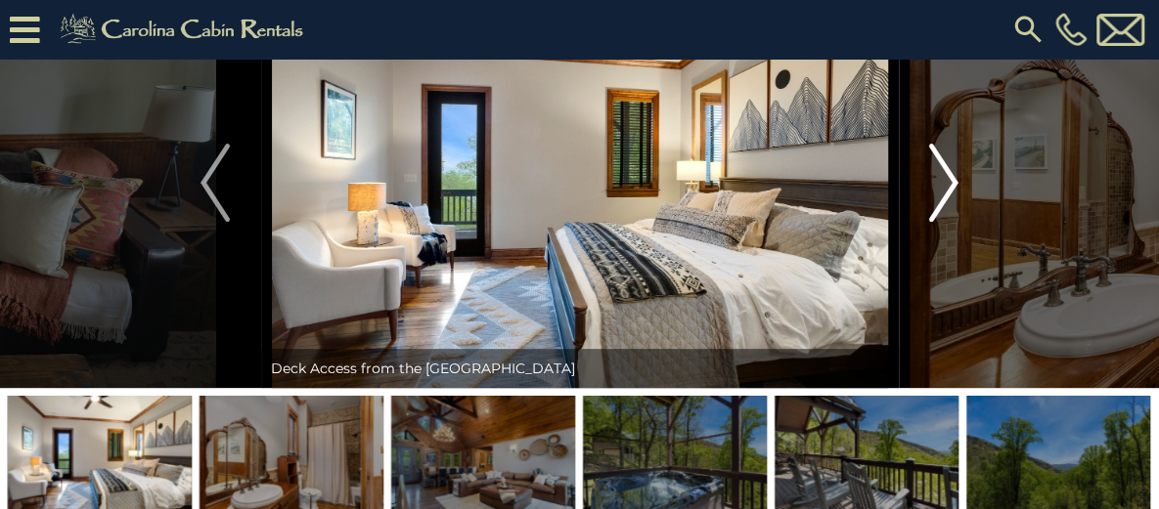
click at [943, 222] on img "Next" at bounding box center [943, 183] width 29 height 78
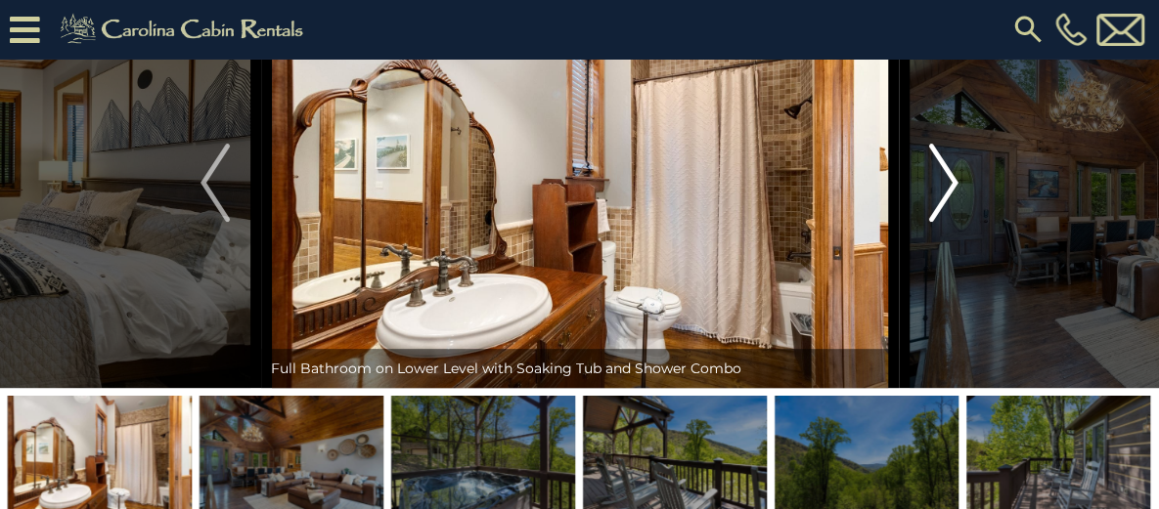
click at [947, 222] on img "Next" at bounding box center [943, 183] width 29 height 78
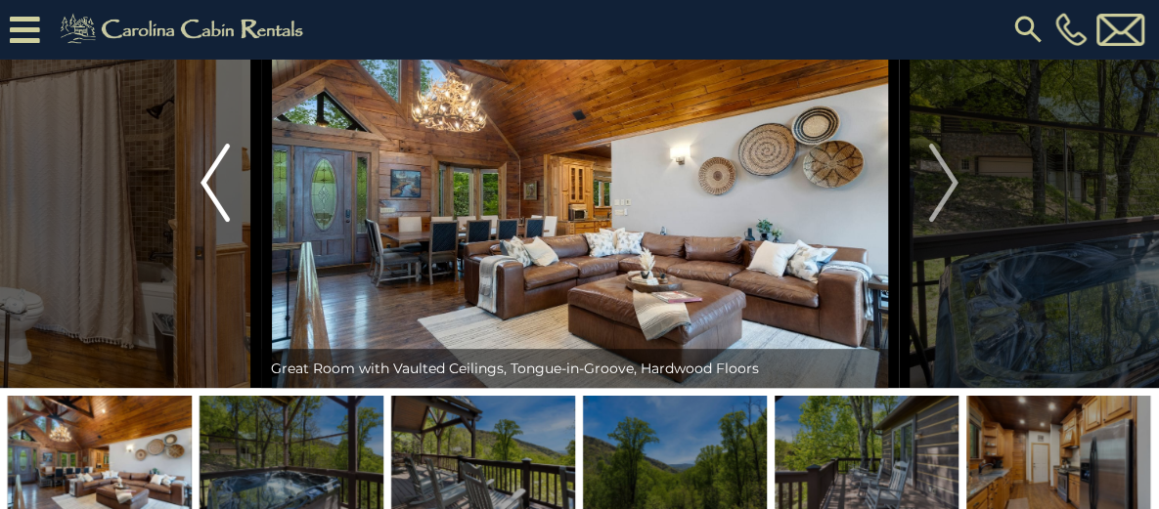
click at [225, 222] on img "Previous" at bounding box center [214, 183] width 29 height 78
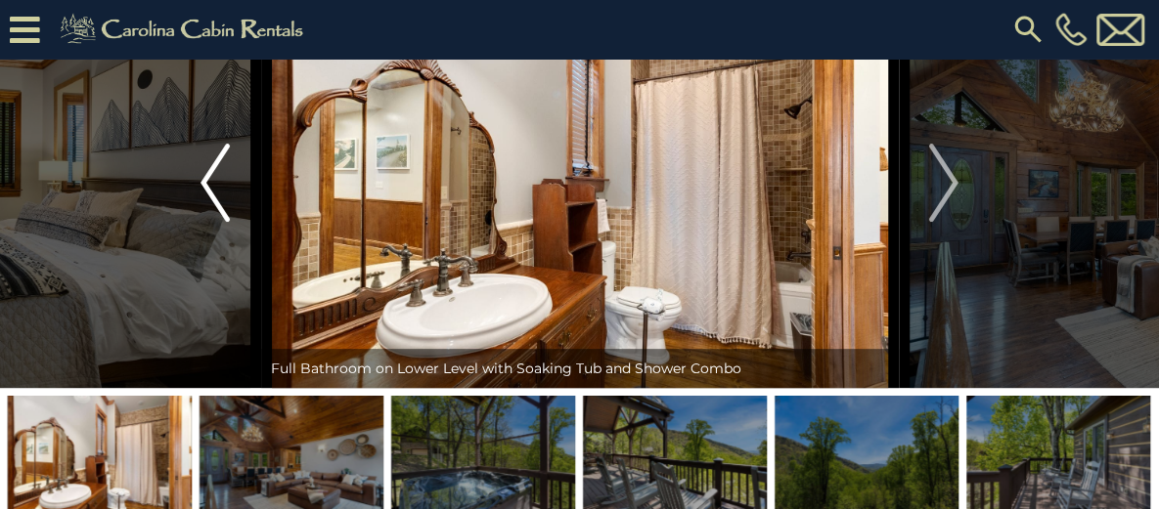
click at [225, 222] on img "Previous" at bounding box center [214, 183] width 29 height 78
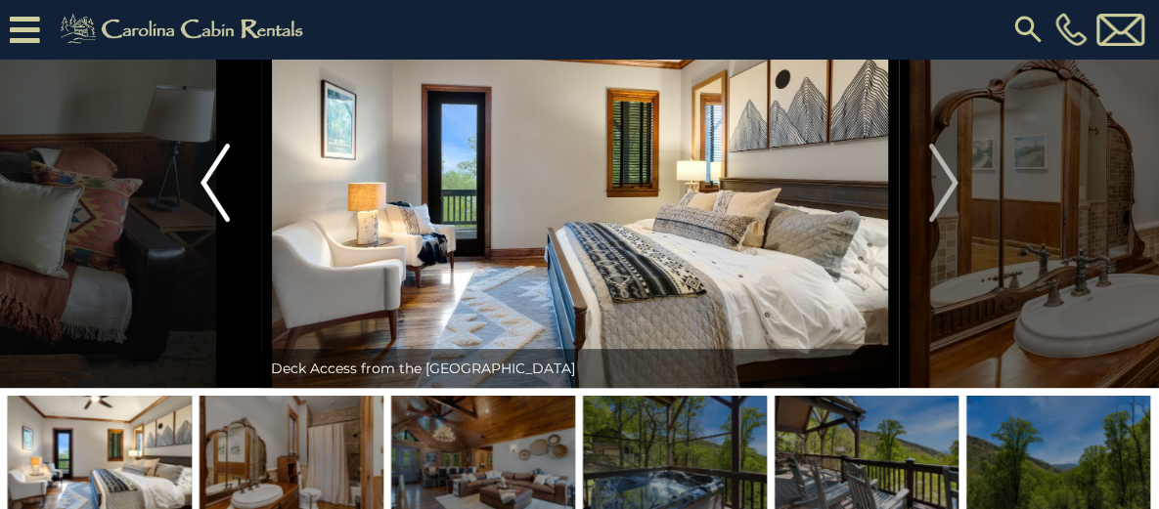
click at [225, 222] on img "Previous" at bounding box center [214, 183] width 29 height 78
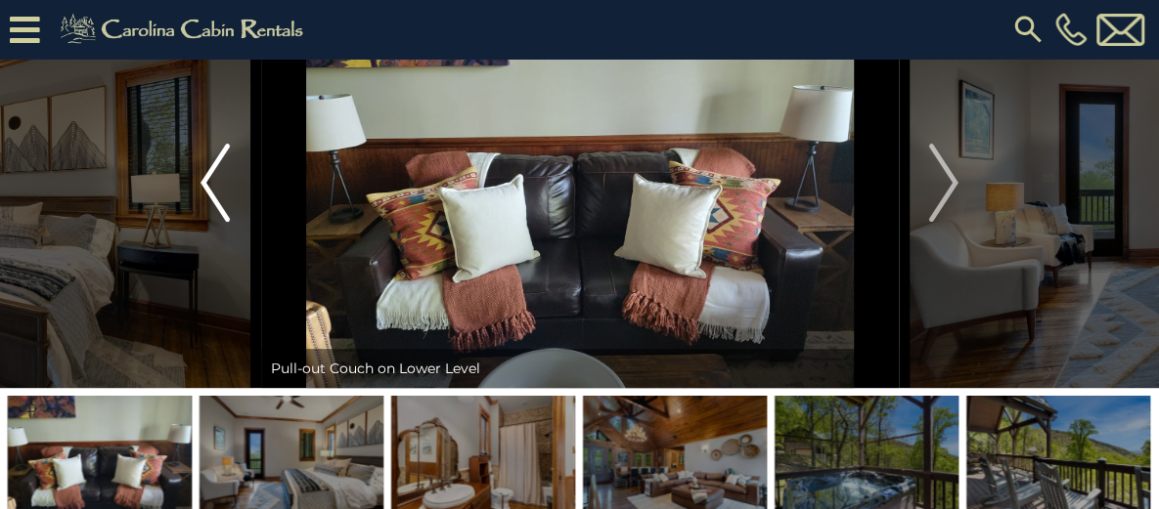
click at [225, 222] on img "Previous" at bounding box center [214, 183] width 29 height 78
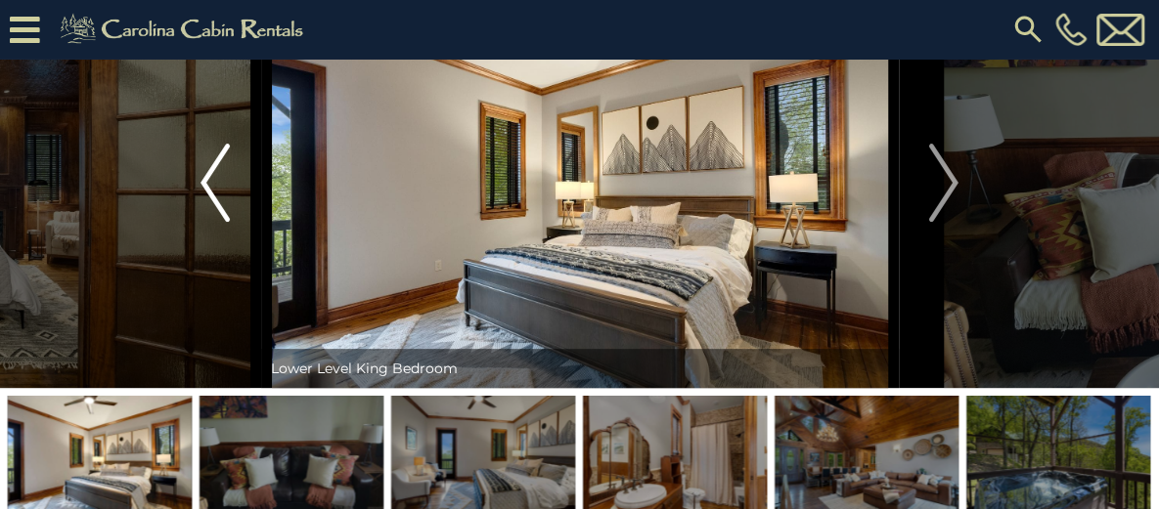
click at [215, 222] on img "Previous" at bounding box center [214, 183] width 29 height 78
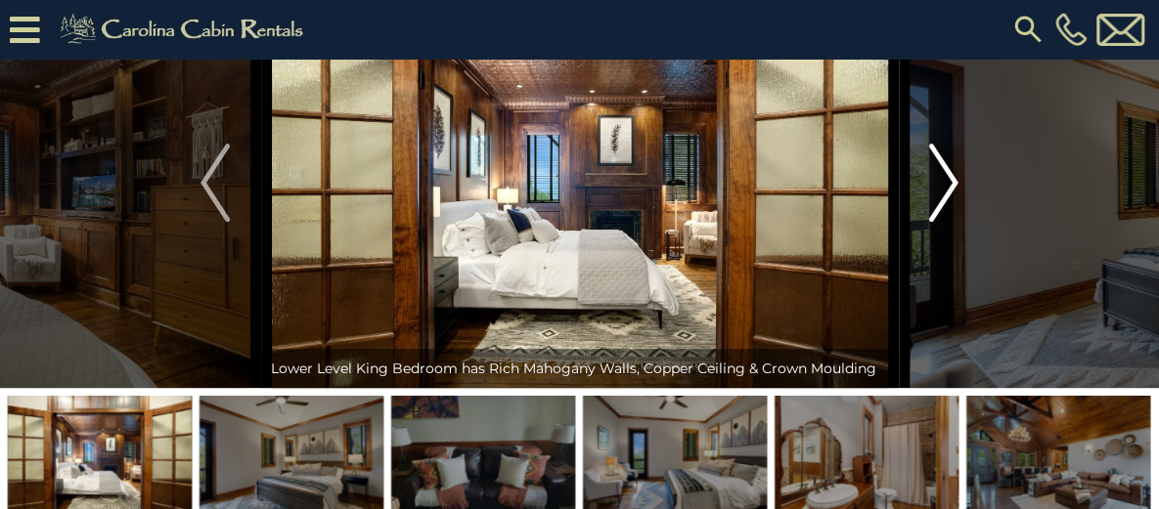
click at [954, 222] on img "Next" at bounding box center [943, 183] width 29 height 78
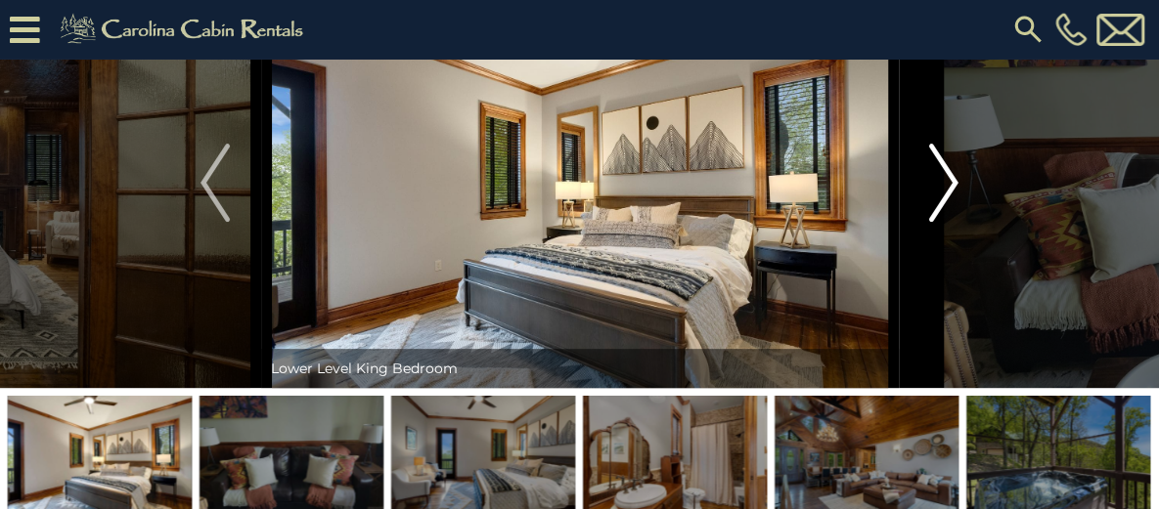
click at [954, 222] on img "Next" at bounding box center [943, 183] width 29 height 78
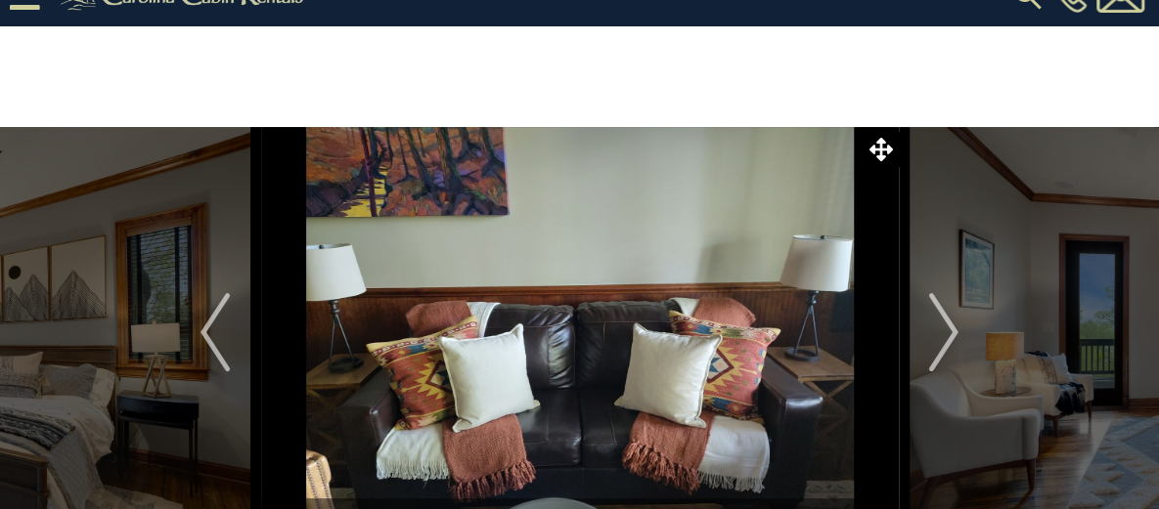
scroll to position [131, 0]
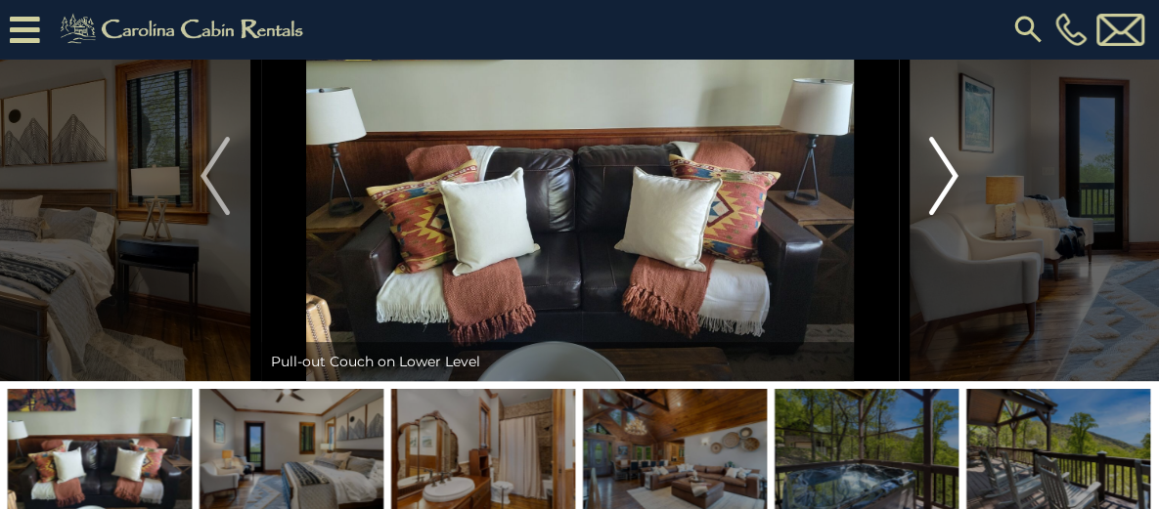
click at [941, 215] on img "Next" at bounding box center [943, 176] width 29 height 78
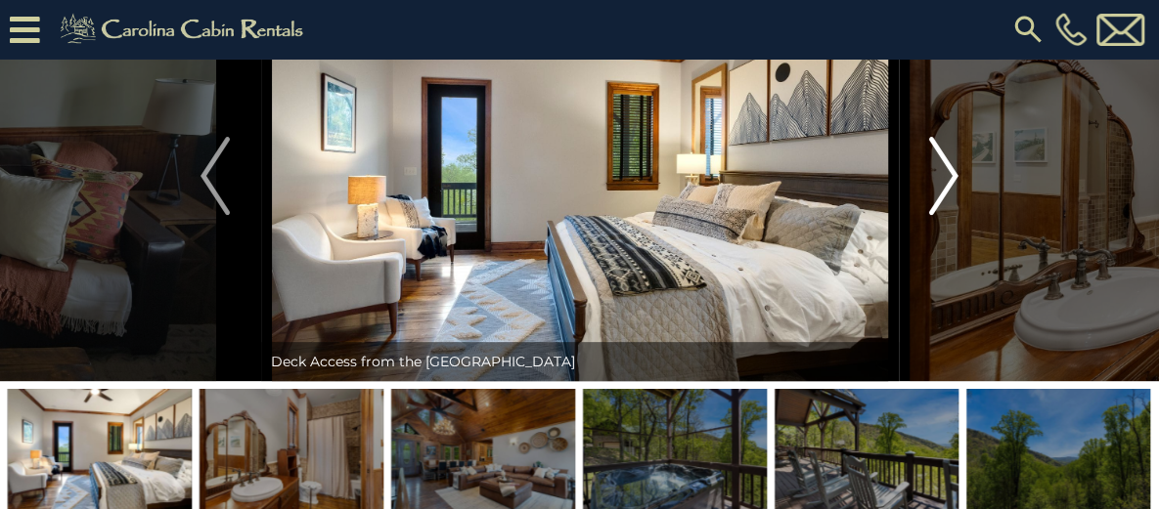
click at [941, 215] on img "Next" at bounding box center [943, 176] width 29 height 78
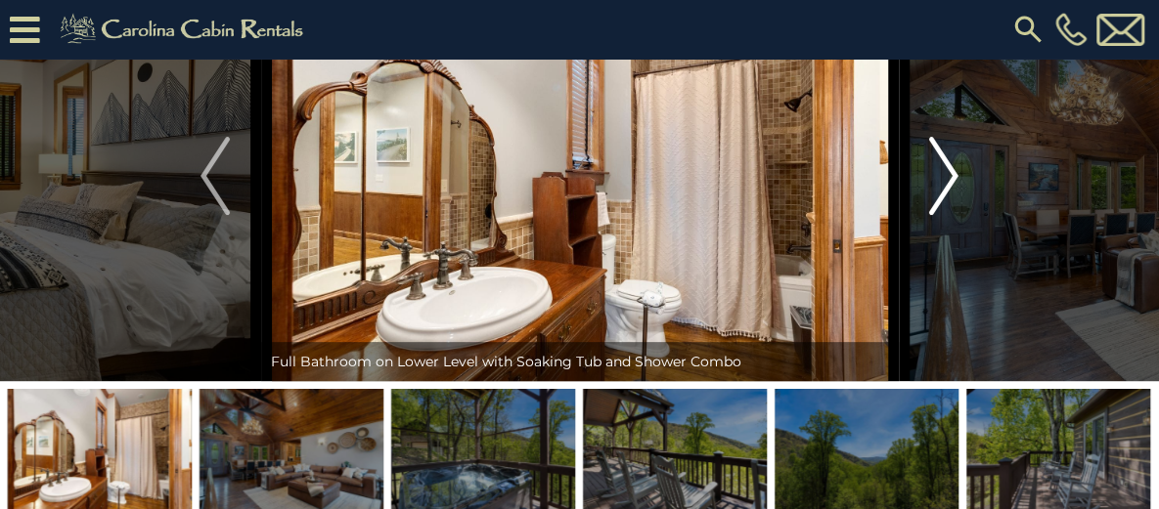
click at [933, 215] on img "Next" at bounding box center [943, 176] width 29 height 78
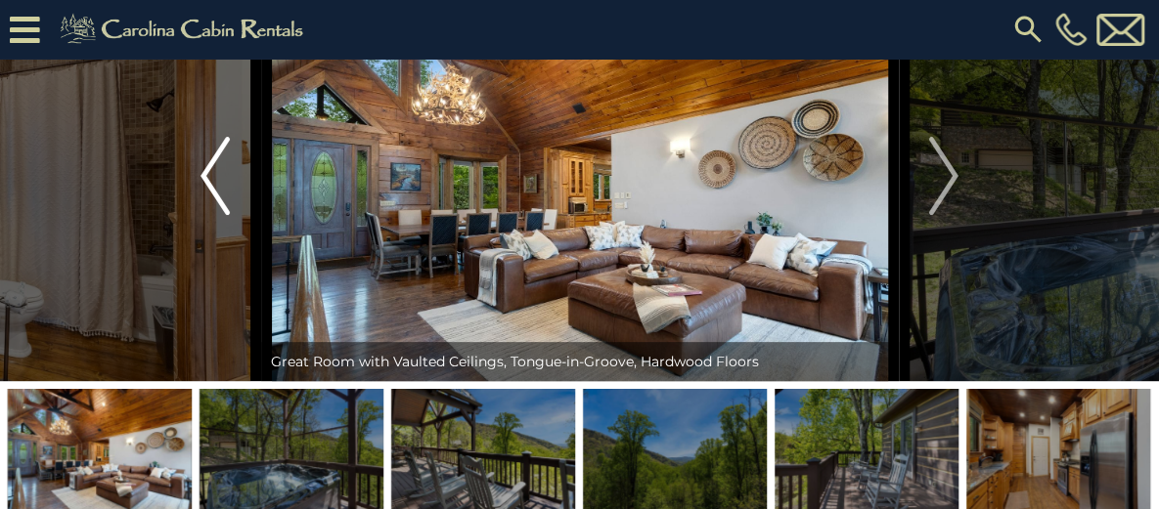
click at [225, 215] on img "Previous" at bounding box center [214, 176] width 29 height 78
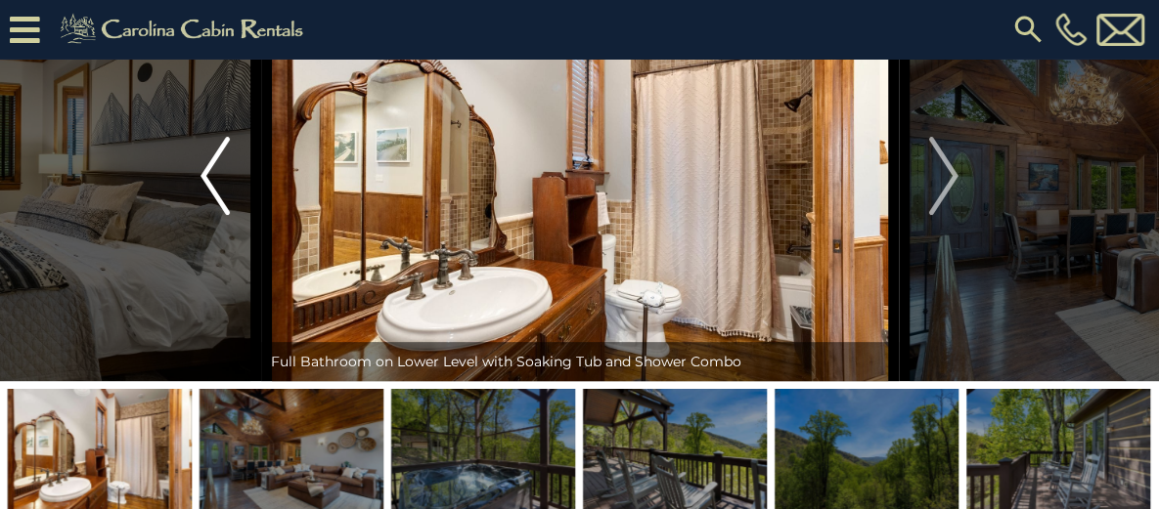
click at [225, 215] on img "Previous" at bounding box center [214, 176] width 29 height 78
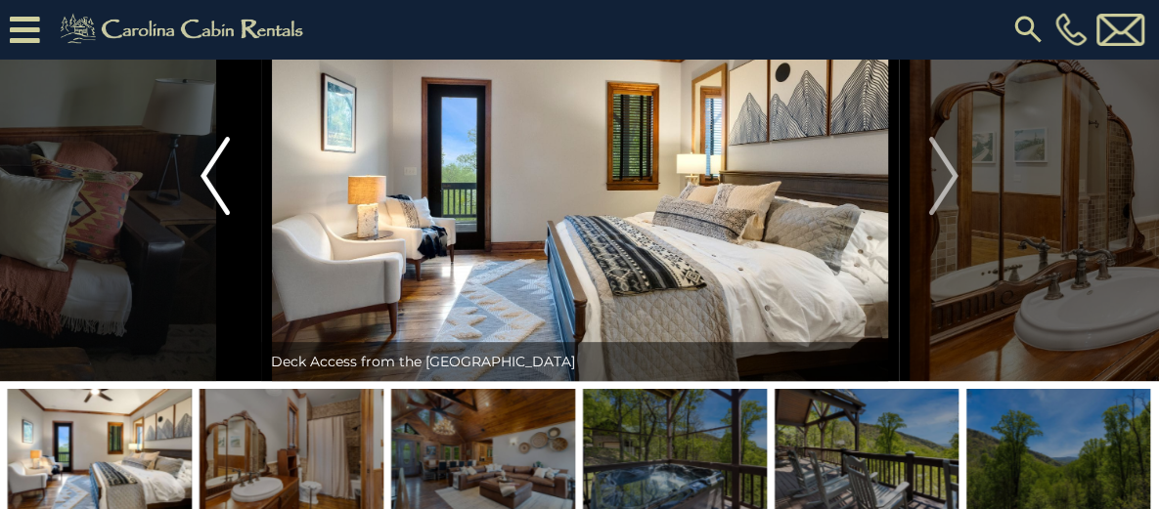
click at [225, 215] on img "Previous" at bounding box center [214, 176] width 29 height 78
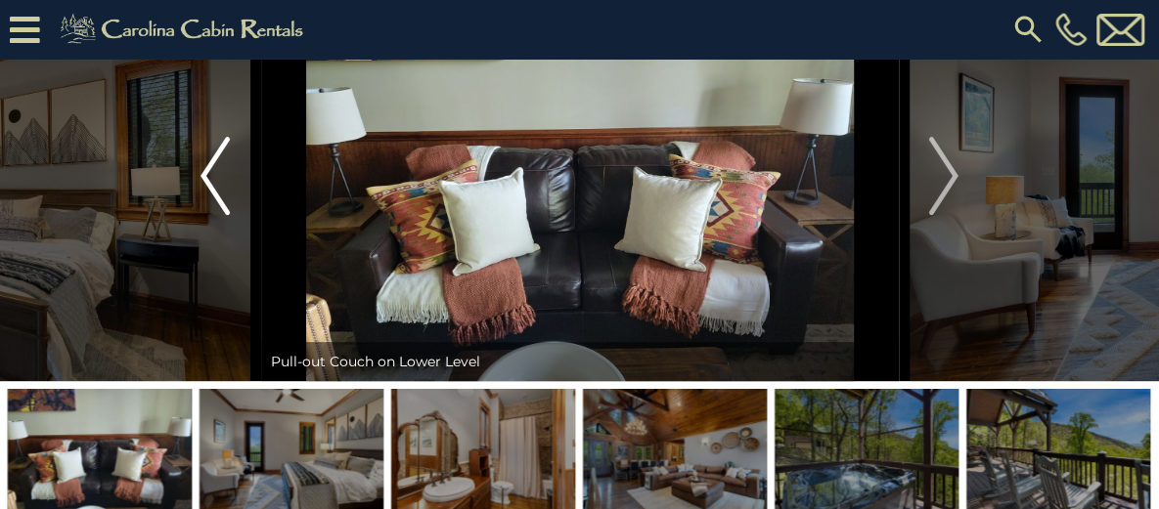
click at [225, 215] on img "Previous" at bounding box center [214, 176] width 29 height 78
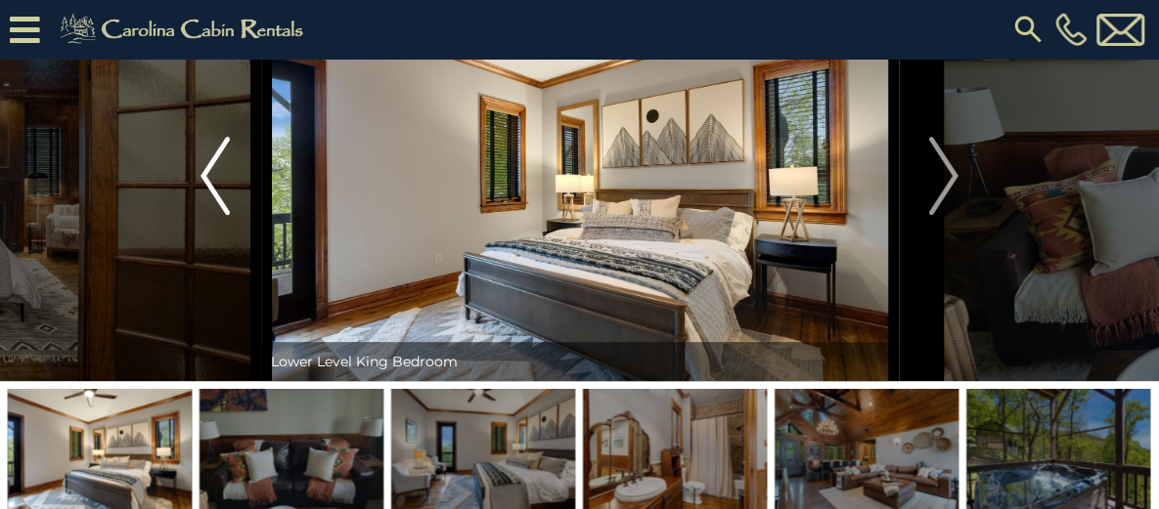
click at [225, 215] on img "Previous" at bounding box center [214, 176] width 29 height 78
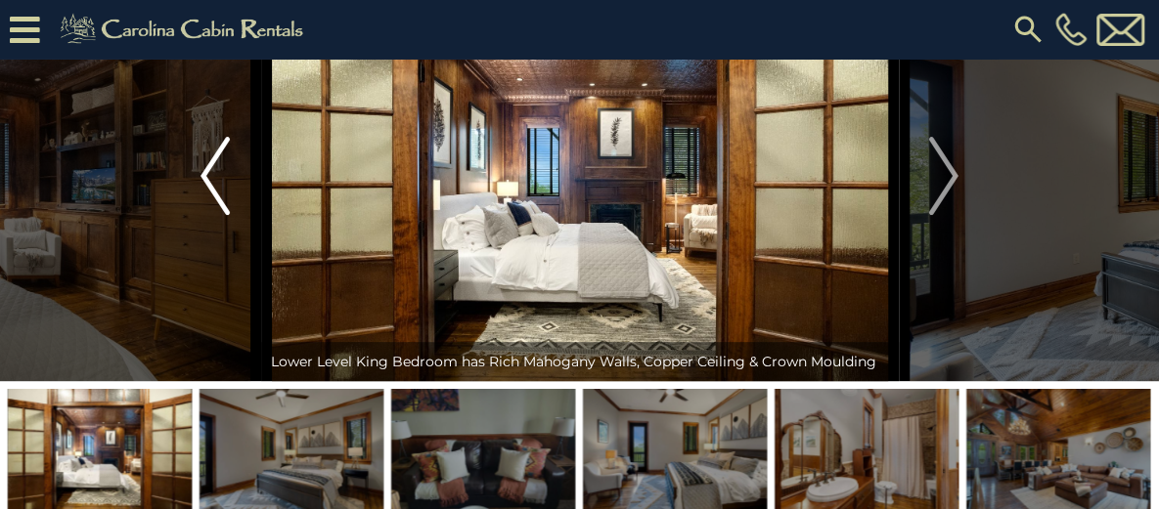
click at [225, 215] on img "Previous" at bounding box center [214, 176] width 29 height 78
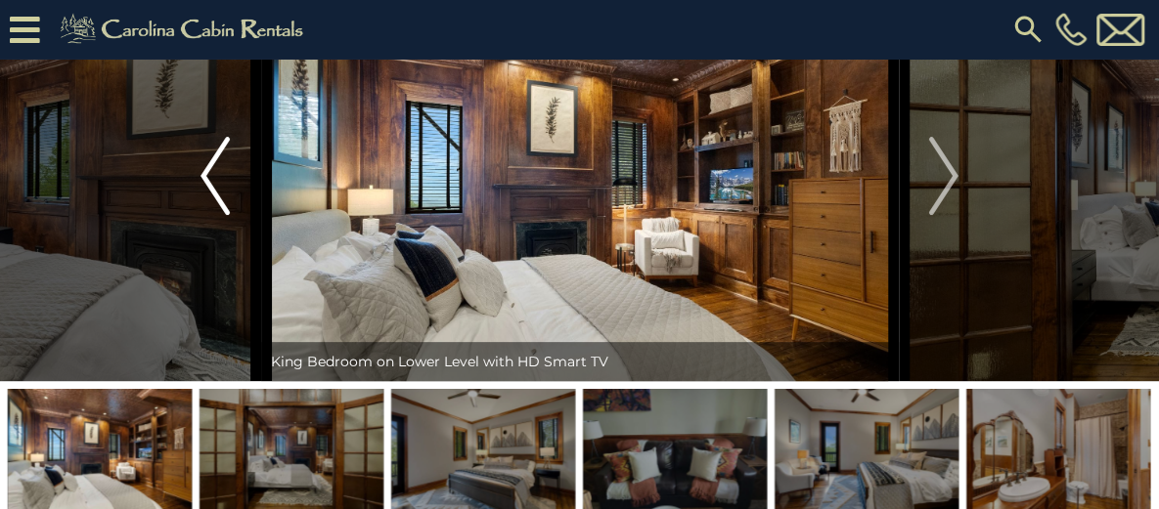
click at [225, 215] on img "Previous" at bounding box center [214, 176] width 29 height 78
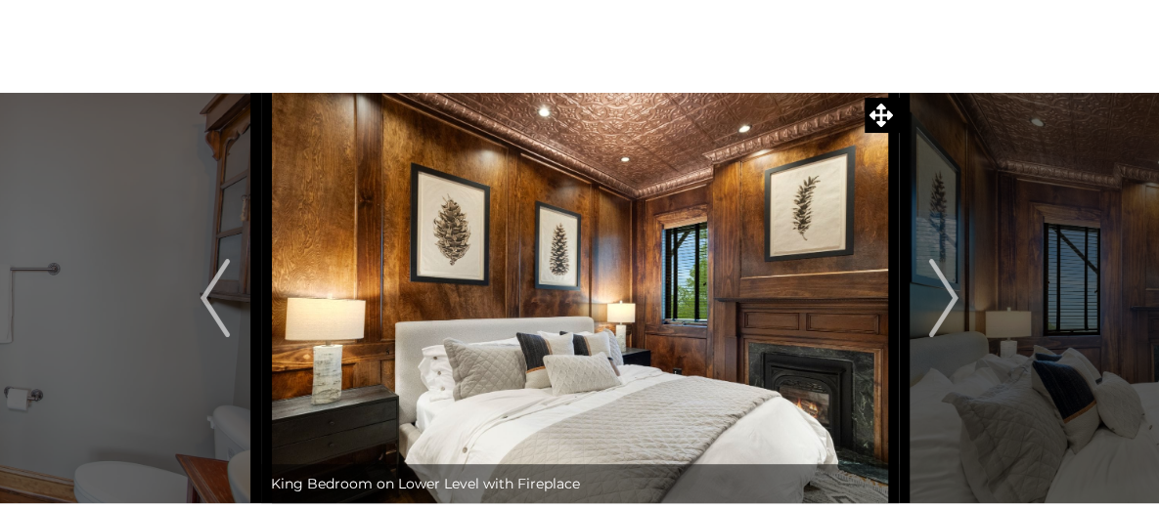
scroll to position [98, 0]
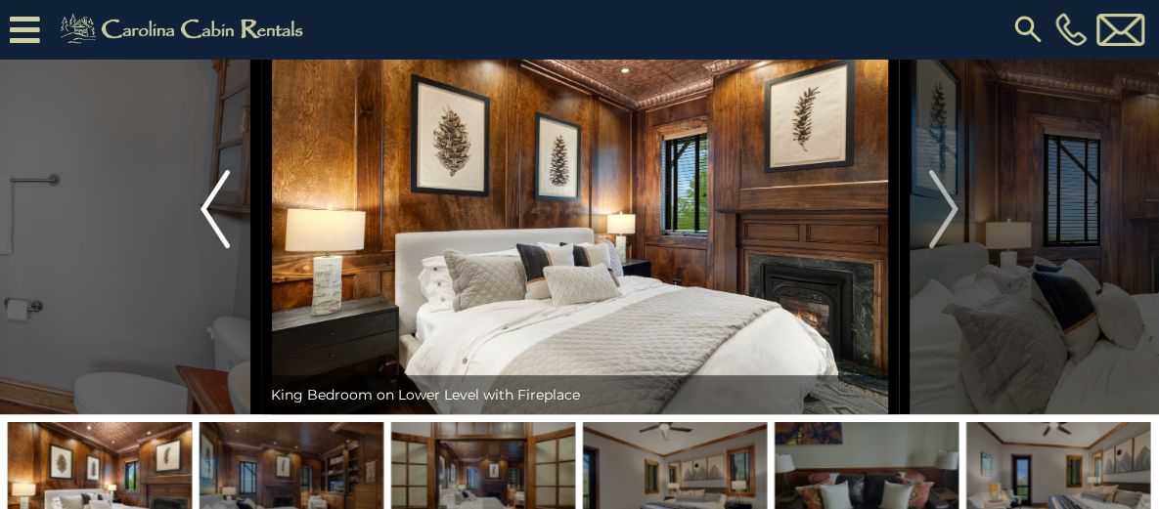
click at [217, 248] on img "Previous" at bounding box center [214, 209] width 29 height 78
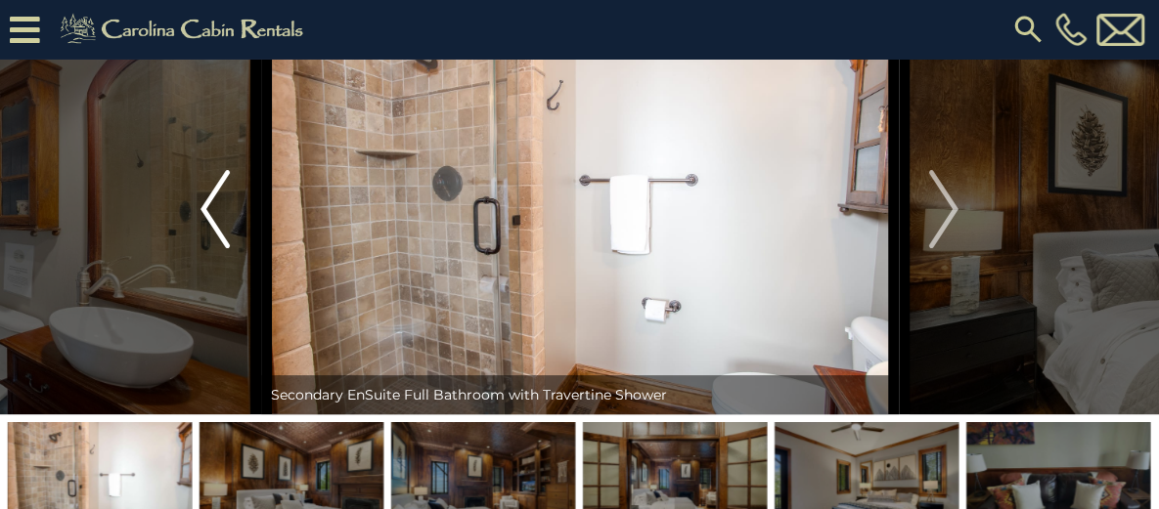
click at [217, 248] on img "Previous" at bounding box center [214, 209] width 29 height 78
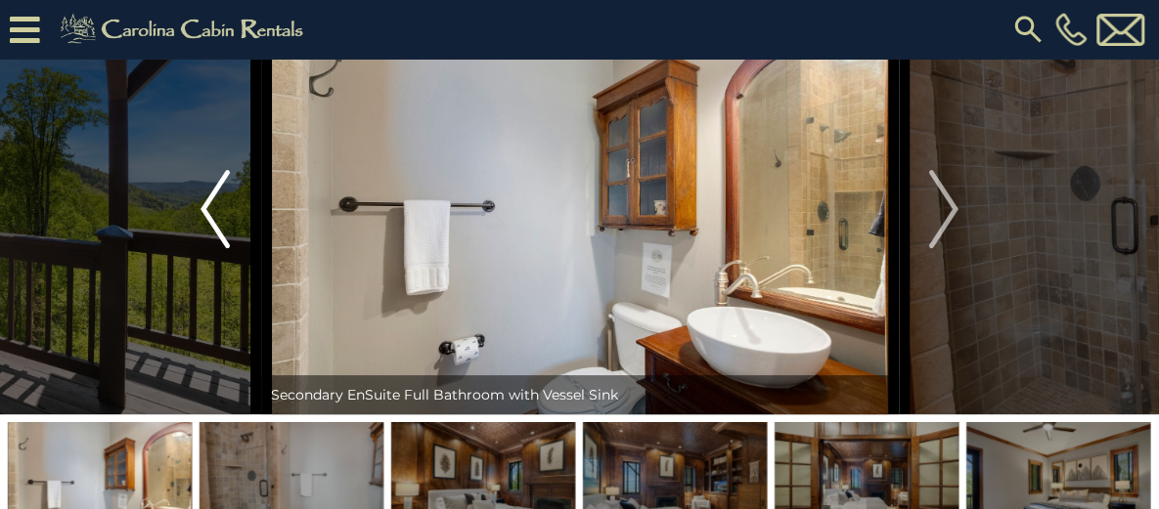
click at [217, 248] on img "Previous" at bounding box center [214, 209] width 29 height 78
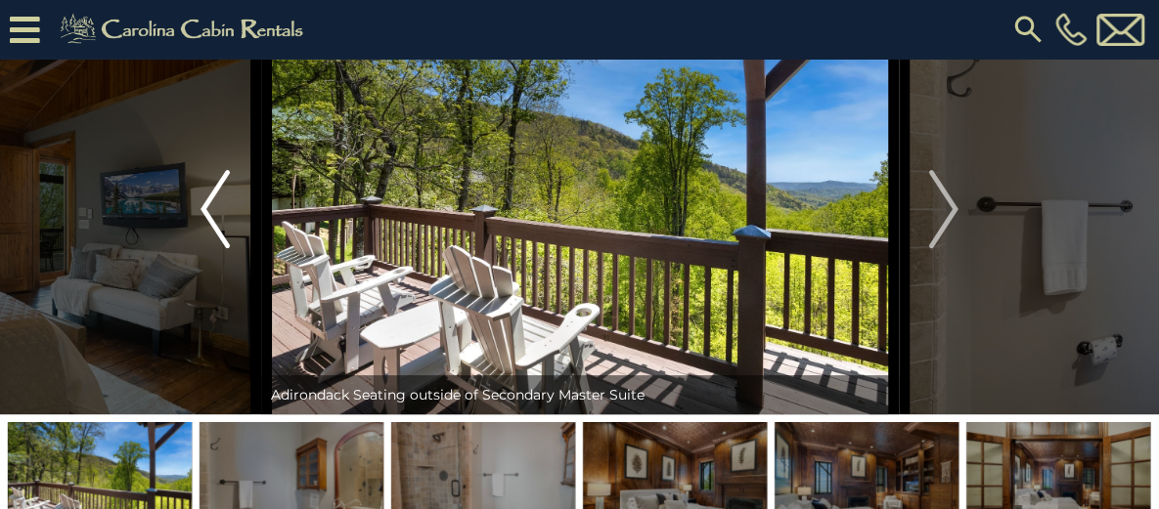
click at [217, 248] on img "Previous" at bounding box center [214, 209] width 29 height 78
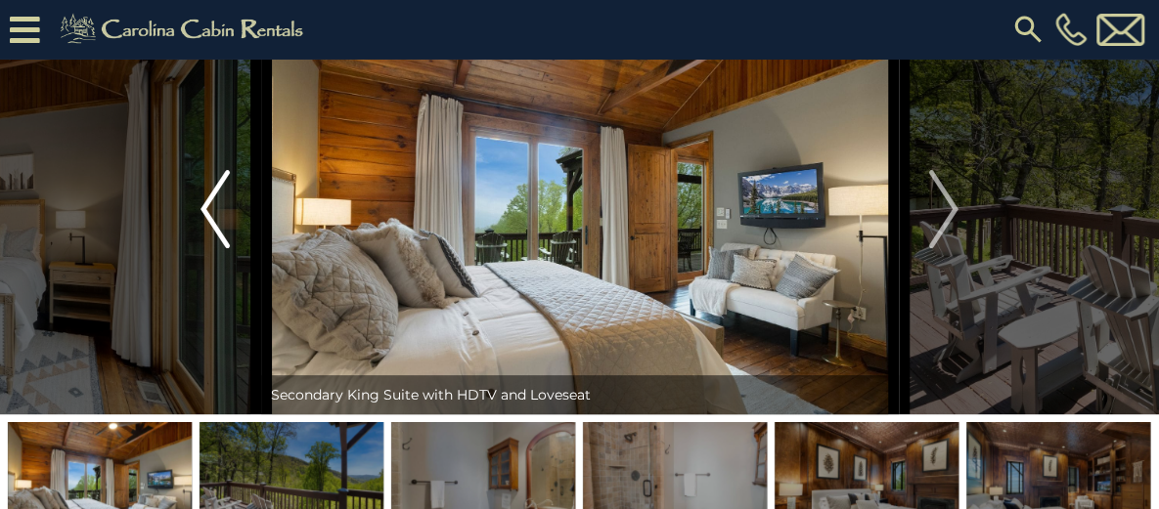
click at [217, 248] on img "Previous" at bounding box center [214, 209] width 29 height 78
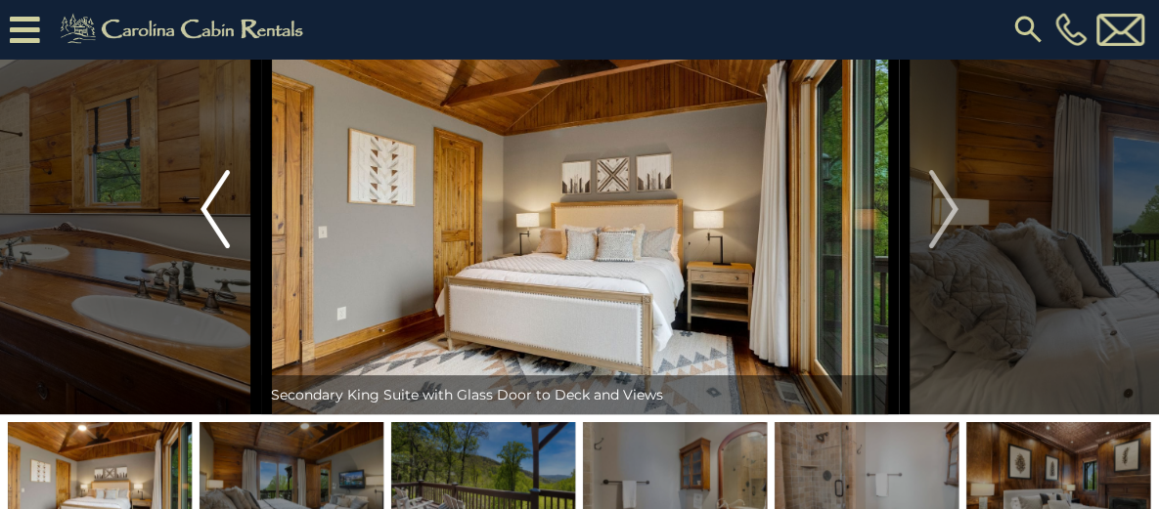
click at [217, 248] on img "Previous" at bounding box center [214, 209] width 29 height 78
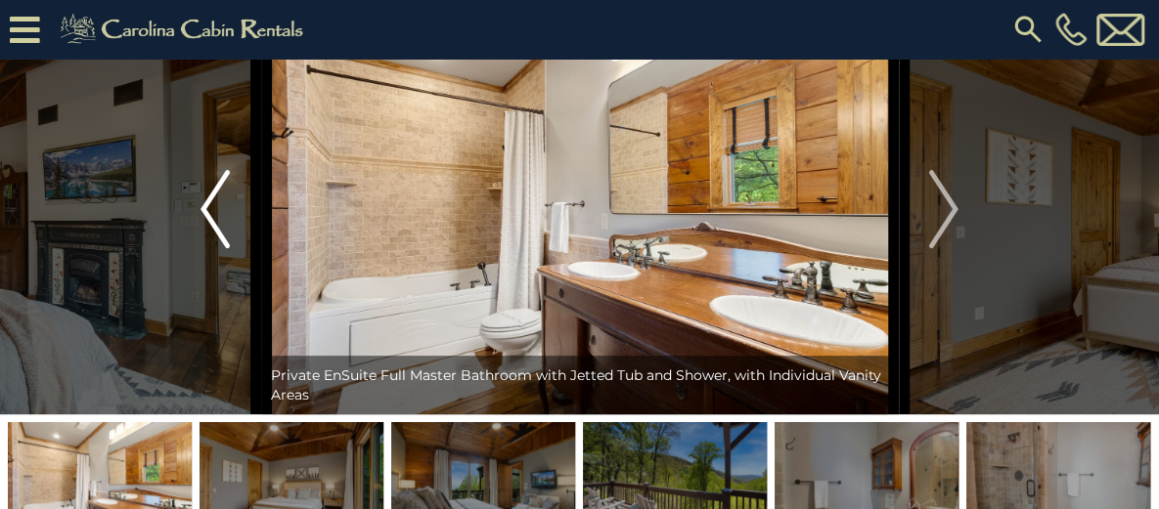
click at [217, 248] on img "Previous" at bounding box center [214, 209] width 29 height 78
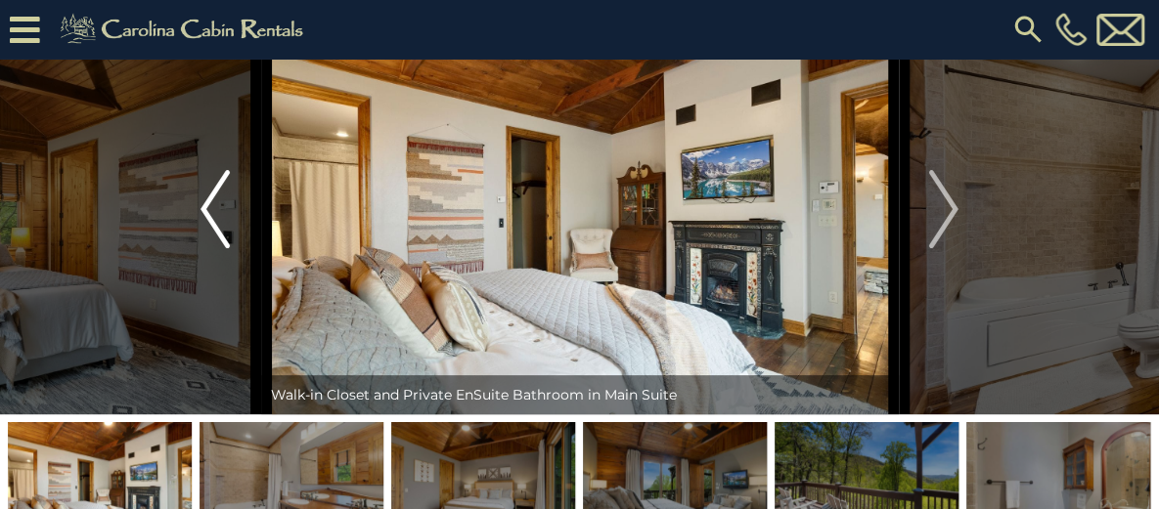
click at [217, 248] on img "Previous" at bounding box center [214, 209] width 29 height 78
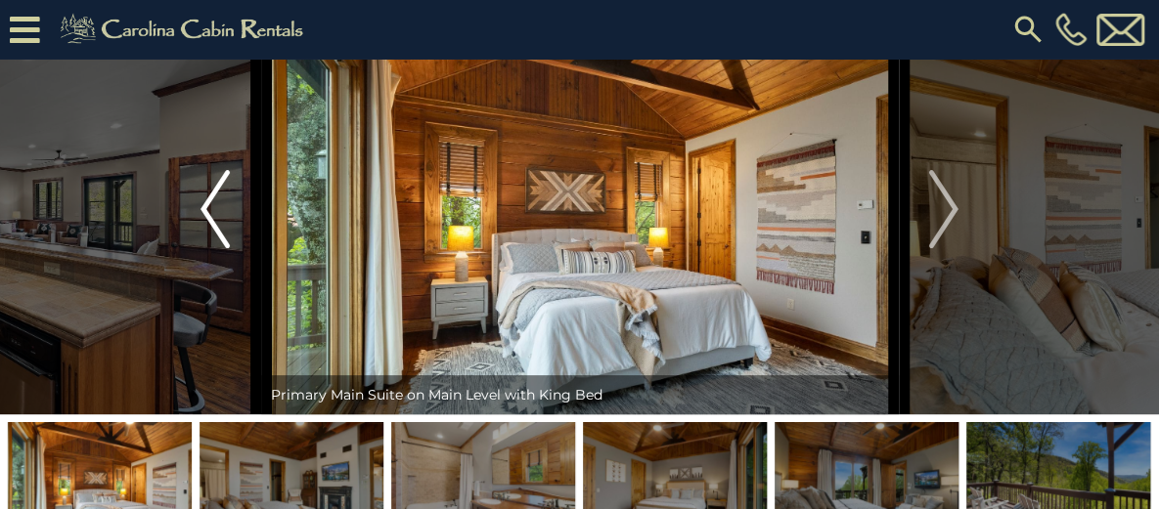
click at [217, 248] on img "Previous" at bounding box center [214, 209] width 29 height 78
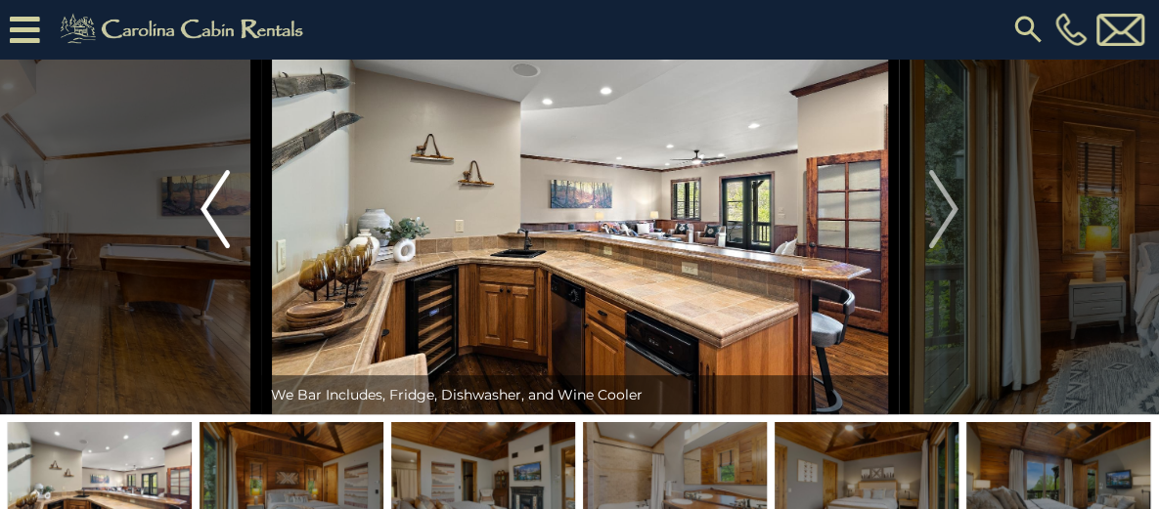
click at [217, 248] on img "Previous" at bounding box center [214, 209] width 29 height 78
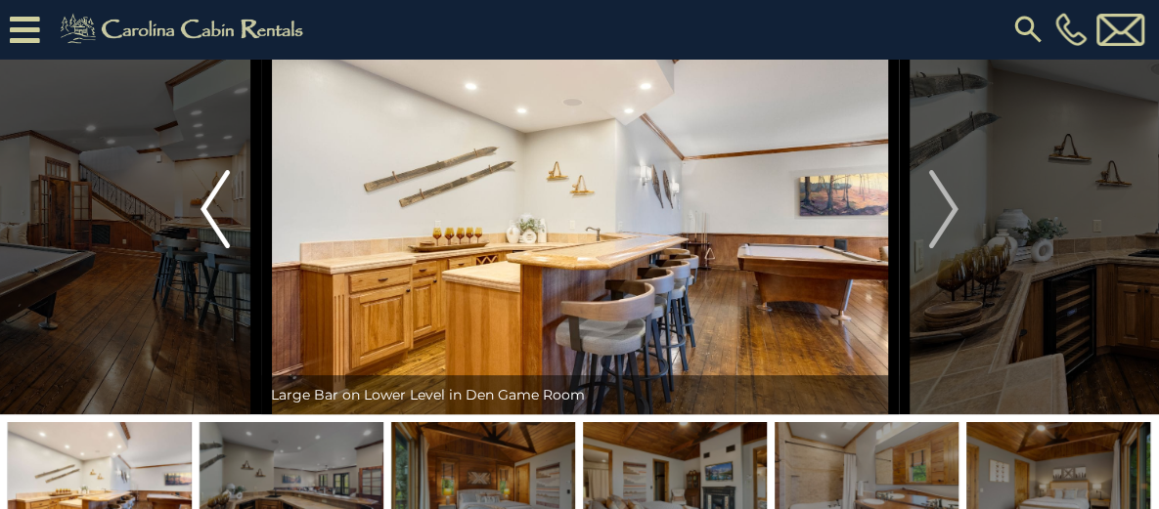
click at [217, 248] on img "Previous" at bounding box center [214, 209] width 29 height 78
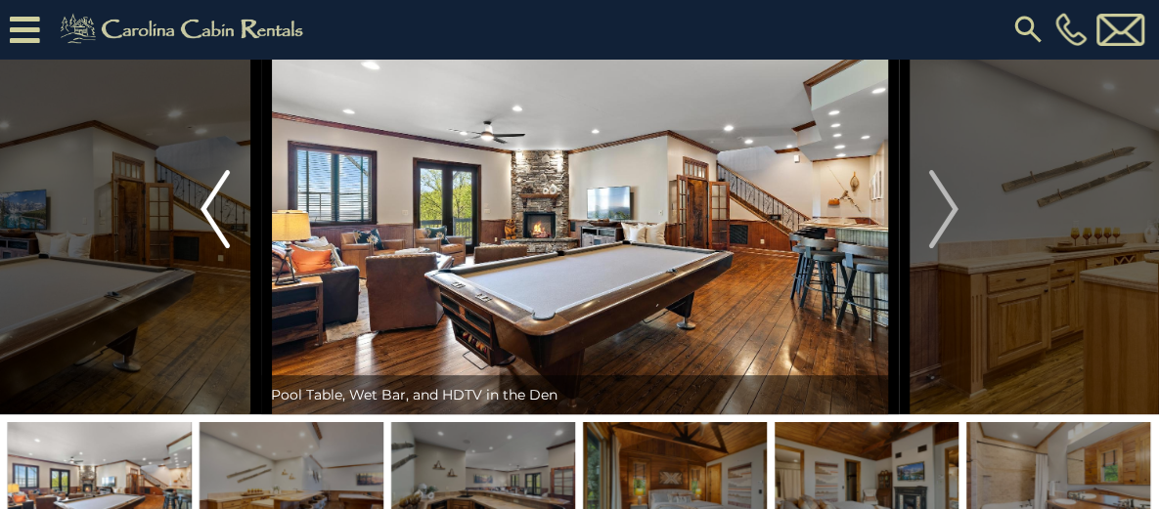
click at [217, 248] on img "Previous" at bounding box center [214, 209] width 29 height 78
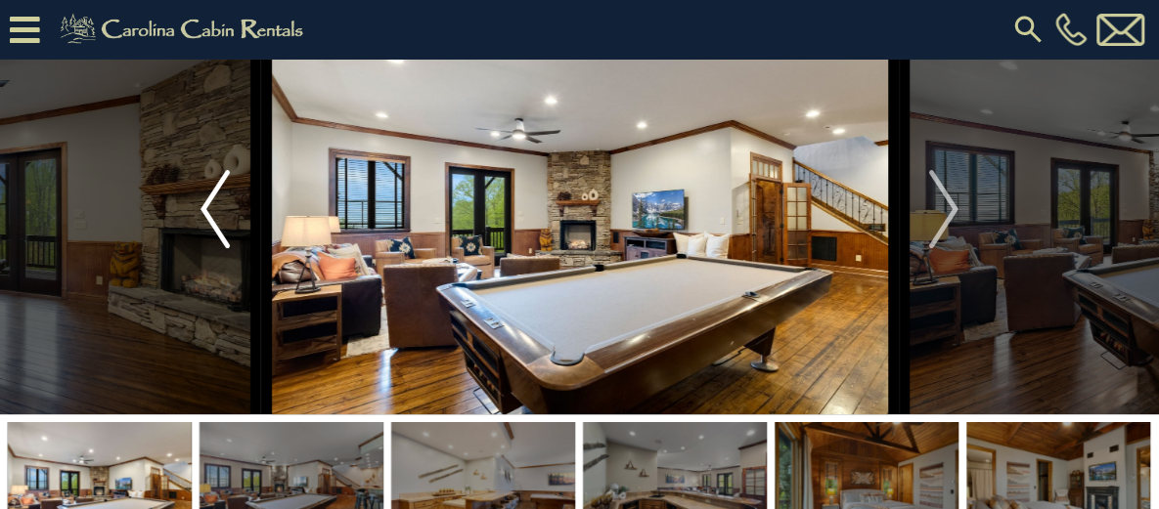
click at [217, 248] on img "Previous" at bounding box center [214, 209] width 29 height 78
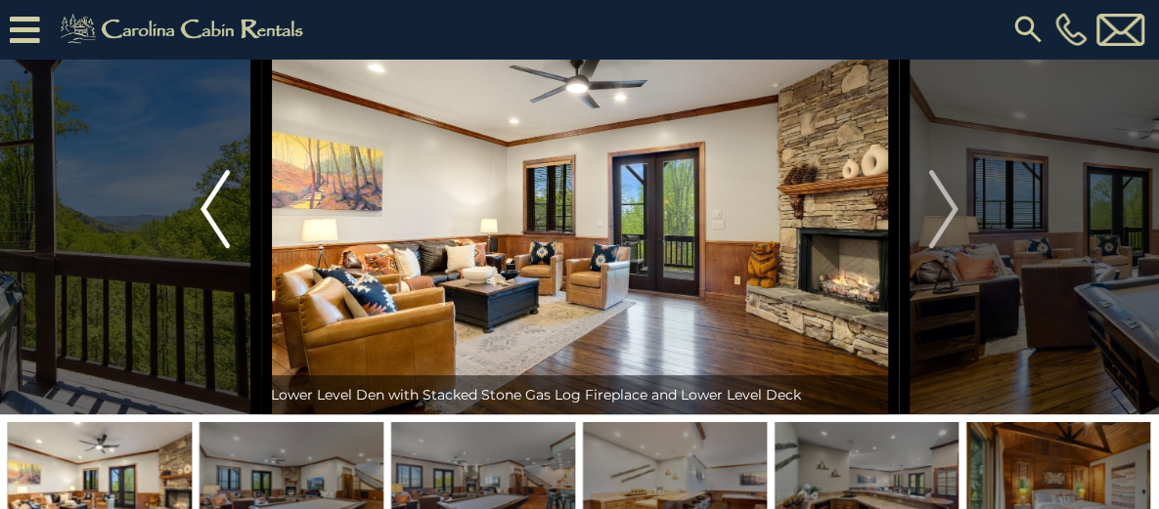
click at [217, 248] on img "Previous" at bounding box center [214, 209] width 29 height 78
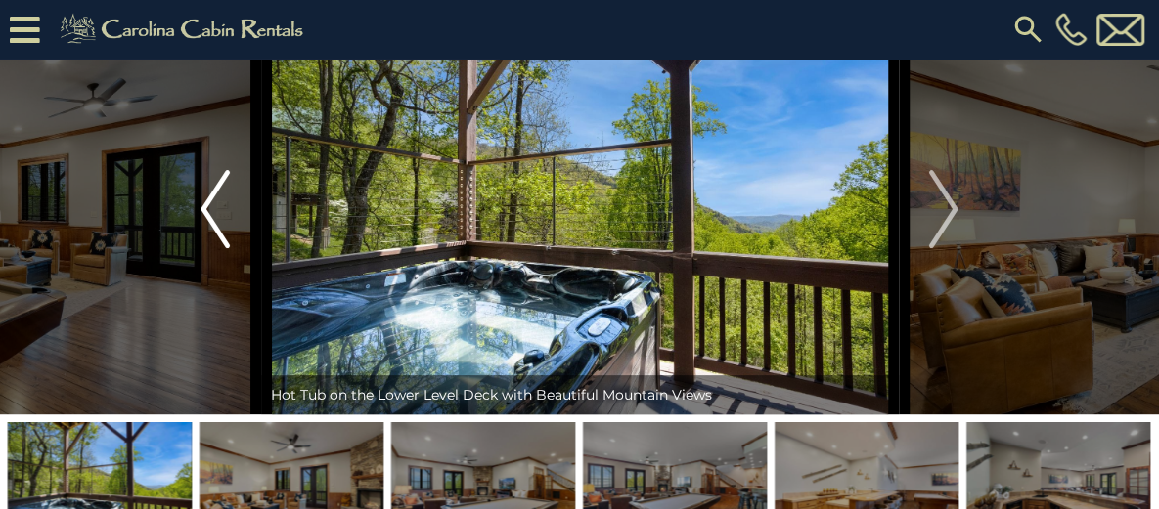
click at [217, 248] on img "Previous" at bounding box center [214, 209] width 29 height 78
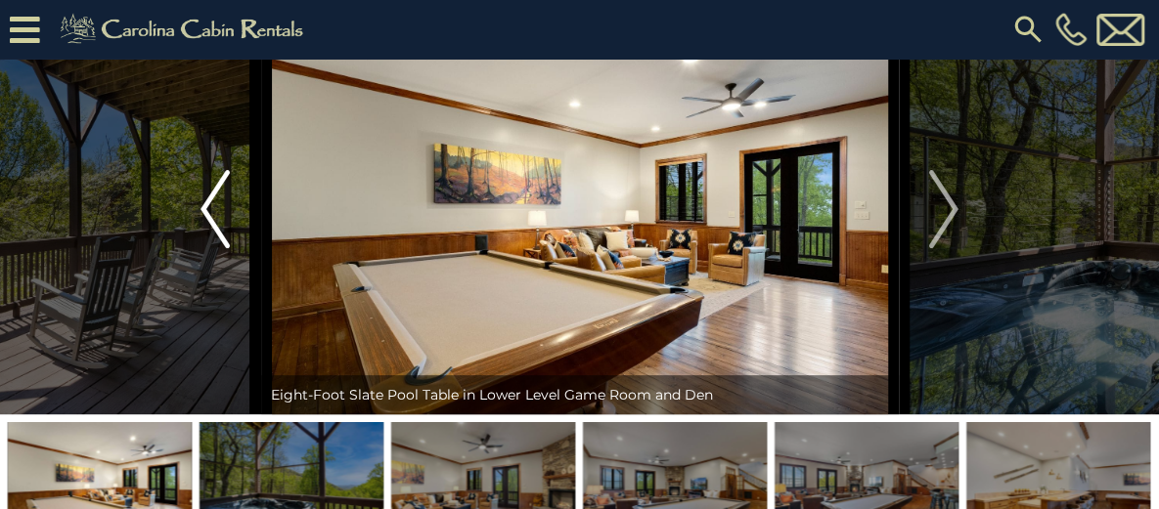
click at [217, 248] on img "Previous" at bounding box center [214, 209] width 29 height 78
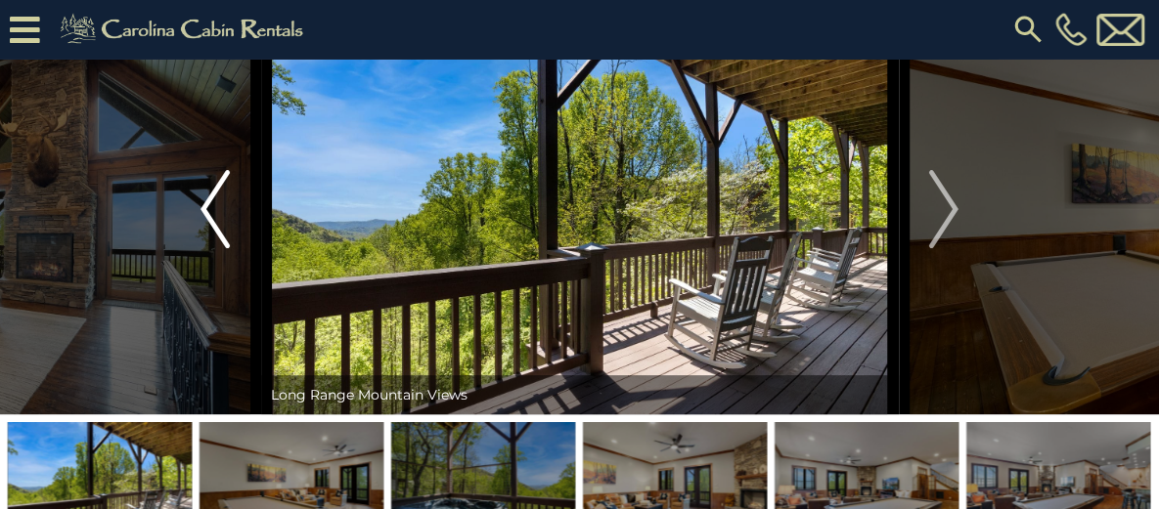
click at [217, 248] on img "Previous" at bounding box center [214, 209] width 29 height 78
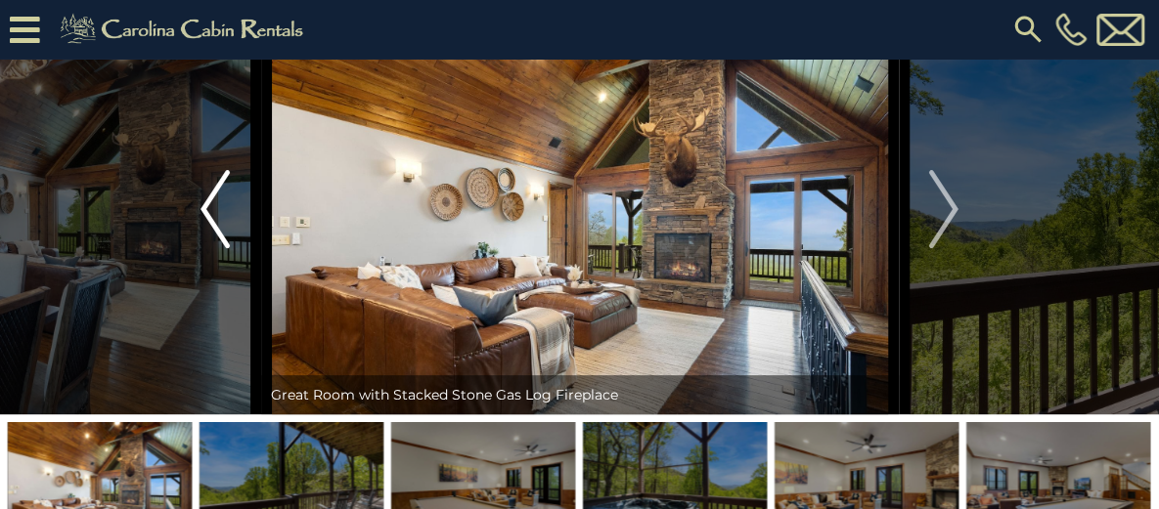
click at [217, 248] on img "Previous" at bounding box center [214, 209] width 29 height 78
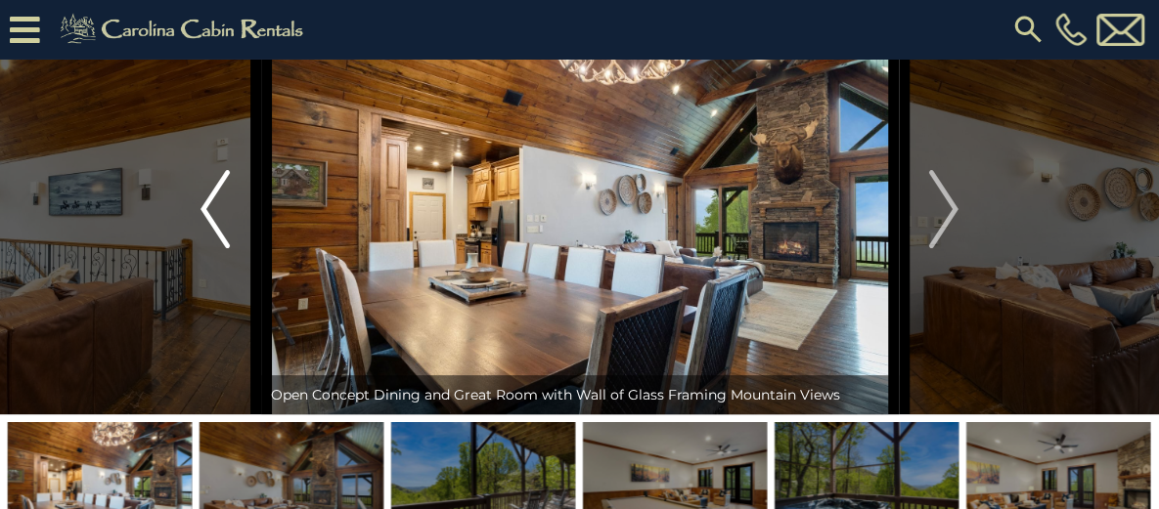
click at [217, 248] on img "Previous" at bounding box center [214, 209] width 29 height 78
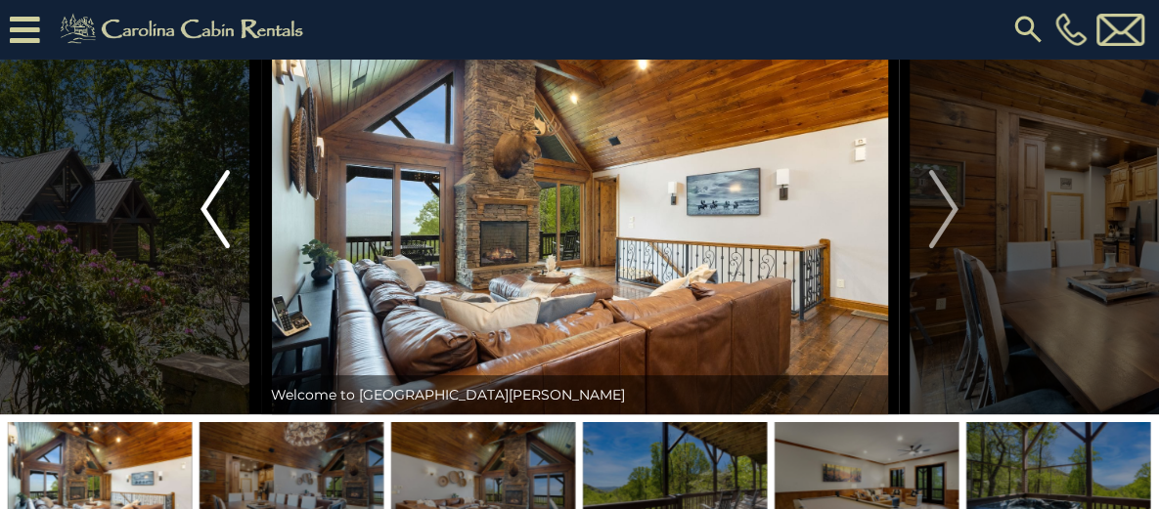
click at [217, 248] on img "Previous" at bounding box center [214, 209] width 29 height 78
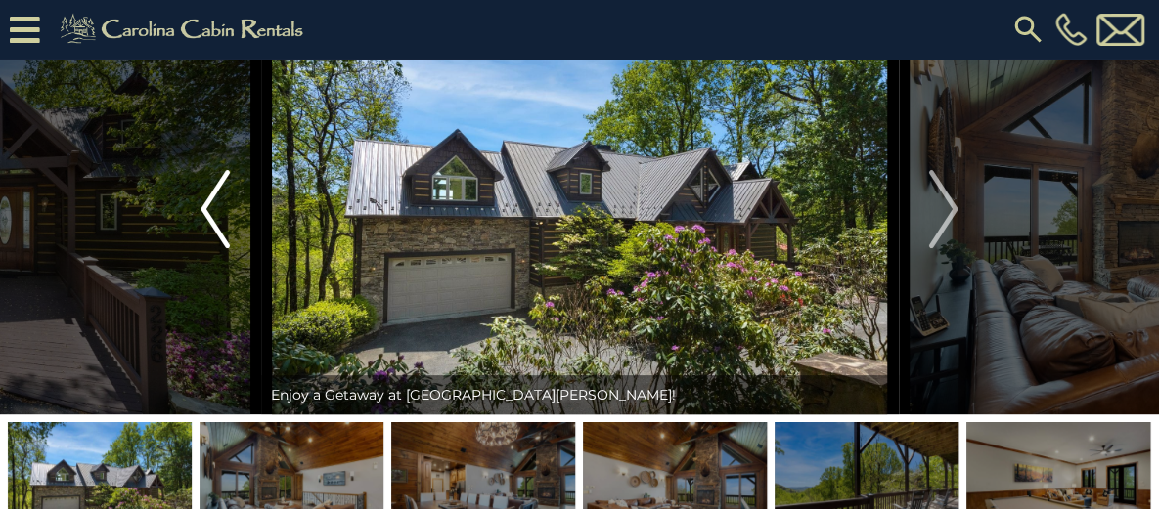
click at [217, 248] on img "Previous" at bounding box center [214, 209] width 29 height 78
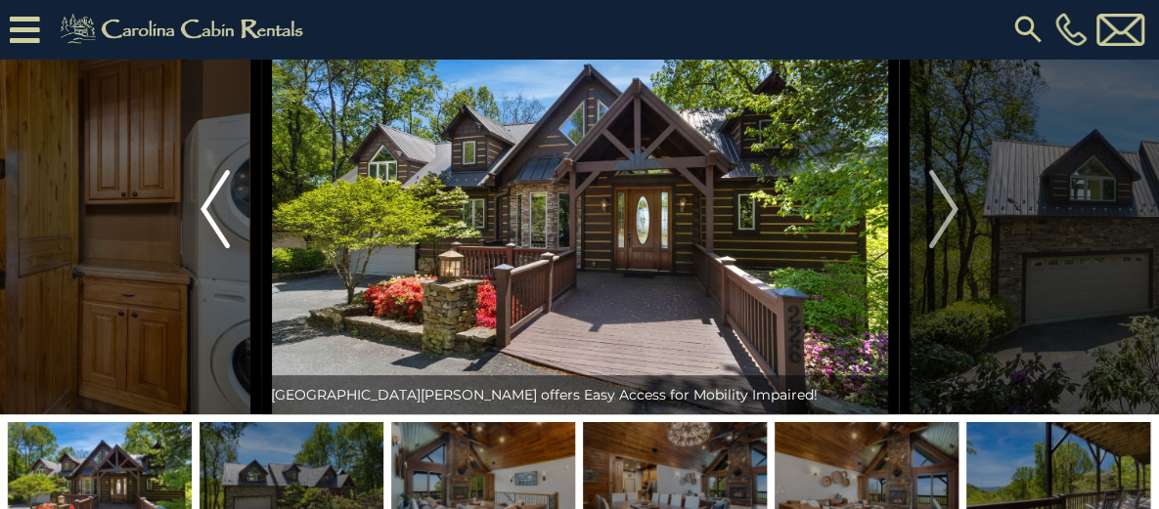
click at [217, 248] on img "Previous" at bounding box center [214, 209] width 29 height 78
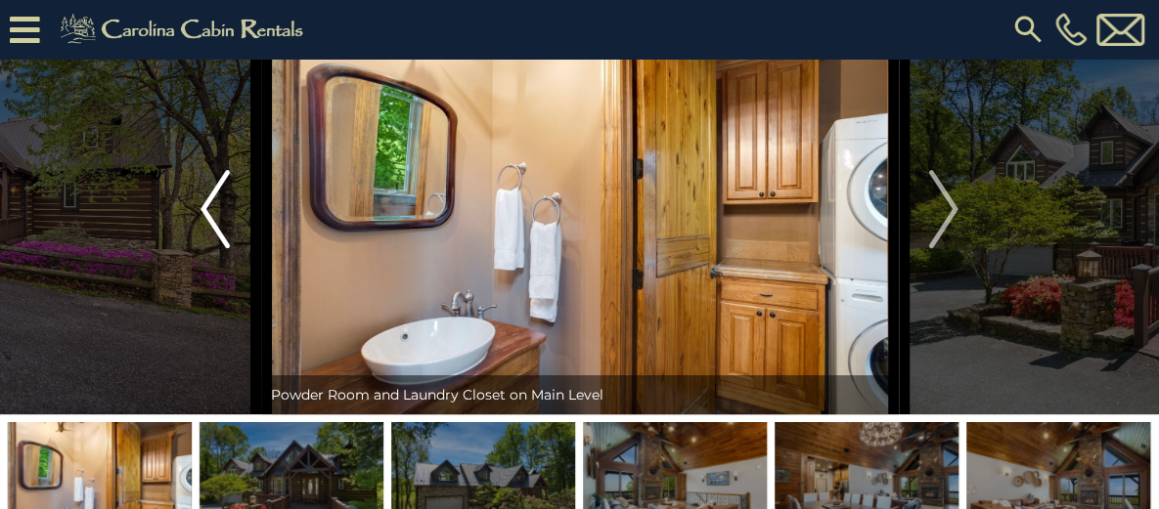
click at [217, 248] on img "Previous" at bounding box center [214, 209] width 29 height 78
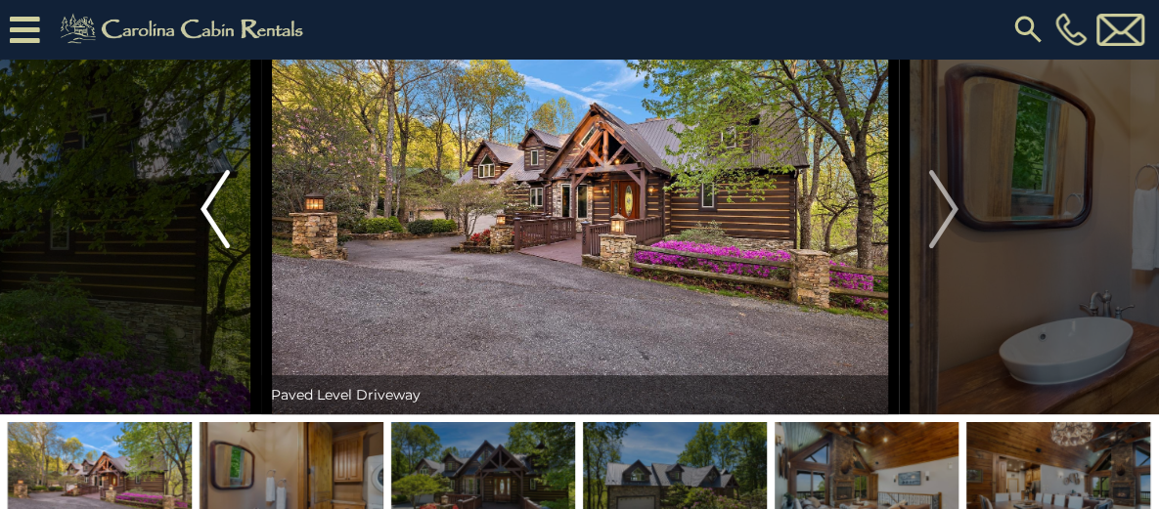
click at [217, 248] on img "Previous" at bounding box center [214, 209] width 29 height 78
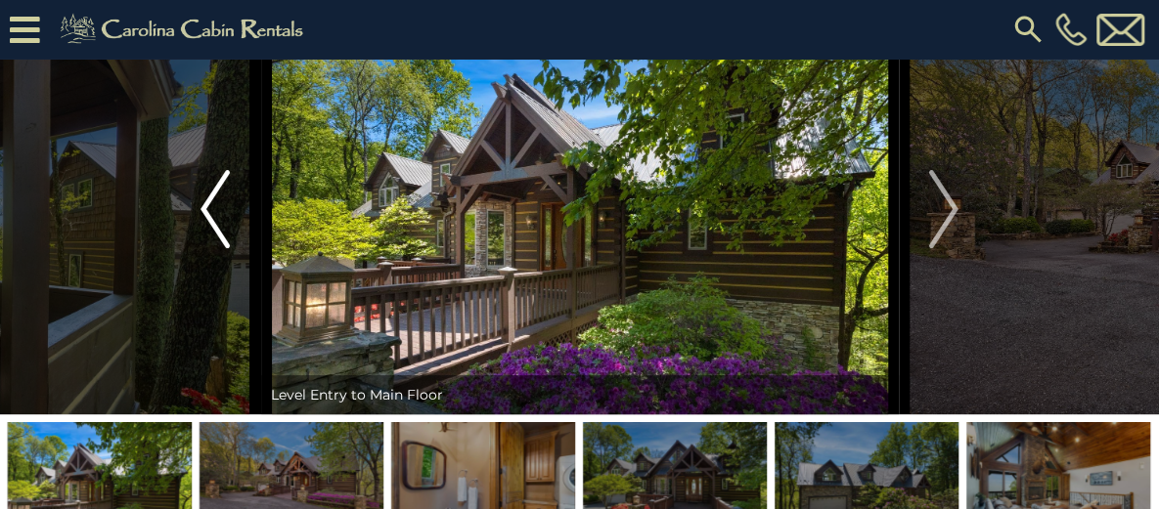
click at [217, 248] on img "Previous" at bounding box center [214, 209] width 29 height 78
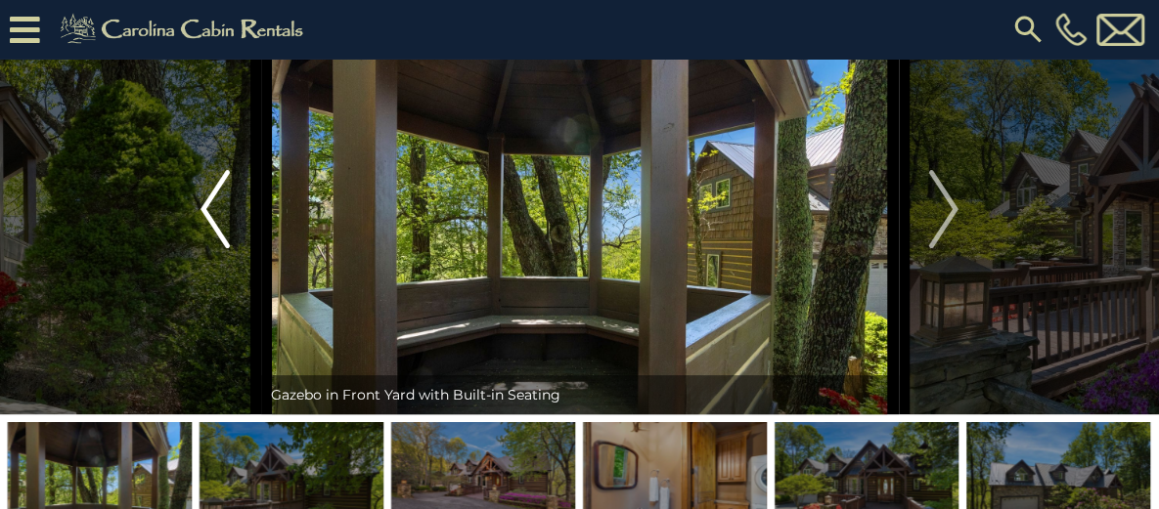
click at [217, 248] on img "Previous" at bounding box center [214, 209] width 29 height 78
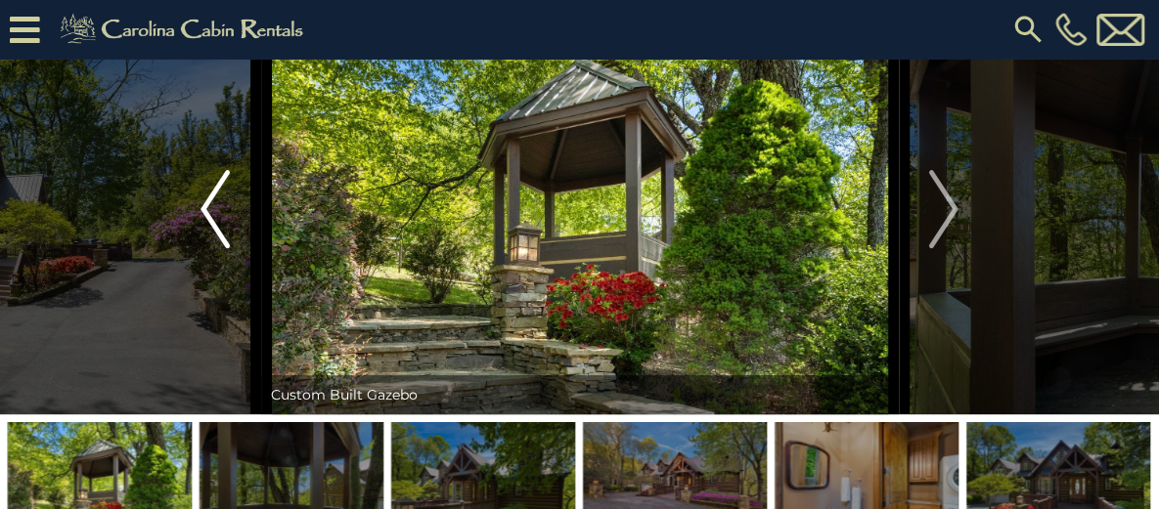
click at [217, 248] on img "Previous" at bounding box center [214, 209] width 29 height 78
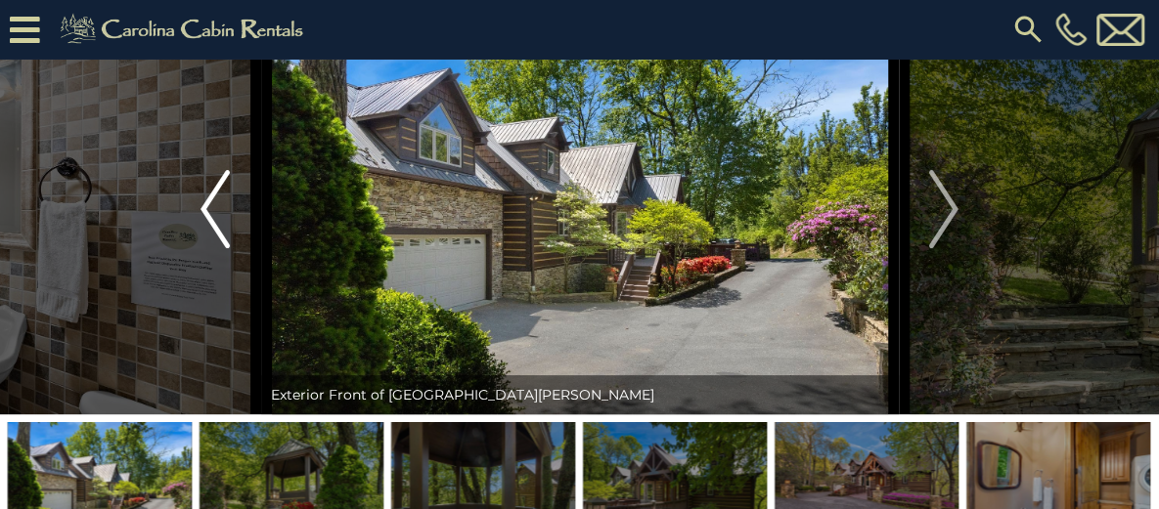
click at [217, 248] on img "Previous" at bounding box center [214, 209] width 29 height 78
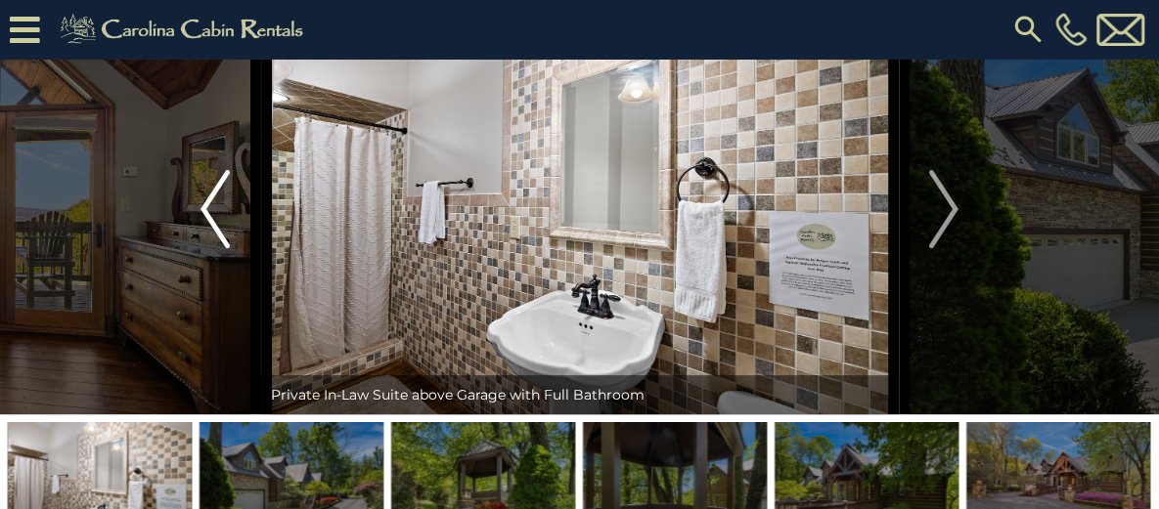
click at [217, 248] on img "Previous" at bounding box center [214, 209] width 29 height 78
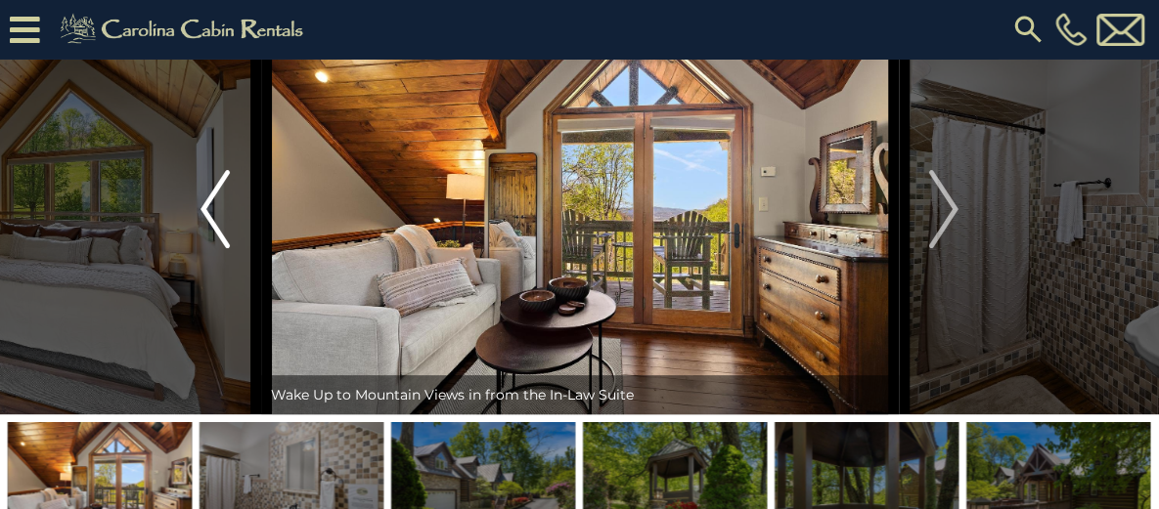
click at [225, 245] on img "Previous" at bounding box center [214, 209] width 29 height 78
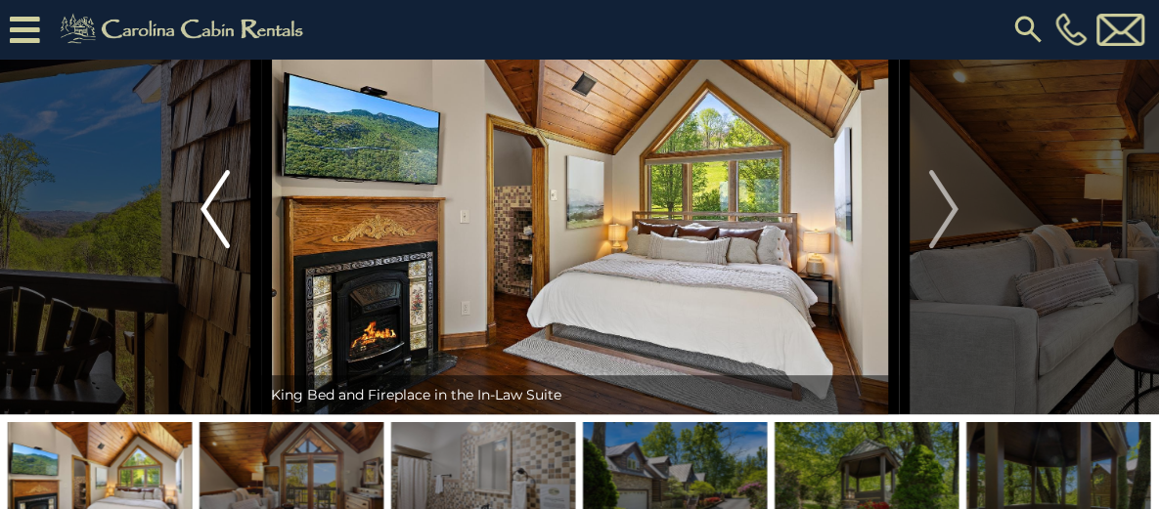
click at [226, 248] on img "Previous" at bounding box center [214, 209] width 29 height 78
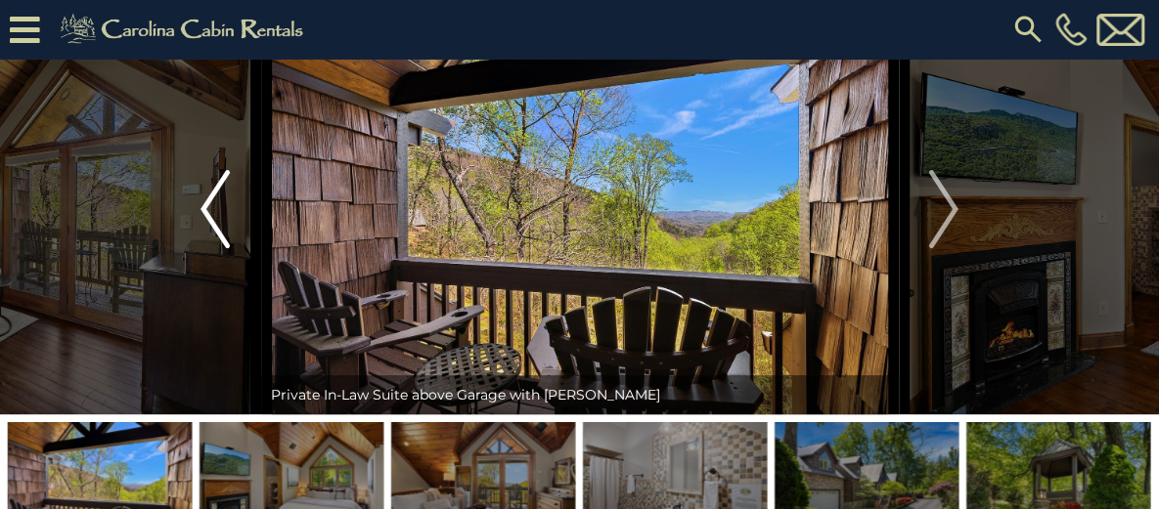
click at [226, 248] on img "Previous" at bounding box center [214, 209] width 29 height 78
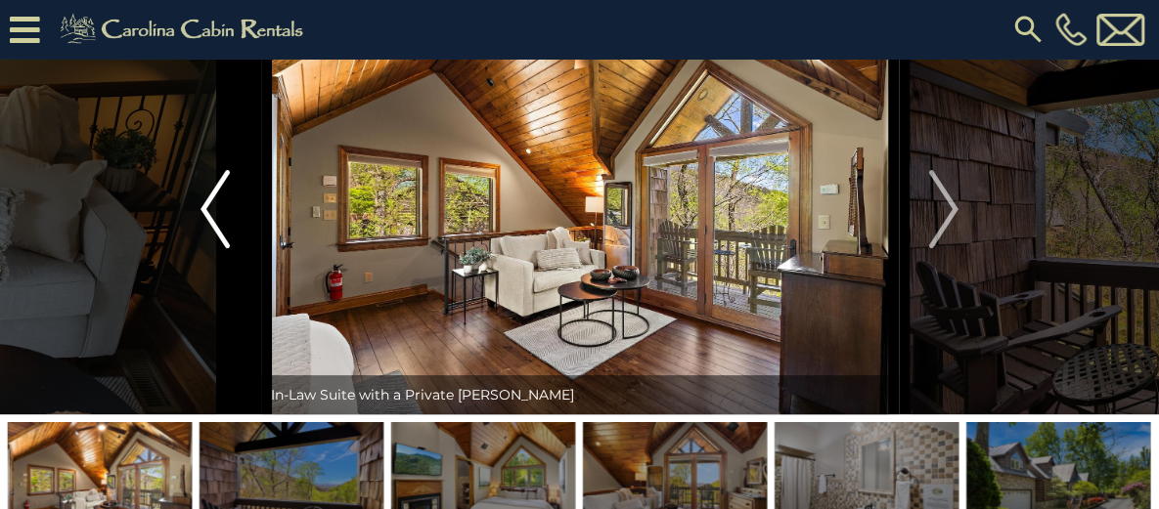
click at [215, 248] on img "Previous" at bounding box center [214, 209] width 29 height 78
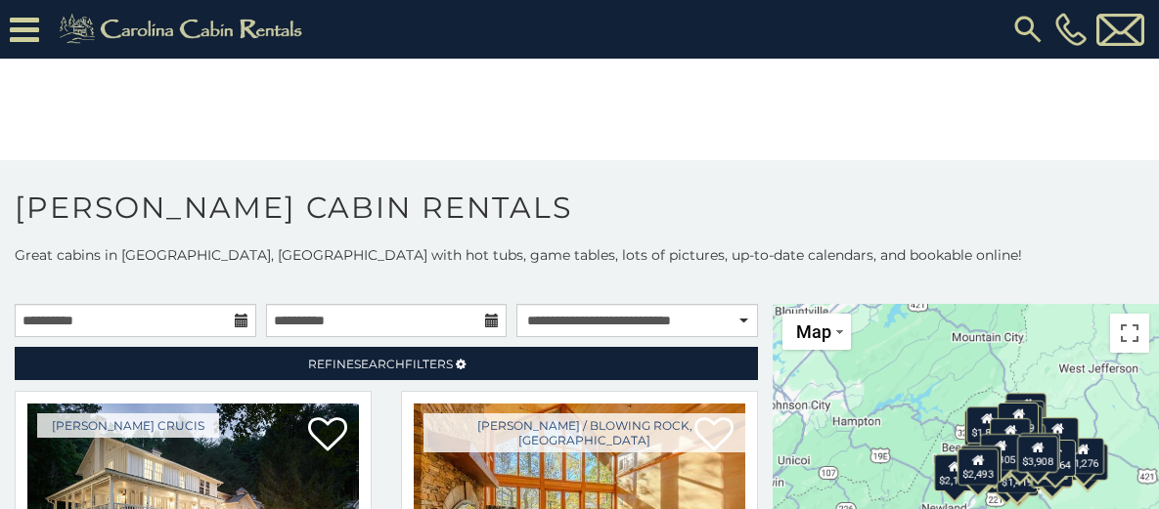
select select "**********"
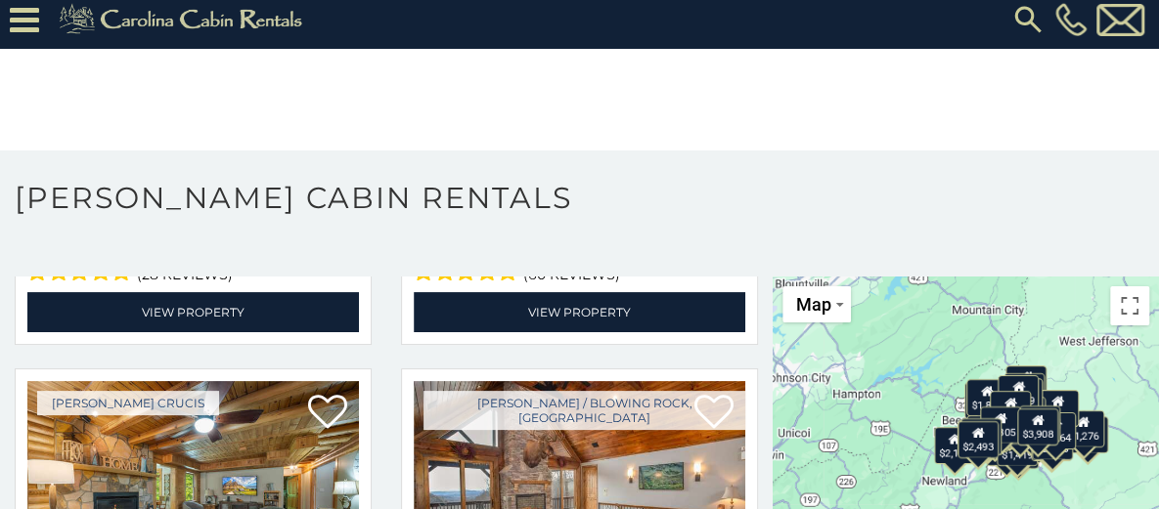
click at [0, 0] on input "text" at bounding box center [0, 0] width 0 height 0
type input "*****"
click at [0, 0] on li "[GEOGRAPHIC_DATA]" at bounding box center [0, 0] width 0 height 0
click at [0, 0] on img "submit" at bounding box center [0, 0] width 0 height 0
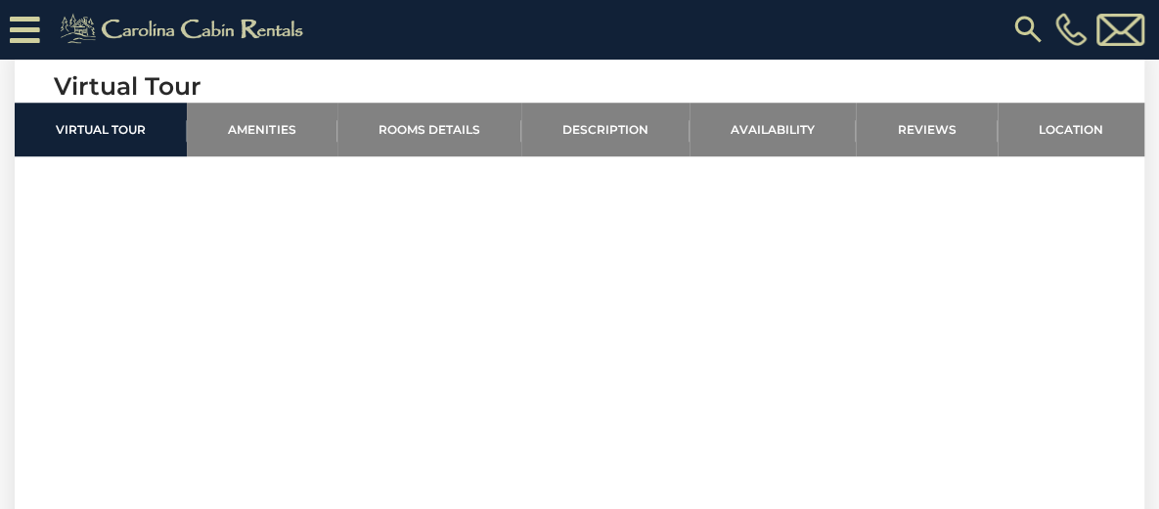
scroll to position [880, 0]
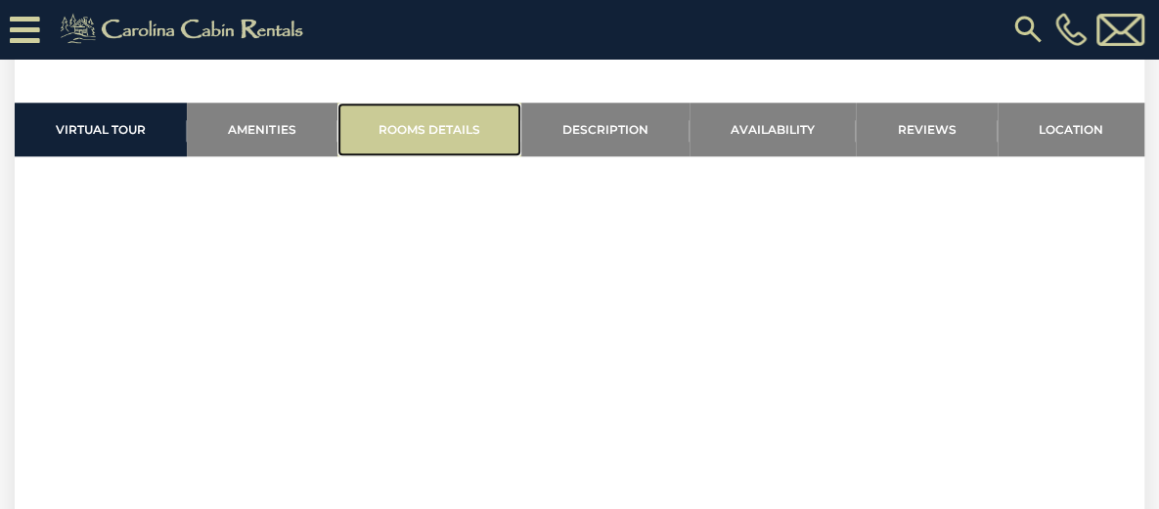
click at [436, 127] on link "Rooms Details" at bounding box center [429, 130] width 184 height 54
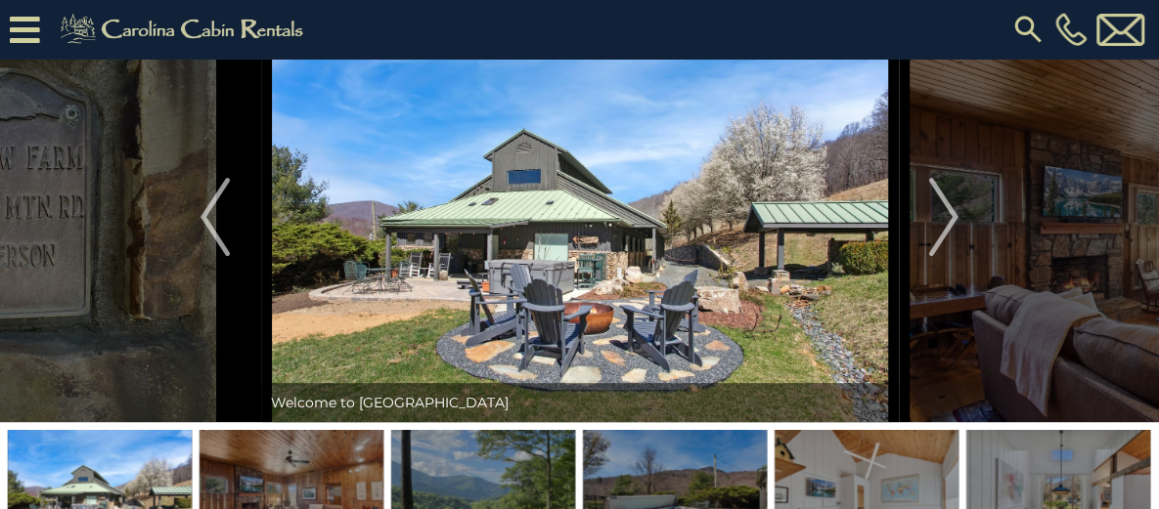
scroll to position [109, 0]
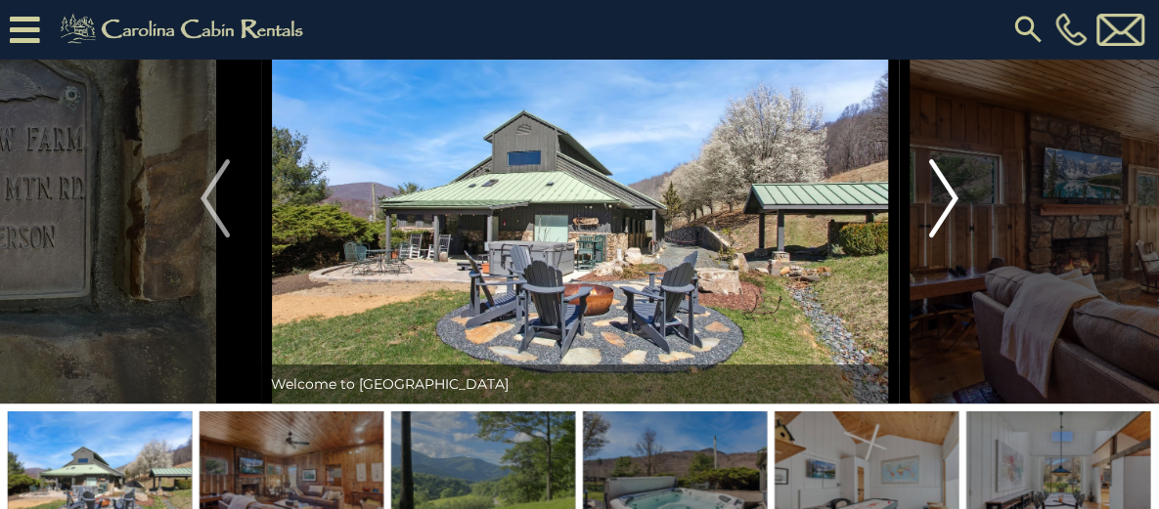
click at [946, 238] on img "Next" at bounding box center [943, 198] width 29 height 78
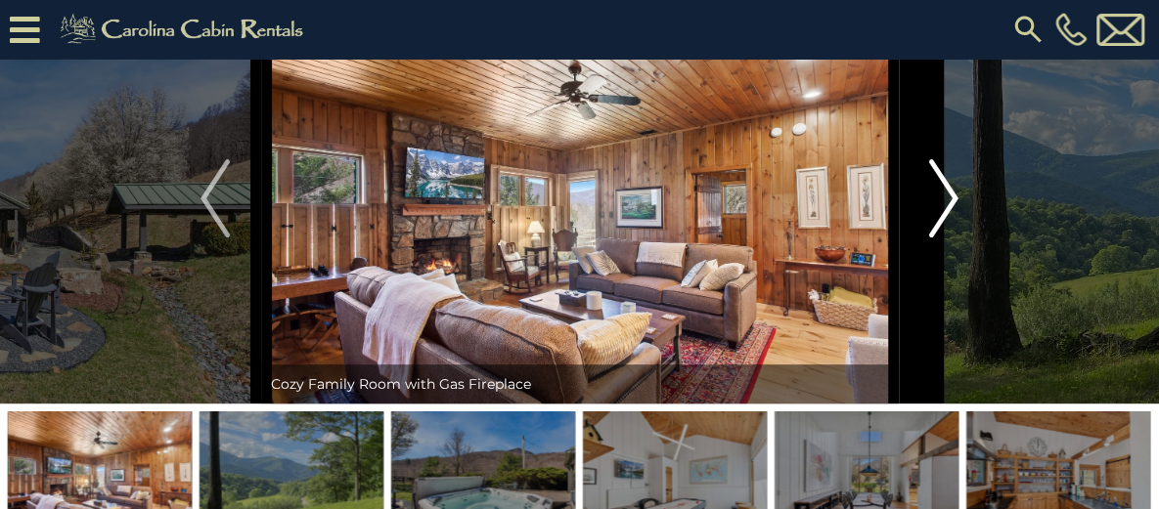
click at [946, 238] on img "Next" at bounding box center [943, 198] width 29 height 78
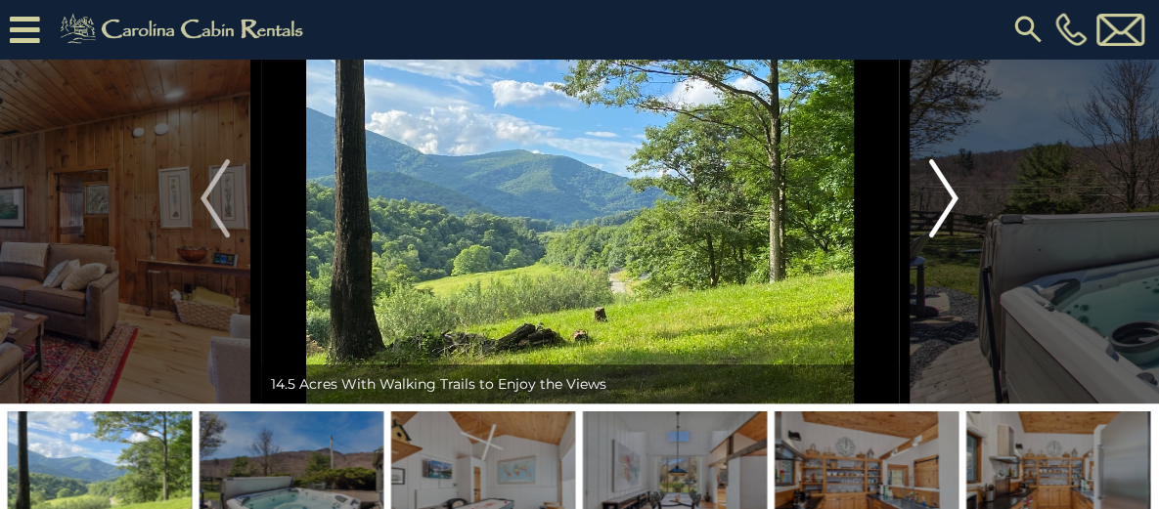
click at [946, 238] on img "Next" at bounding box center [943, 198] width 29 height 78
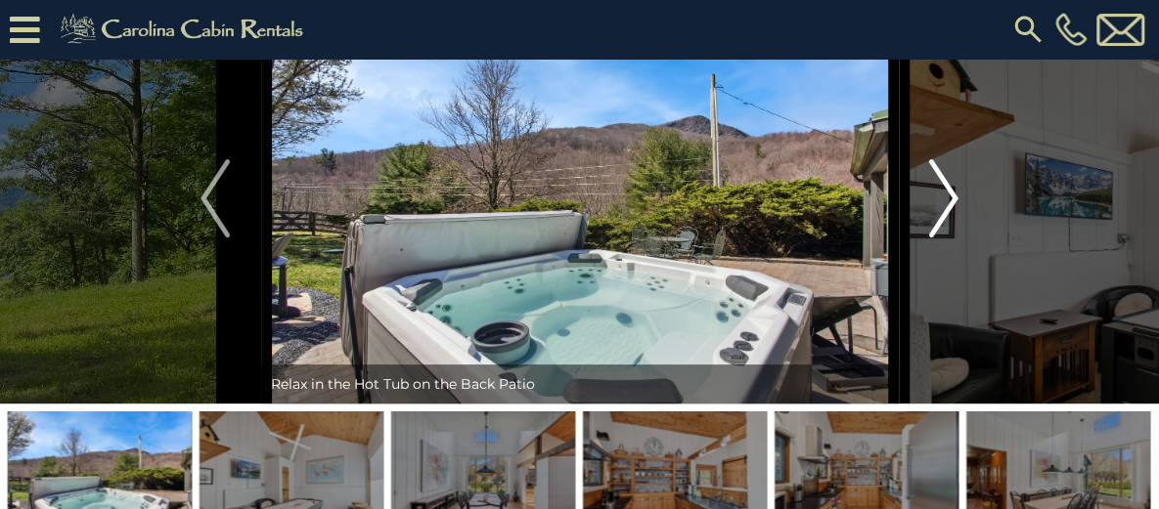
click at [946, 238] on img "Next" at bounding box center [943, 198] width 29 height 78
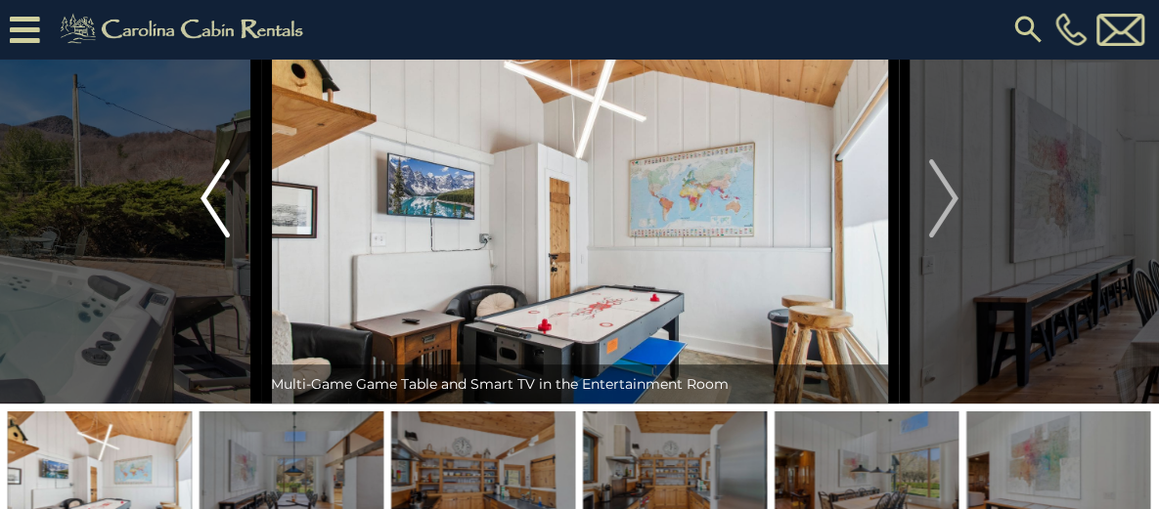
click at [194, 255] on button "Previous" at bounding box center [215, 198] width 91 height 411
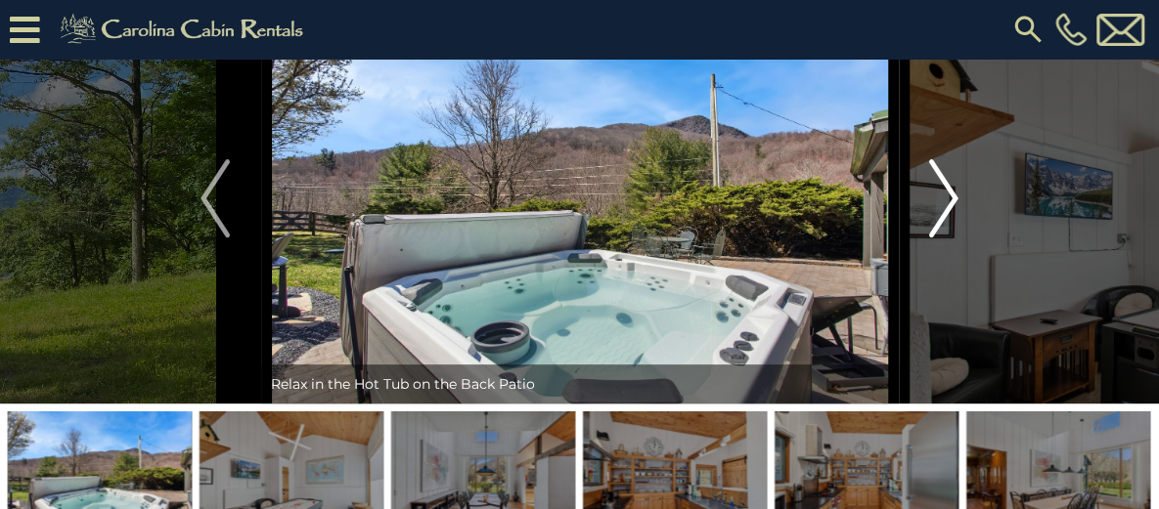
click at [949, 238] on img "Next" at bounding box center [943, 198] width 29 height 78
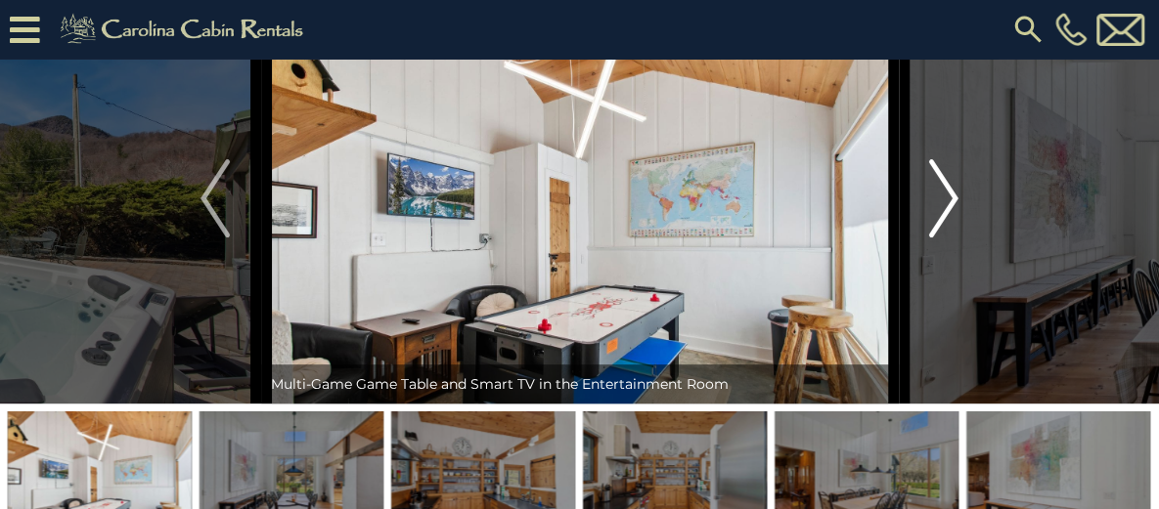
click at [944, 238] on img "Next" at bounding box center [943, 198] width 29 height 78
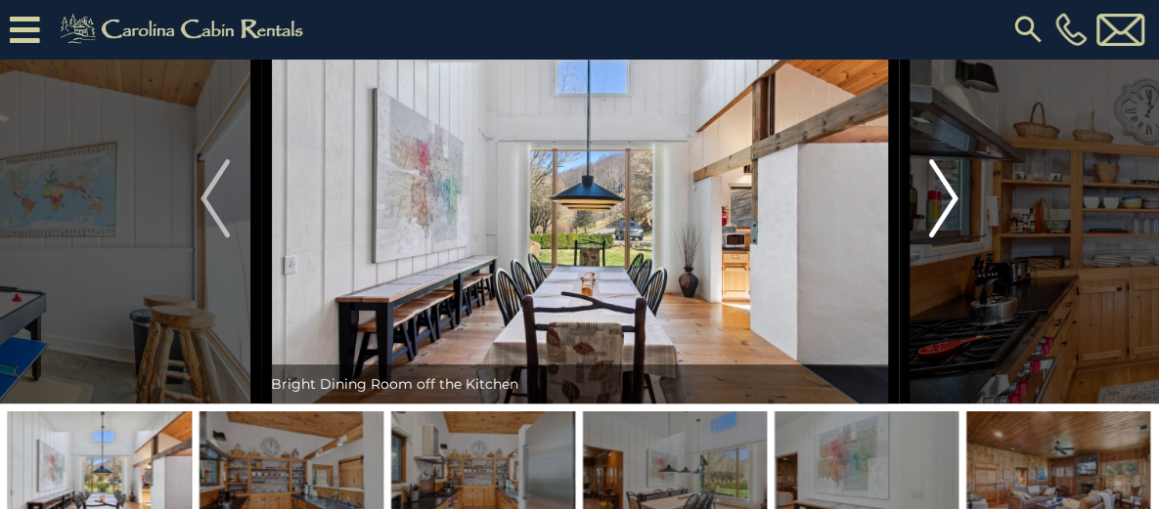
click at [944, 238] on img "Next" at bounding box center [943, 198] width 29 height 78
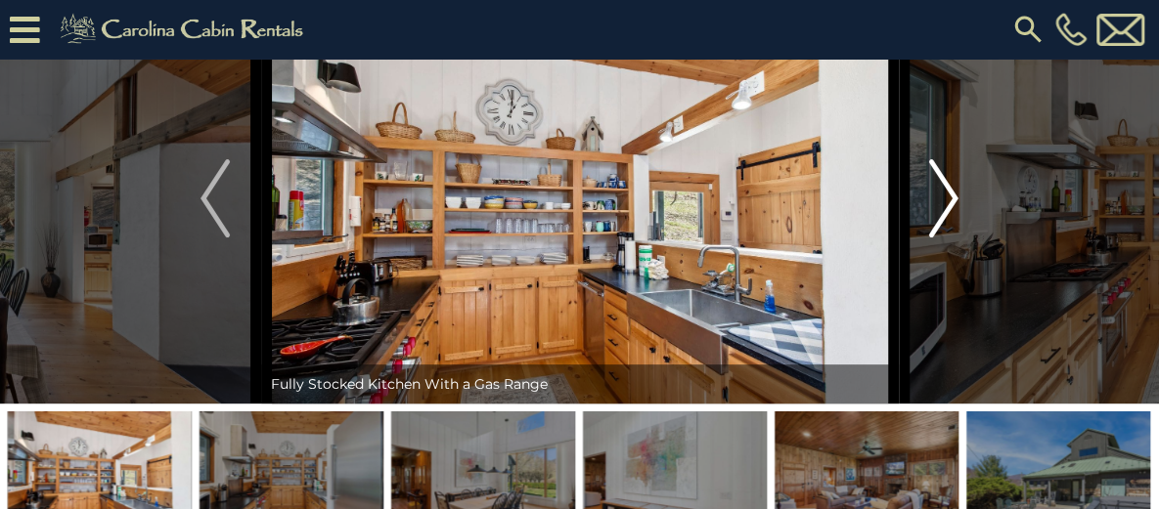
click at [943, 238] on img "Next" at bounding box center [943, 198] width 29 height 78
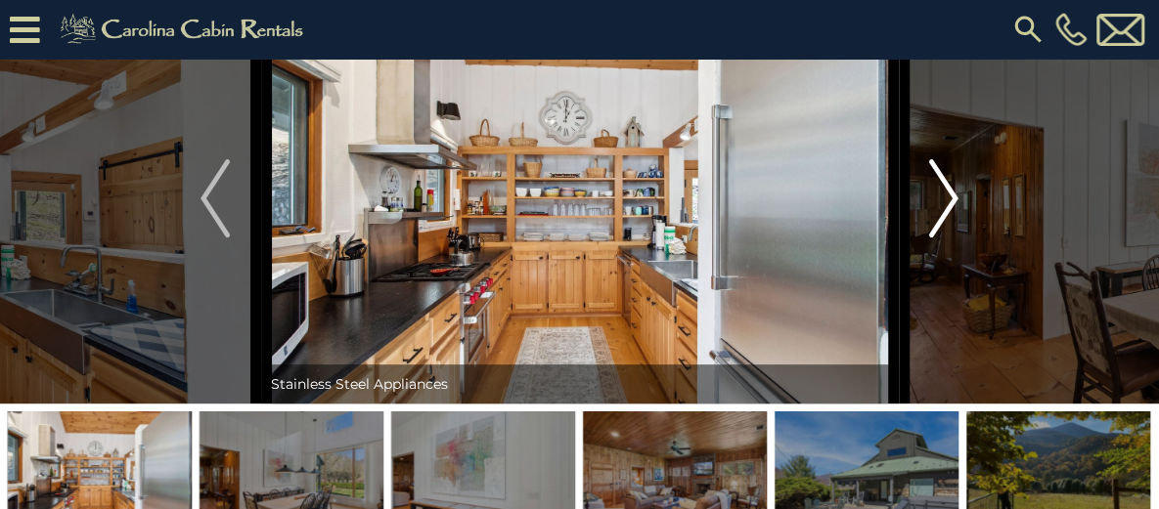
click at [943, 238] on img "Next" at bounding box center [943, 198] width 29 height 78
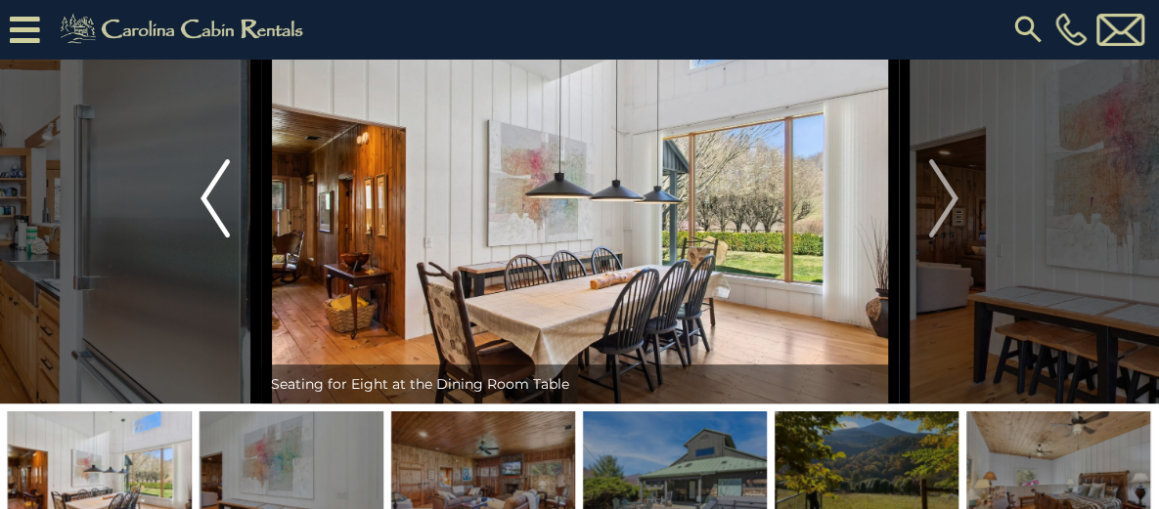
click at [197, 267] on button "Previous" at bounding box center [215, 198] width 91 height 411
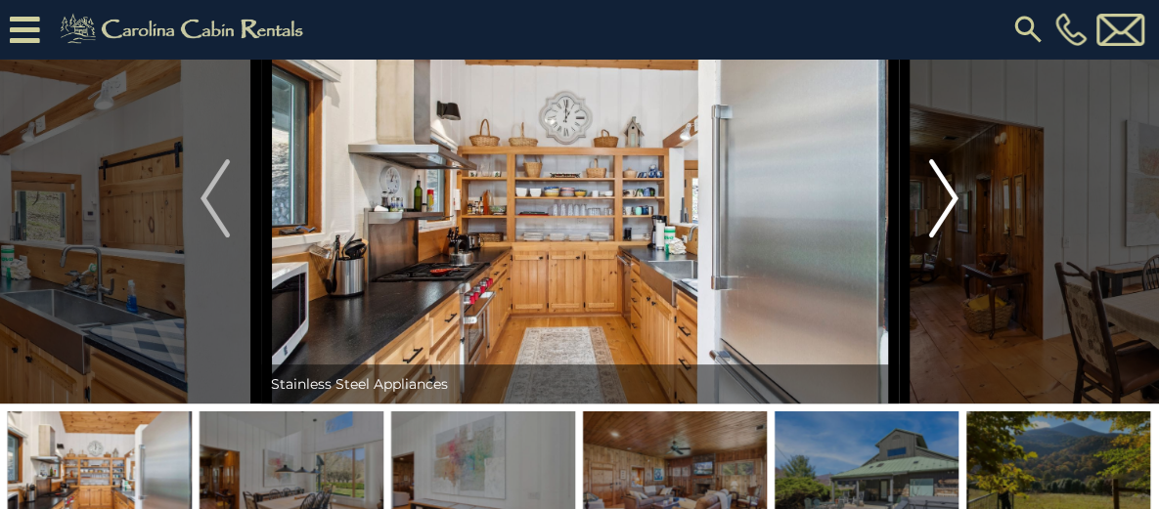
click at [945, 237] on img "Next" at bounding box center [943, 198] width 29 height 78
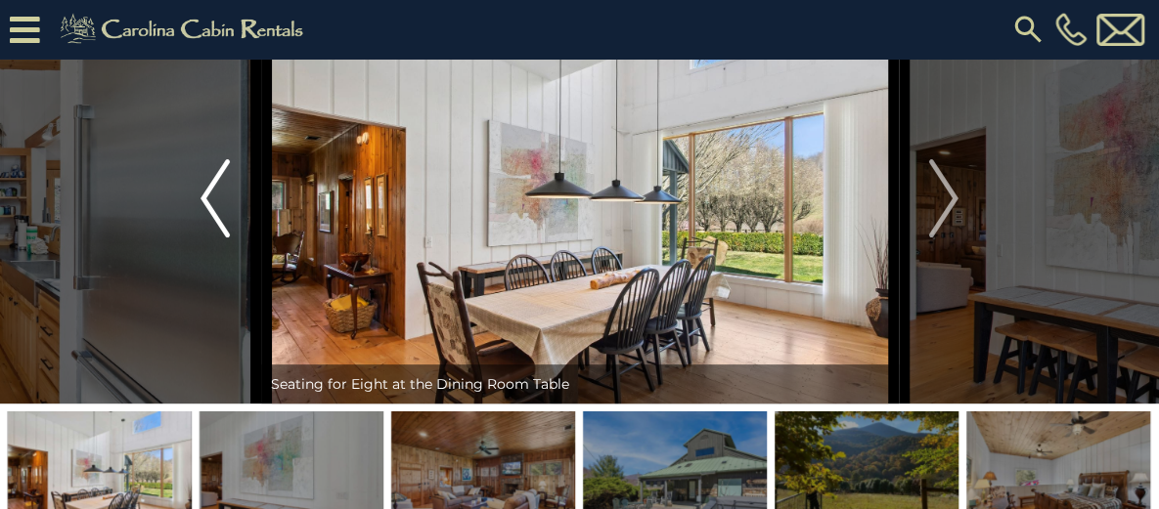
click at [221, 238] on img "Previous" at bounding box center [214, 198] width 29 height 78
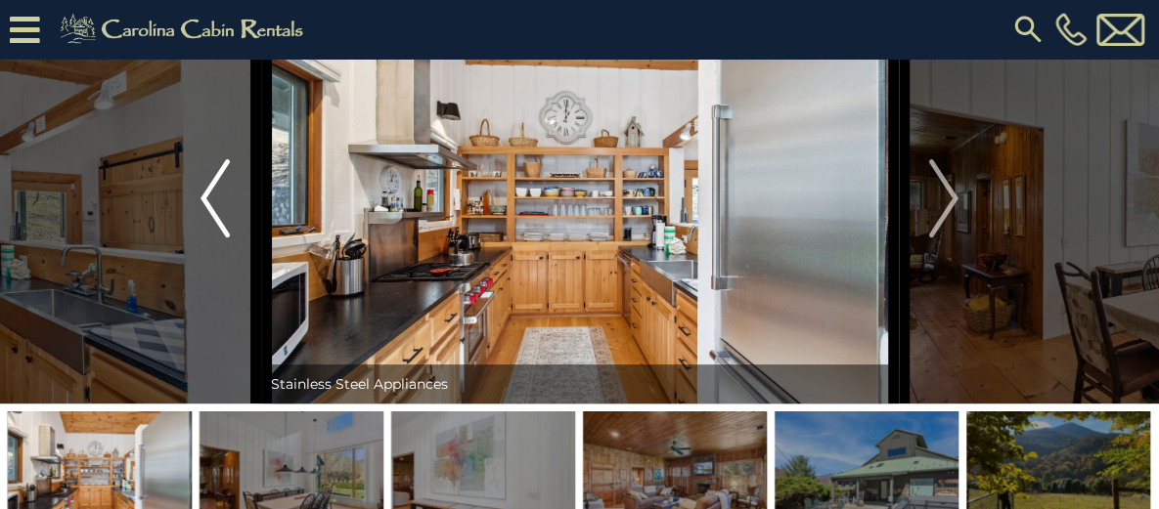
click at [221, 238] on img "Previous" at bounding box center [214, 198] width 29 height 78
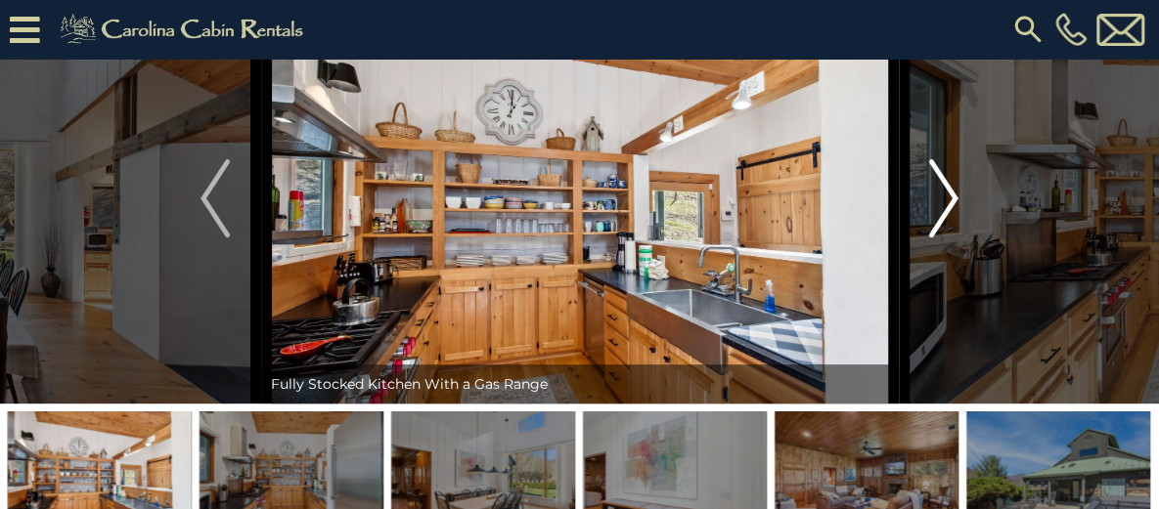
click at [956, 238] on img "Next" at bounding box center [943, 198] width 29 height 78
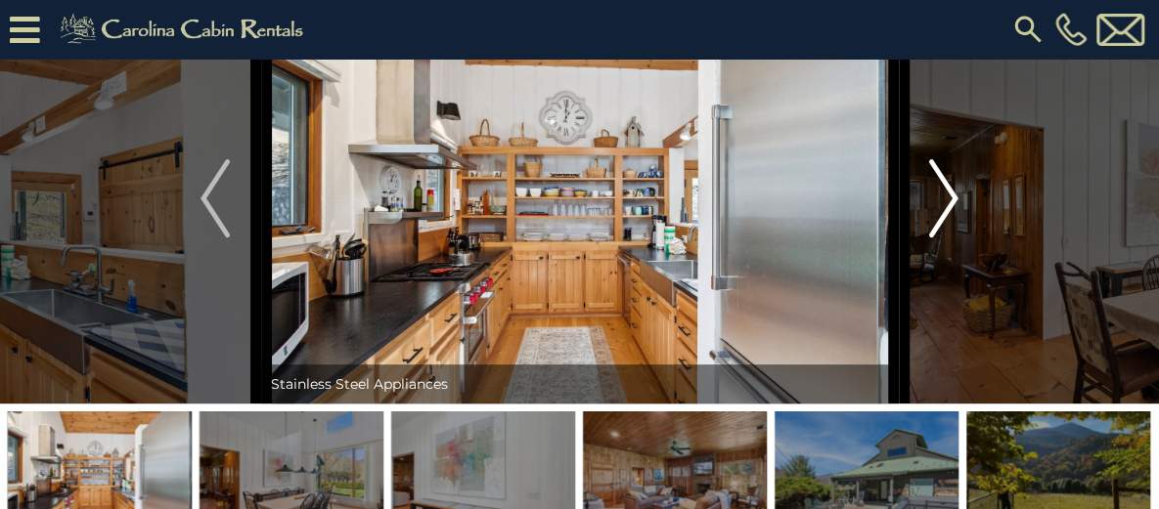
click at [956, 238] on img "Next" at bounding box center [943, 198] width 29 height 78
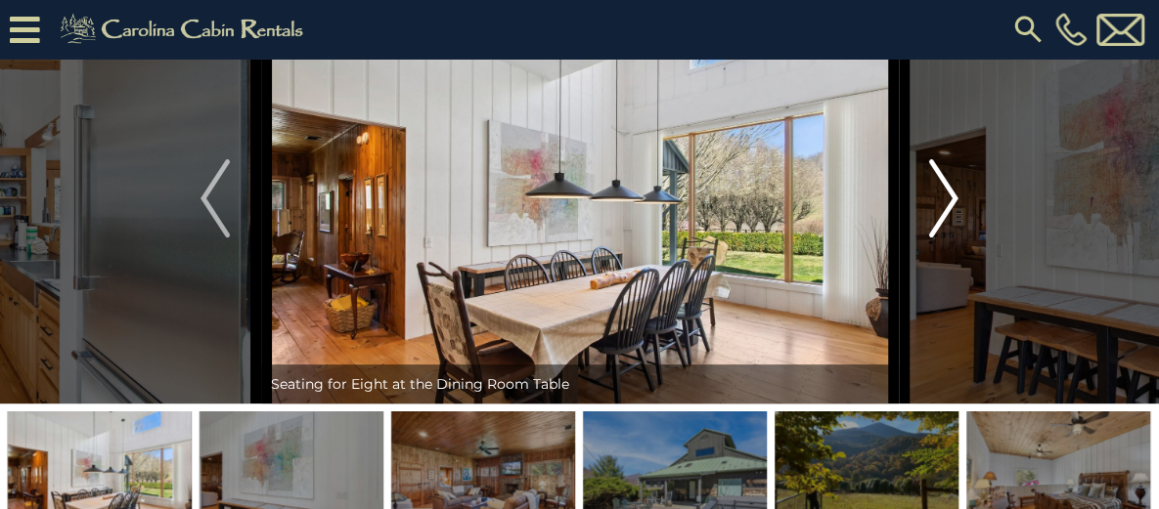
click at [956, 238] on img "Next" at bounding box center [943, 198] width 29 height 78
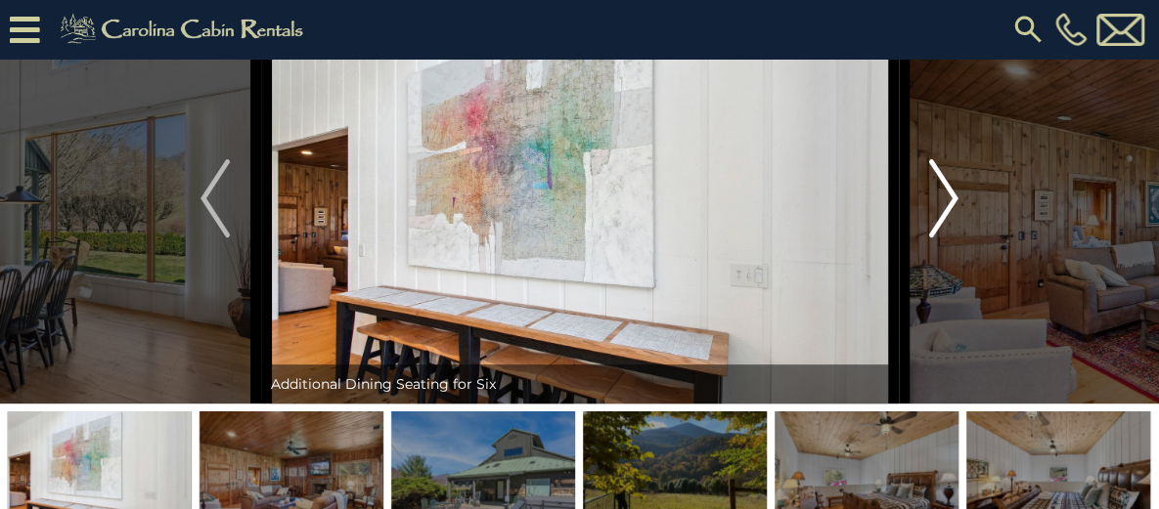
click at [956, 238] on img "Next" at bounding box center [943, 198] width 29 height 78
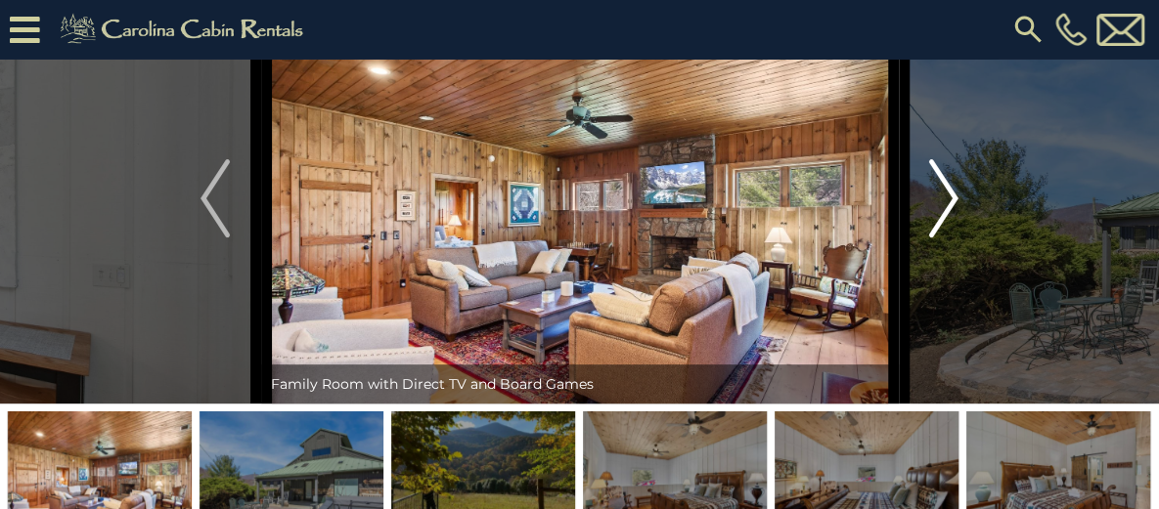
click at [956, 238] on img "Next" at bounding box center [943, 198] width 29 height 78
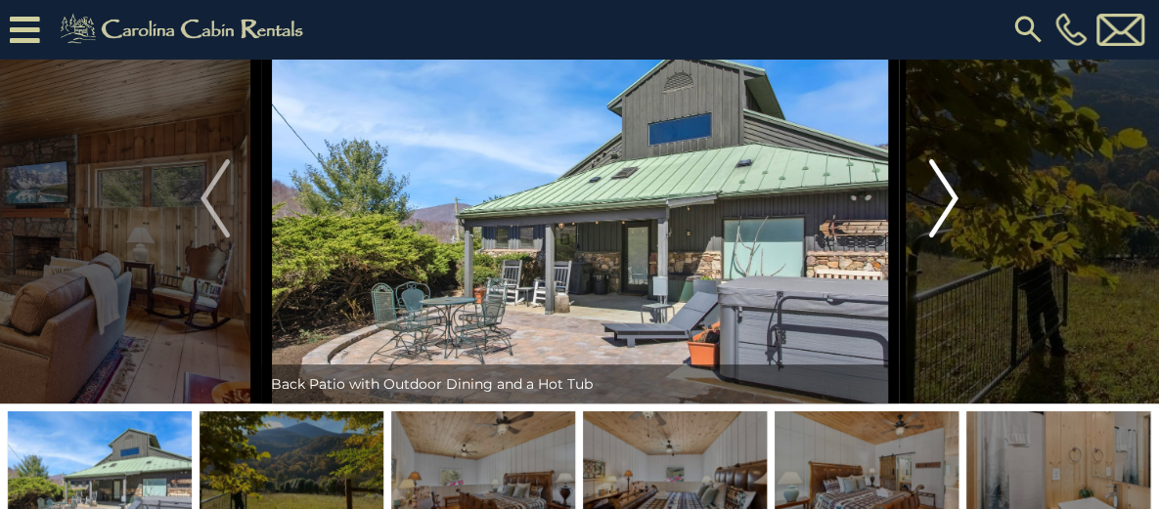
click at [956, 238] on img "Next" at bounding box center [943, 198] width 29 height 78
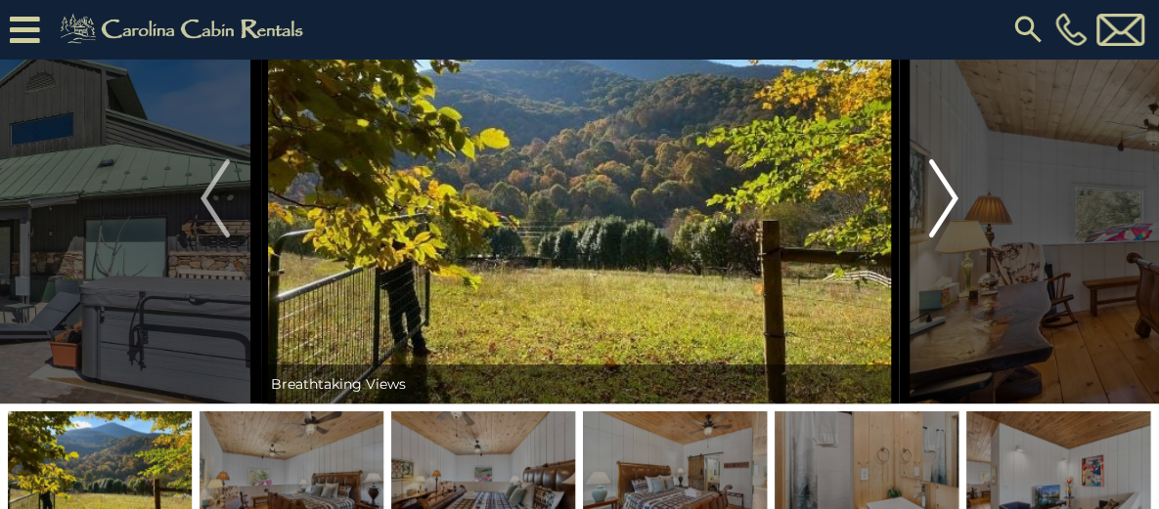
click at [956, 238] on img "Next" at bounding box center [943, 198] width 29 height 78
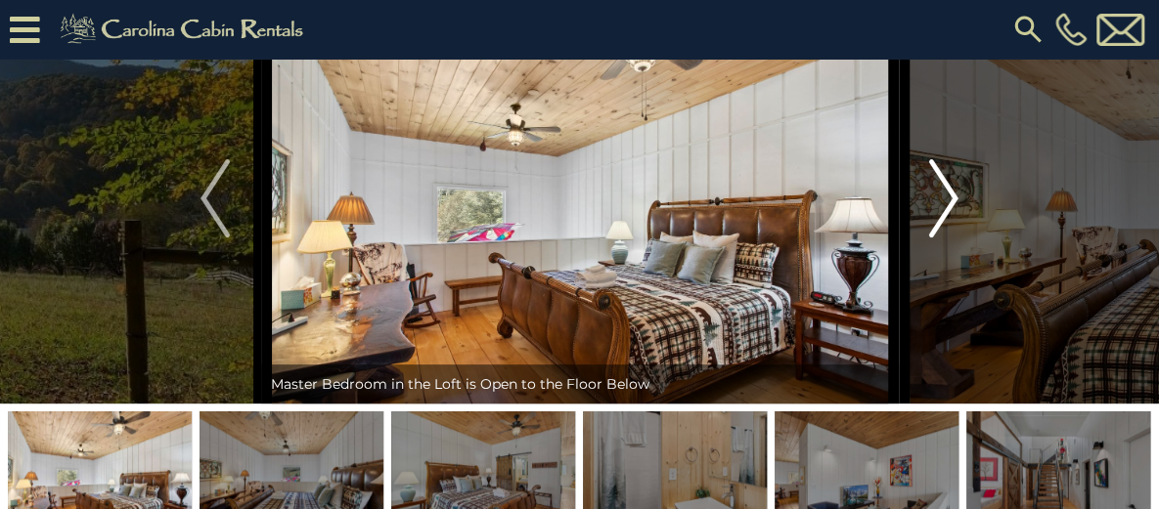
click at [956, 238] on img "Next" at bounding box center [943, 198] width 29 height 78
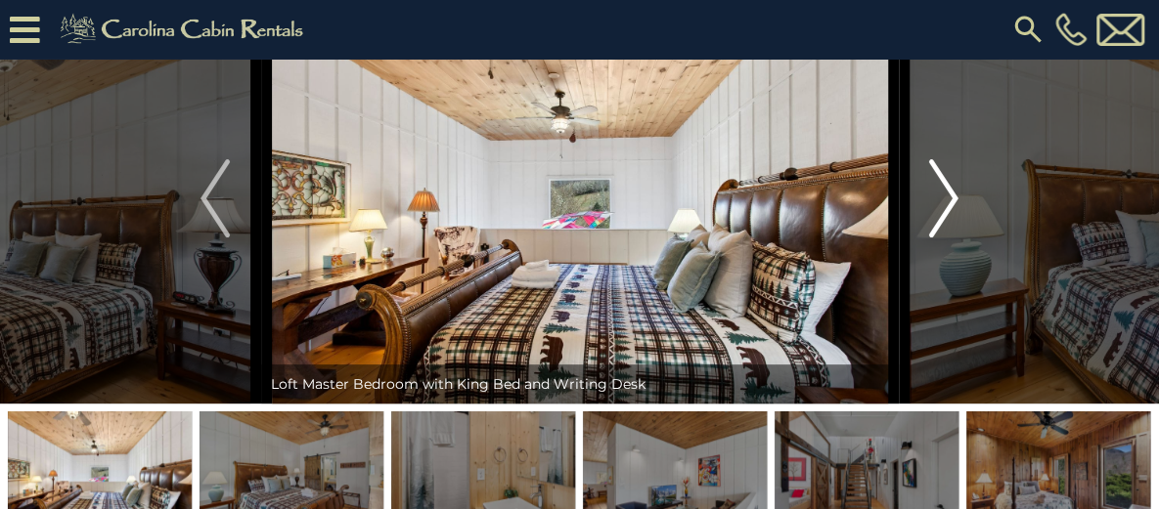
click at [956, 238] on img "Next" at bounding box center [943, 198] width 29 height 78
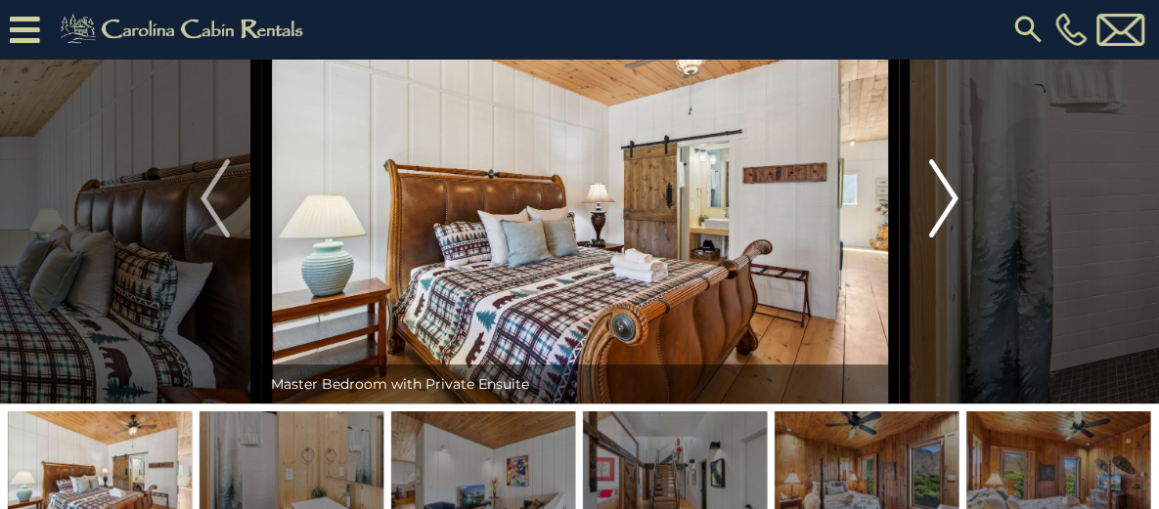
click at [956, 238] on img "Next" at bounding box center [943, 198] width 29 height 78
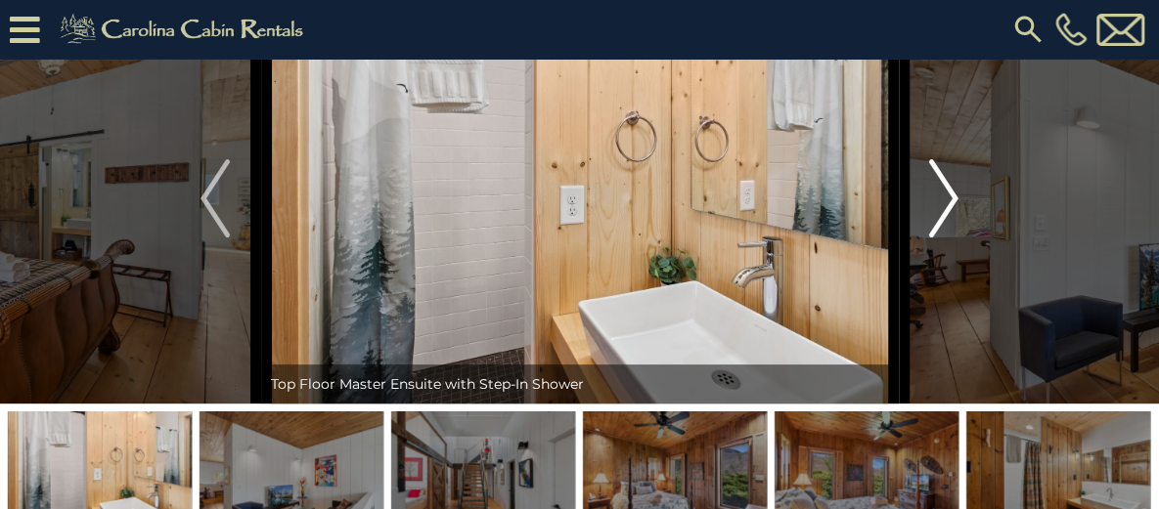
click at [956, 238] on img "Next" at bounding box center [943, 198] width 29 height 78
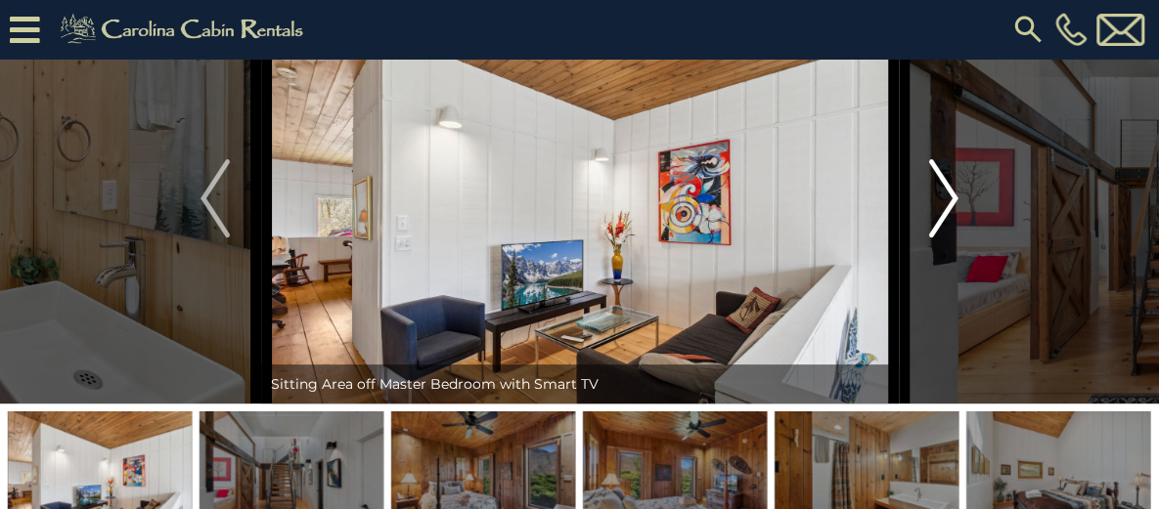
click at [956, 238] on img "Next" at bounding box center [943, 198] width 29 height 78
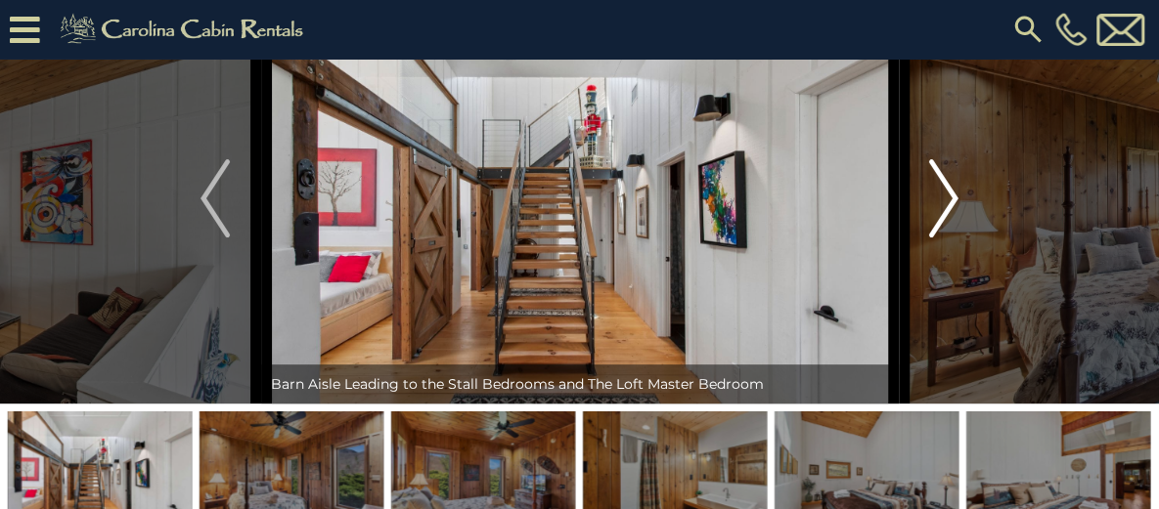
click at [956, 238] on img "Next" at bounding box center [943, 198] width 29 height 78
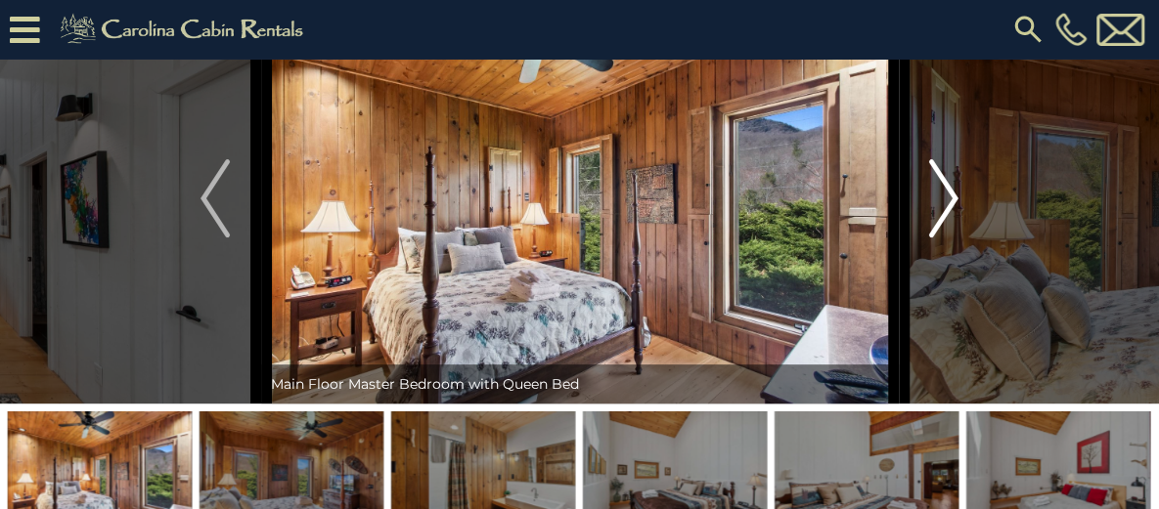
click at [956, 238] on img "Next" at bounding box center [943, 198] width 29 height 78
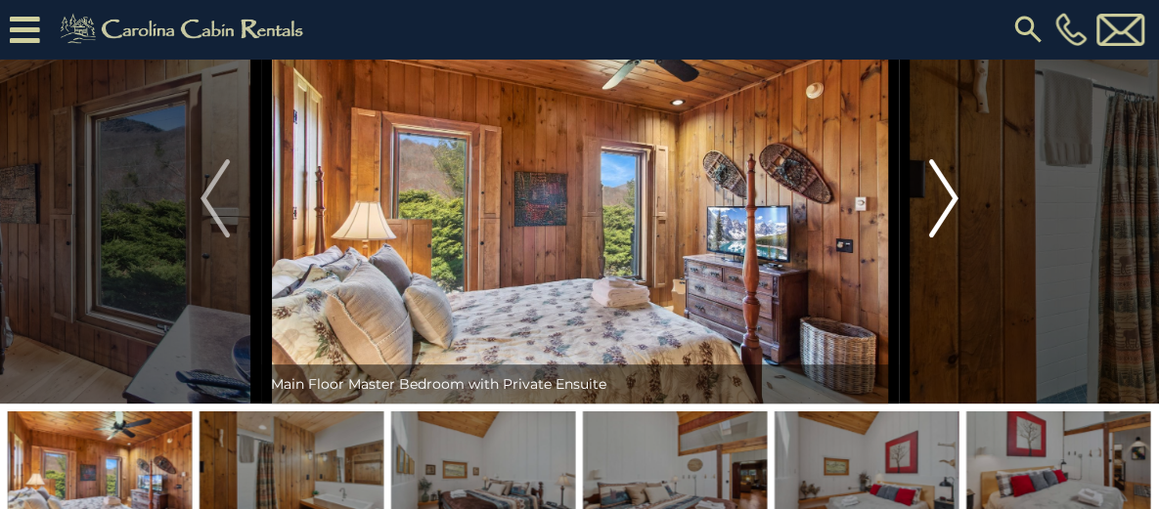
click at [956, 238] on img "Next" at bounding box center [943, 198] width 29 height 78
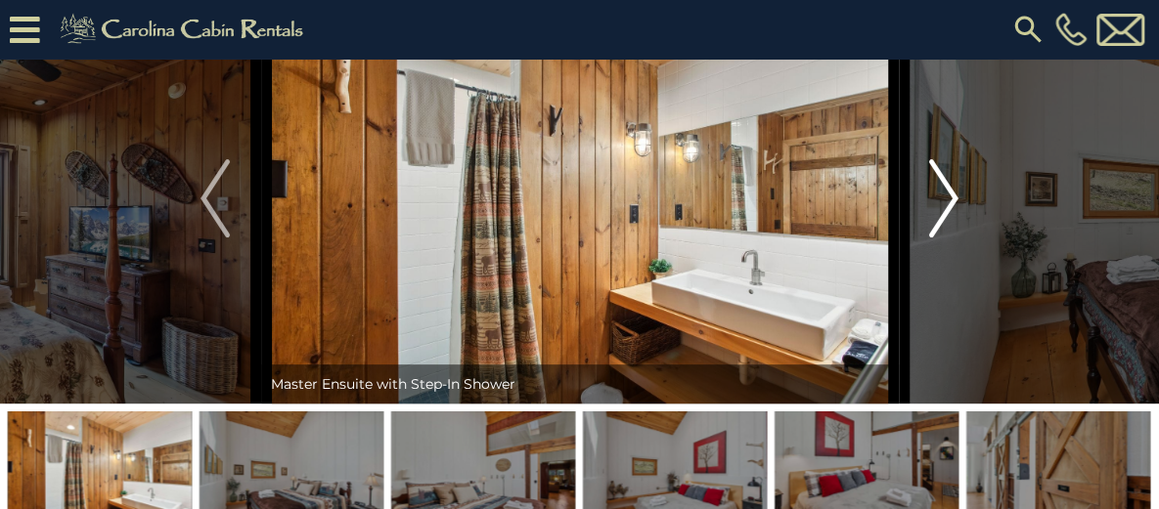
click at [956, 238] on img "Next" at bounding box center [943, 198] width 29 height 78
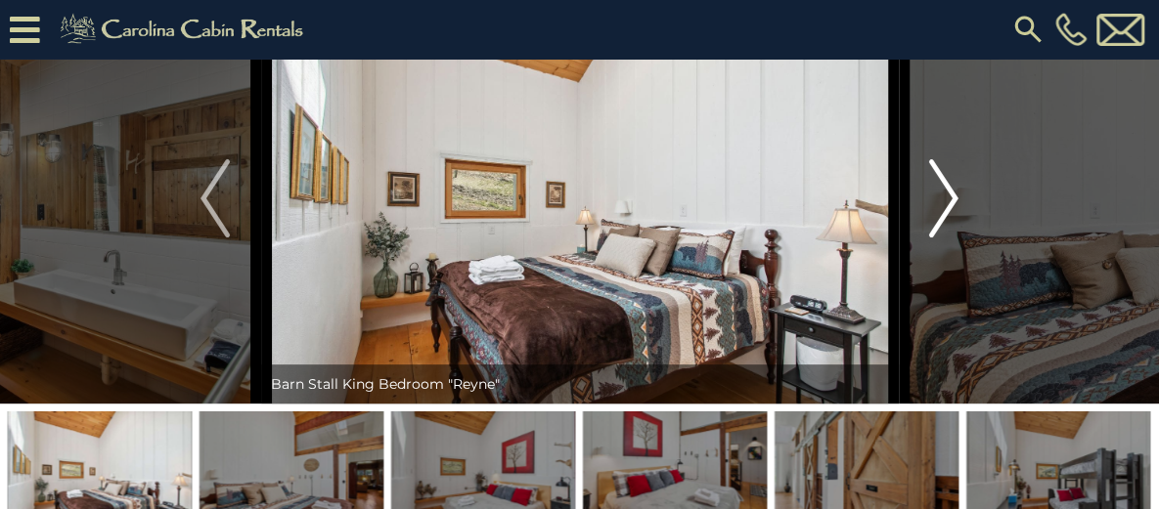
click at [956, 238] on img "Next" at bounding box center [943, 198] width 29 height 78
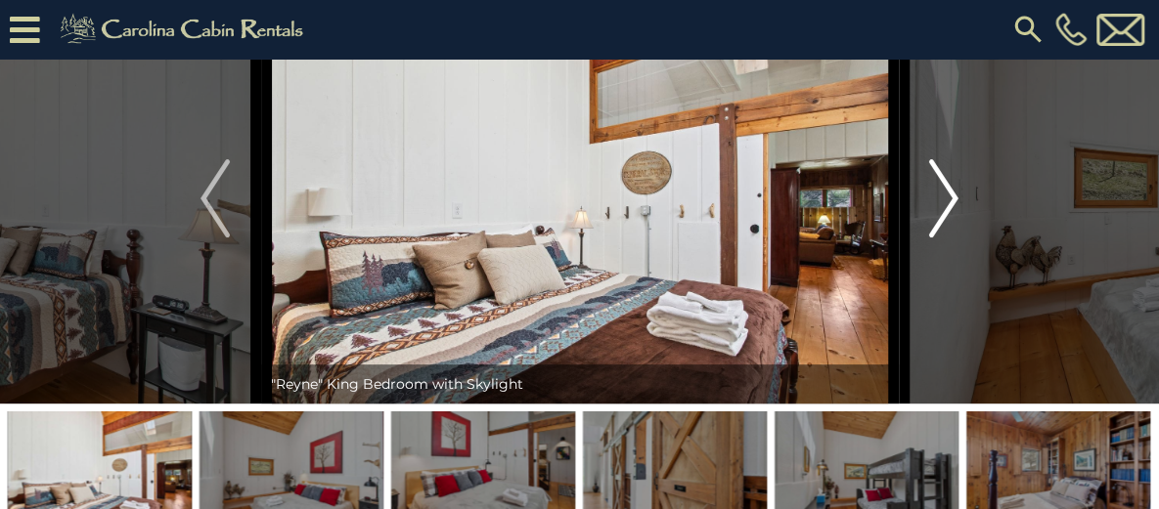
click at [956, 238] on img "Next" at bounding box center [943, 198] width 29 height 78
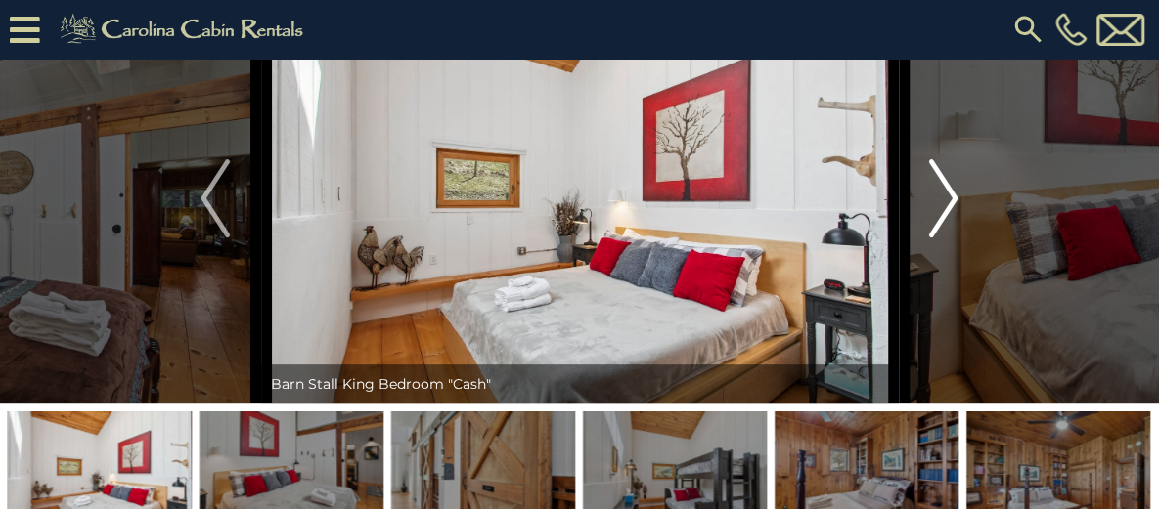
click at [956, 238] on img "Next" at bounding box center [943, 198] width 29 height 78
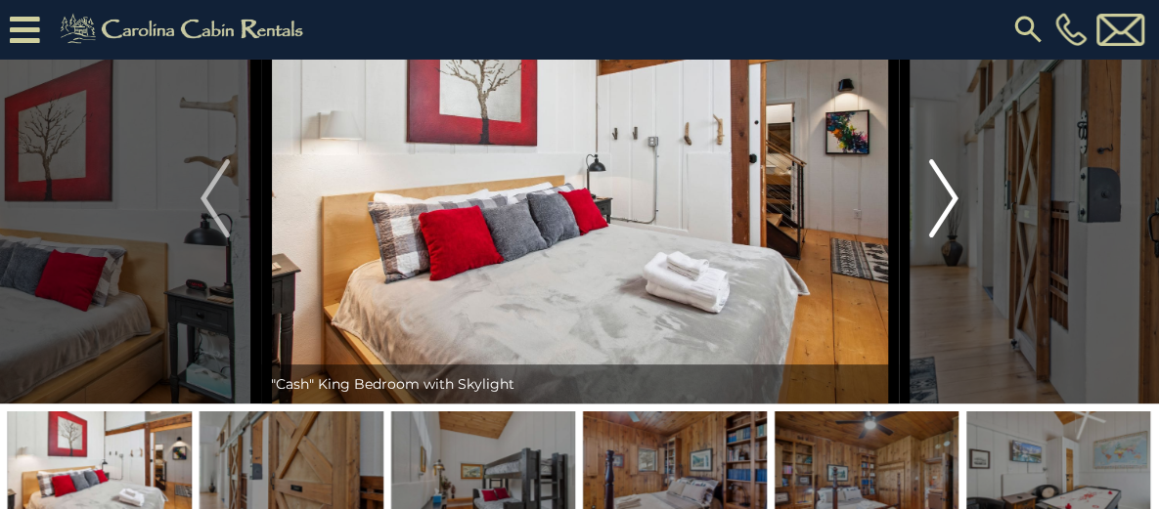
click at [956, 238] on img "Next" at bounding box center [943, 198] width 29 height 78
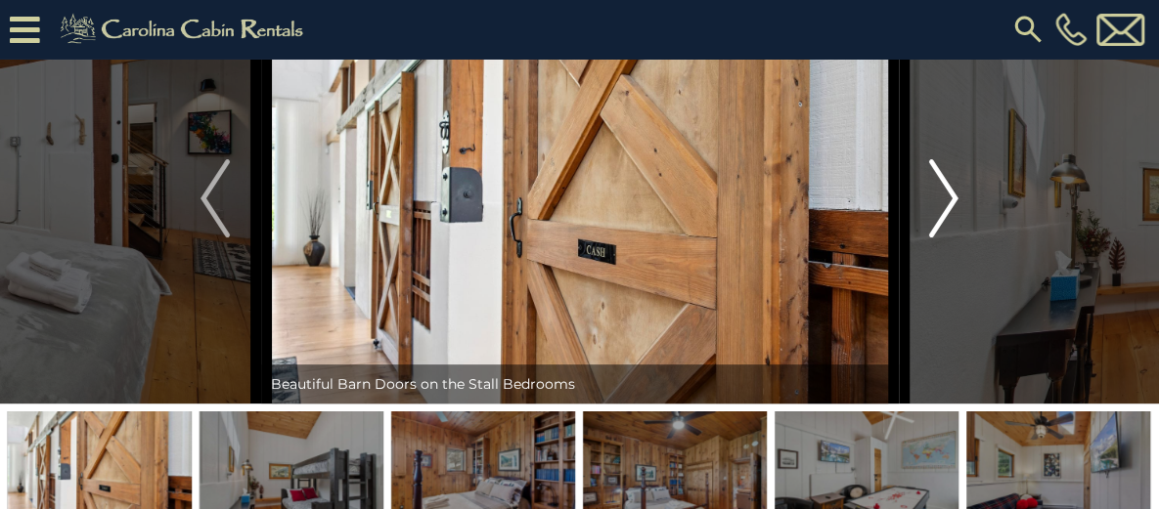
click at [956, 238] on img "Next" at bounding box center [943, 198] width 29 height 78
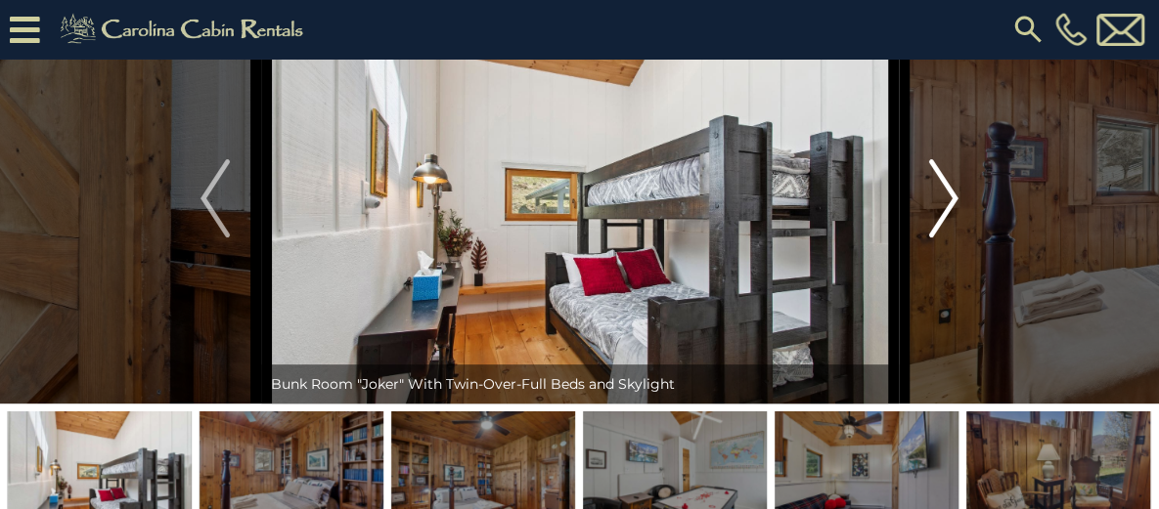
click at [956, 238] on img "Next" at bounding box center [943, 198] width 29 height 78
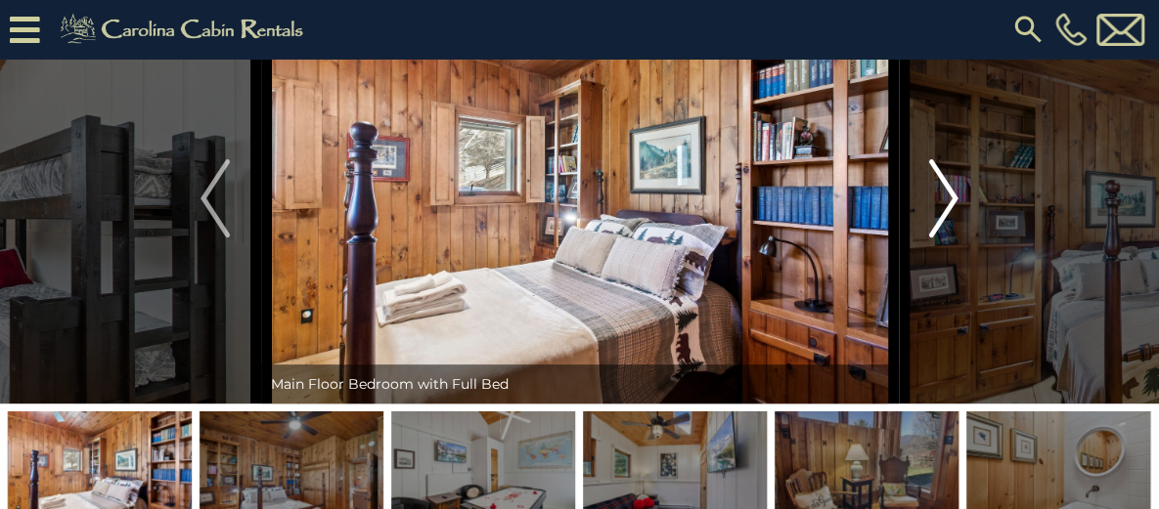
click at [950, 238] on img "Next" at bounding box center [943, 198] width 29 height 78
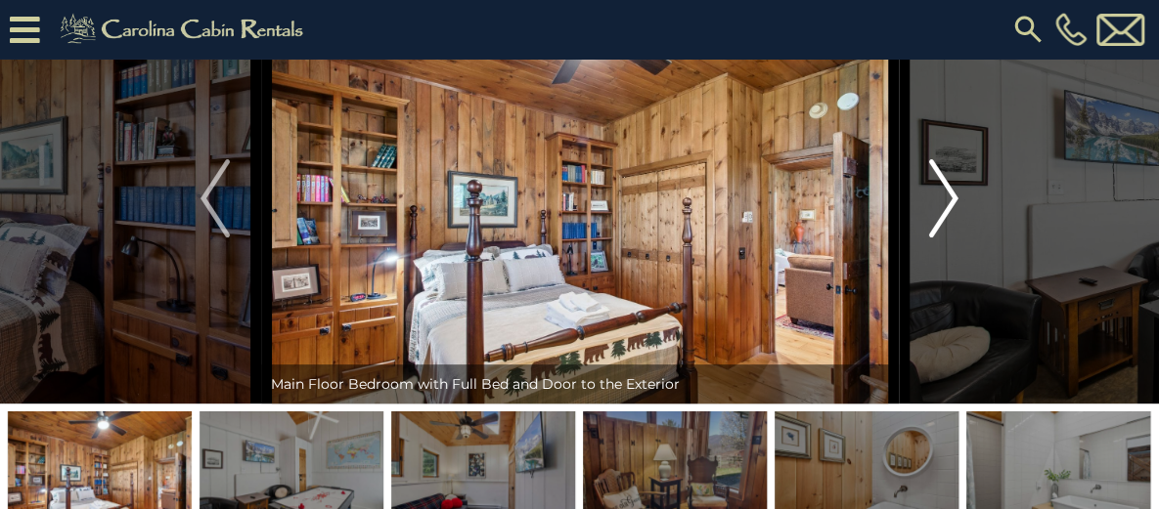
click at [950, 238] on img "Next" at bounding box center [943, 198] width 29 height 78
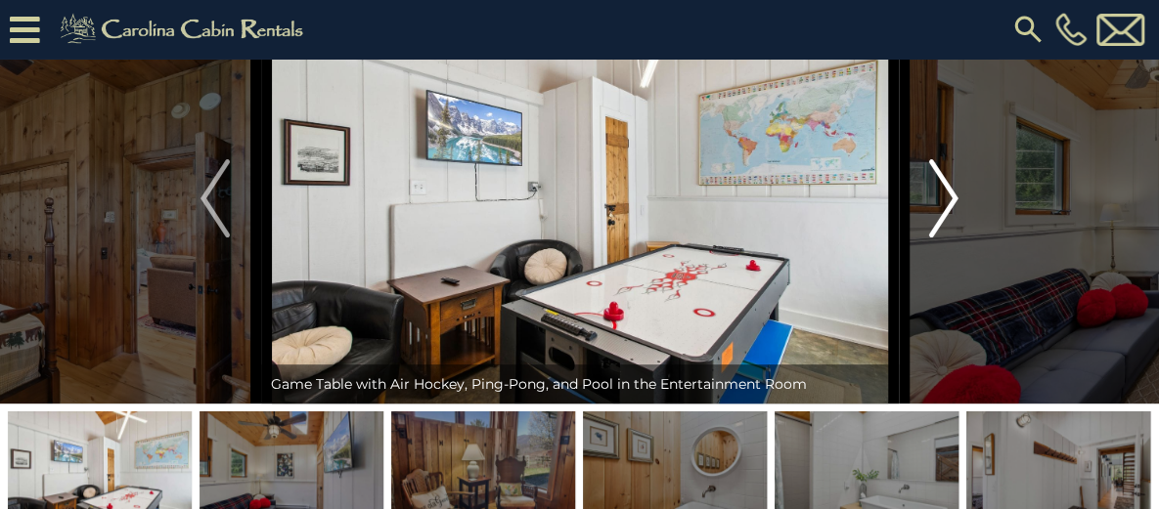
click at [950, 238] on img "Next" at bounding box center [943, 198] width 29 height 78
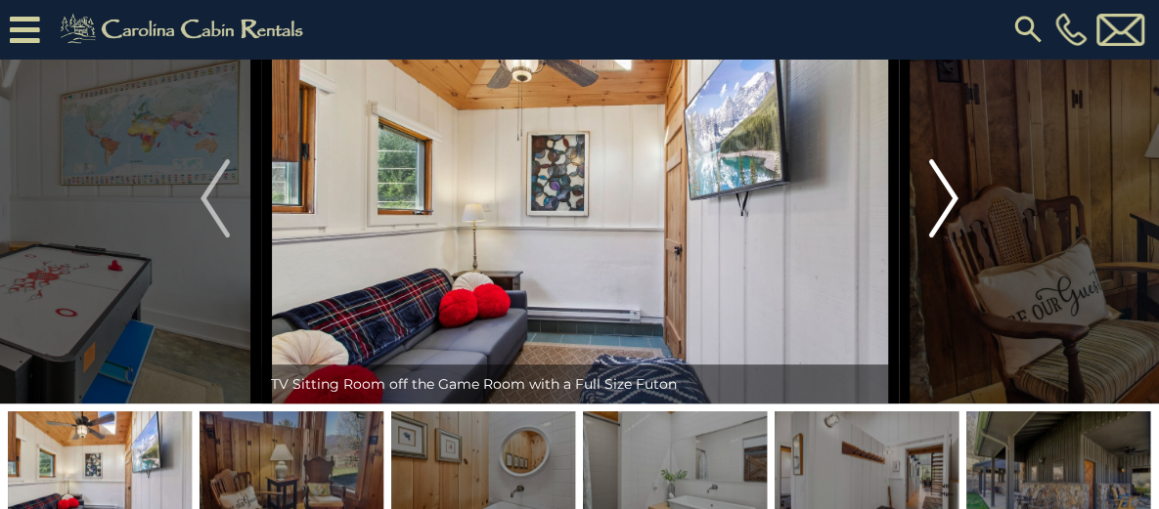
click at [950, 238] on img "Next" at bounding box center [943, 198] width 29 height 78
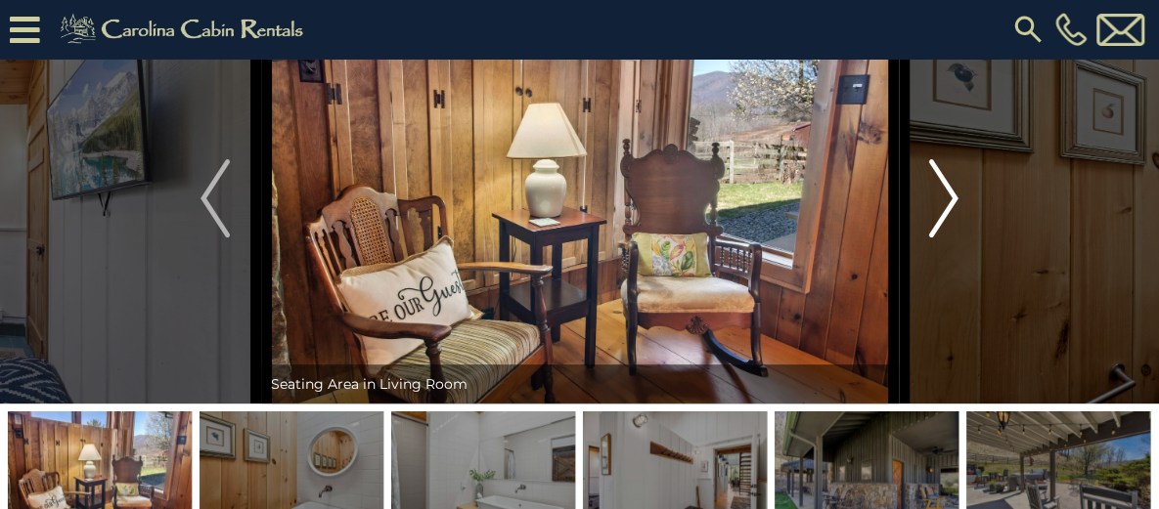
click at [950, 238] on img "Next" at bounding box center [943, 198] width 29 height 78
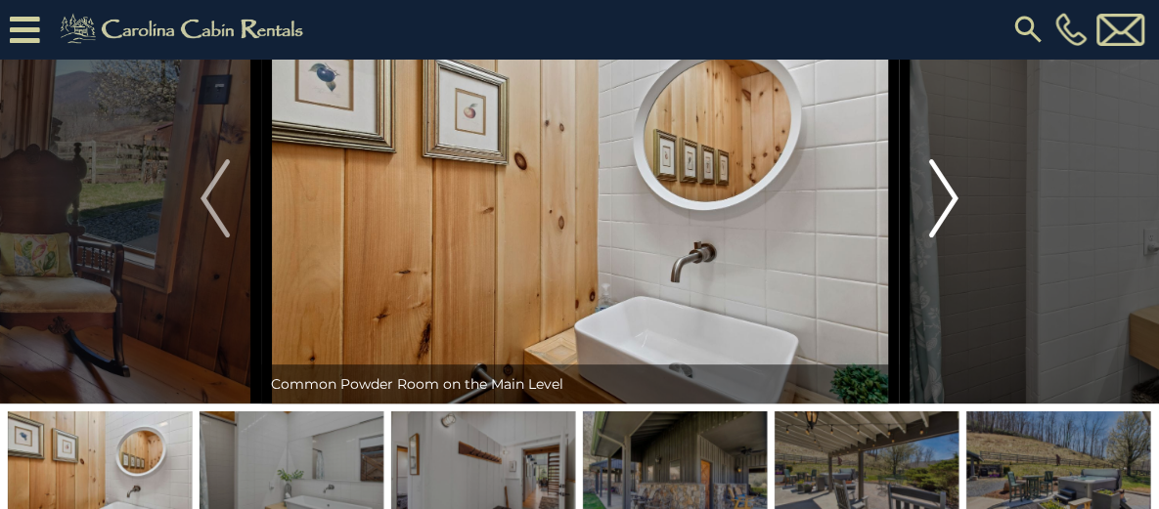
click at [950, 238] on img "Next" at bounding box center [943, 198] width 29 height 78
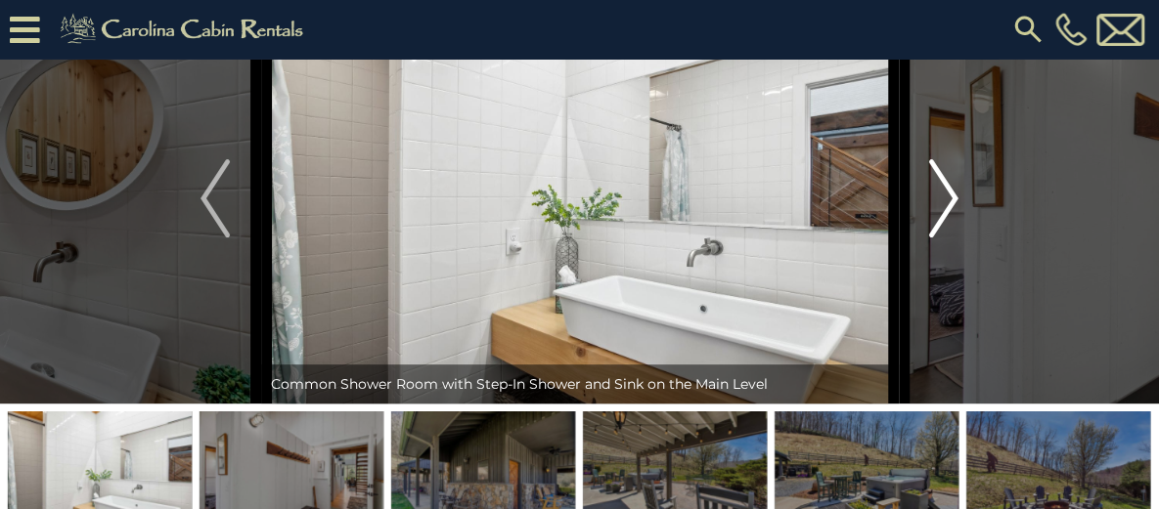
click at [950, 238] on img "Next" at bounding box center [943, 198] width 29 height 78
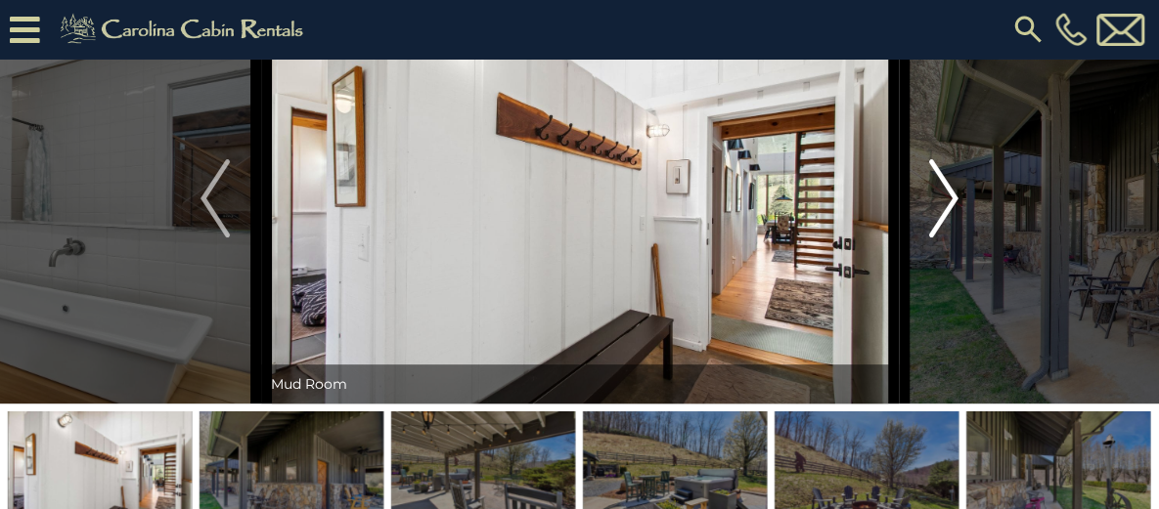
click at [950, 238] on img "Next" at bounding box center [943, 198] width 29 height 78
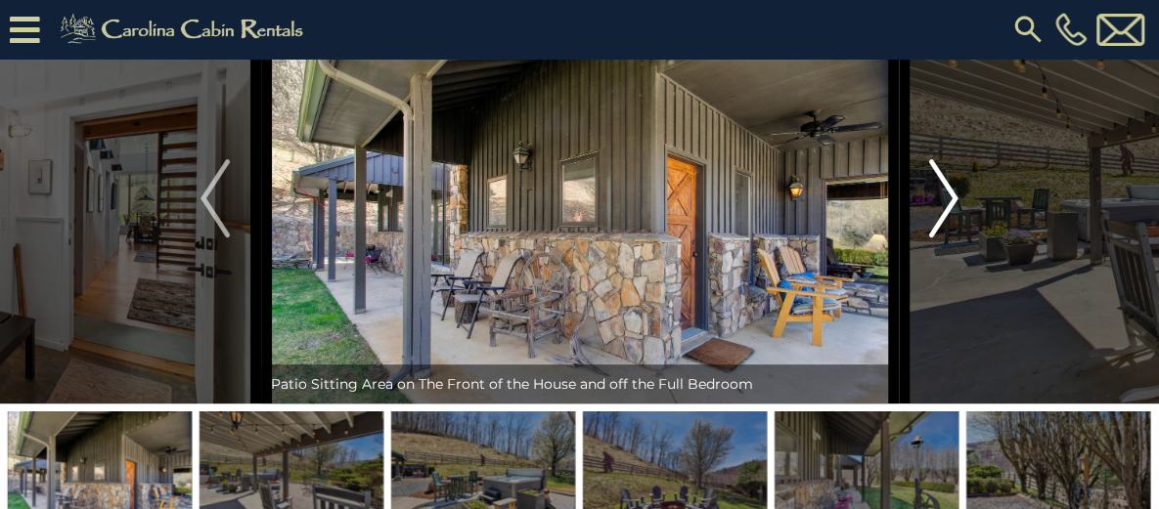
click at [950, 238] on img "Next" at bounding box center [943, 198] width 29 height 78
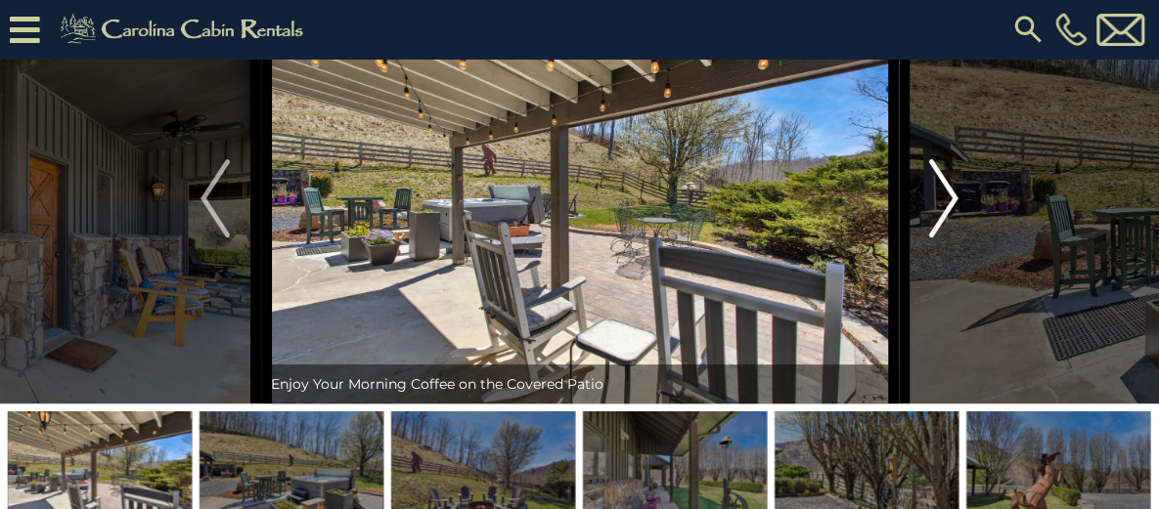
click at [950, 238] on img "Next" at bounding box center [943, 198] width 29 height 78
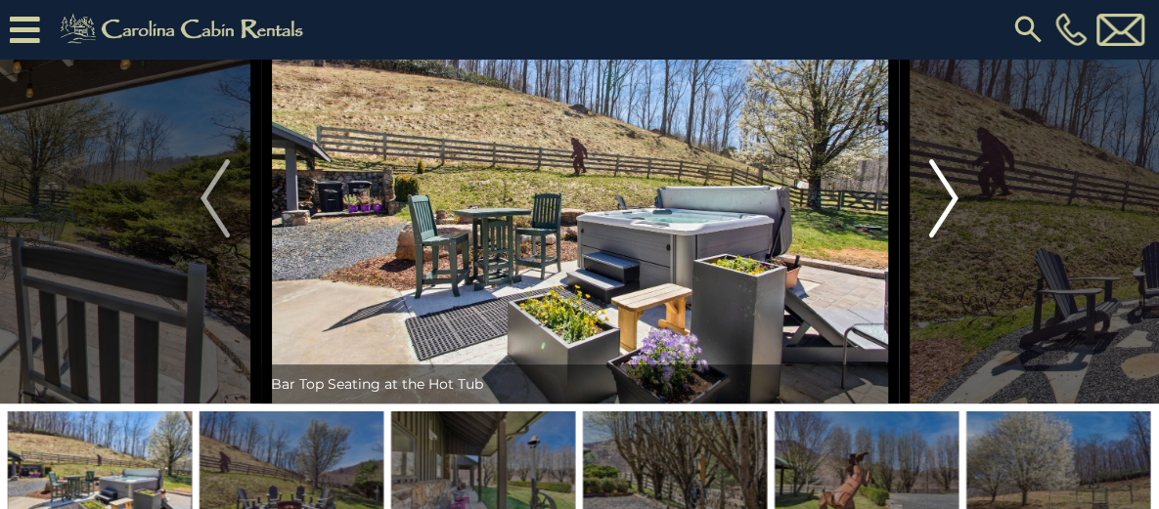
click at [950, 238] on img "Next" at bounding box center [943, 198] width 29 height 78
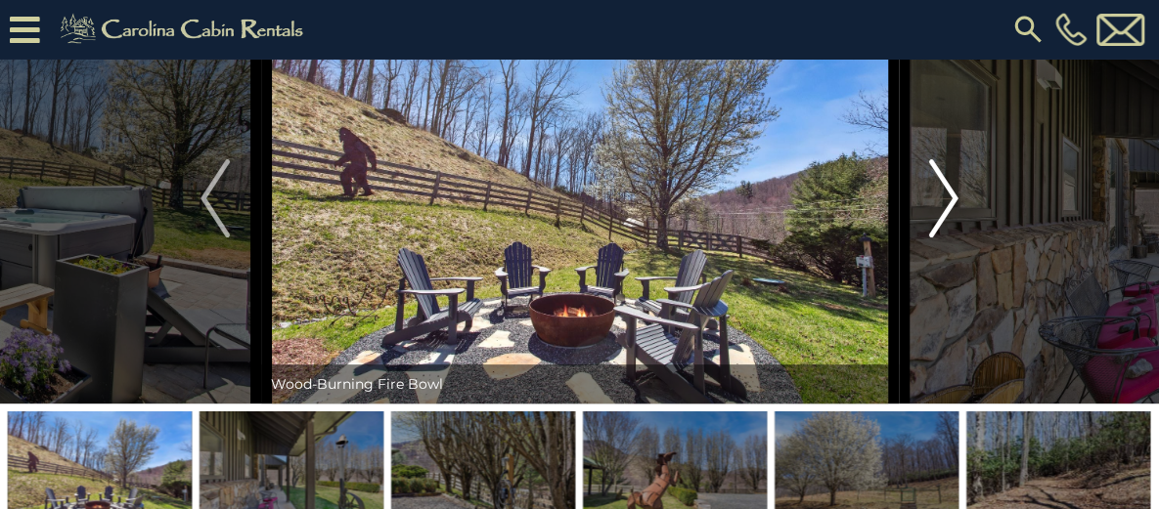
click at [950, 238] on img "Next" at bounding box center [943, 198] width 29 height 78
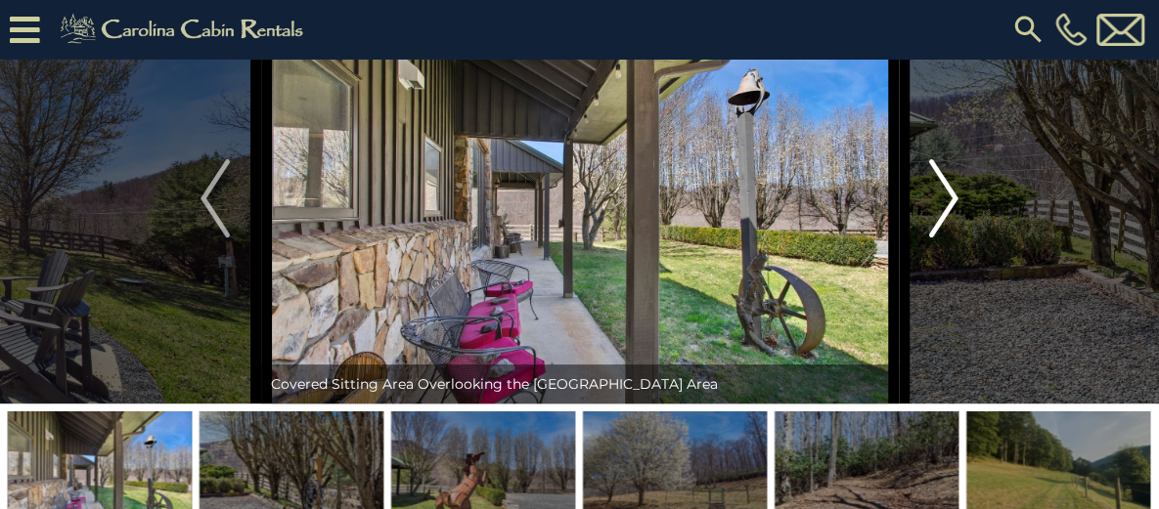
click at [950, 238] on img "Next" at bounding box center [943, 198] width 29 height 78
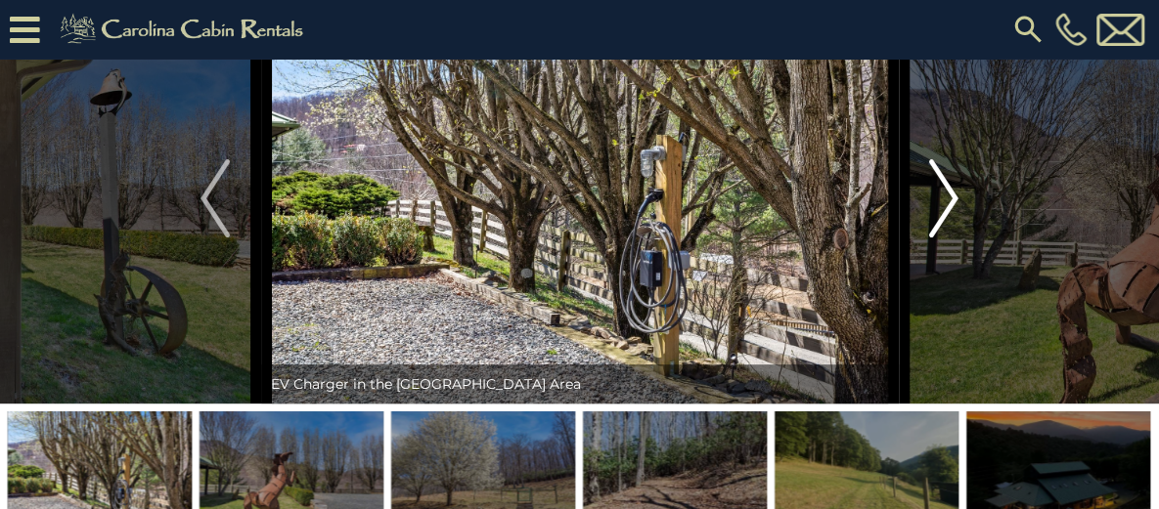
click at [950, 238] on img "Next" at bounding box center [943, 198] width 29 height 78
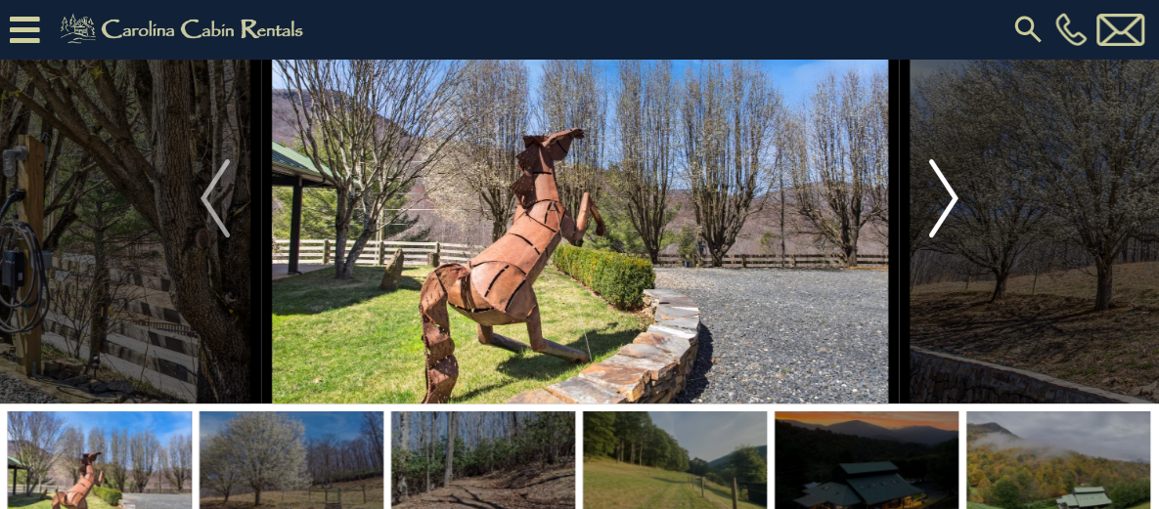
click at [950, 238] on img "Next" at bounding box center [943, 198] width 29 height 78
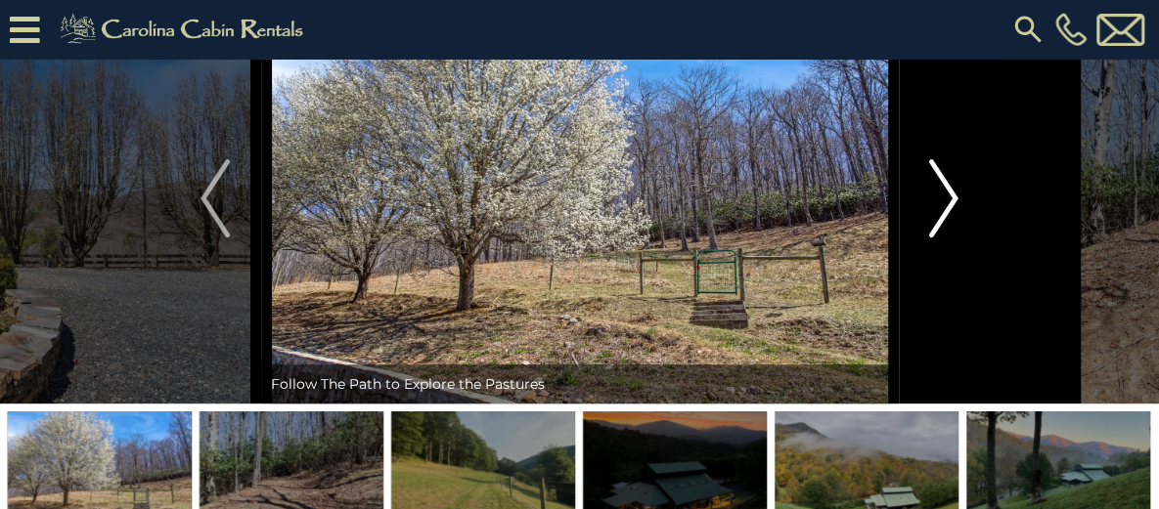
click at [950, 238] on img "Next" at bounding box center [943, 198] width 29 height 78
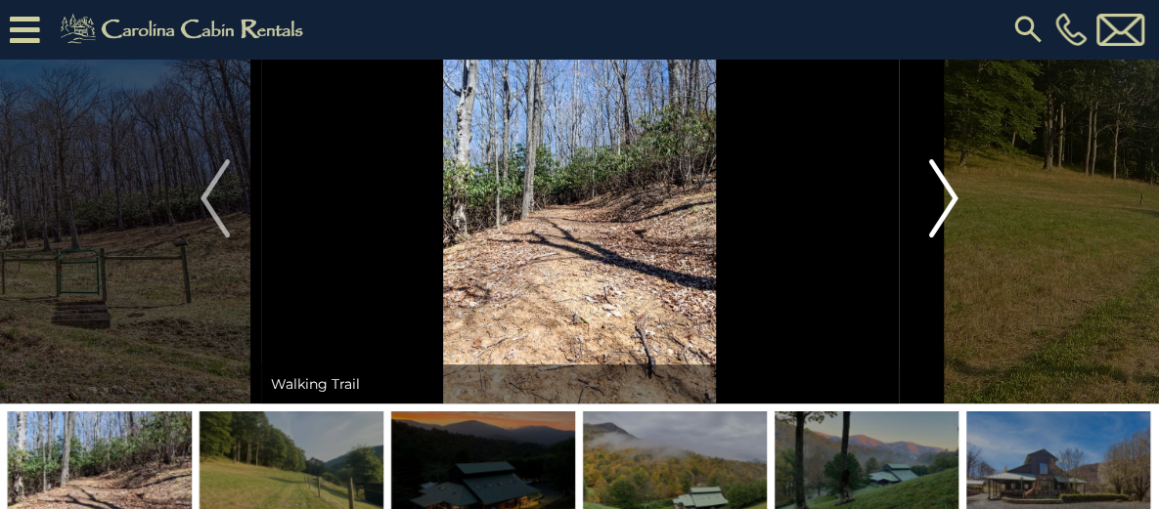
click at [950, 238] on img "Next" at bounding box center [943, 198] width 29 height 78
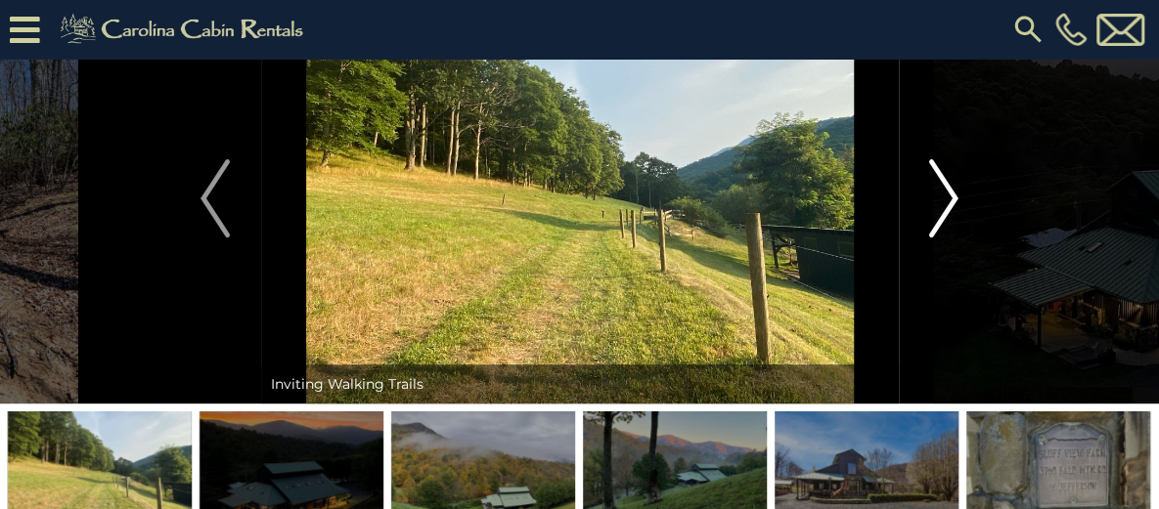
click at [950, 238] on img "Next" at bounding box center [943, 198] width 29 height 78
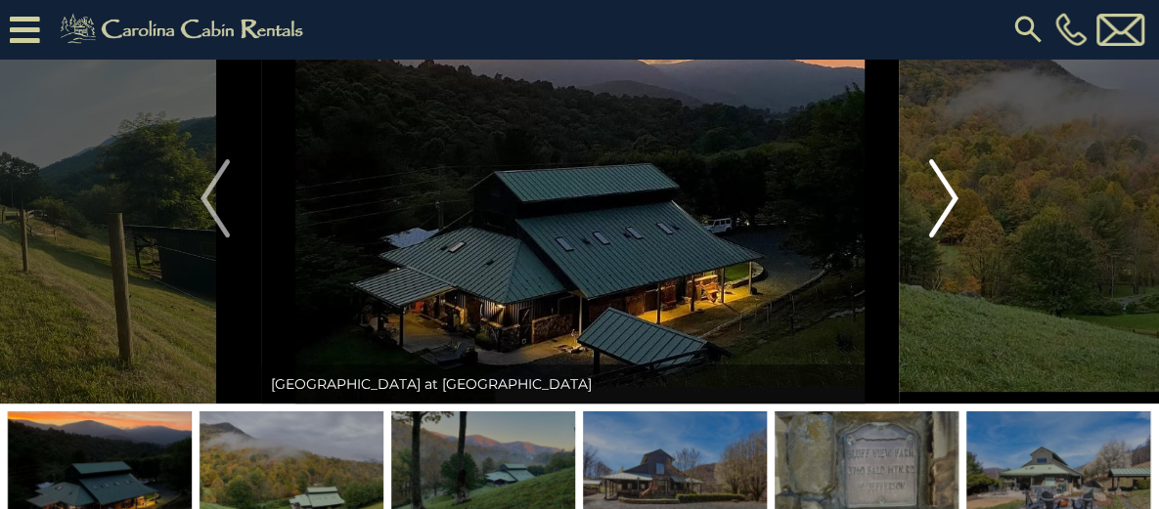
click at [950, 238] on img "Next" at bounding box center [943, 198] width 29 height 78
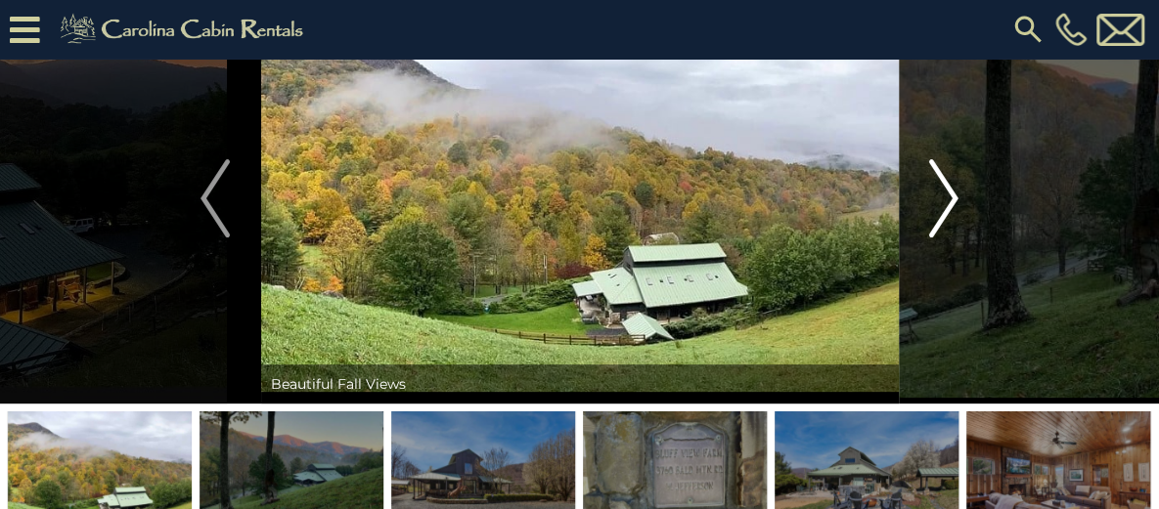
click at [950, 238] on img "Next" at bounding box center [943, 198] width 29 height 78
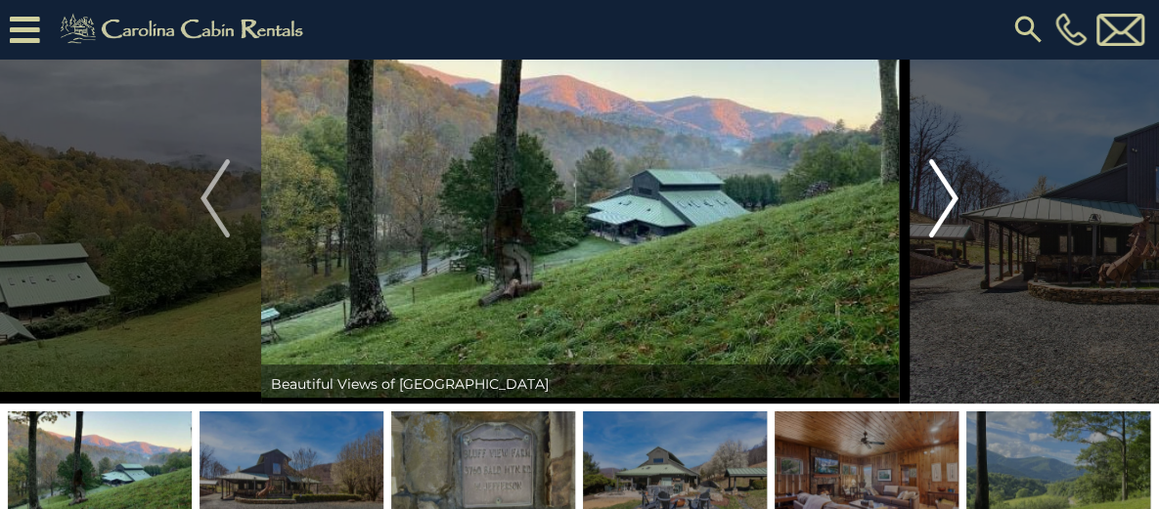
click at [950, 238] on img "Next" at bounding box center [943, 198] width 29 height 78
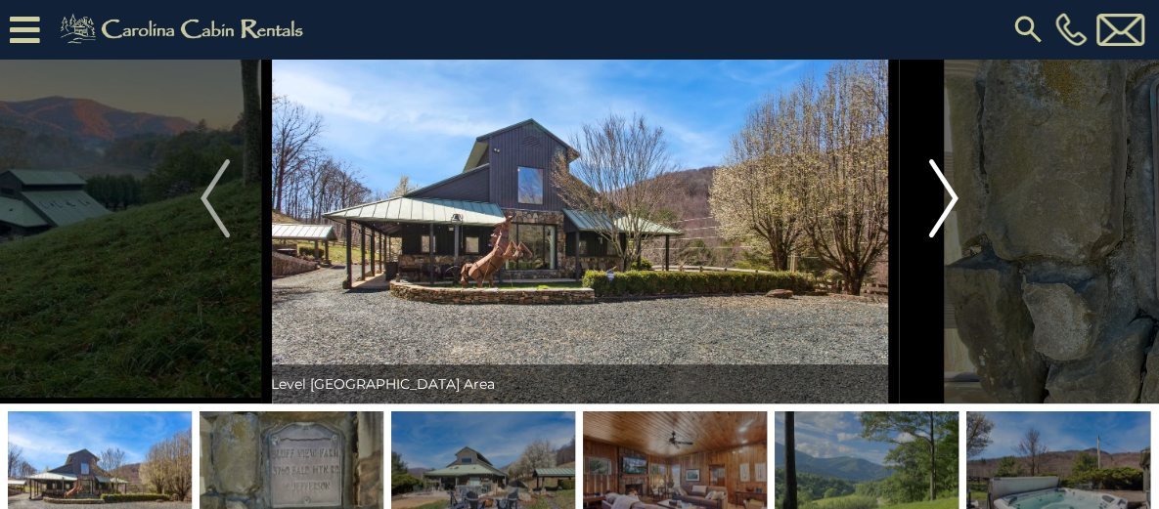
click at [950, 238] on img "Next" at bounding box center [943, 198] width 29 height 78
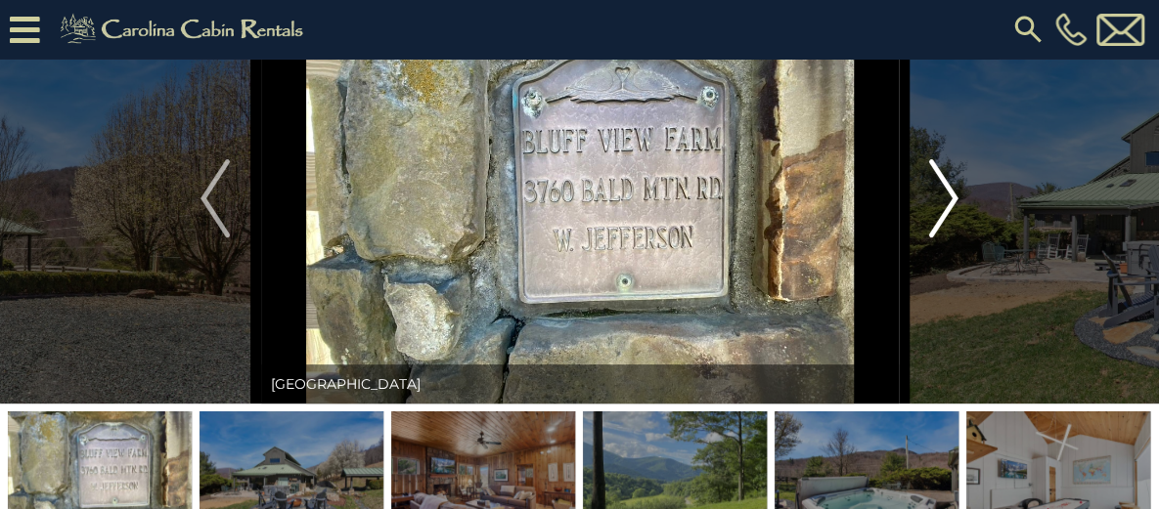
click at [955, 238] on img "Next" at bounding box center [943, 198] width 29 height 78
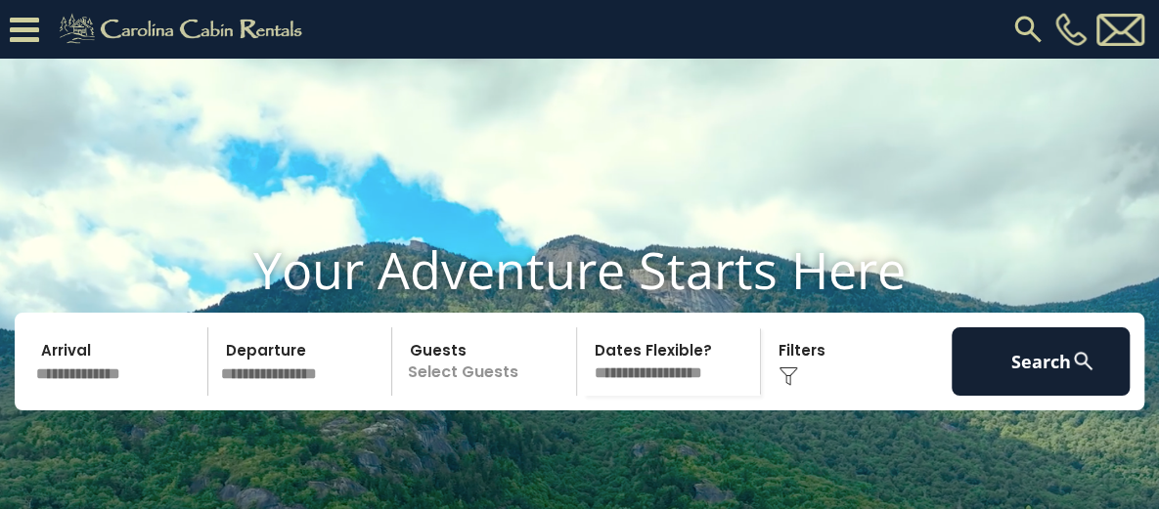
click at [0, 0] on link "Homes in Our Portfolio For Sale" at bounding box center [0, 0] width 0 height 0
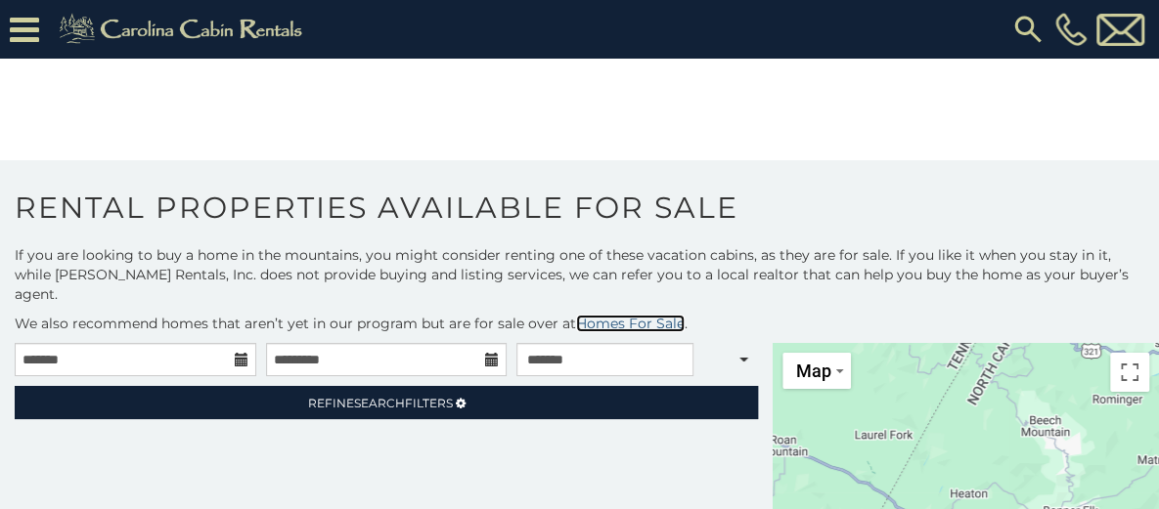
click at [638, 315] on link "Homes For Sale" at bounding box center [630, 324] width 109 height 18
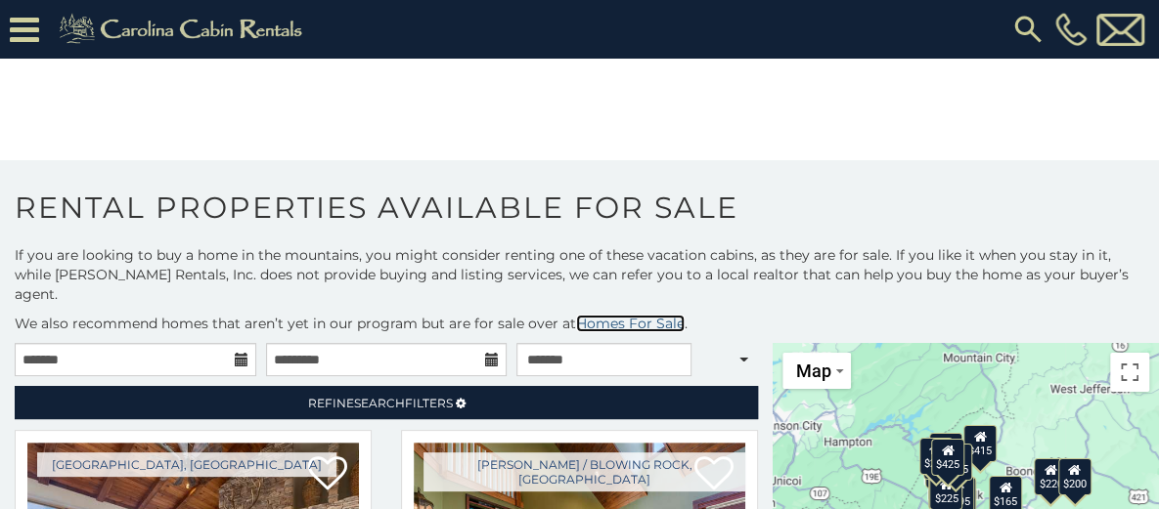
scroll to position [57, 0]
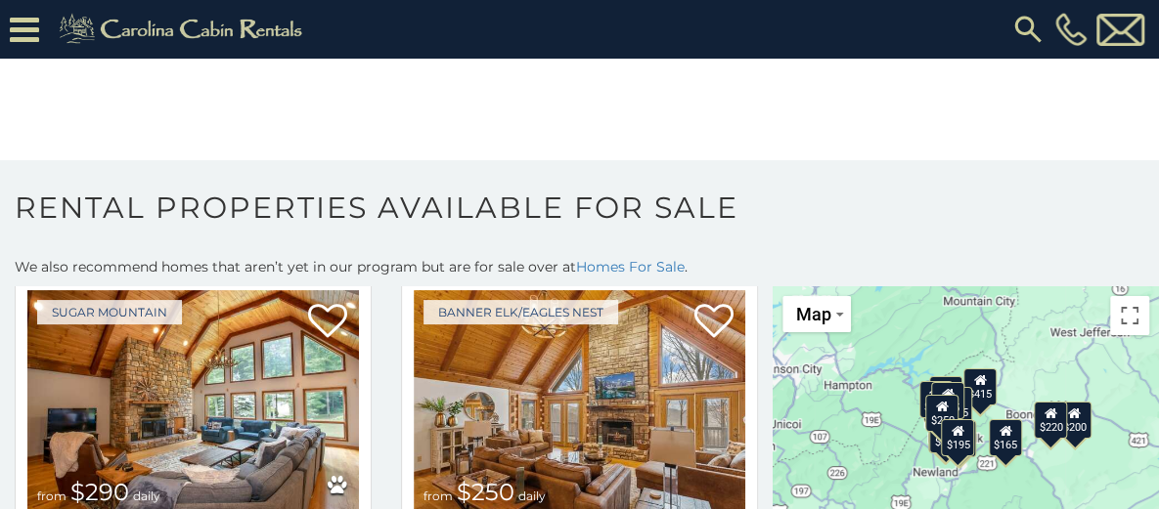
scroll to position [489, 0]
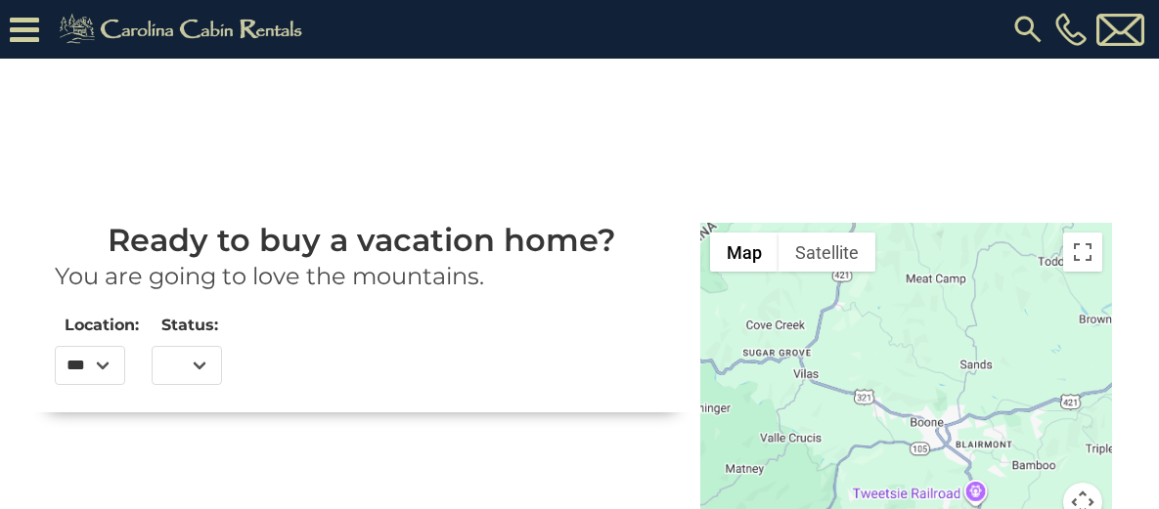
select select
